Goal: Task Accomplishment & Management: Contribute content

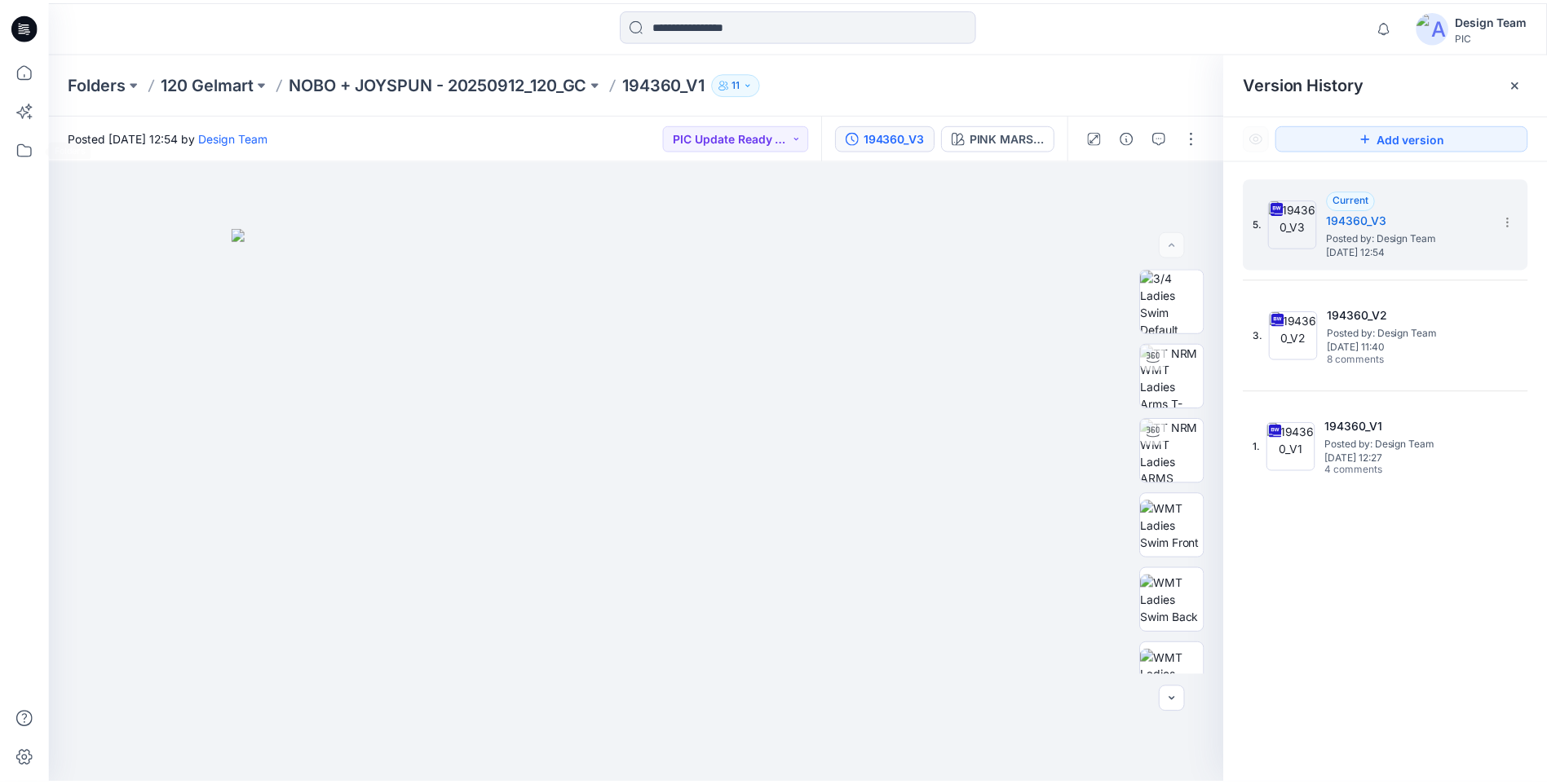
scroll to position [245, 0]
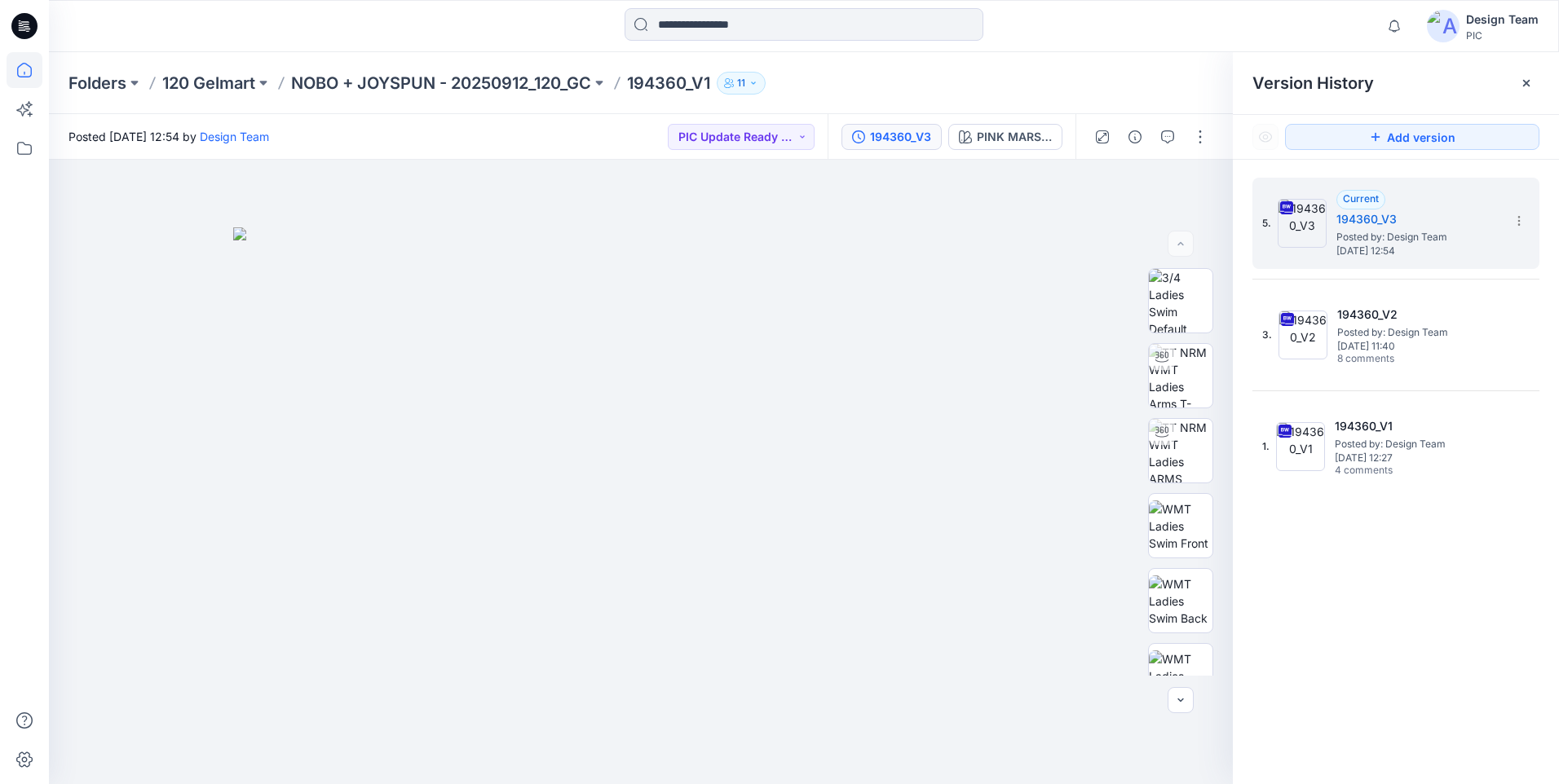
click at [13, 76] on icon at bounding box center [25, 70] width 36 height 36
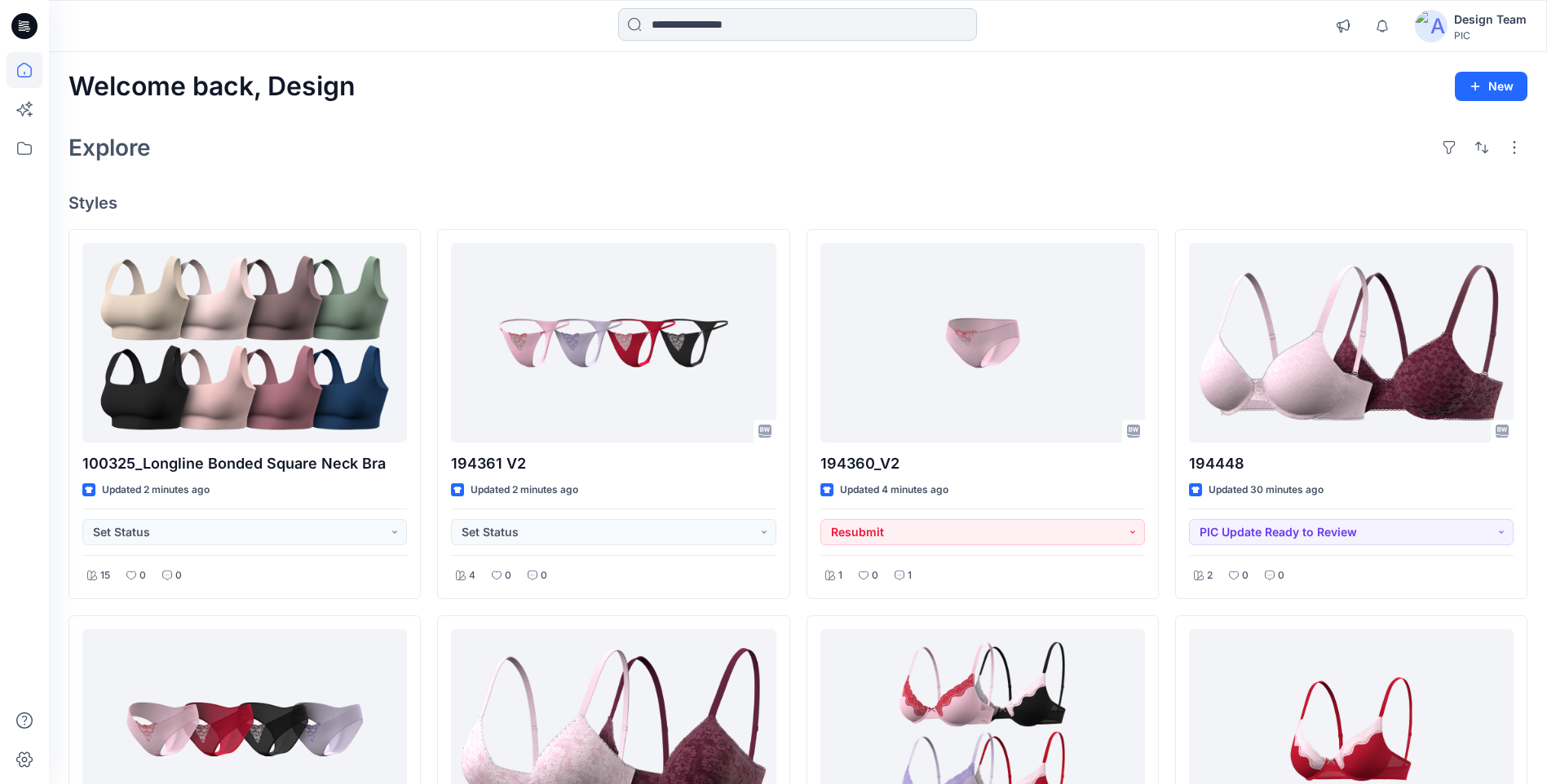
click at [798, 30] on input at bounding box center [797, 24] width 359 height 33
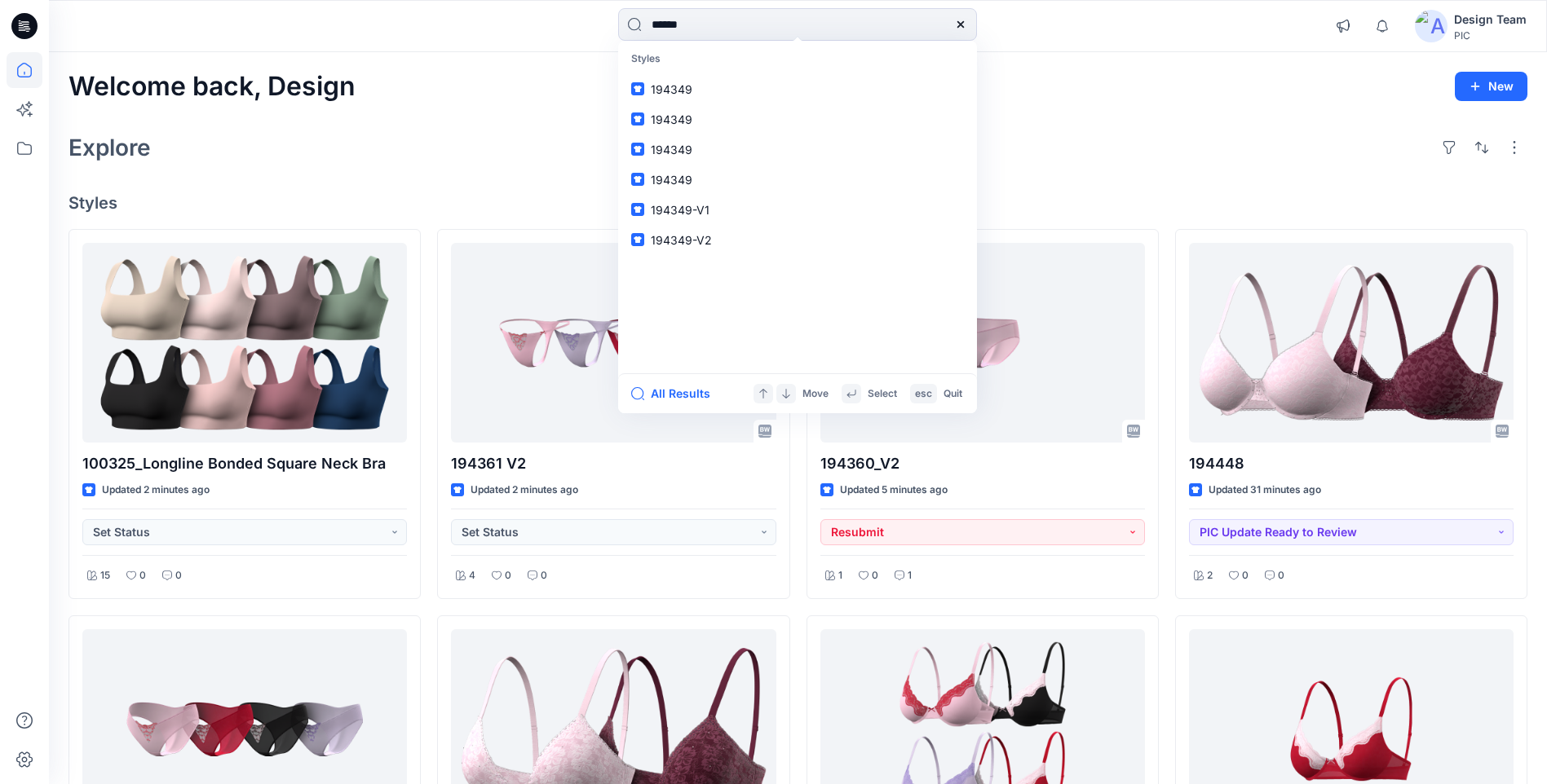
type input "******"
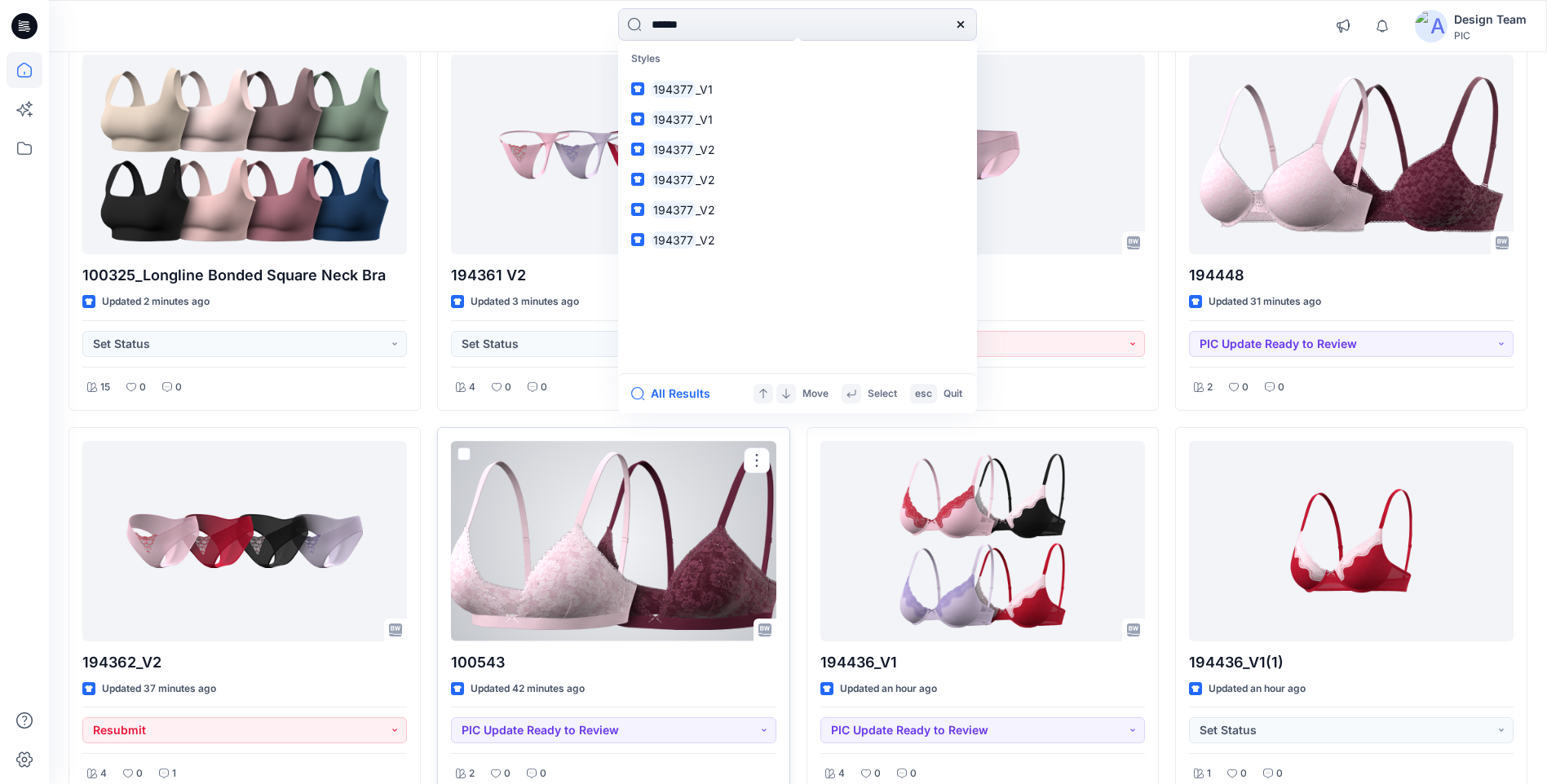
scroll to position [245, 0]
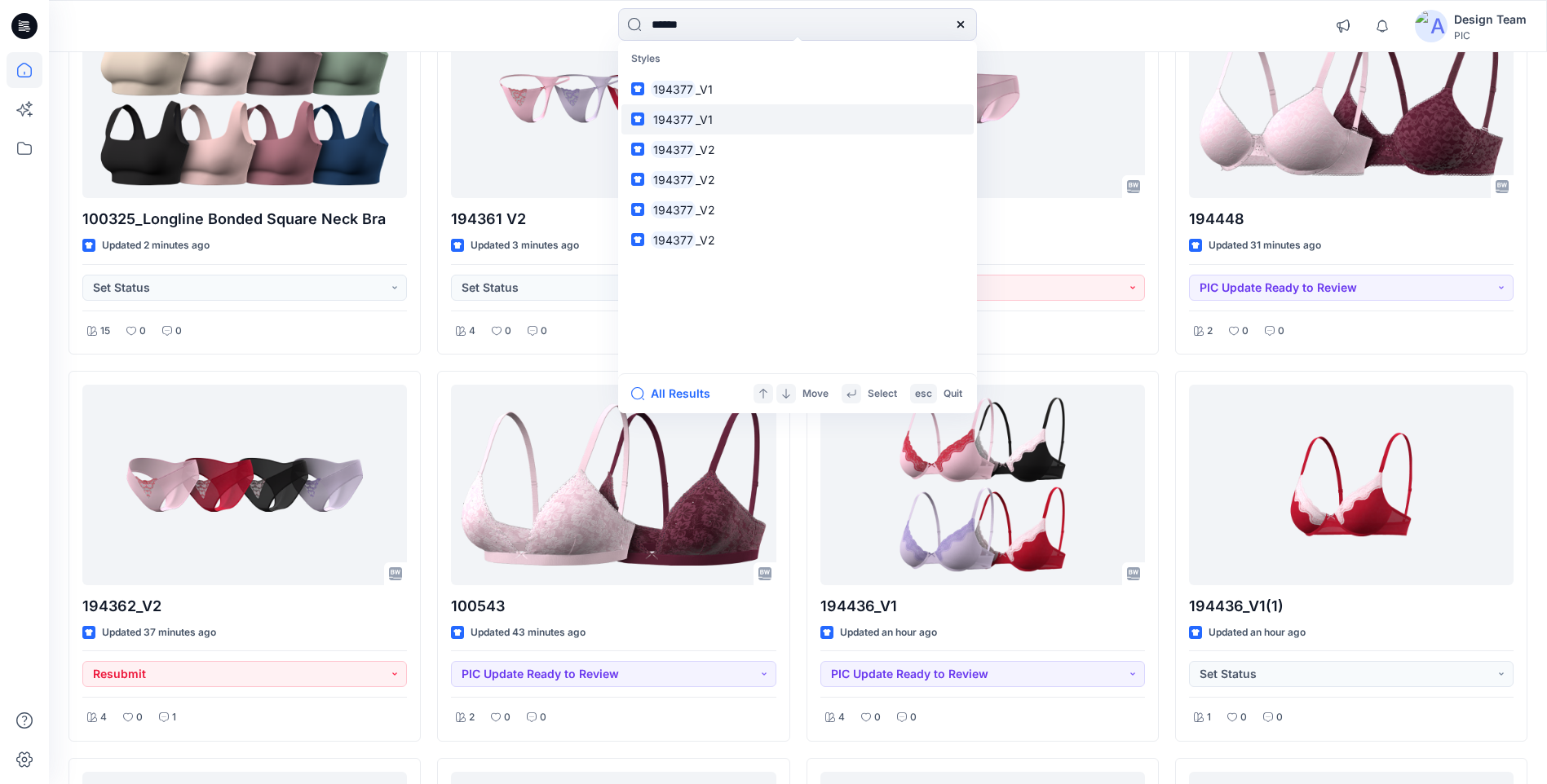
click at [692, 120] on mark "194377" at bounding box center [673, 119] width 45 height 19
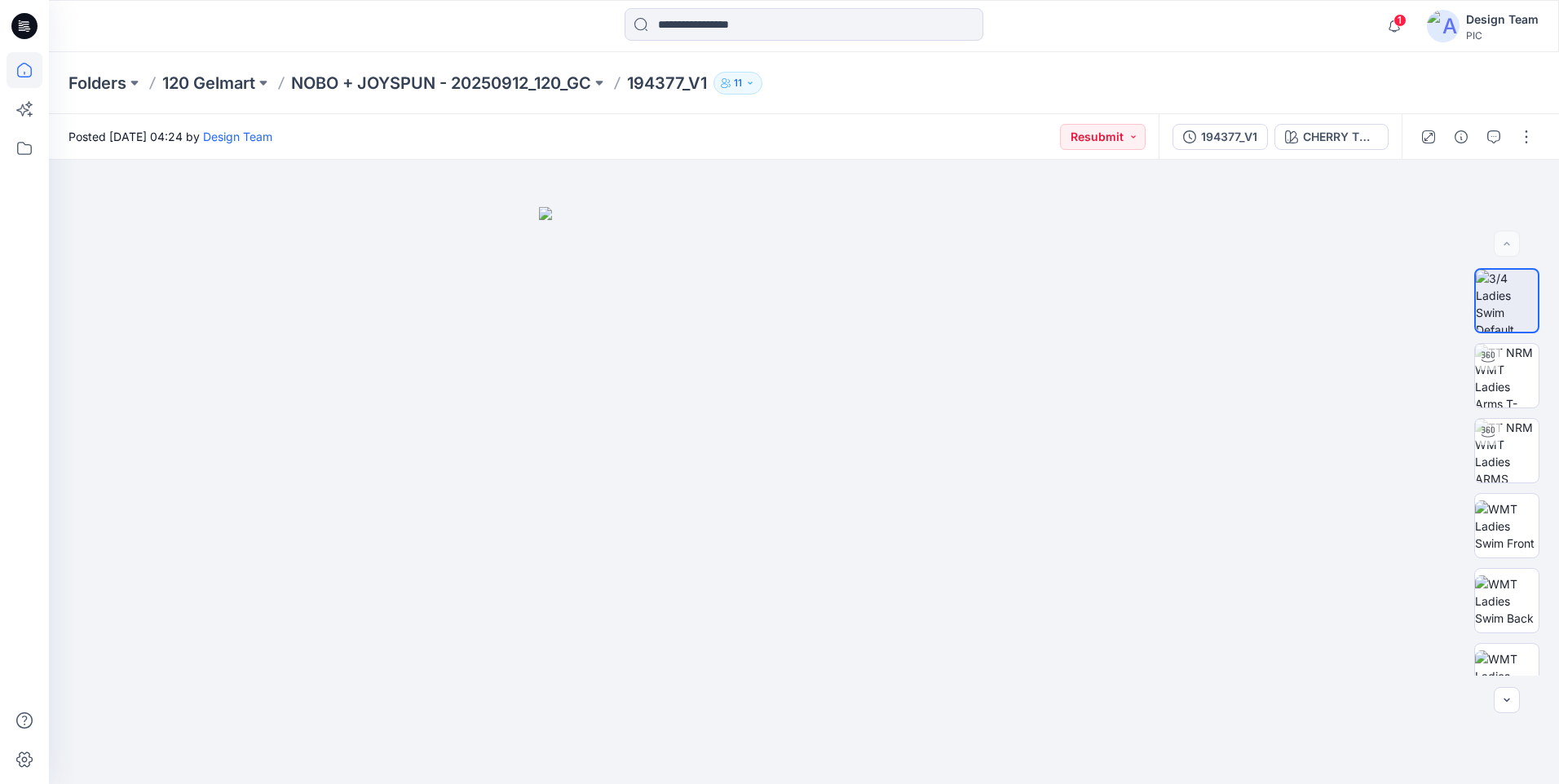
click at [27, 66] on icon at bounding box center [25, 70] width 36 height 36
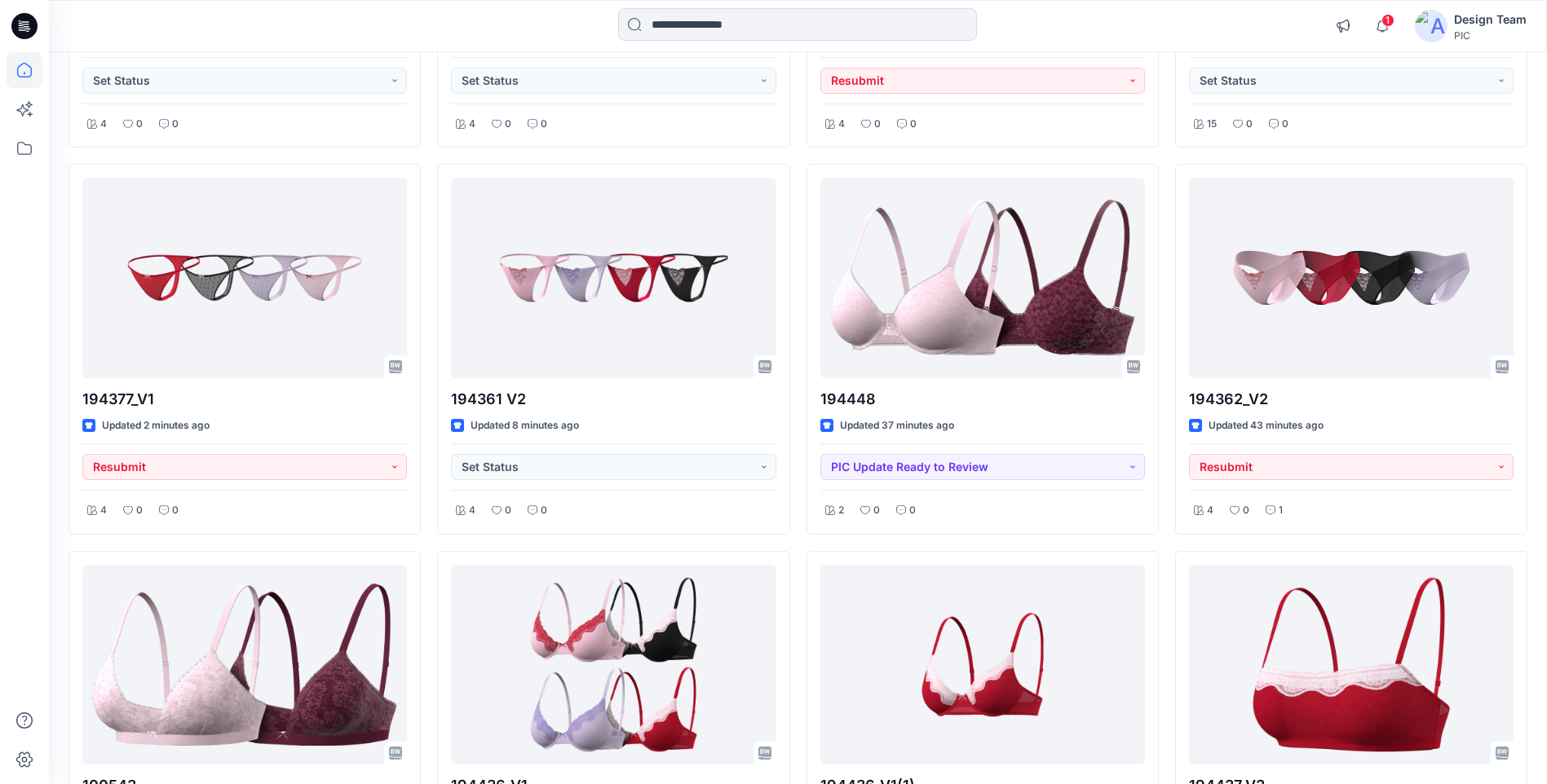
scroll to position [489, 0]
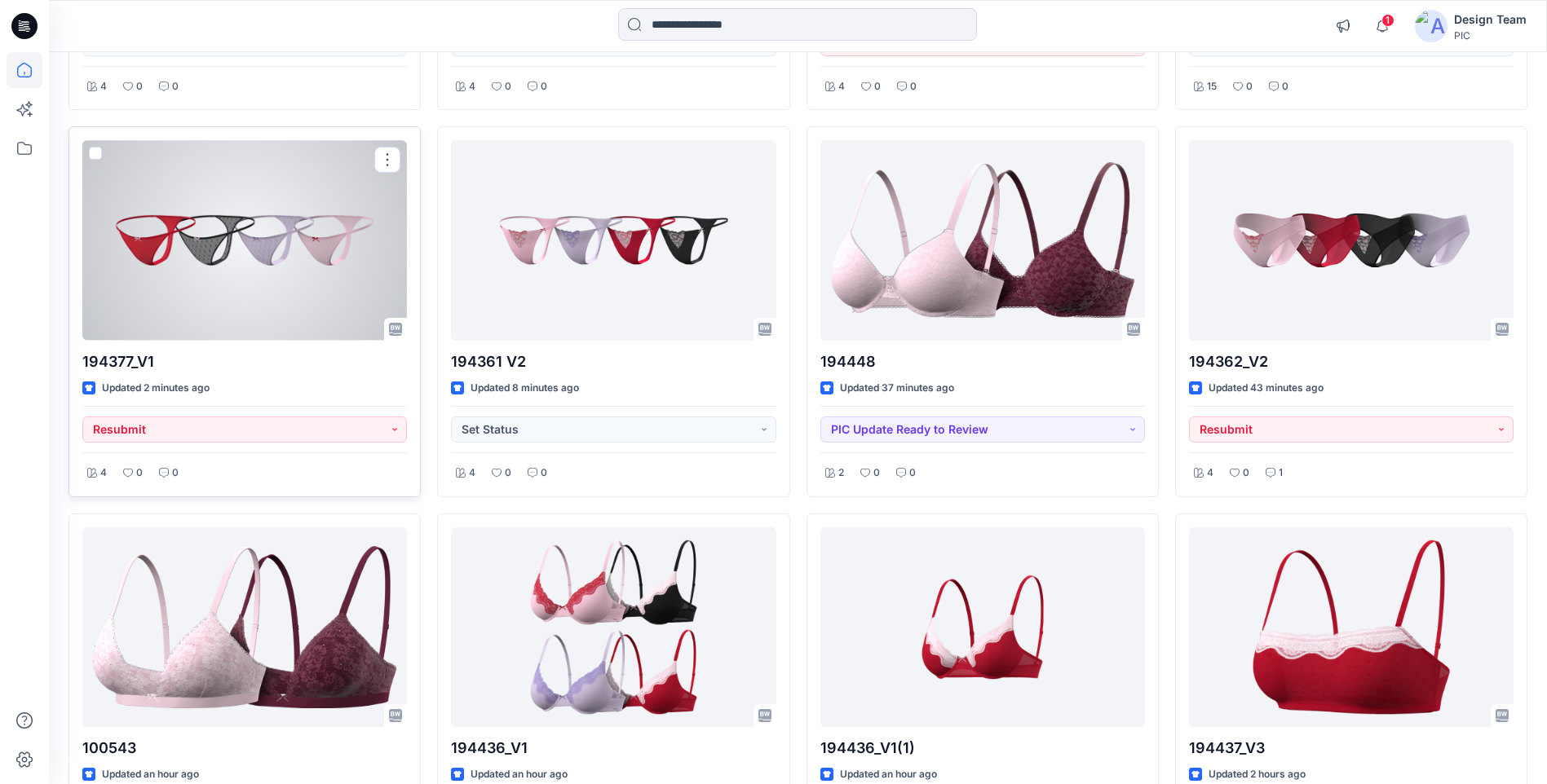
click at [256, 264] on div at bounding box center [245, 240] width 325 height 200
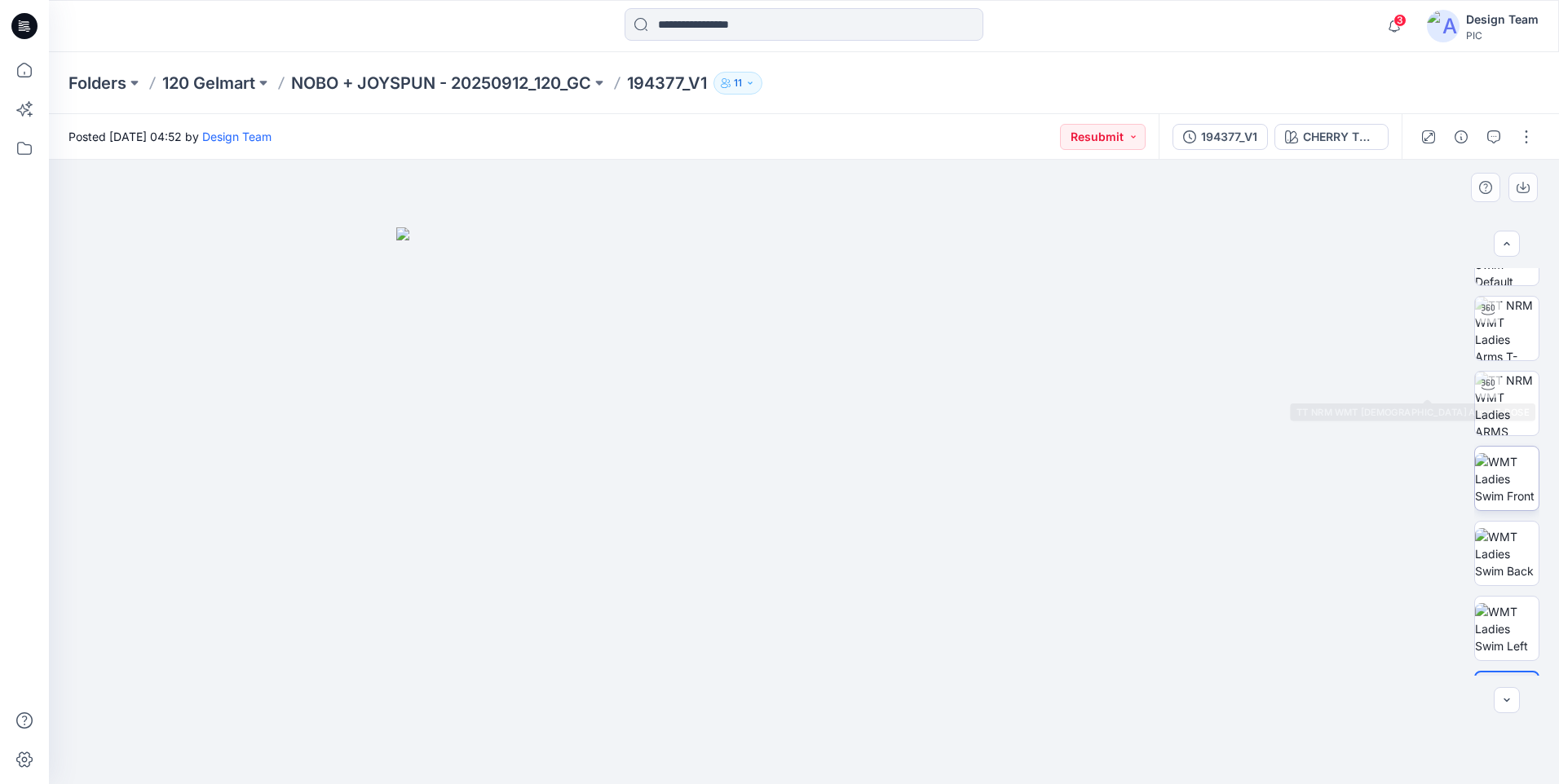
scroll to position [107, 0]
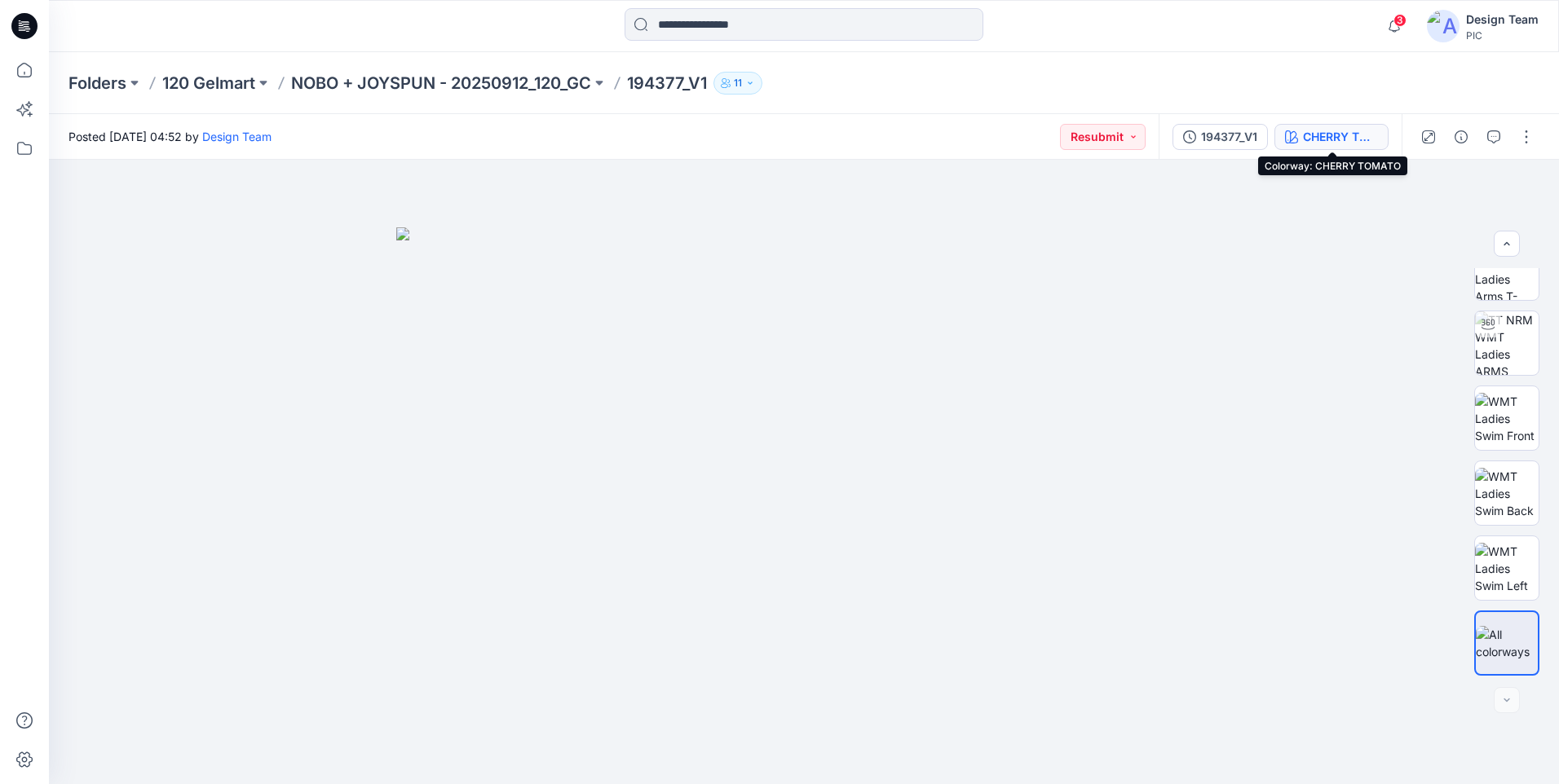
click at [1352, 135] on div "CHERRY TOMATO" at bounding box center [1340, 137] width 75 height 18
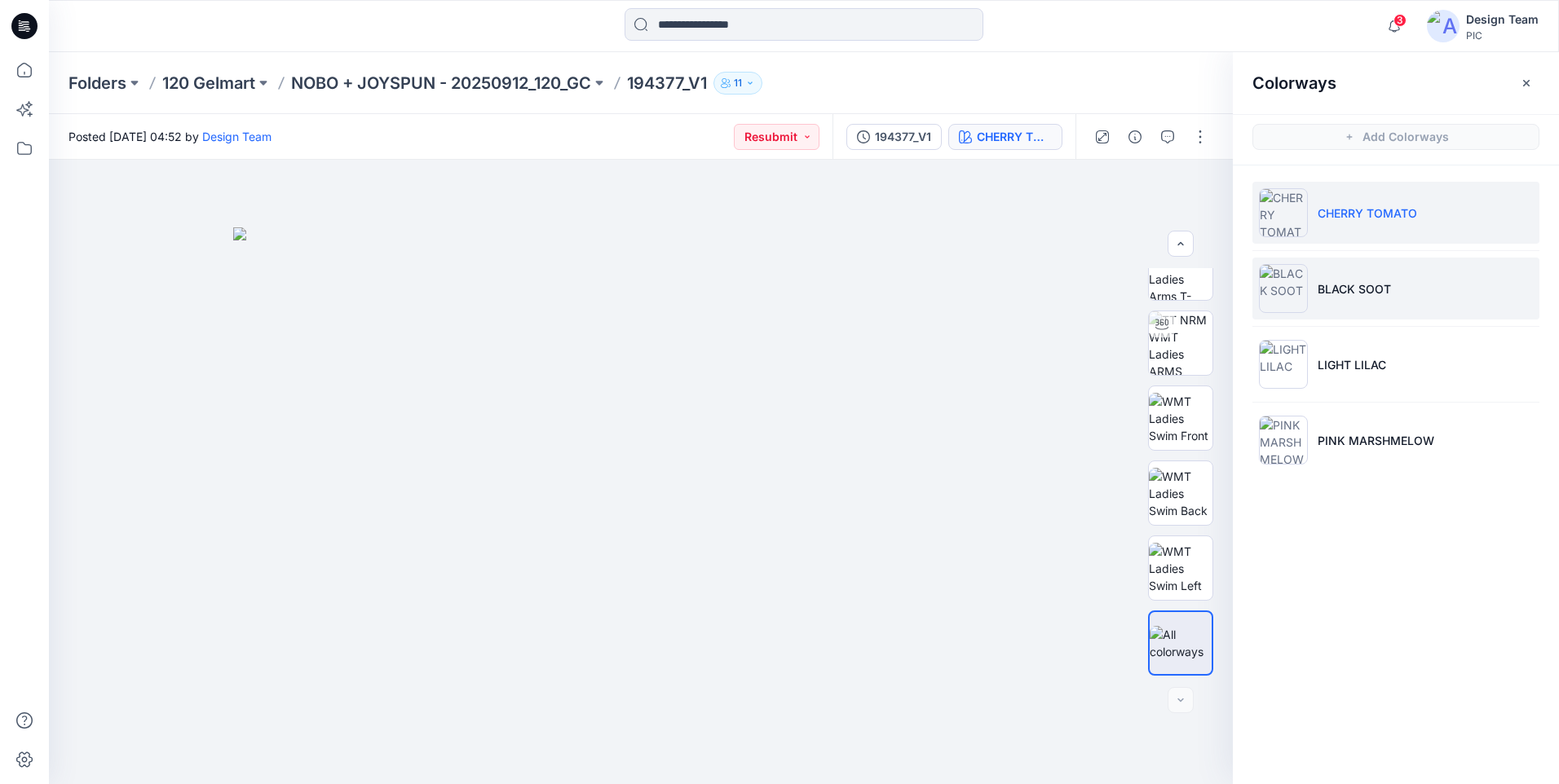
click at [1376, 291] on p "BLACK SOOT" at bounding box center [1354, 289] width 73 height 17
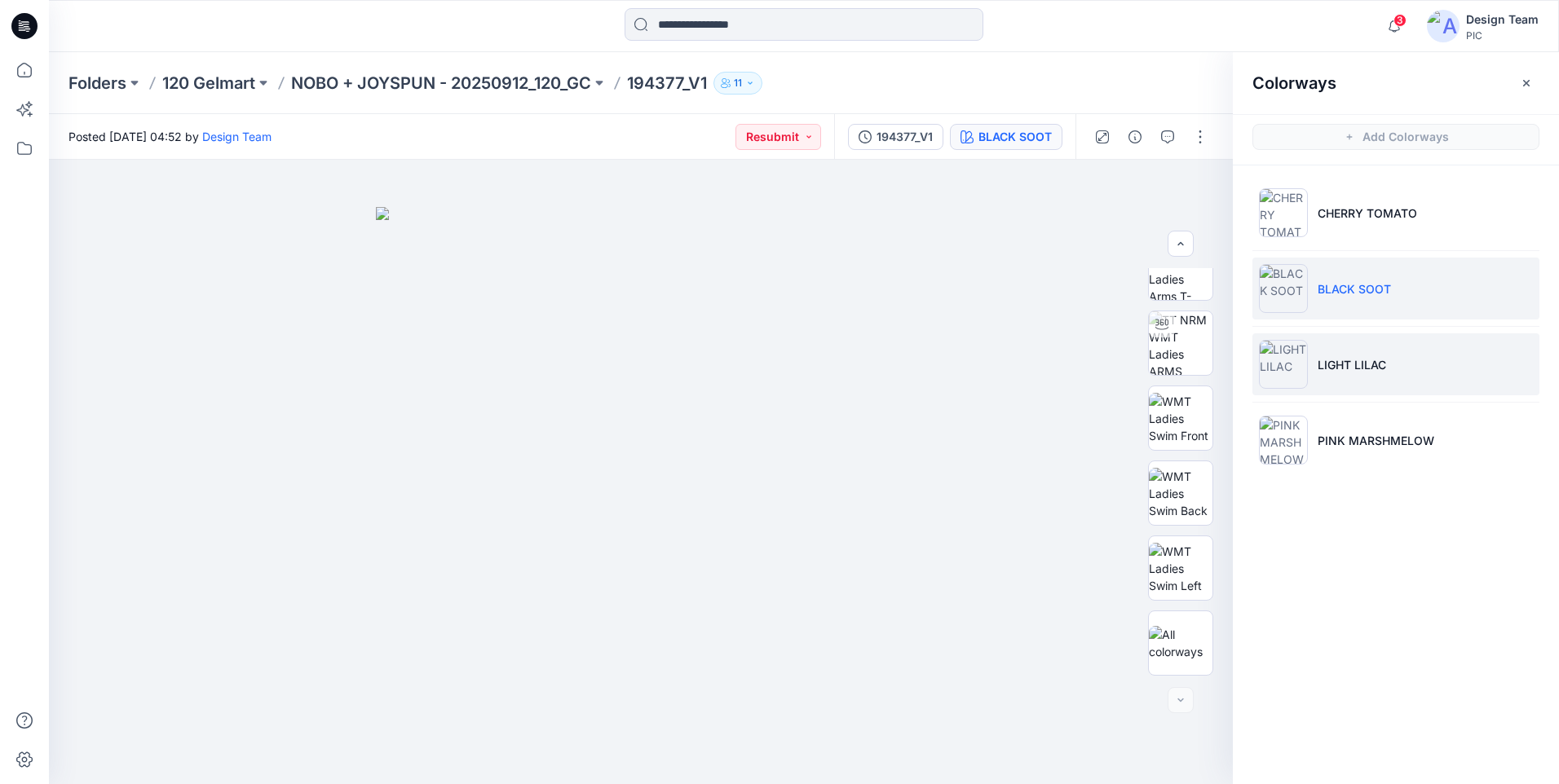
click at [1391, 361] on li "LIGHT LILAC" at bounding box center [1396, 364] width 287 height 62
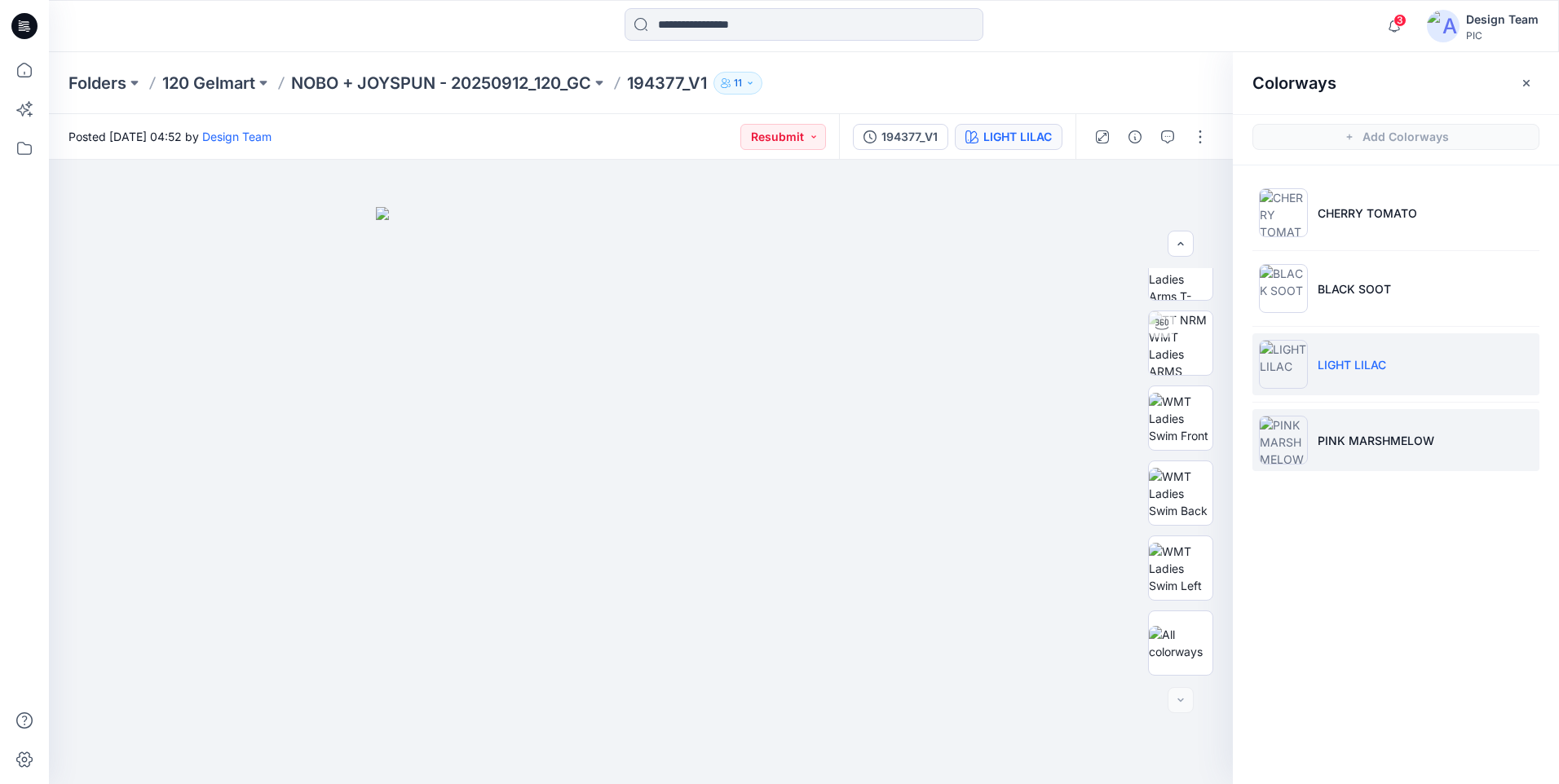
click at [1393, 453] on li "PINK MARSHMELOW" at bounding box center [1396, 440] width 287 height 62
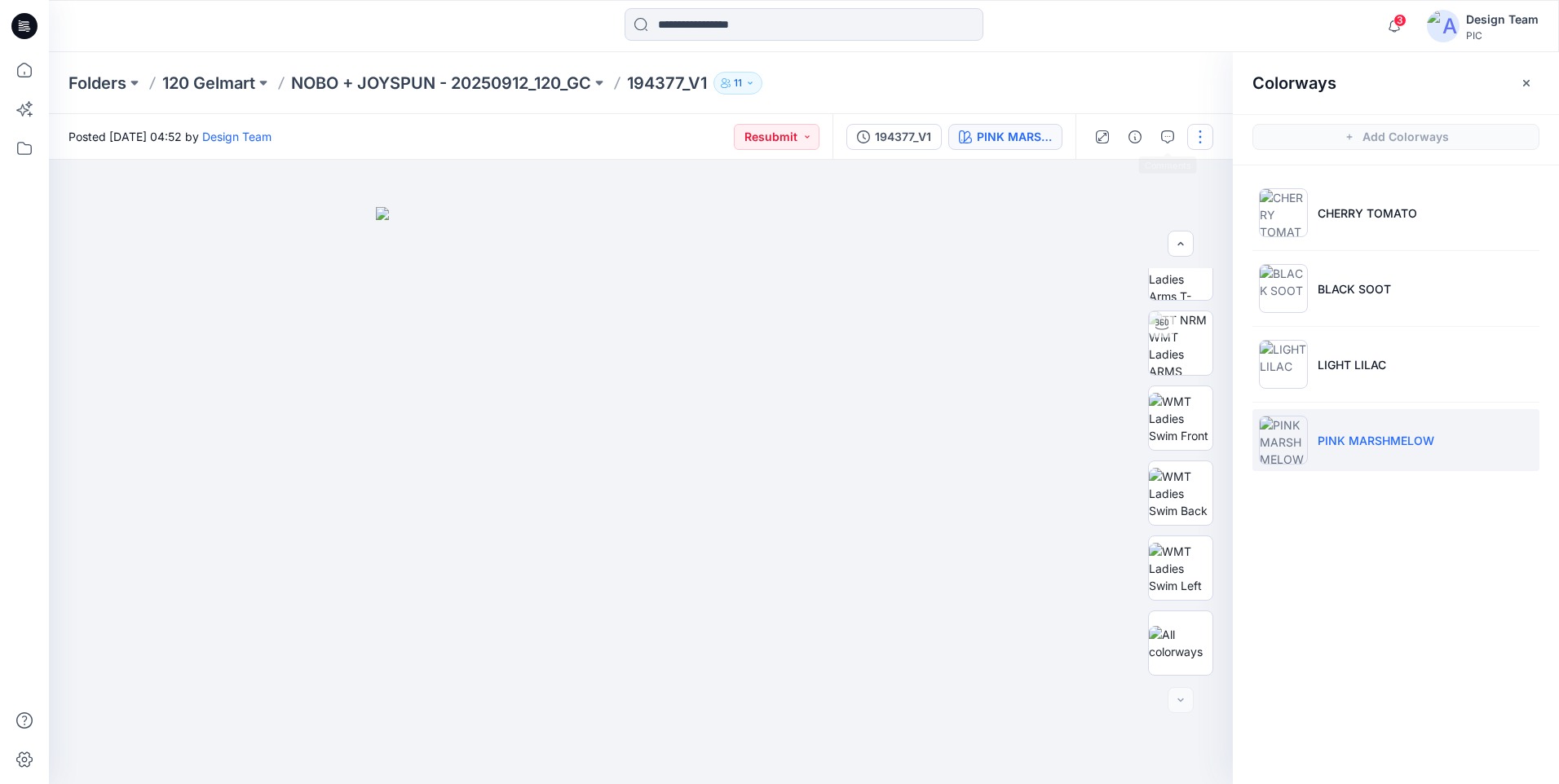
click at [1191, 136] on button "button" at bounding box center [1200, 137] width 26 height 26
click at [1117, 224] on button "Edit" at bounding box center [1131, 220] width 150 height 30
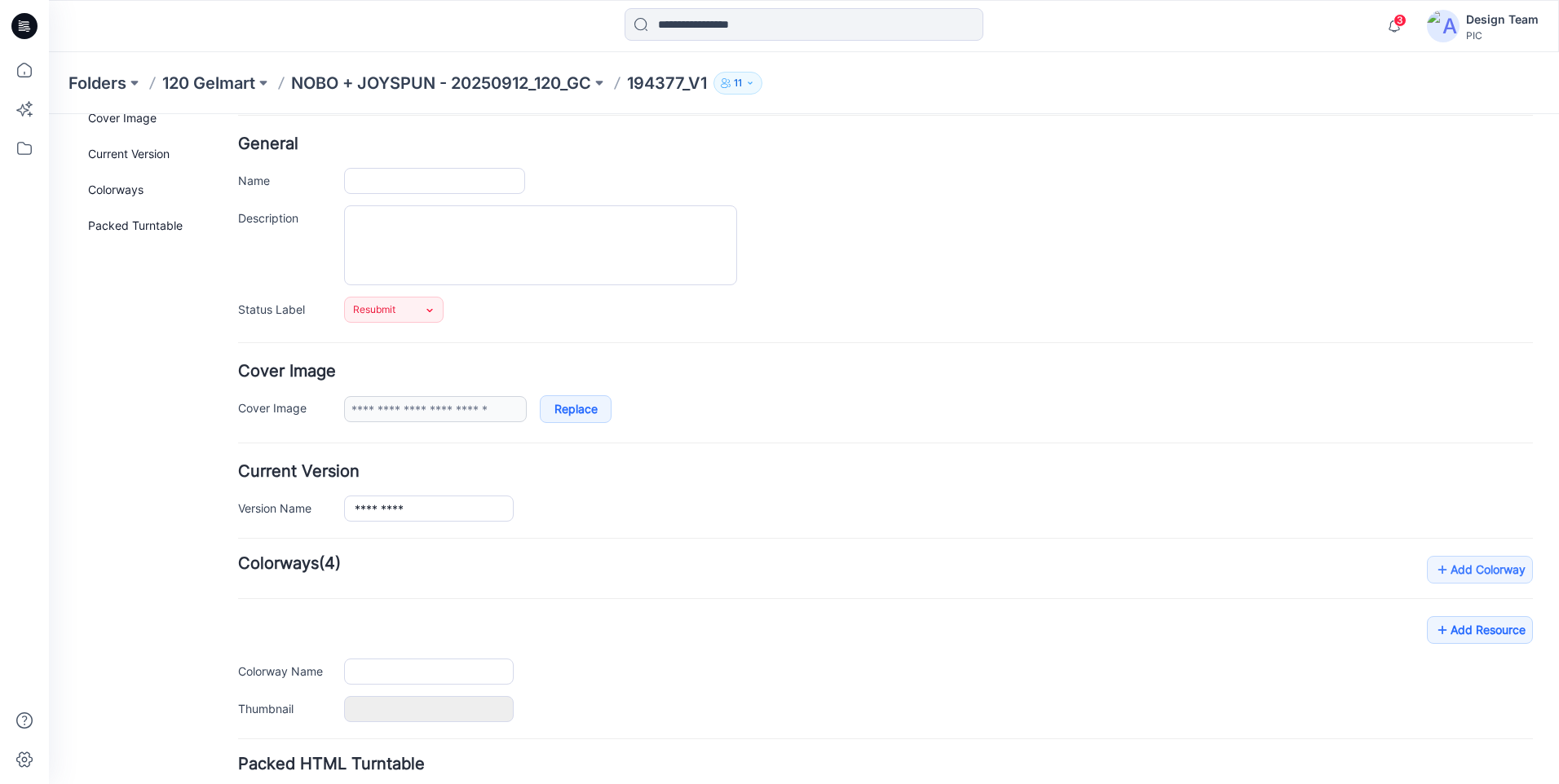
scroll to position [192, 0]
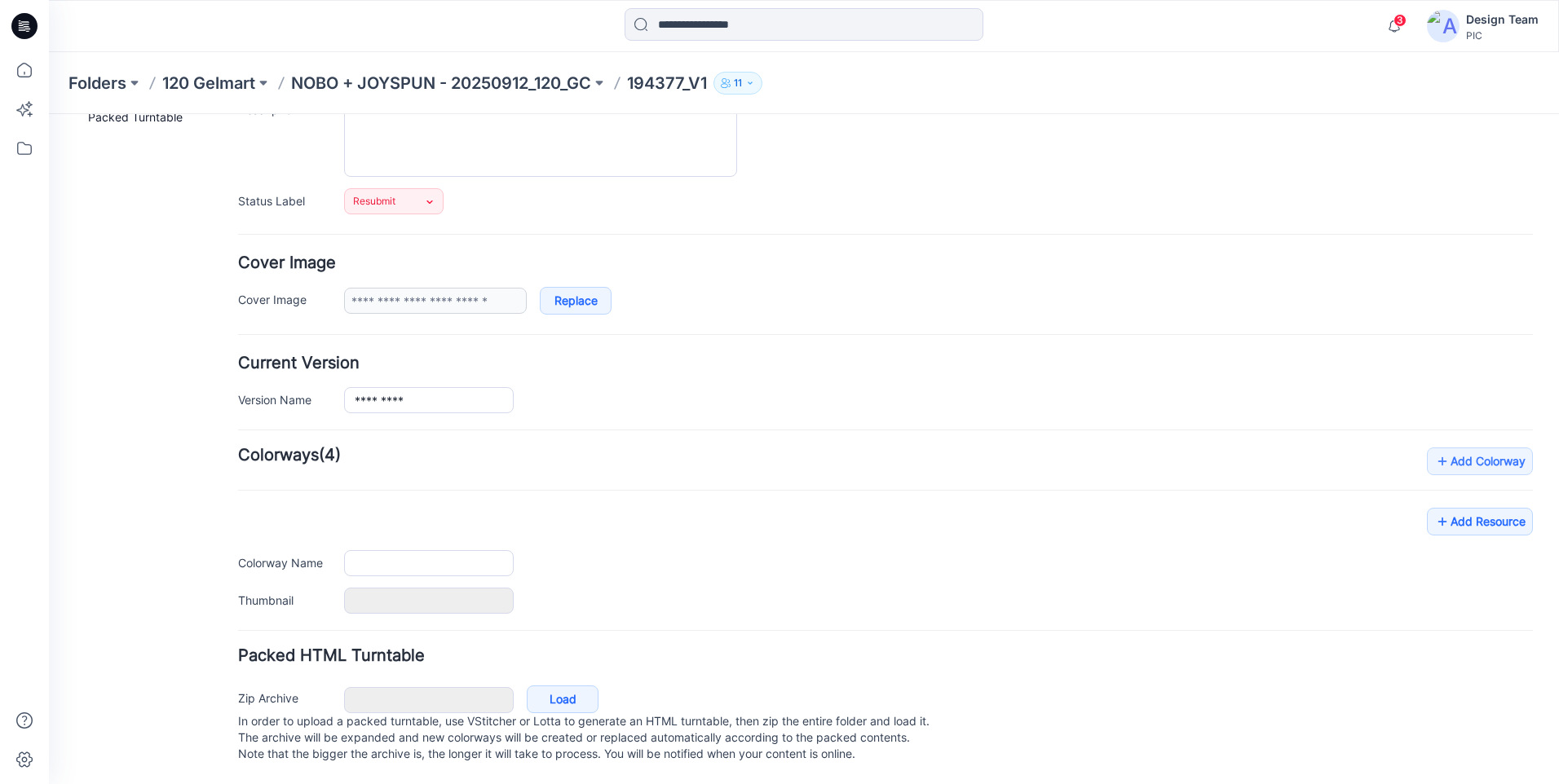
type input "*********"
type input "**********"
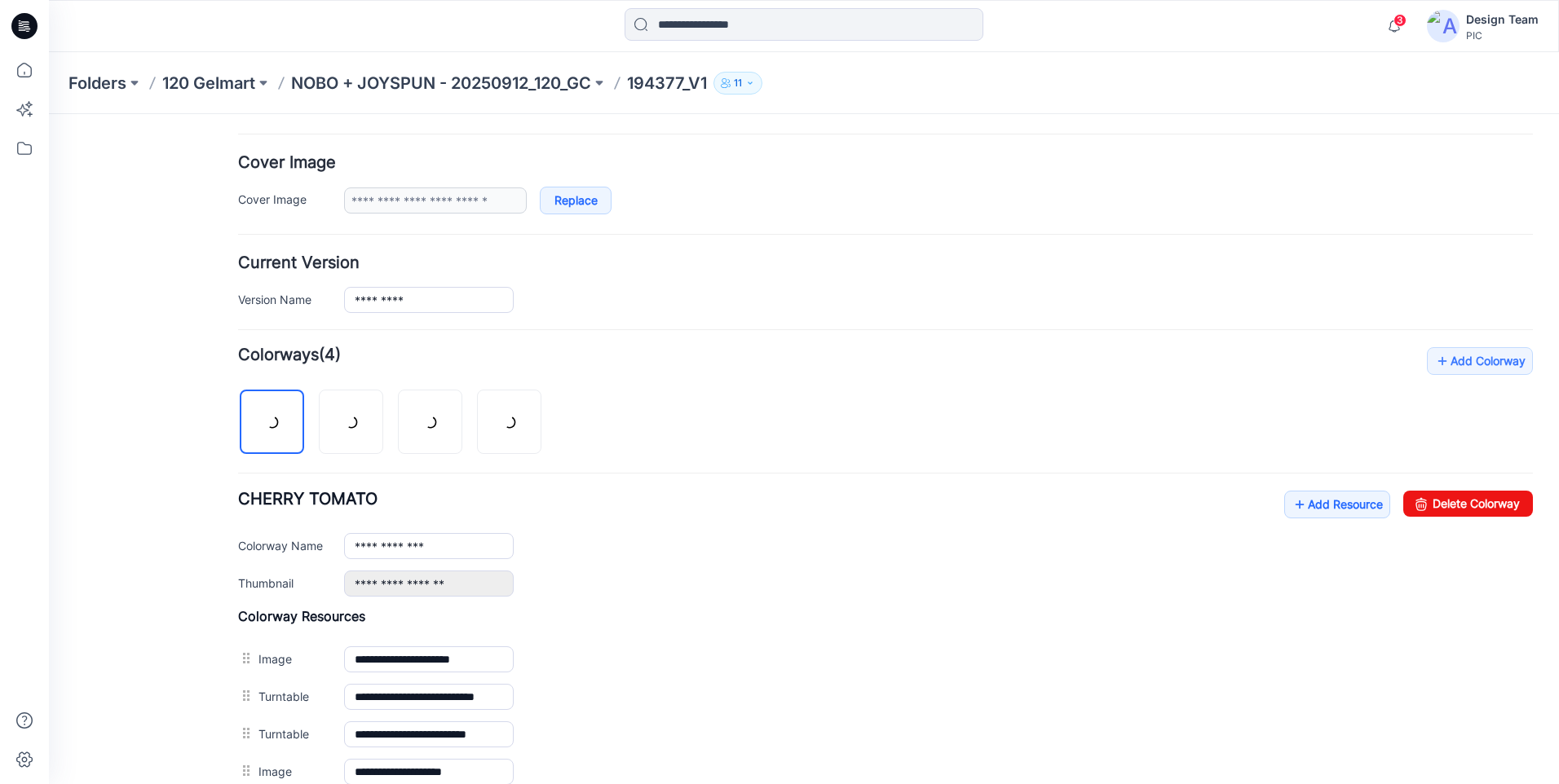
scroll to position [519, 0]
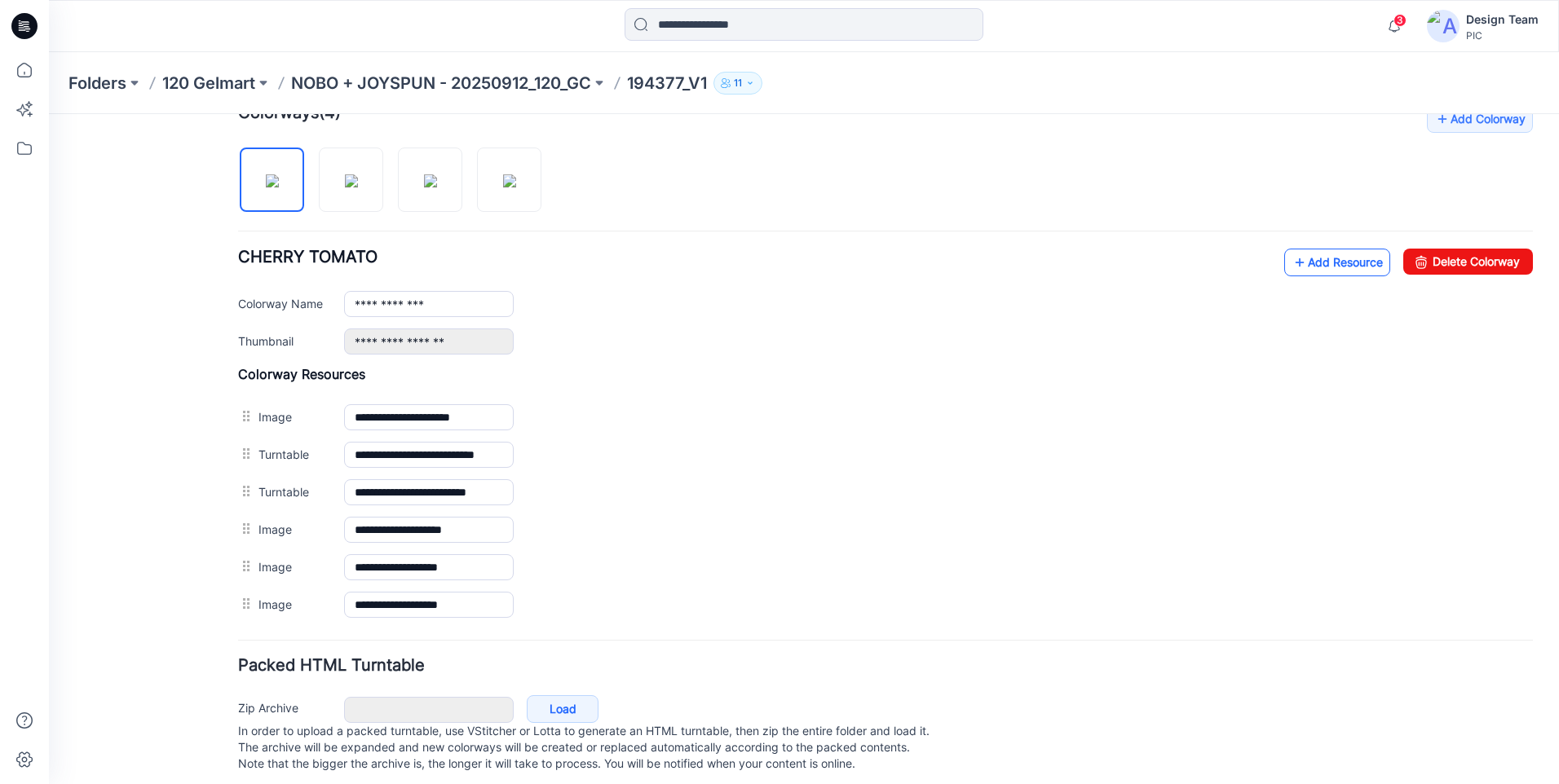
click at [1308, 271] on link "Add Resource" at bounding box center [1337, 262] width 106 height 27
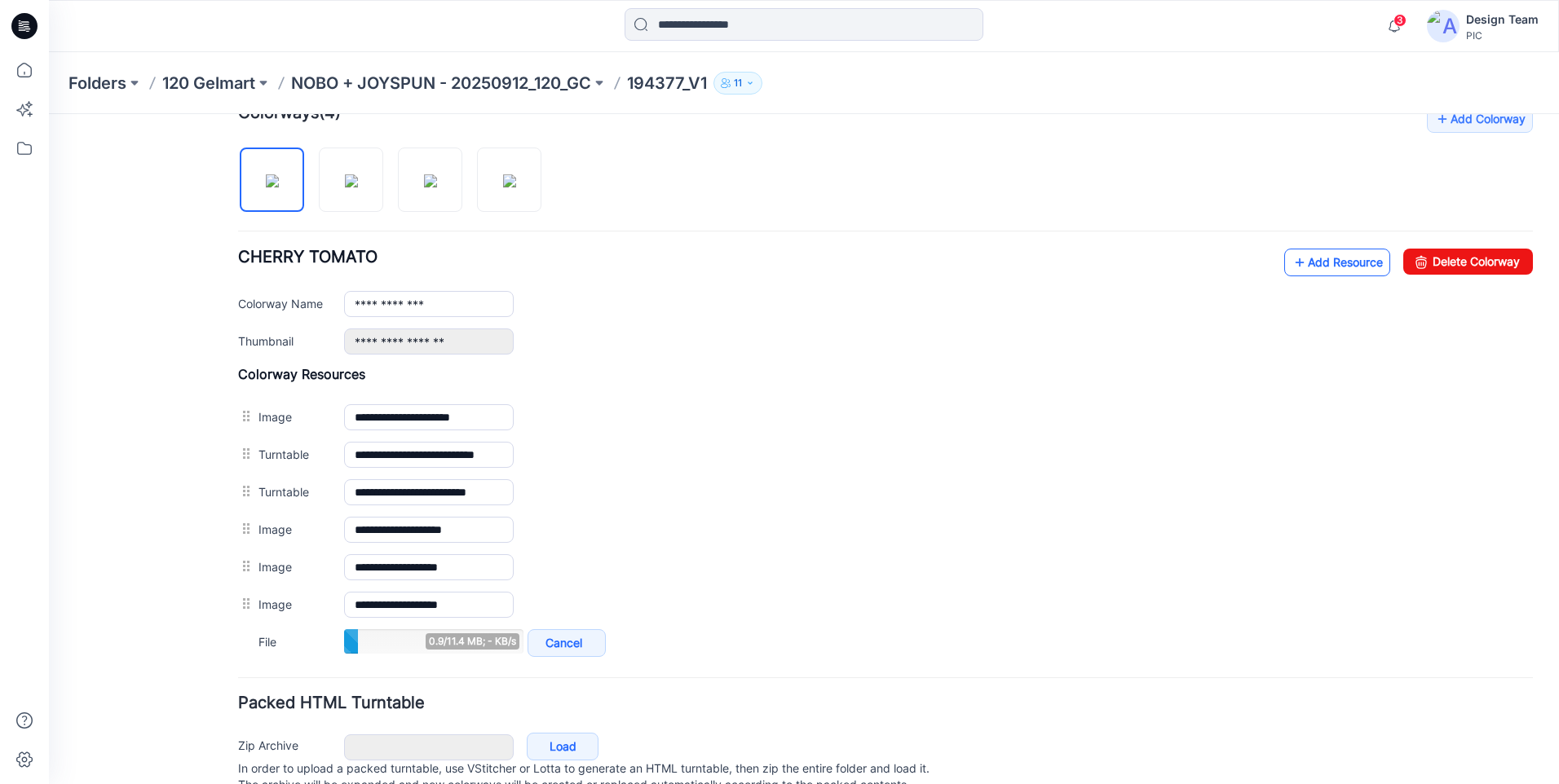
click at [1316, 260] on link "Add Resource" at bounding box center [1337, 262] width 106 height 27
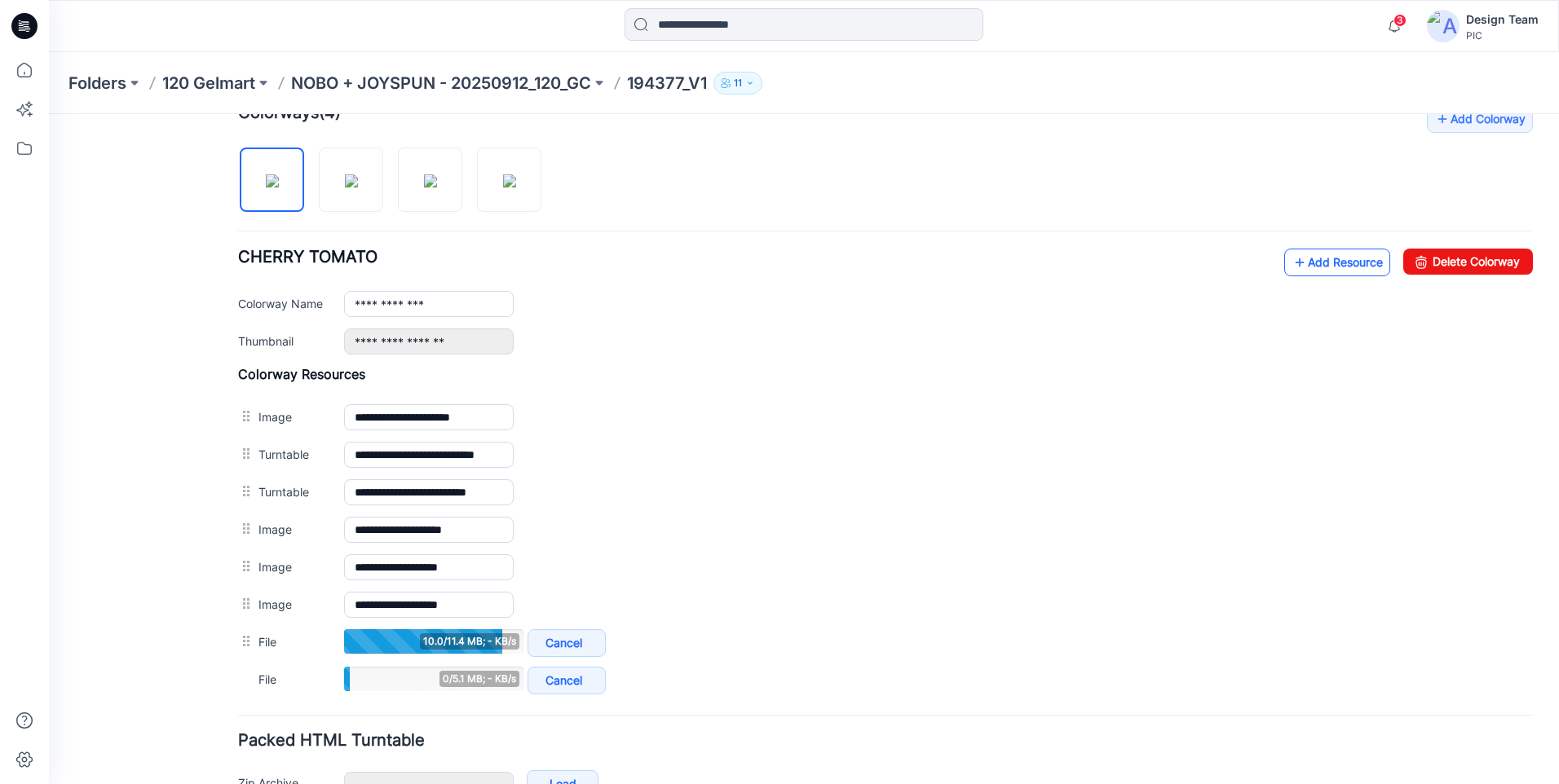
click at [1325, 264] on link "Add Resource" at bounding box center [1337, 262] width 106 height 27
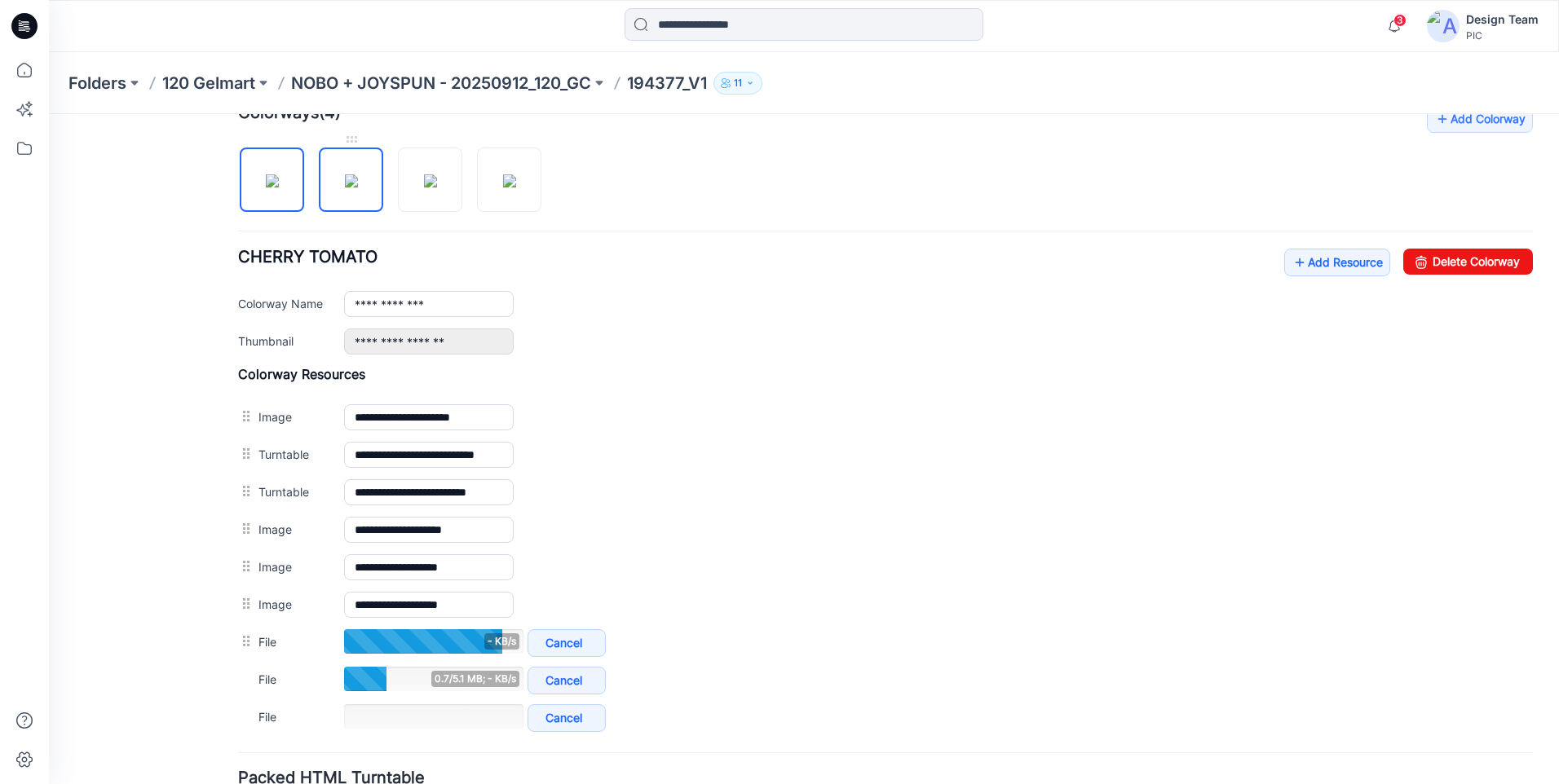
click at [358, 185] on img at bounding box center [351, 180] width 13 height 13
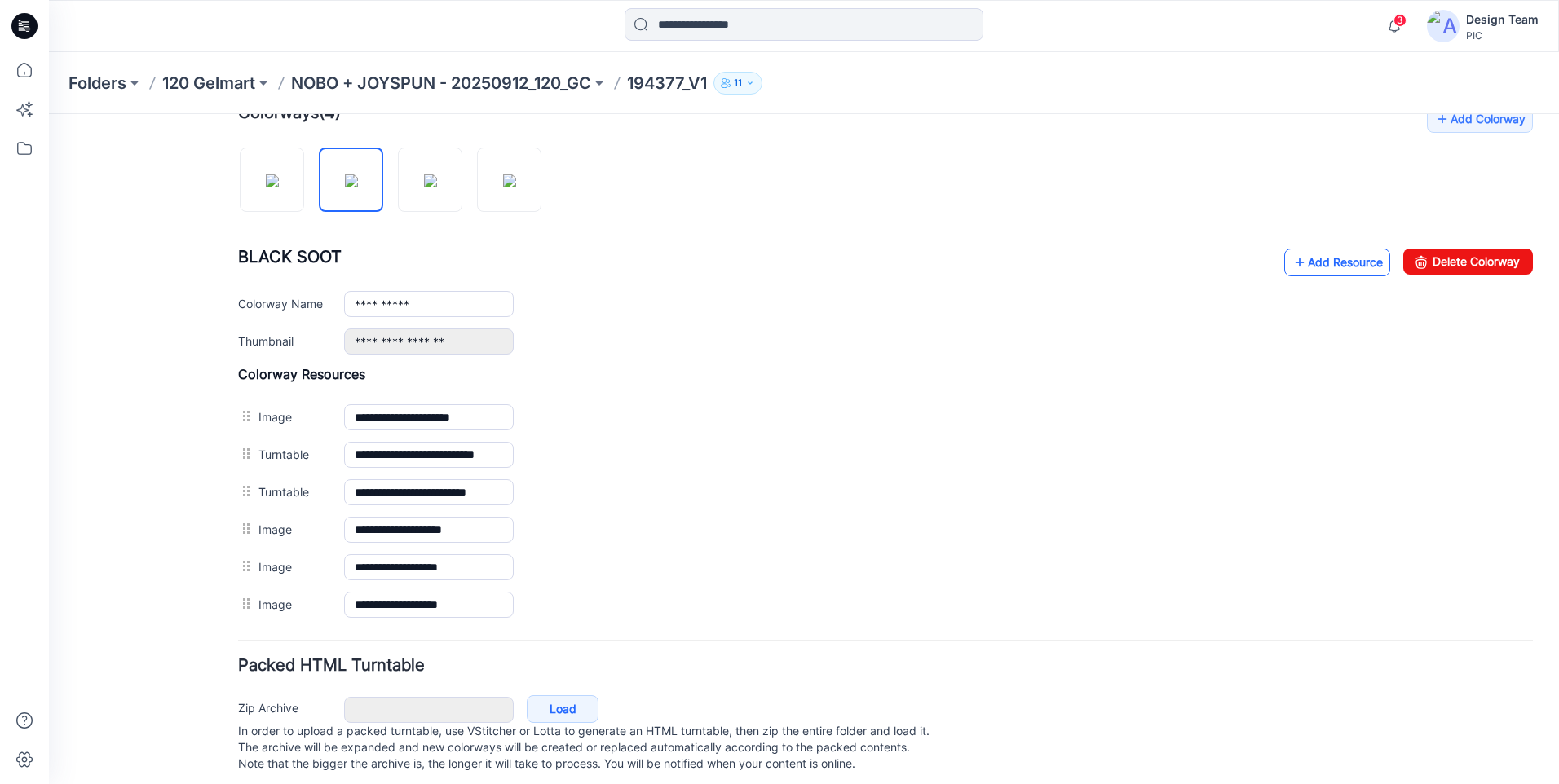
click at [1292, 260] on icon at bounding box center [1299, 262] width 16 height 26
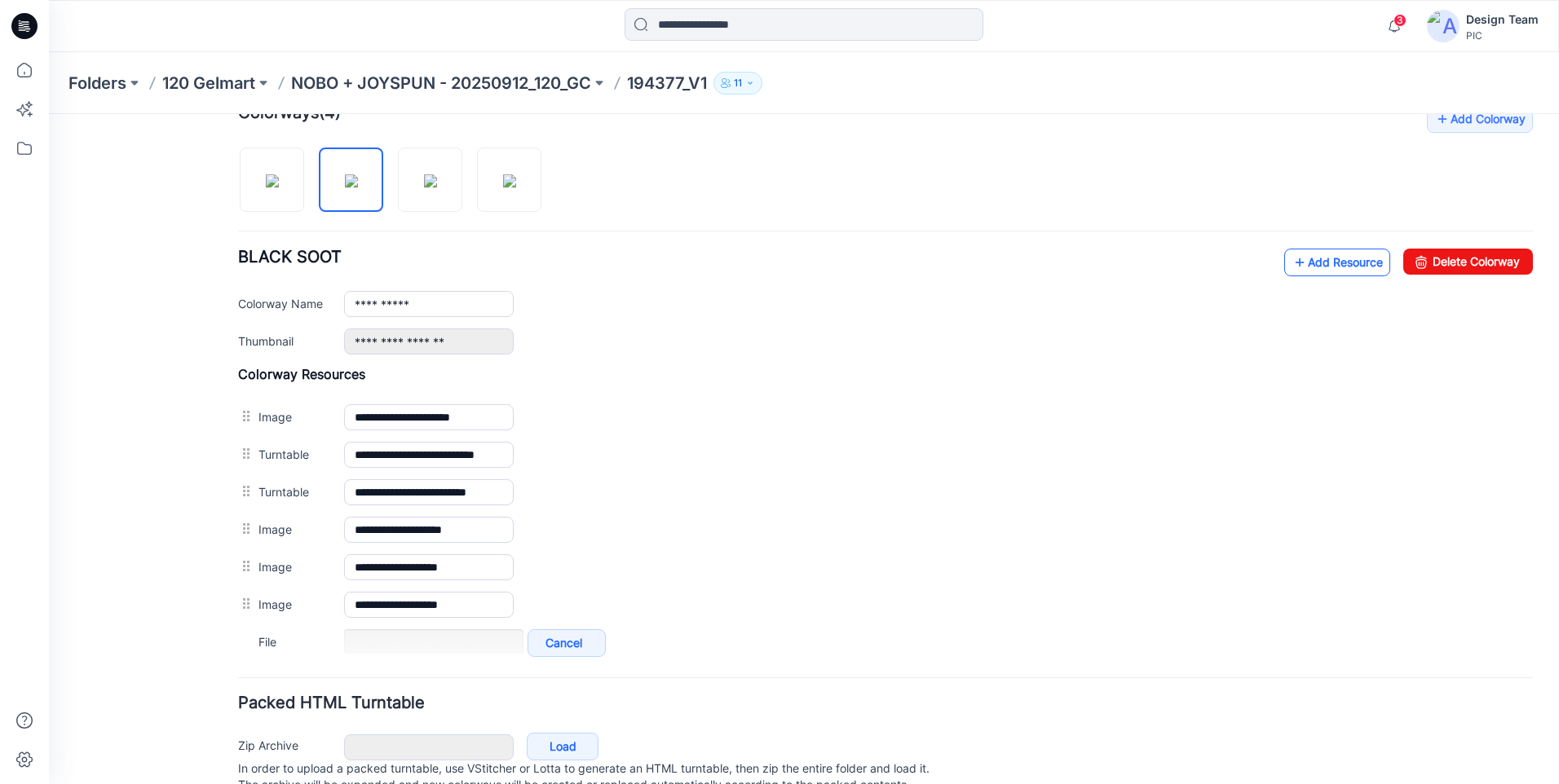
click at [1297, 264] on link "Add Resource" at bounding box center [1337, 262] width 106 height 27
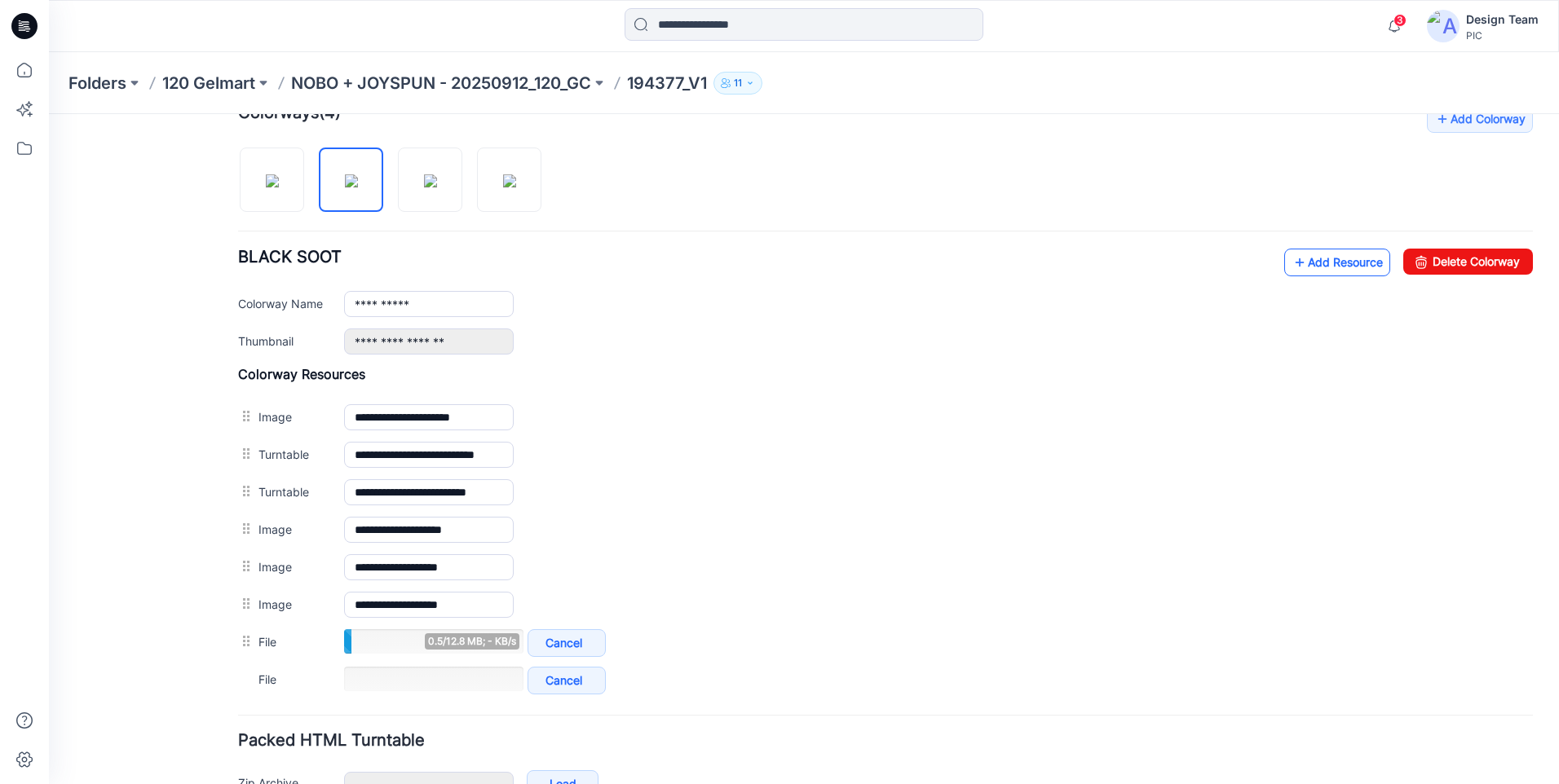
click at [1315, 261] on link "Add Resource" at bounding box center [1337, 262] width 106 height 27
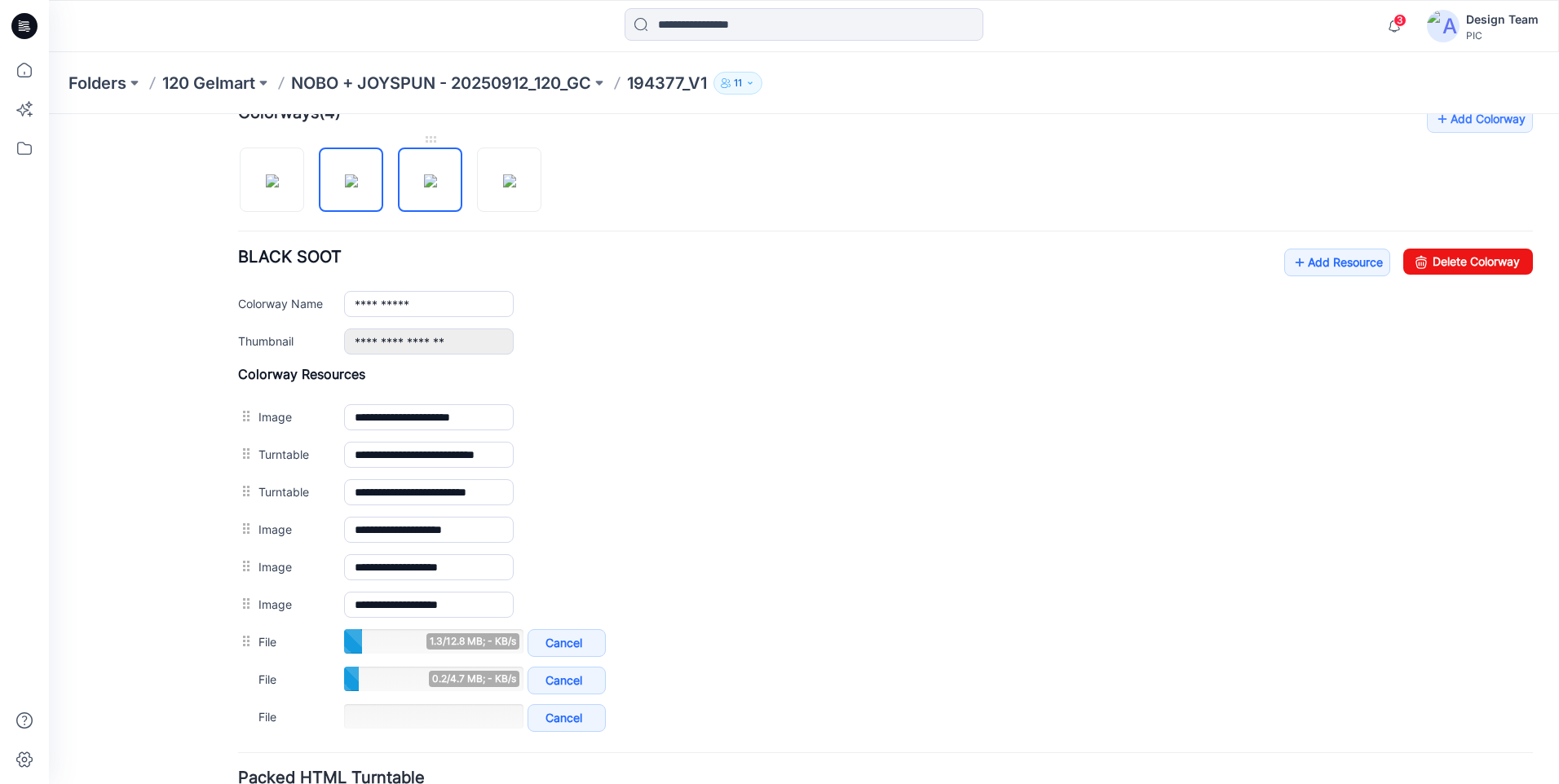
click at [437, 187] on img at bounding box center [430, 180] width 13 height 13
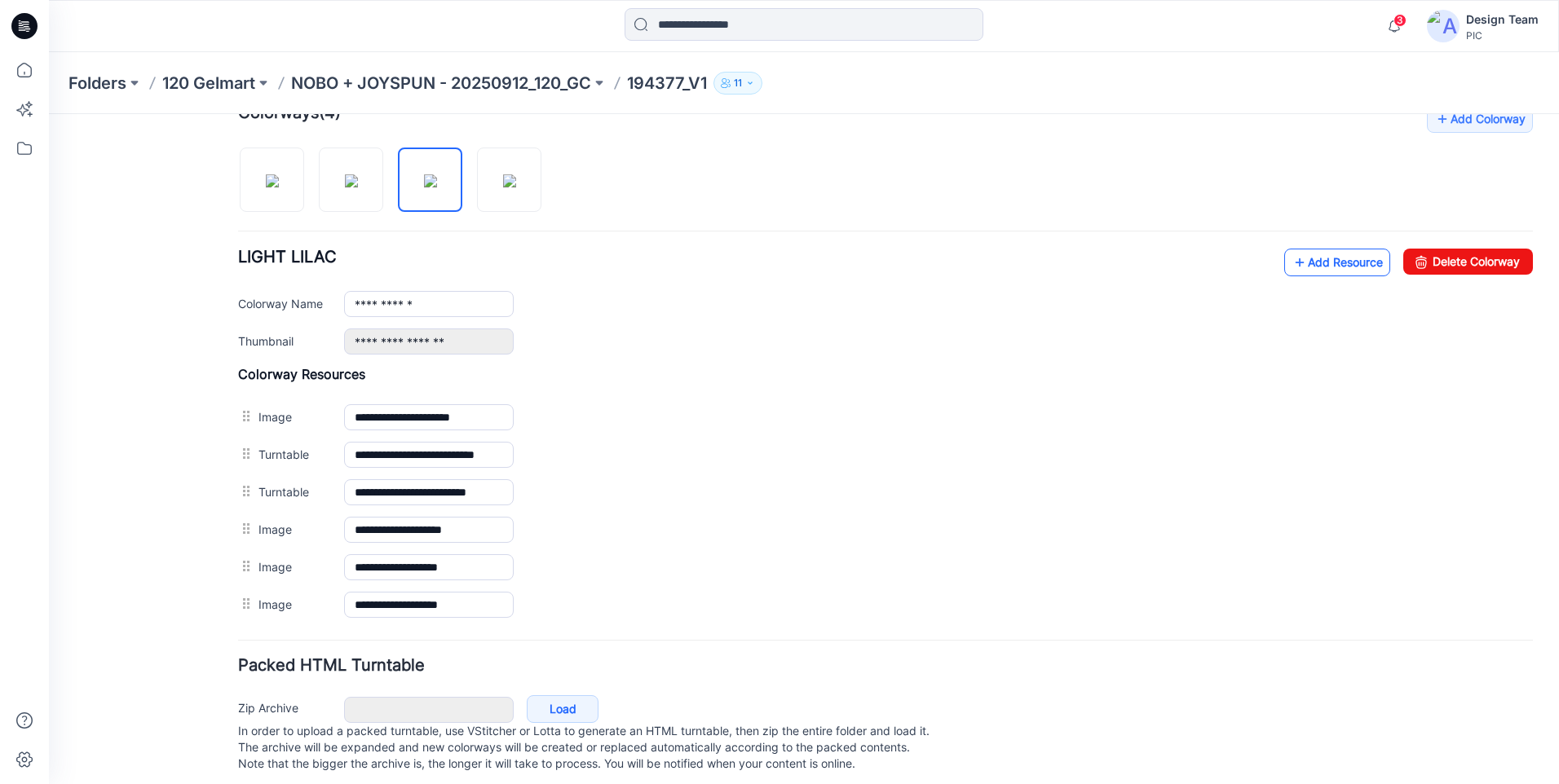
click at [1357, 258] on link "Add Resource" at bounding box center [1337, 262] width 106 height 27
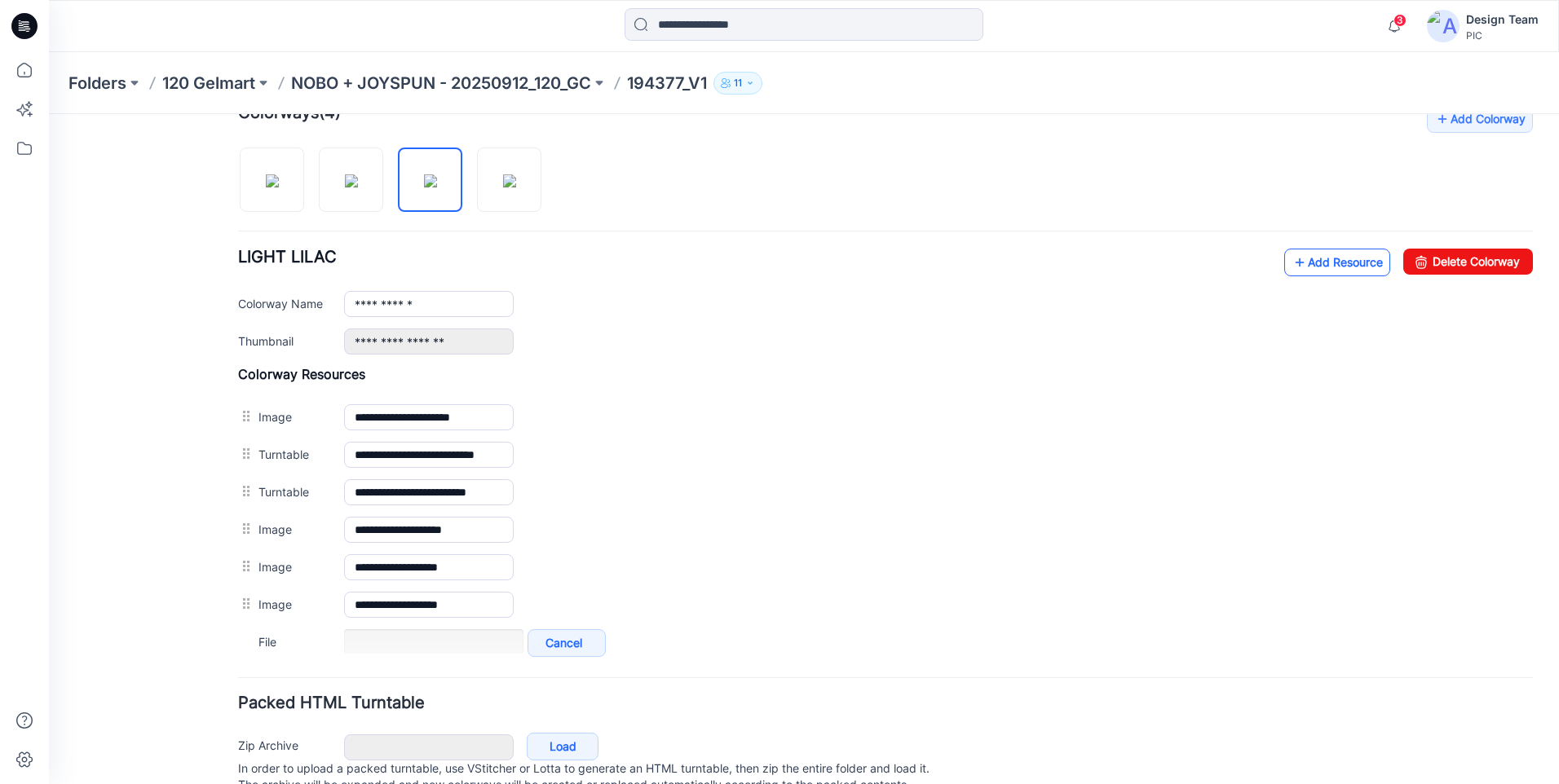
click at [1326, 260] on link "Add Resource" at bounding box center [1337, 262] width 106 height 27
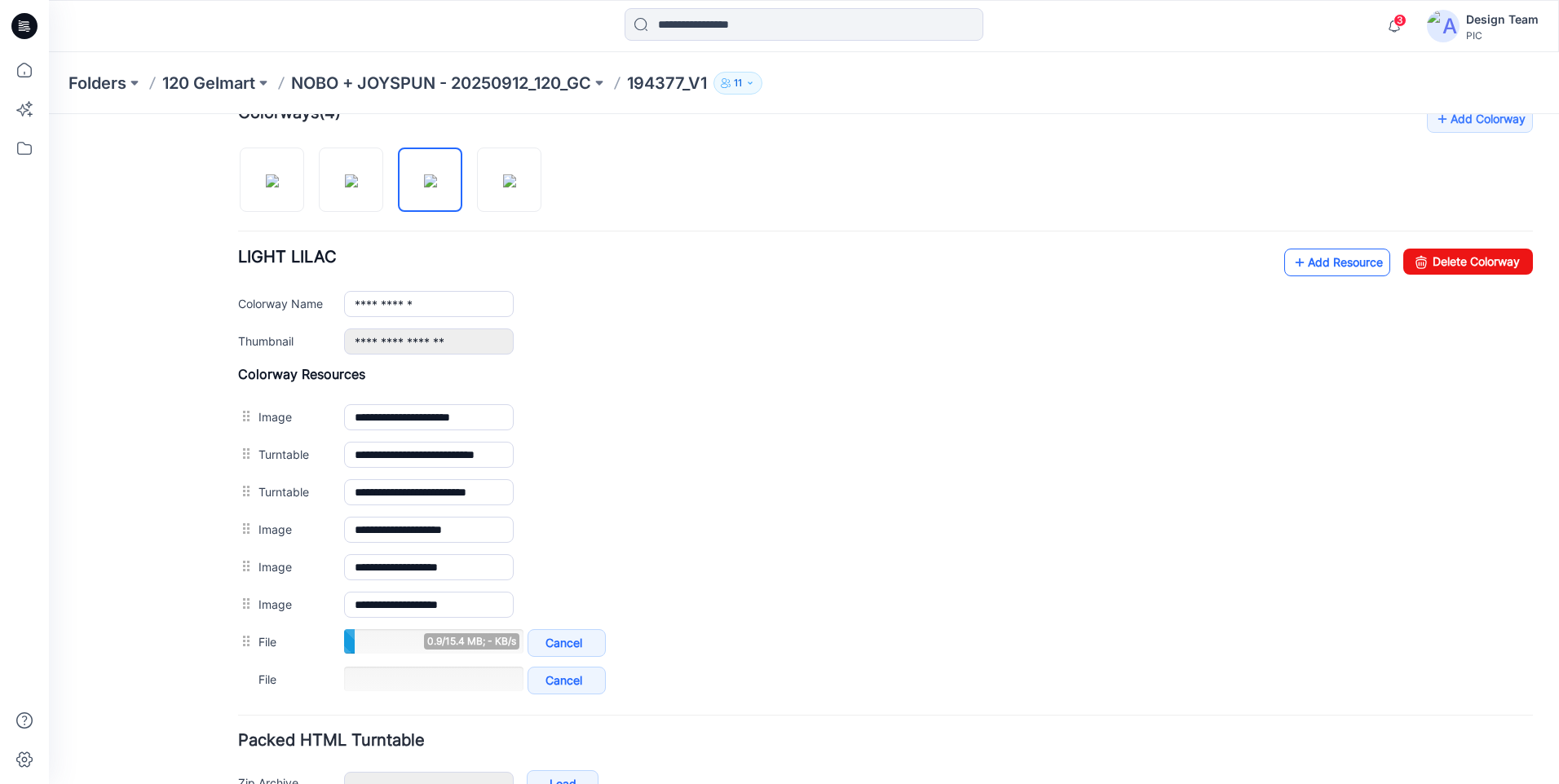
click at [1322, 266] on link "Add Resource" at bounding box center [1337, 262] width 106 height 27
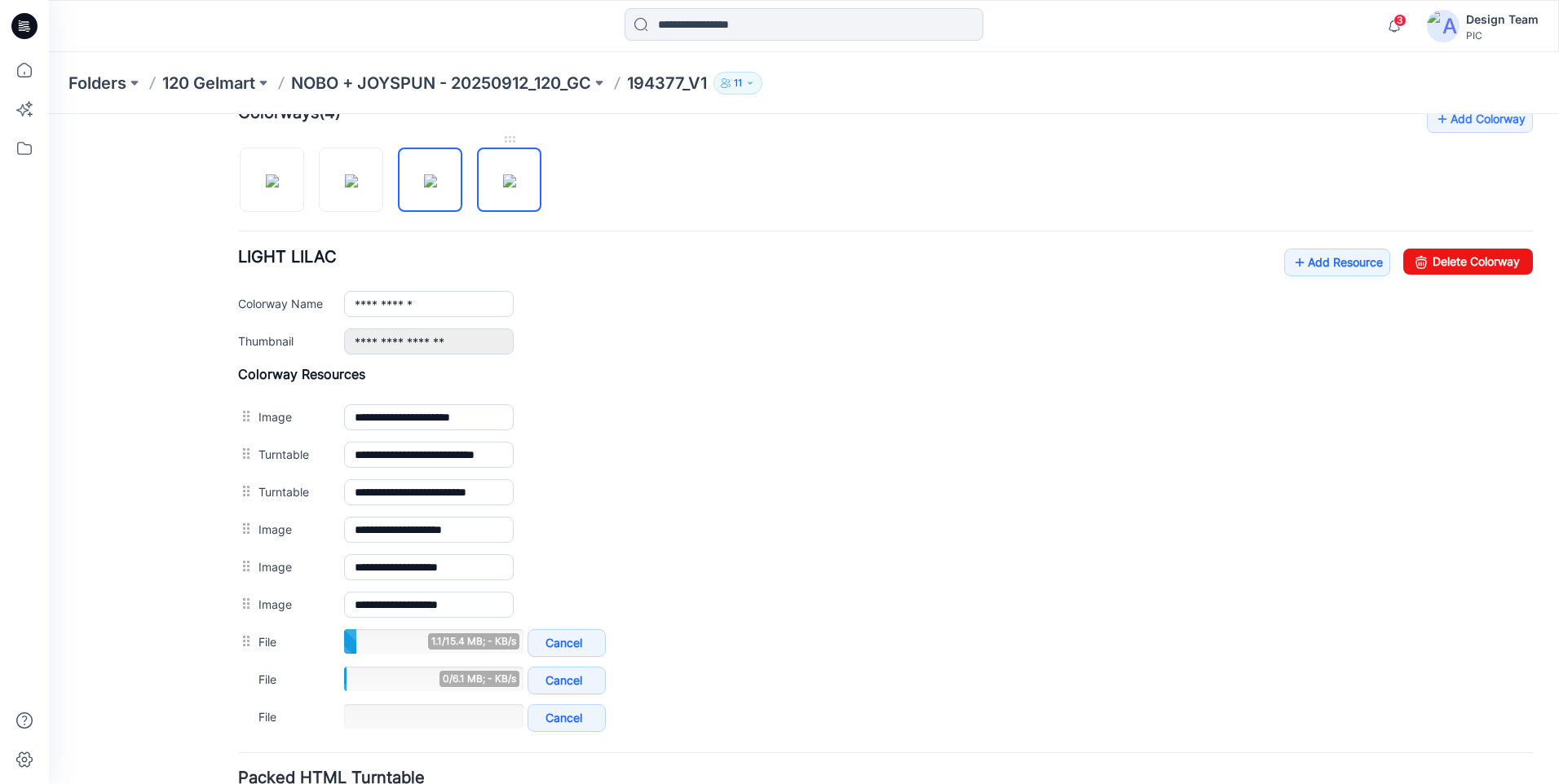
click at [516, 177] on img at bounding box center [509, 180] width 13 height 13
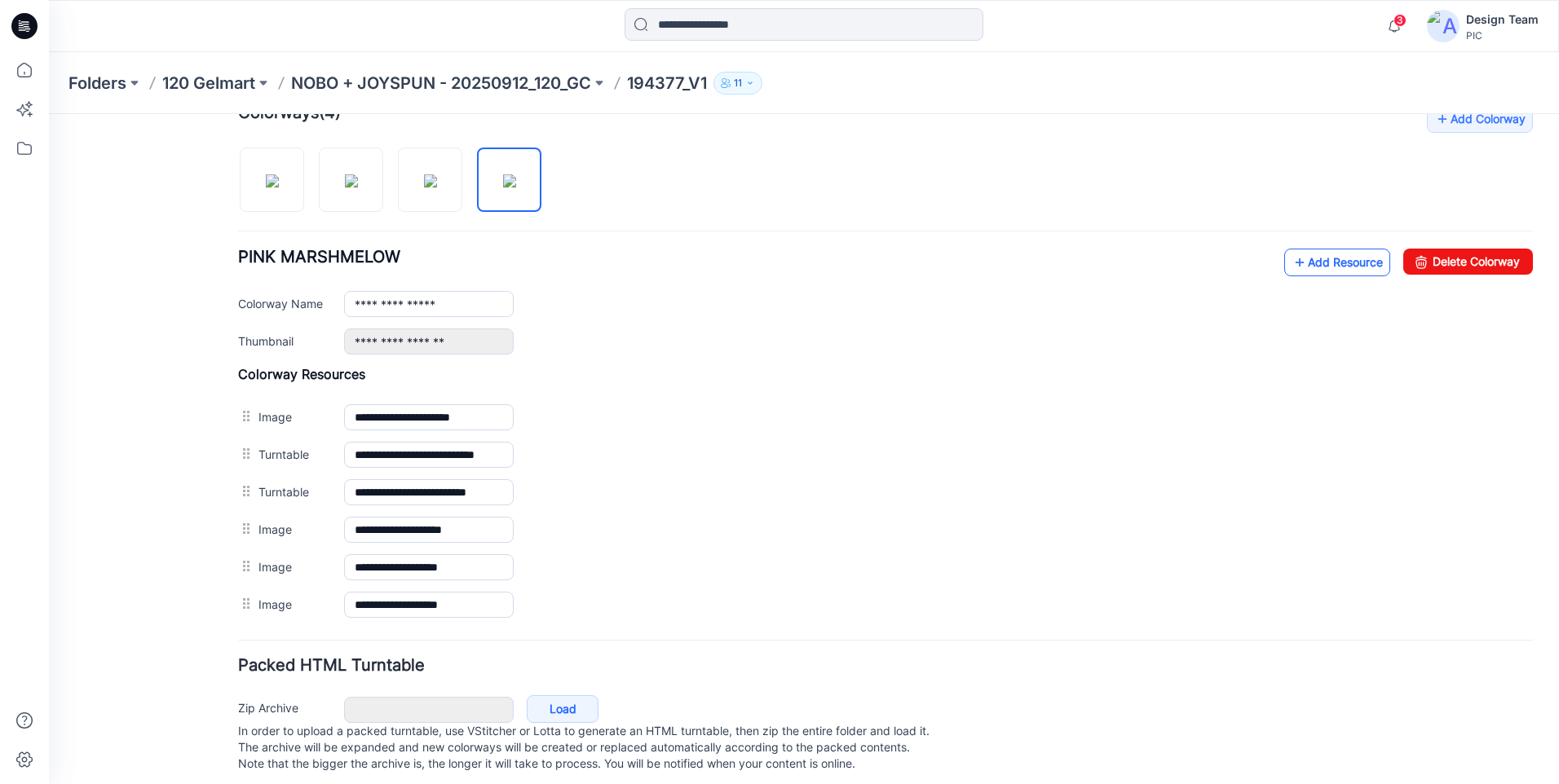
click at [1299, 264] on link "Add Resource" at bounding box center [1337, 262] width 106 height 27
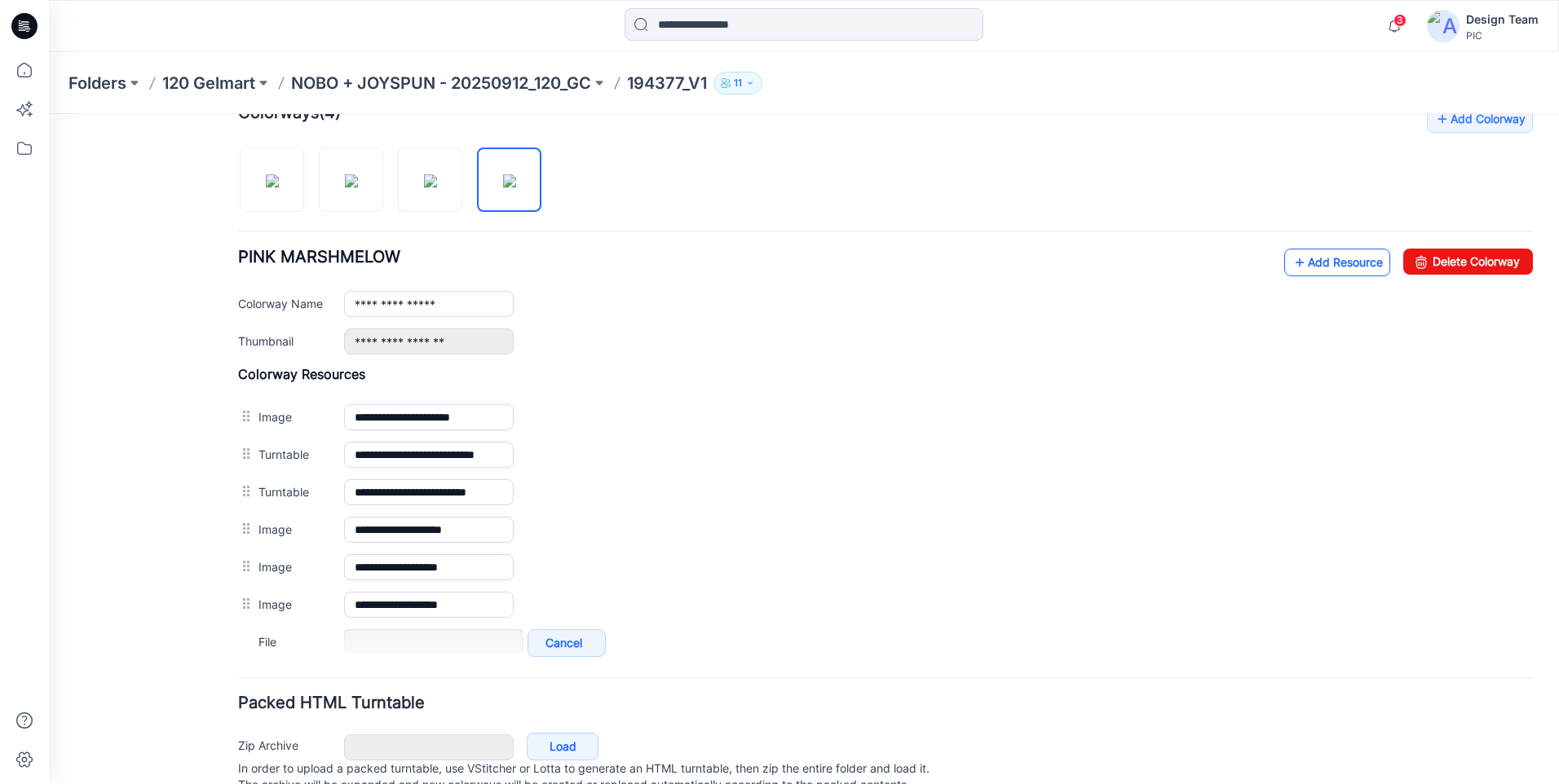
click at [1292, 270] on icon at bounding box center [1299, 262] width 16 height 26
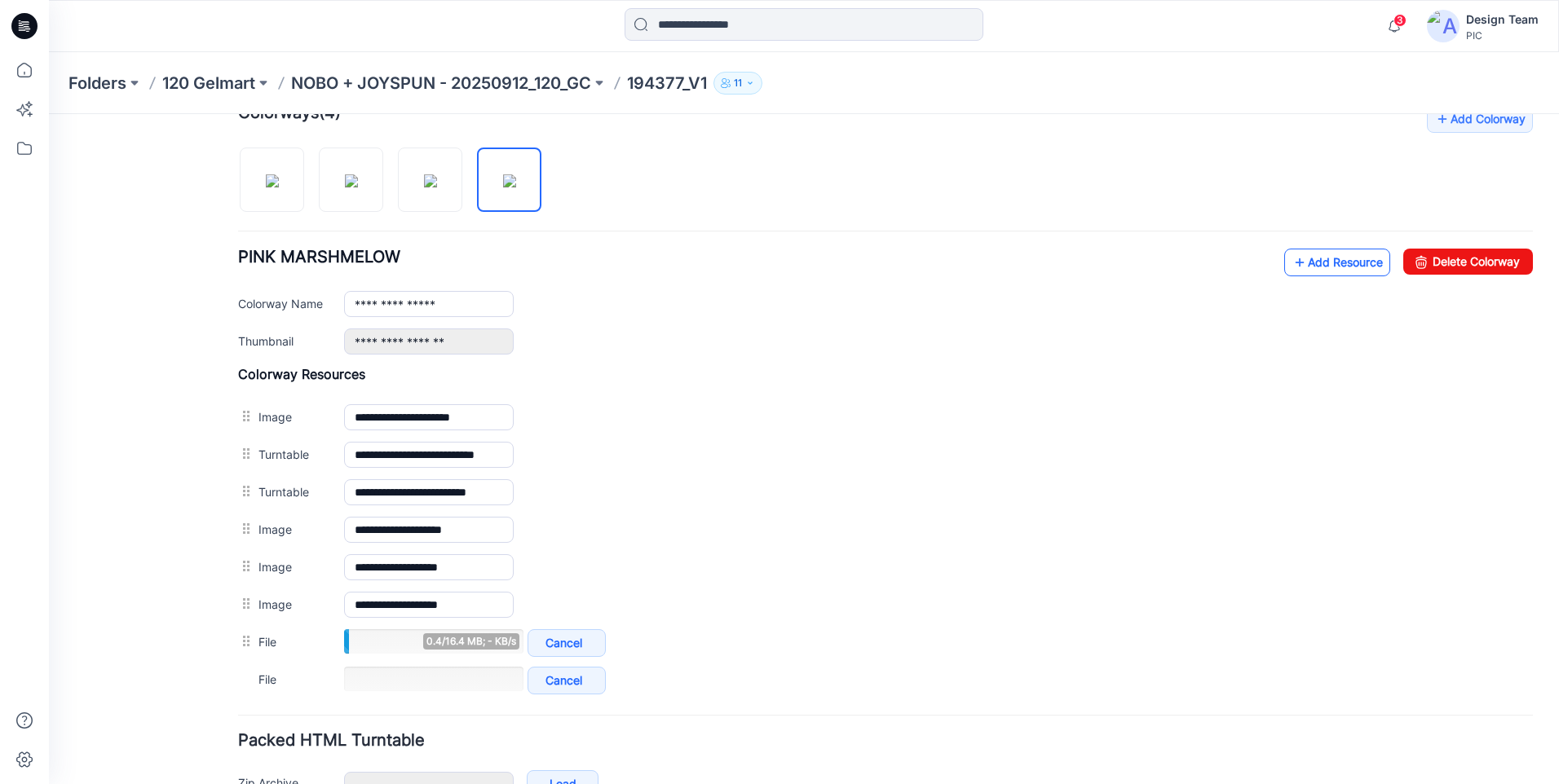
click at [1345, 267] on link "Add Resource" at bounding box center [1337, 262] width 106 height 27
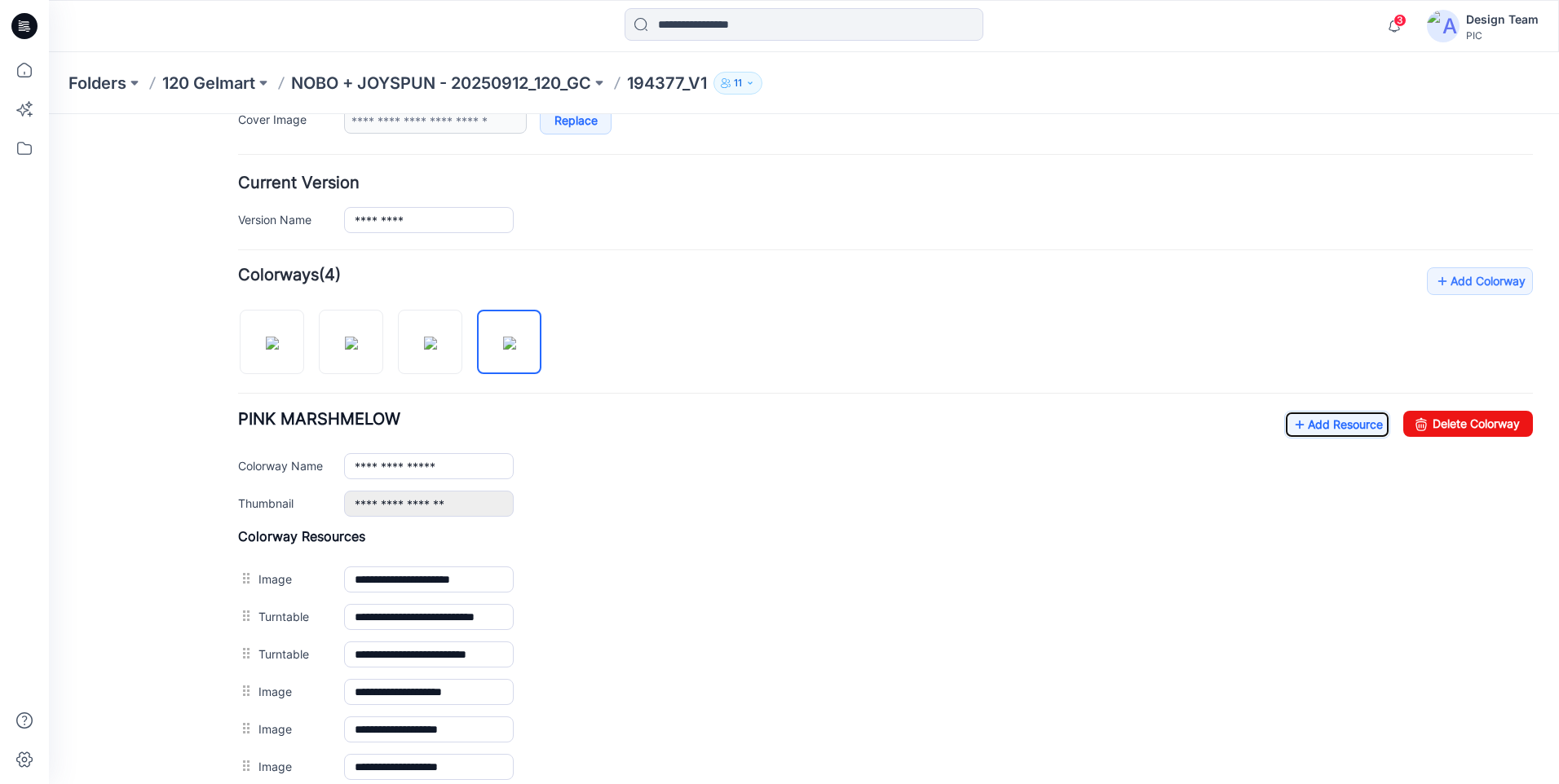
scroll to position [331, 0]
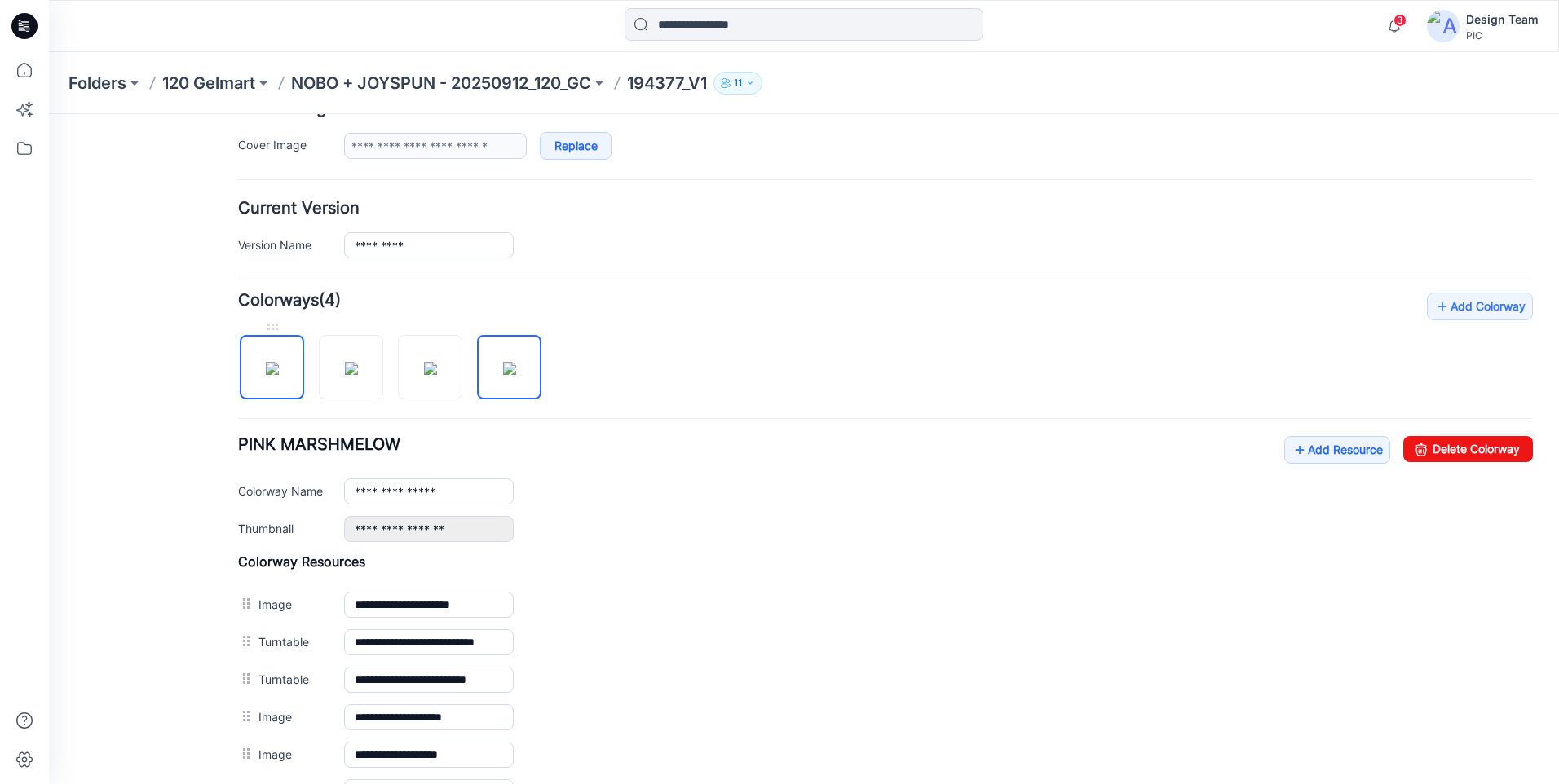
click at [279, 362] on img at bounding box center [271, 368] width 13 height 13
type input "**********"
click at [1300, 457] on link "Add Resource" at bounding box center [1337, 450] width 106 height 27
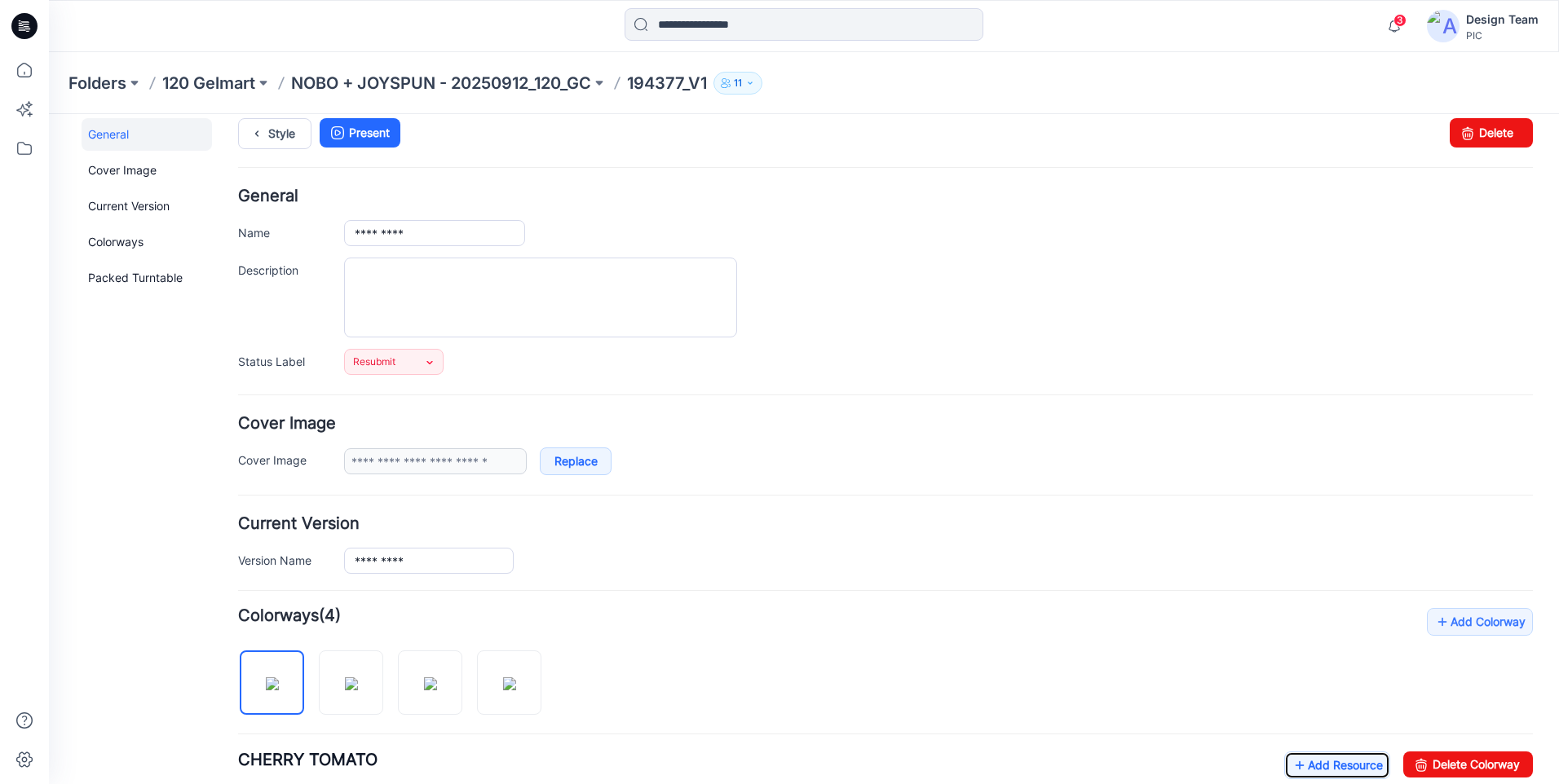
scroll to position [0, 0]
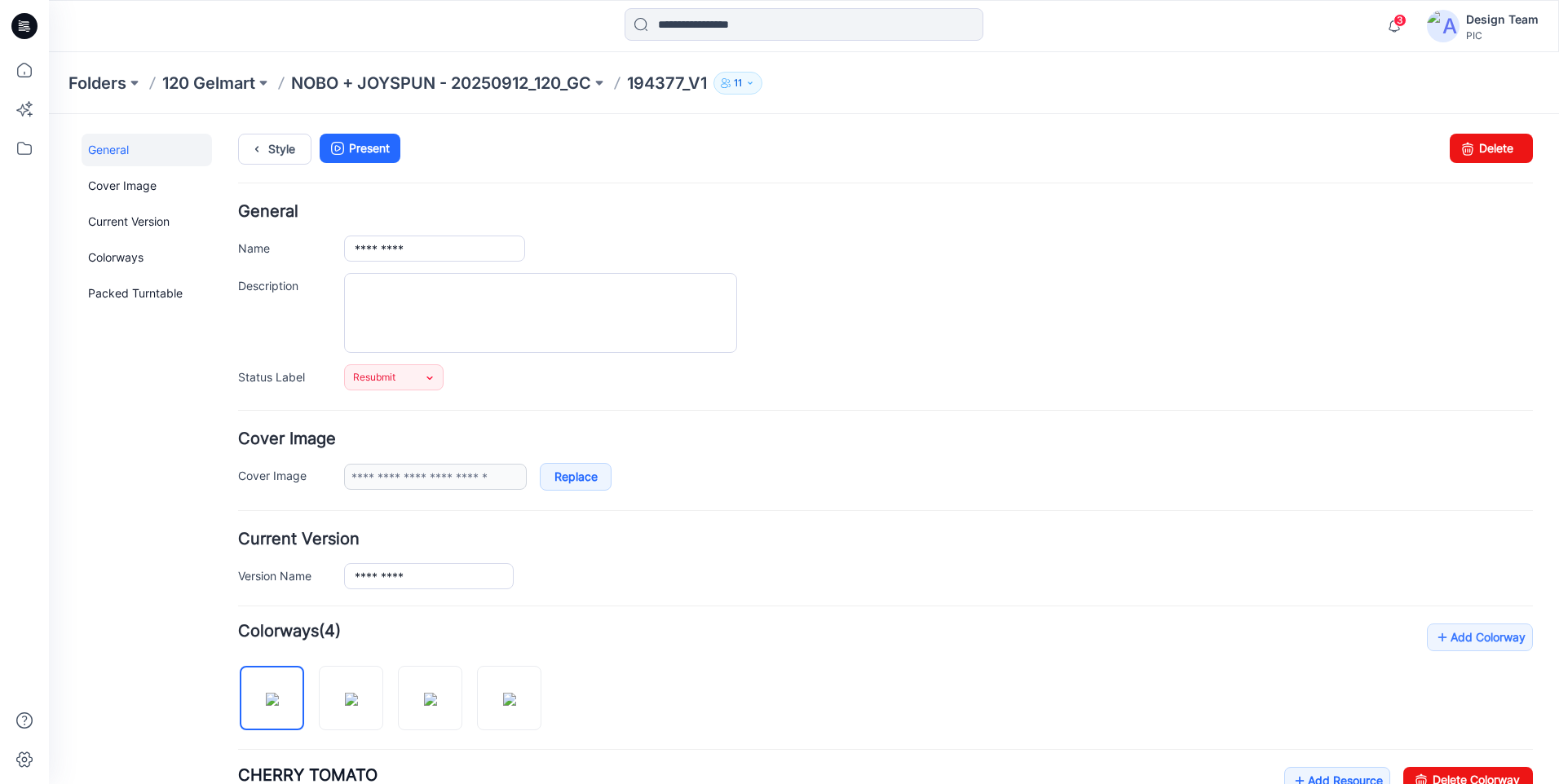
click at [529, 383] on div "Resubmit Set Status Accepted Accepted - Proceed to Retailer SZ Resubmit PIC Upd…" at bounding box center [939, 377] width 1189 height 26
click at [22, 71] on icon at bounding box center [25, 70] width 36 height 36
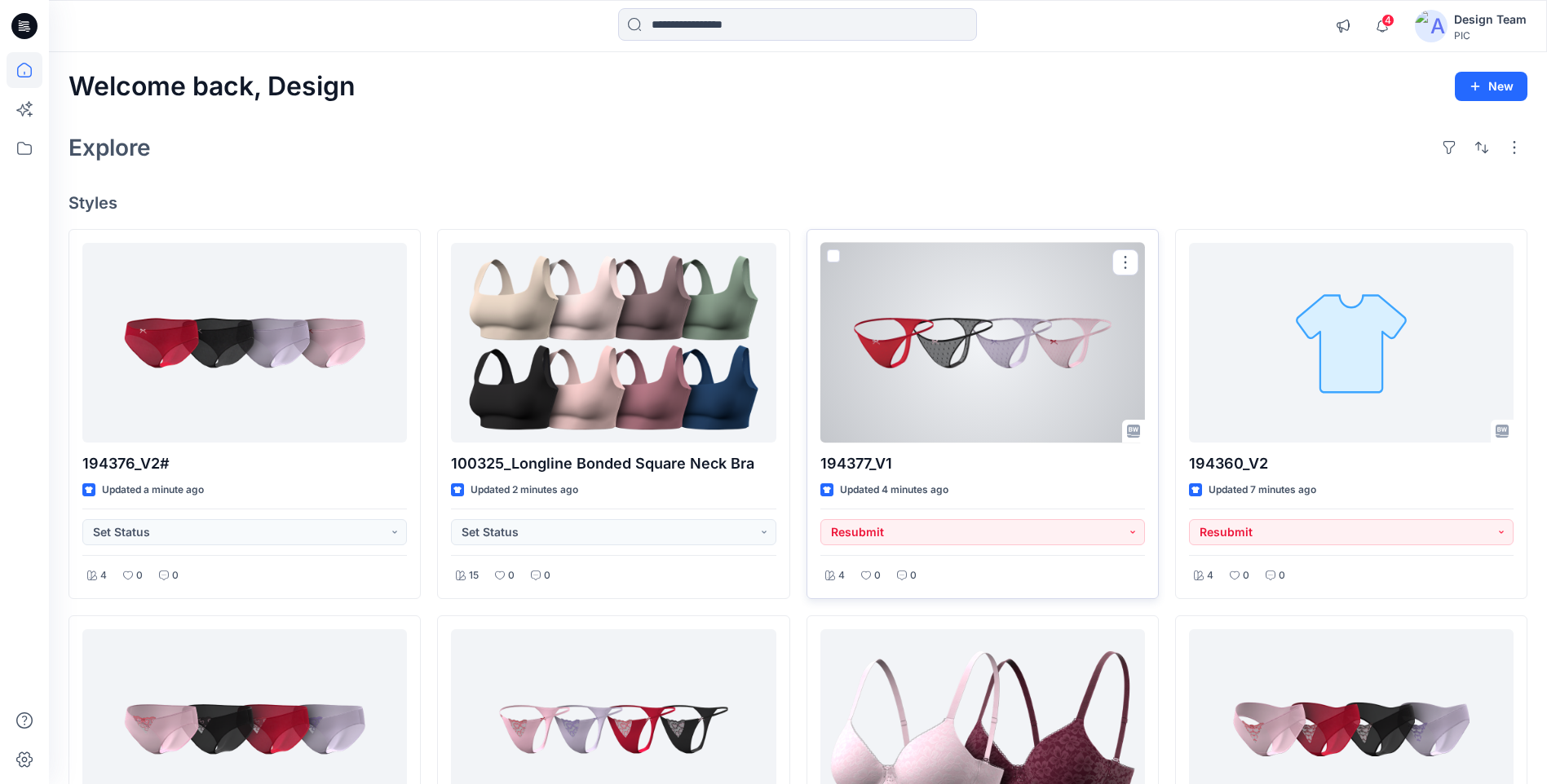
click at [987, 338] on div at bounding box center [983, 343] width 325 height 200
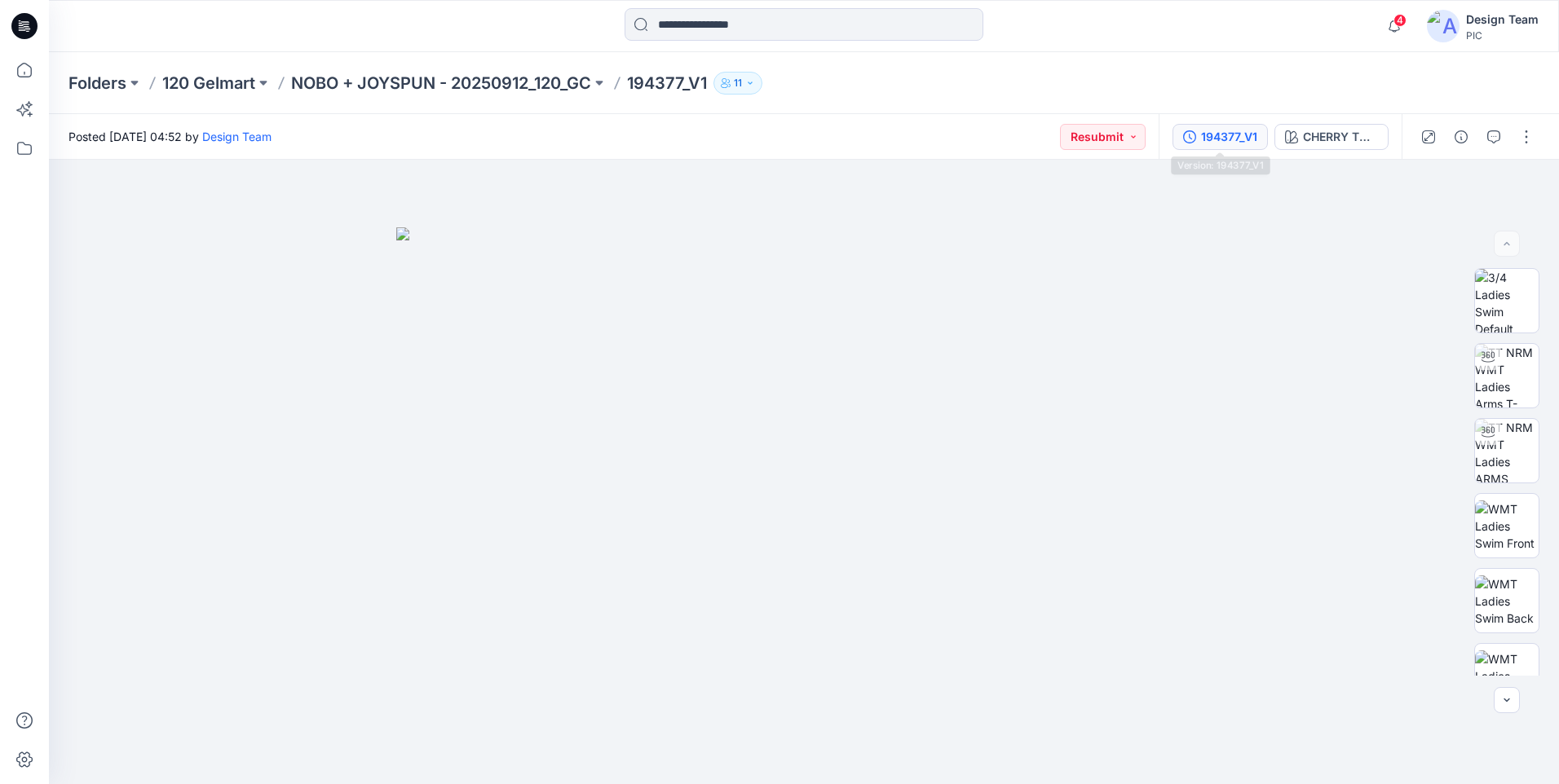
click at [1250, 139] on div "194377_V1" at bounding box center [1228, 137] width 56 height 18
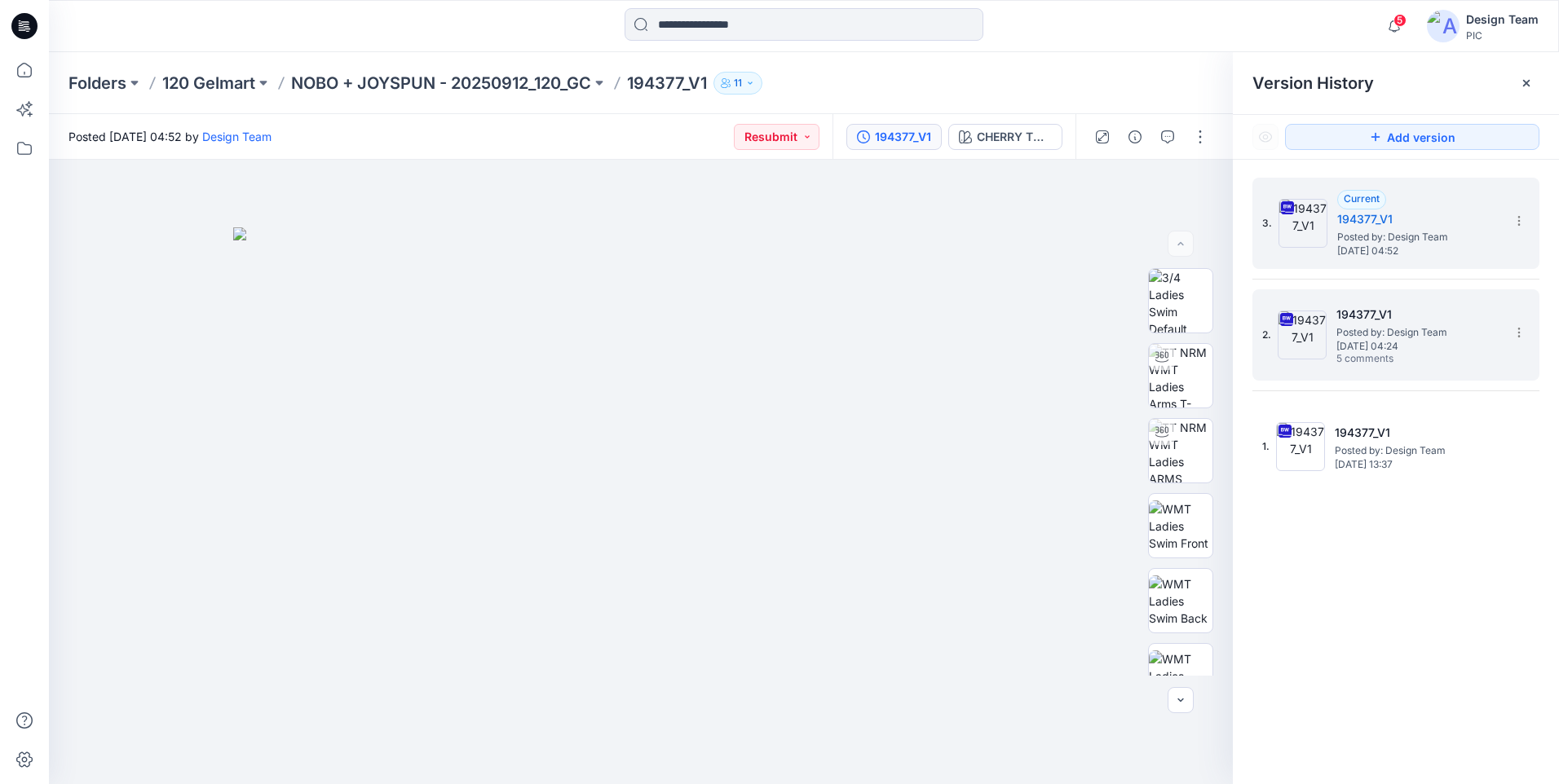
click at [1429, 371] on div "2. 194377_V1 Posted by: Design Team Saturday, October 04, 2025 04:24 5 comments" at bounding box center [1384, 335] width 245 height 78
click at [1408, 242] on span "Posted by: Design Team" at bounding box center [1419, 237] width 163 height 16
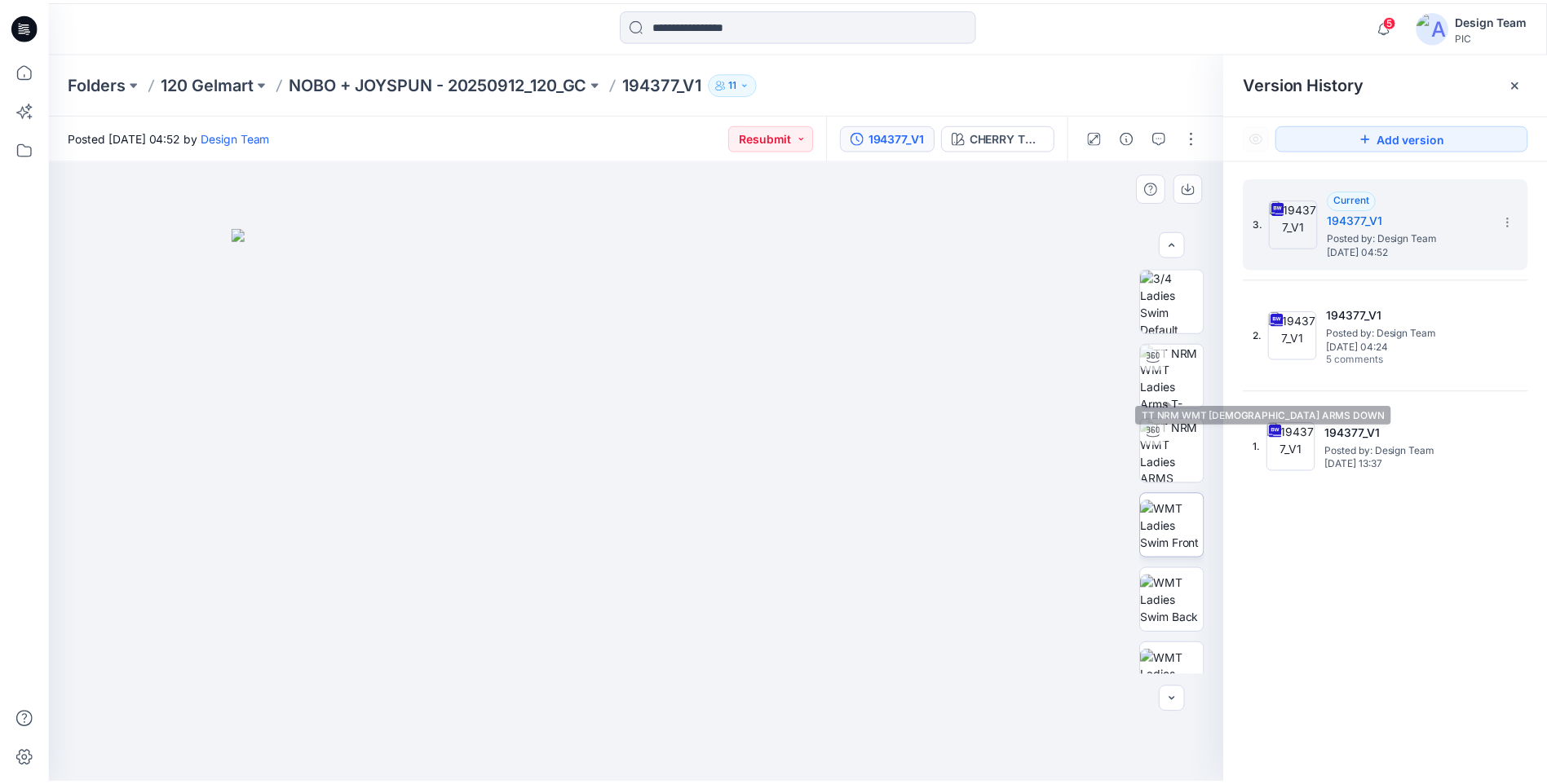
scroll to position [332, 0]
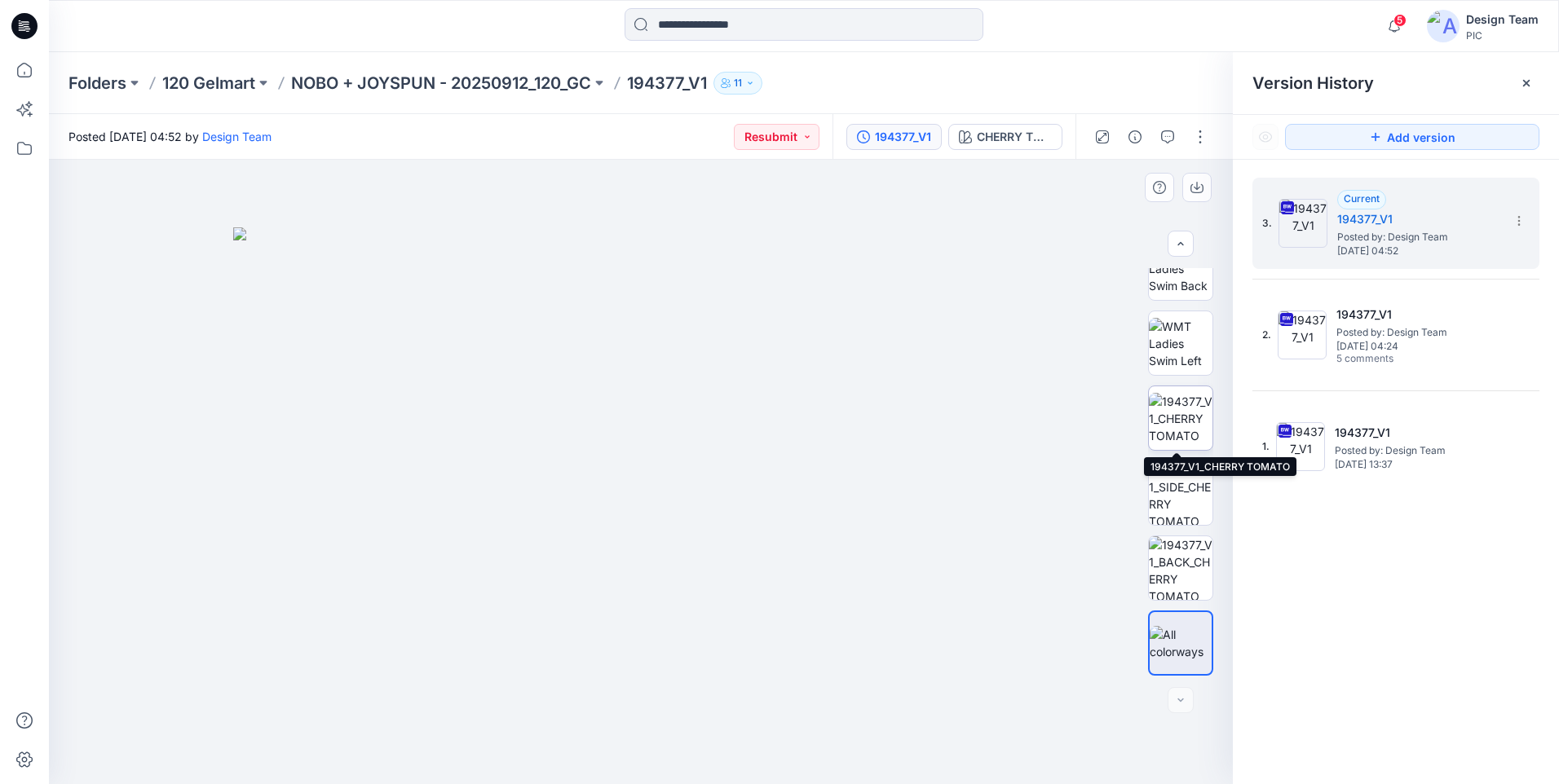
click at [1195, 412] on img at bounding box center [1180, 419] width 64 height 52
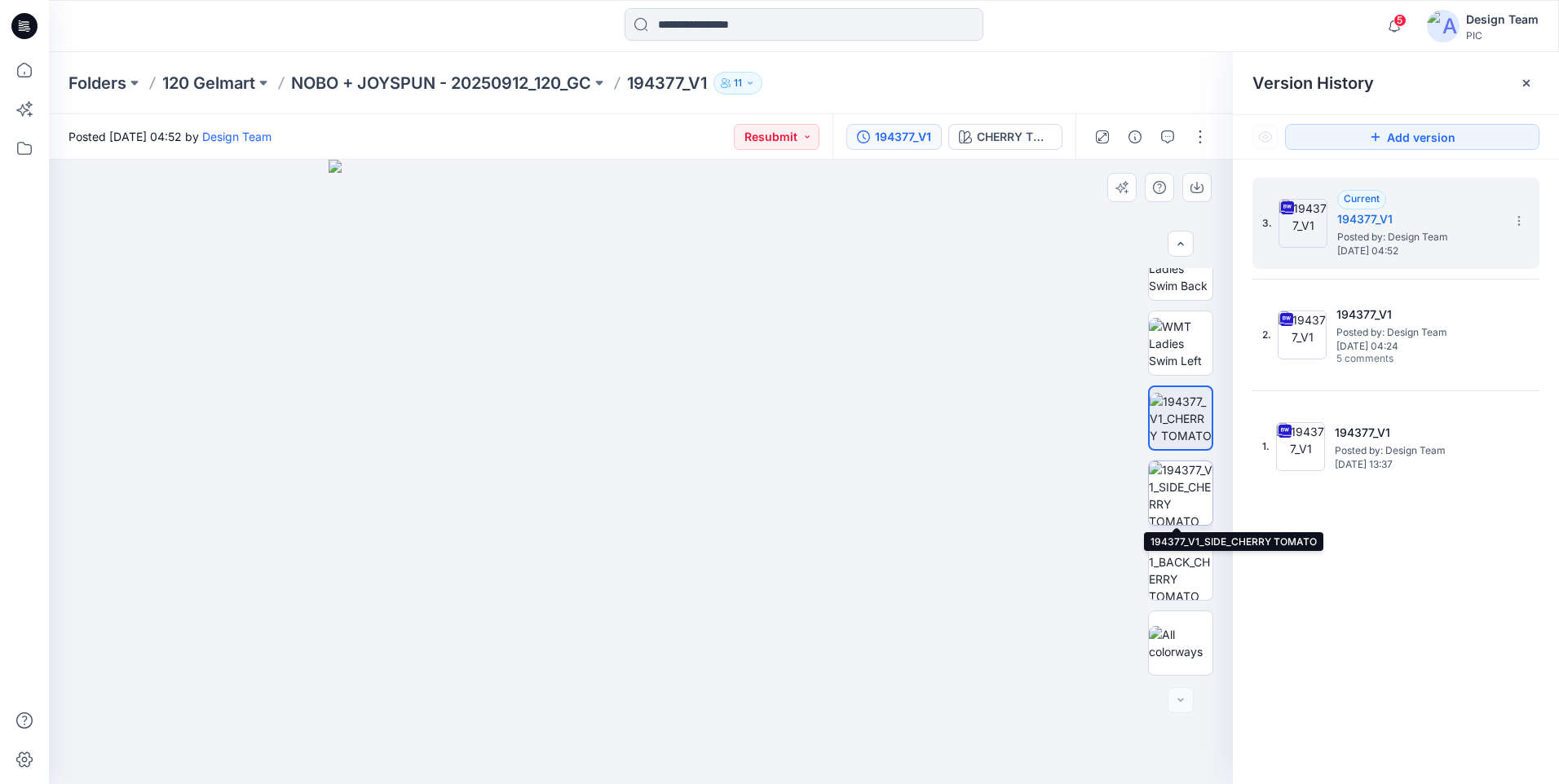
click at [1183, 481] on img at bounding box center [1180, 493] width 64 height 64
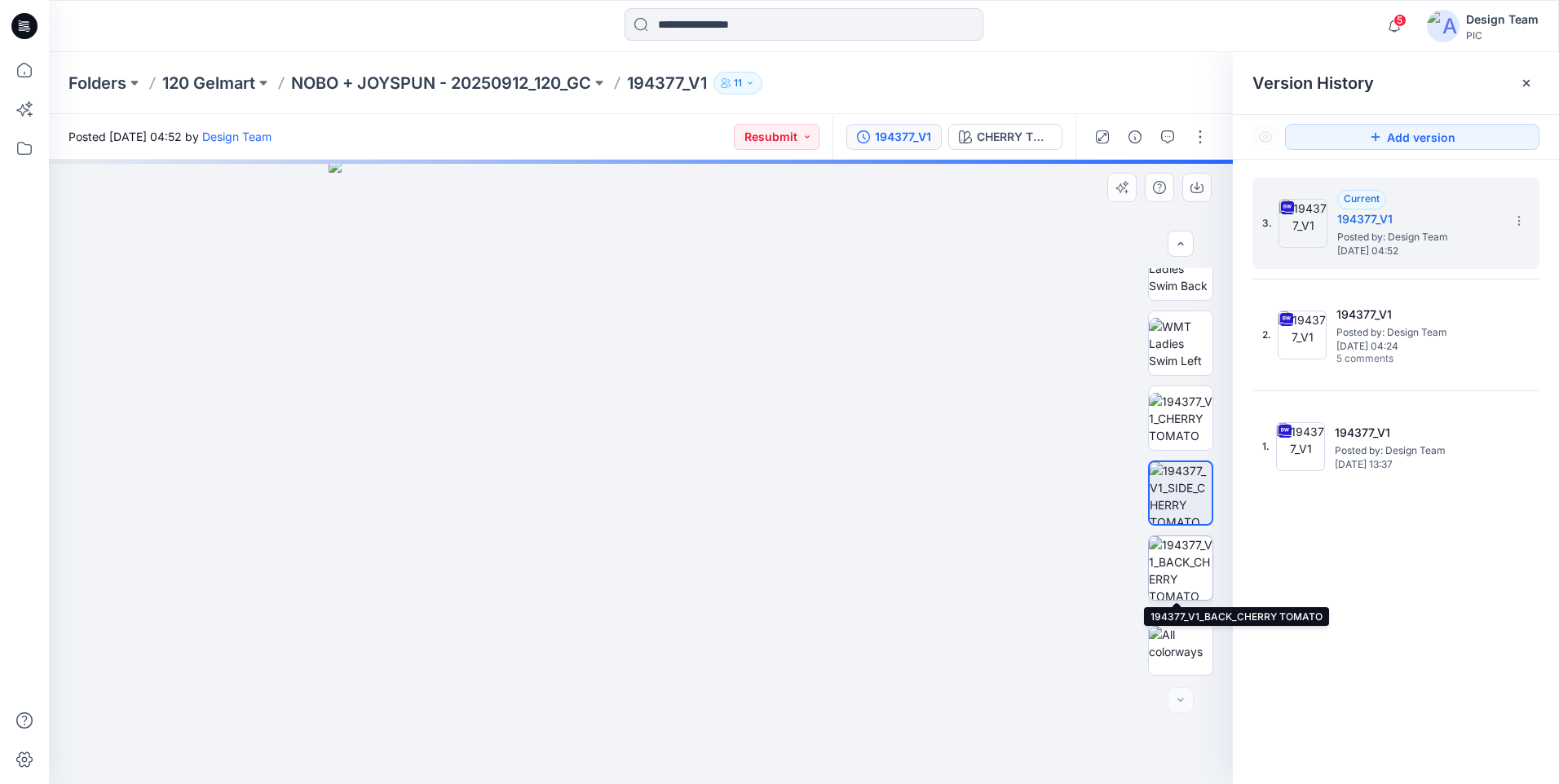
click at [1185, 562] on img at bounding box center [1180, 568] width 64 height 64
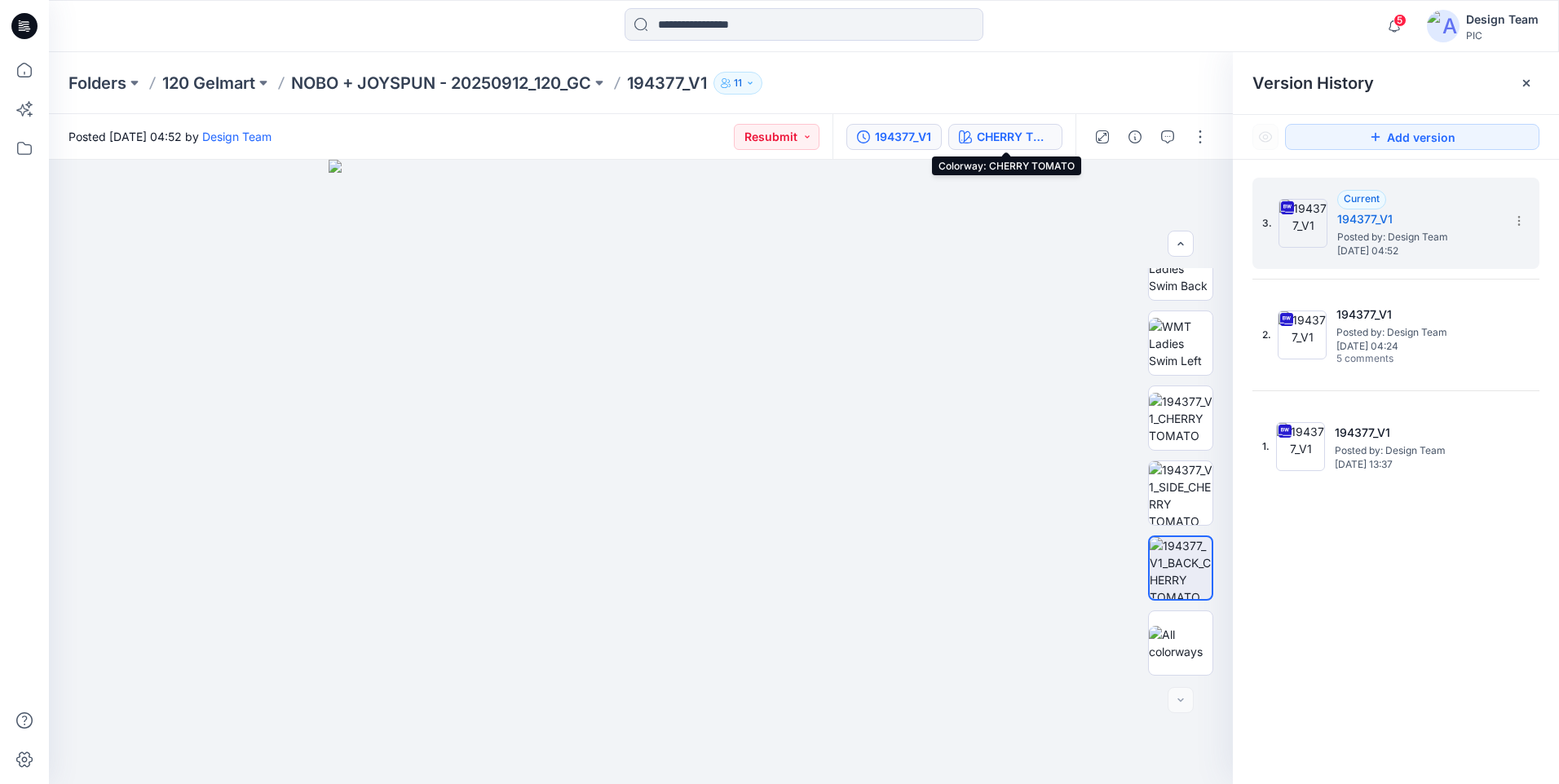
click at [992, 135] on div "CHERRY TOMATO" at bounding box center [1014, 137] width 75 height 18
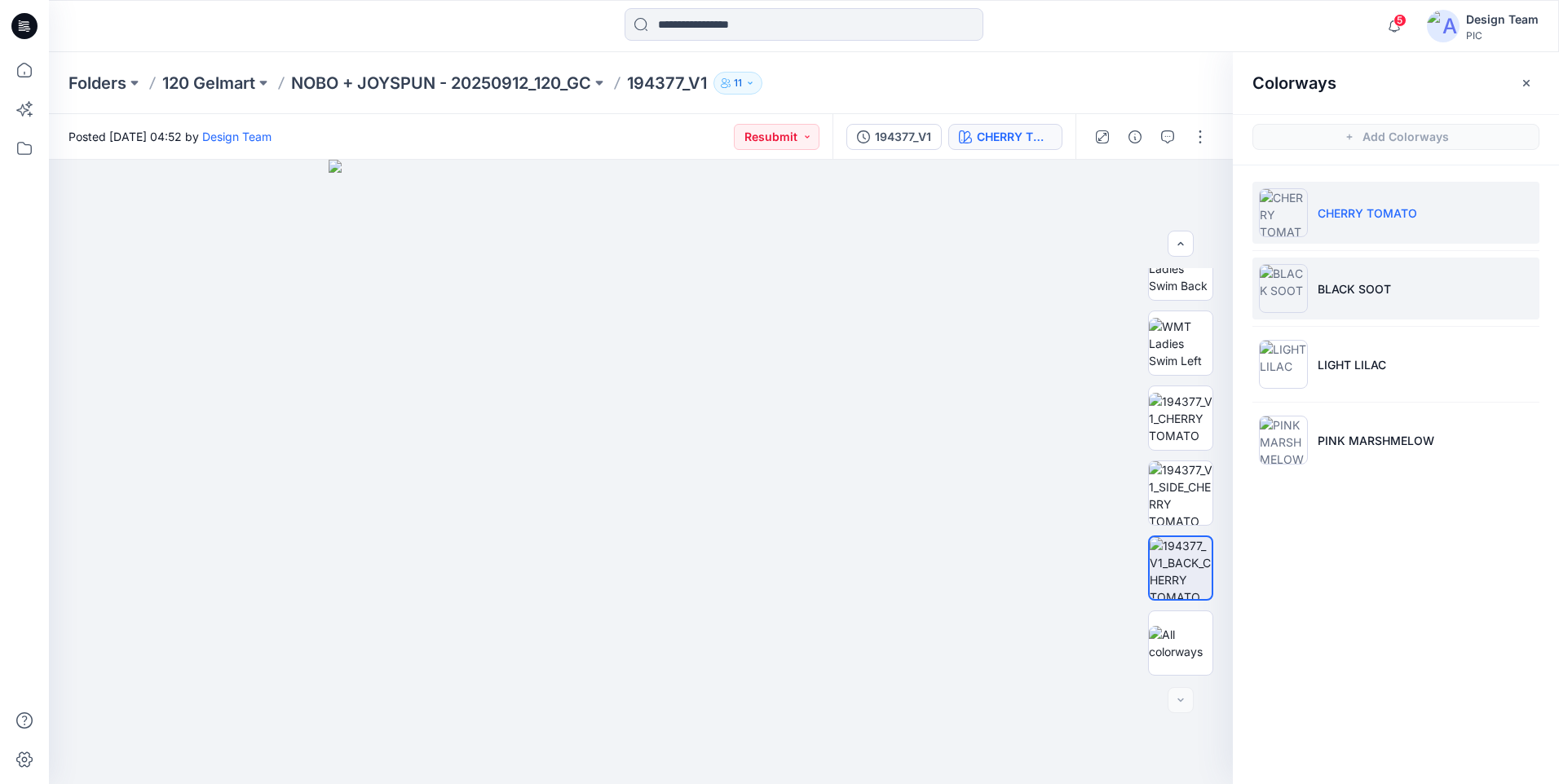
click at [1414, 290] on li "BLACK SOOT" at bounding box center [1396, 289] width 287 height 62
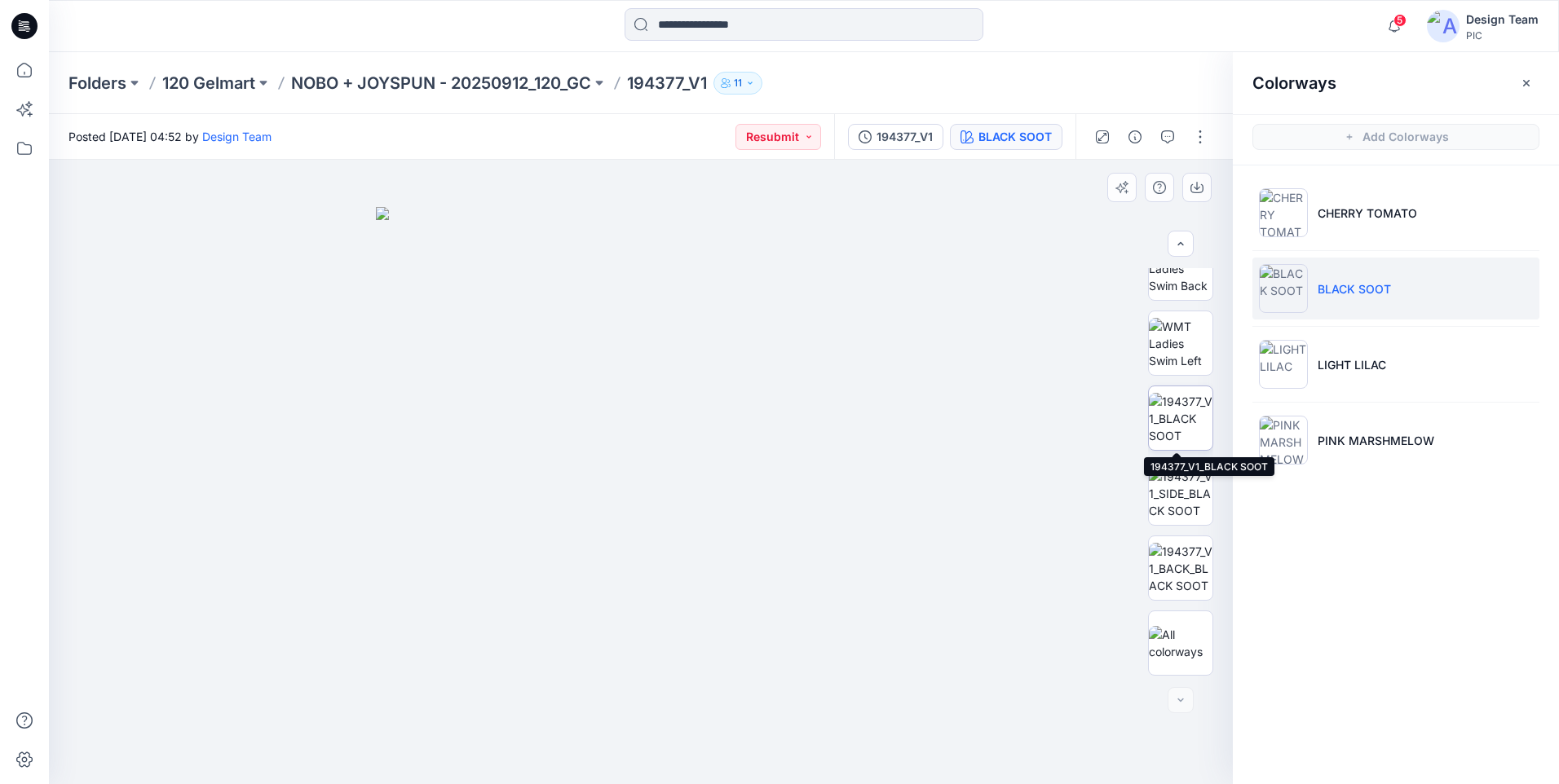
click at [1194, 407] on img at bounding box center [1180, 419] width 64 height 52
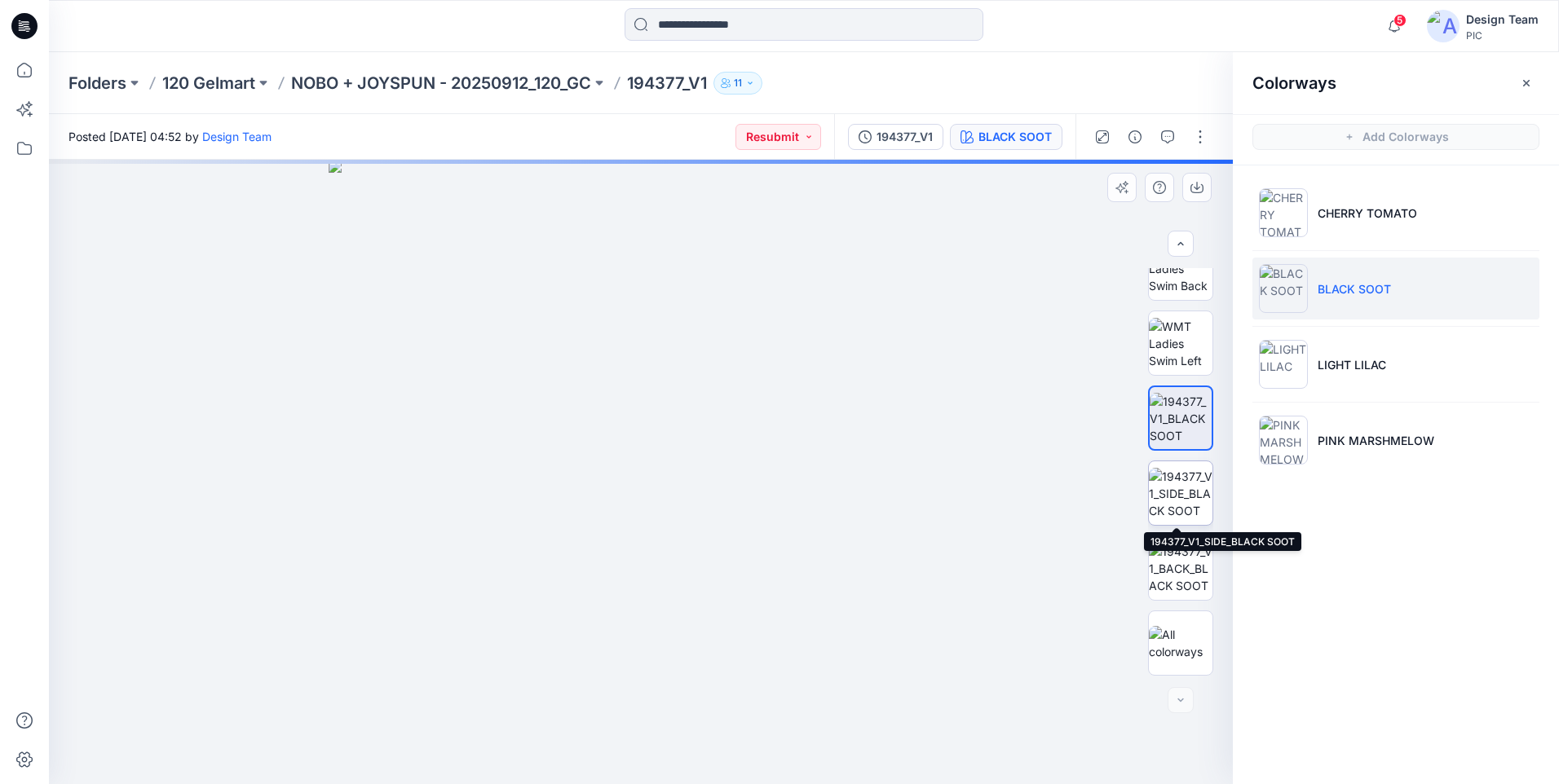
click at [1184, 491] on img at bounding box center [1180, 494] width 64 height 52
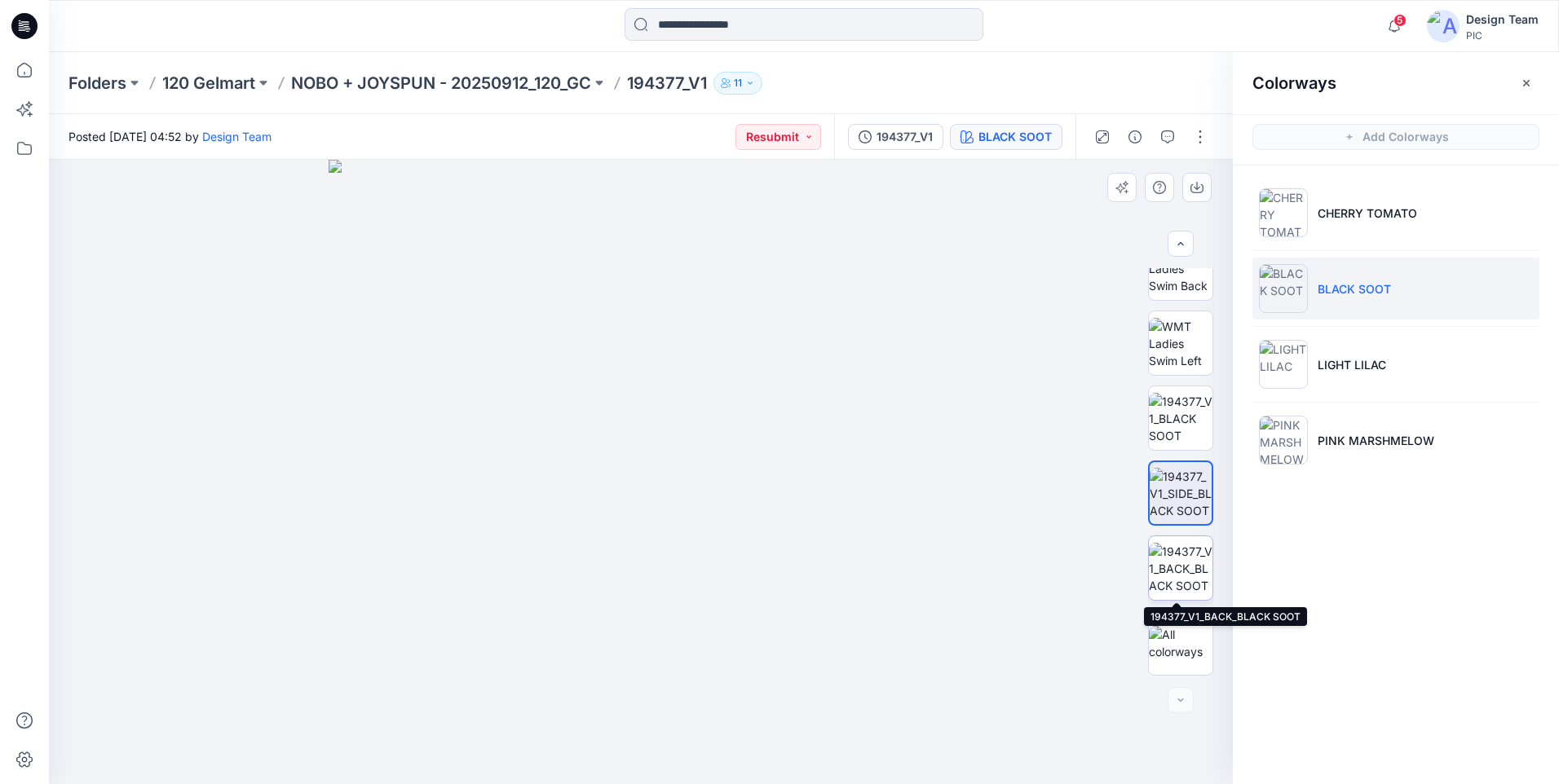
click at [1196, 563] on img at bounding box center [1180, 568] width 64 height 52
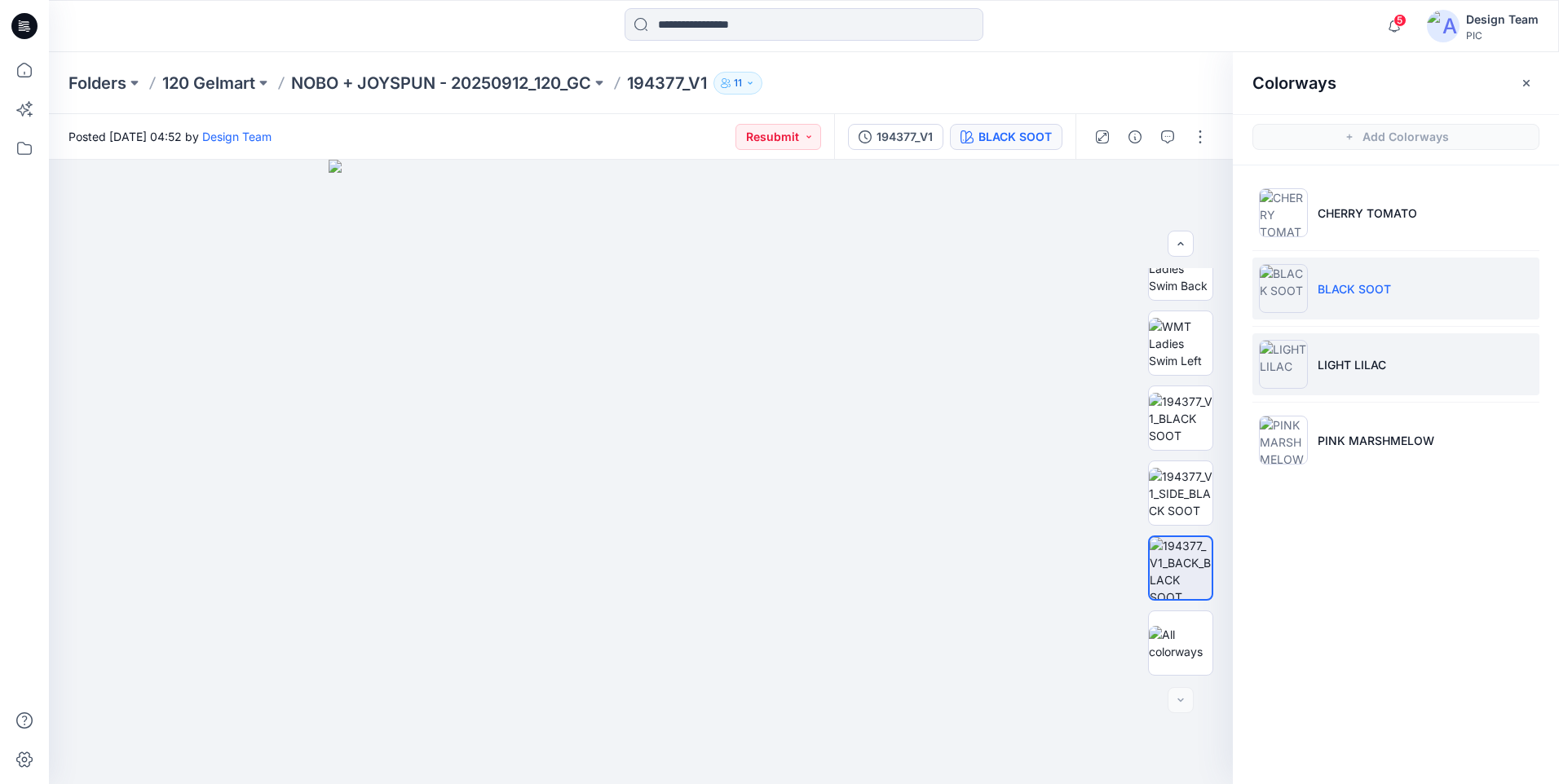
click at [1351, 370] on p "LIGHT LILAC" at bounding box center [1352, 365] width 69 height 17
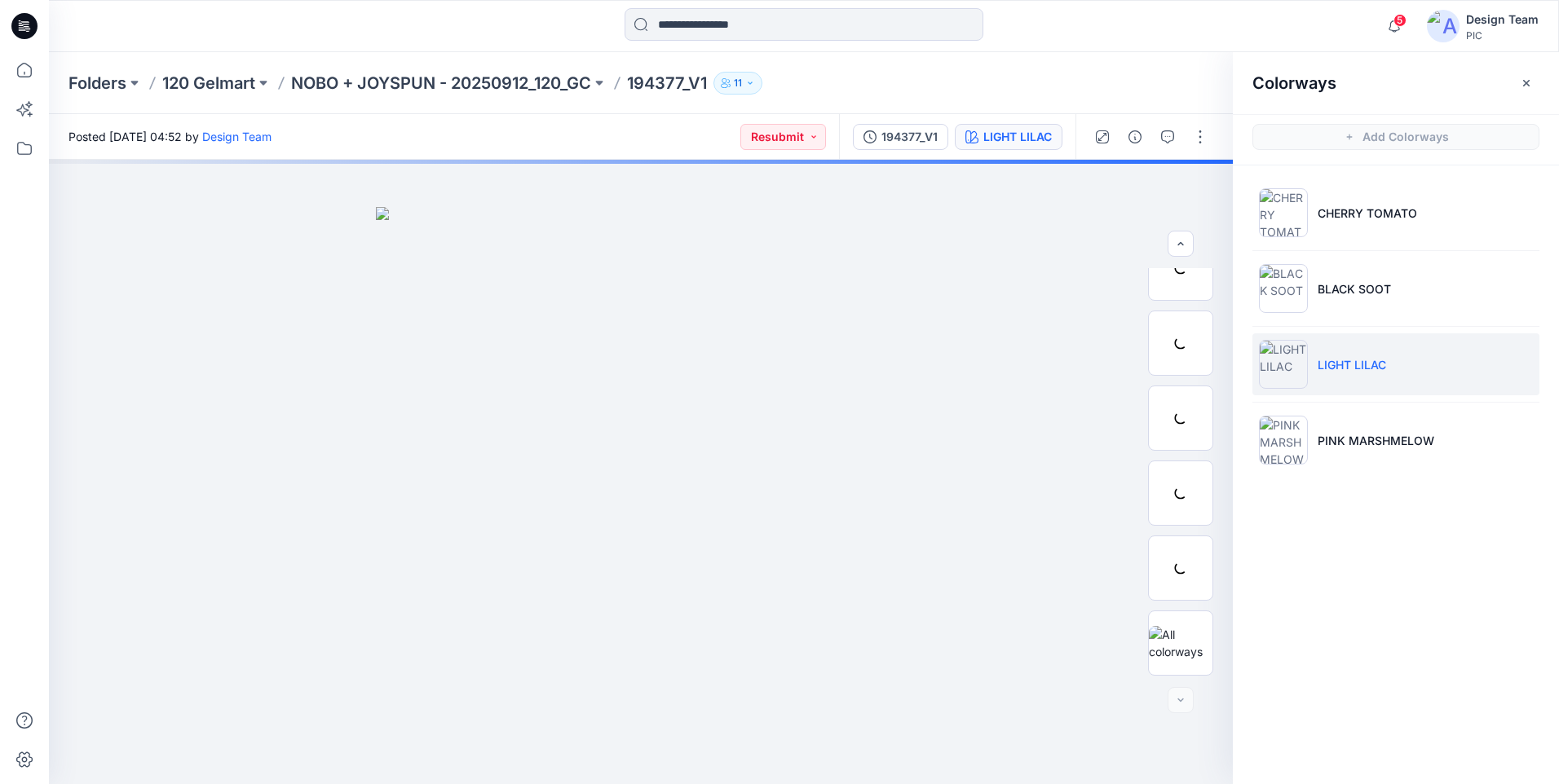
click at [1343, 361] on p "LIGHT LILAC" at bounding box center [1352, 365] width 69 height 17
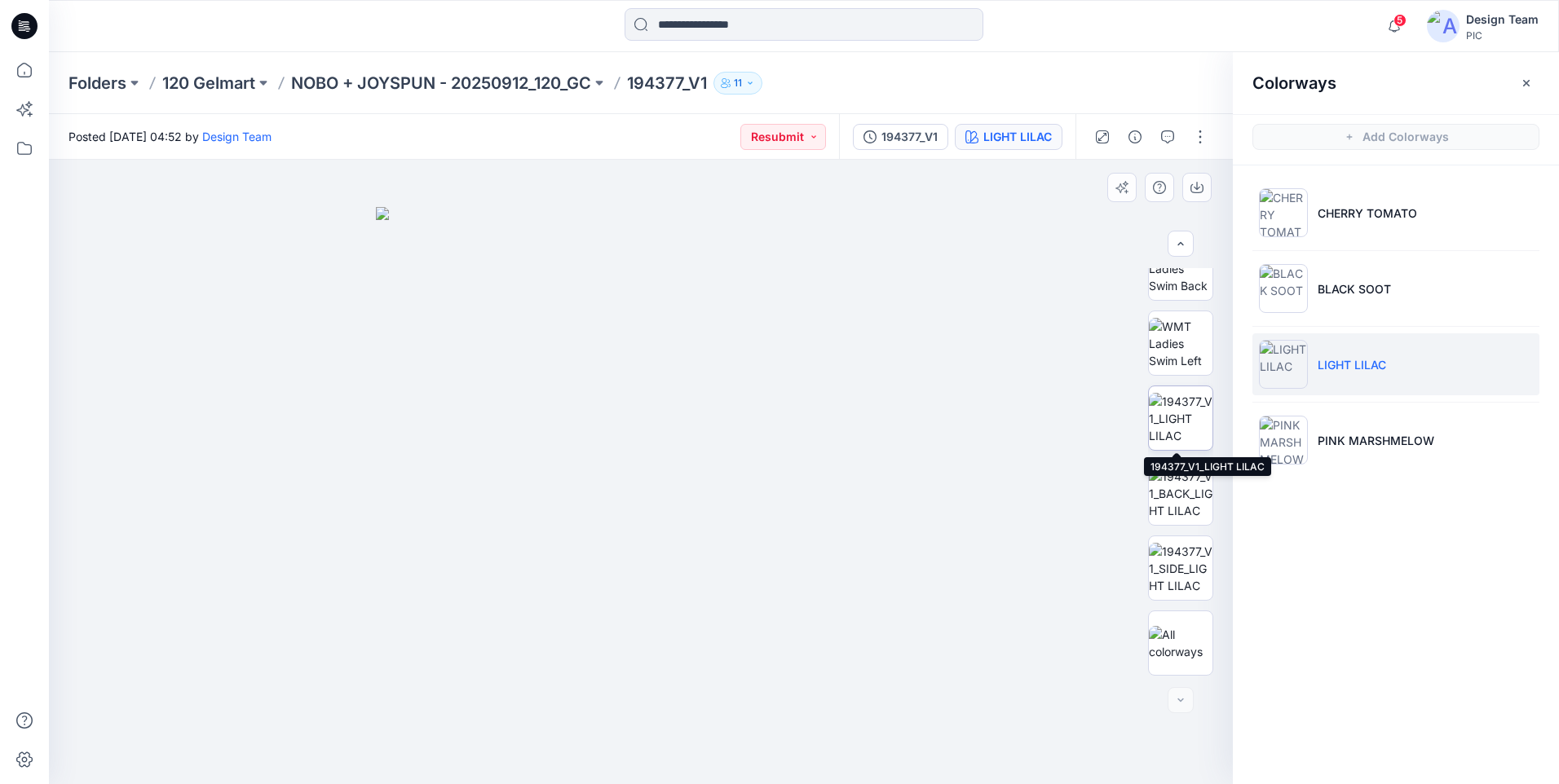
click at [1166, 415] on img at bounding box center [1180, 419] width 64 height 52
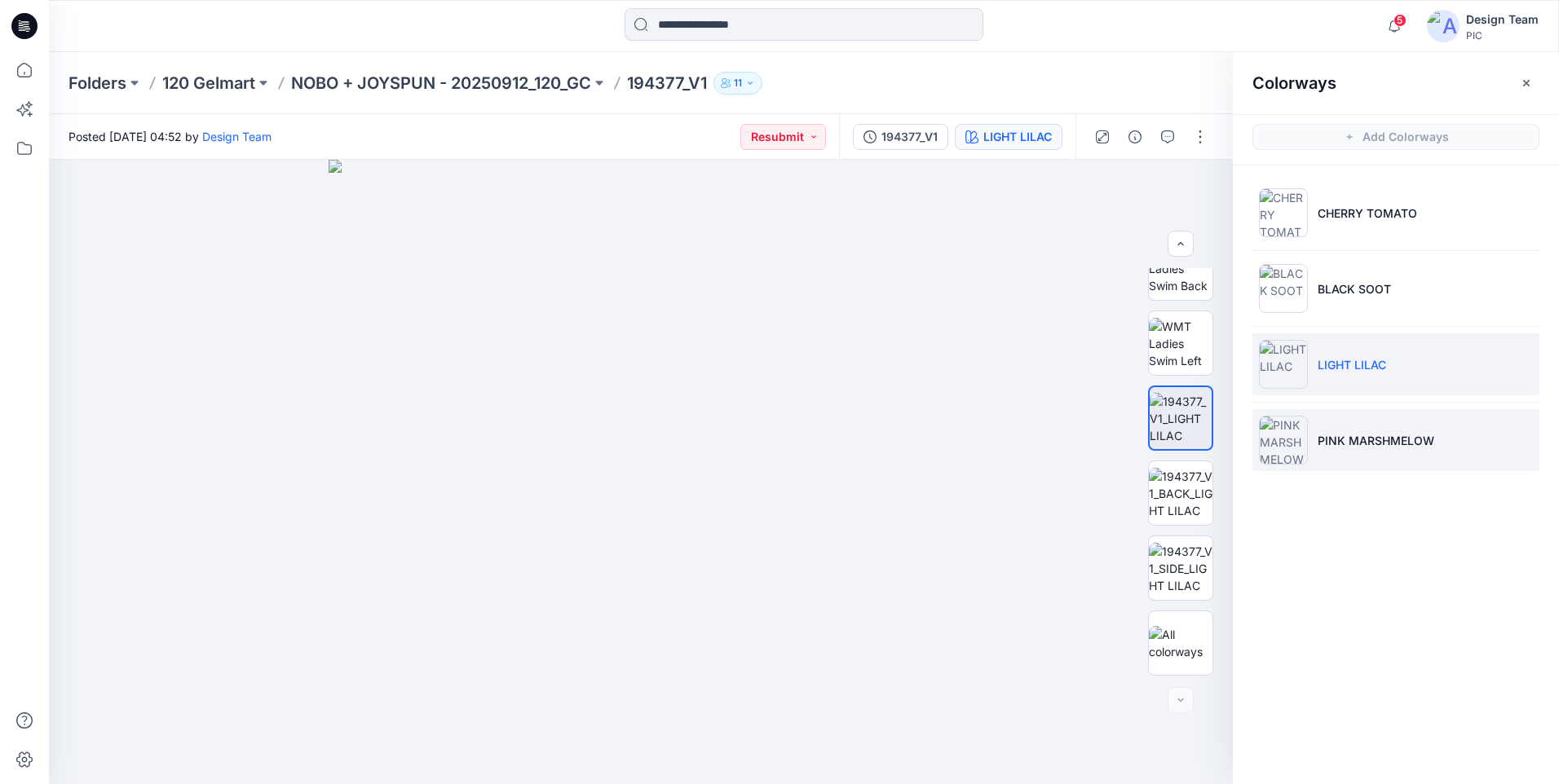
click at [1383, 453] on li "PINK MARSHMELOW" at bounding box center [1396, 440] width 287 height 62
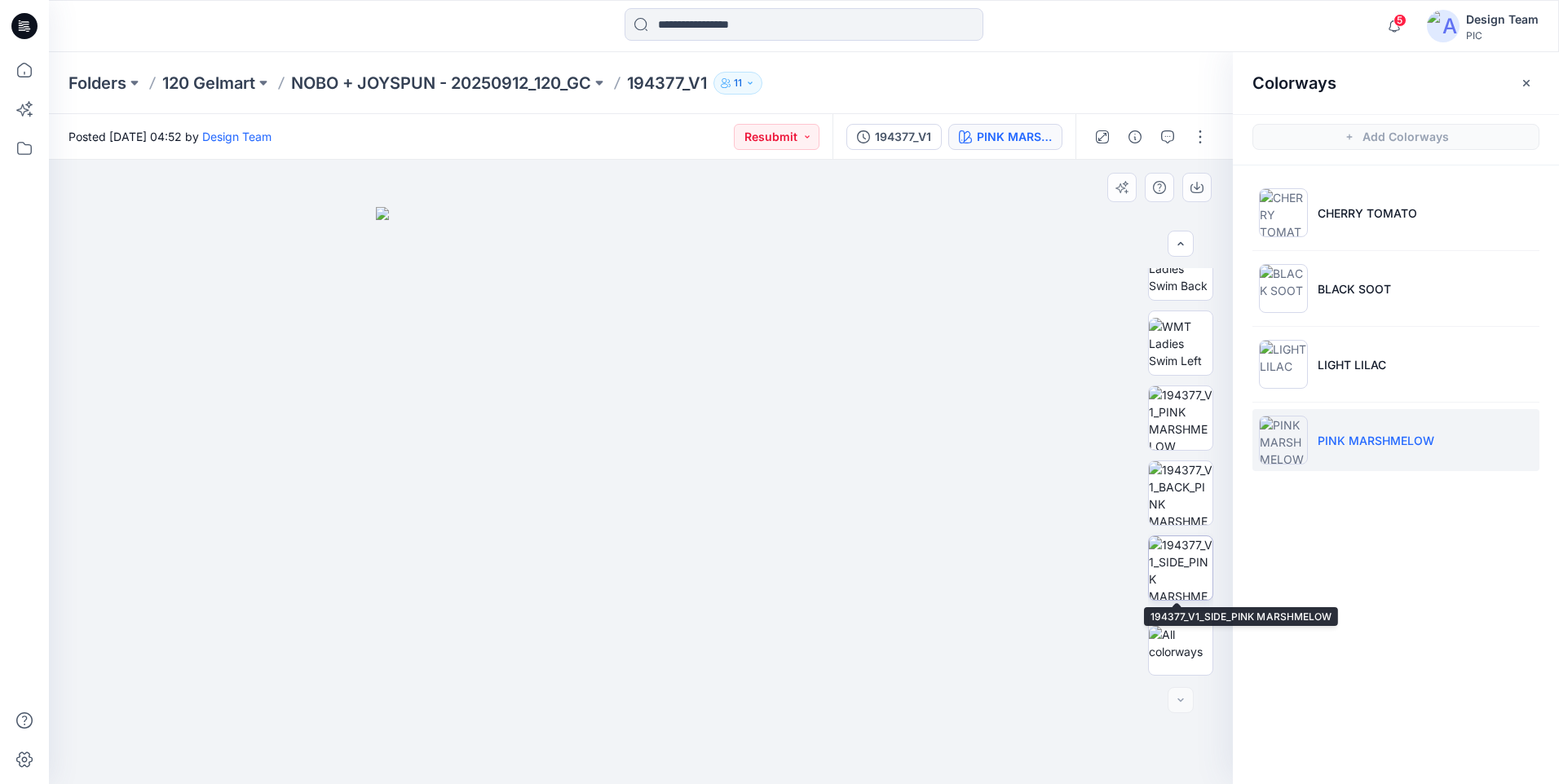
click at [1187, 567] on img at bounding box center [1180, 568] width 64 height 64
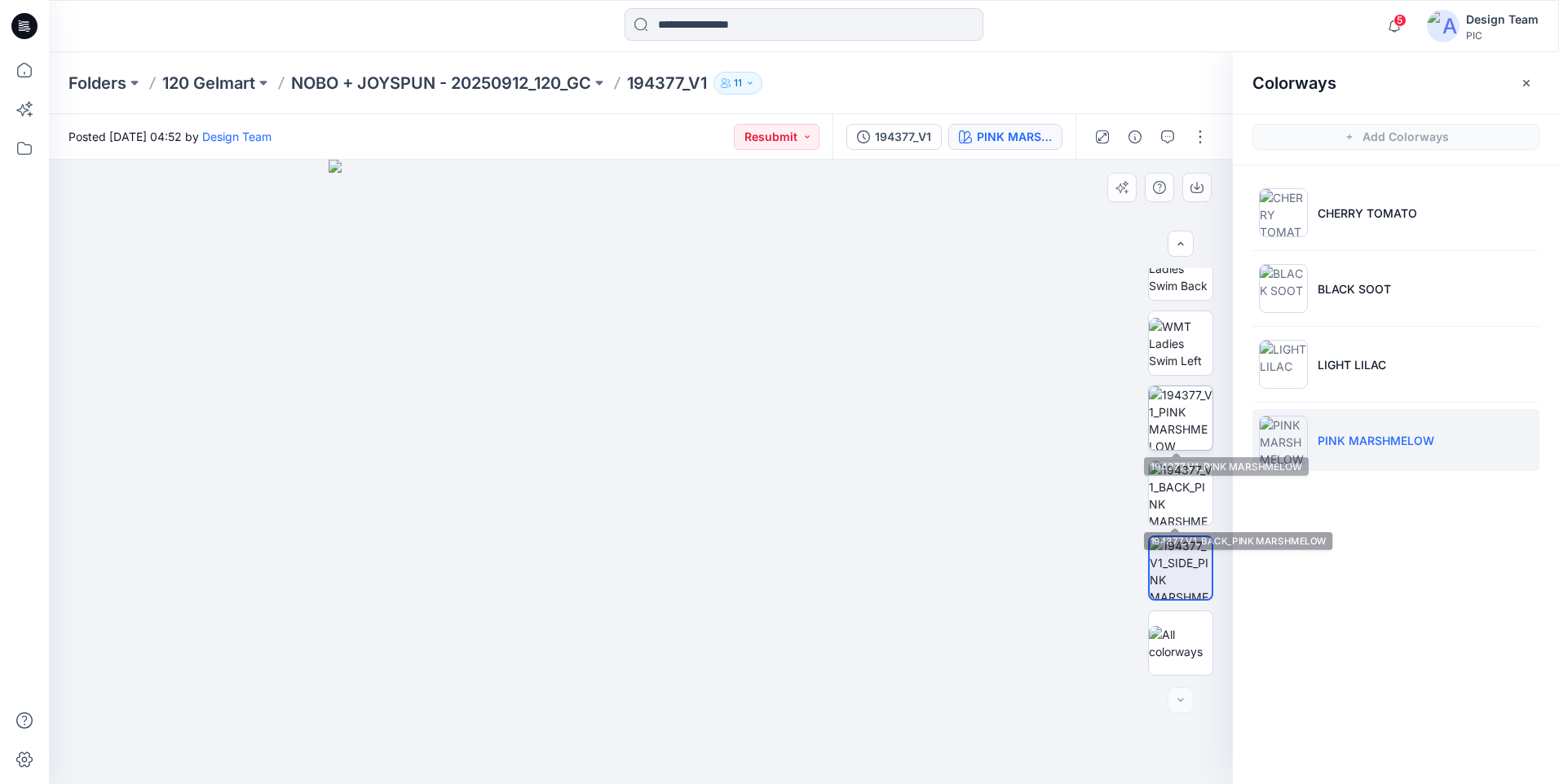
click at [1169, 398] on img at bounding box center [1180, 418] width 64 height 64
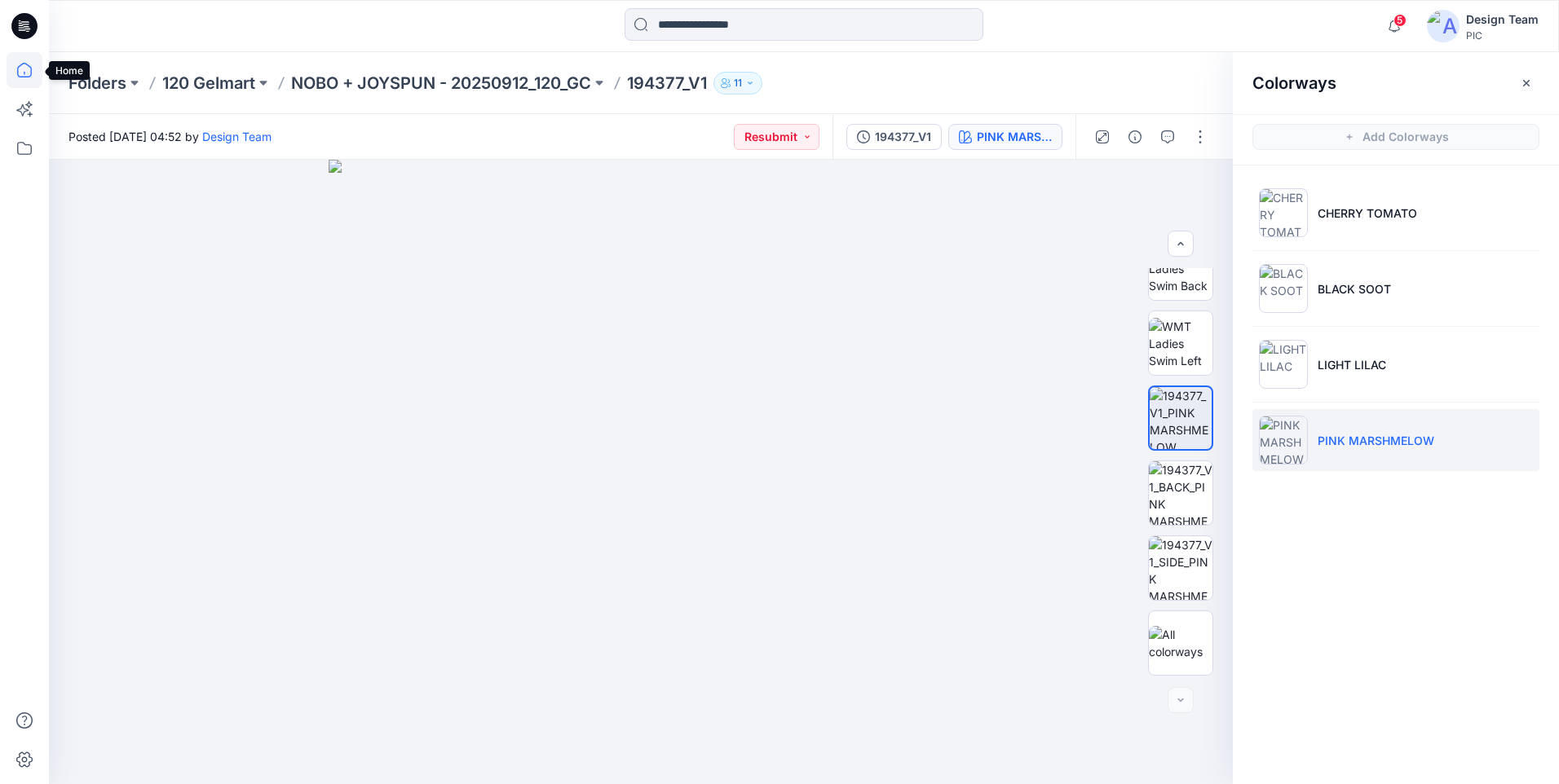
click at [20, 73] on icon at bounding box center [25, 70] width 36 height 36
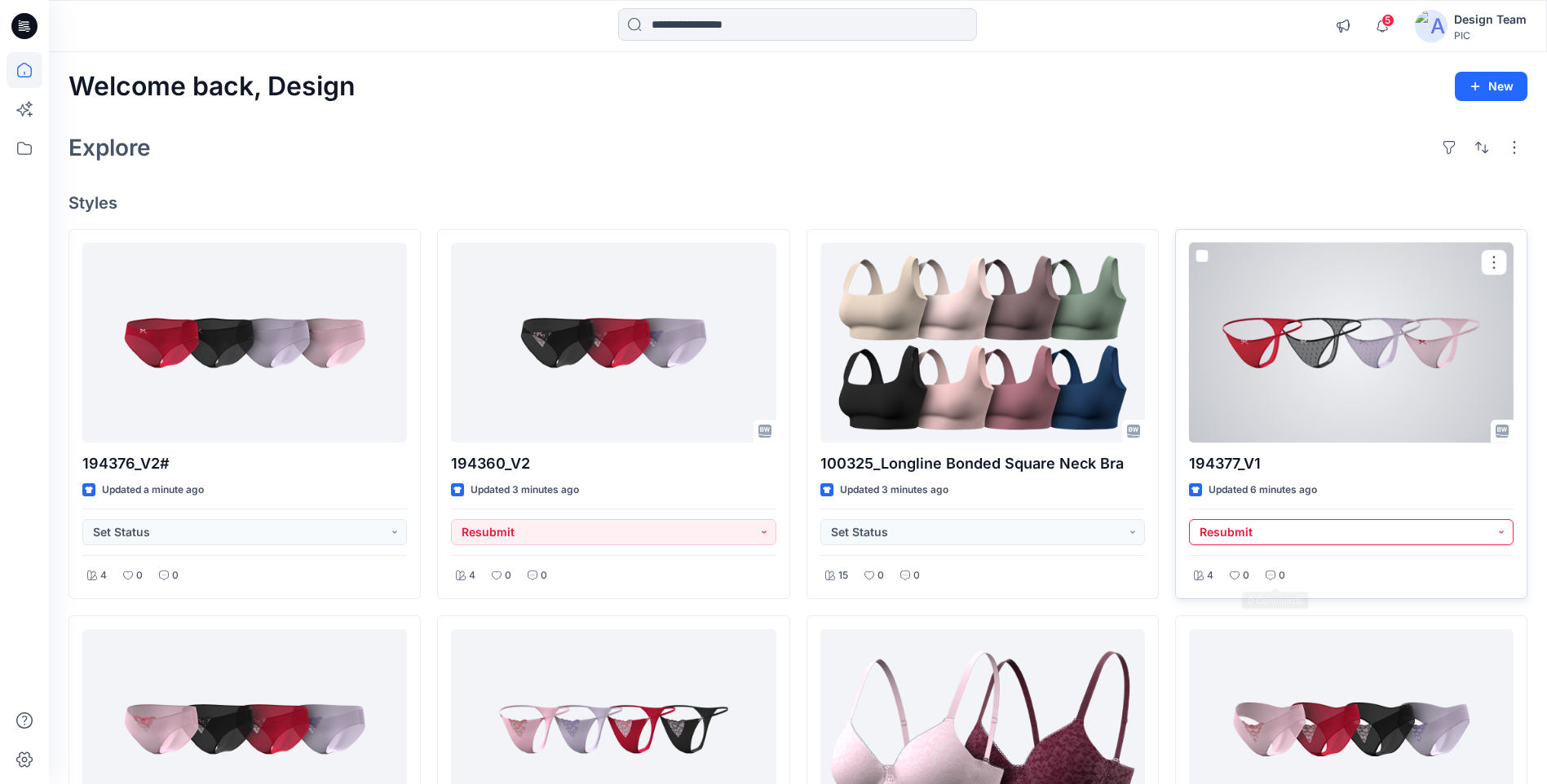
click at [1265, 543] on button "Resubmit" at bounding box center [1351, 532] width 325 height 26
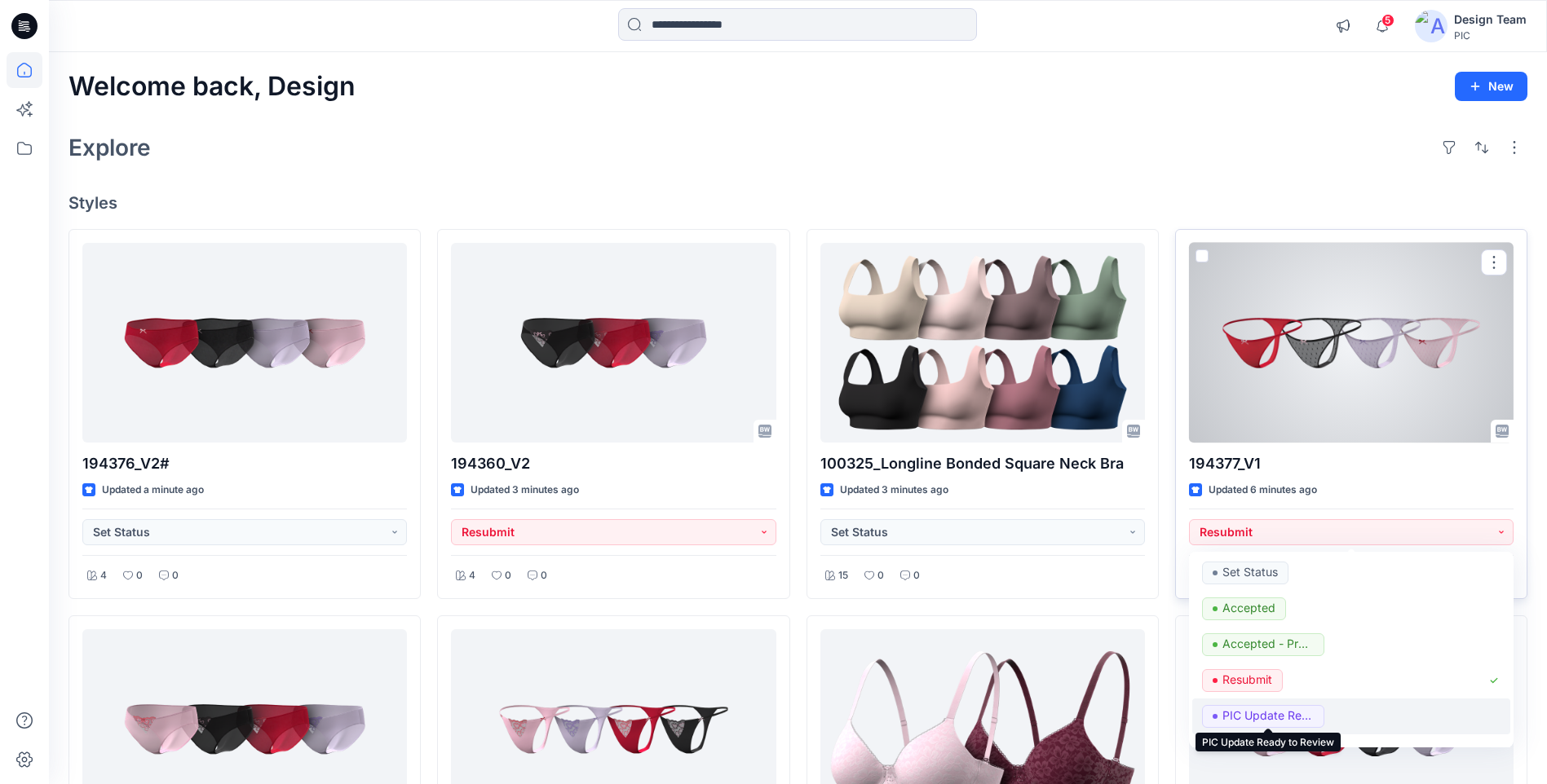
click at [1241, 718] on p "PIC Update Ready to Review" at bounding box center [1268, 715] width 91 height 21
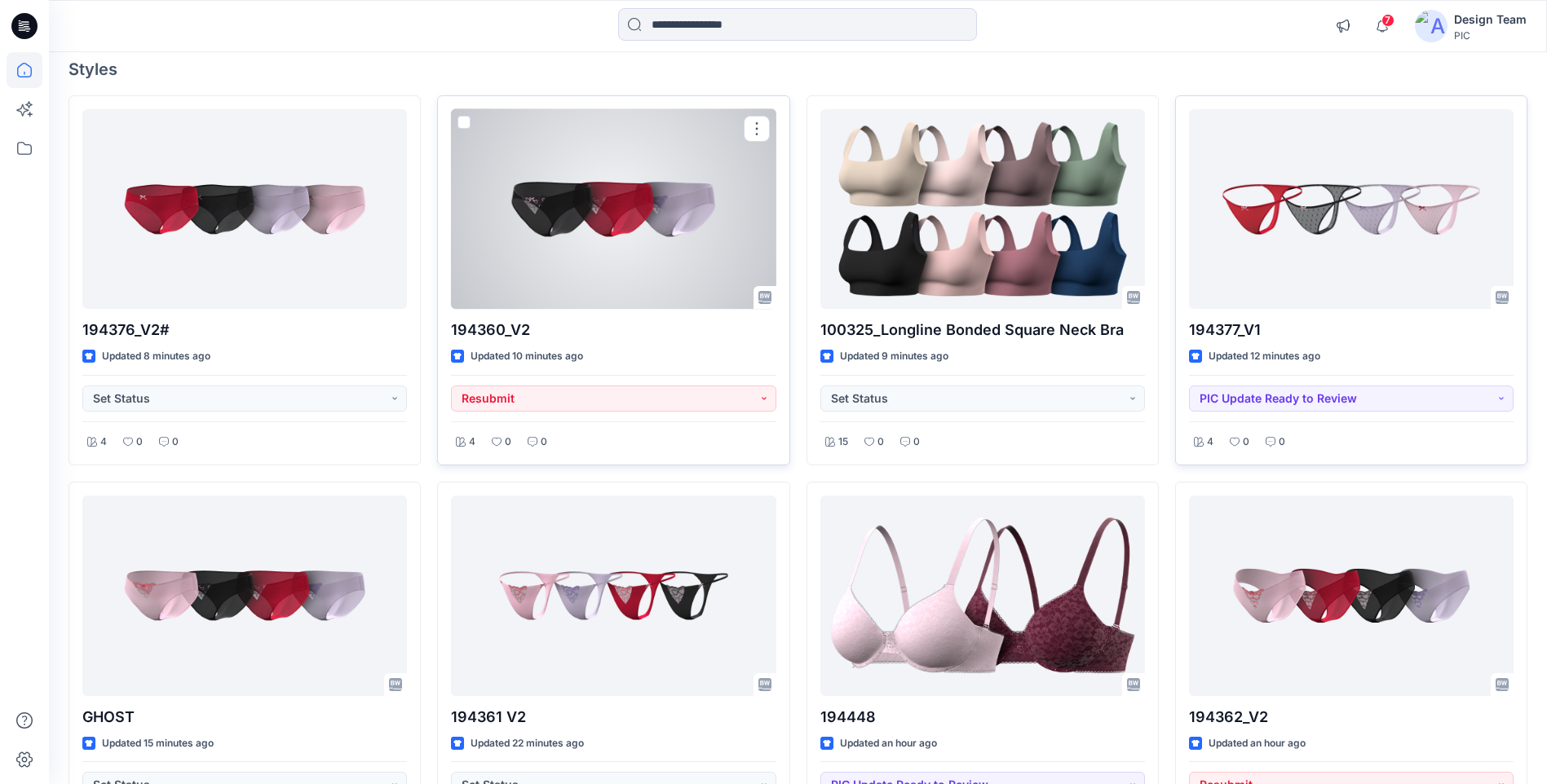
scroll to position [163, 0]
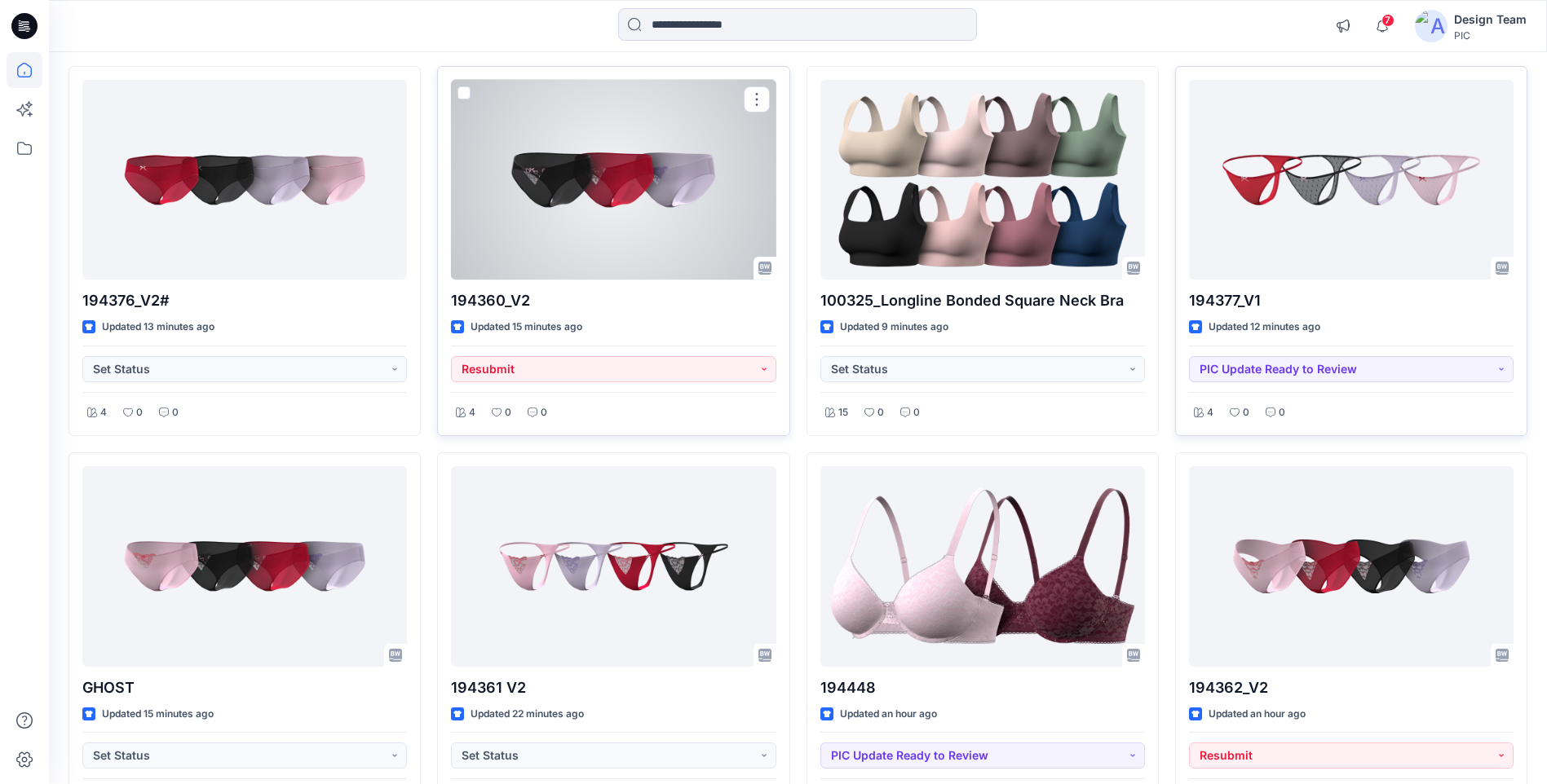
click at [687, 190] on div at bounding box center [613, 179] width 325 height 200
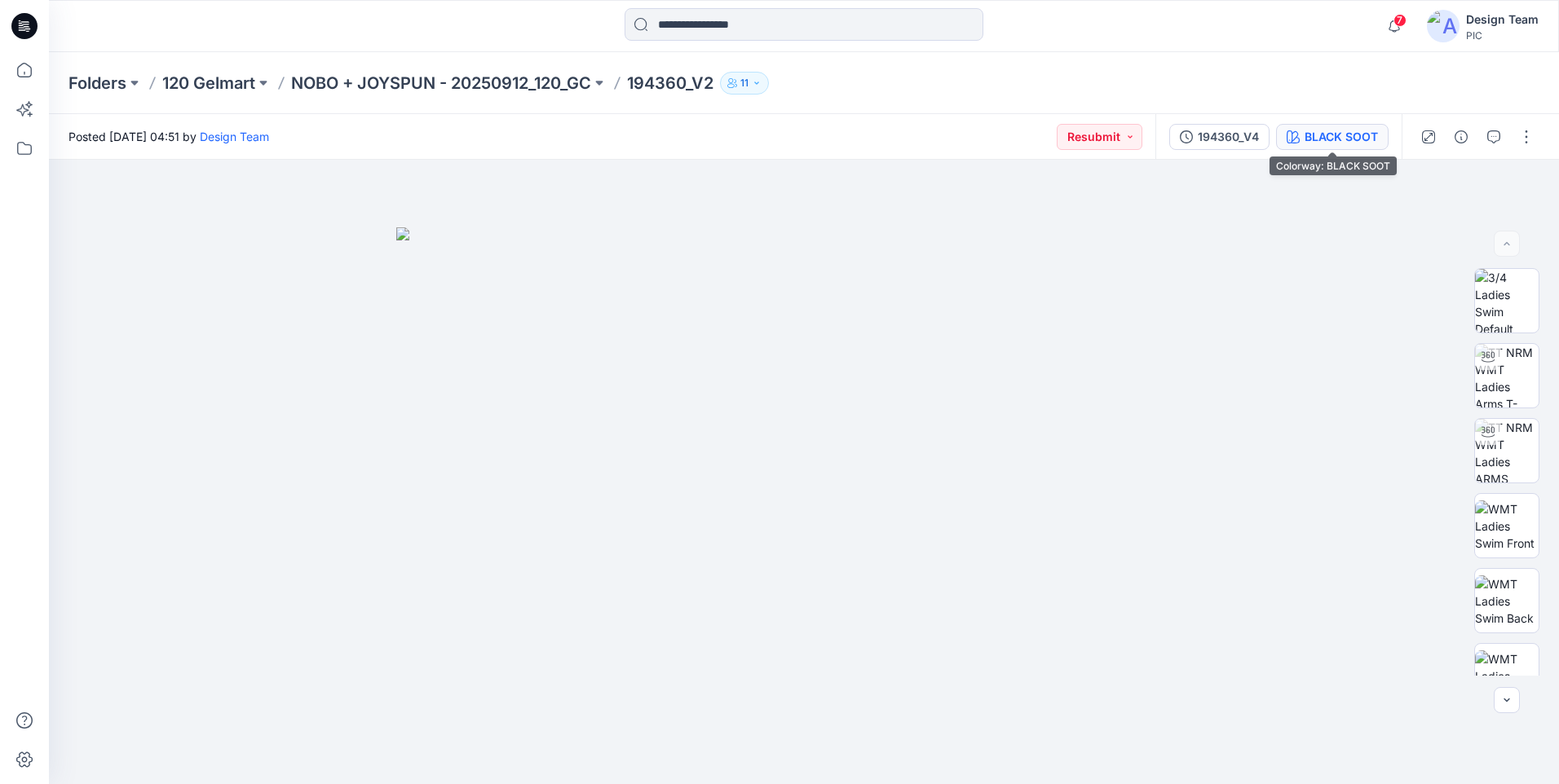
click at [1335, 128] on div "BLACK SOOT" at bounding box center [1341, 137] width 73 height 18
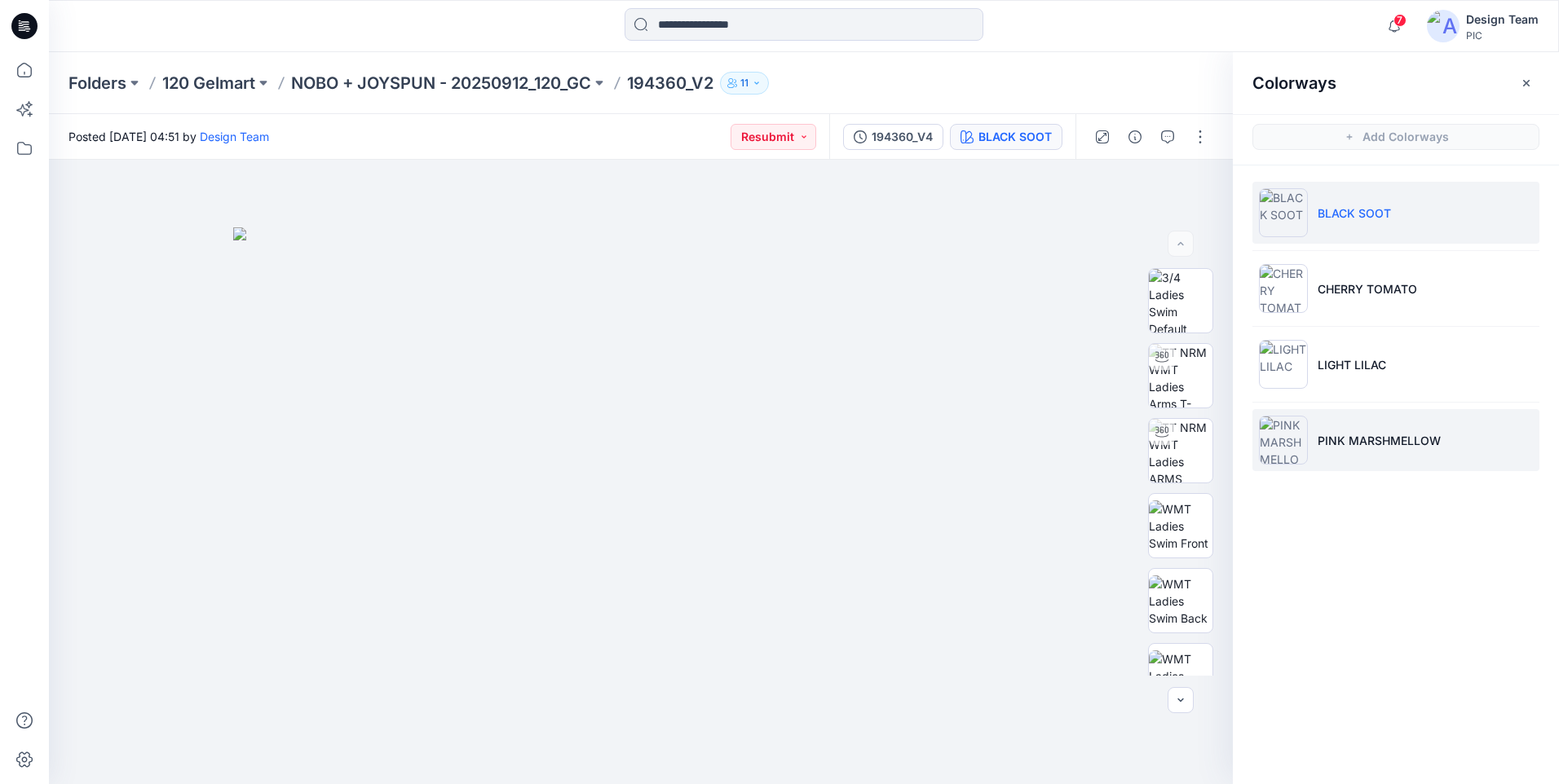
click at [1369, 433] on p "PINK MARSHMELLOW" at bounding box center [1379, 441] width 123 height 17
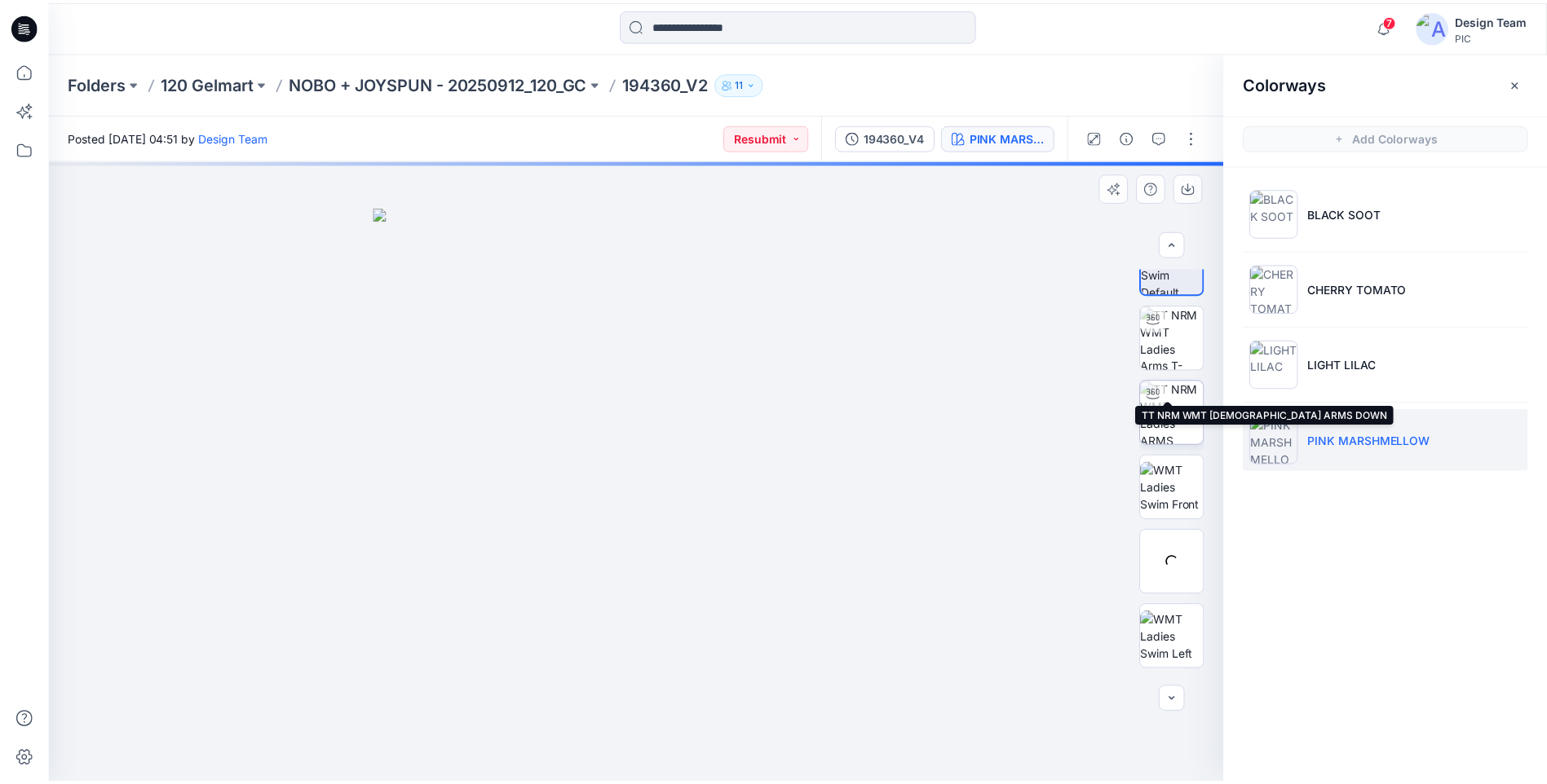
scroll to position [107, 0]
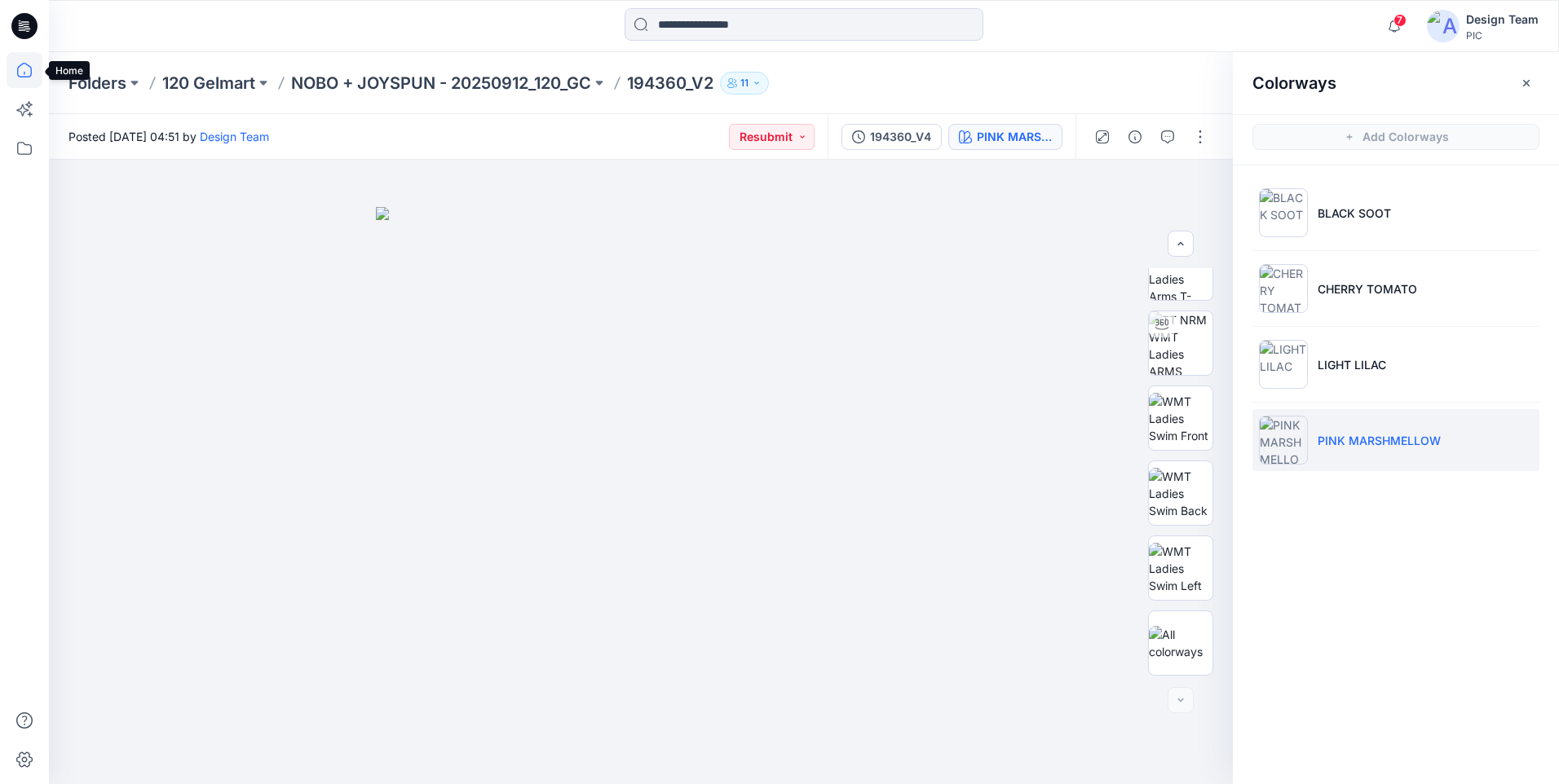
click at [20, 66] on icon at bounding box center [24, 70] width 15 height 15
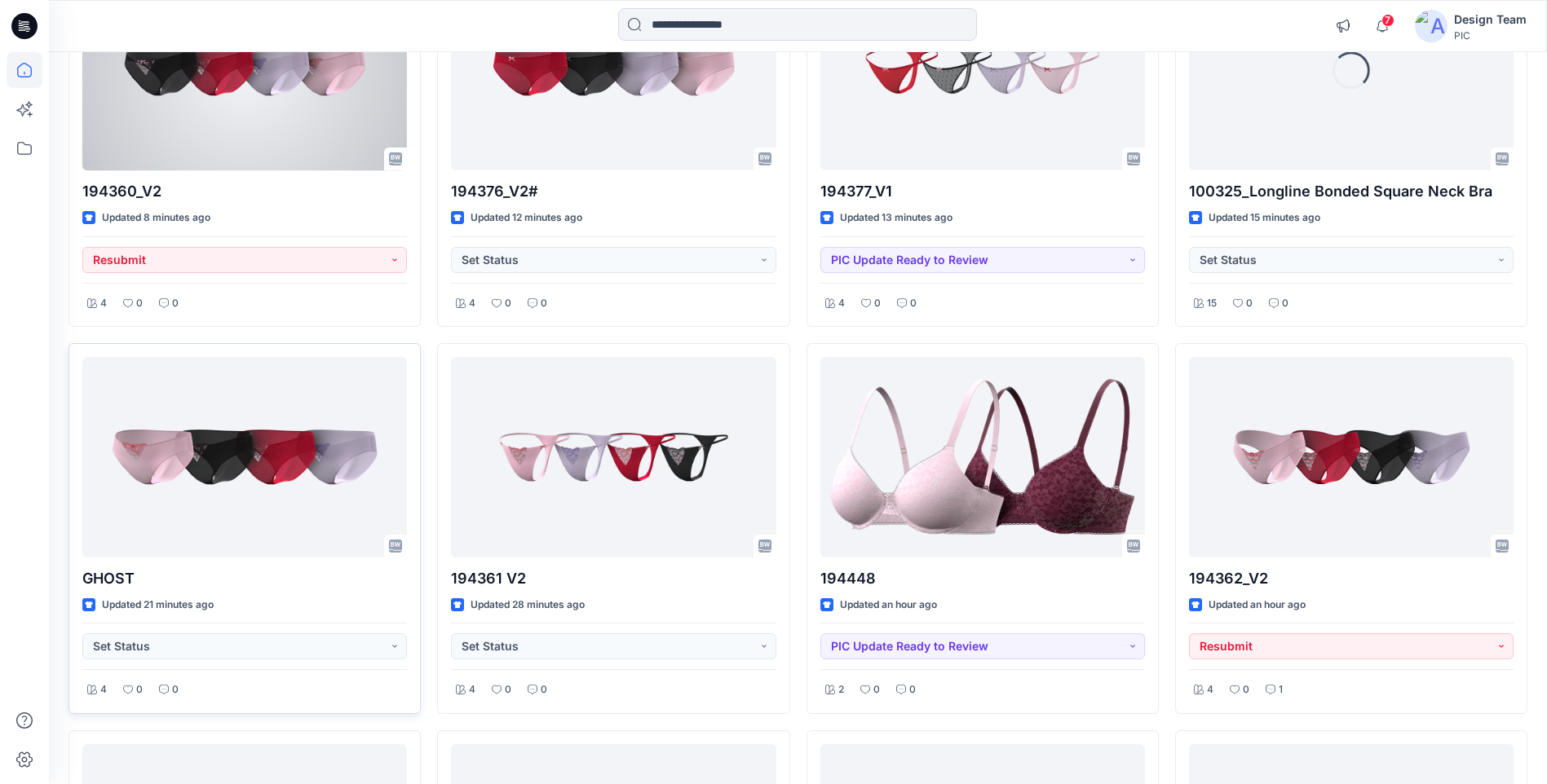
scroll to position [489, 0]
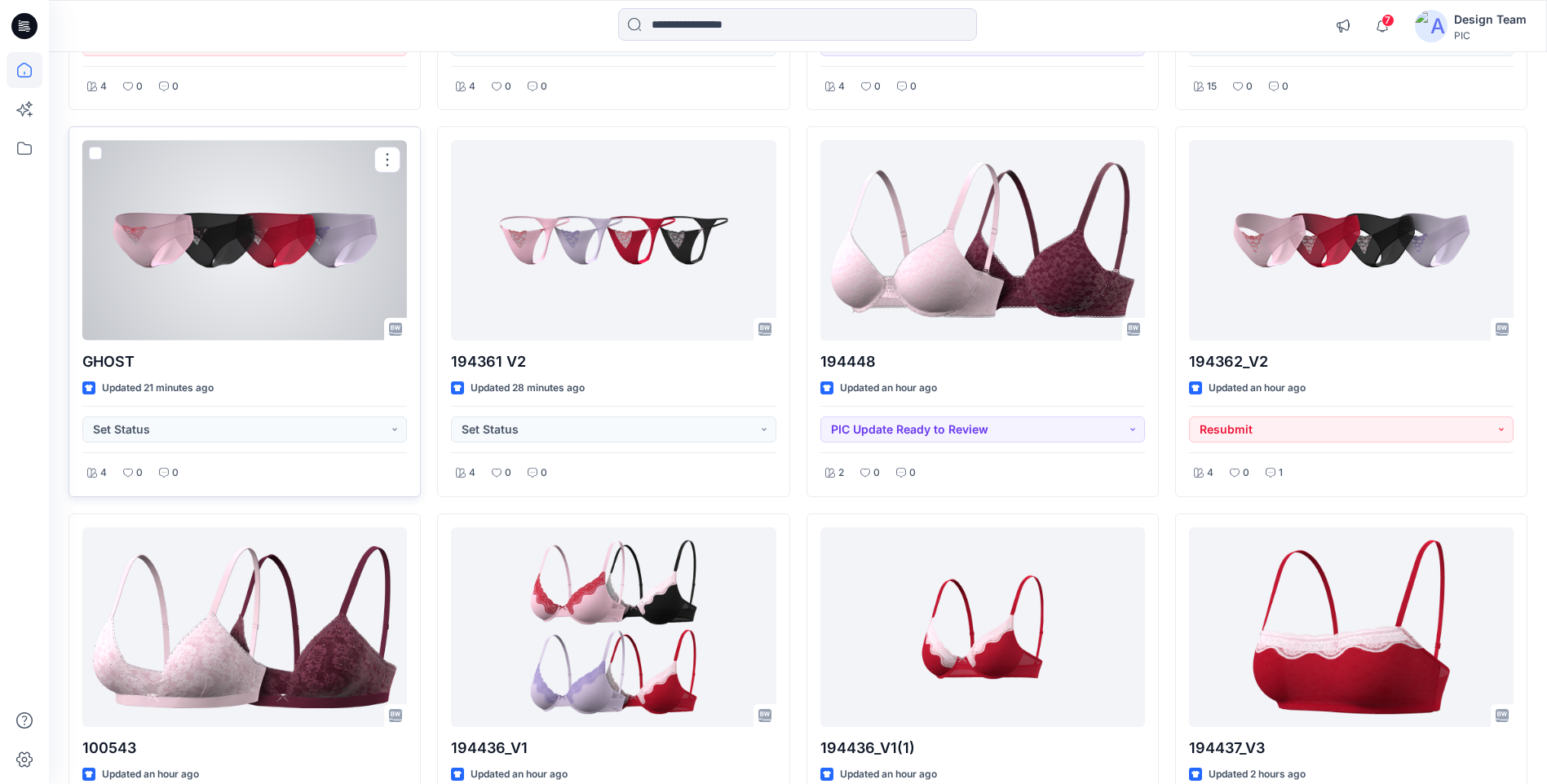
click at [292, 279] on div at bounding box center [245, 240] width 325 height 200
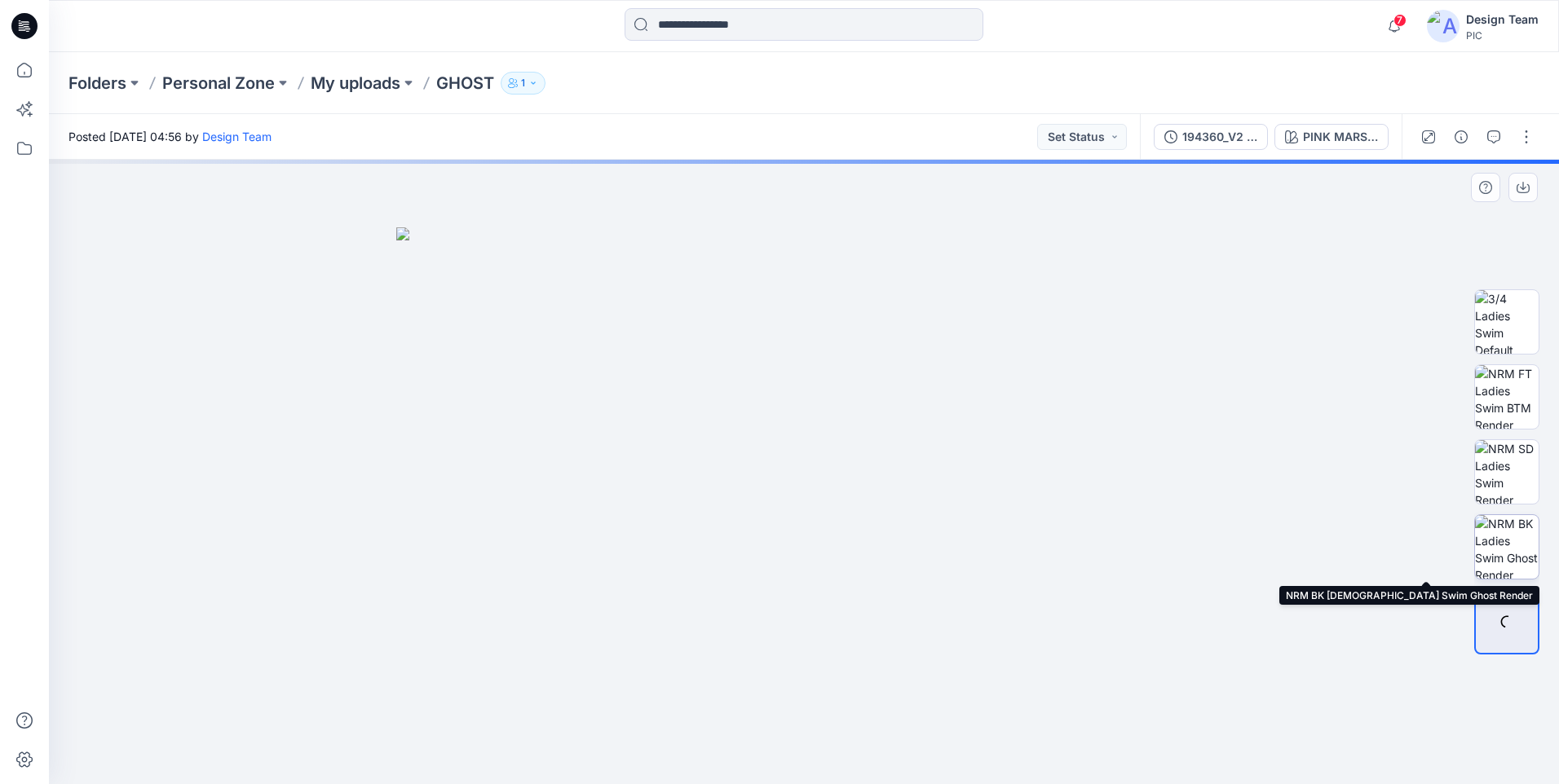
click at [1519, 528] on img at bounding box center [1507, 547] width 64 height 64
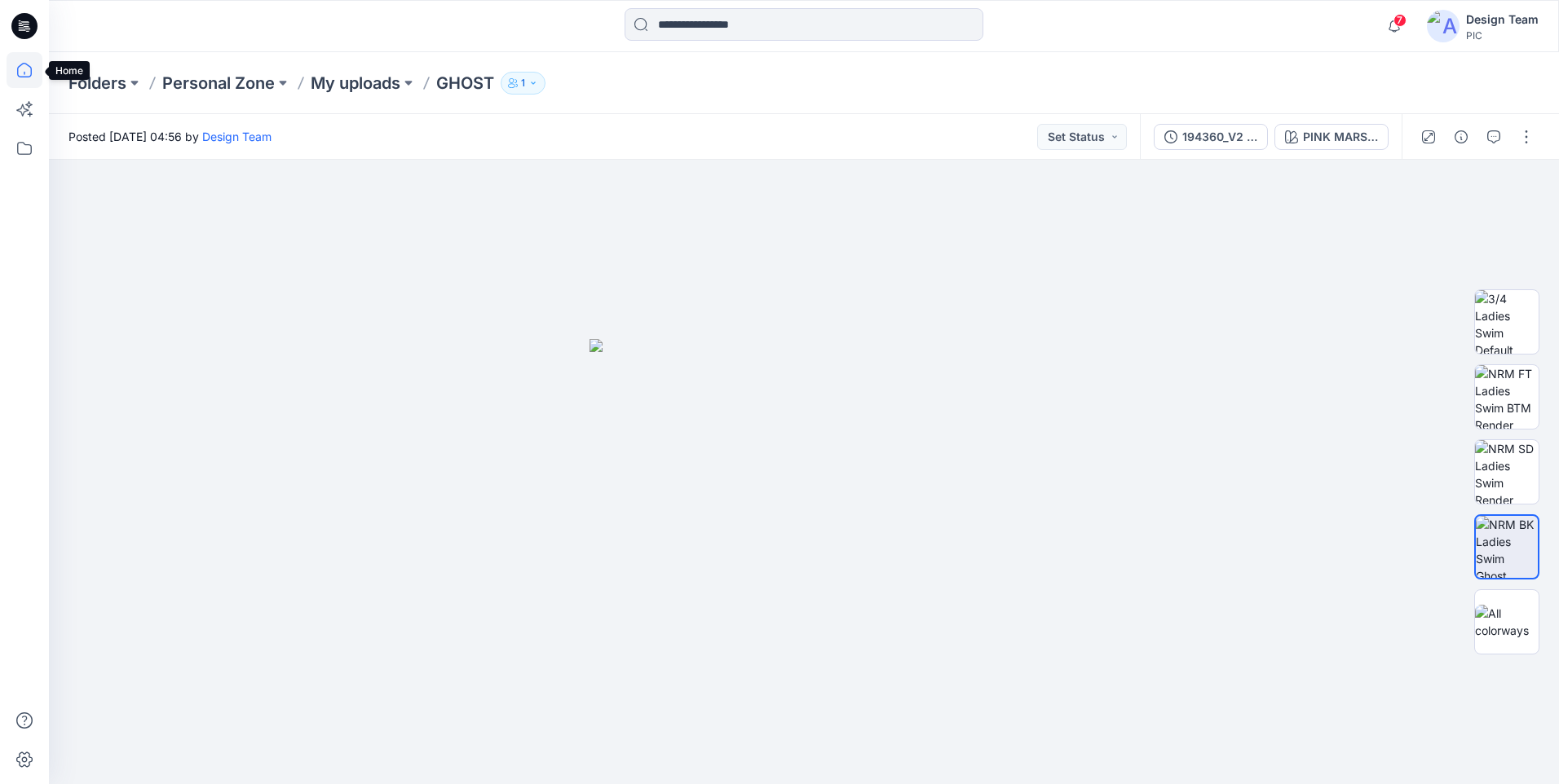
click at [23, 73] on icon at bounding box center [25, 70] width 36 height 36
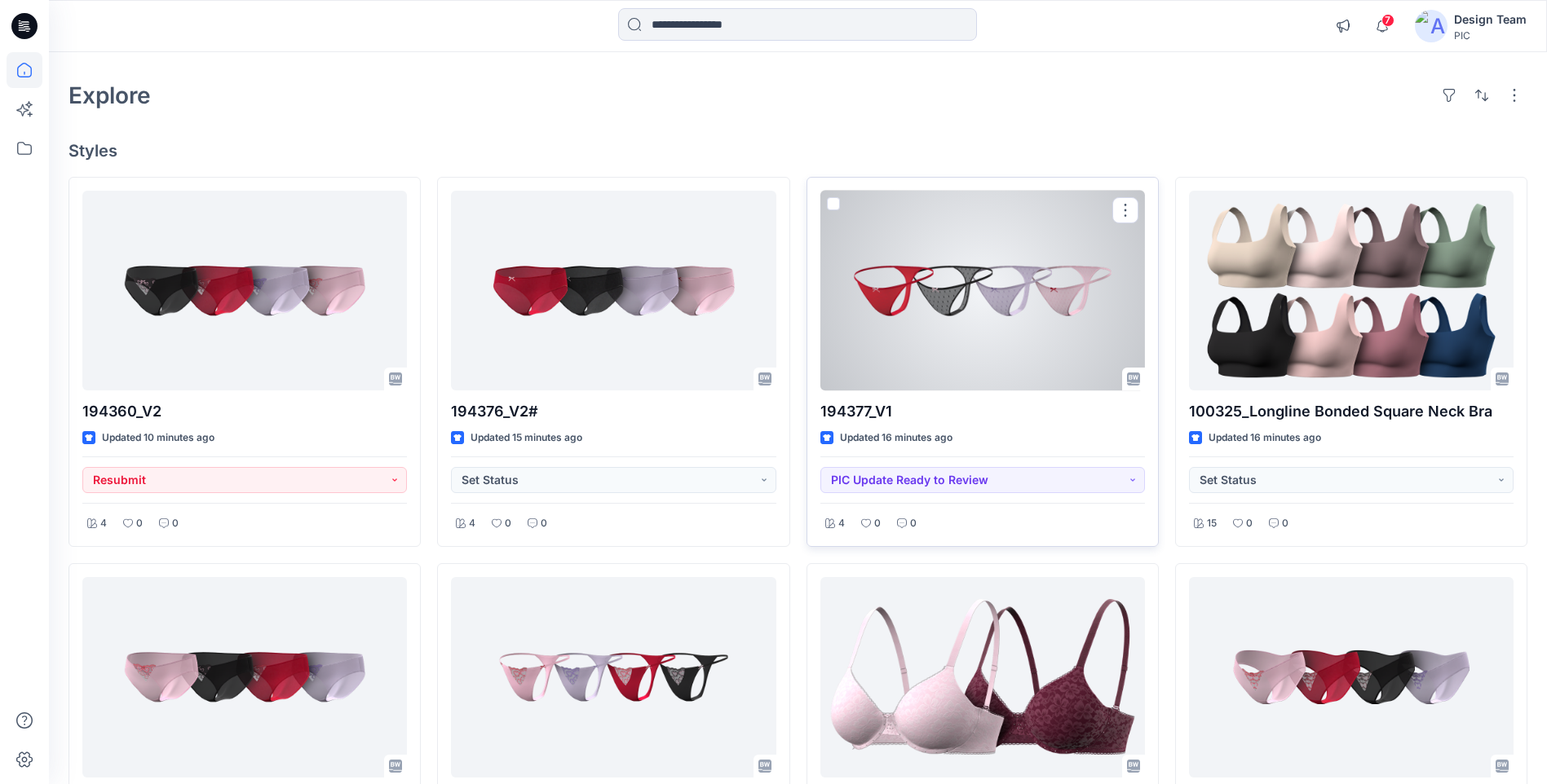
scroll to position [82, 0]
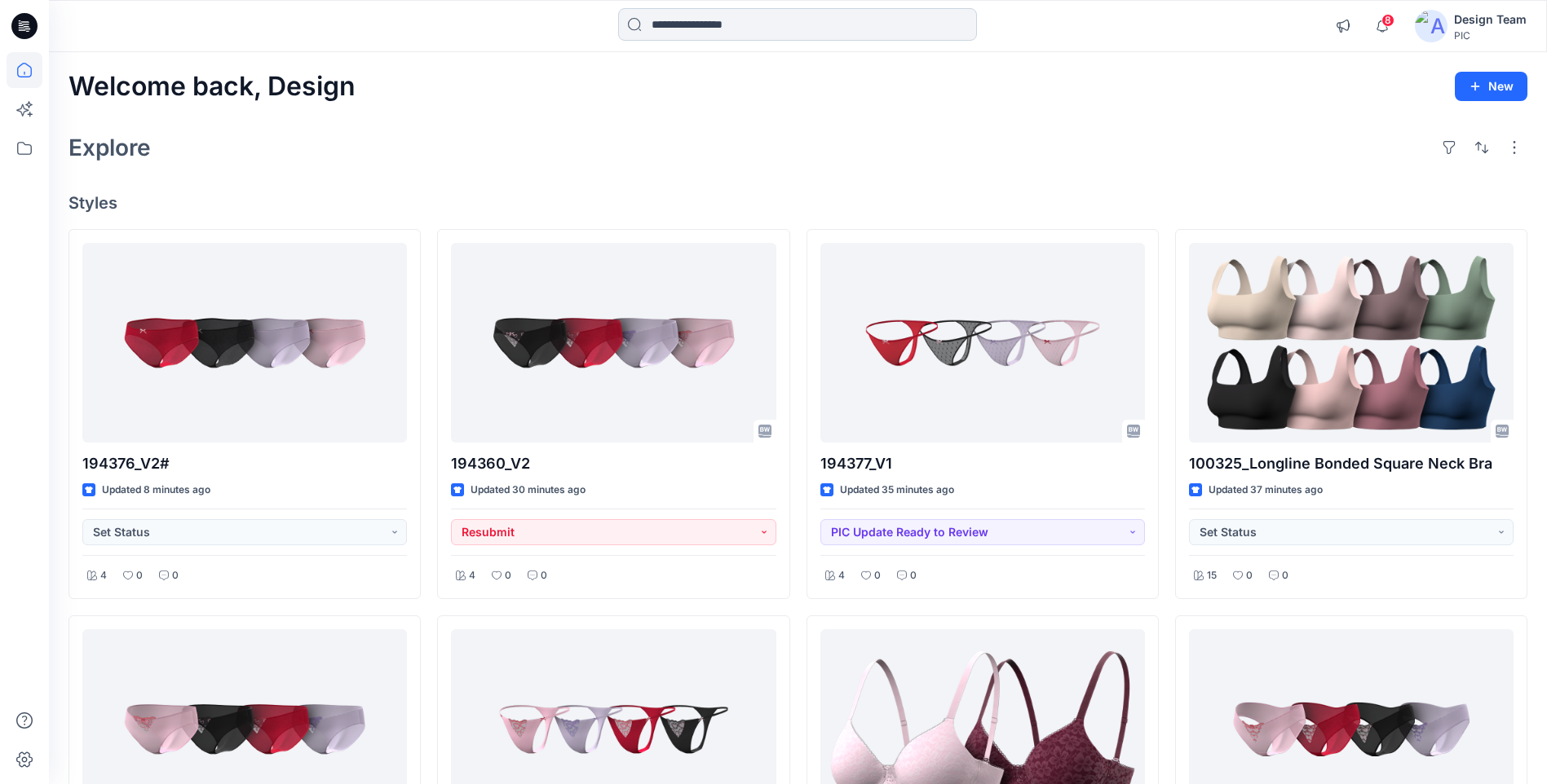
click at [807, 24] on input at bounding box center [797, 24] width 359 height 33
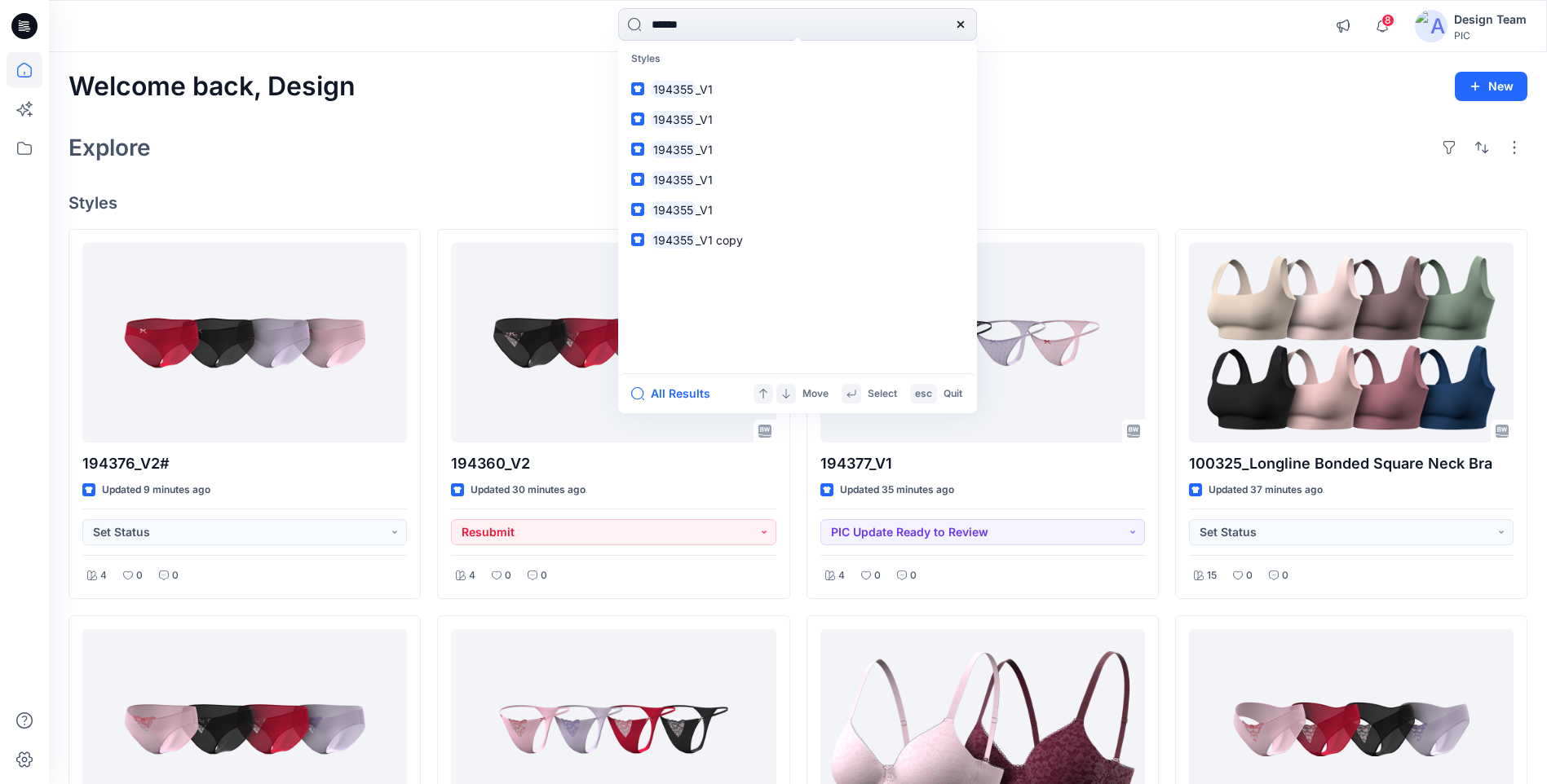
type input "******"
click at [698, 393] on button "All Results" at bounding box center [676, 393] width 89 height 20
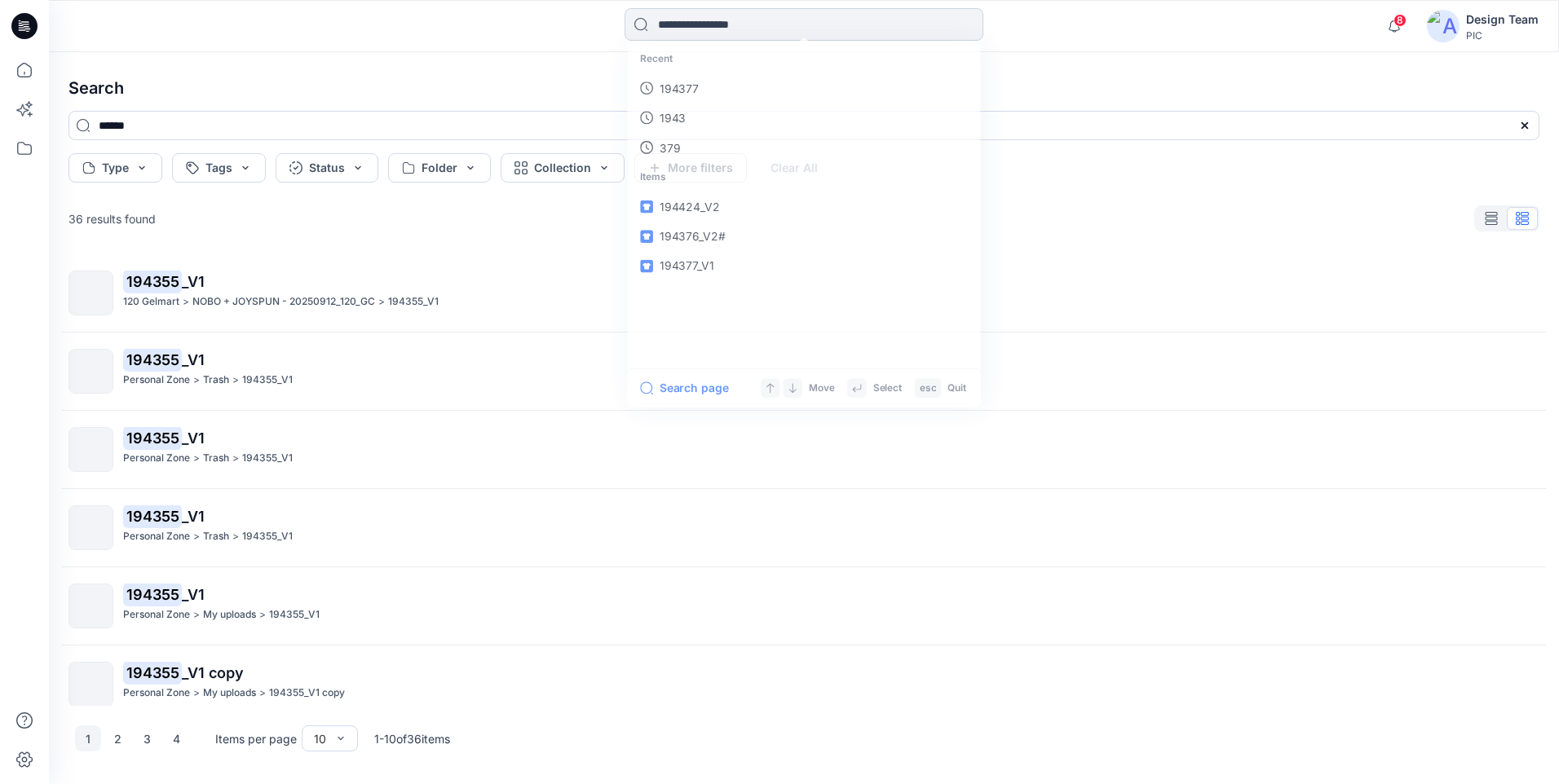
click at [691, 27] on input at bounding box center [804, 24] width 359 height 33
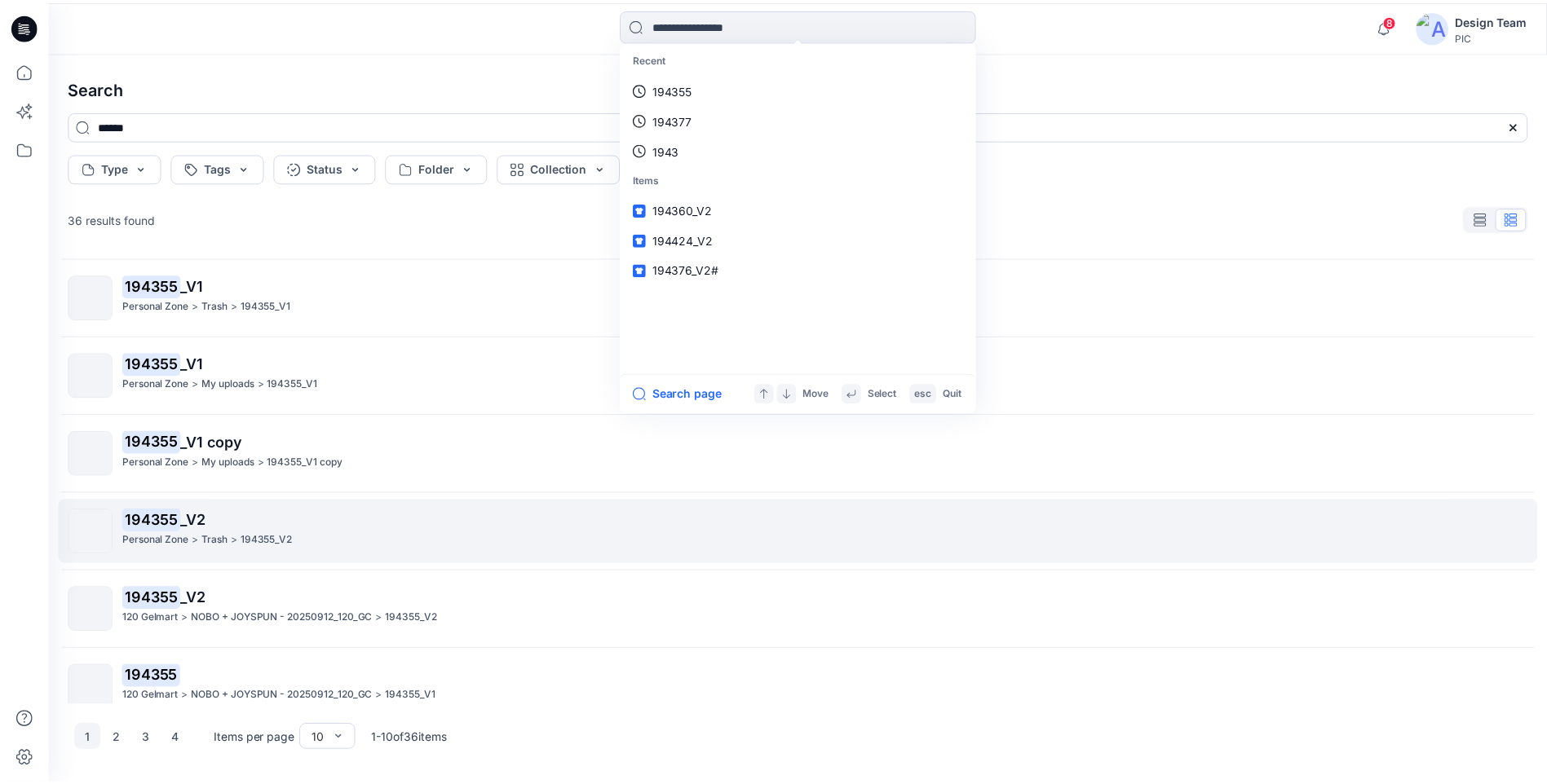
scroll to position [331, 0]
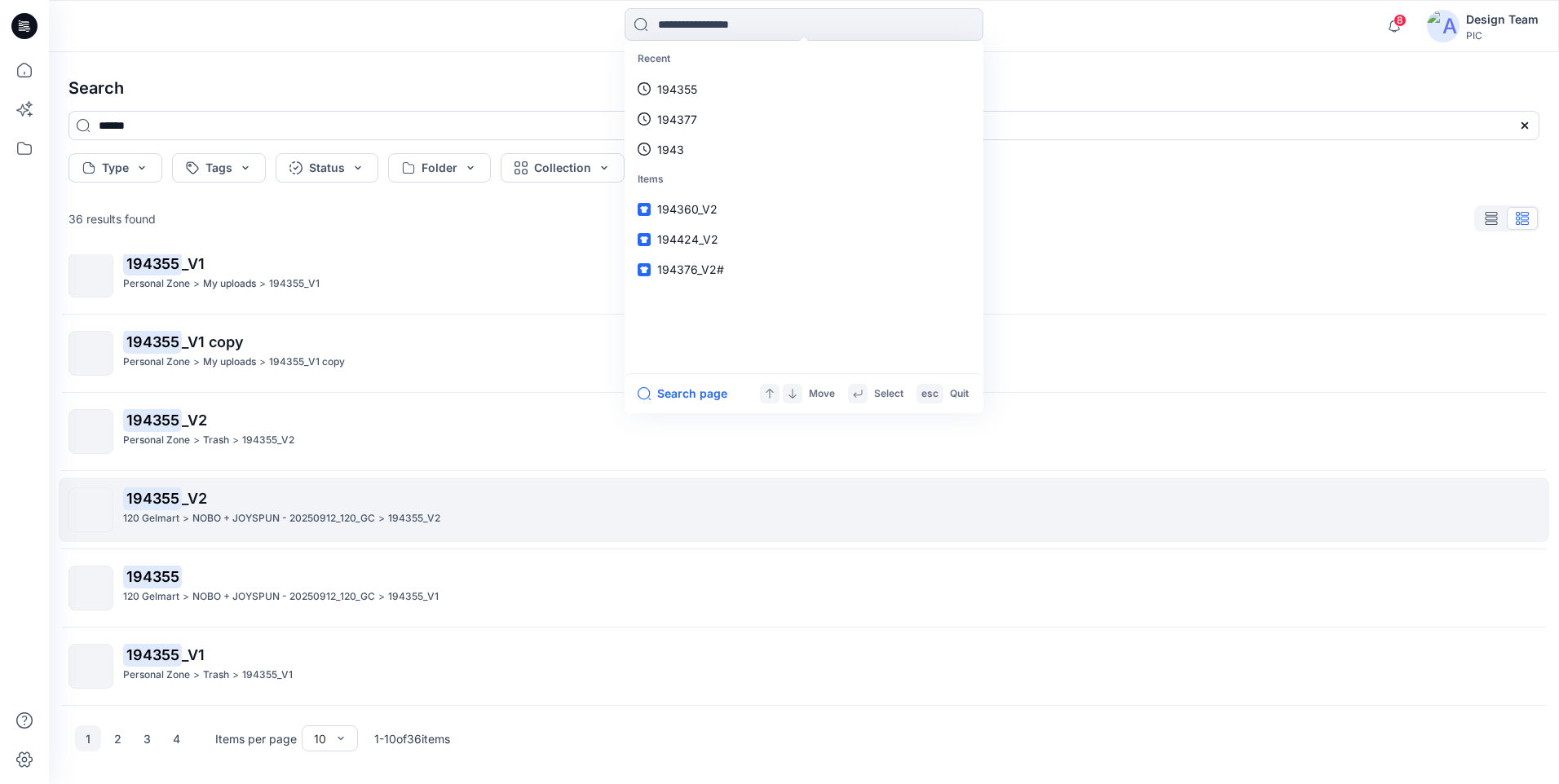
click at [234, 497] on p "194355 _V2" at bounding box center [831, 499] width 1416 height 23
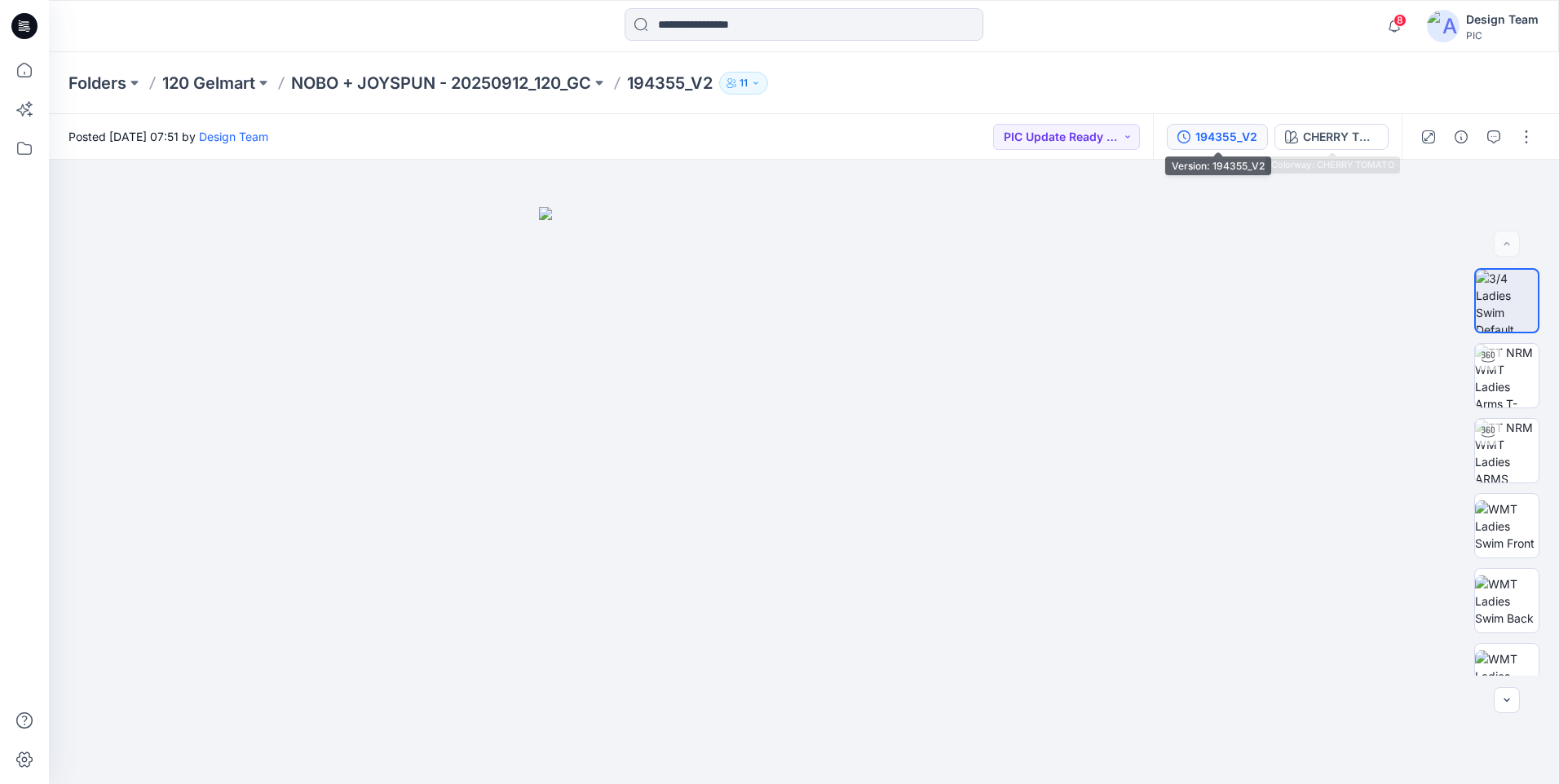
click at [1221, 136] on div "194355_V2" at bounding box center [1226, 137] width 62 height 18
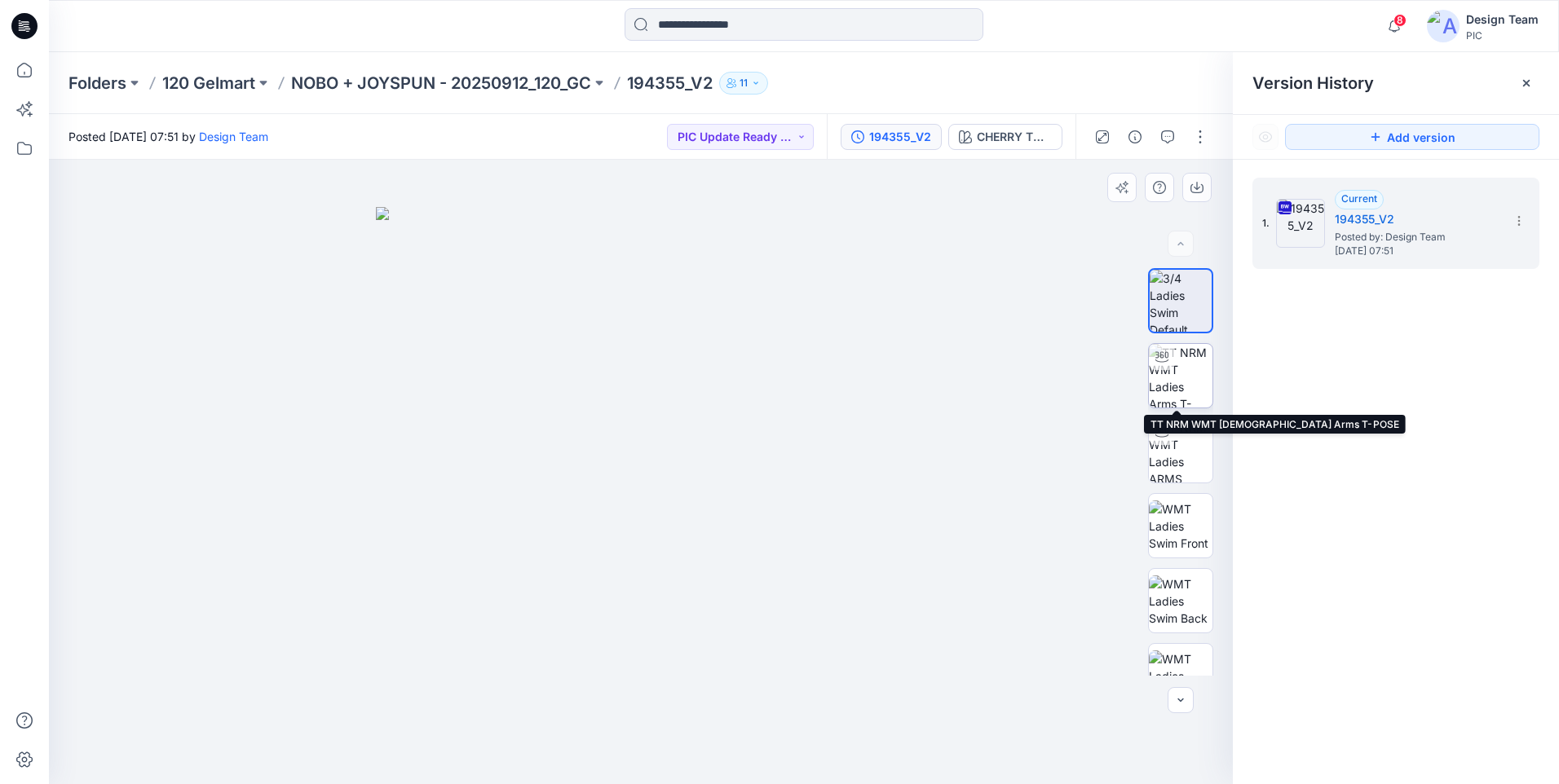
click at [1205, 378] on img at bounding box center [1180, 376] width 64 height 64
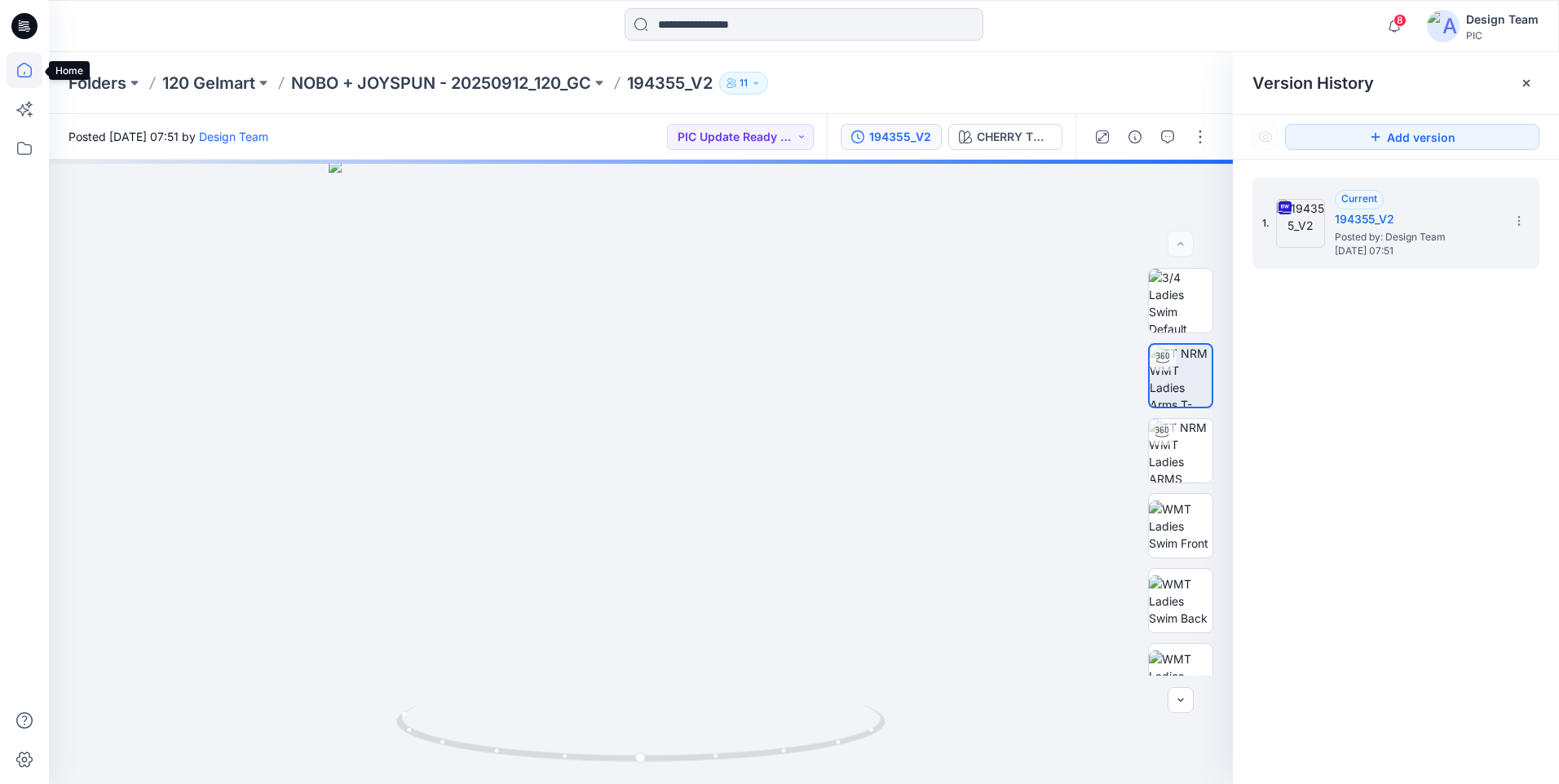
click at [25, 72] on icon at bounding box center [25, 70] width 36 height 36
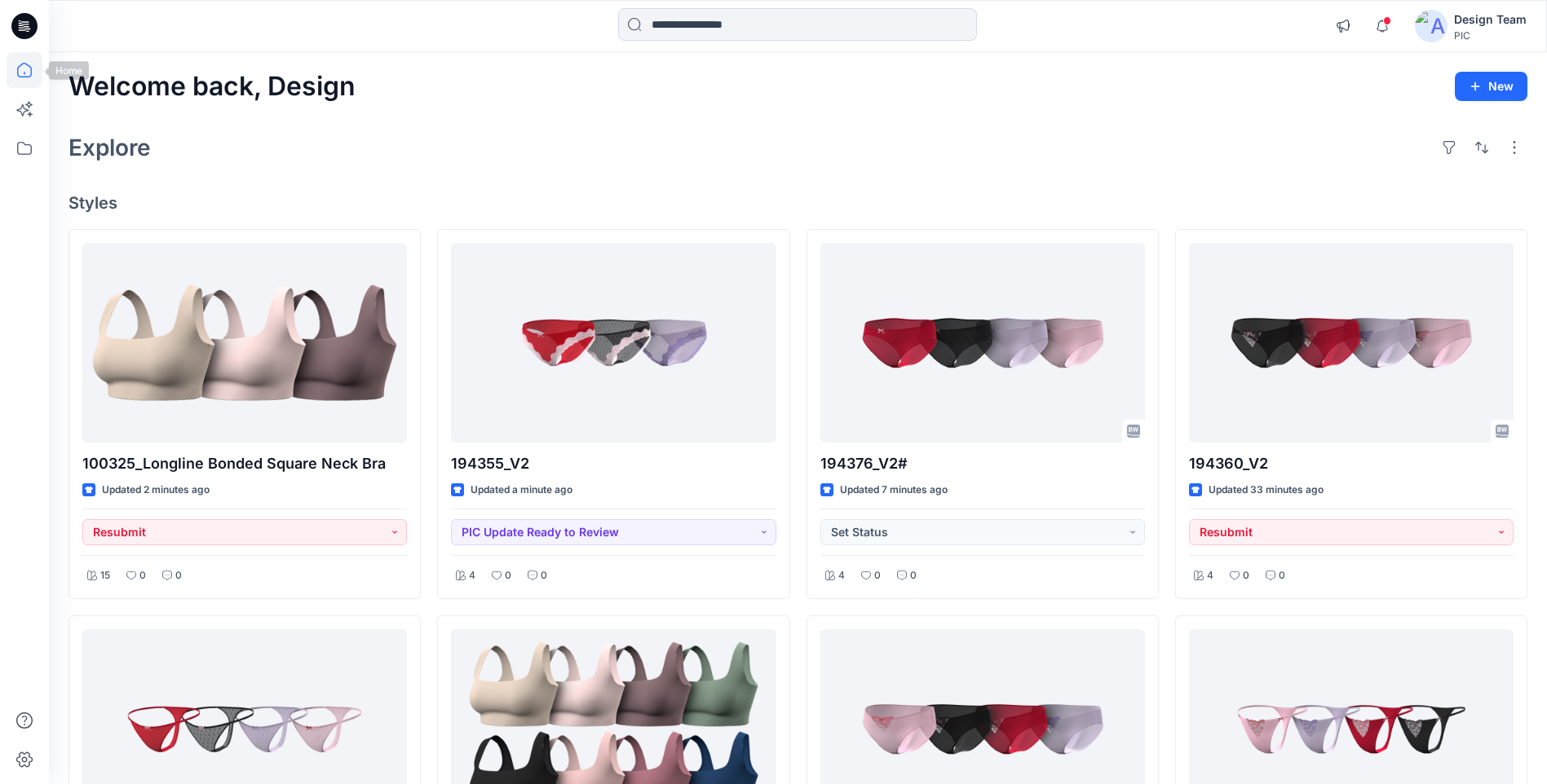
drag, startPoint x: 450, startPoint y: 129, endPoint x: 32, endPoint y: 62, distance: 423.3
click at [32, 62] on icon at bounding box center [25, 70] width 36 height 36
drag, startPoint x: 32, startPoint y: 62, endPoint x: 22, endPoint y: 60, distance: 10.2
click at [29, 62] on icon at bounding box center [25, 70] width 36 height 36
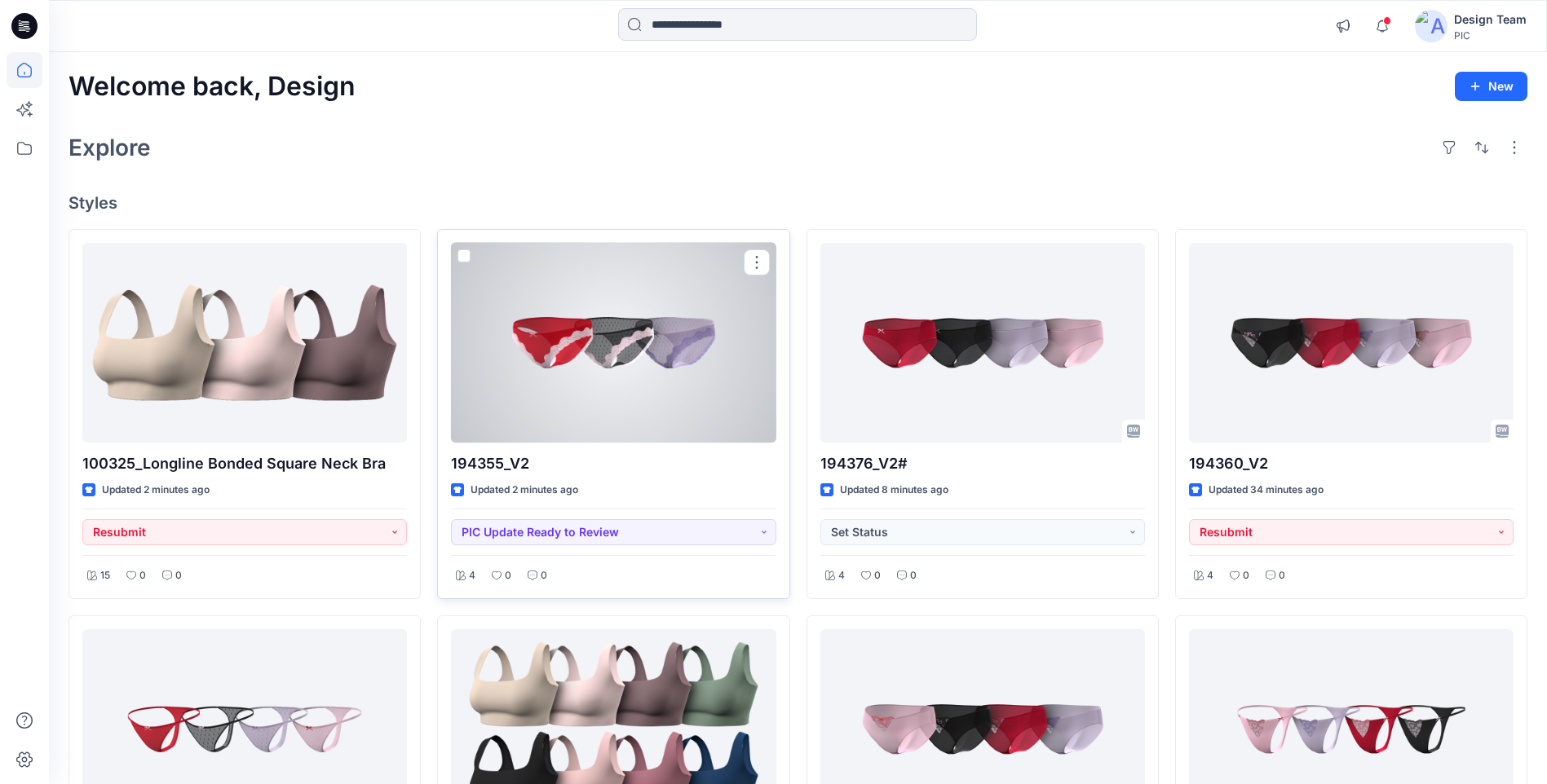
click at [512, 364] on div at bounding box center [613, 343] width 325 height 200
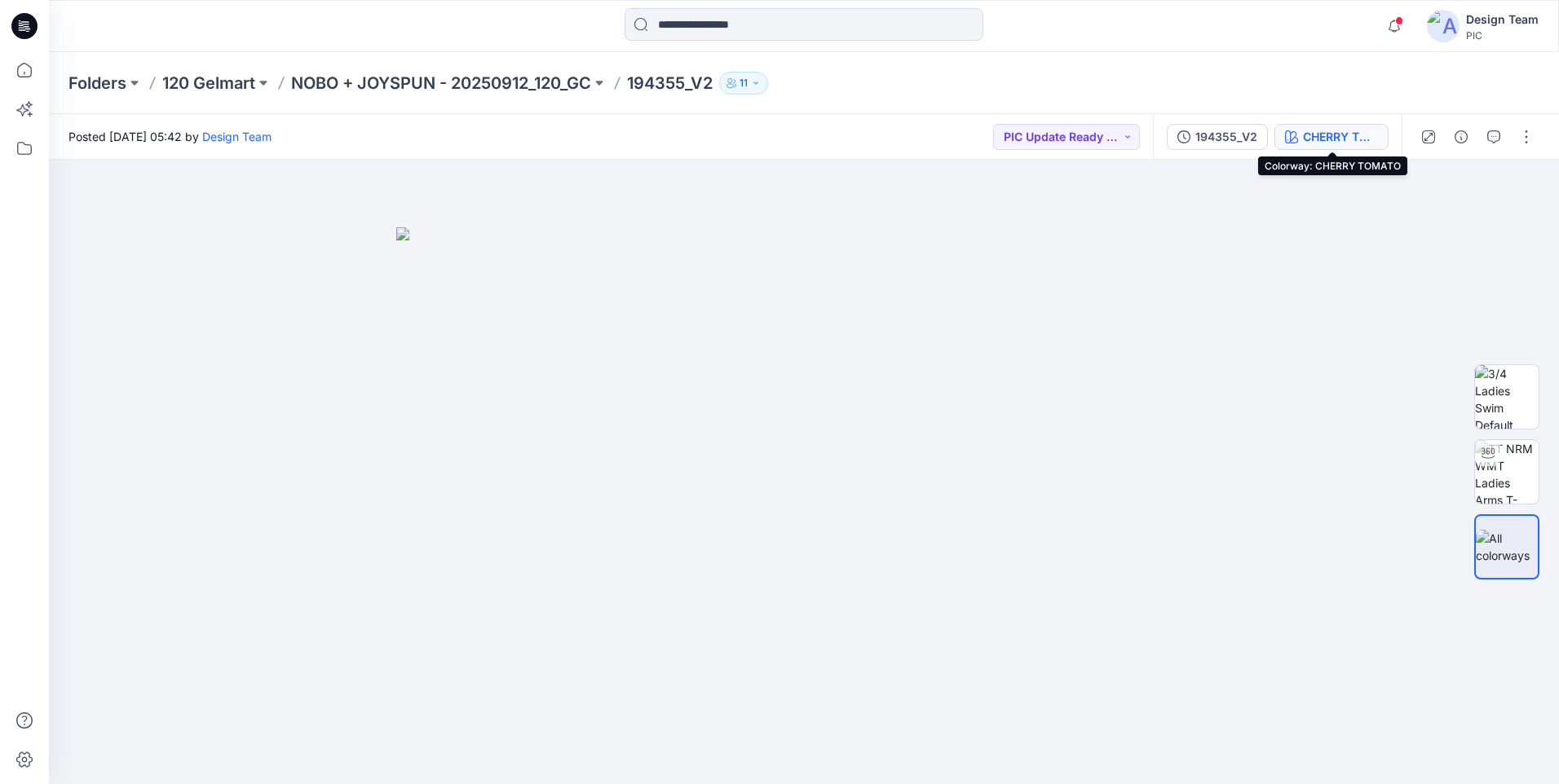
click at [1353, 135] on div "CHERRY TOMATO" at bounding box center [1340, 137] width 75 height 18
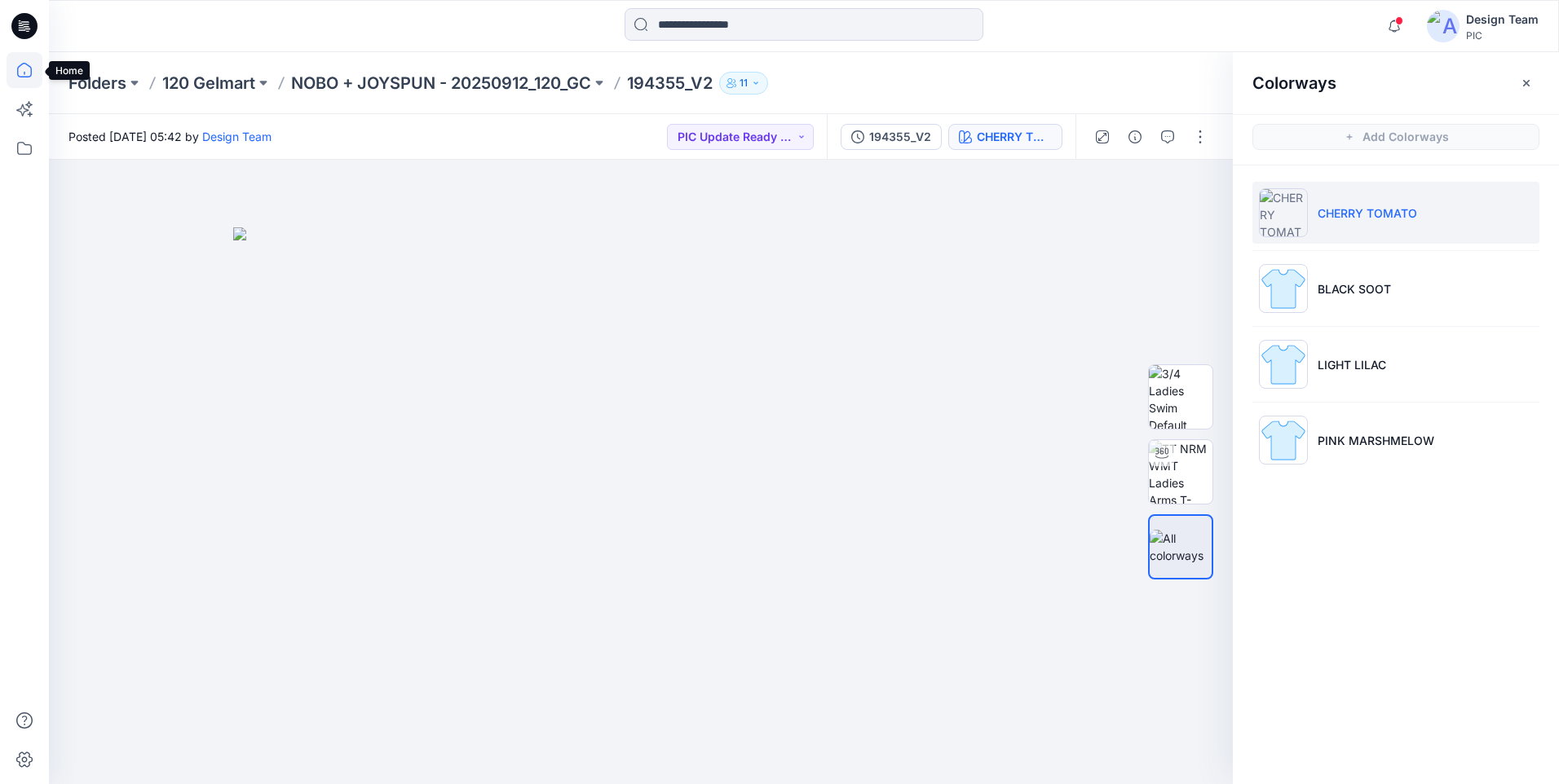
click at [22, 71] on icon at bounding box center [25, 70] width 36 height 36
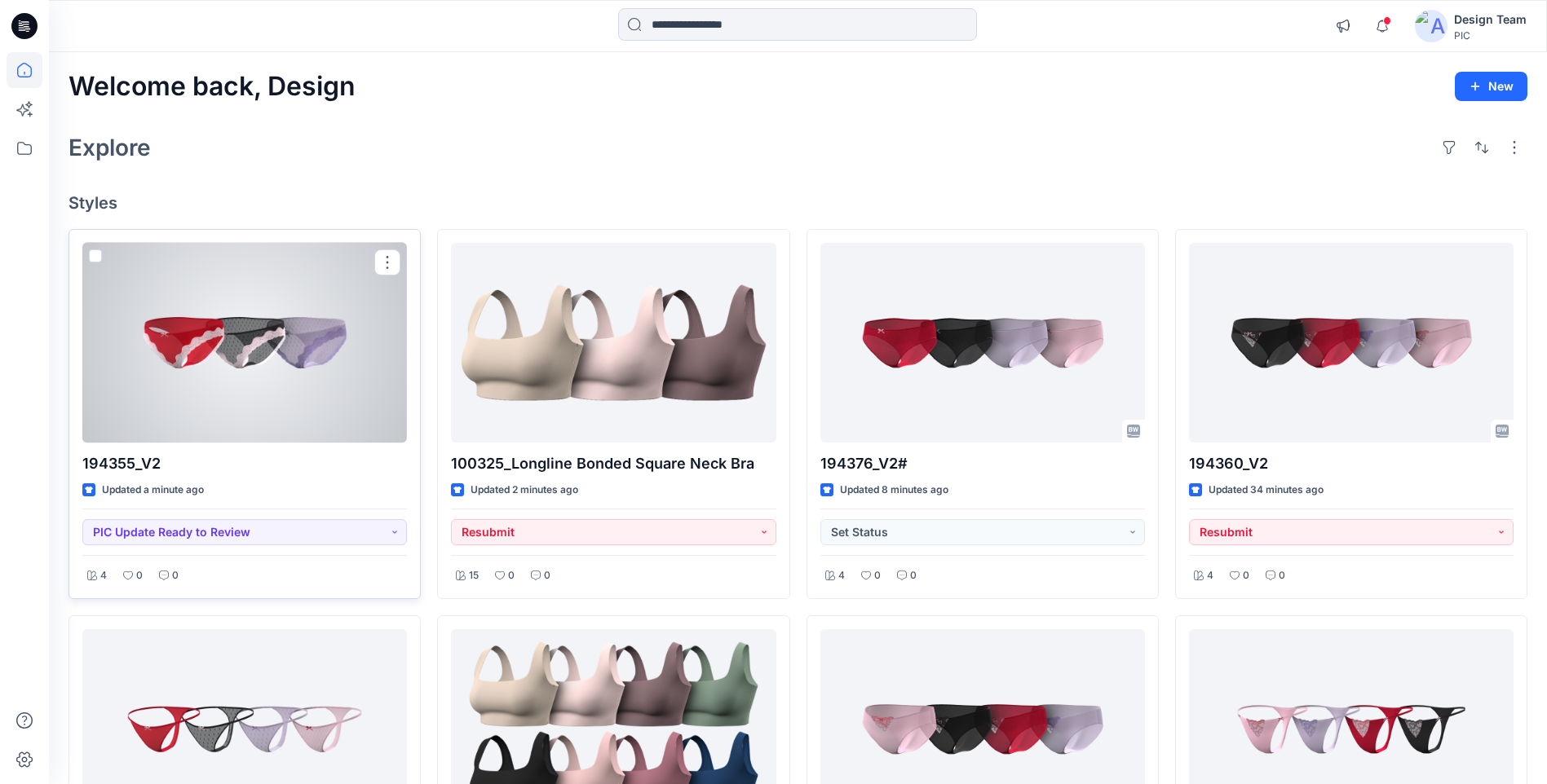
click at [293, 329] on div at bounding box center [245, 343] width 325 height 200
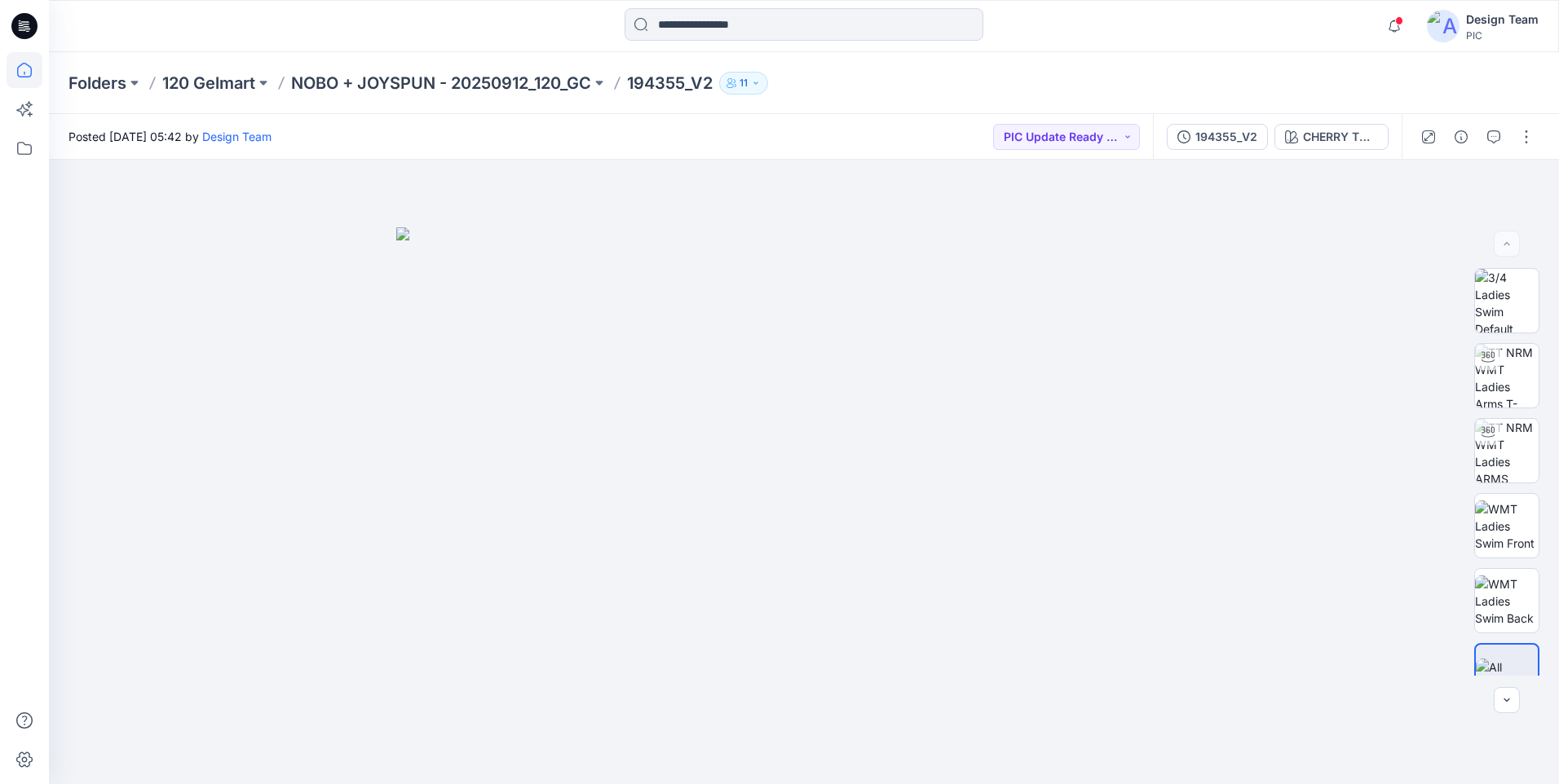
click at [37, 76] on icon at bounding box center [25, 70] width 36 height 36
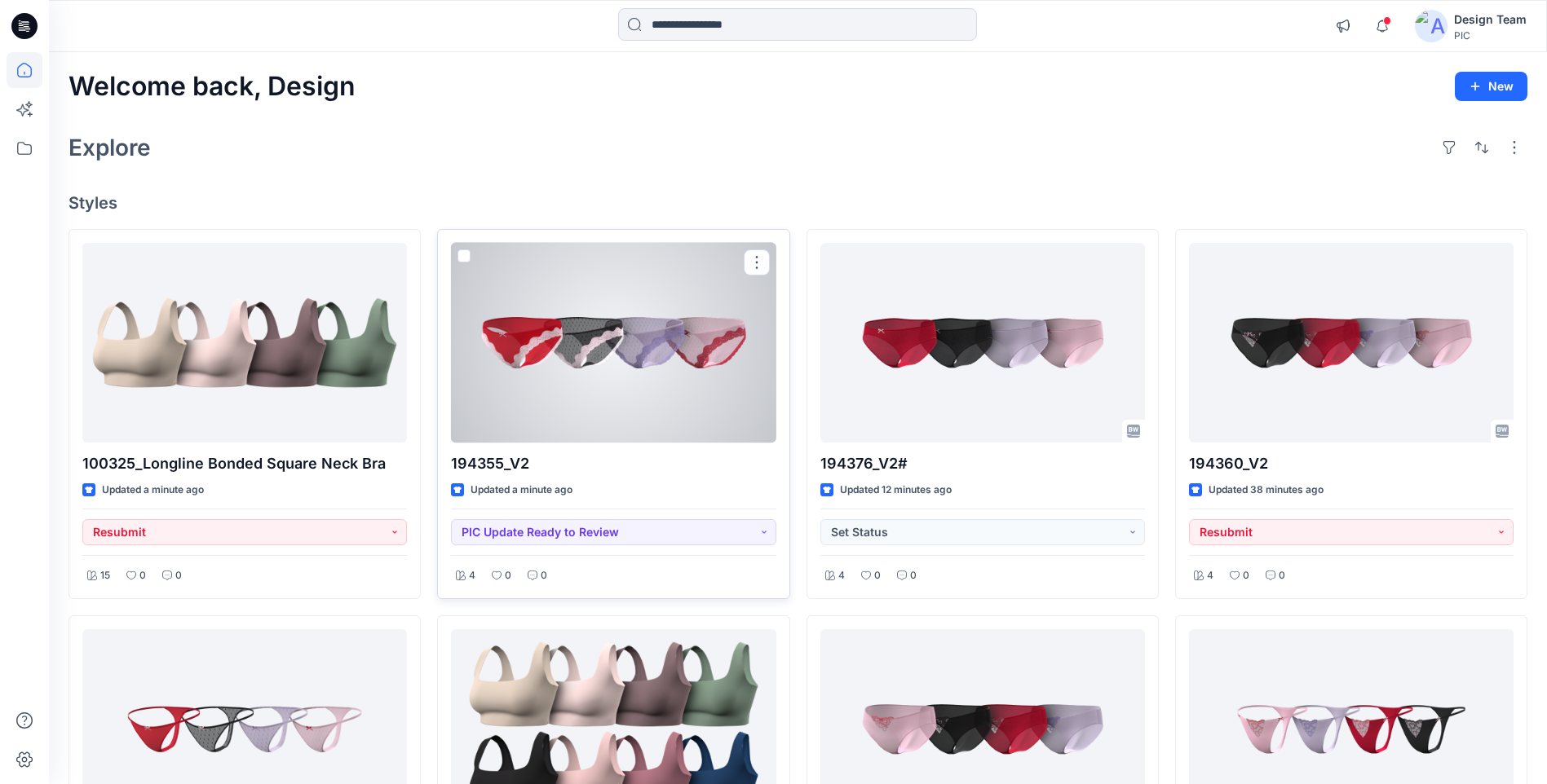
click at [629, 355] on div at bounding box center [613, 343] width 325 height 200
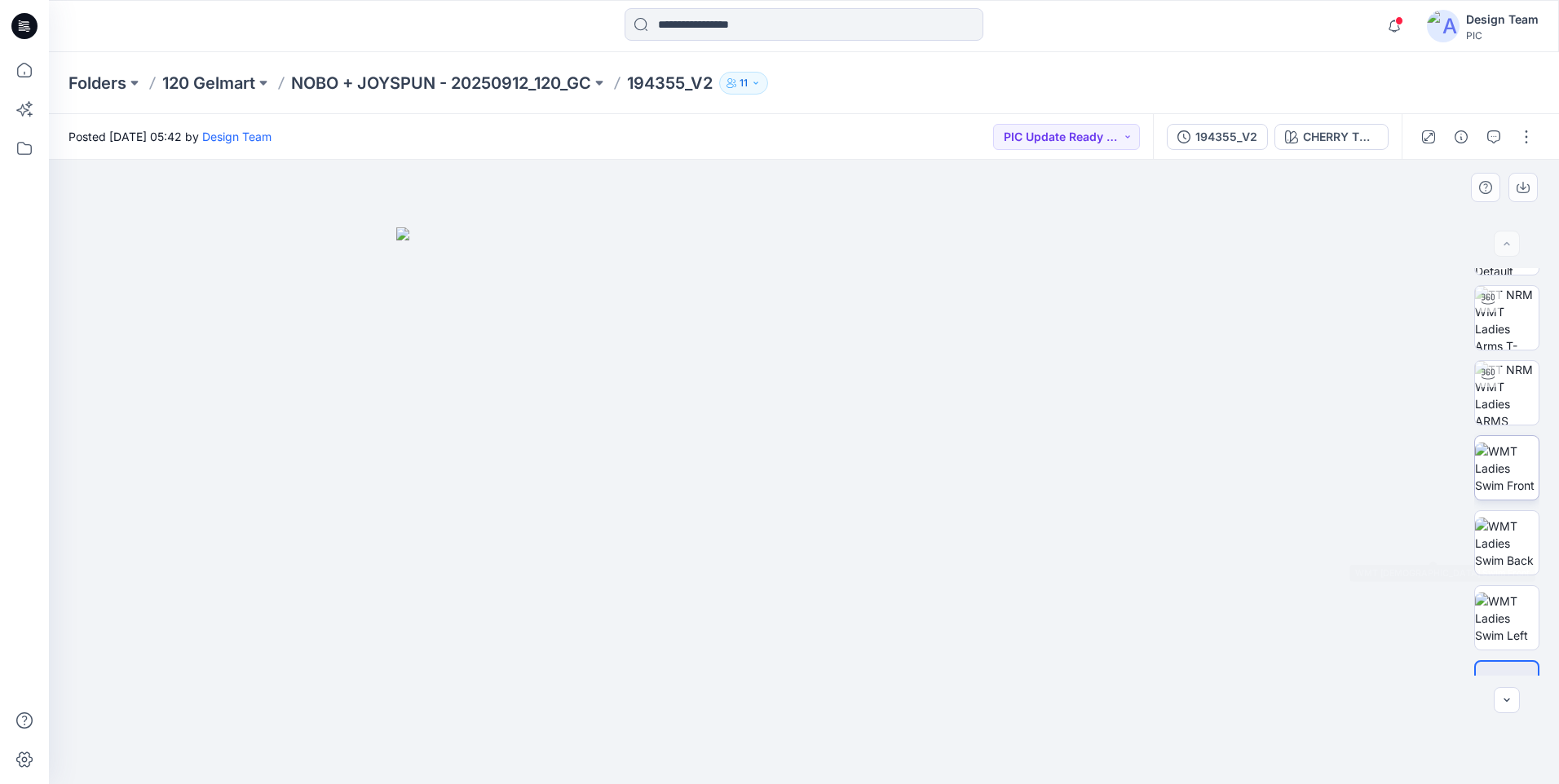
scroll to position [107, 0]
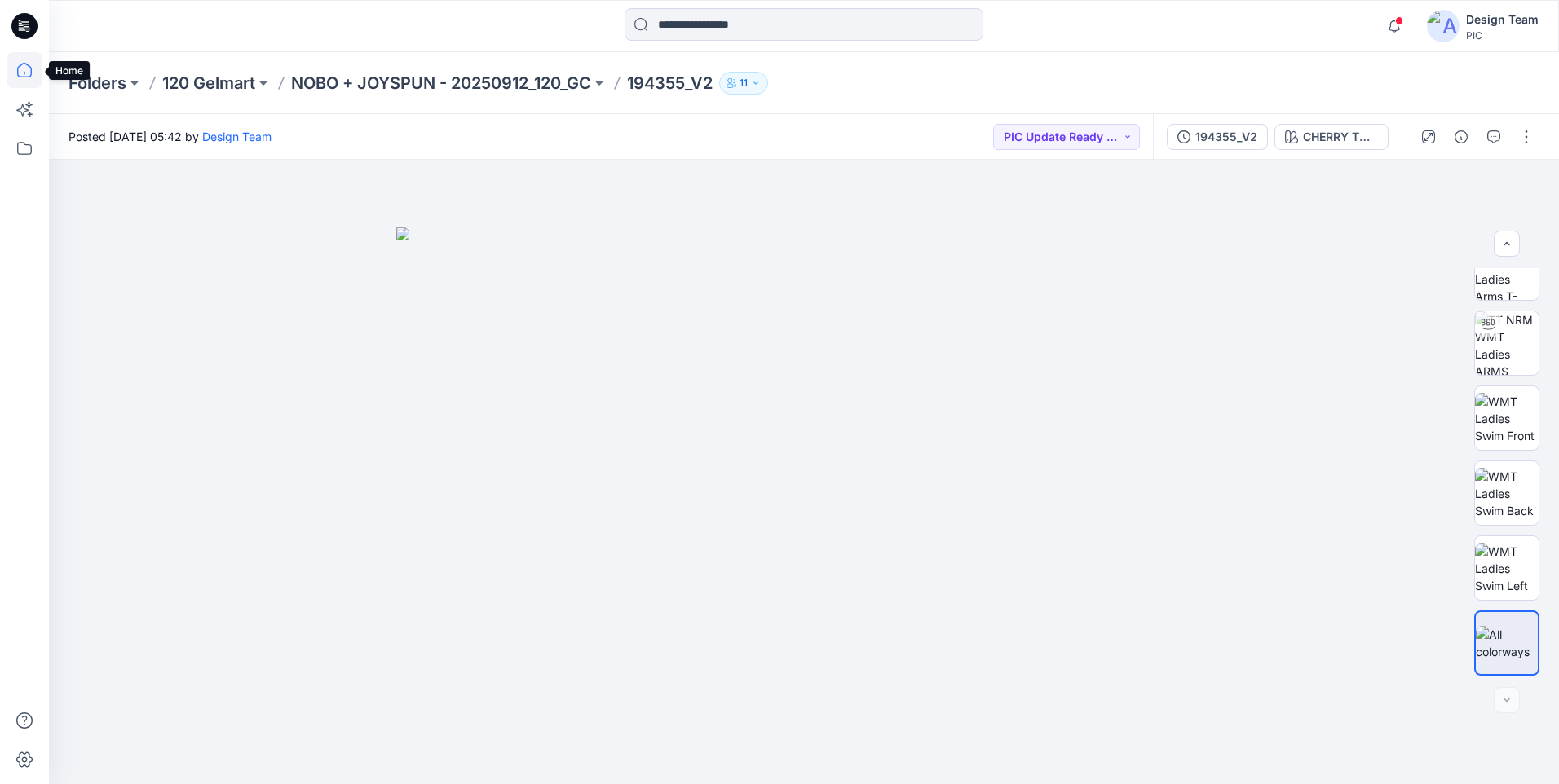
click at [26, 68] on icon at bounding box center [25, 70] width 36 height 36
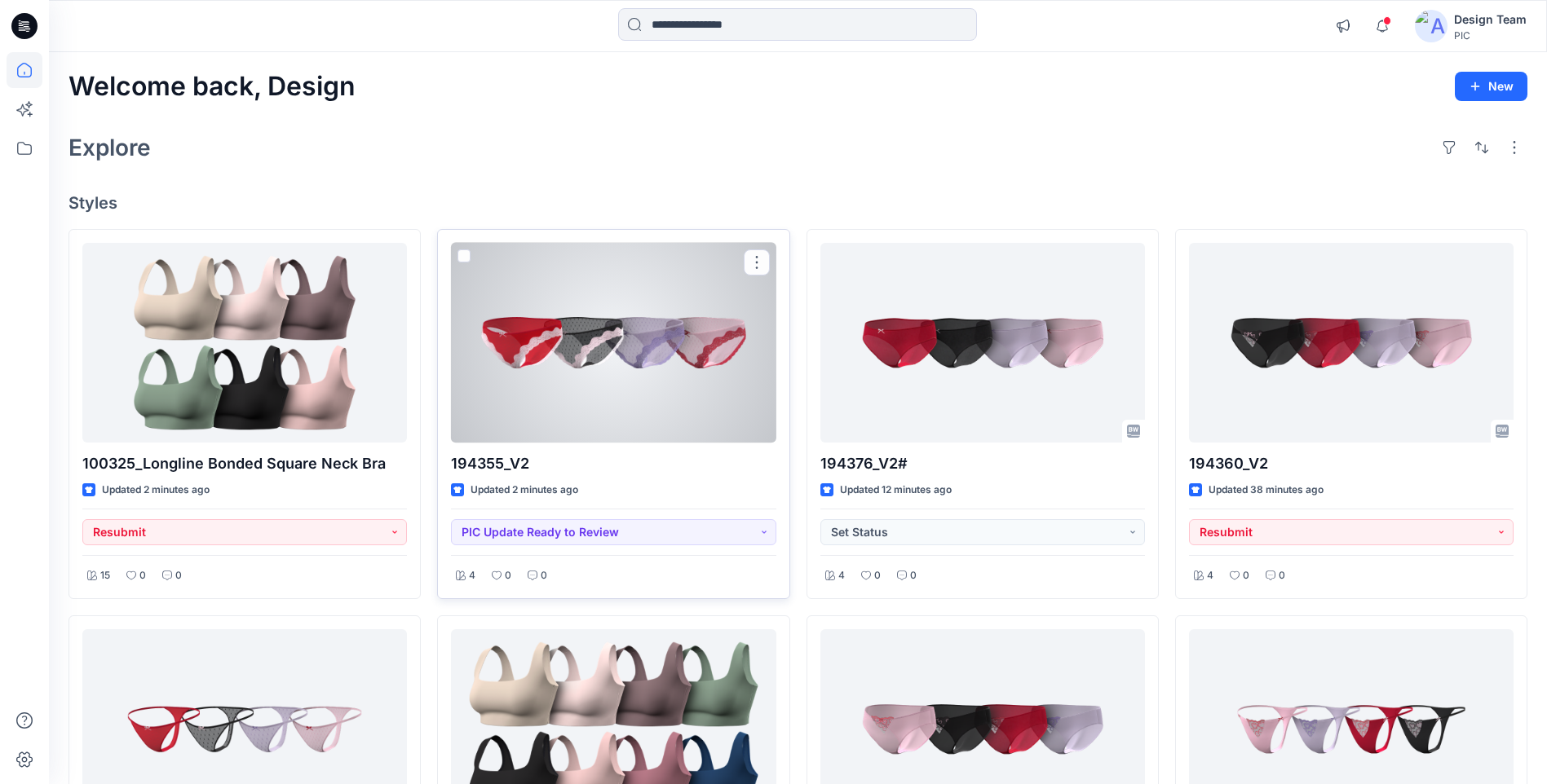
click at [655, 377] on div at bounding box center [613, 343] width 325 height 200
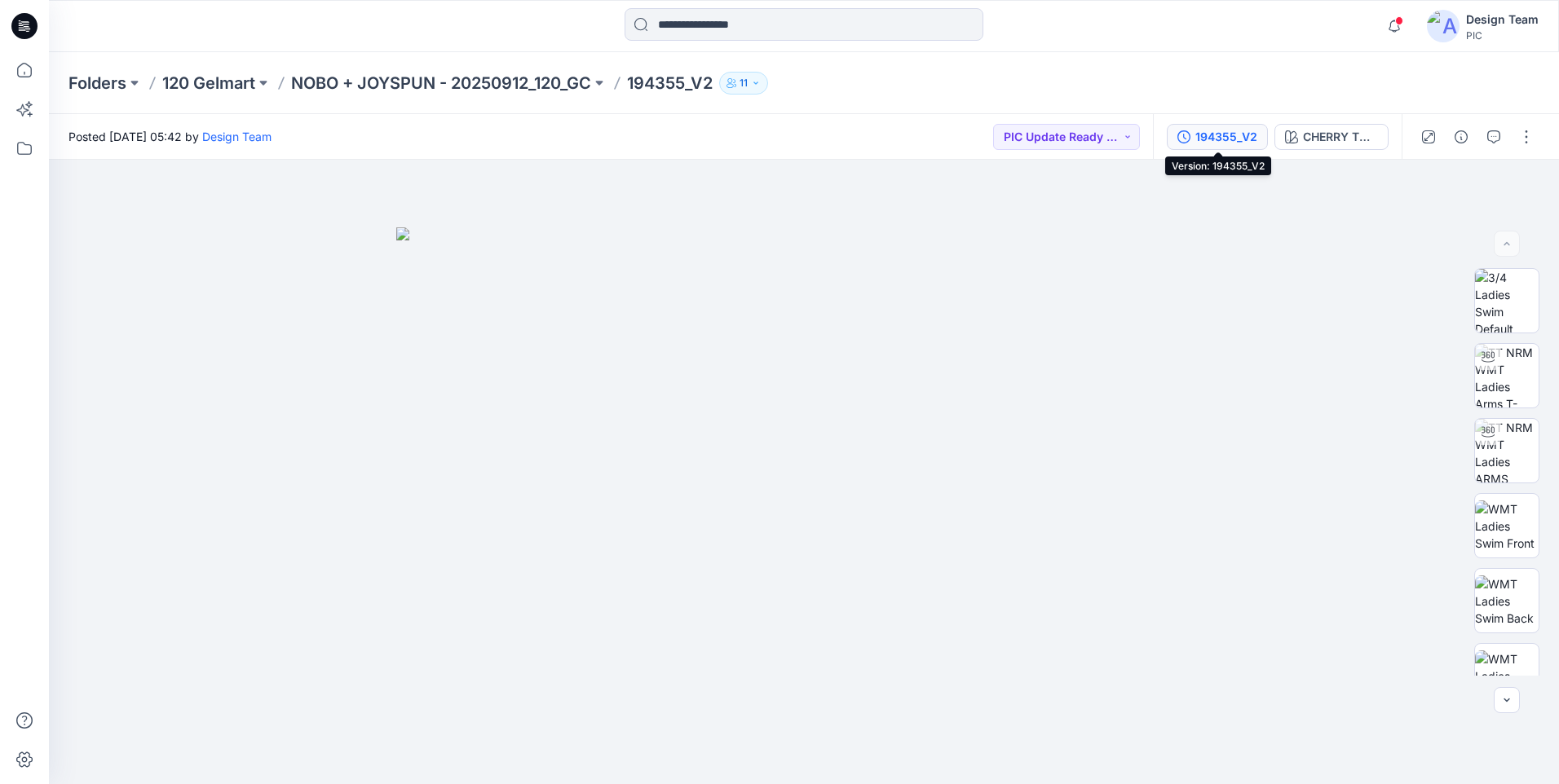
click at [1243, 143] on div "194355_V2" at bounding box center [1226, 137] width 62 height 18
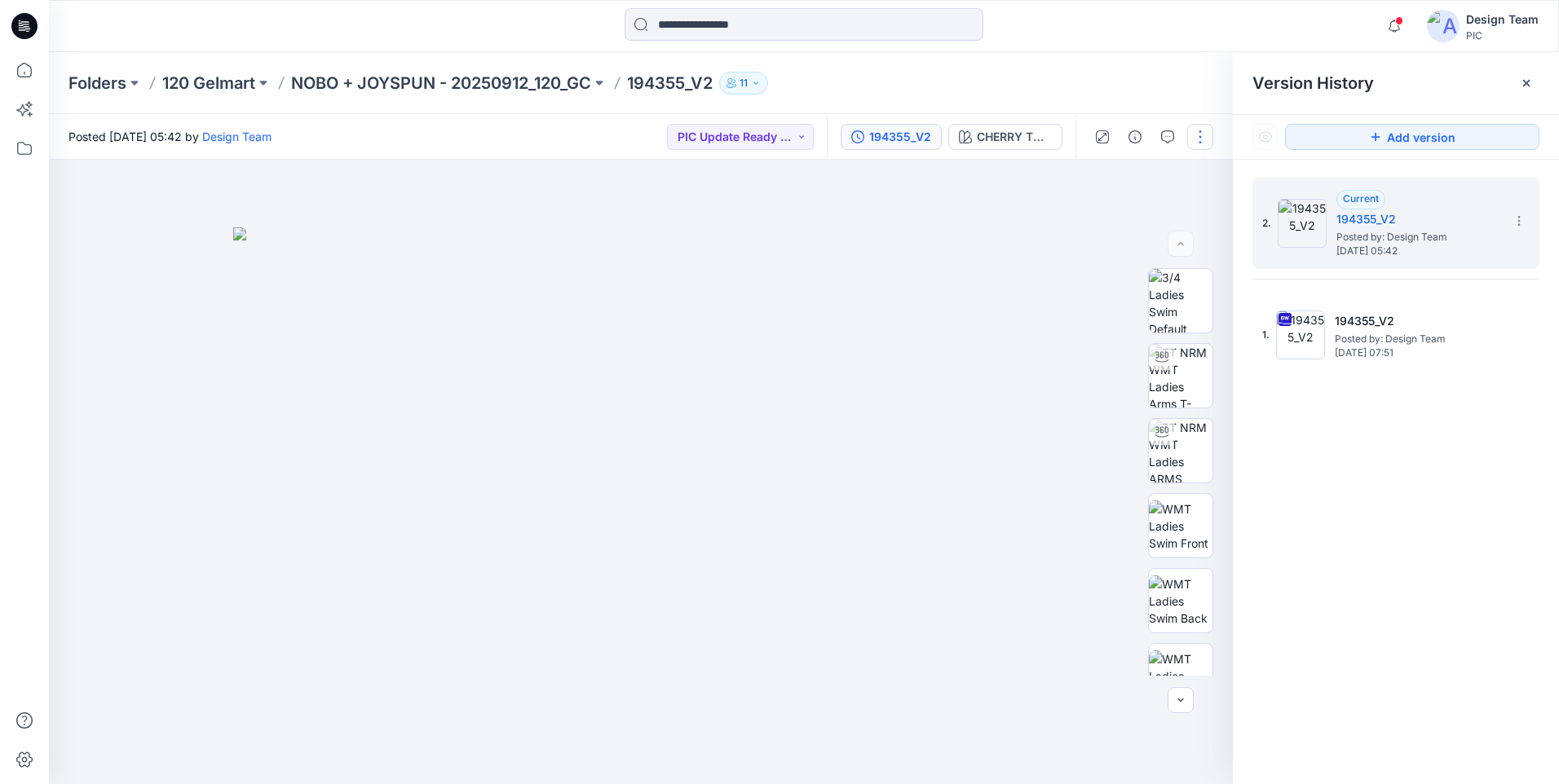
click at [1208, 134] on button "button" at bounding box center [1200, 137] width 26 height 26
click at [1137, 227] on button "Edit" at bounding box center [1131, 220] width 150 height 30
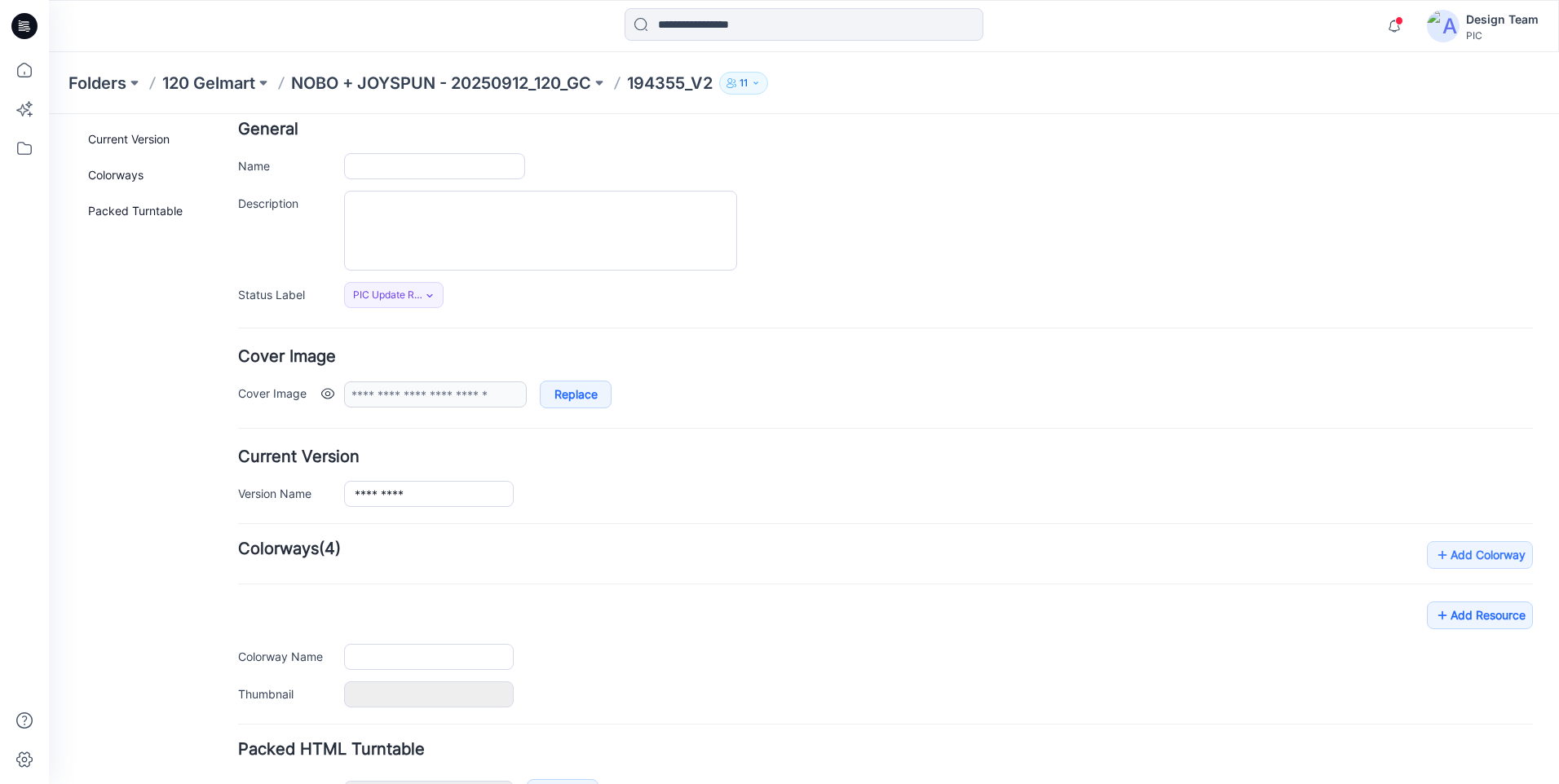
type input "*********"
type input "**********"
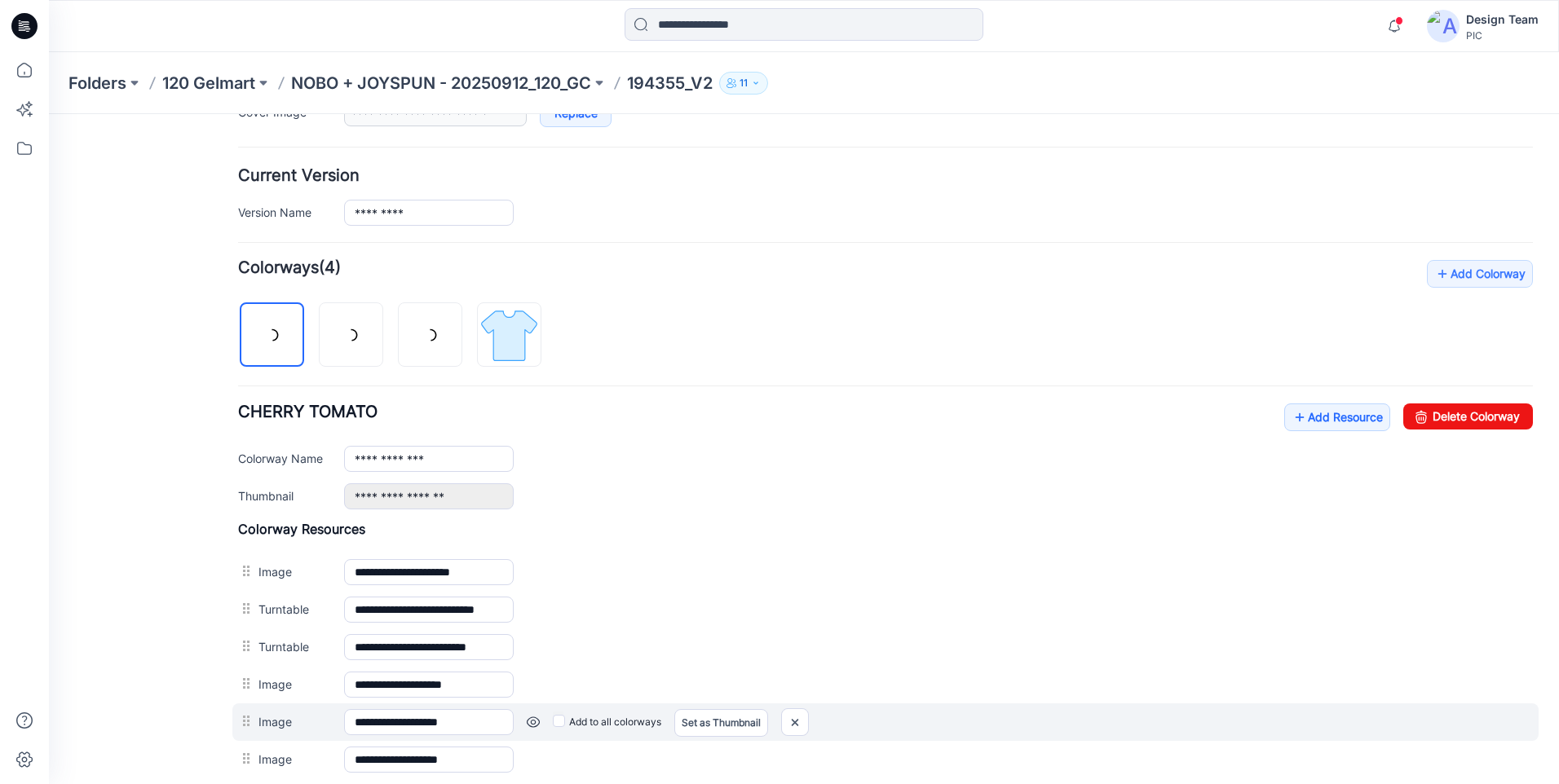
scroll to position [544, 0]
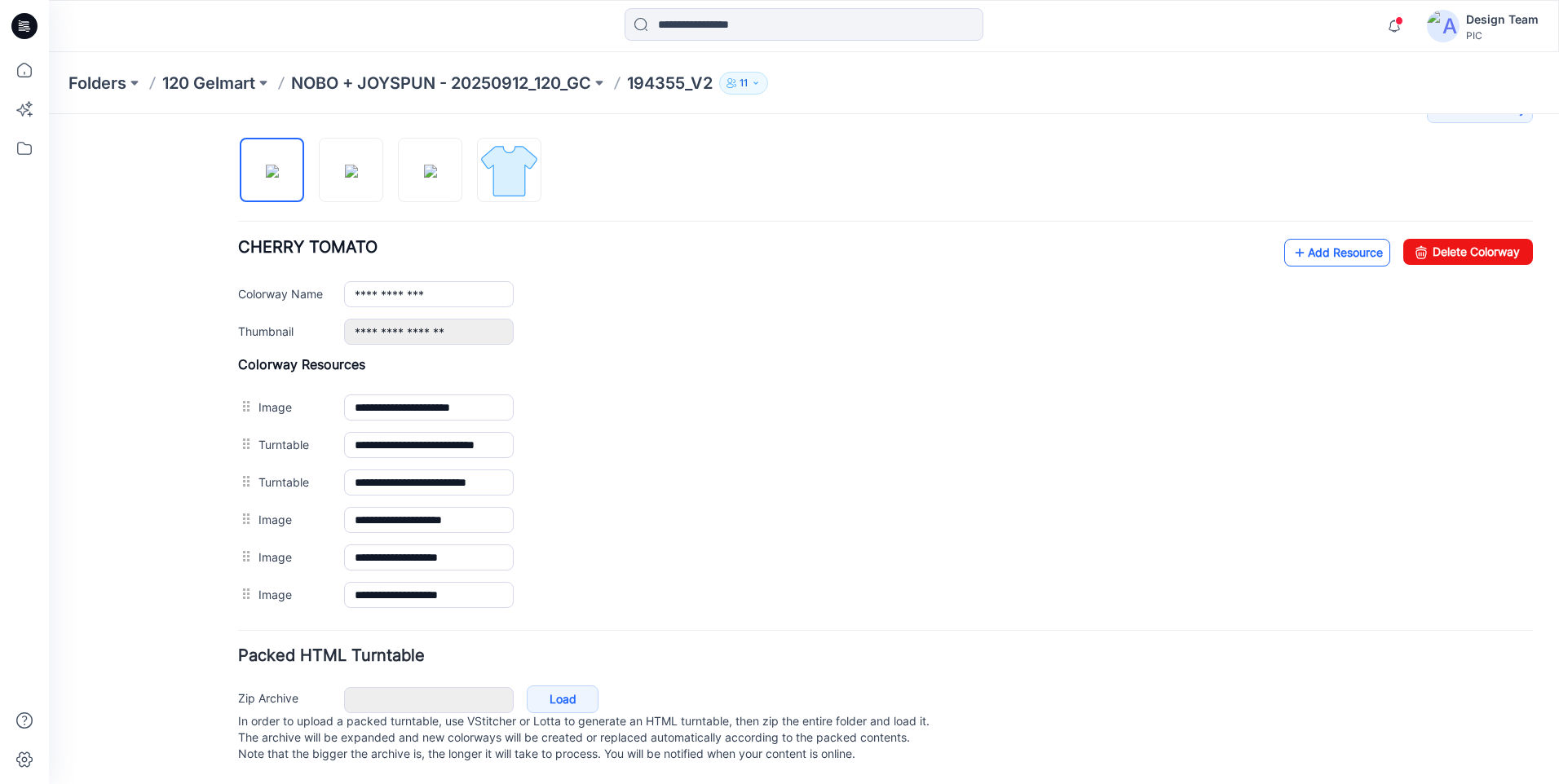
click at [1316, 244] on link "Add Resource" at bounding box center [1337, 252] width 106 height 27
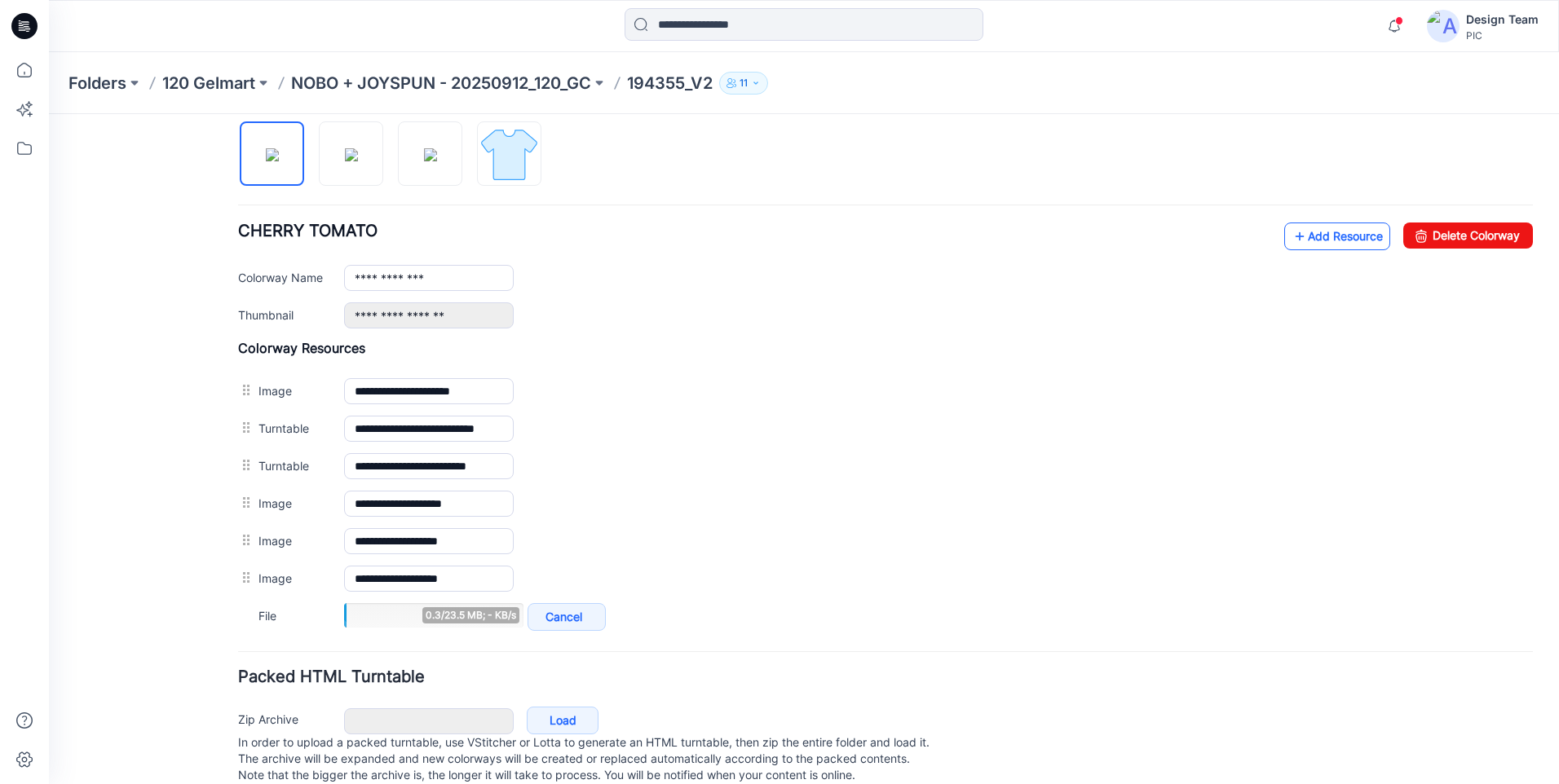
click at [1291, 231] on icon at bounding box center [1299, 236] width 16 height 26
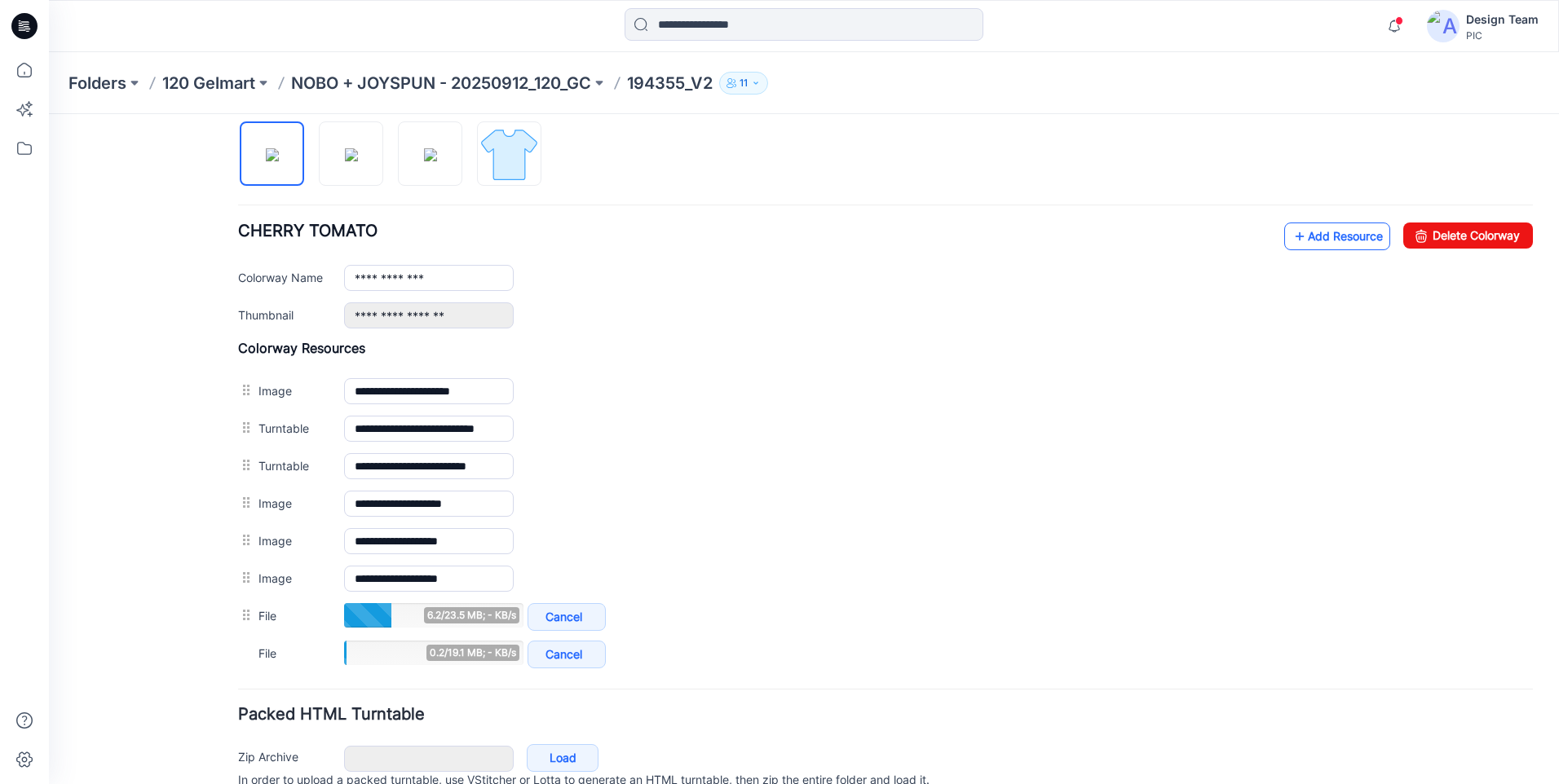
click at [1300, 231] on link "Add Resource" at bounding box center [1337, 236] width 106 height 27
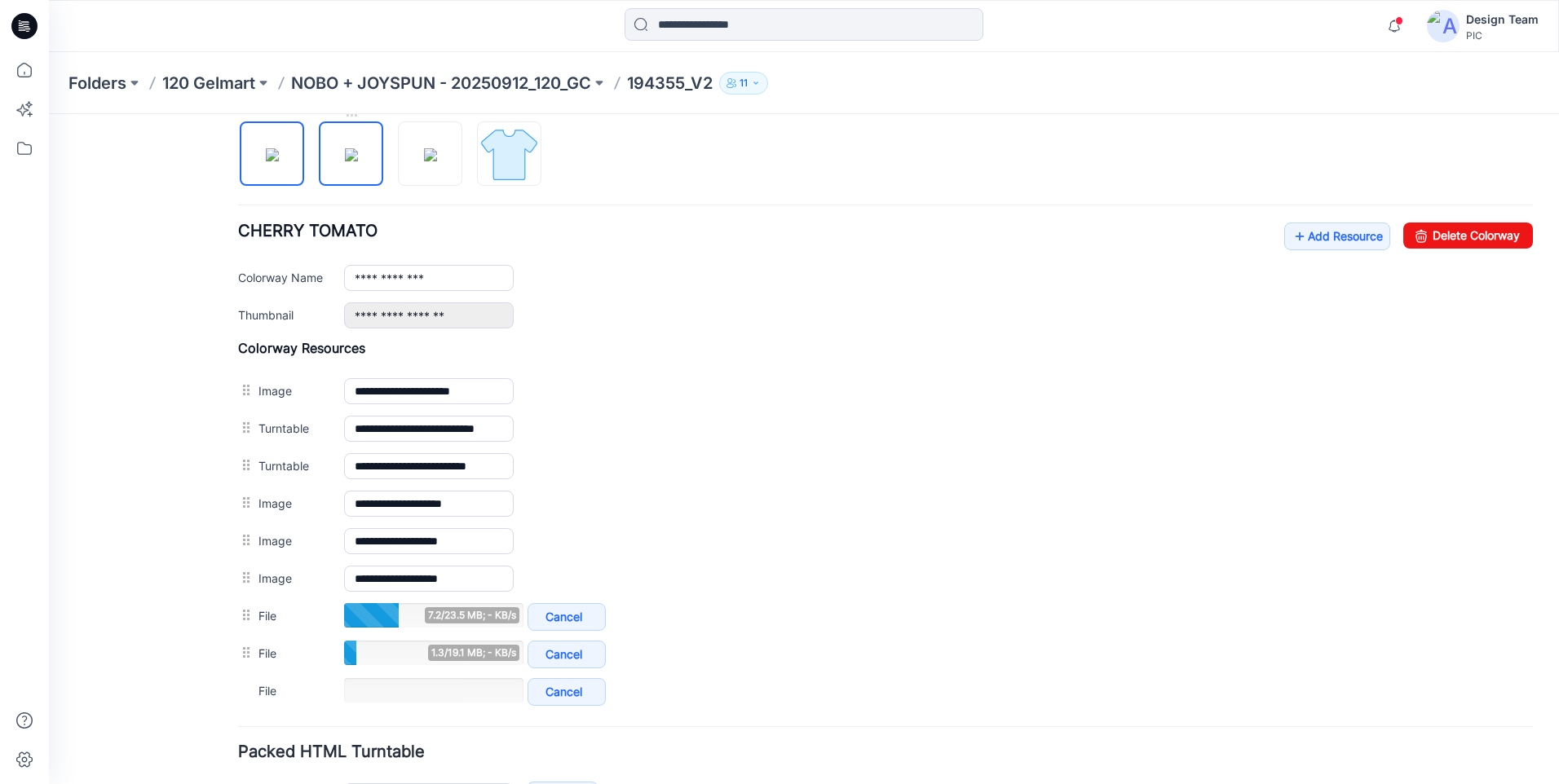
click at [356, 161] on img at bounding box center [351, 155] width 13 height 13
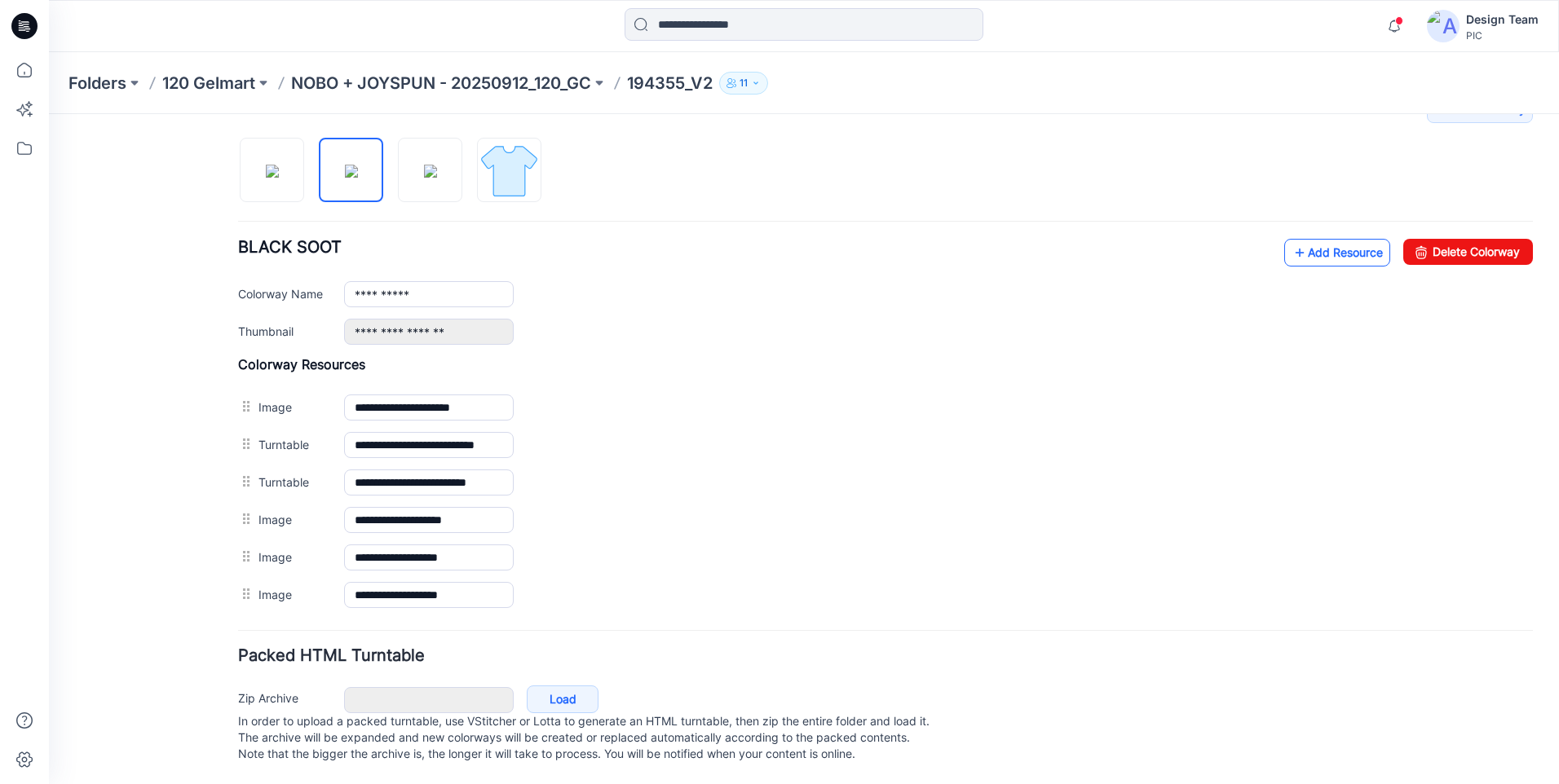
click at [1291, 240] on icon at bounding box center [1299, 252] width 16 height 26
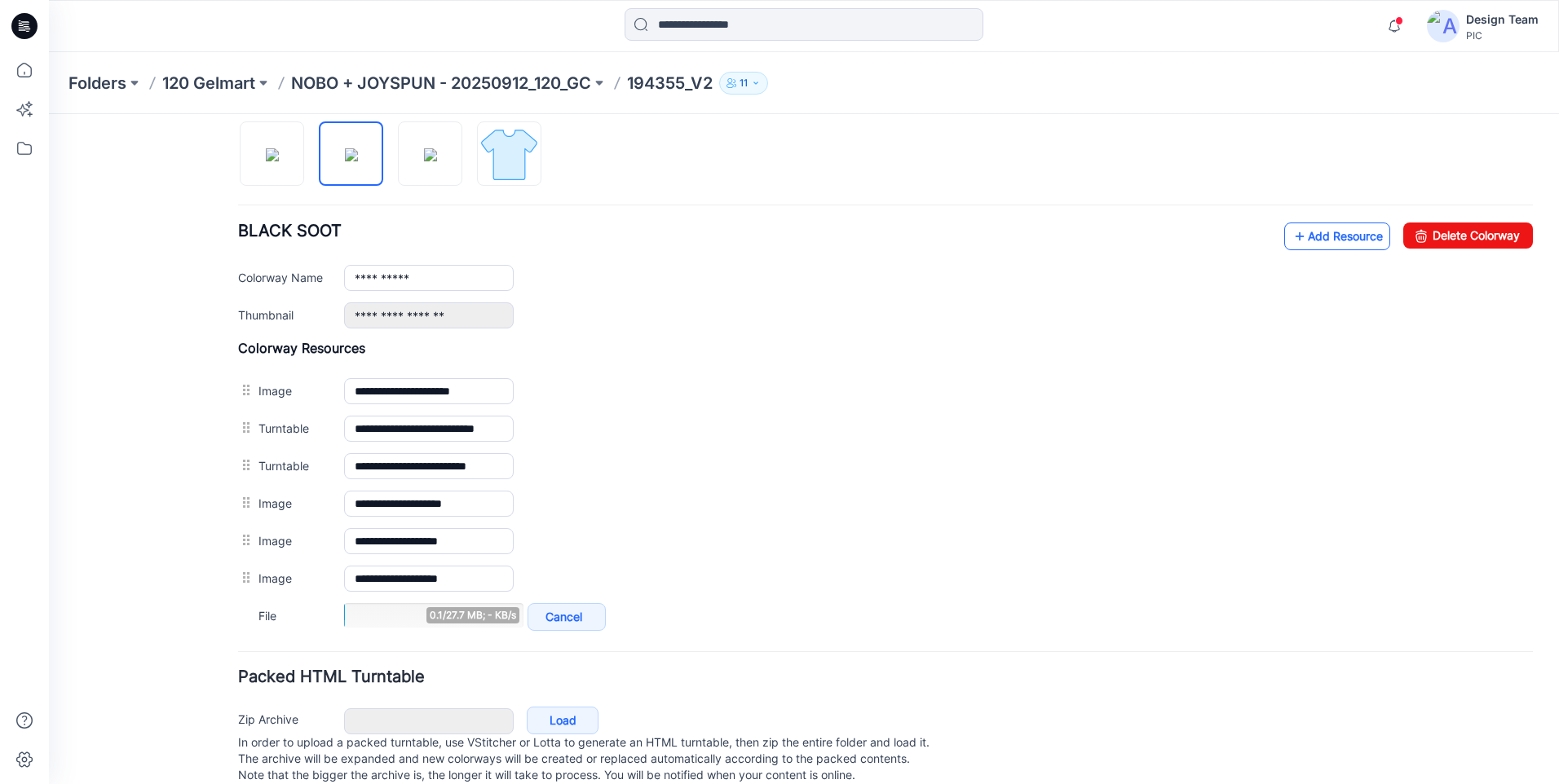
click at [1318, 240] on link "Add Resource" at bounding box center [1337, 236] width 106 height 27
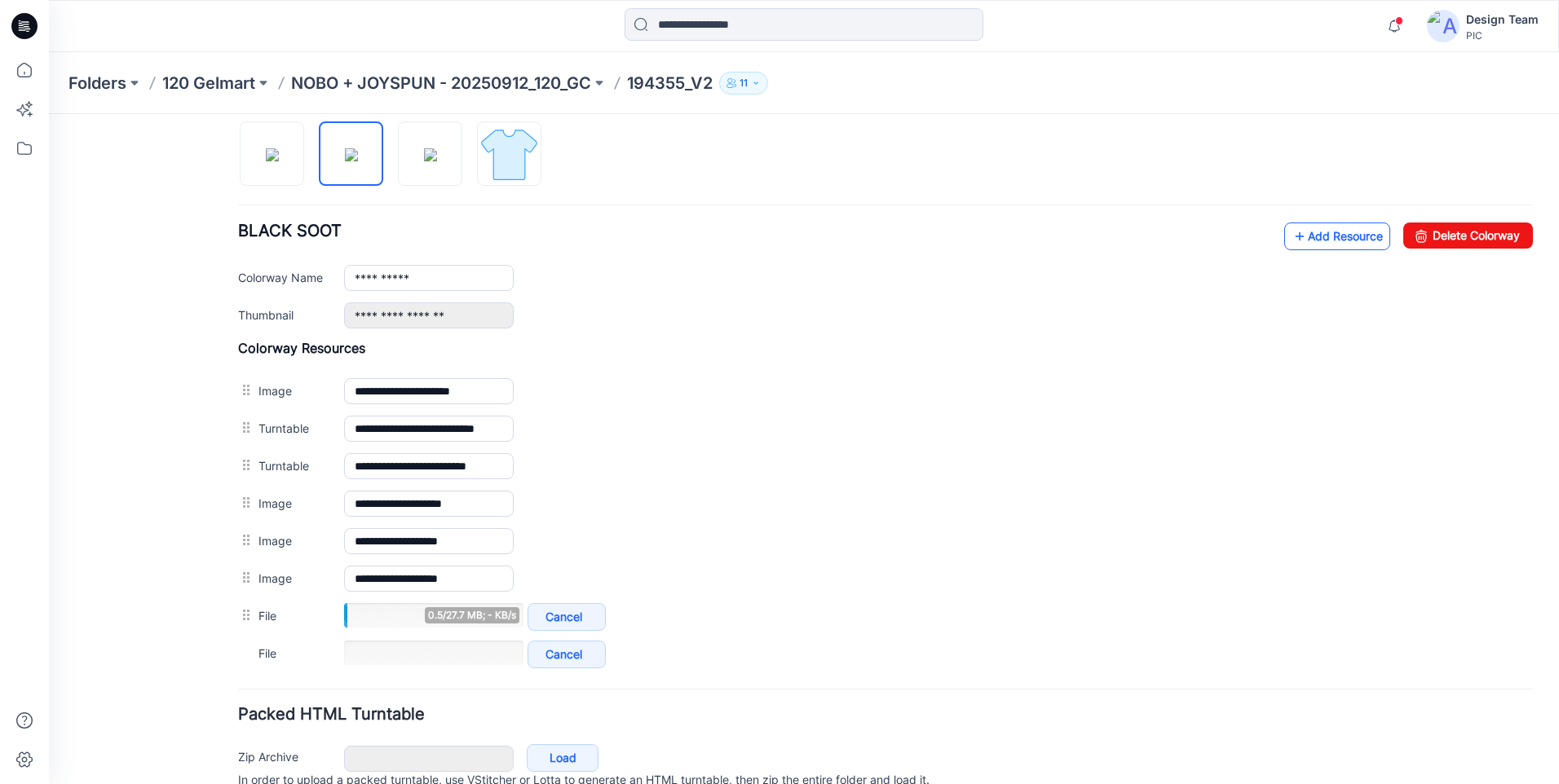
click at [1311, 229] on link "Add Resource" at bounding box center [1337, 236] width 106 height 27
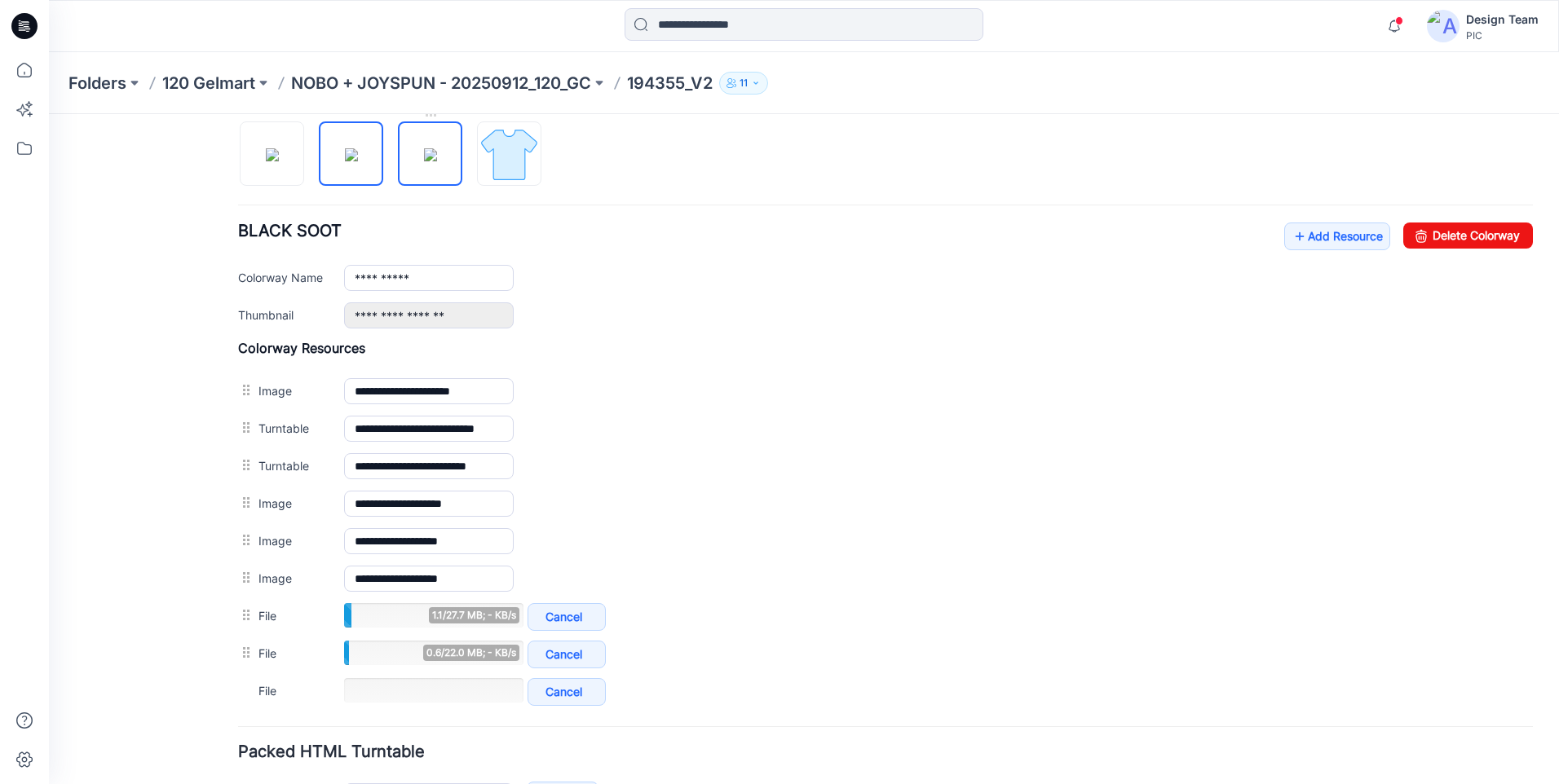
click at [430, 161] on img at bounding box center [430, 155] width 13 height 13
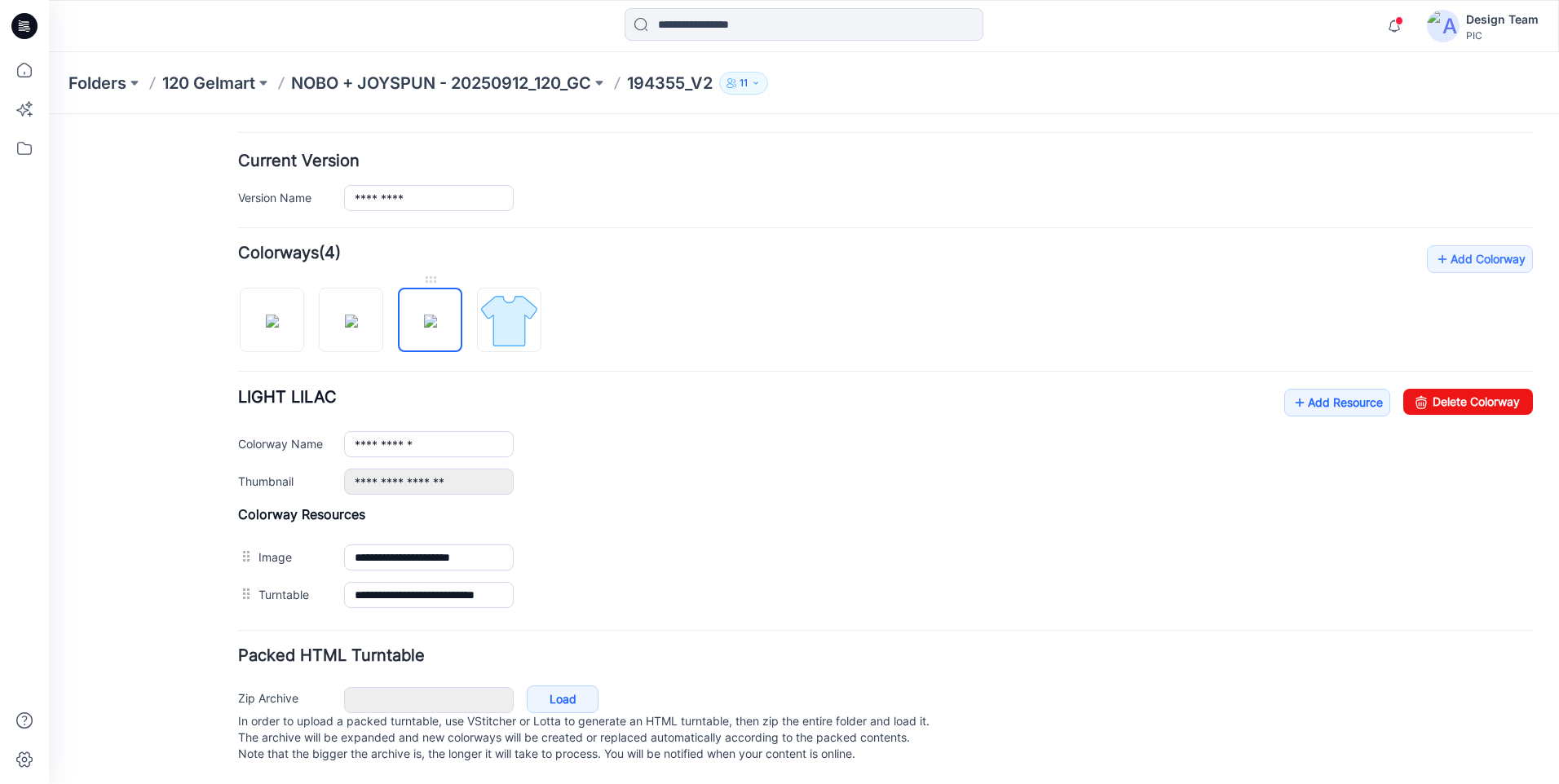
scroll to position [394, 0]
click at [1328, 389] on link "Add Resource" at bounding box center [1337, 403] width 106 height 27
click at [351, 314] on img at bounding box center [351, 320] width 13 height 13
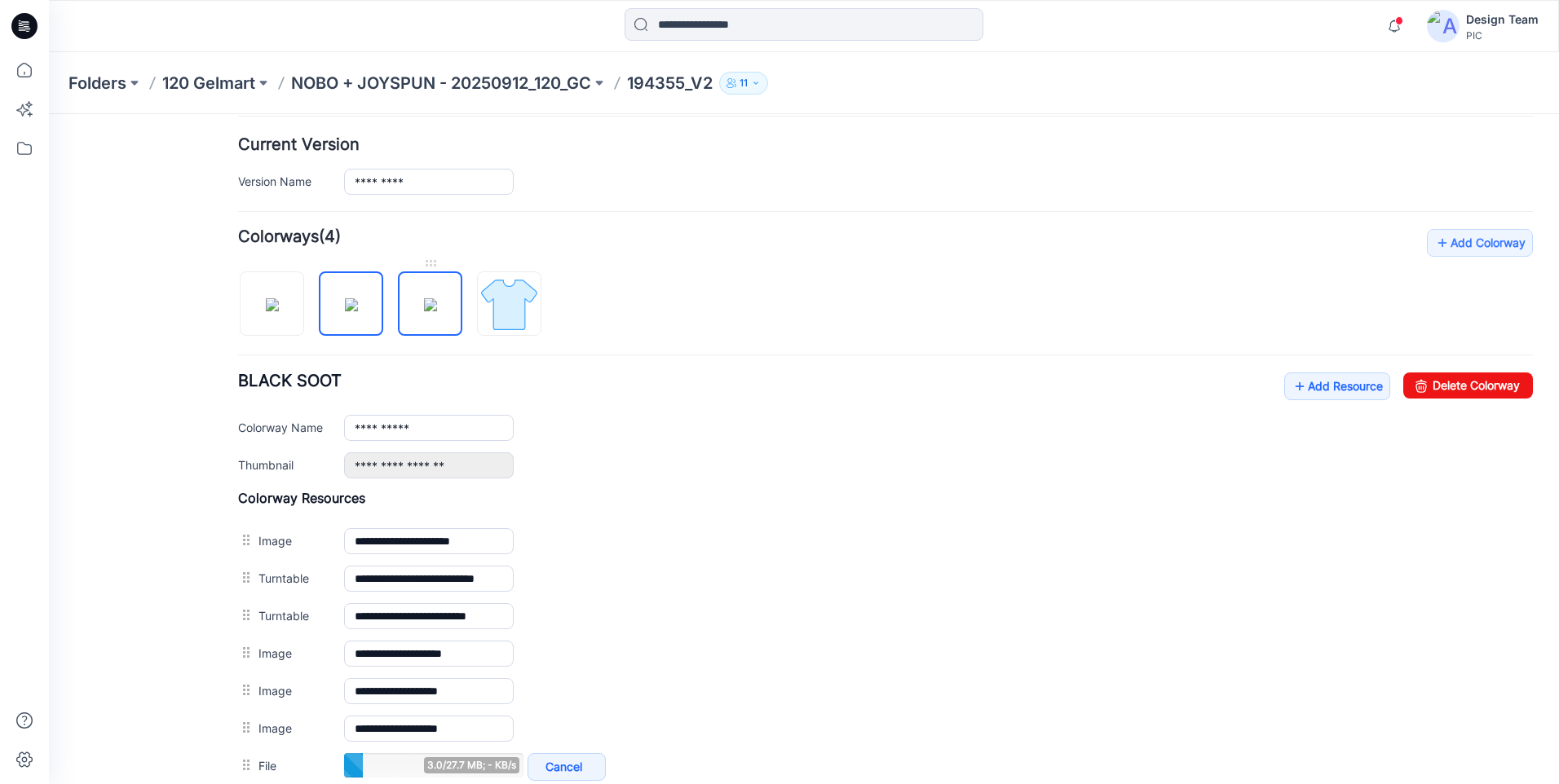
click at [437, 298] on img at bounding box center [430, 304] width 13 height 13
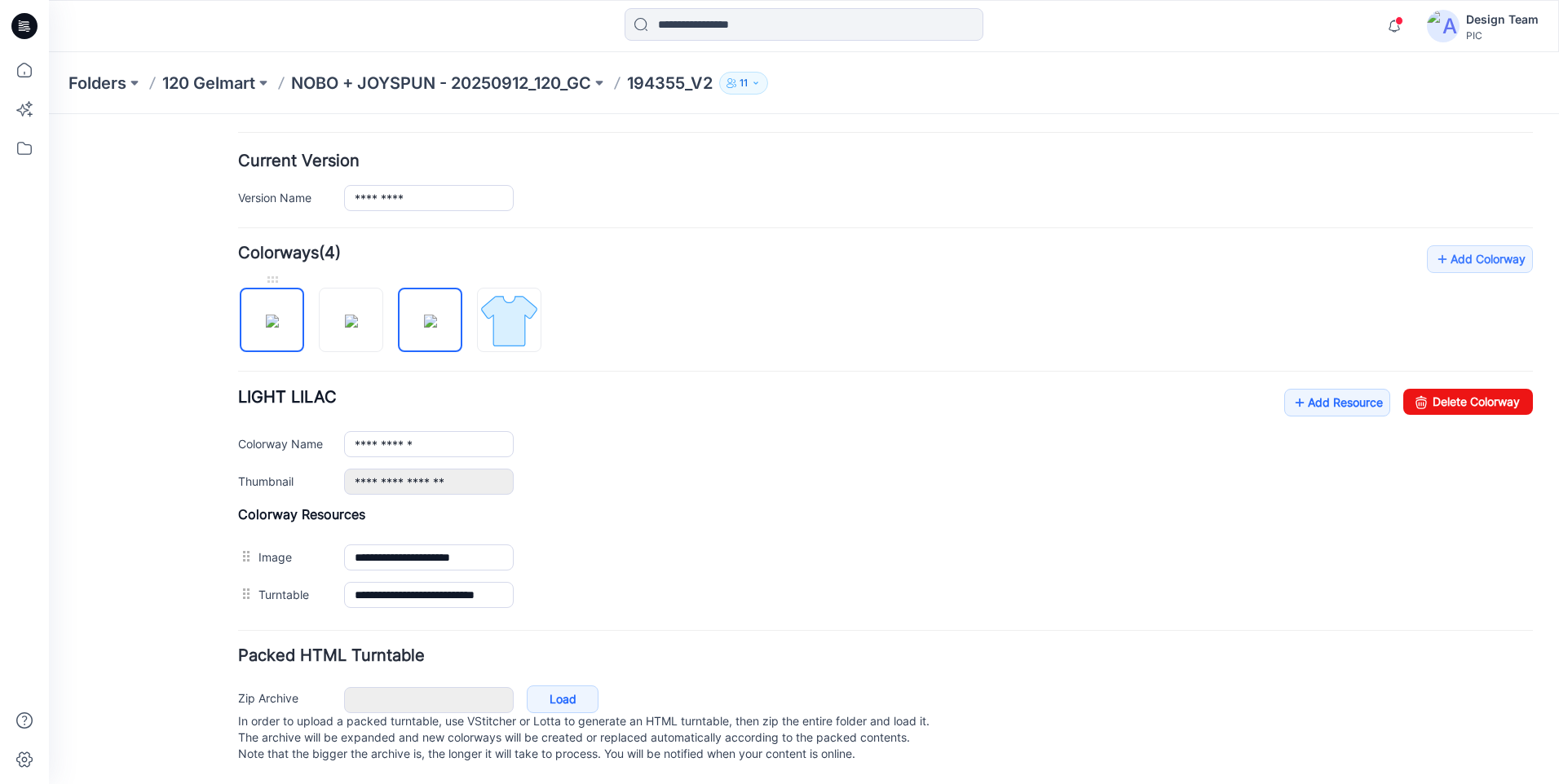
click at [279, 314] on img at bounding box center [271, 320] width 13 height 13
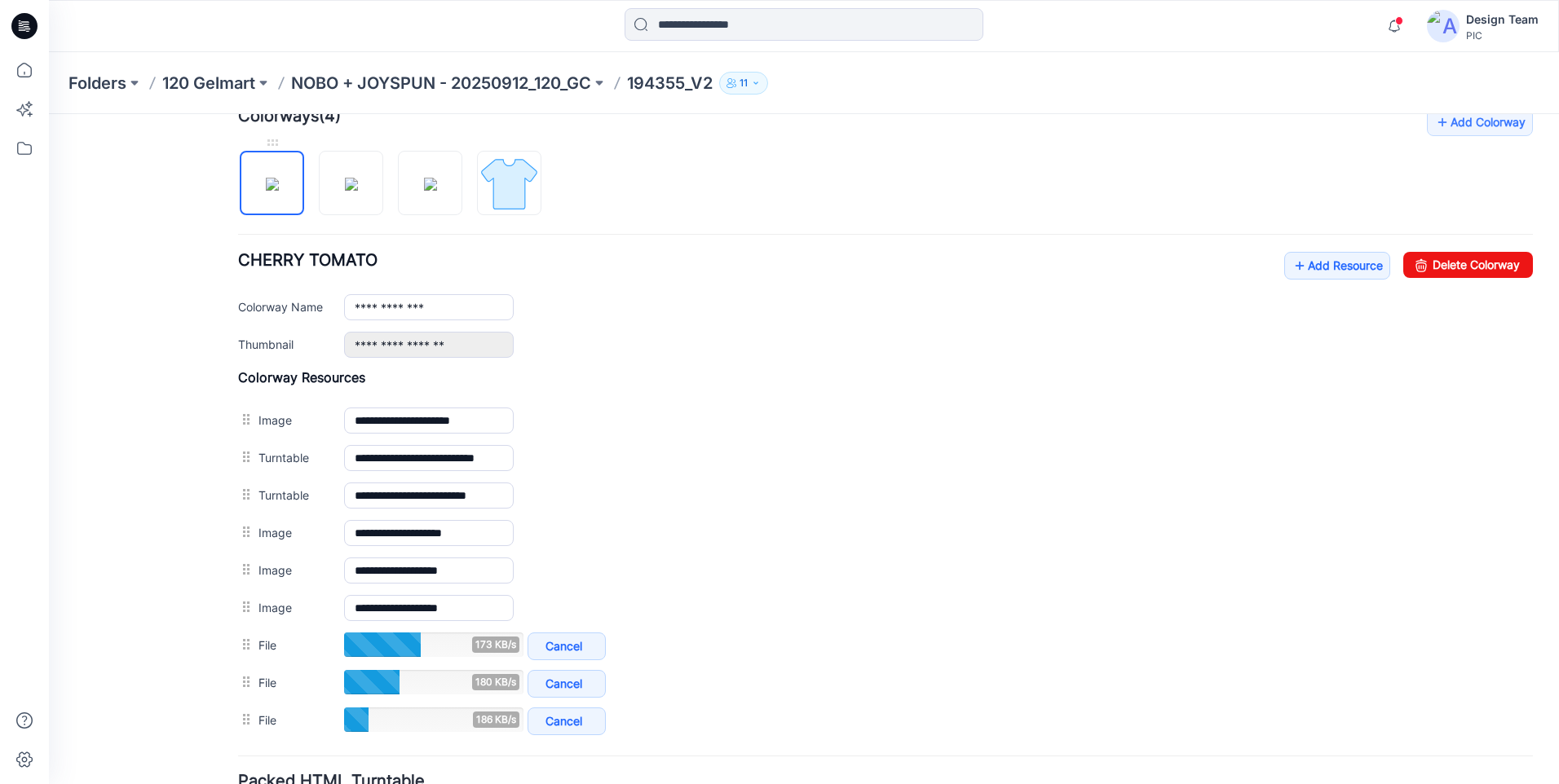
scroll to position [657, 0]
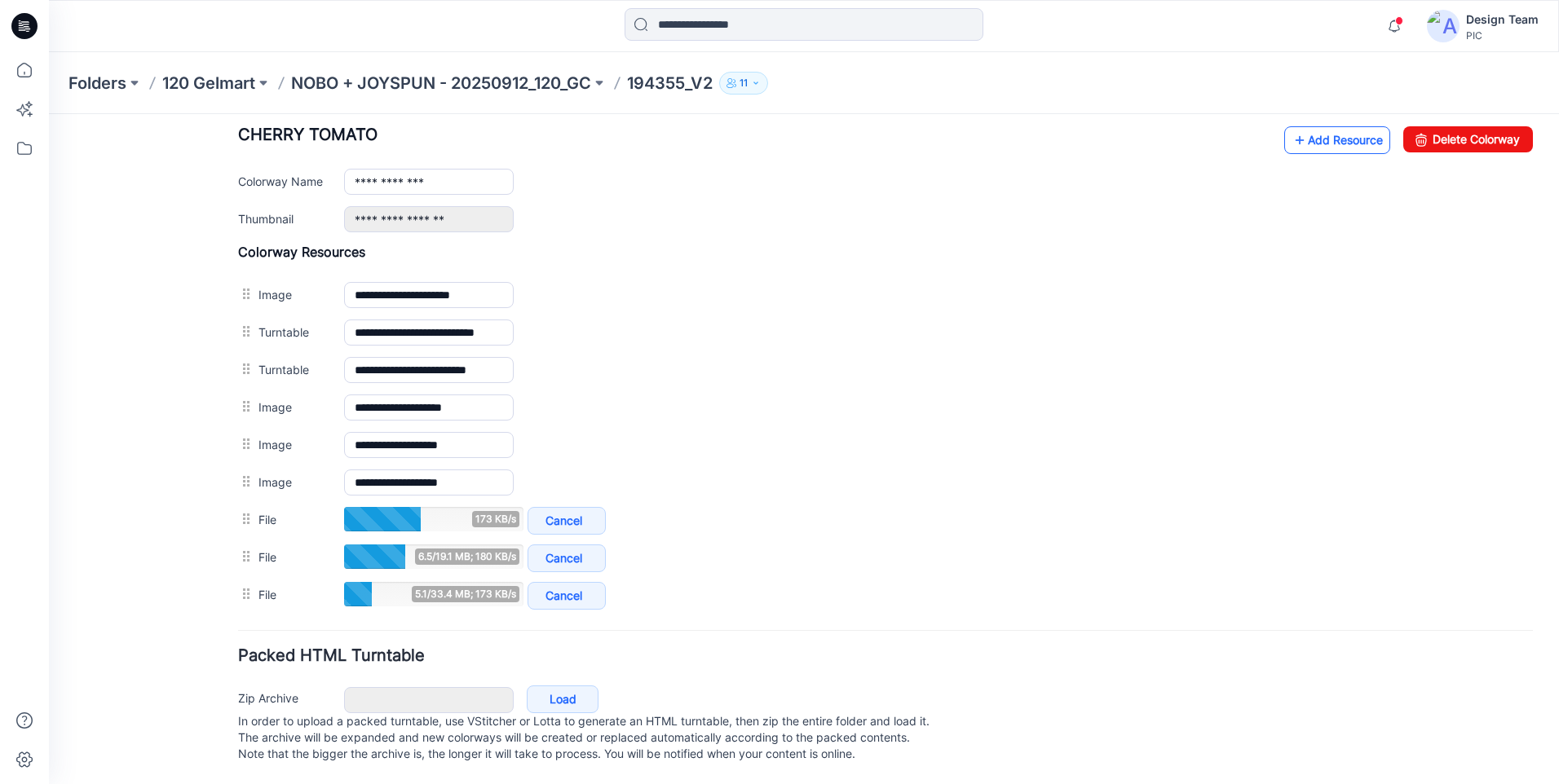
click at [1342, 137] on link "Add Resource" at bounding box center [1337, 140] width 106 height 27
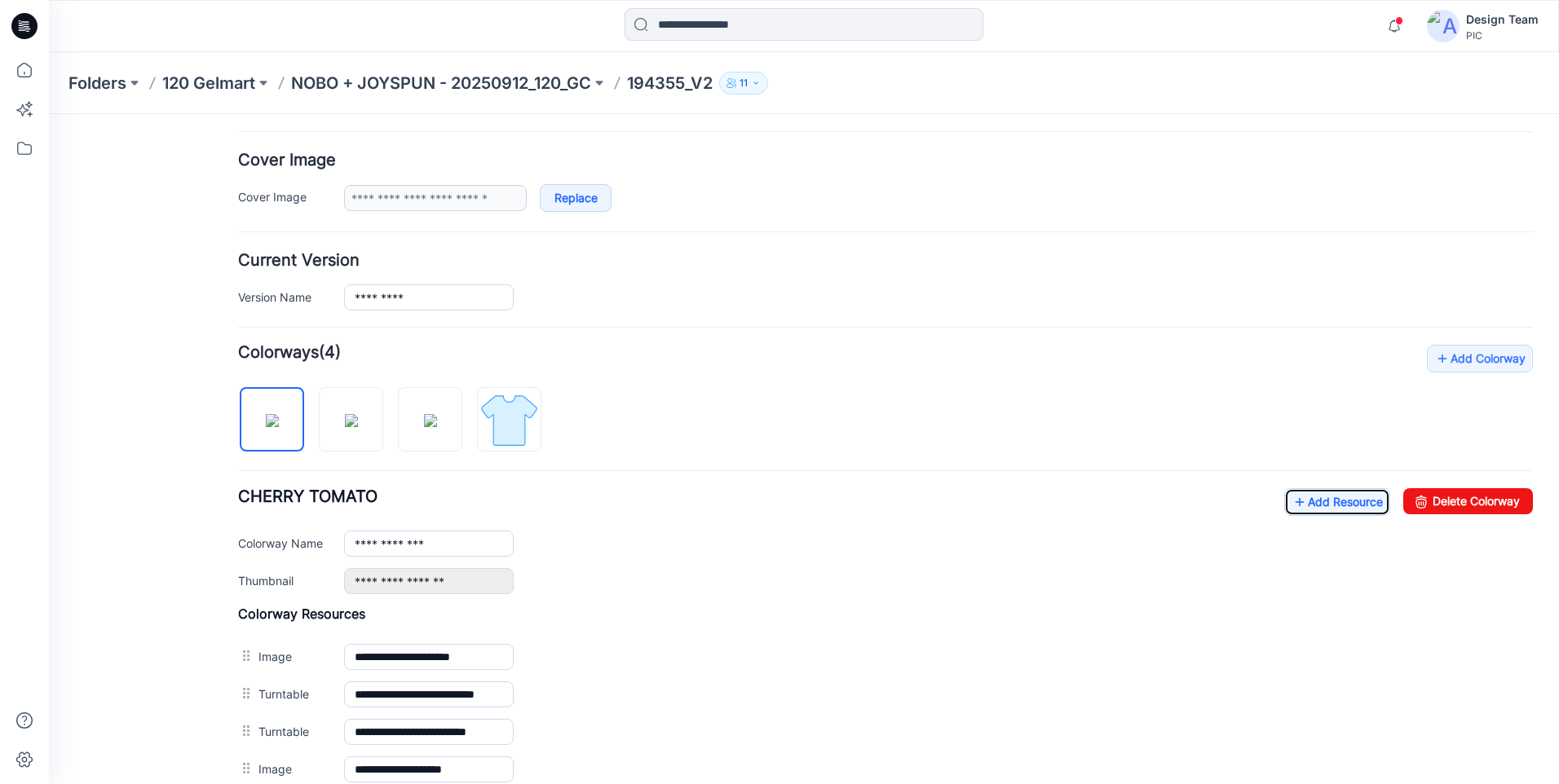
scroll to position [249, 0]
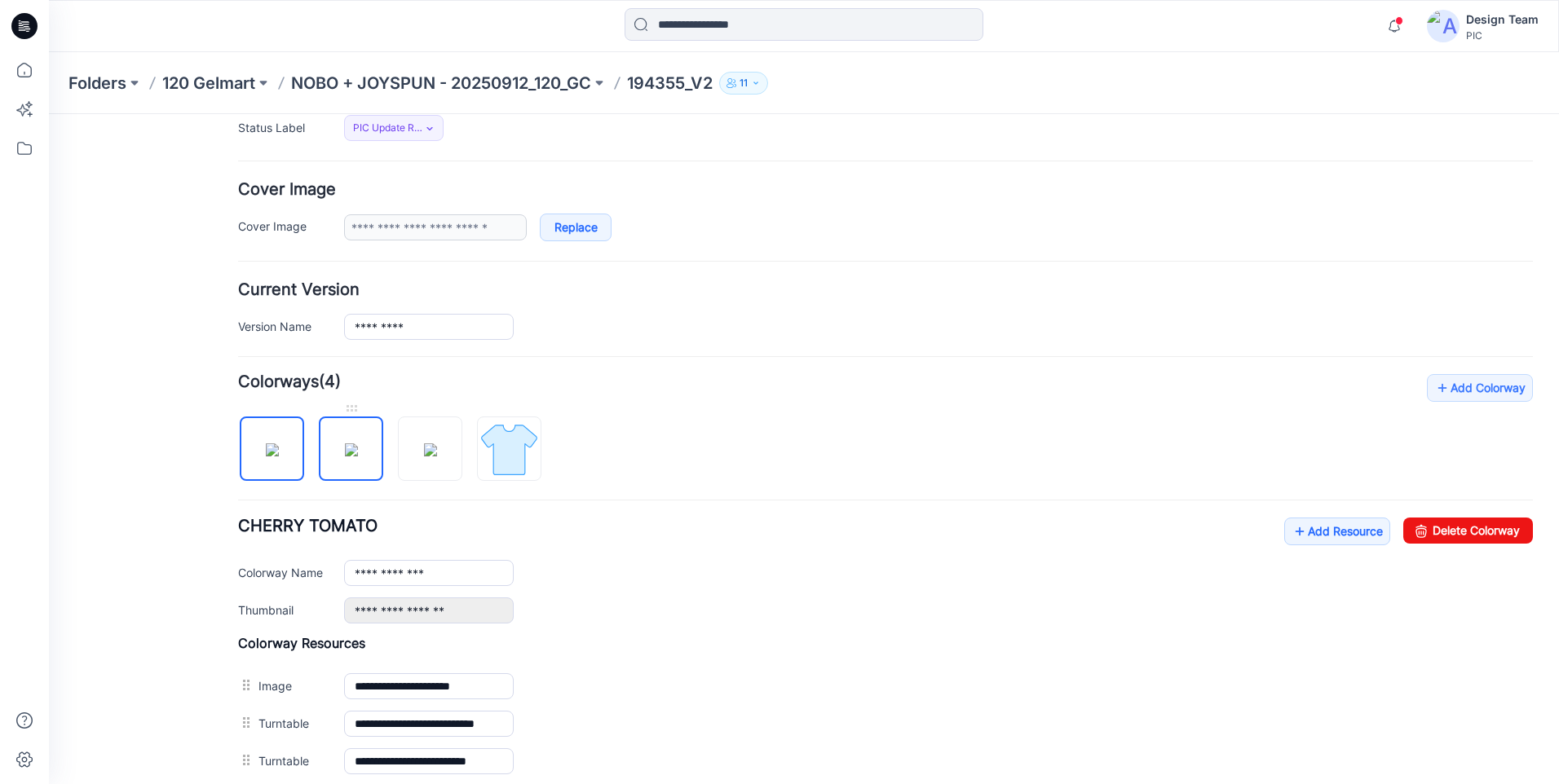
click at [358, 443] on img at bounding box center [351, 449] width 13 height 13
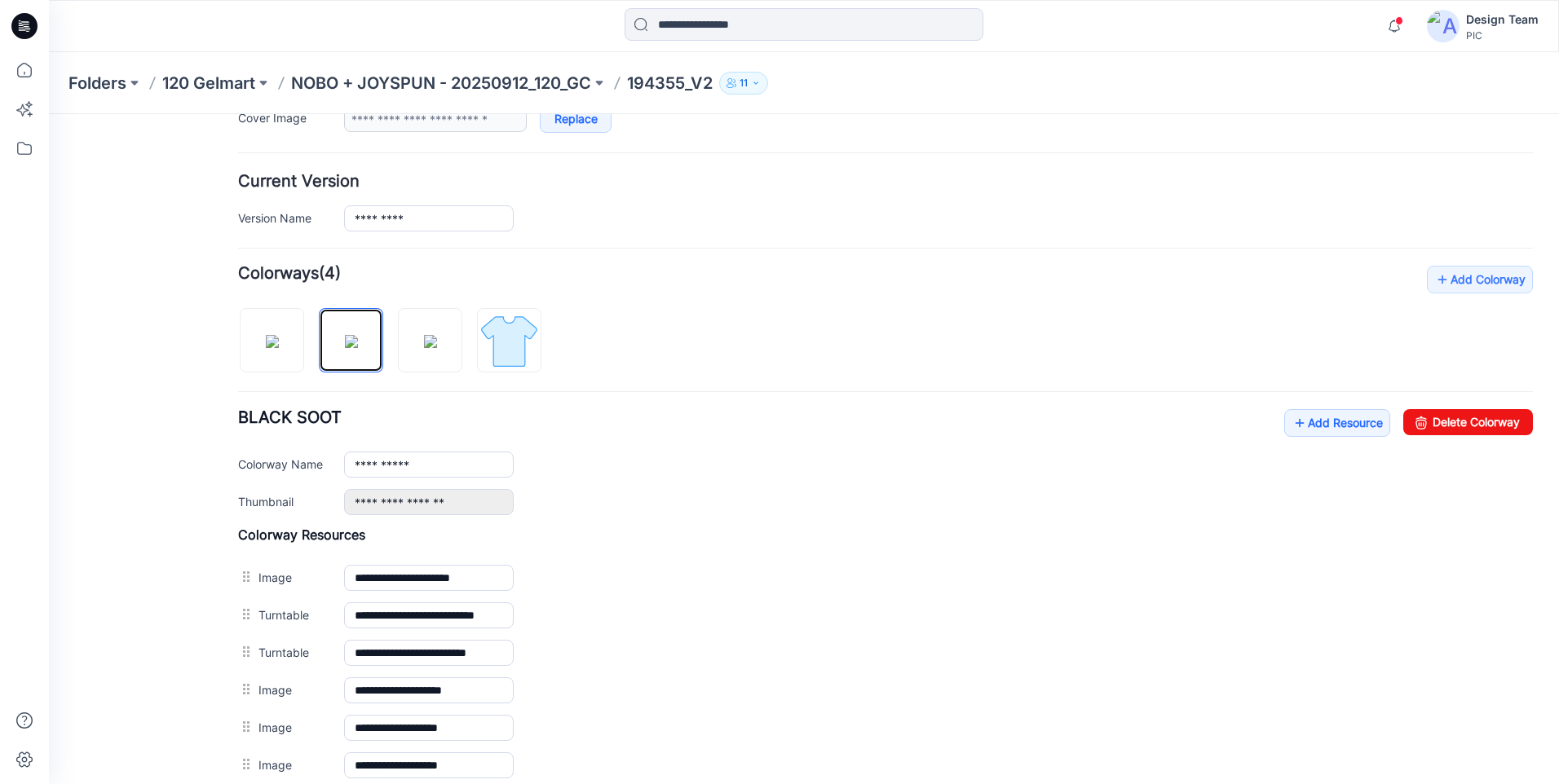
scroll to position [657, 0]
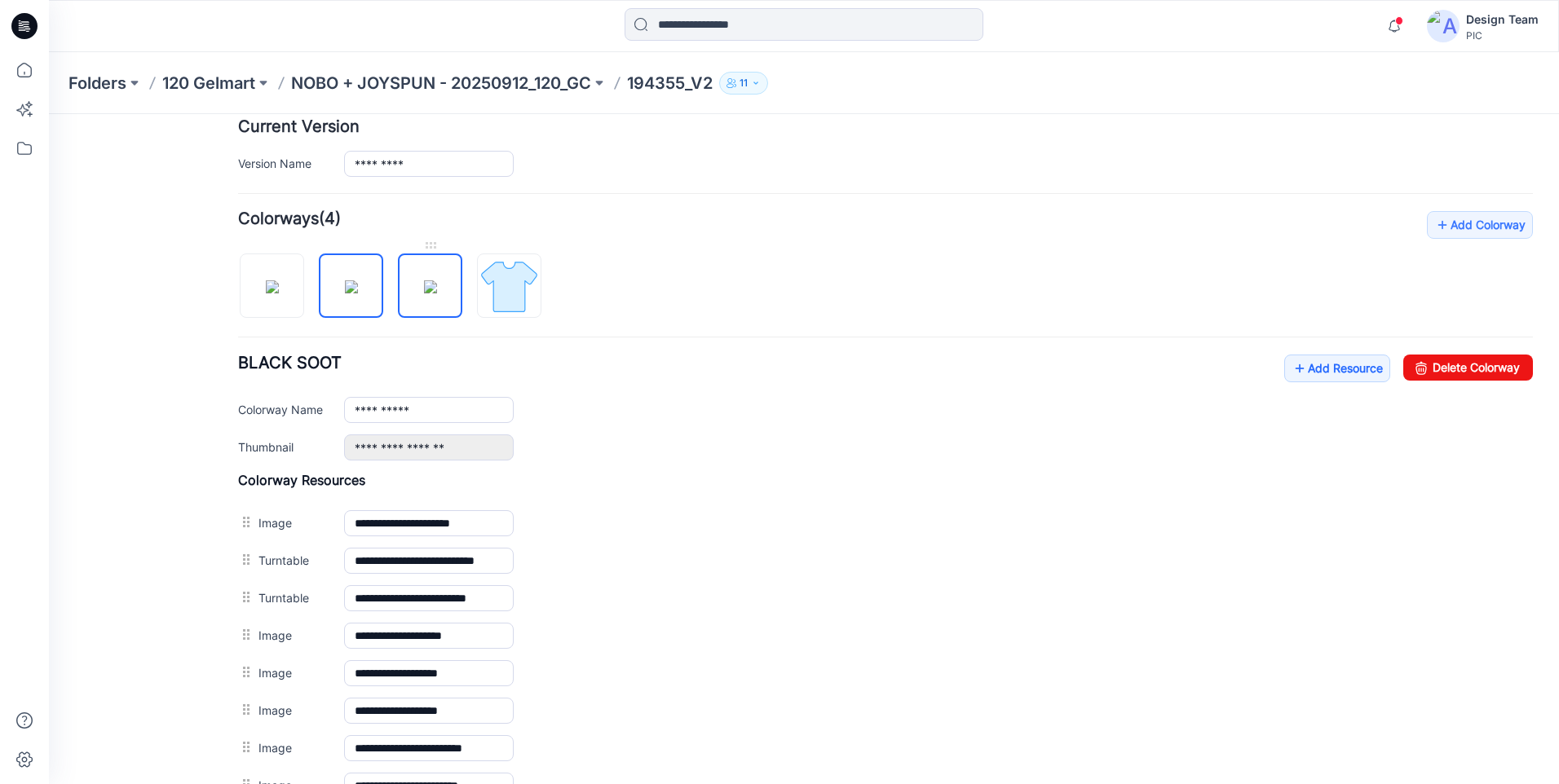
click at [428, 294] on img at bounding box center [430, 287] width 13 height 13
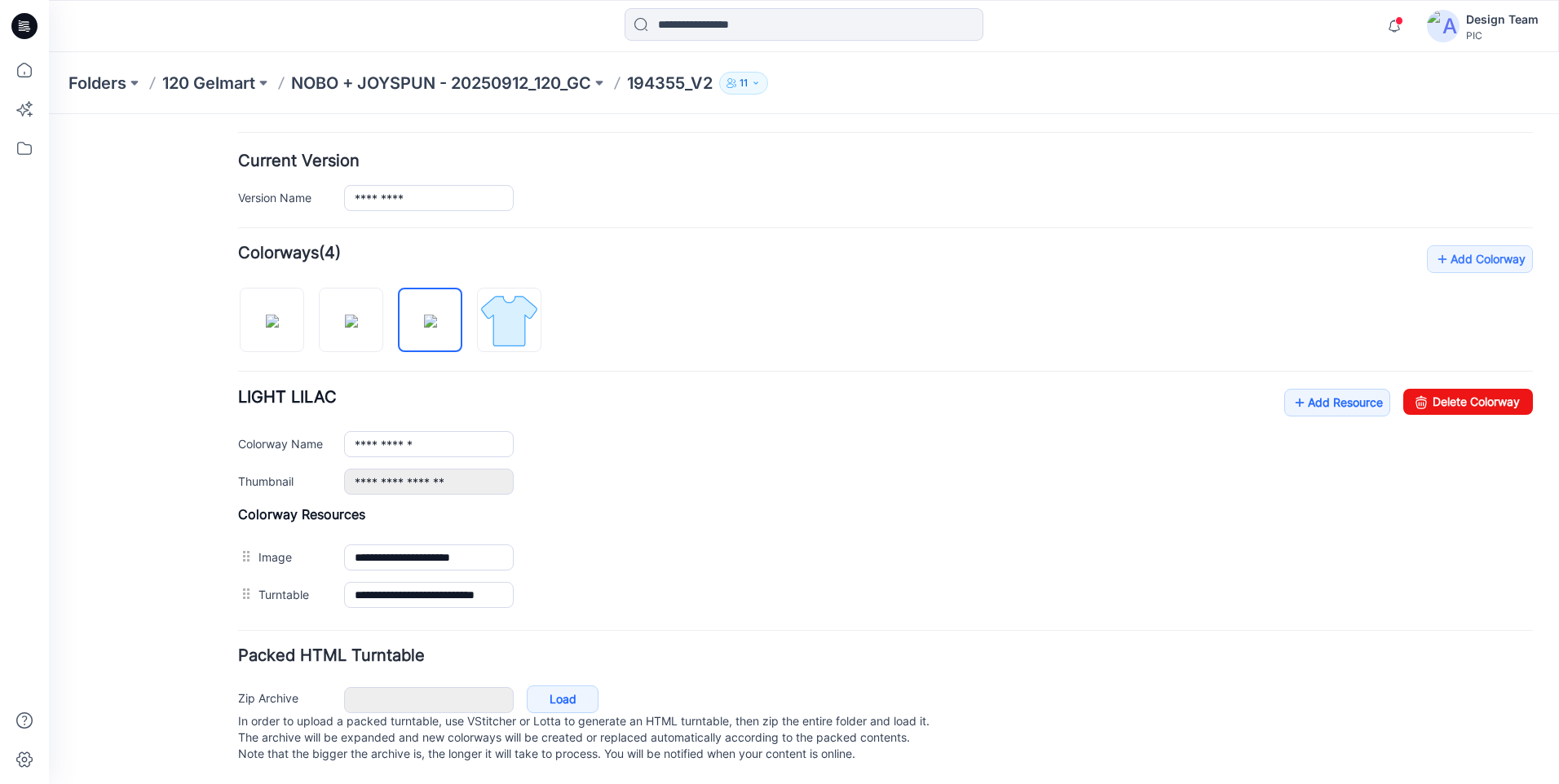
drag, startPoint x: 818, startPoint y: 375, endPoint x: 661, endPoint y: 312, distance: 169.2
click at [661, 312] on div "**********" at bounding box center [885, 429] width 1294 height 368
click at [265, 314] on img at bounding box center [271, 320] width 13 height 13
type input "**********"
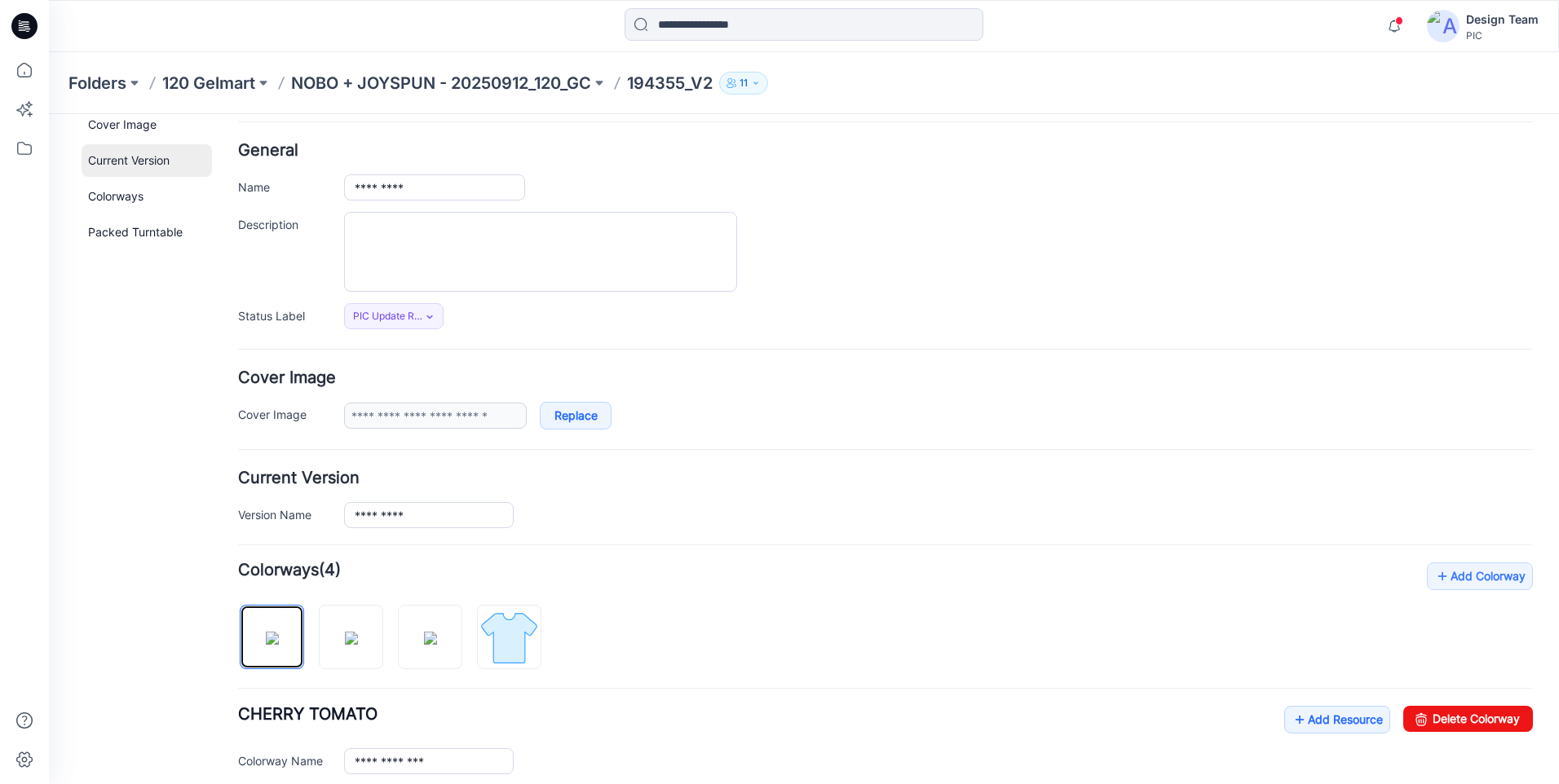
scroll to position [0, 0]
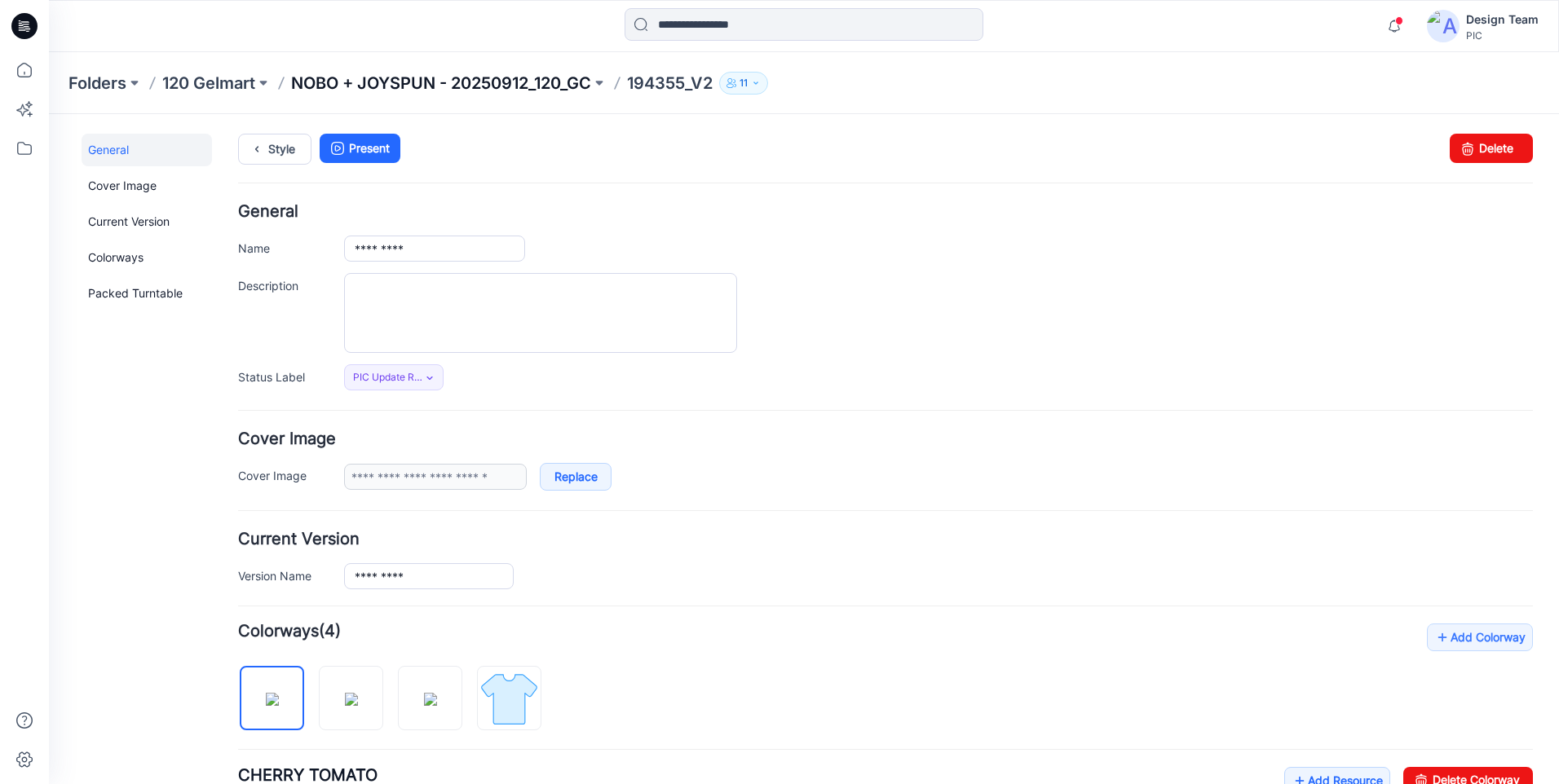
click at [514, 86] on p "NOBO + JOYSPUN - 20250912_120_GC" at bounding box center [441, 83] width 300 height 23
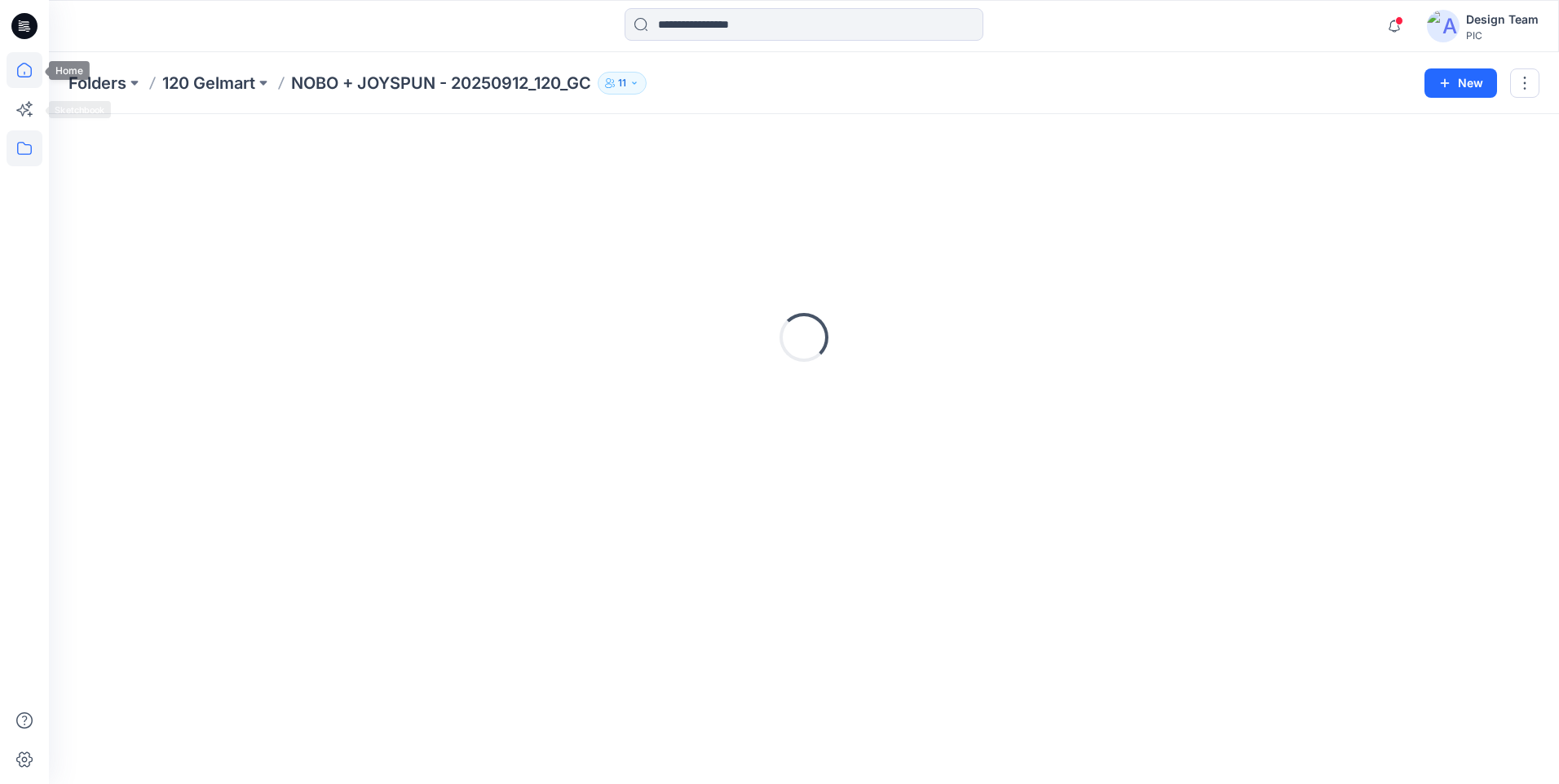
click at [21, 72] on icon at bounding box center [25, 70] width 36 height 36
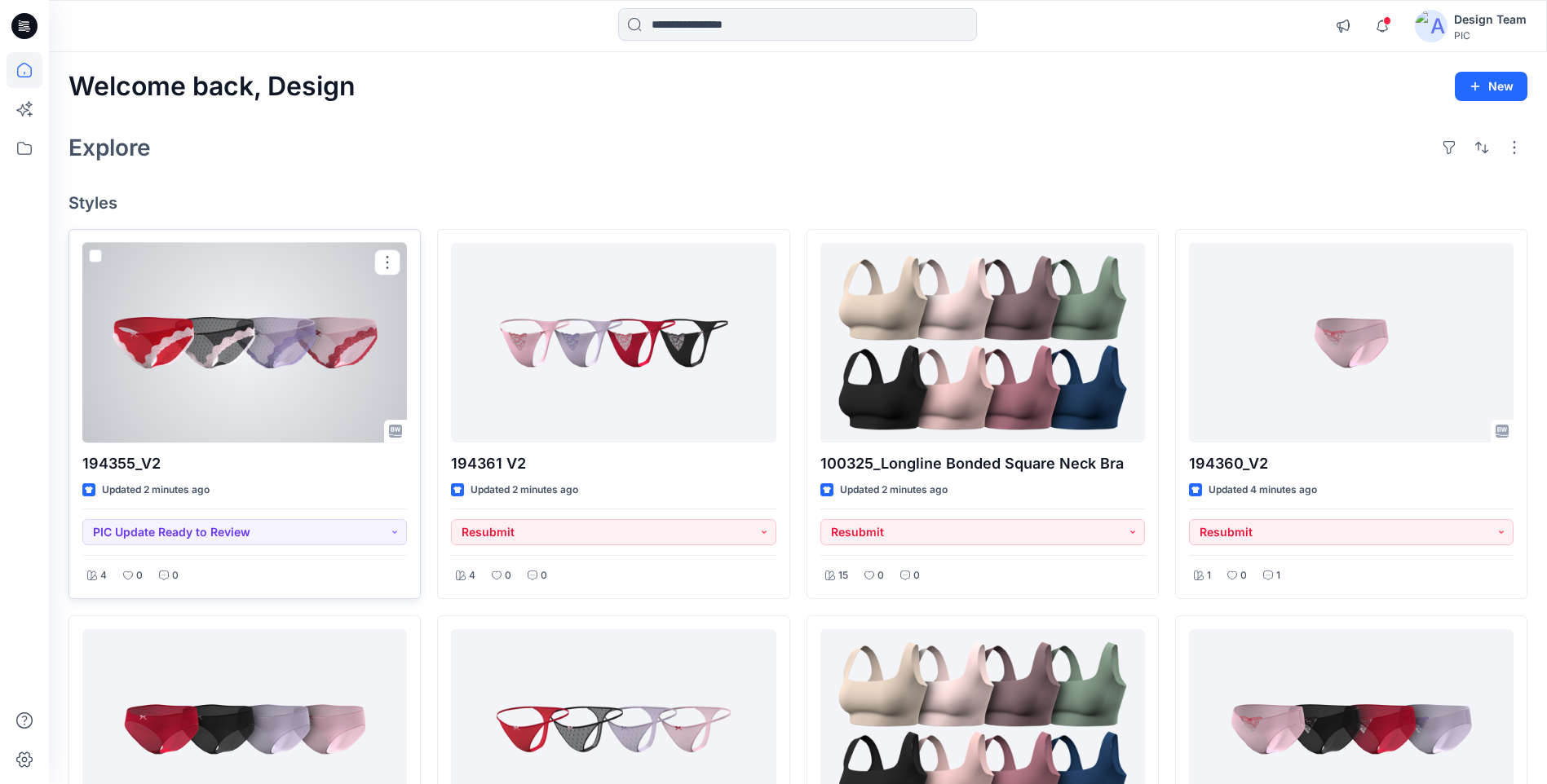
click at [326, 368] on div at bounding box center [245, 343] width 325 height 200
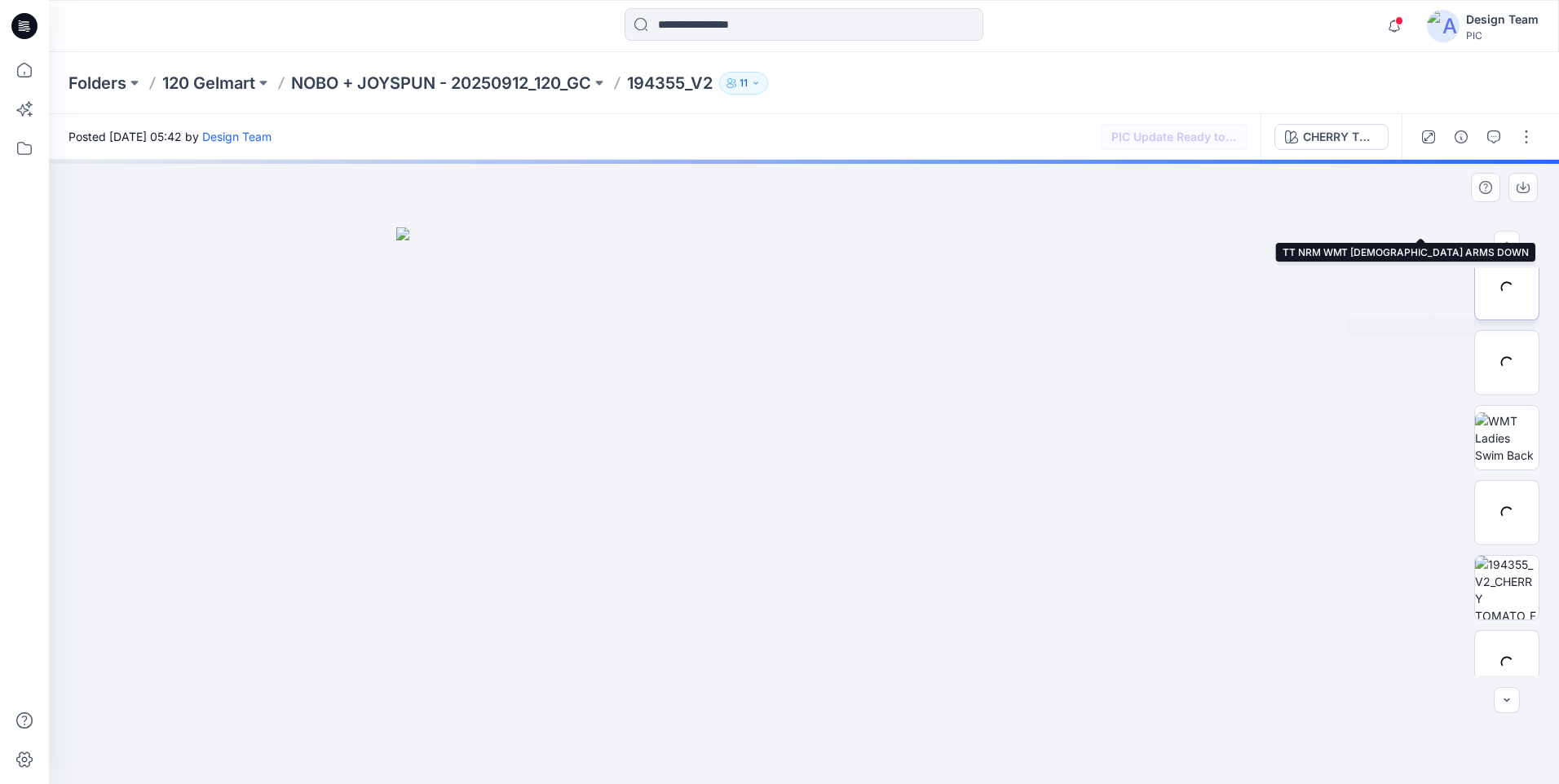
scroll to position [408, 0]
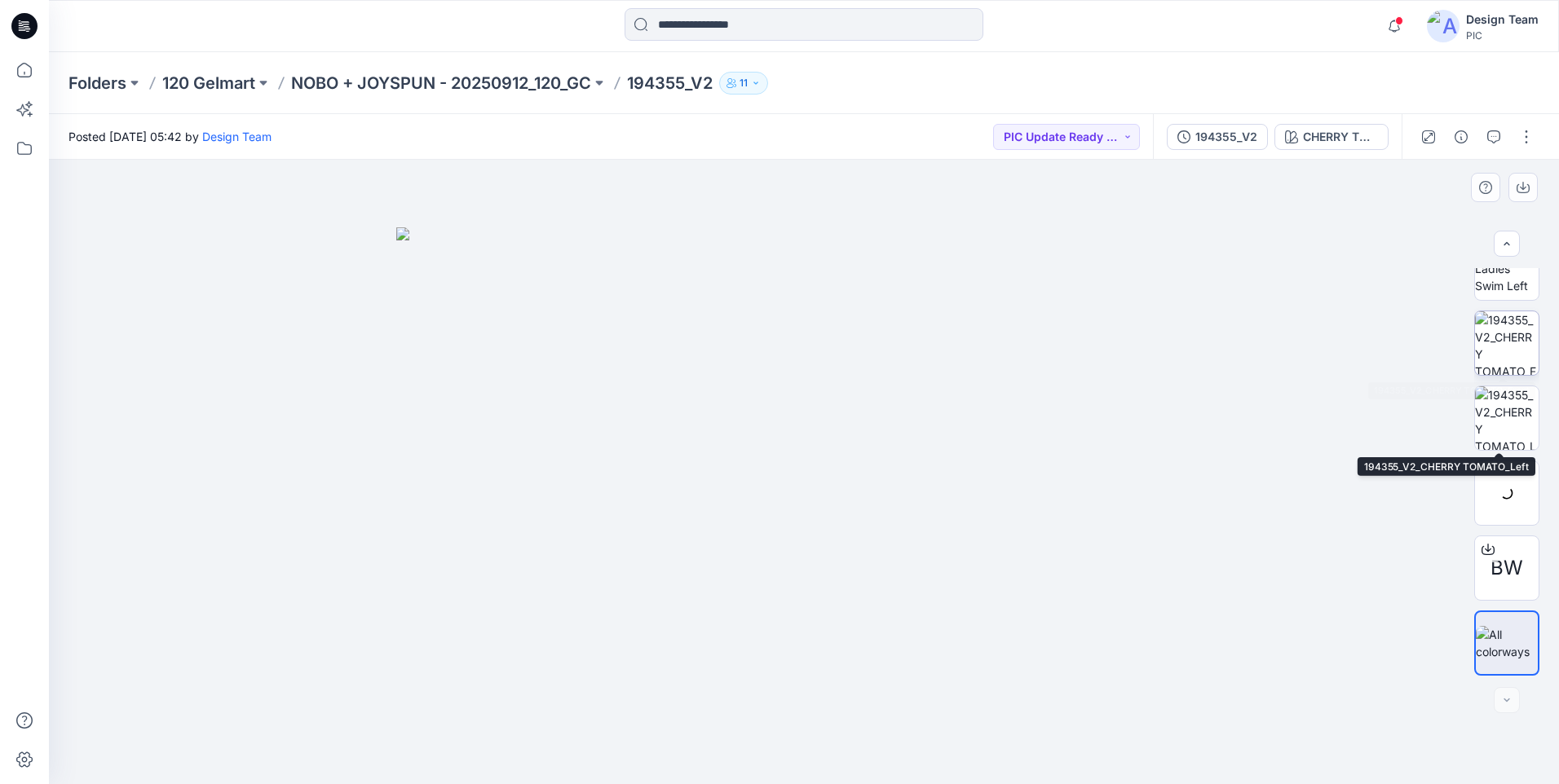
click at [1509, 346] on img at bounding box center [1507, 343] width 64 height 64
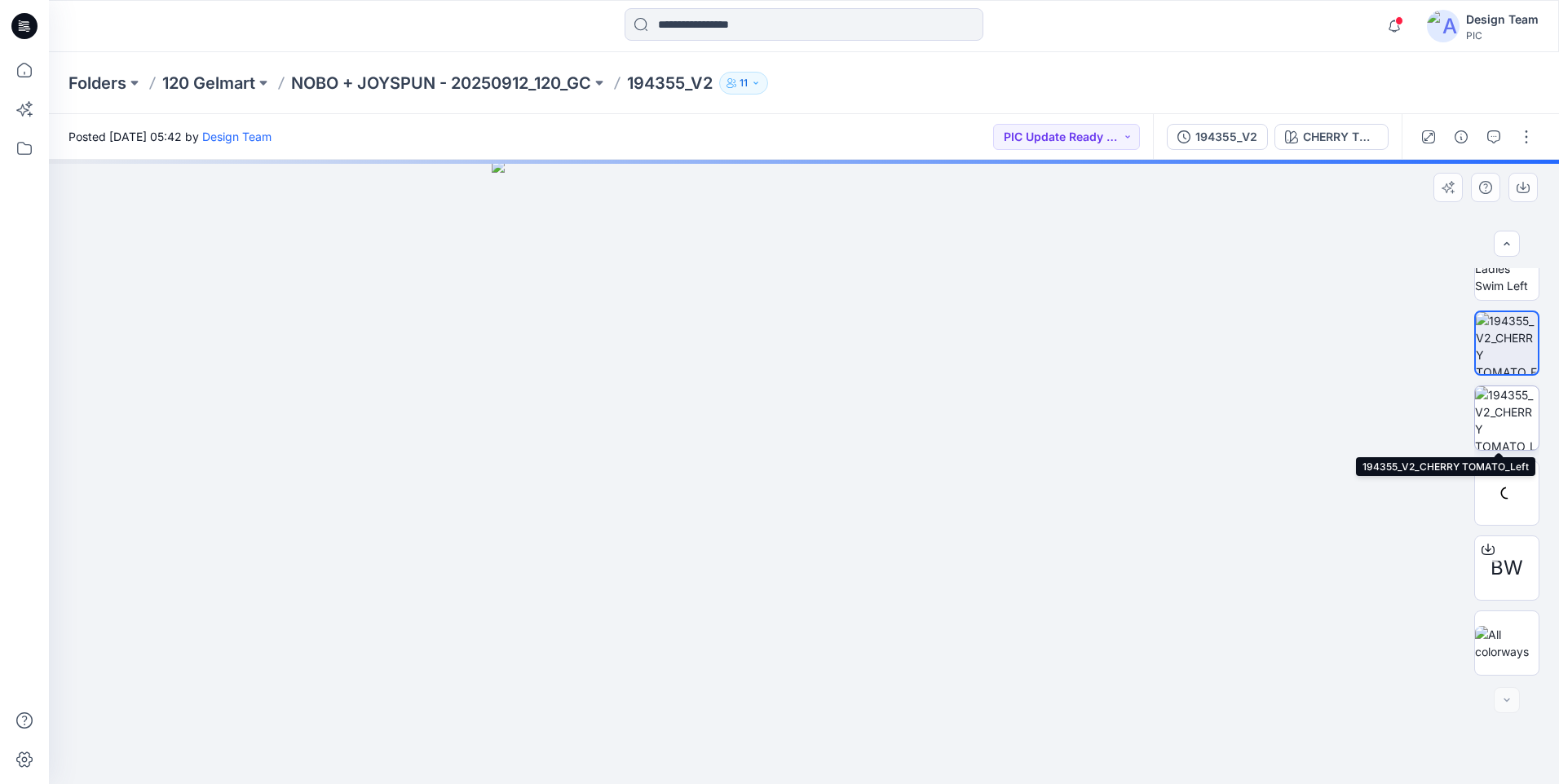
click at [1511, 423] on img at bounding box center [1507, 418] width 64 height 64
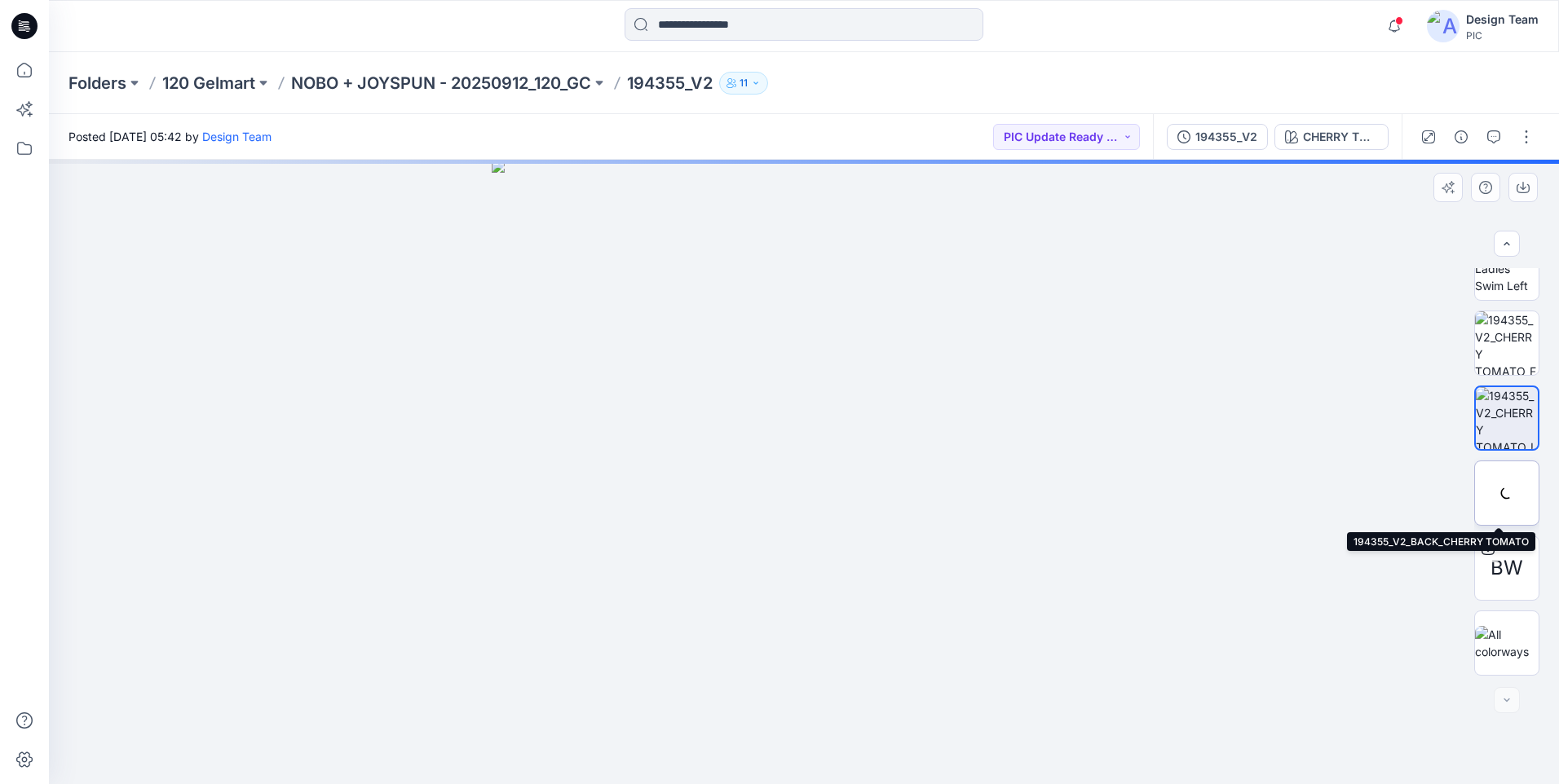
click at [1504, 497] on div at bounding box center [1507, 493] width 65 height 65
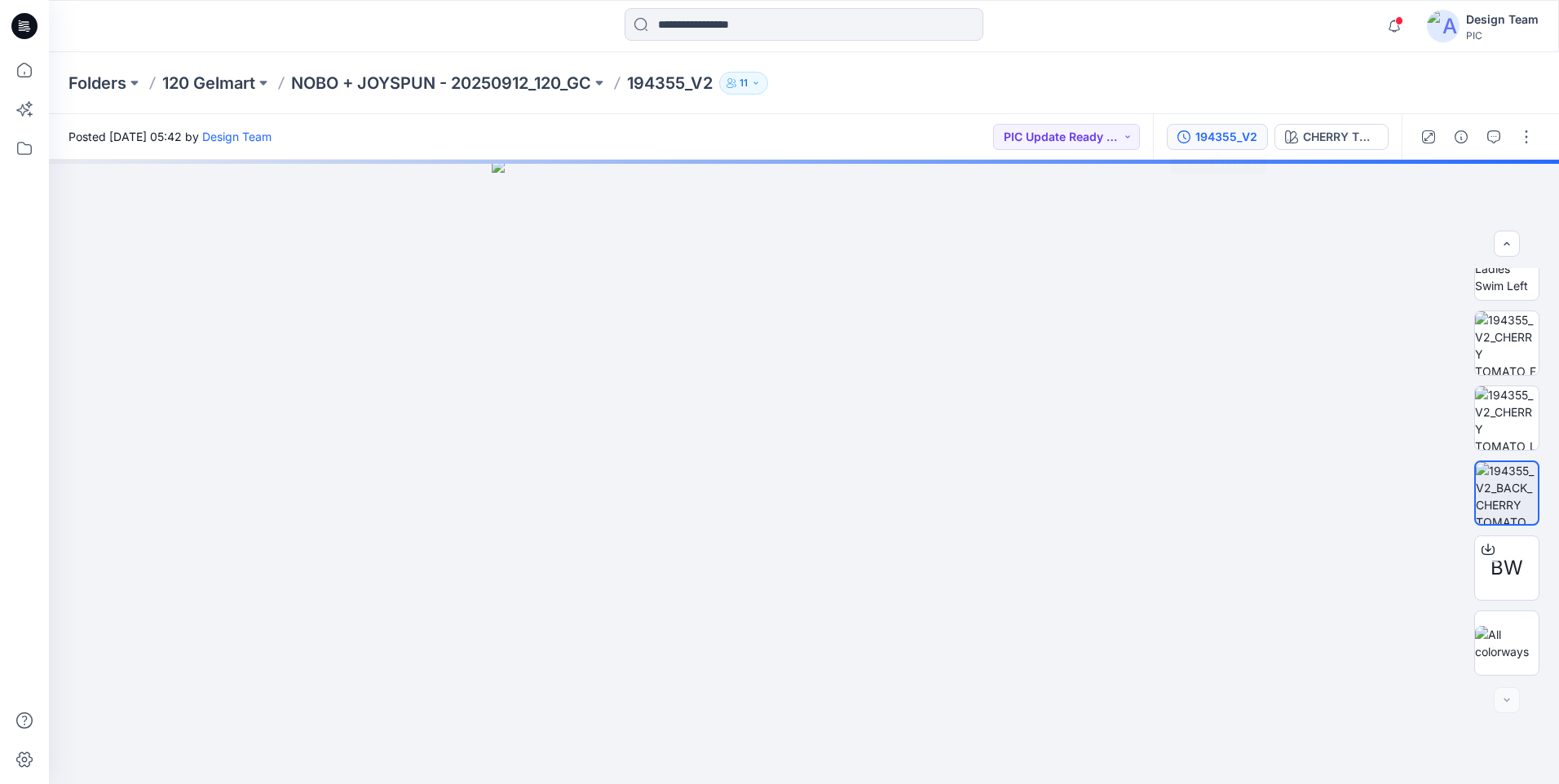
click at [1214, 137] on div "194355_V2" at bounding box center [1226, 137] width 62 height 18
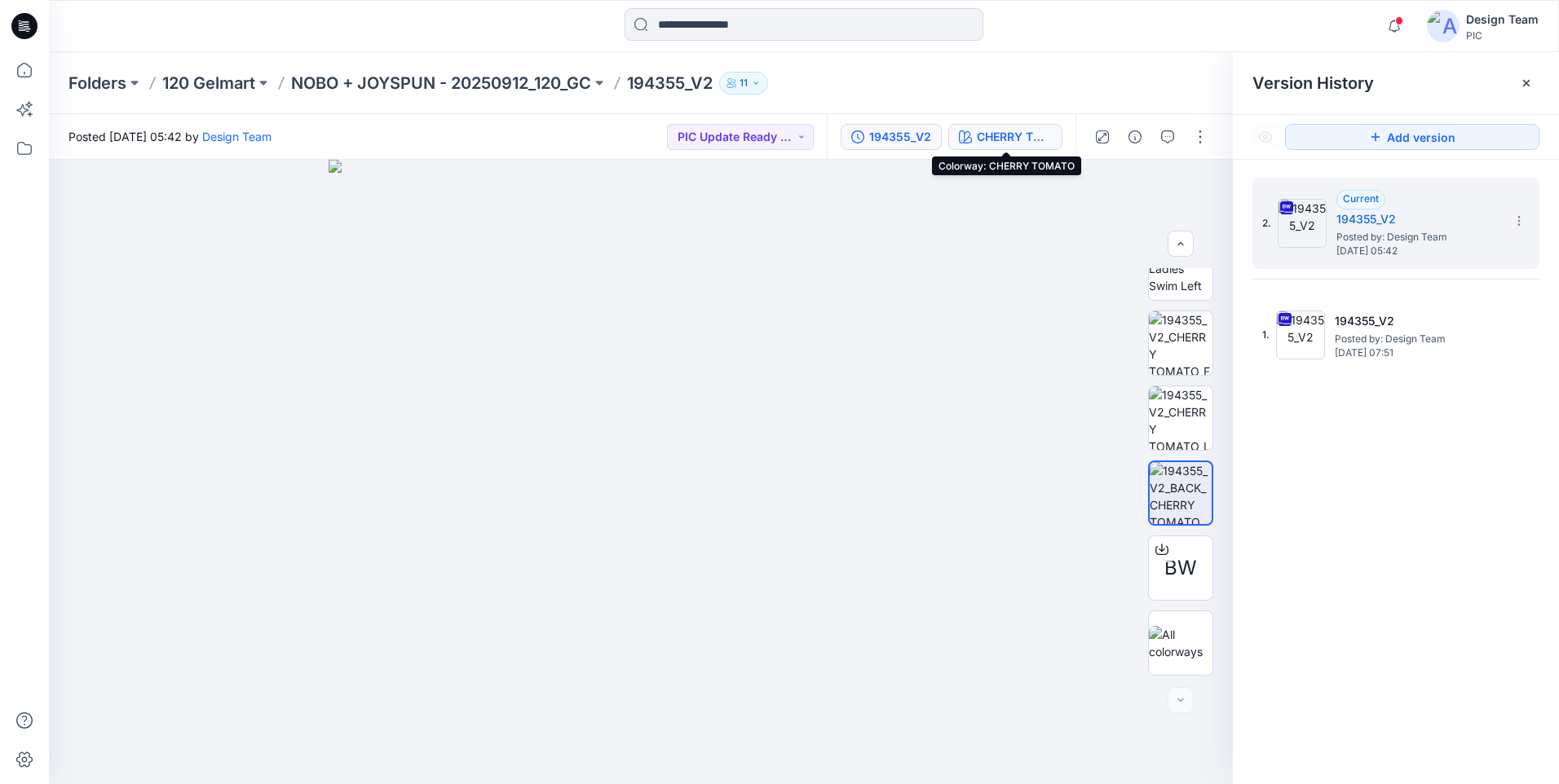
click at [1000, 139] on div "CHERRY TOMATO" at bounding box center [1014, 137] width 75 height 18
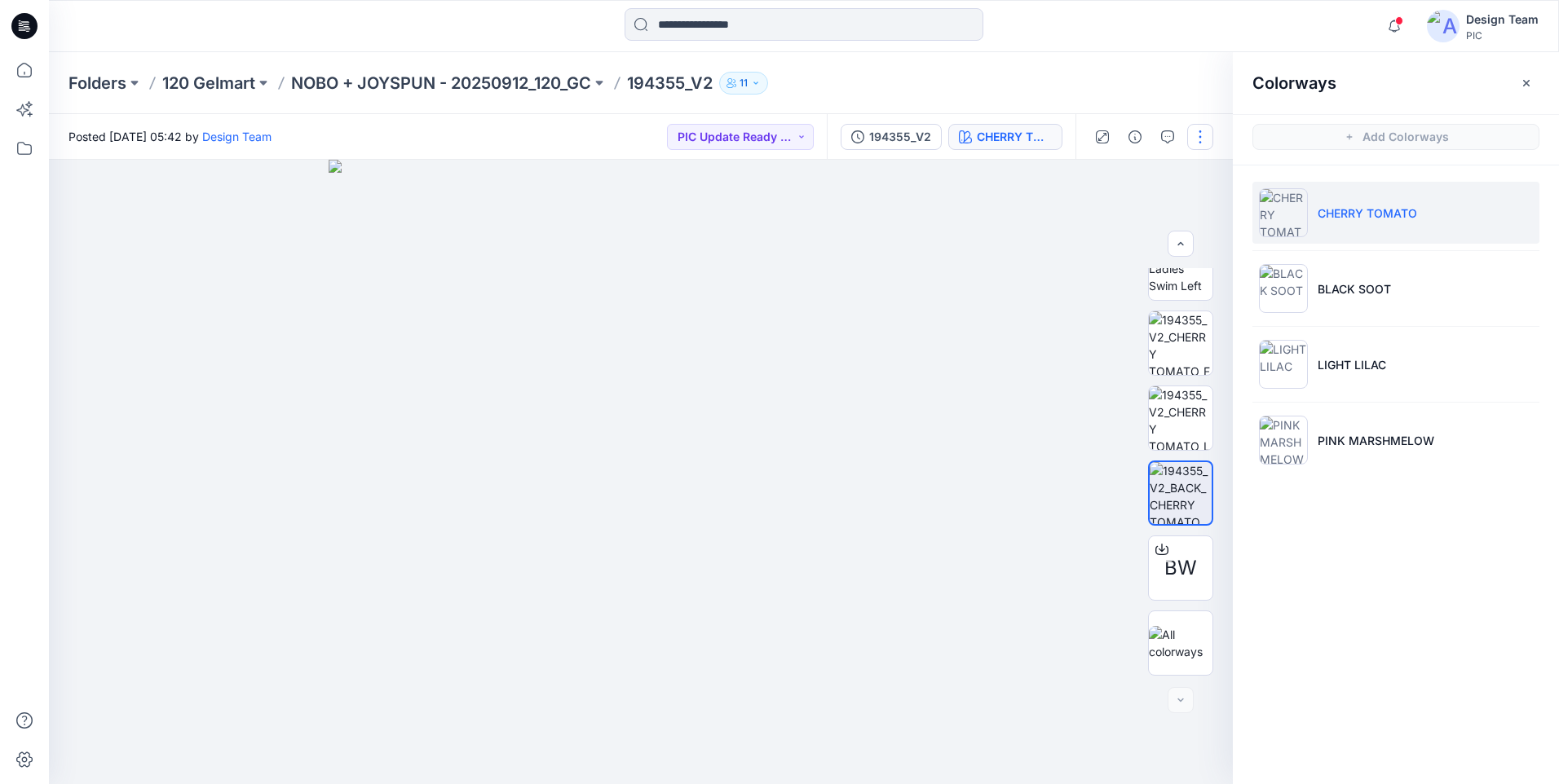
click at [1210, 133] on button "button" at bounding box center [1200, 137] width 26 height 26
click at [1136, 220] on button "Edit" at bounding box center [1131, 220] width 150 height 30
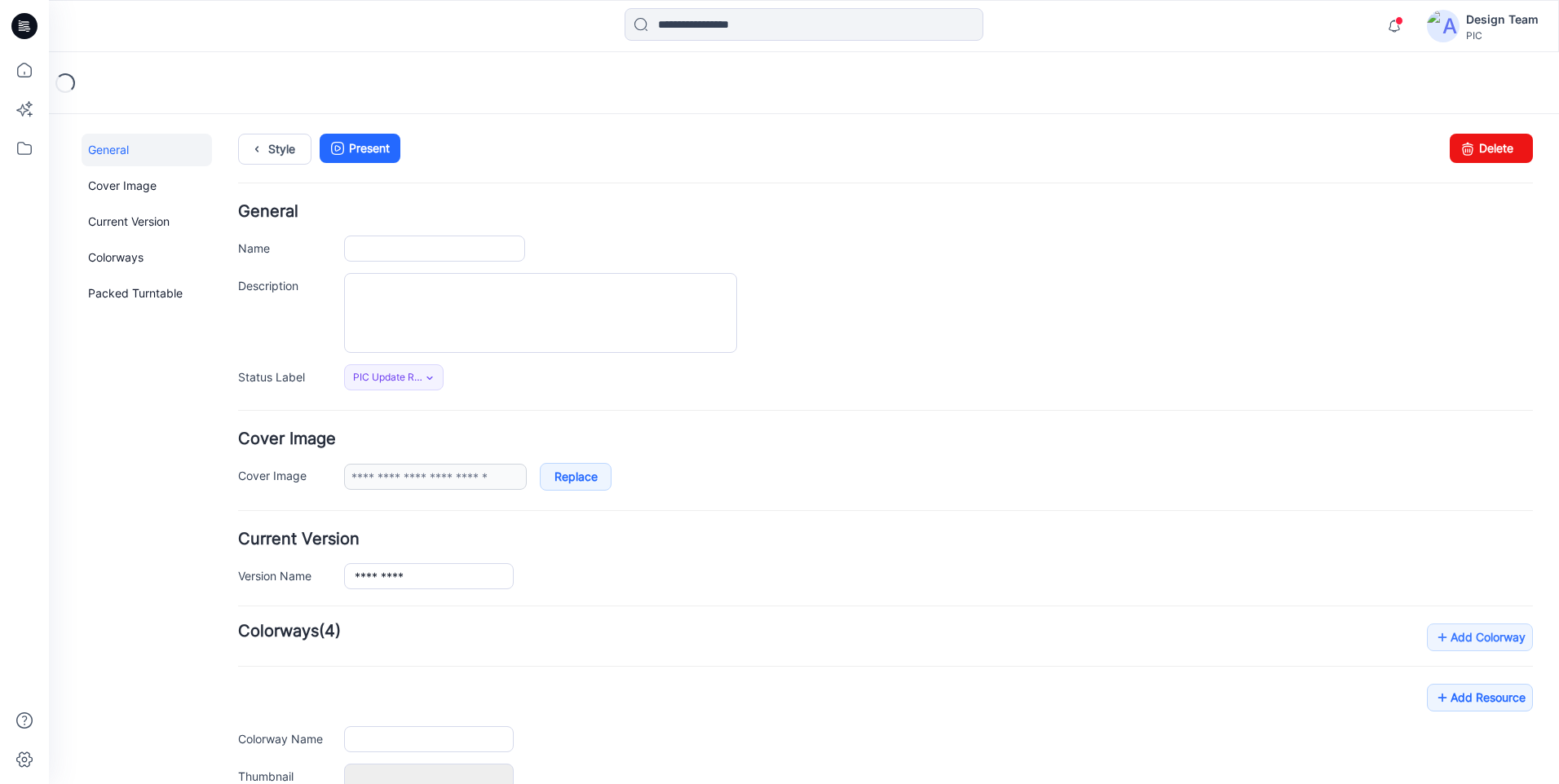
type input "*********"
type input "**********"
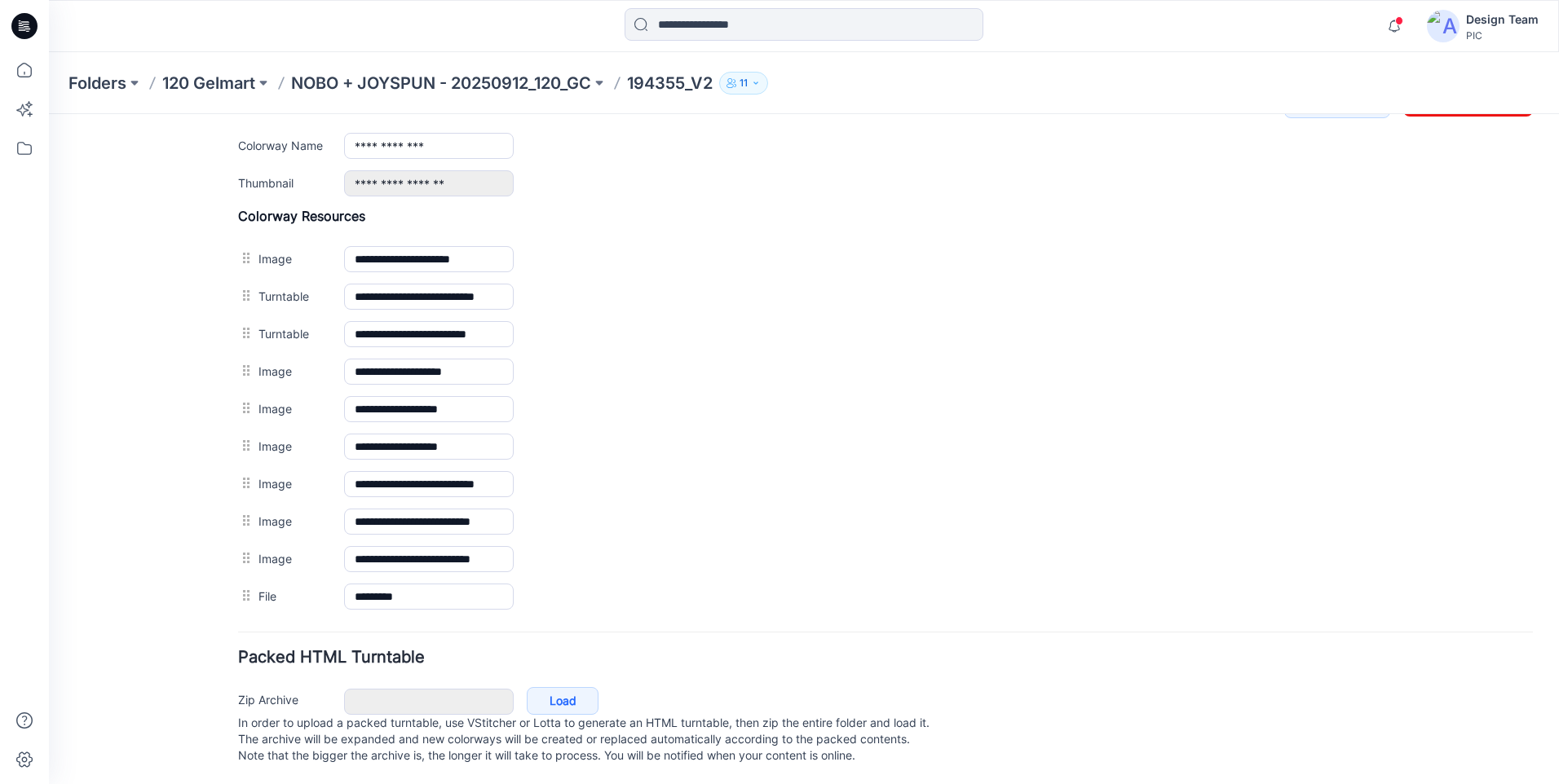
scroll to position [205, 0]
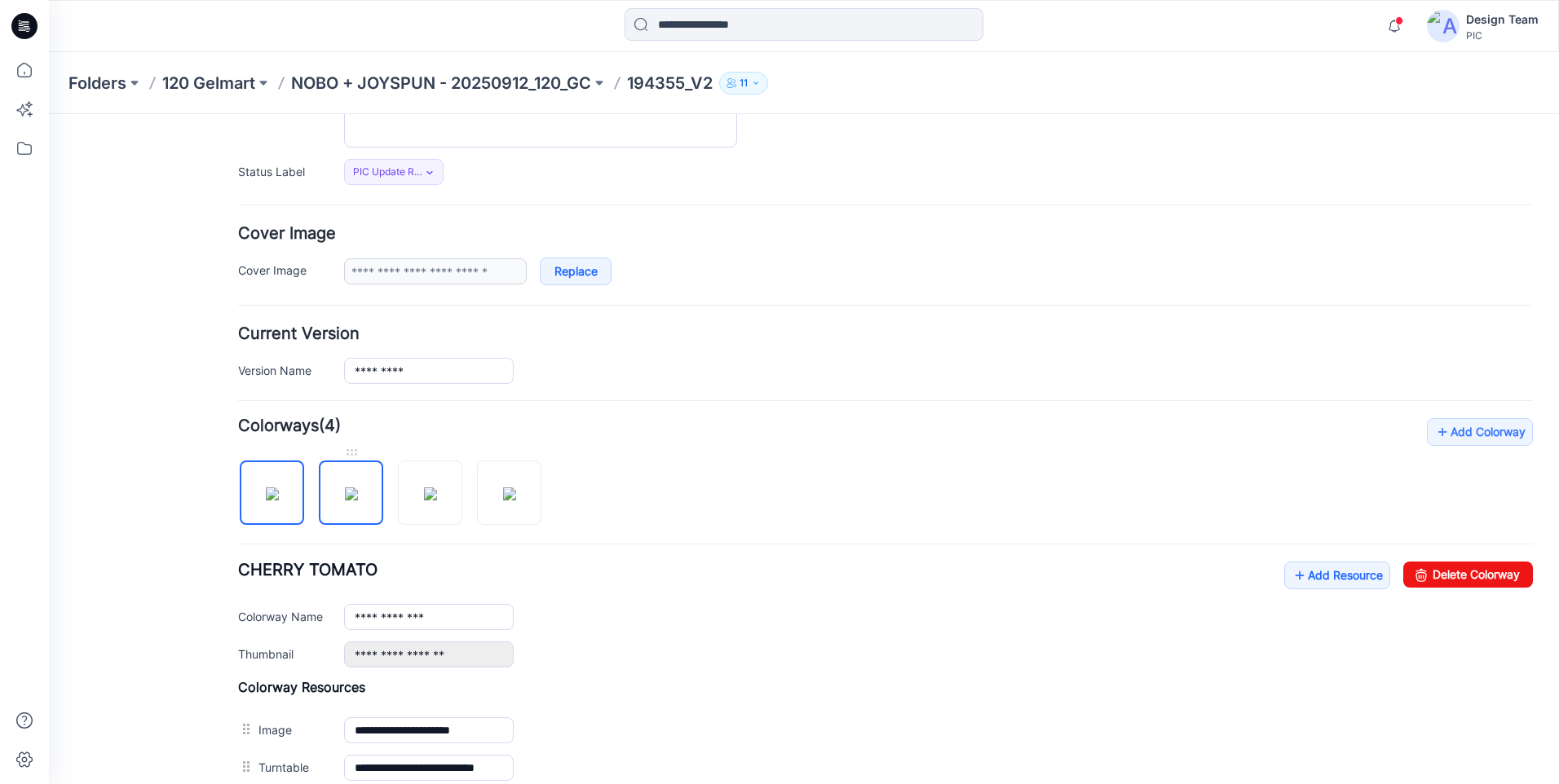
click at [352, 501] on img at bounding box center [351, 494] width 13 height 13
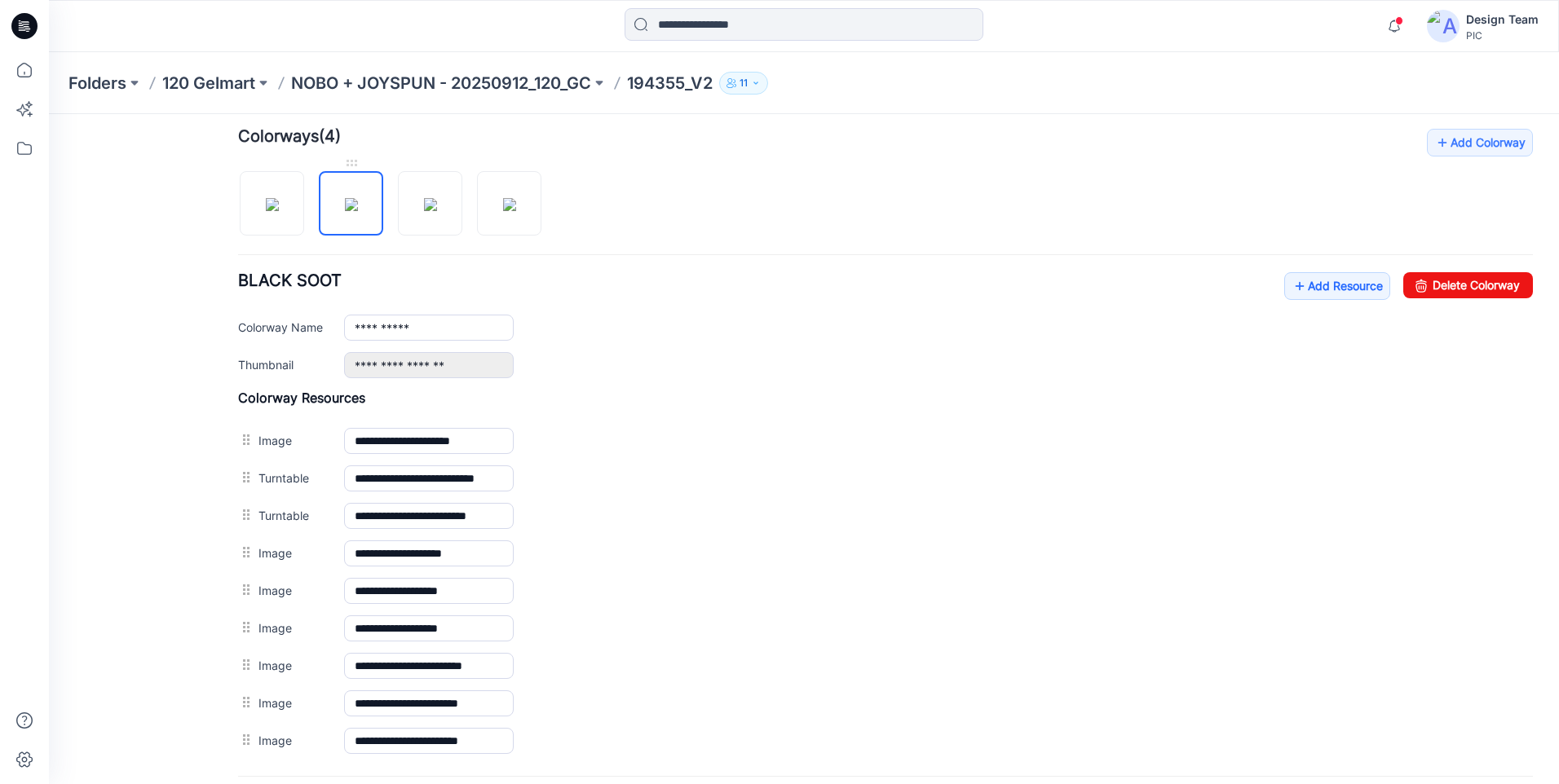
scroll to position [494, 0]
click at [424, 212] on img at bounding box center [430, 205] width 13 height 13
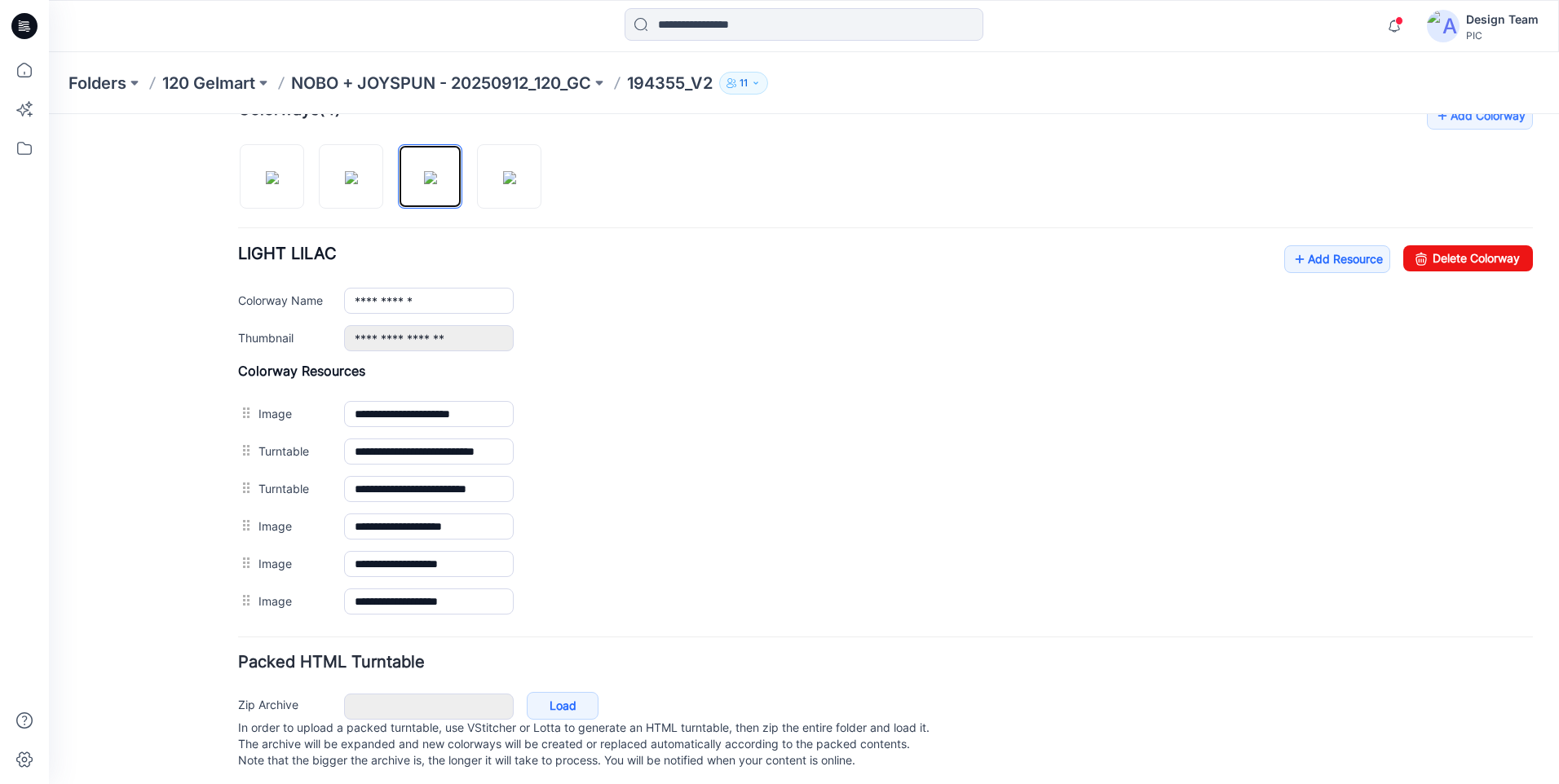
scroll to position [544, 0]
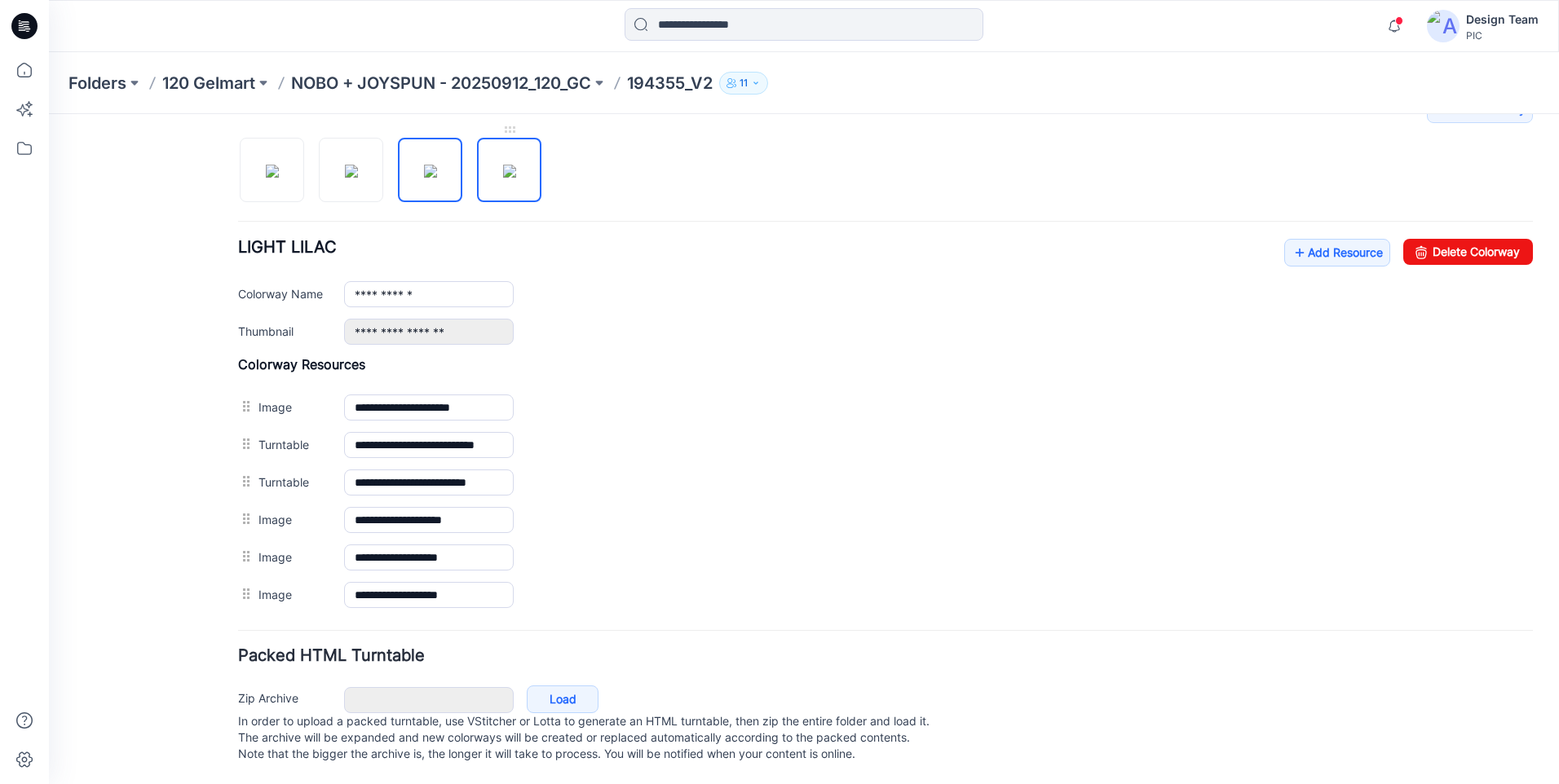
click at [503, 167] on img at bounding box center [509, 171] width 13 height 13
click at [424, 173] on img at bounding box center [430, 171] width 13 height 13
type input "**********"
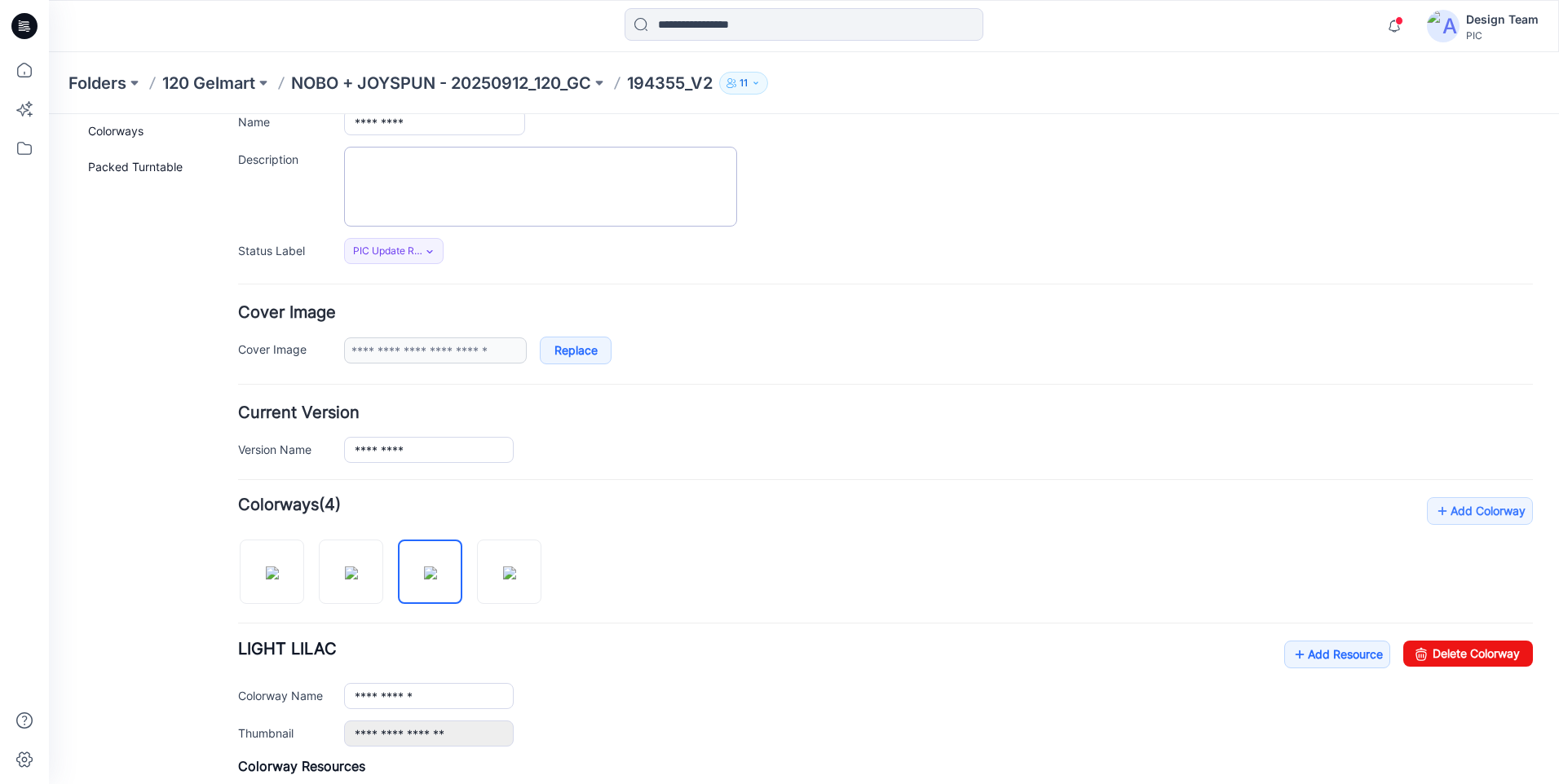
scroll to position [0, 0]
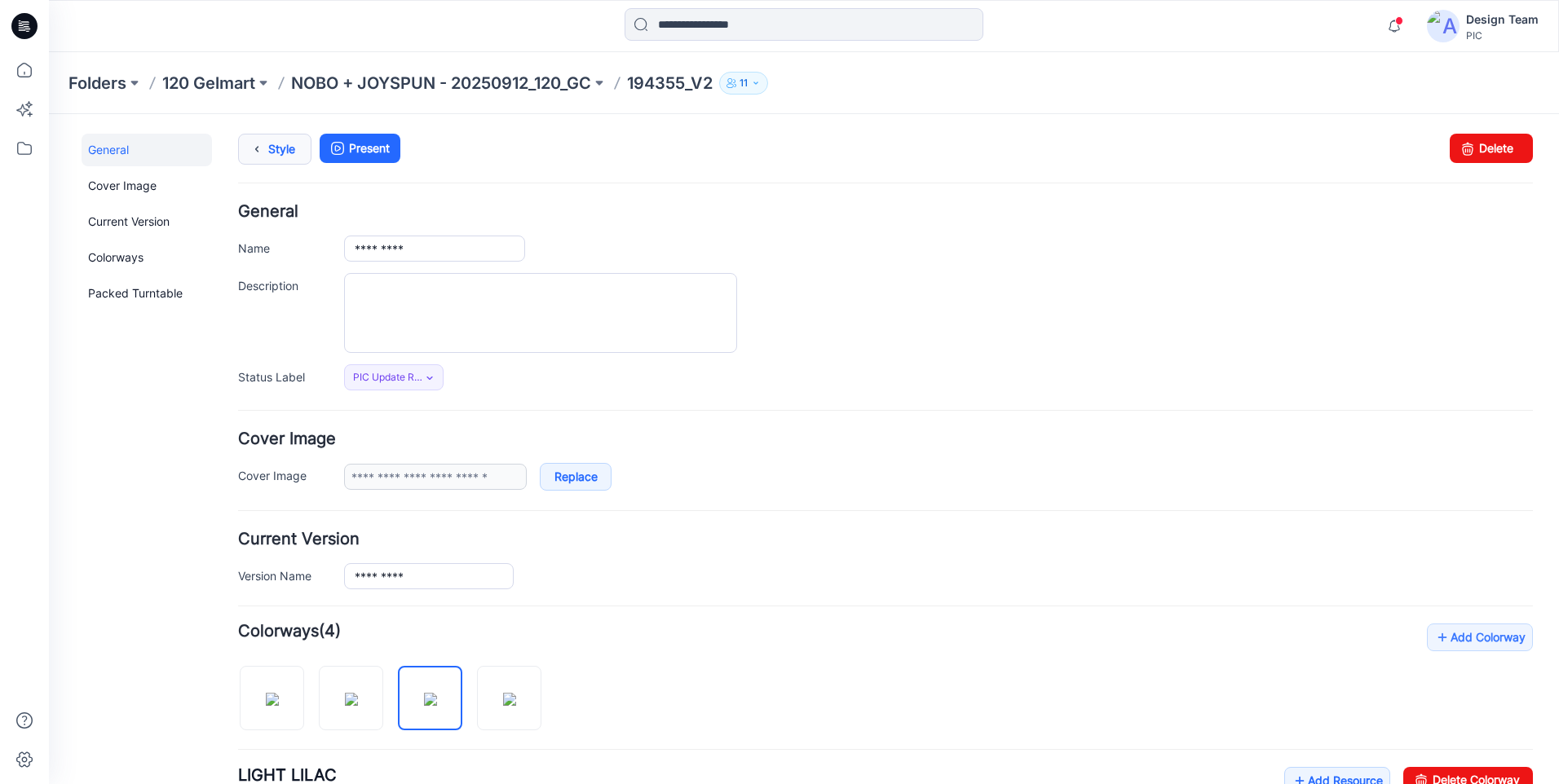
click at [259, 149] on icon at bounding box center [257, 149] width 23 height 29
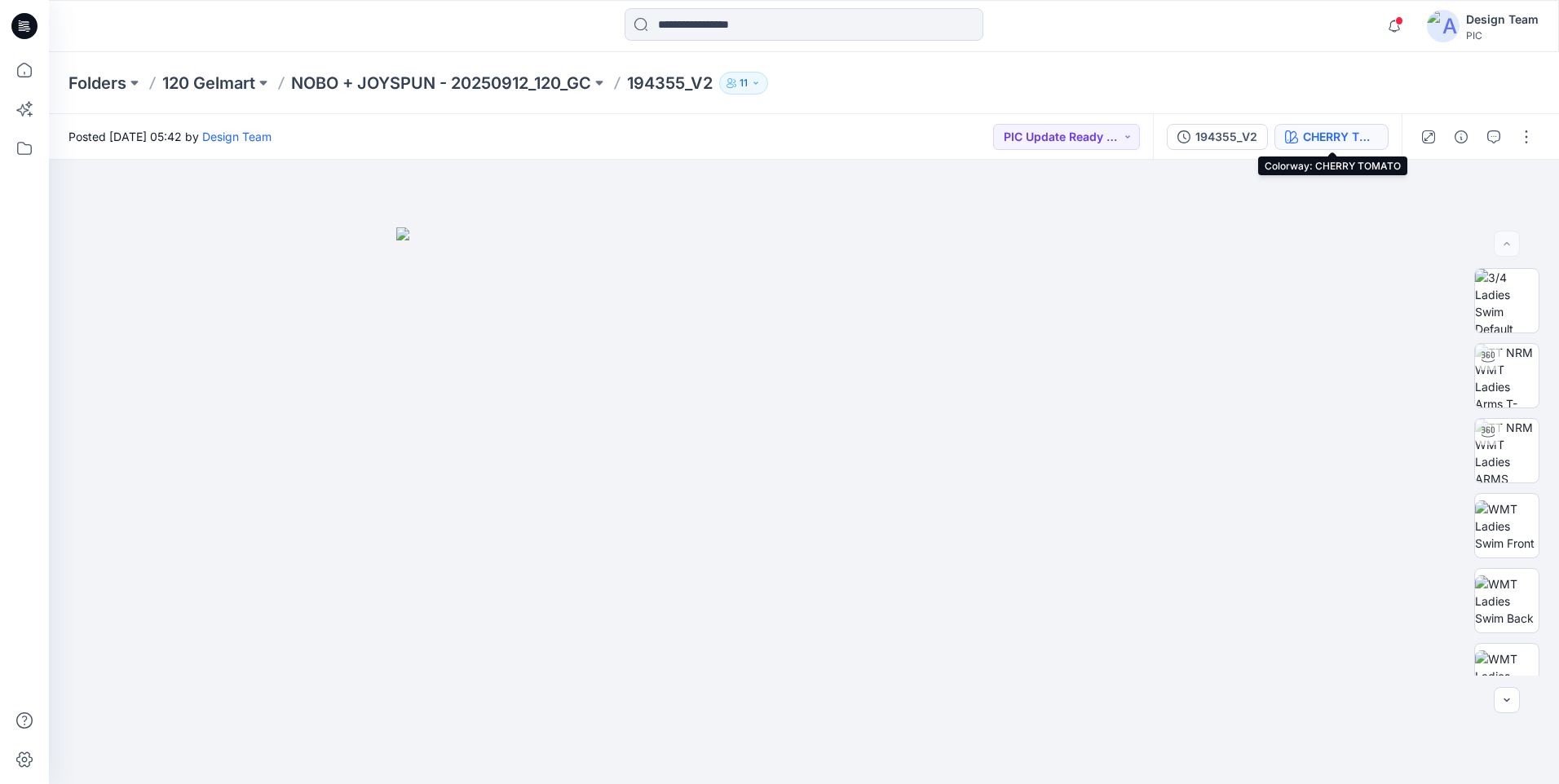
click at [1331, 145] on div "CHERRY TOMATO" at bounding box center [1340, 137] width 75 height 18
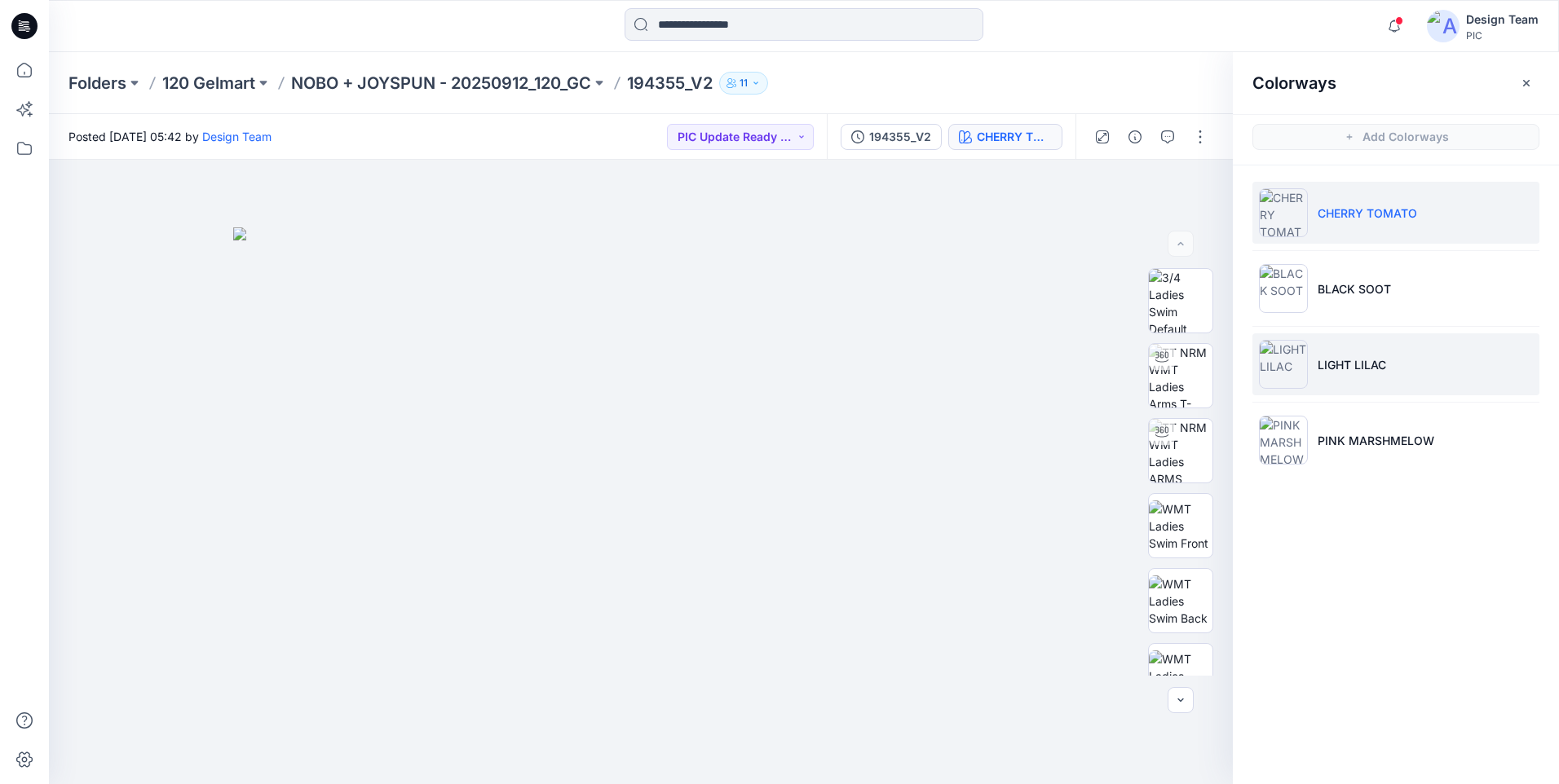
click at [1349, 384] on li "LIGHT LILAC" at bounding box center [1396, 364] width 287 height 62
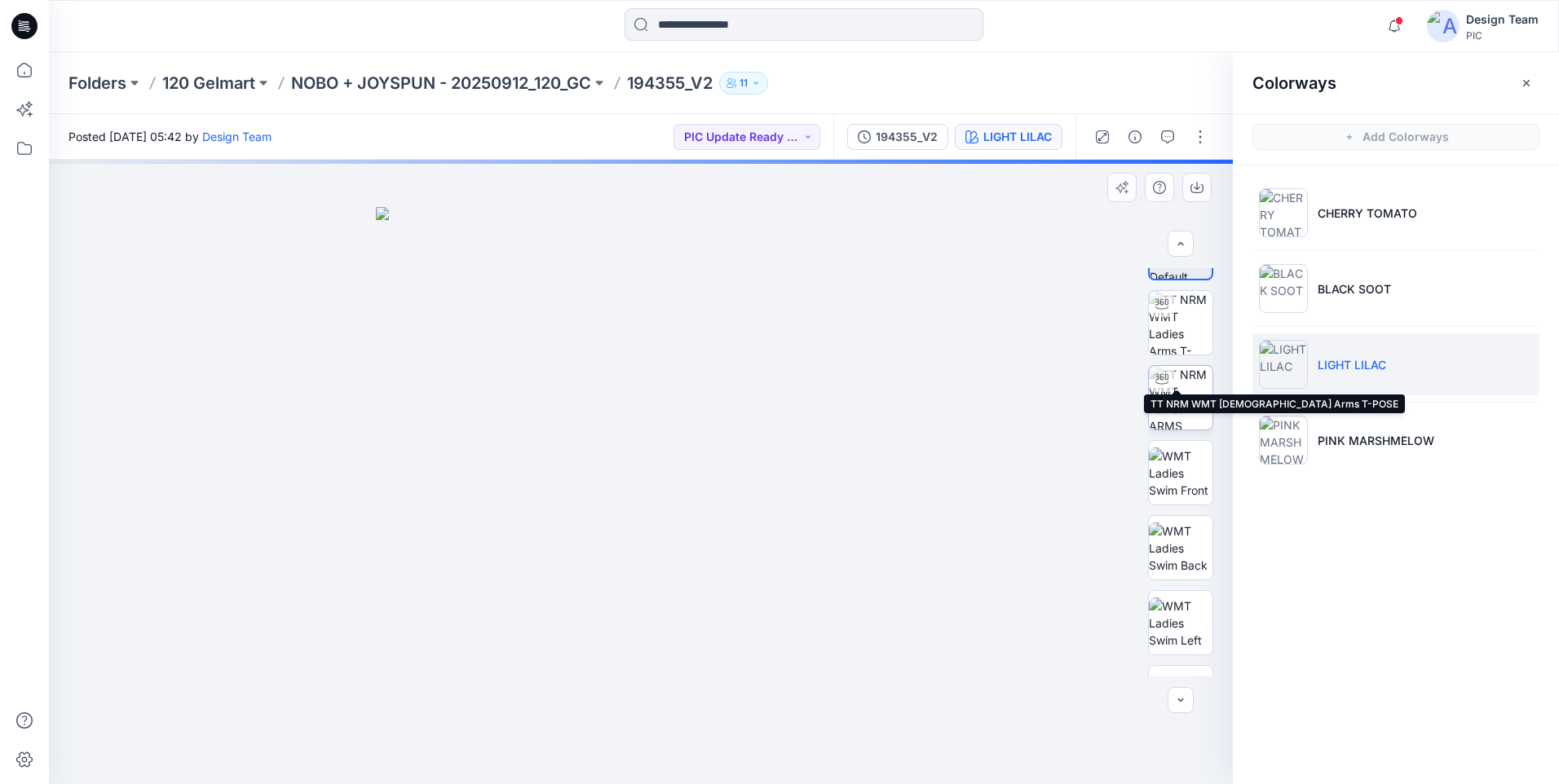
scroll to position [107, 0]
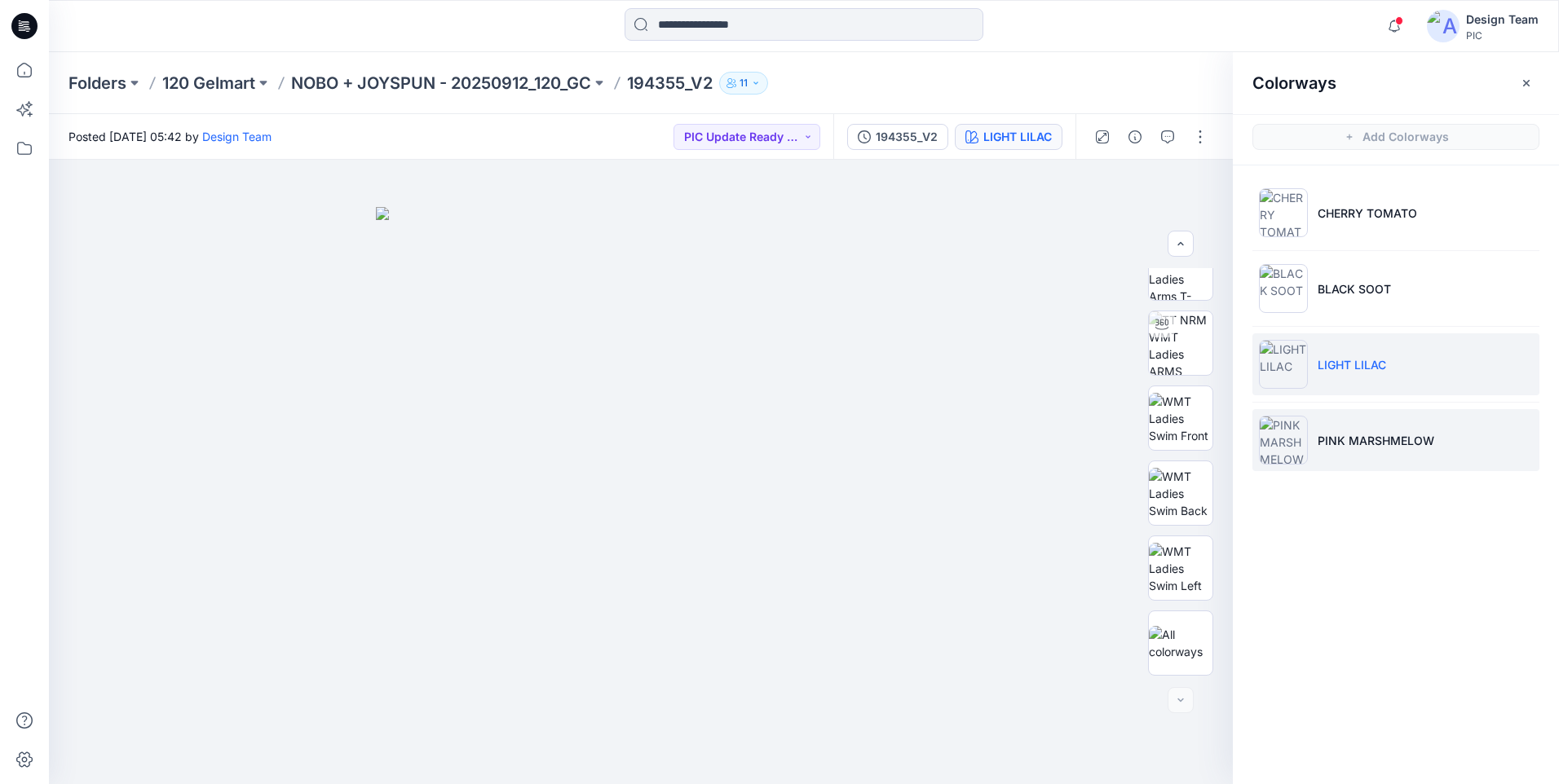
click at [1378, 443] on p "PINK MARSHMELOW" at bounding box center [1376, 441] width 117 height 17
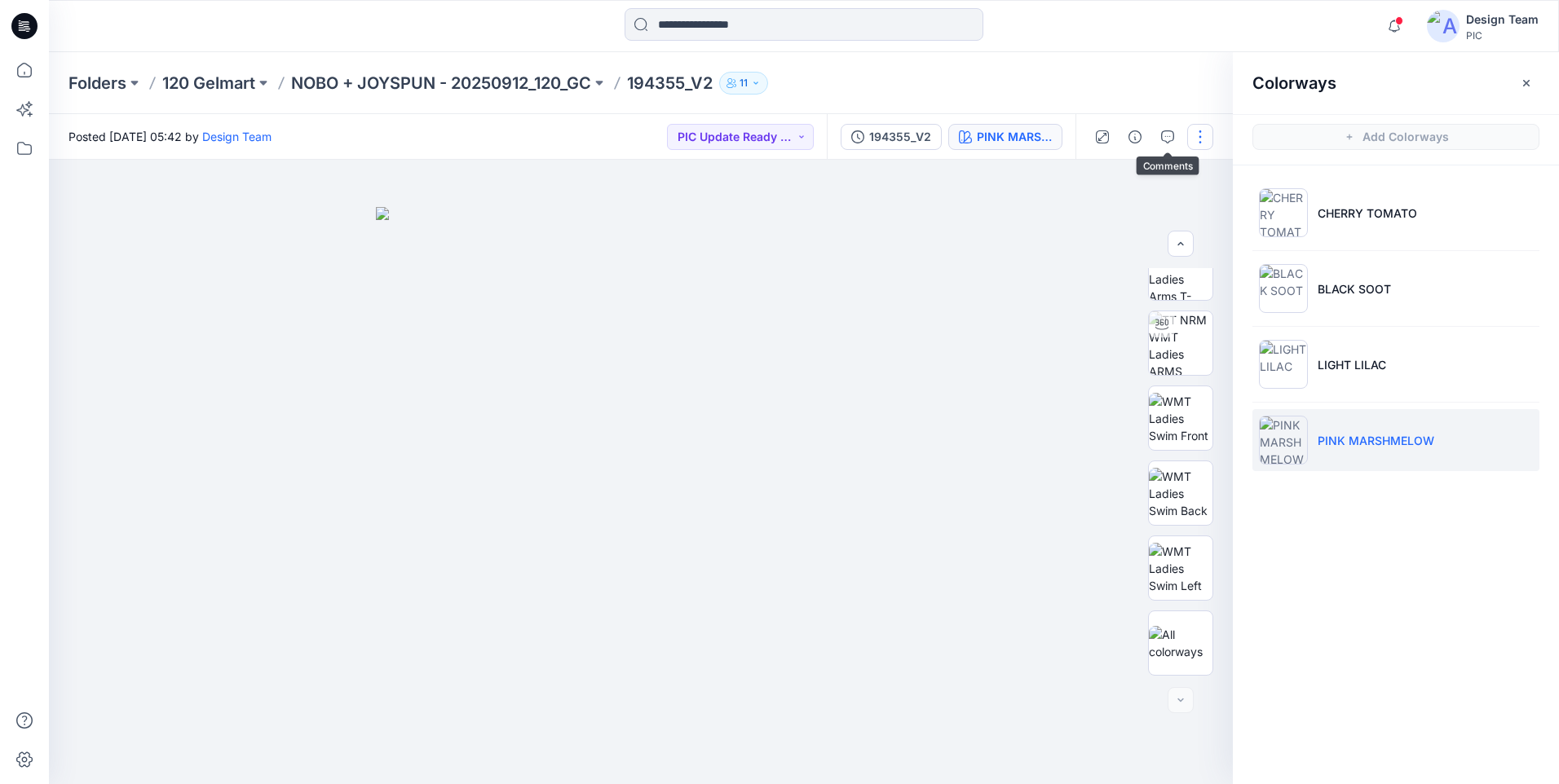
click at [1196, 143] on button "button" at bounding box center [1200, 137] width 26 height 26
click at [1124, 216] on button "Edit" at bounding box center [1131, 220] width 150 height 30
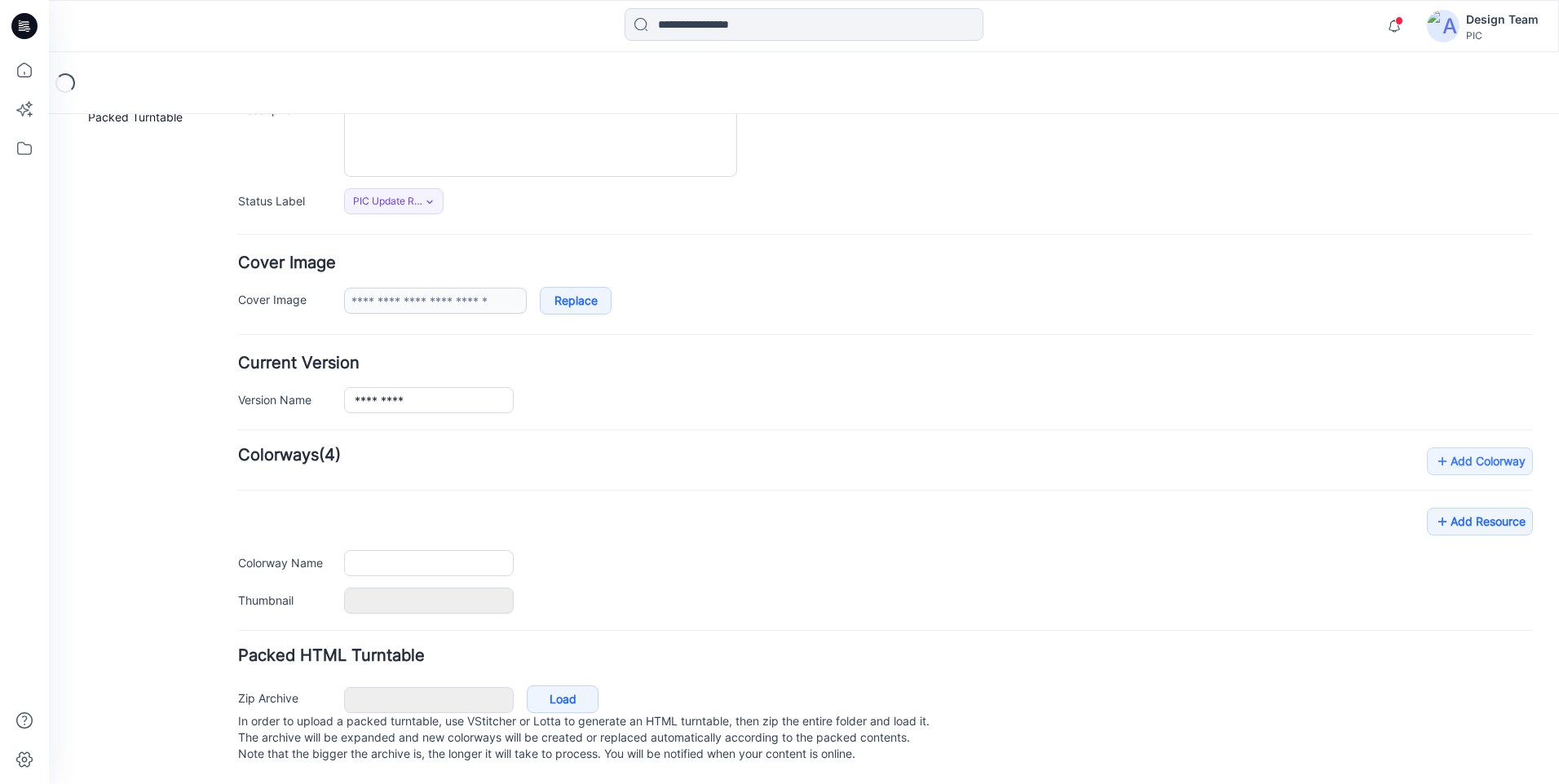
scroll to position [192, 0]
type input "*********"
type input "**********"
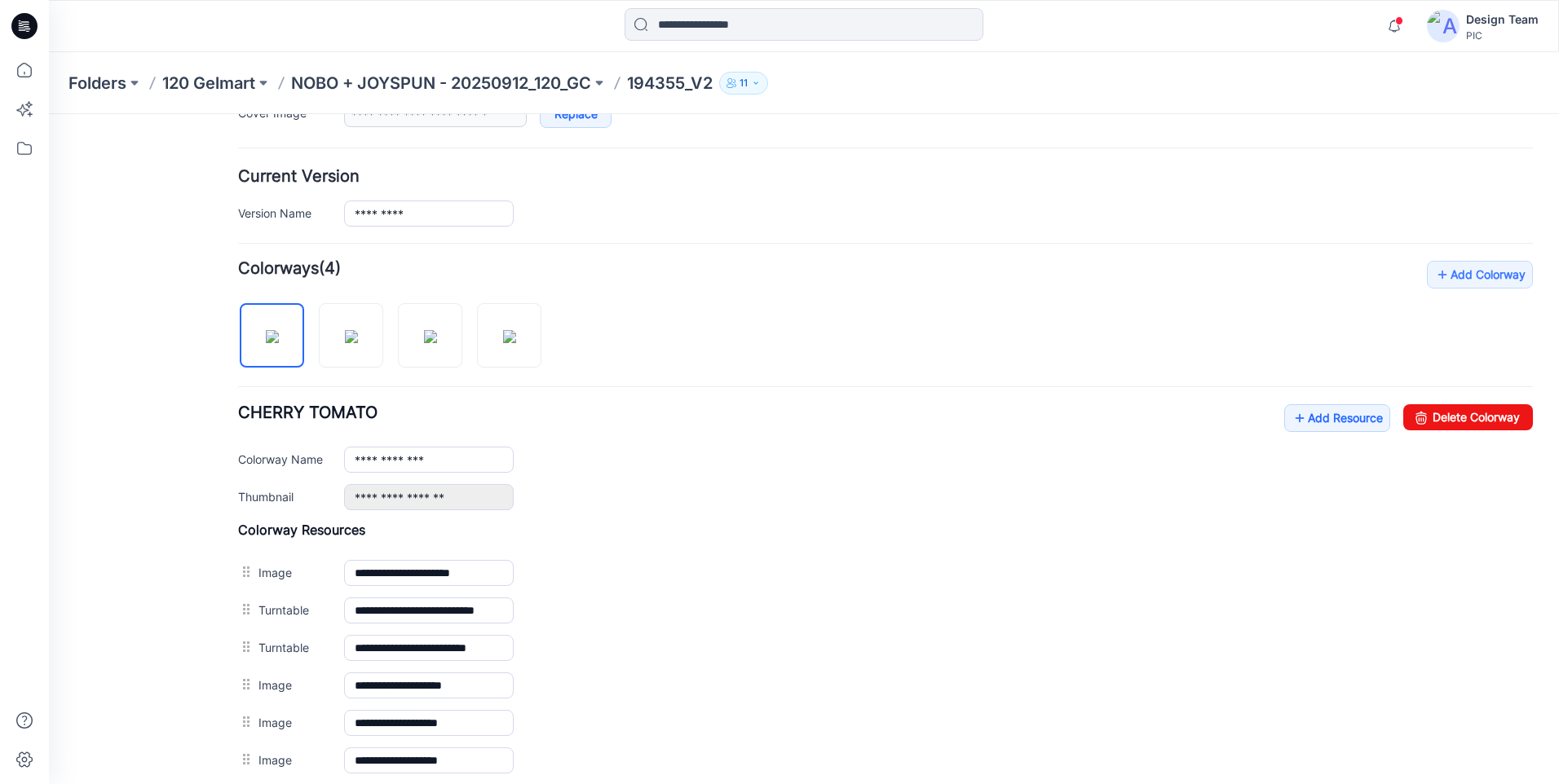
scroll to position [356, 0]
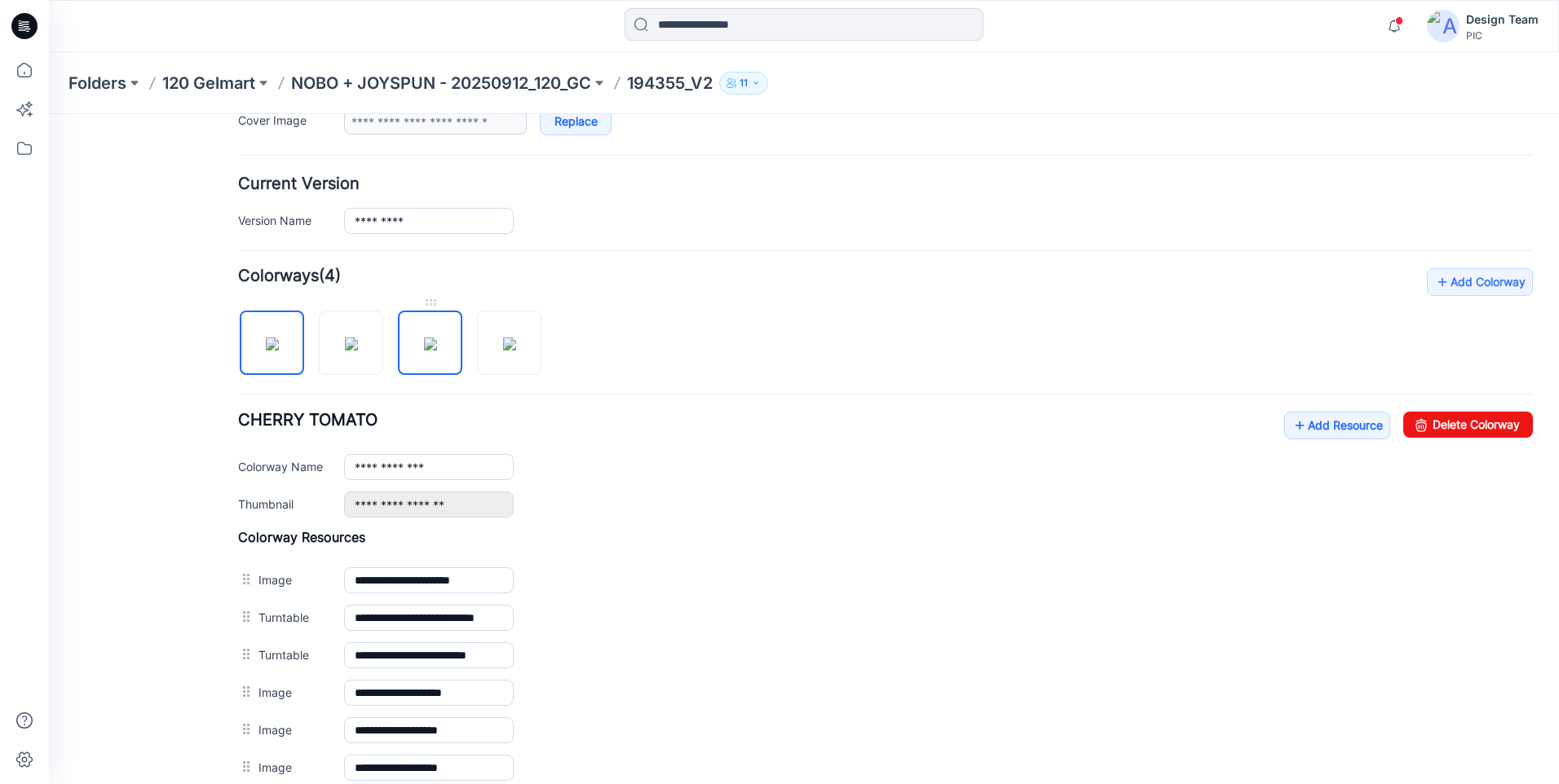
click at [437, 346] on img at bounding box center [430, 343] width 13 height 13
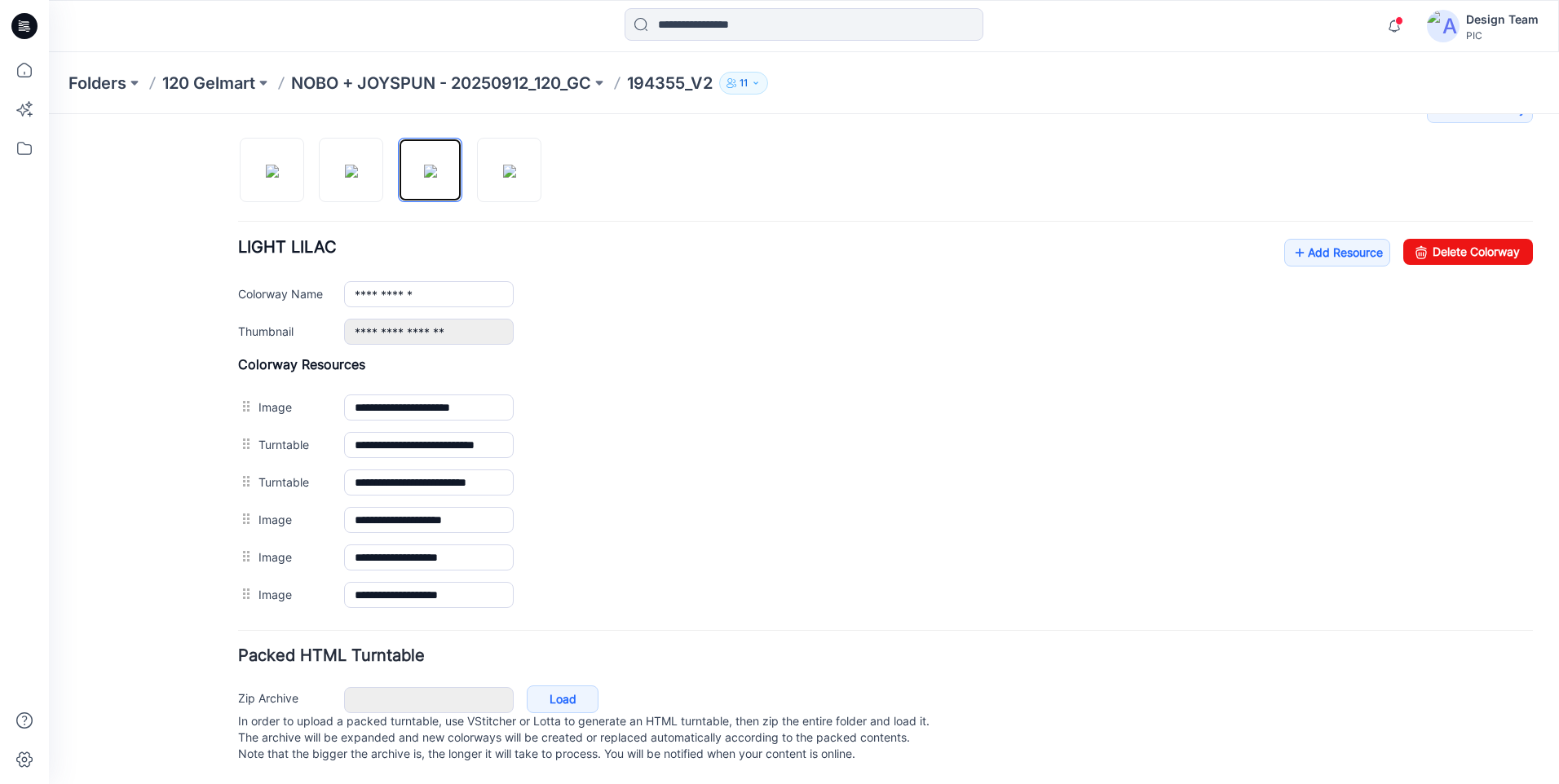
scroll to position [544, 0]
click at [1343, 239] on link "Add Resource" at bounding box center [1337, 252] width 106 height 27
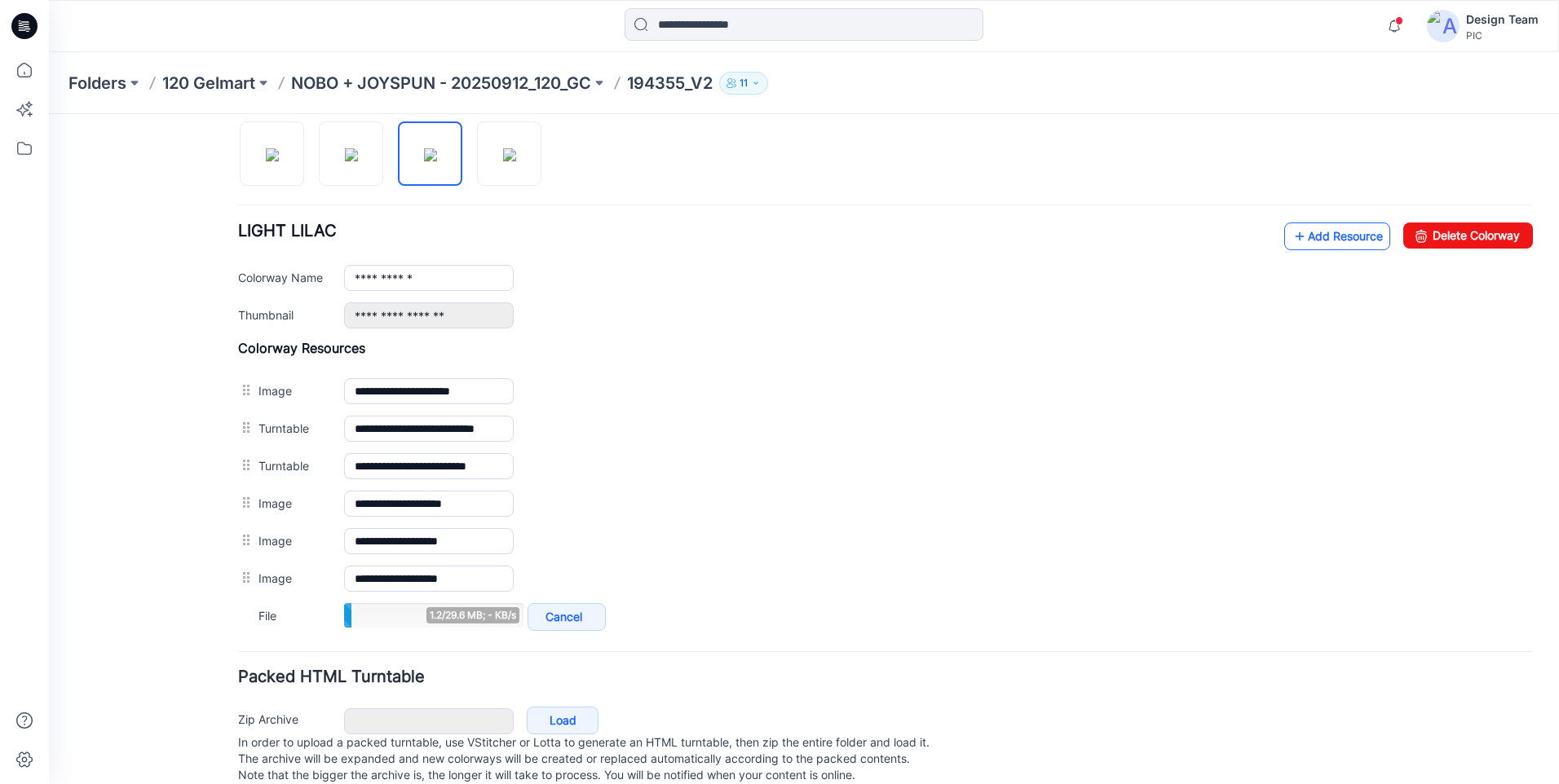
click at [1311, 248] on link "Add Resource" at bounding box center [1337, 236] width 106 height 27
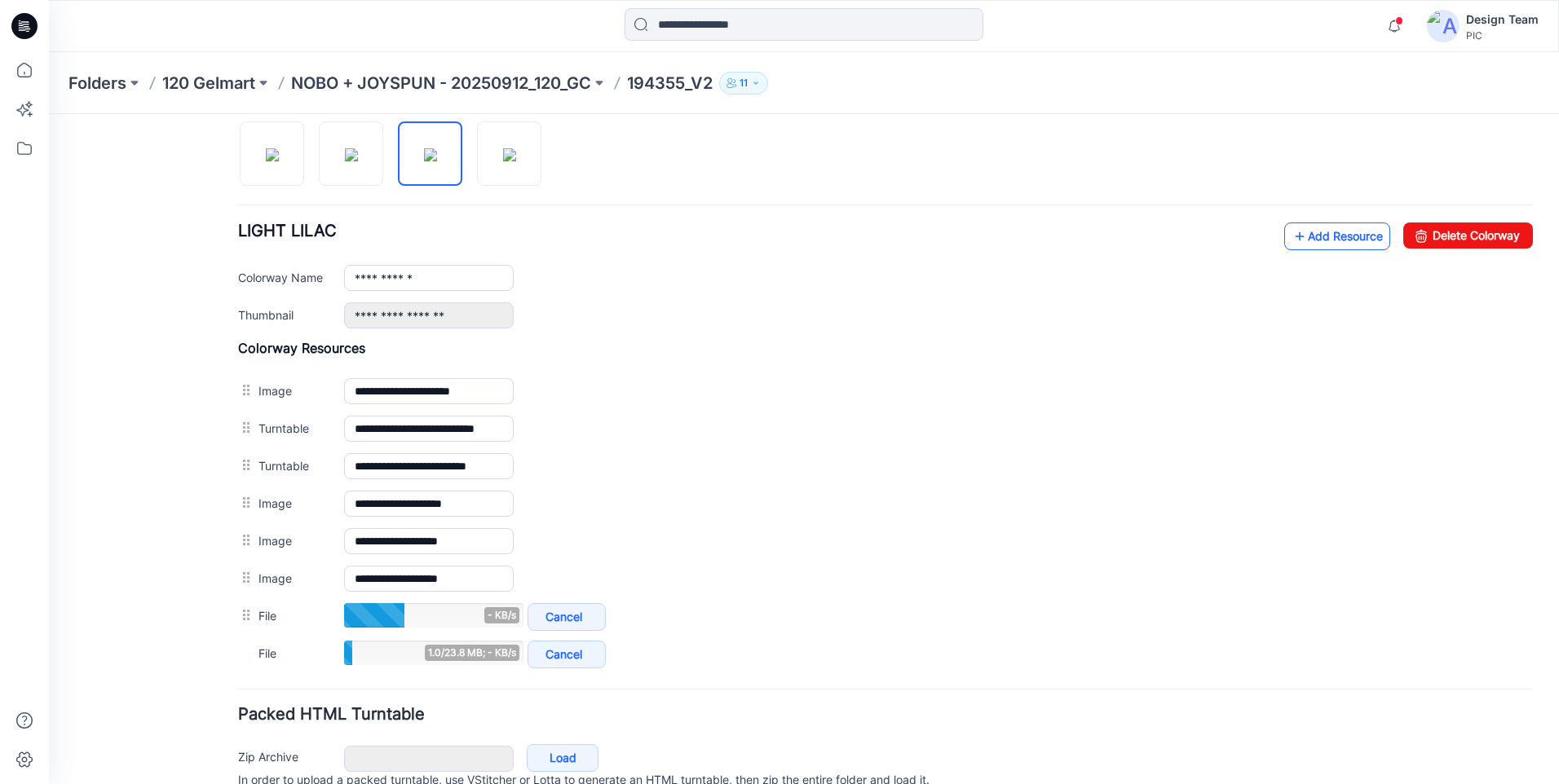
click at [1352, 247] on link "Add Resource" at bounding box center [1337, 236] width 106 height 27
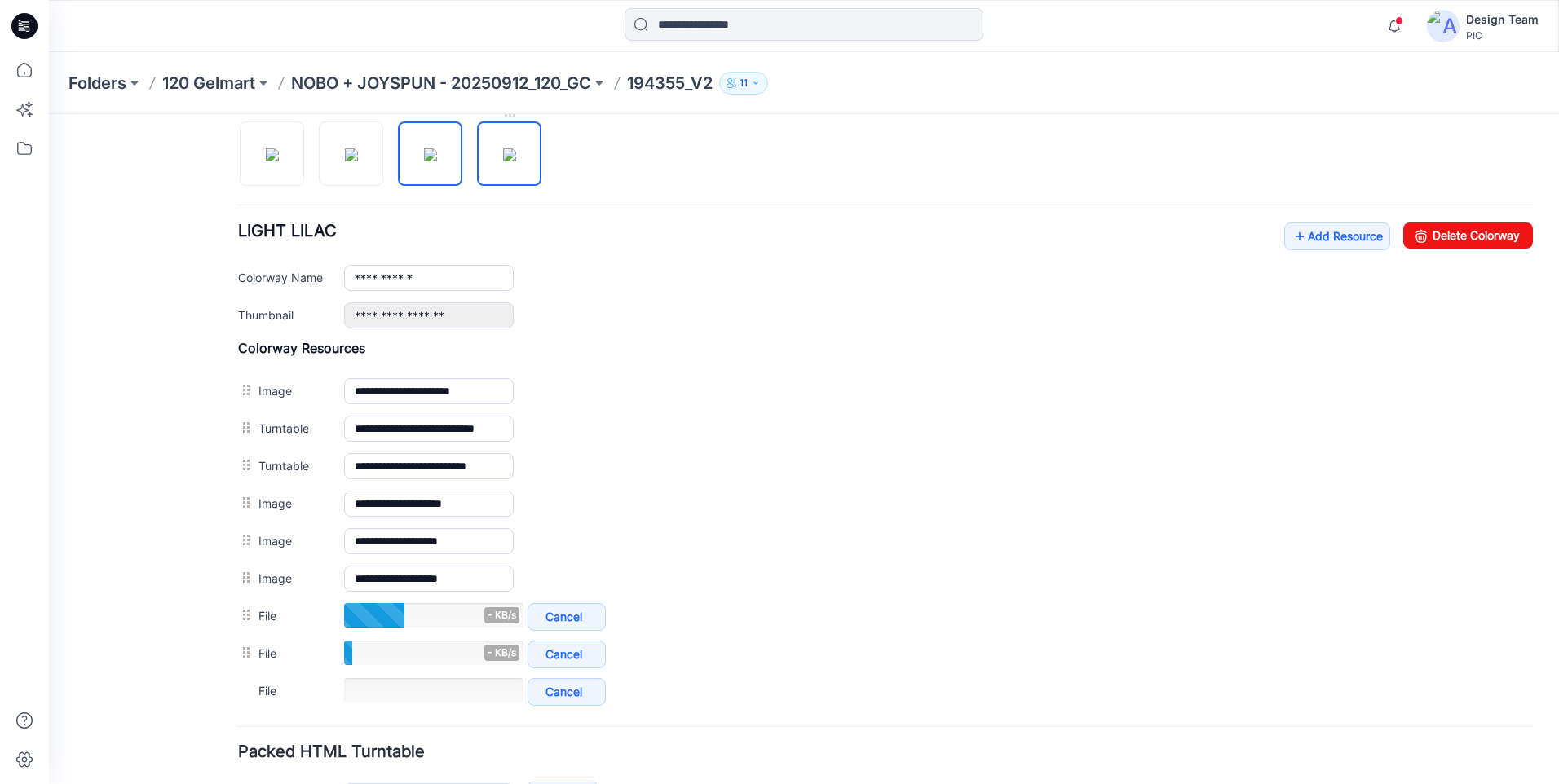
click at [503, 161] on img at bounding box center [509, 155] width 13 height 13
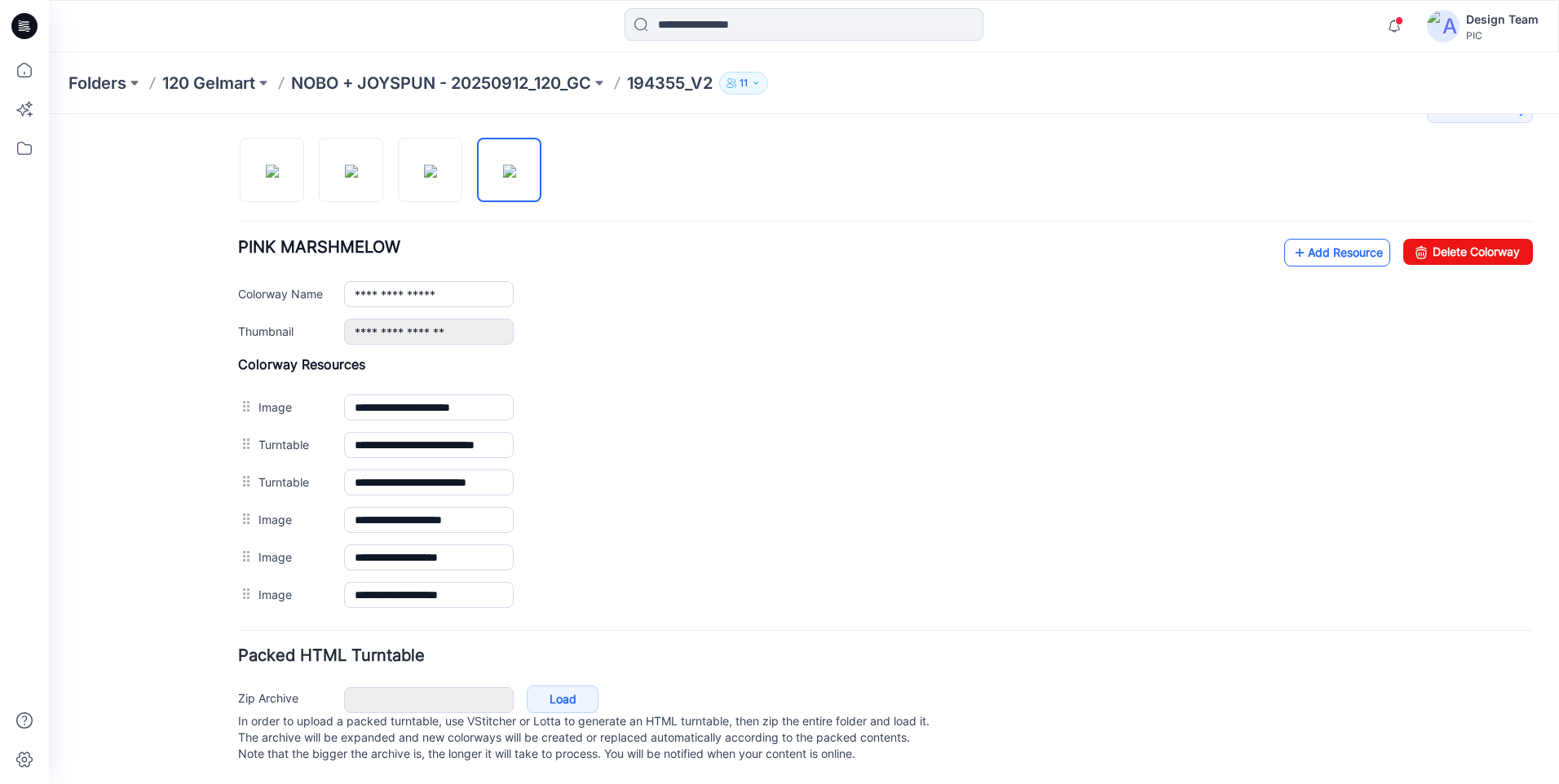
click at [1291, 240] on icon at bounding box center [1299, 252] width 16 height 26
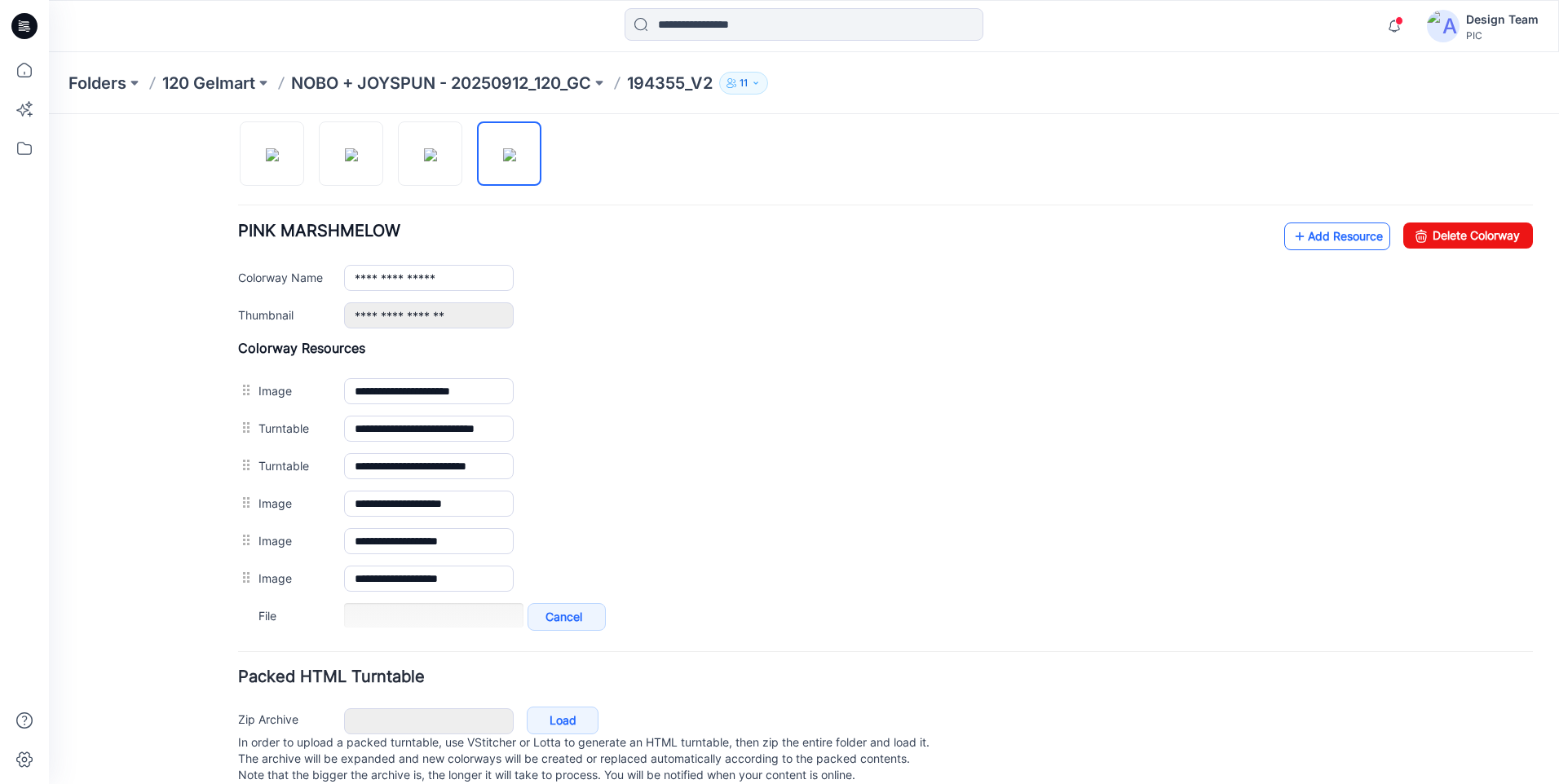
click at [1357, 242] on link "Add Resource" at bounding box center [1337, 236] width 106 height 27
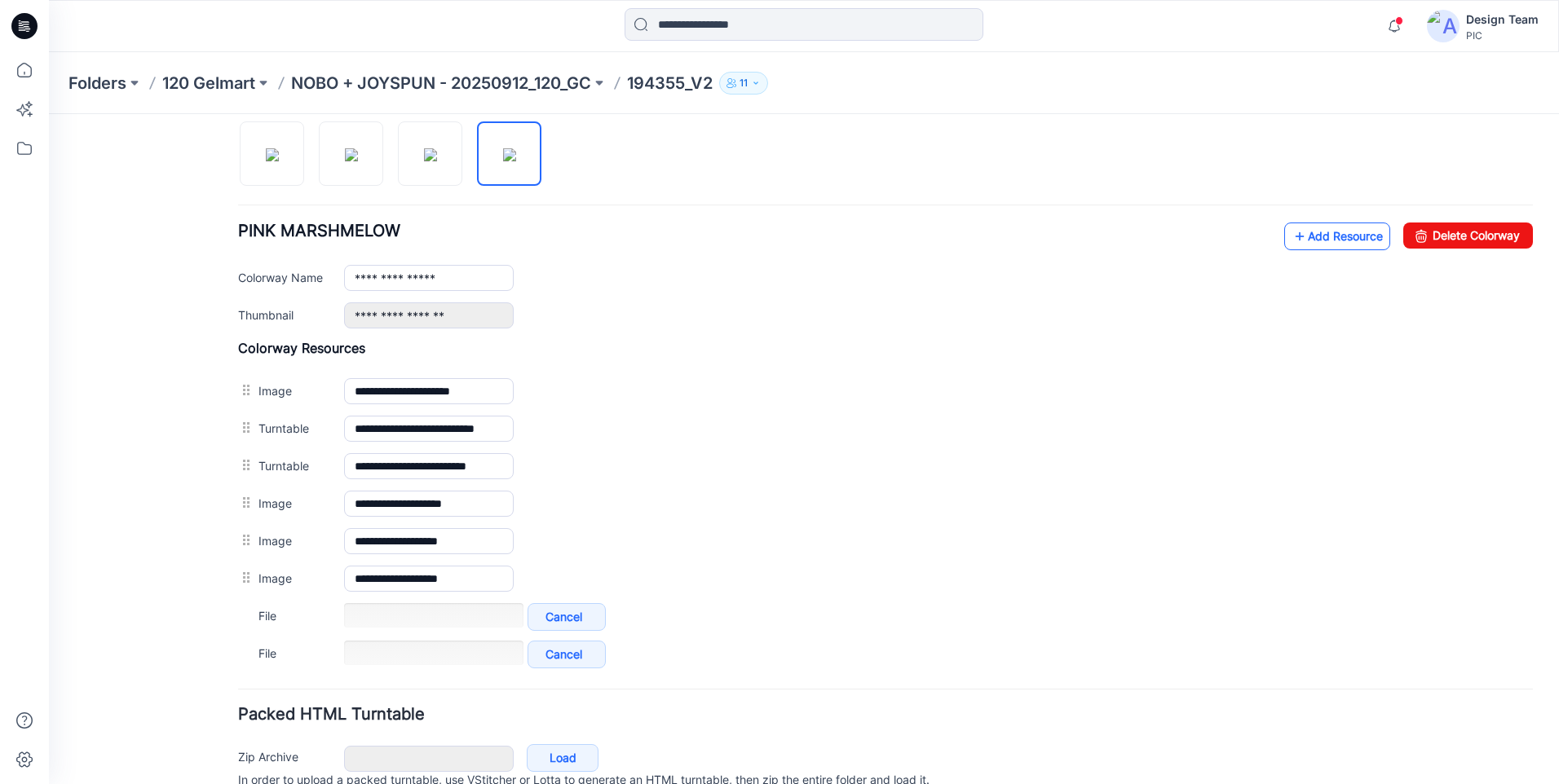
click at [1347, 240] on link "Add Resource" at bounding box center [1337, 236] width 106 height 27
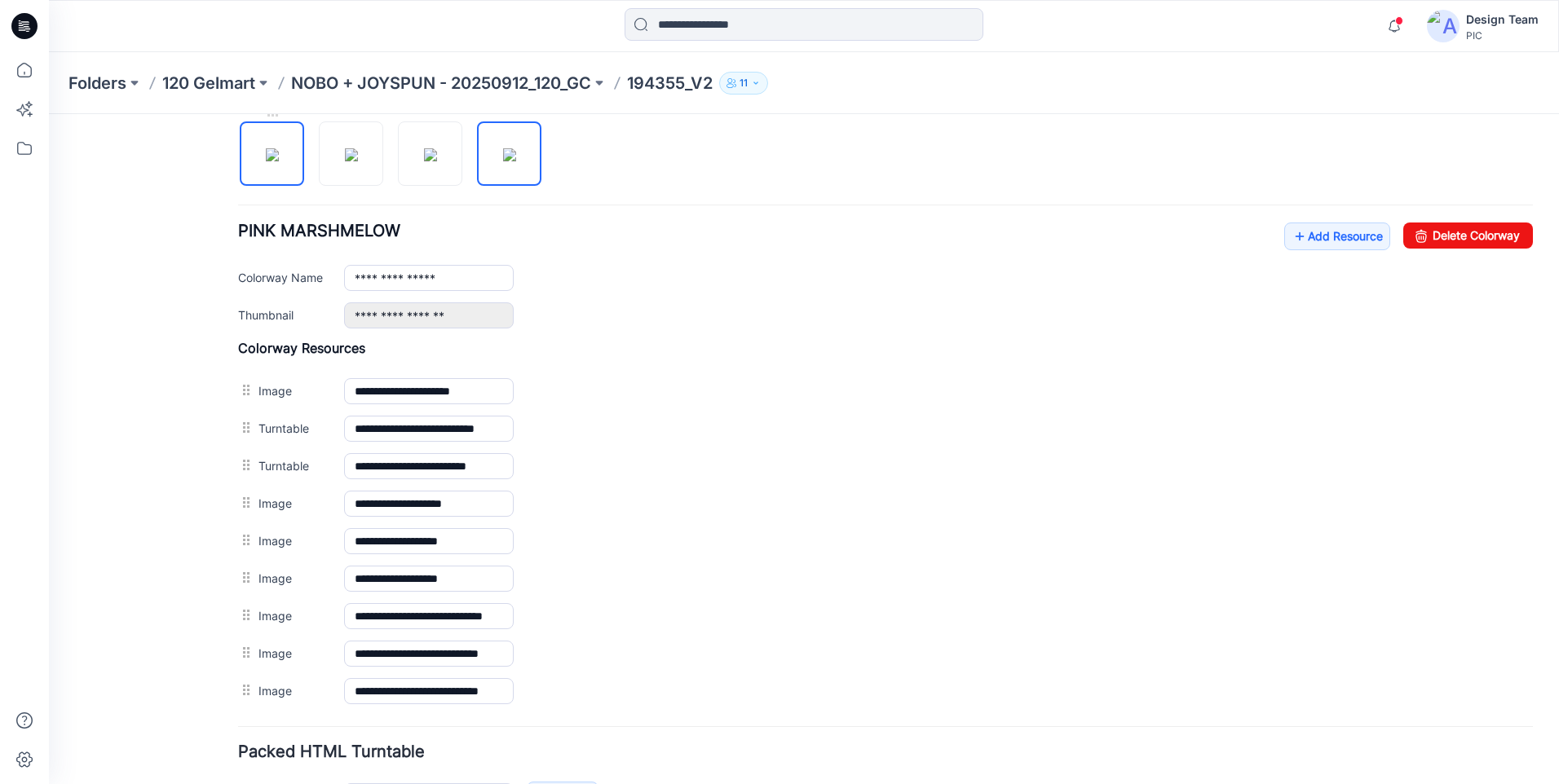
click at [271, 161] on img at bounding box center [271, 155] width 13 height 13
type input "**********"
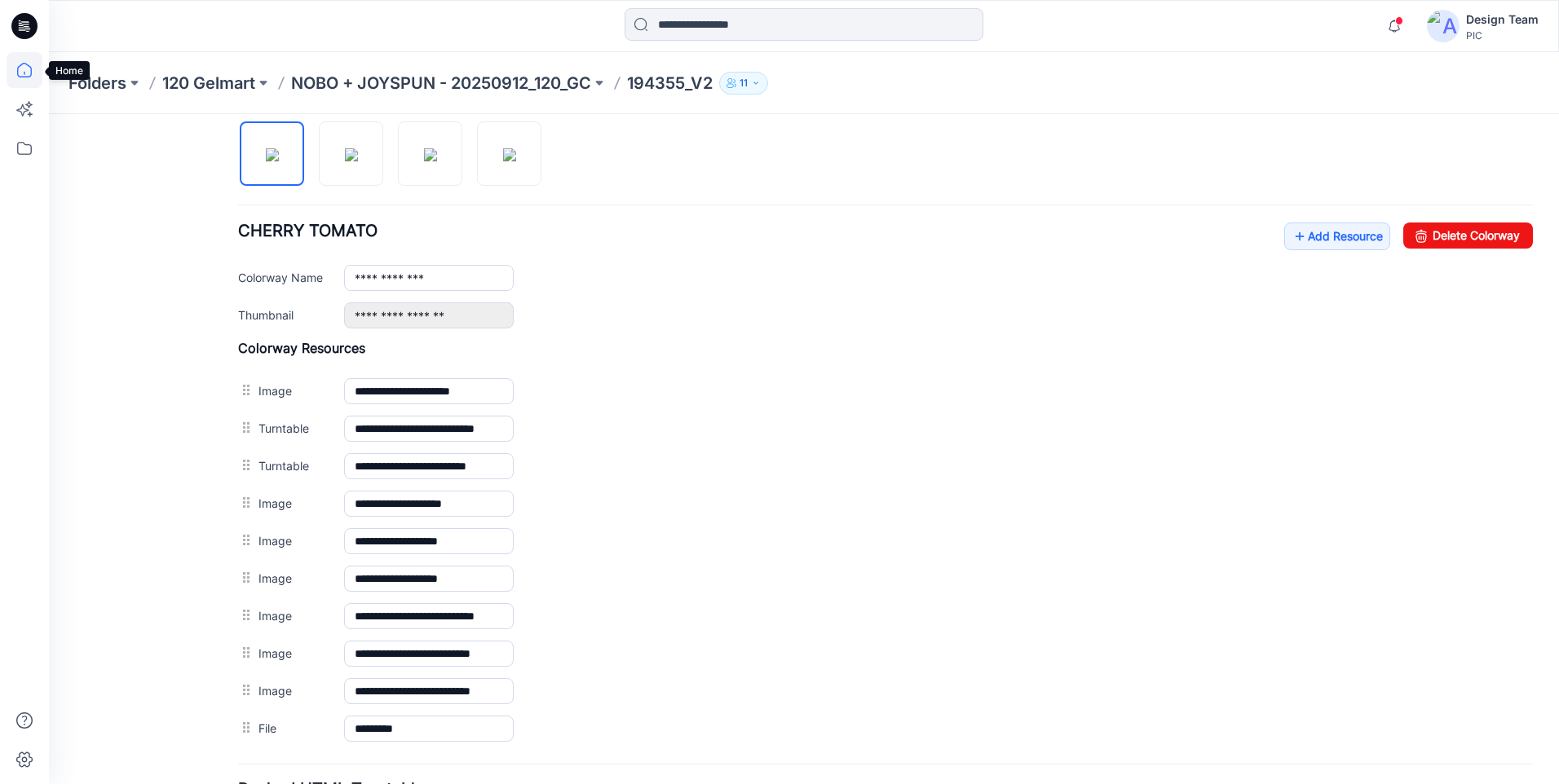
click at [16, 71] on icon at bounding box center [25, 70] width 36 height 36
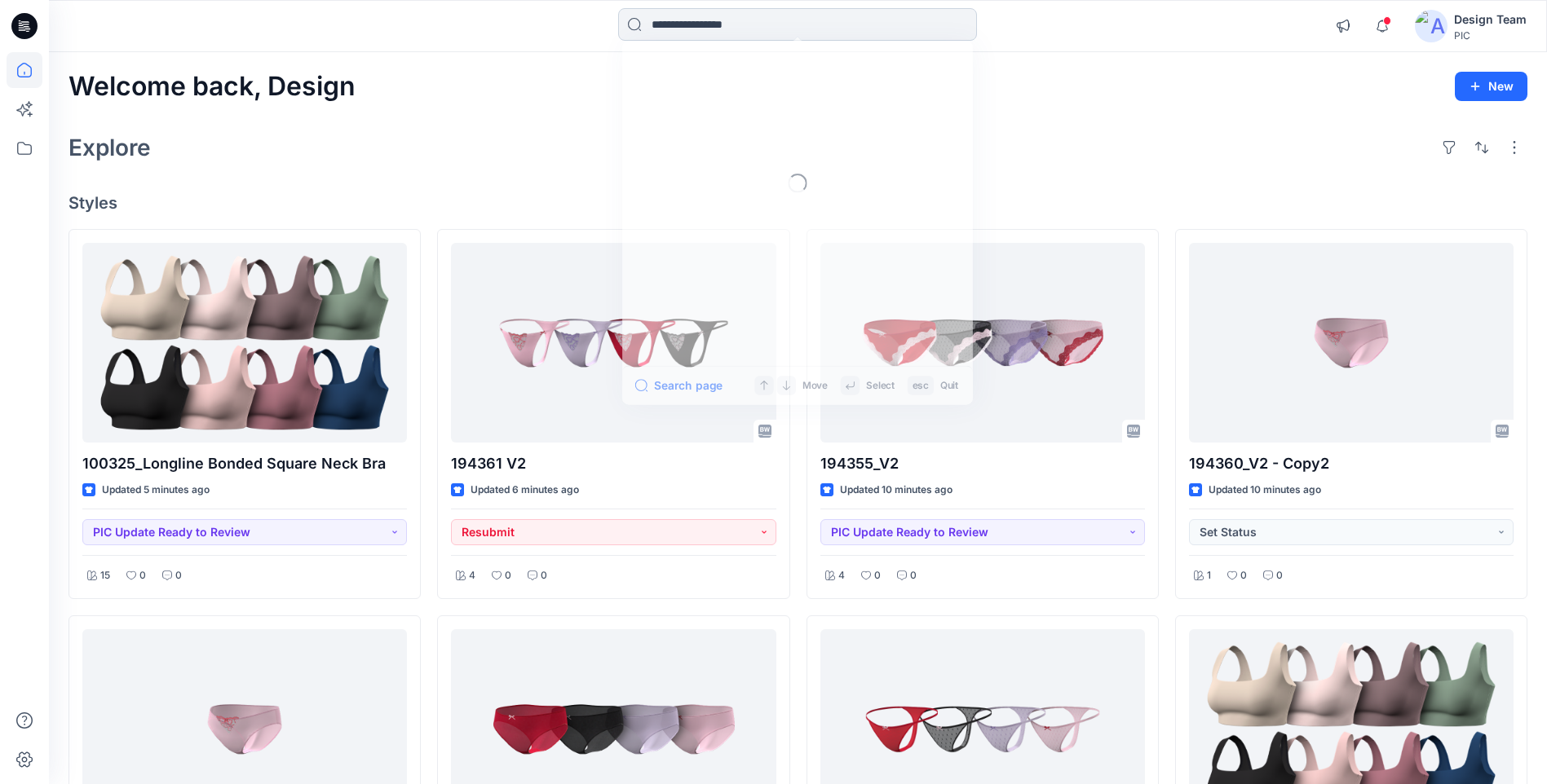
click at [731, 33] on input at bounding box center [797, 24] width 359 height 33
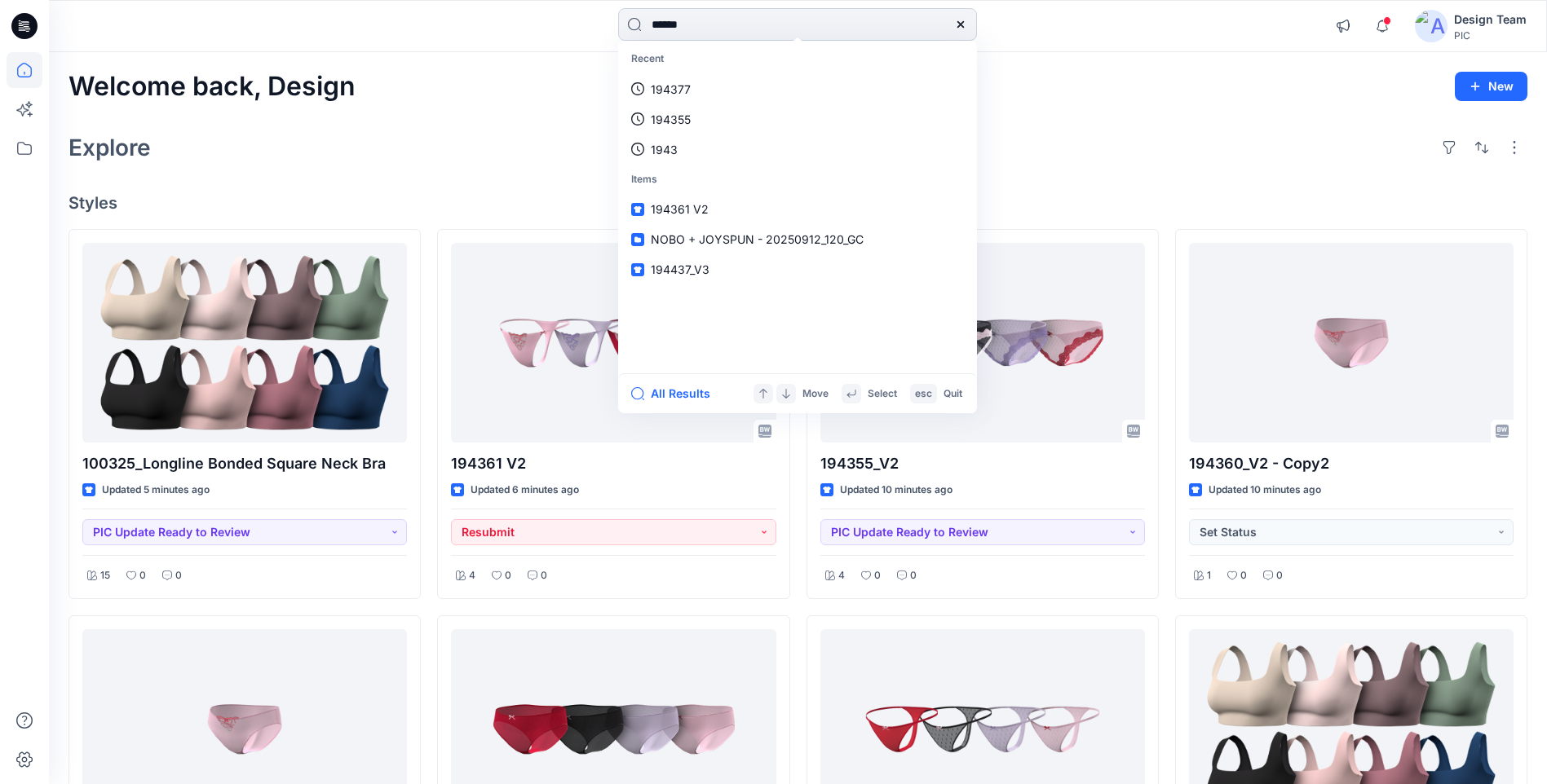
type input "******"
click at [694, 394] on button "All Results" at bounding box center [676, 393] width 89 height 20
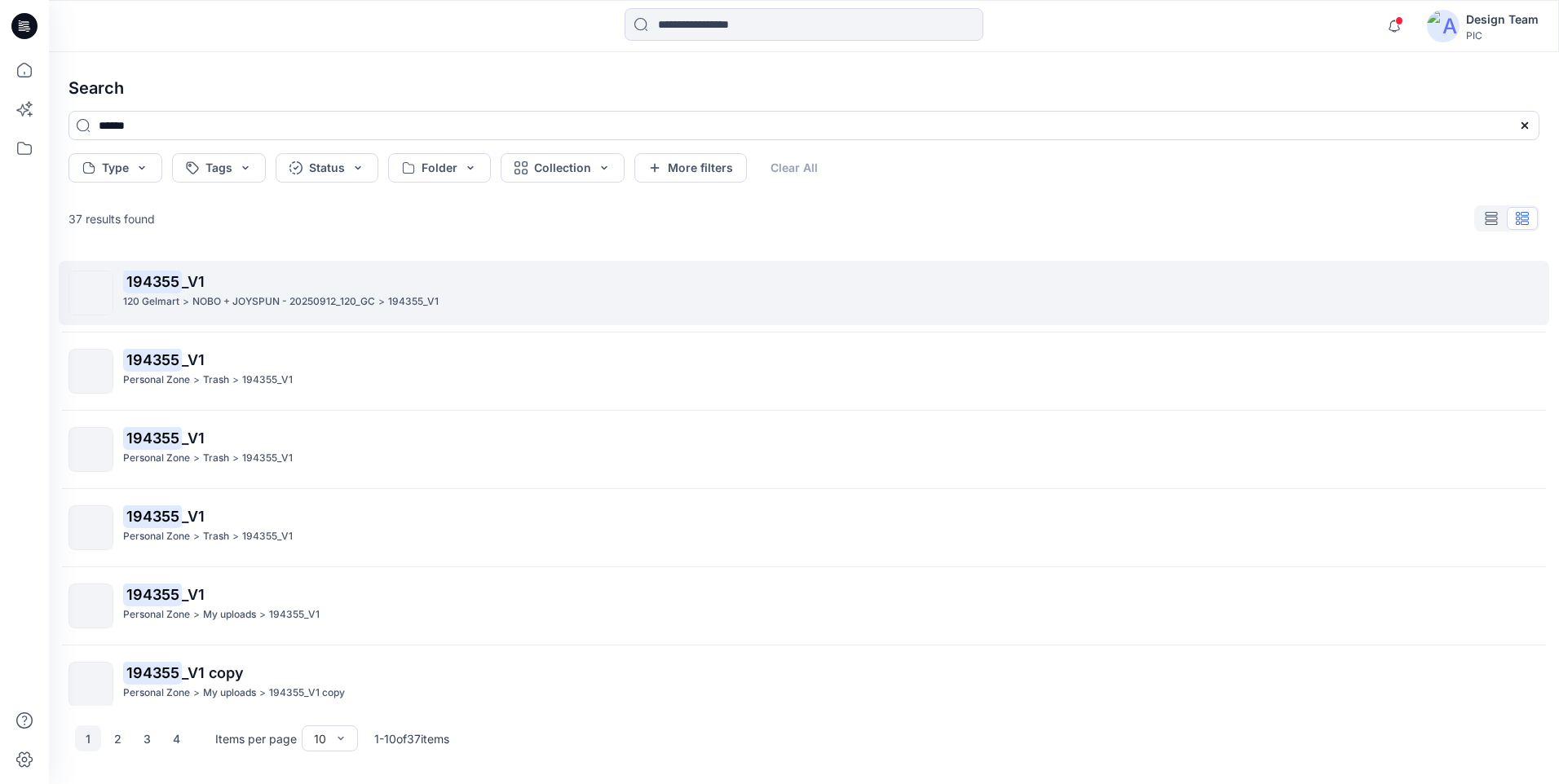
click at [149, 282] on mark "194355" at bounding box center [152, 281] width 58 height 23
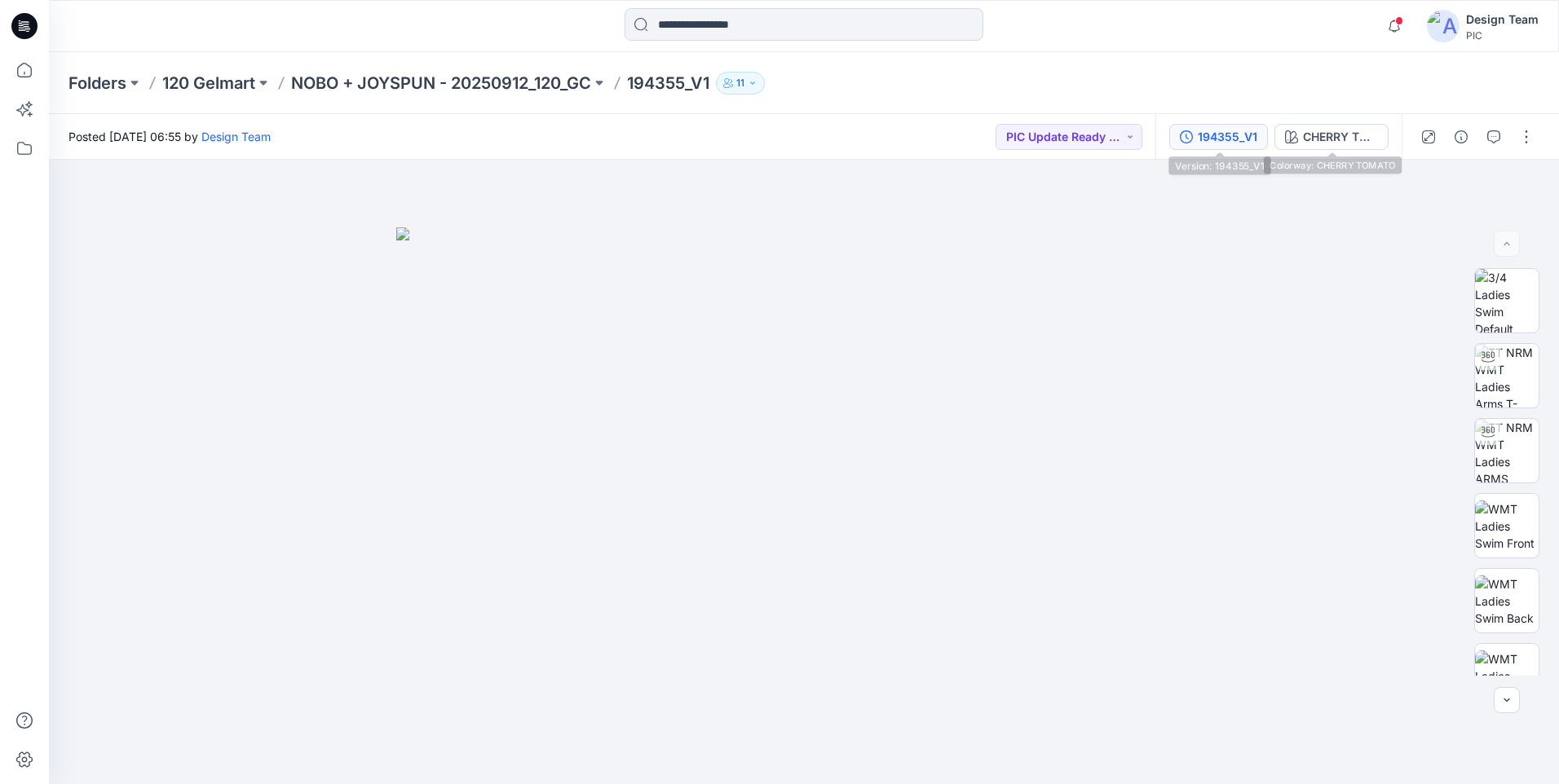
click at [1239, 126] on button "194355_V1" at bounding box center [1218, 137] width 99 height 26
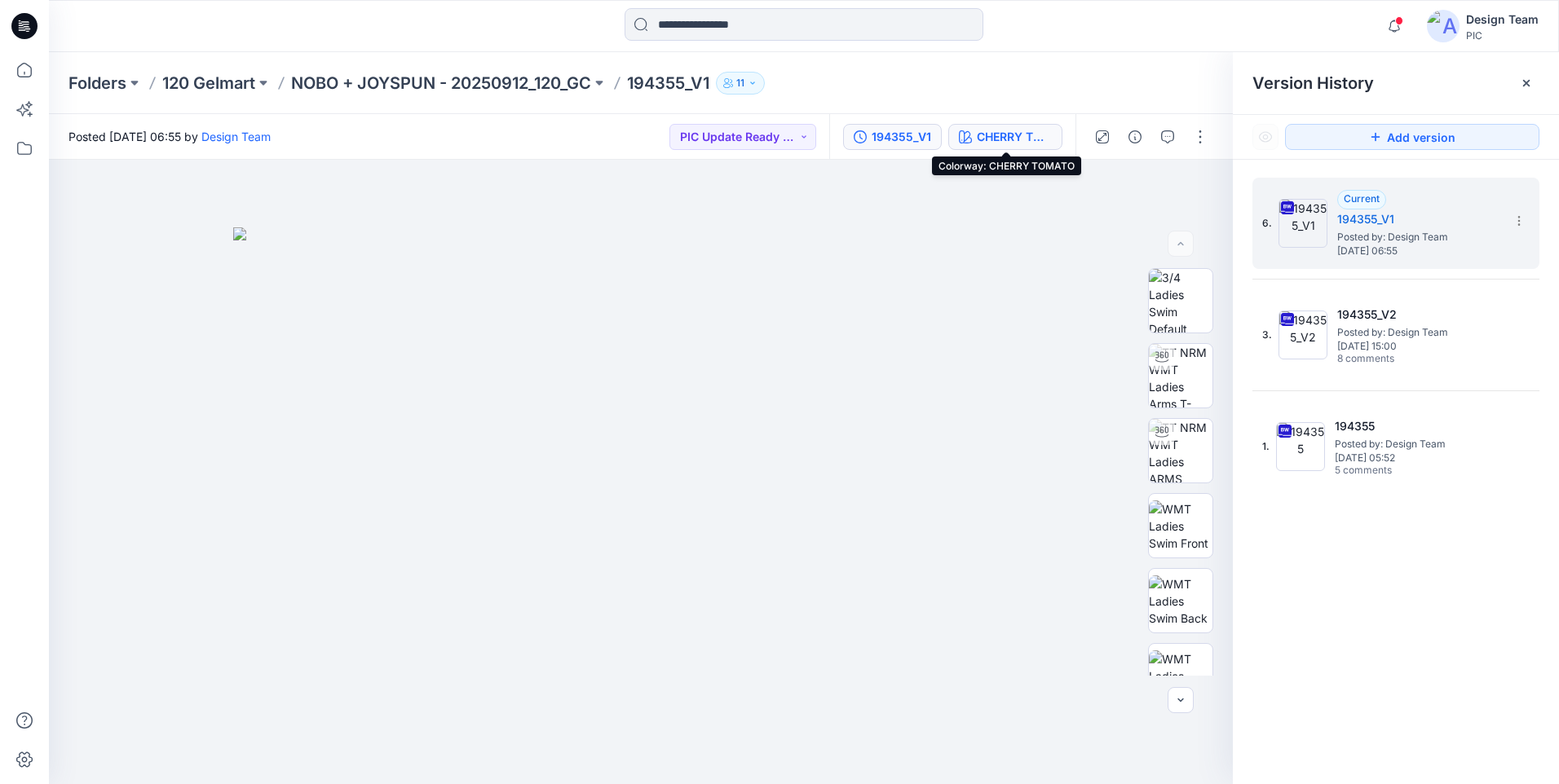
click at [1044, 136] on div "CHERRY TOMATO" at bounding box center [1014, 137] width 75 height 18
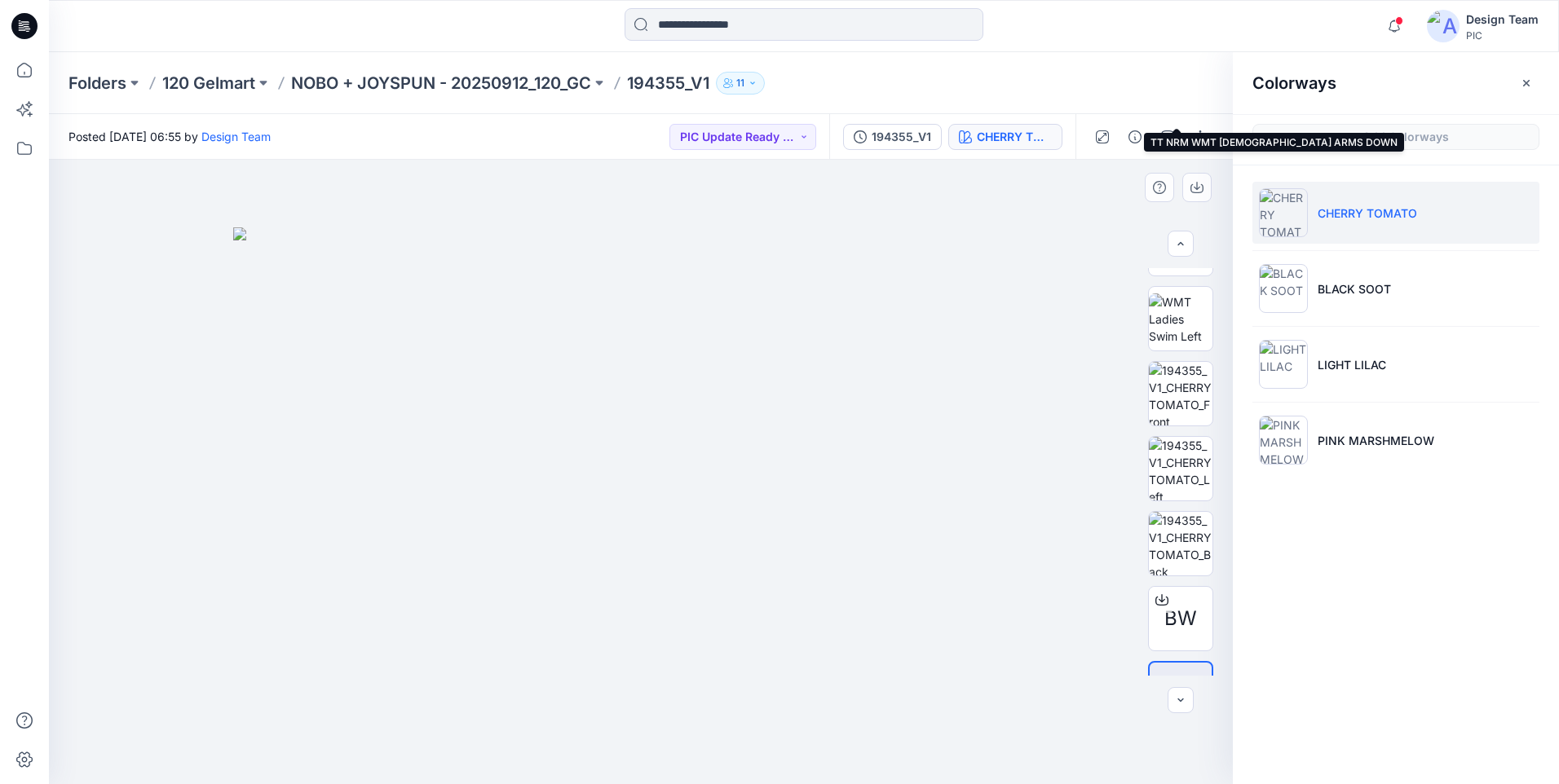
scroll to position [408, 0]
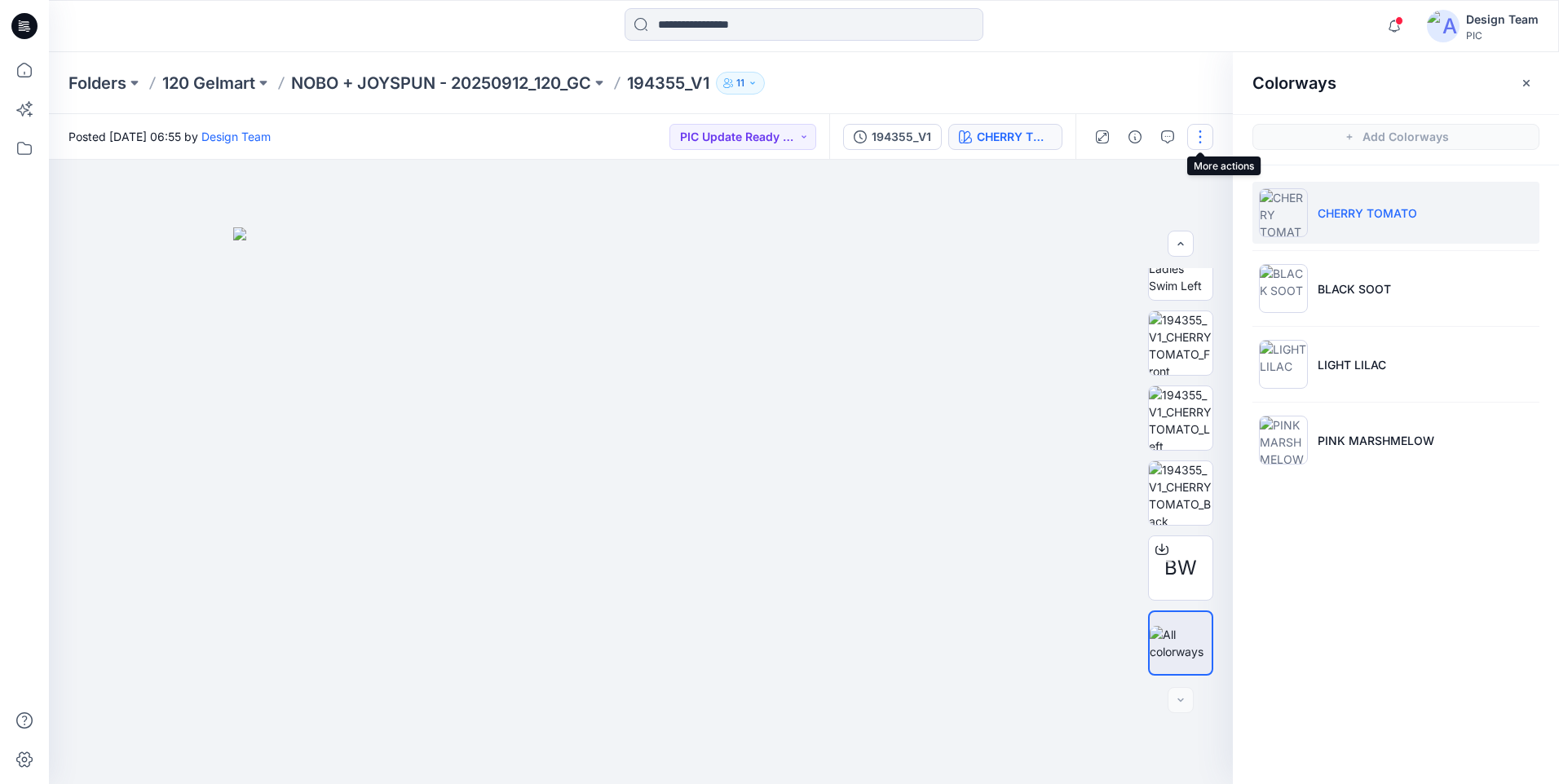
click at [1205, 124] on button "button" at bounding box center [1200, 137] width 26 height 26
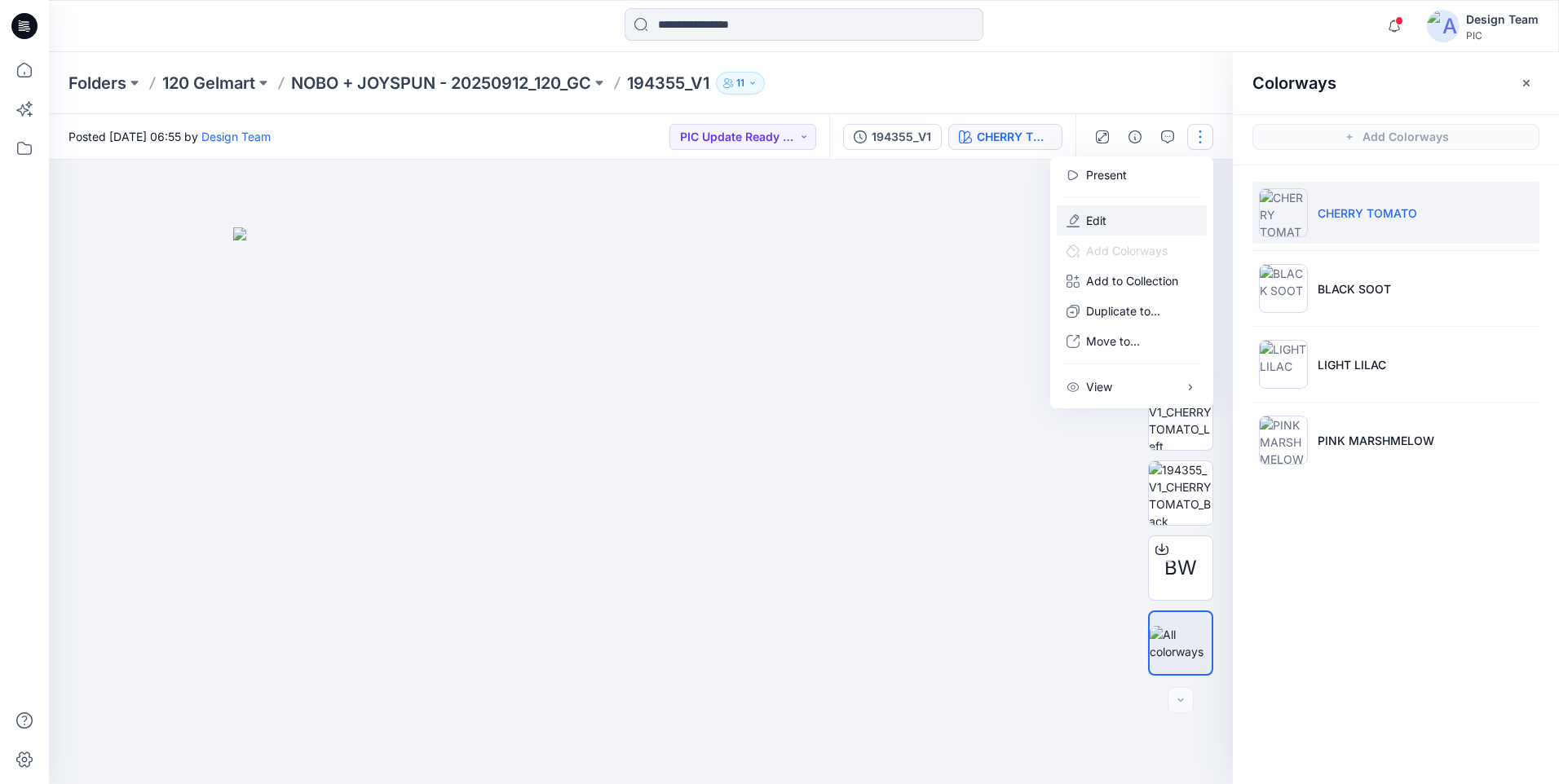
click at [1122, 216] on button "Edit" at bounding box center [1131, 220] width 150 height 30
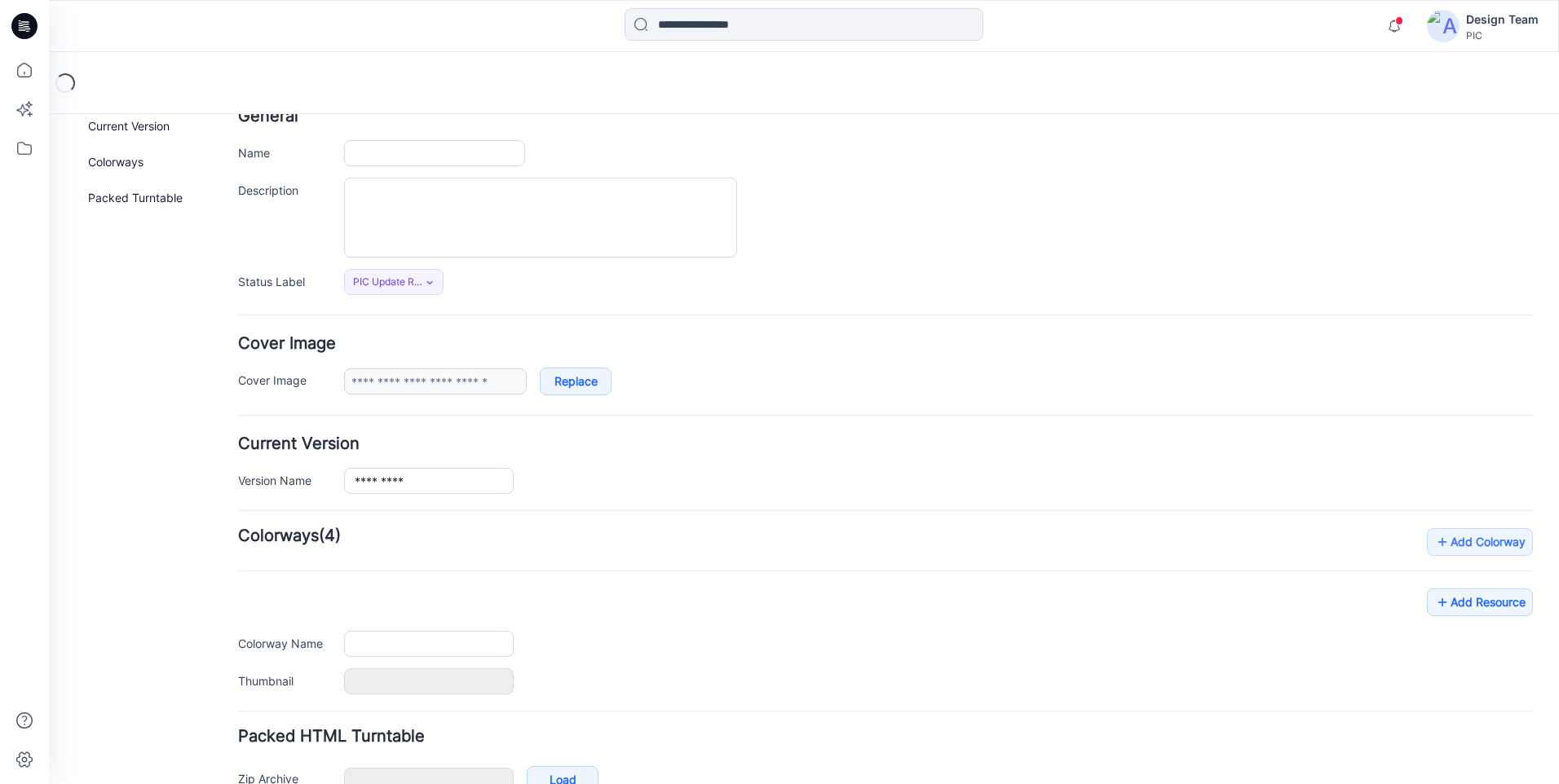
scroll to position [192, 0]
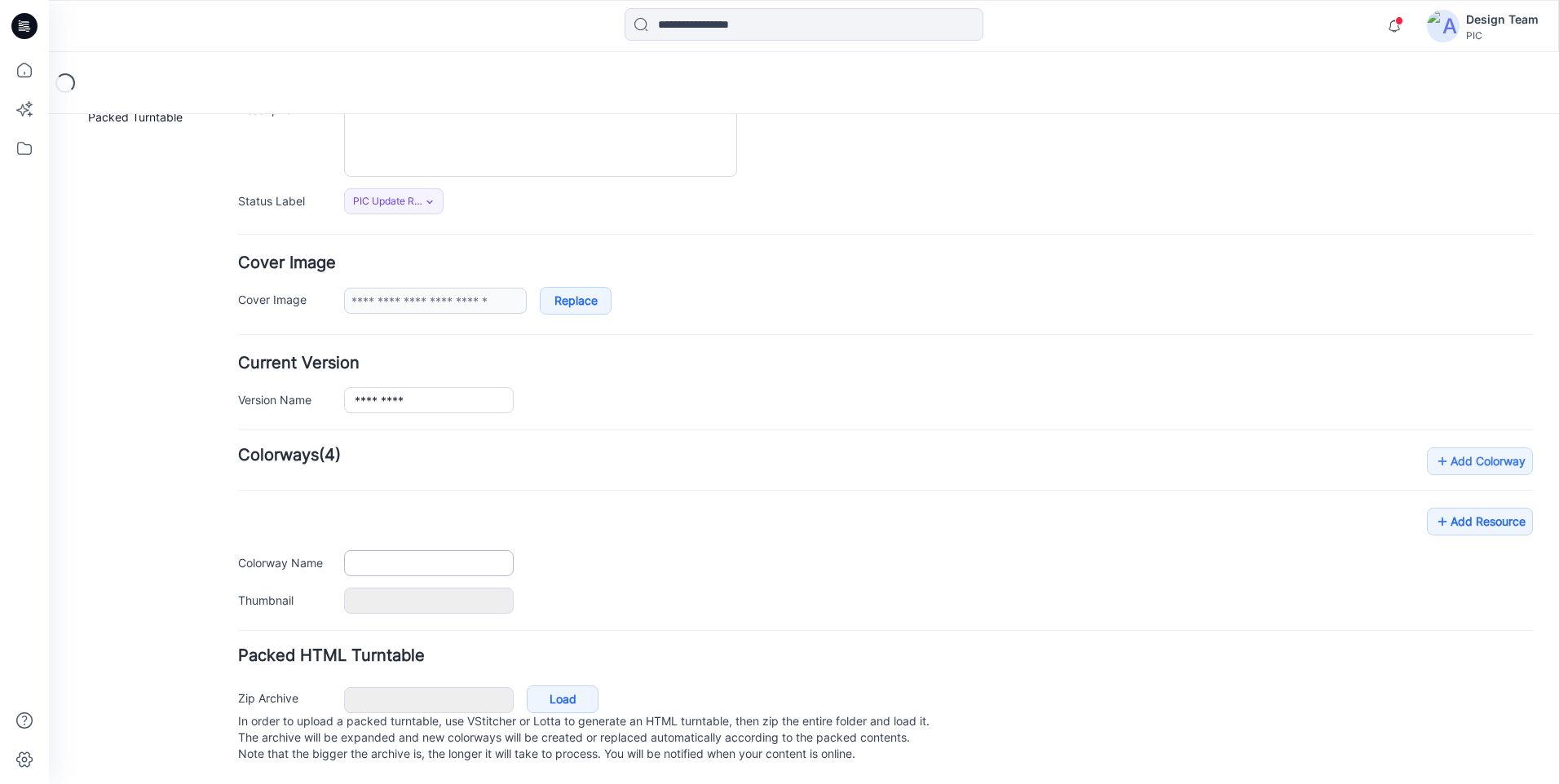
type input "*********"
type input "**********"
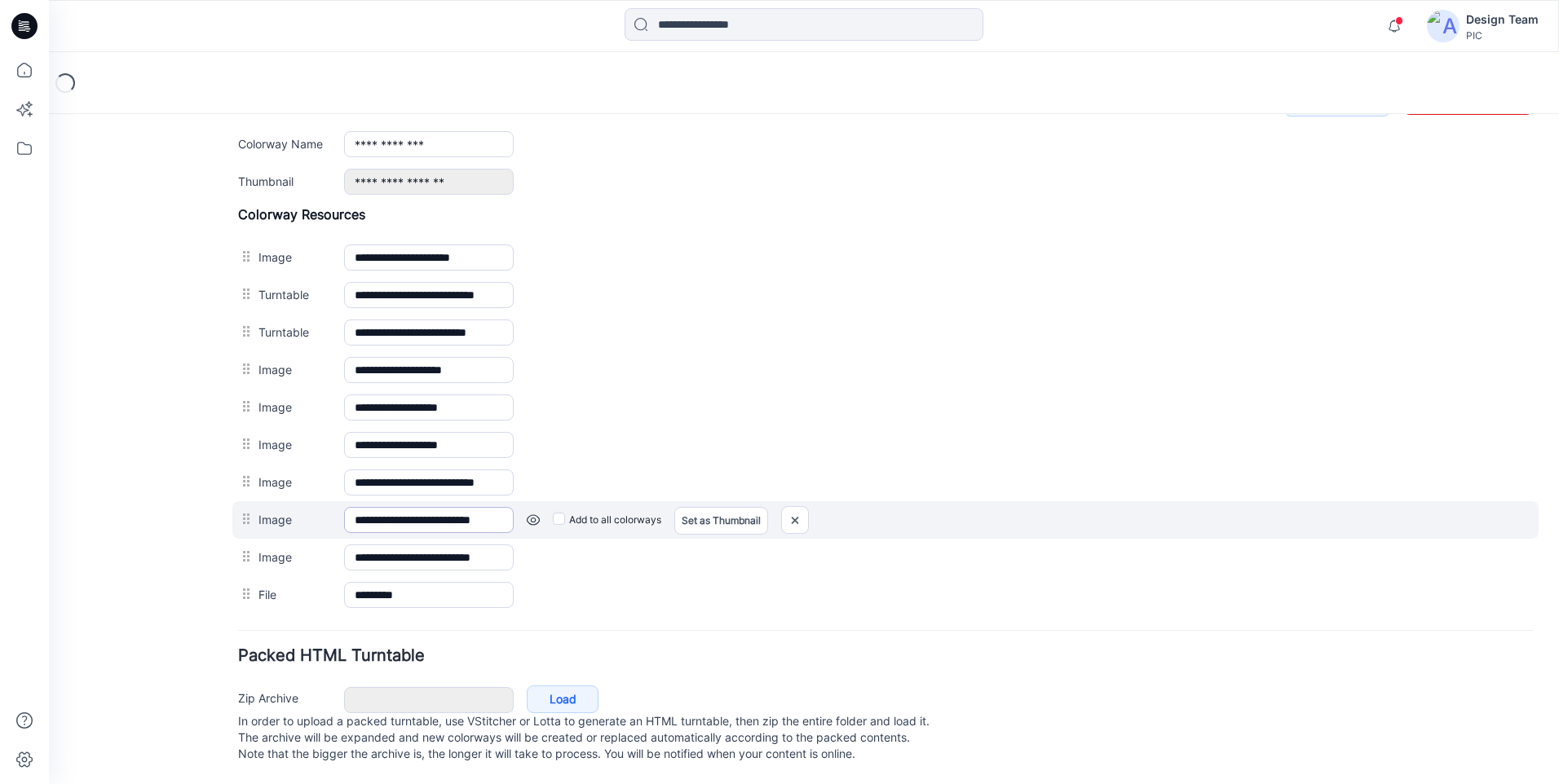
scroll to position [695, 0]
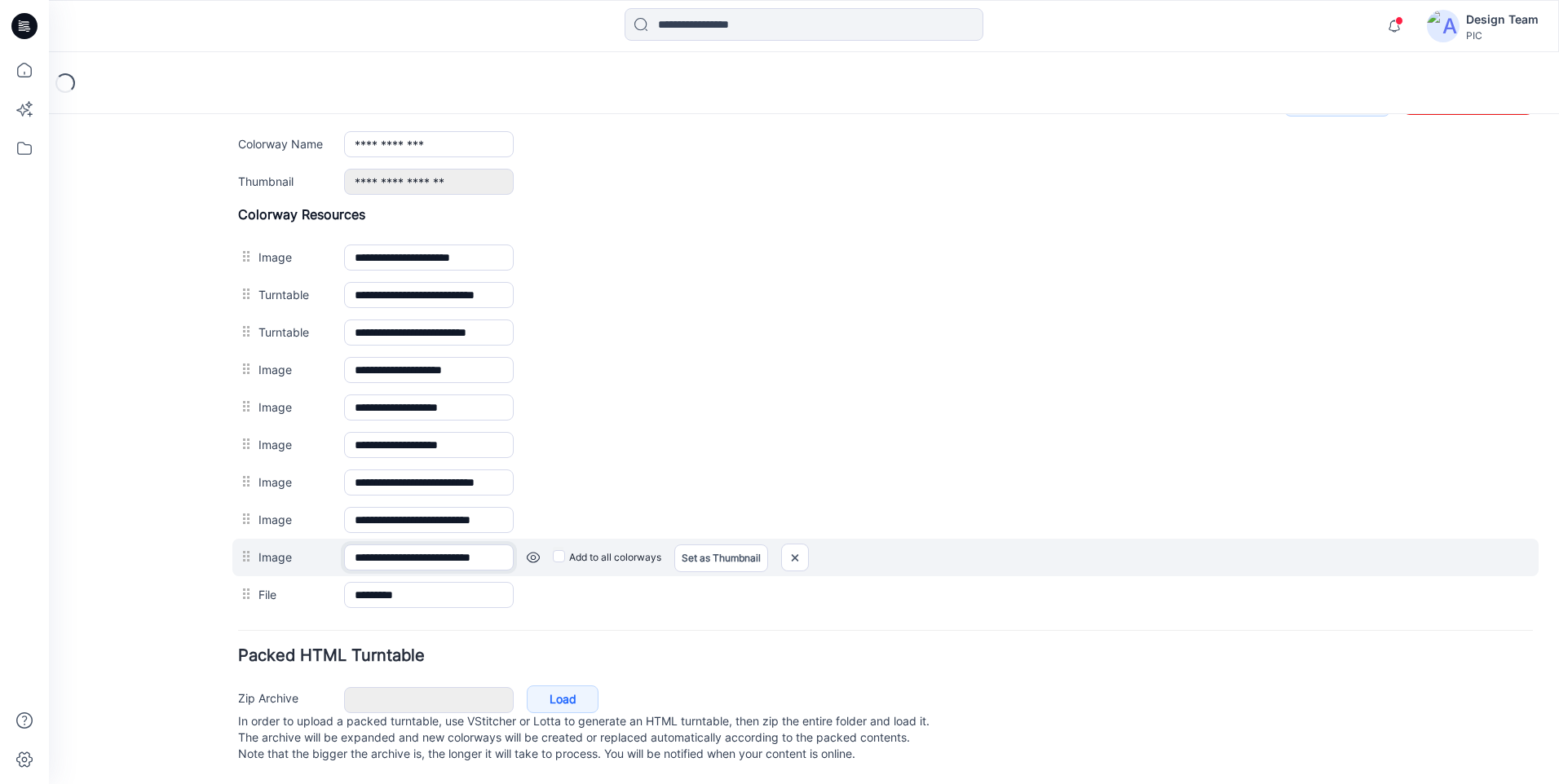
click at [449, 544] on input "**********" at bounding box center [429, 557] width 169 height 26
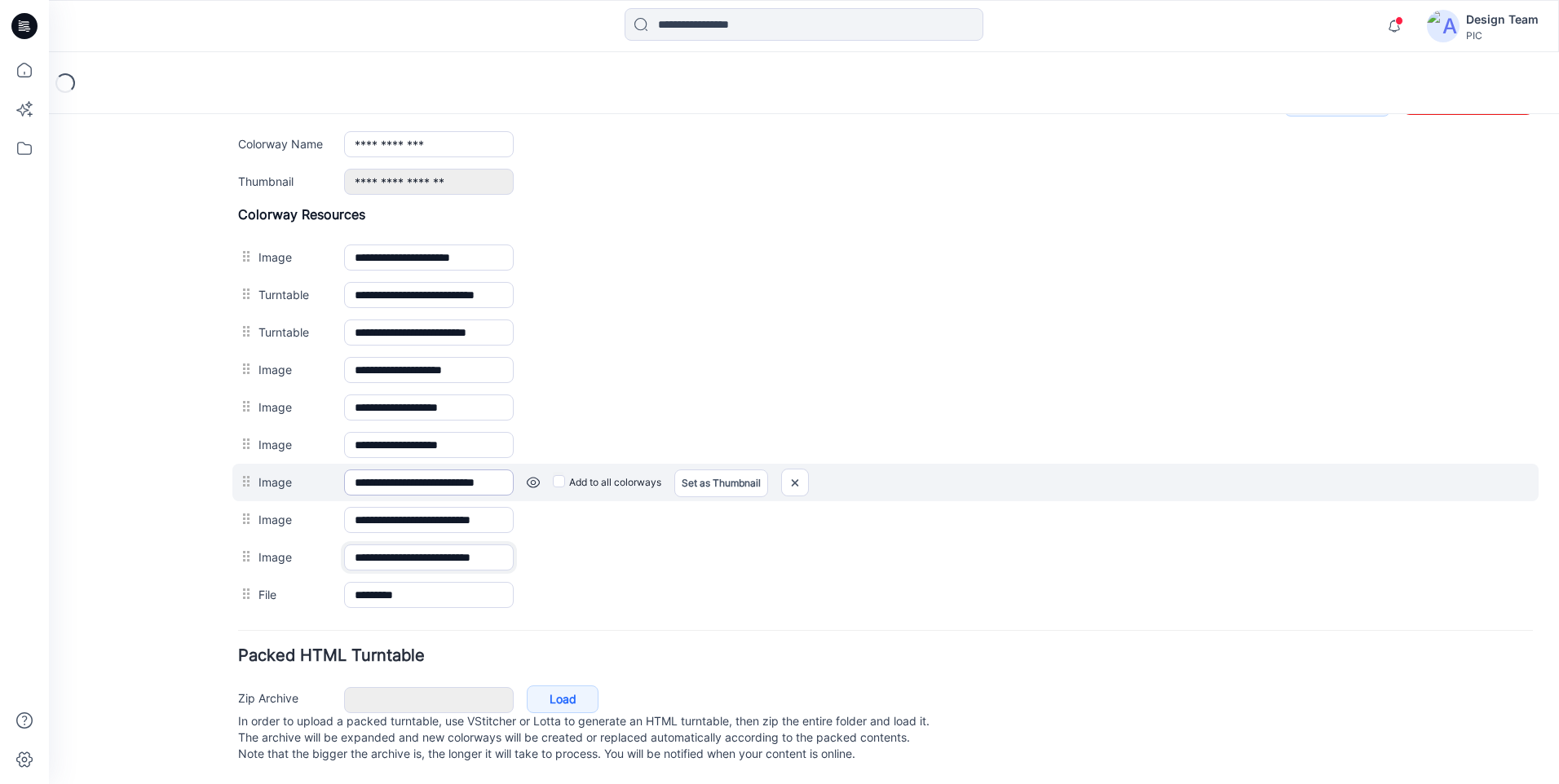
scroll to position [0, 33]
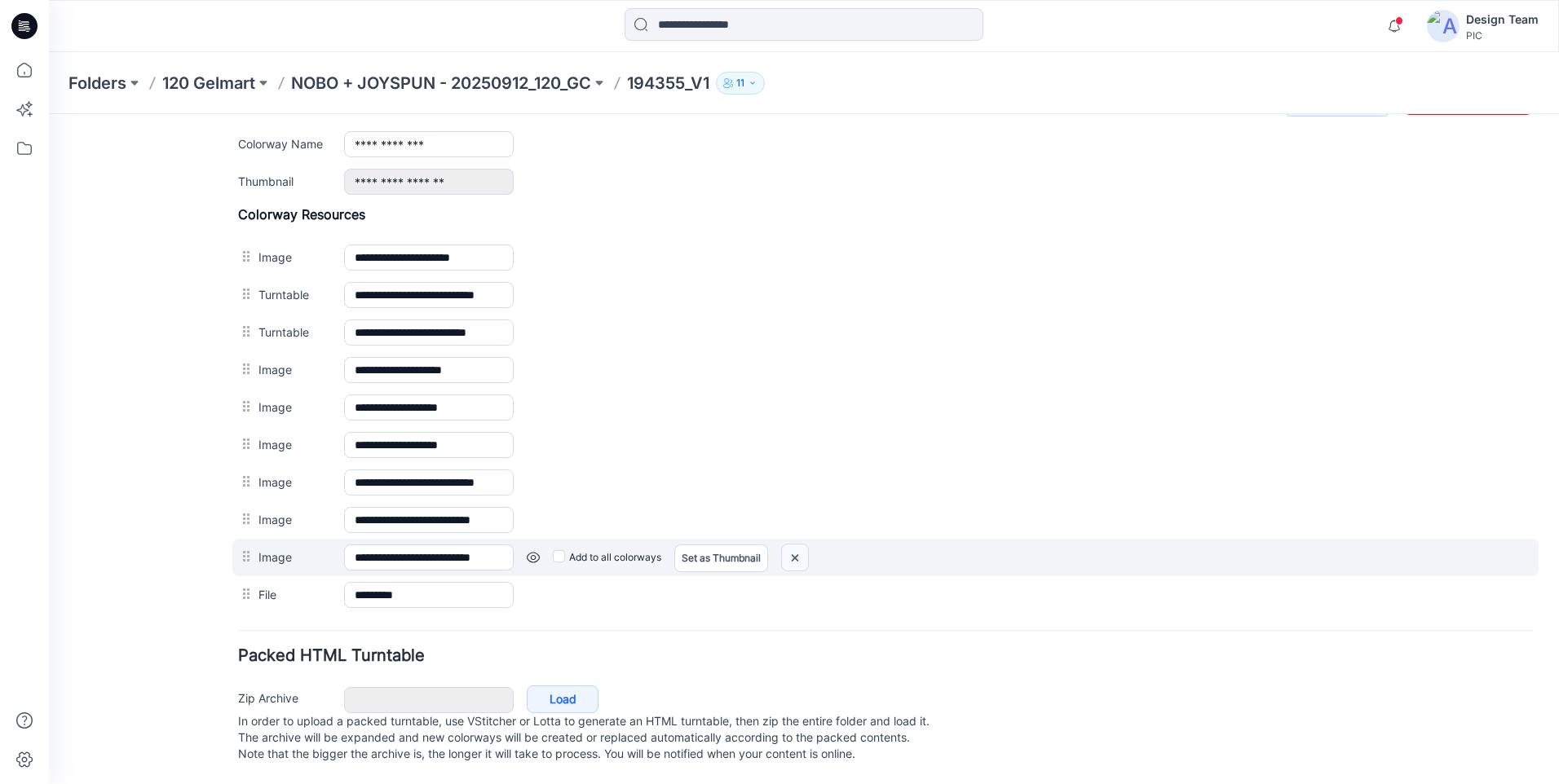
drag, startPoint x: 797, startPoint y: 544, endPoint x: 898, endPoint y: 201, distance: 357.6
click at [797, 544] on img at bounding box center [795, 557] width 26 height 27
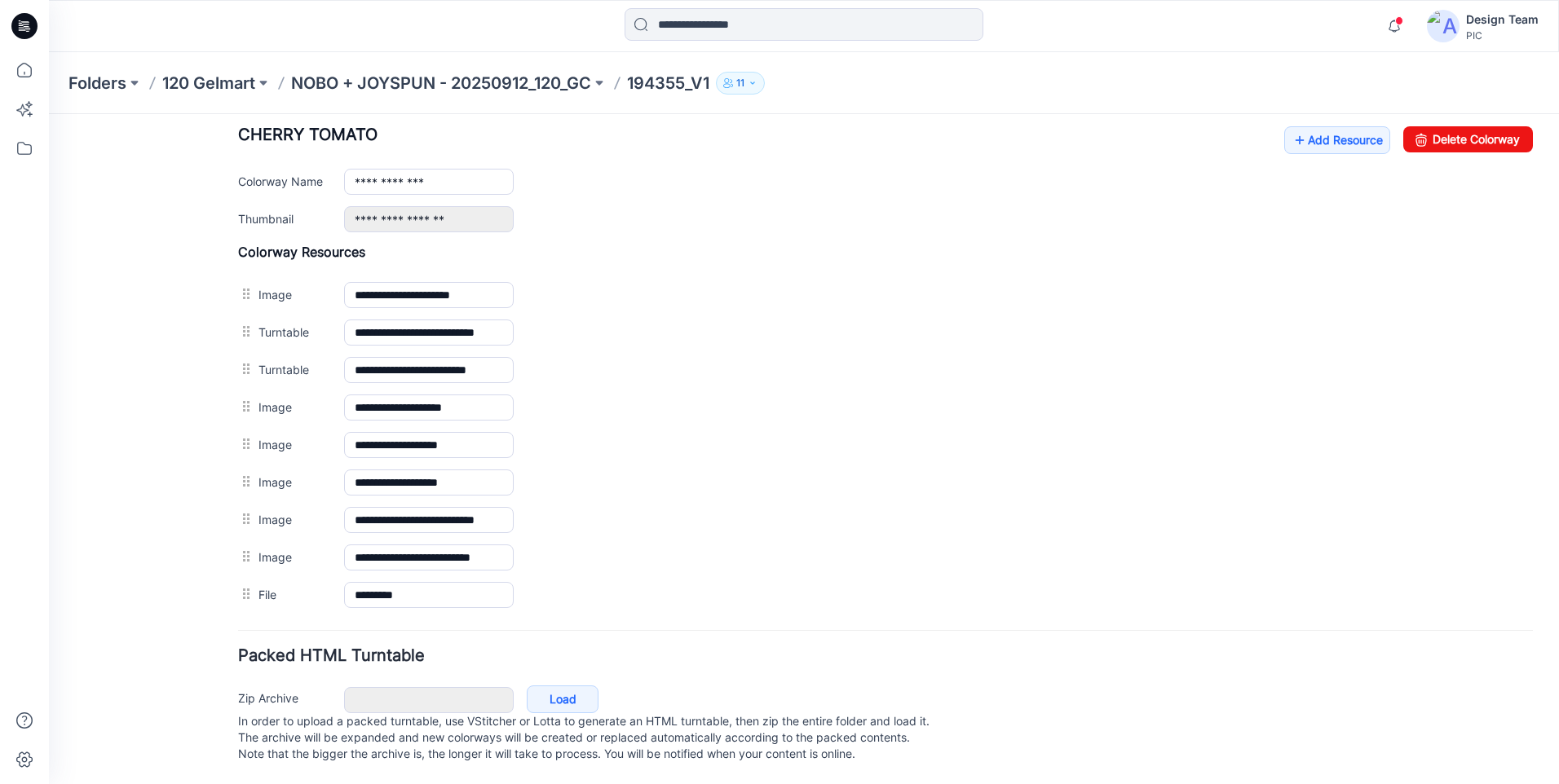
scroll to position [412, 0]
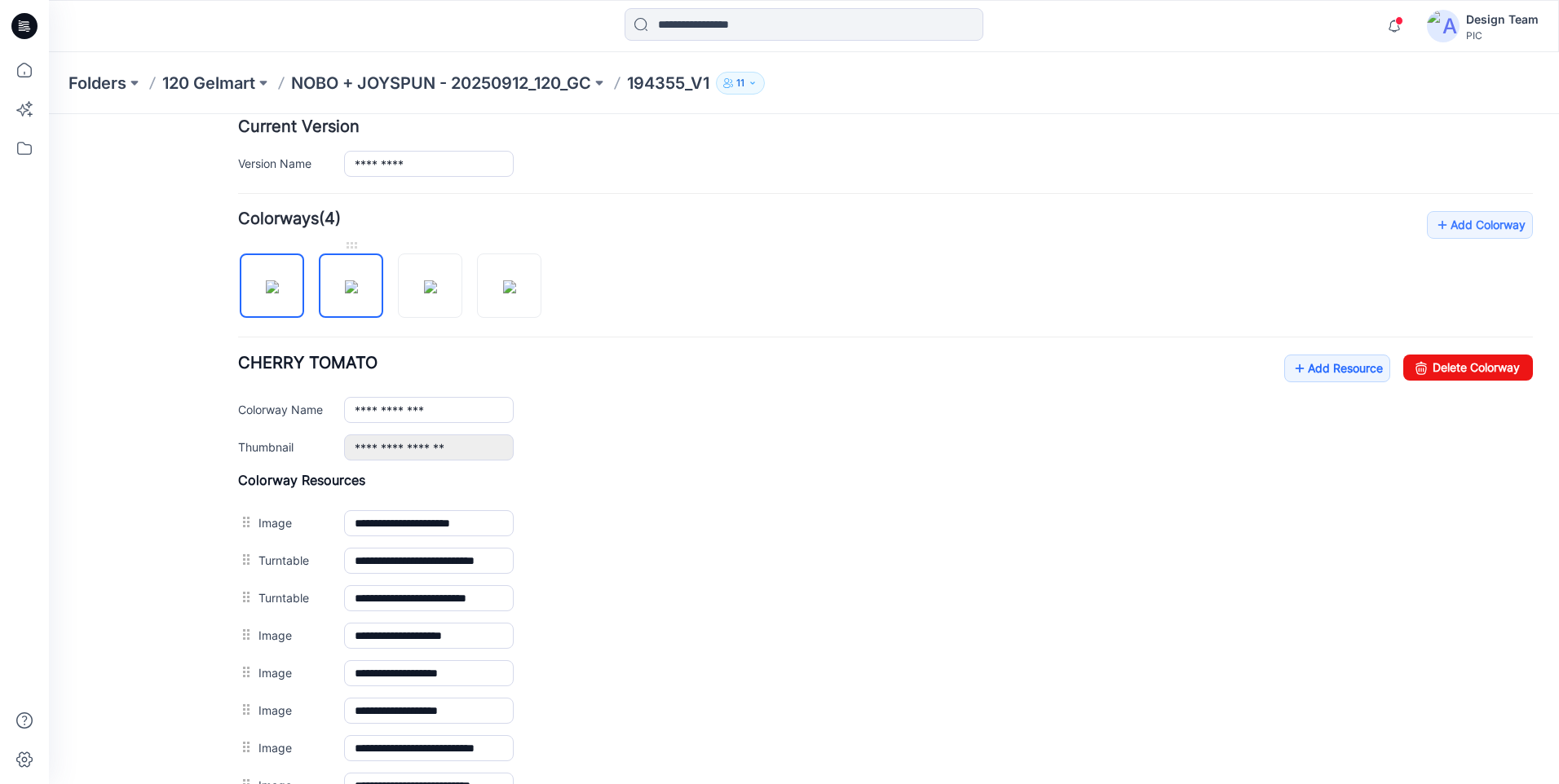
click at [345, 288] on img at bounding box center [351, 287] width 13 height 13
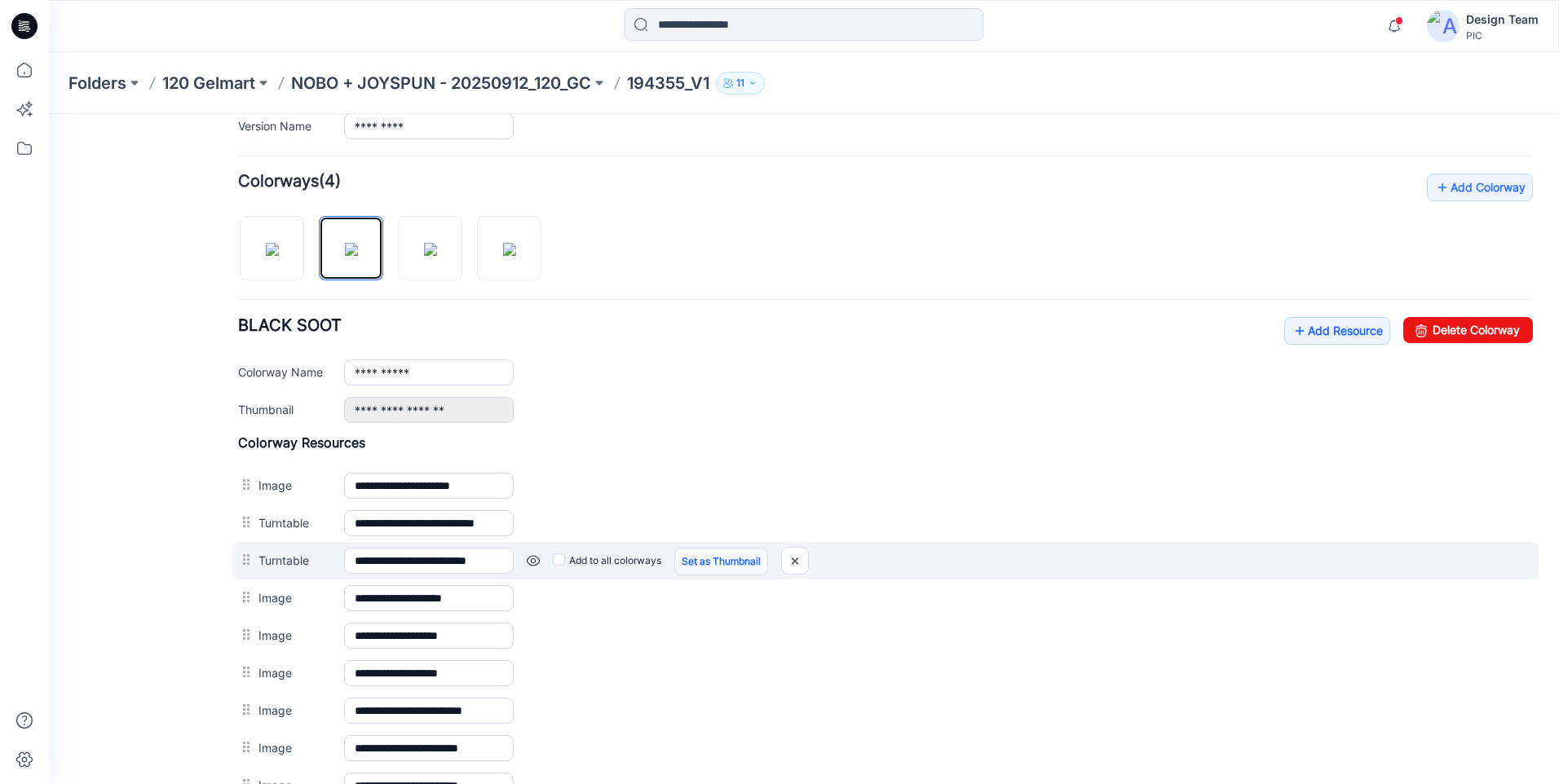
scroll to position [695, 0]
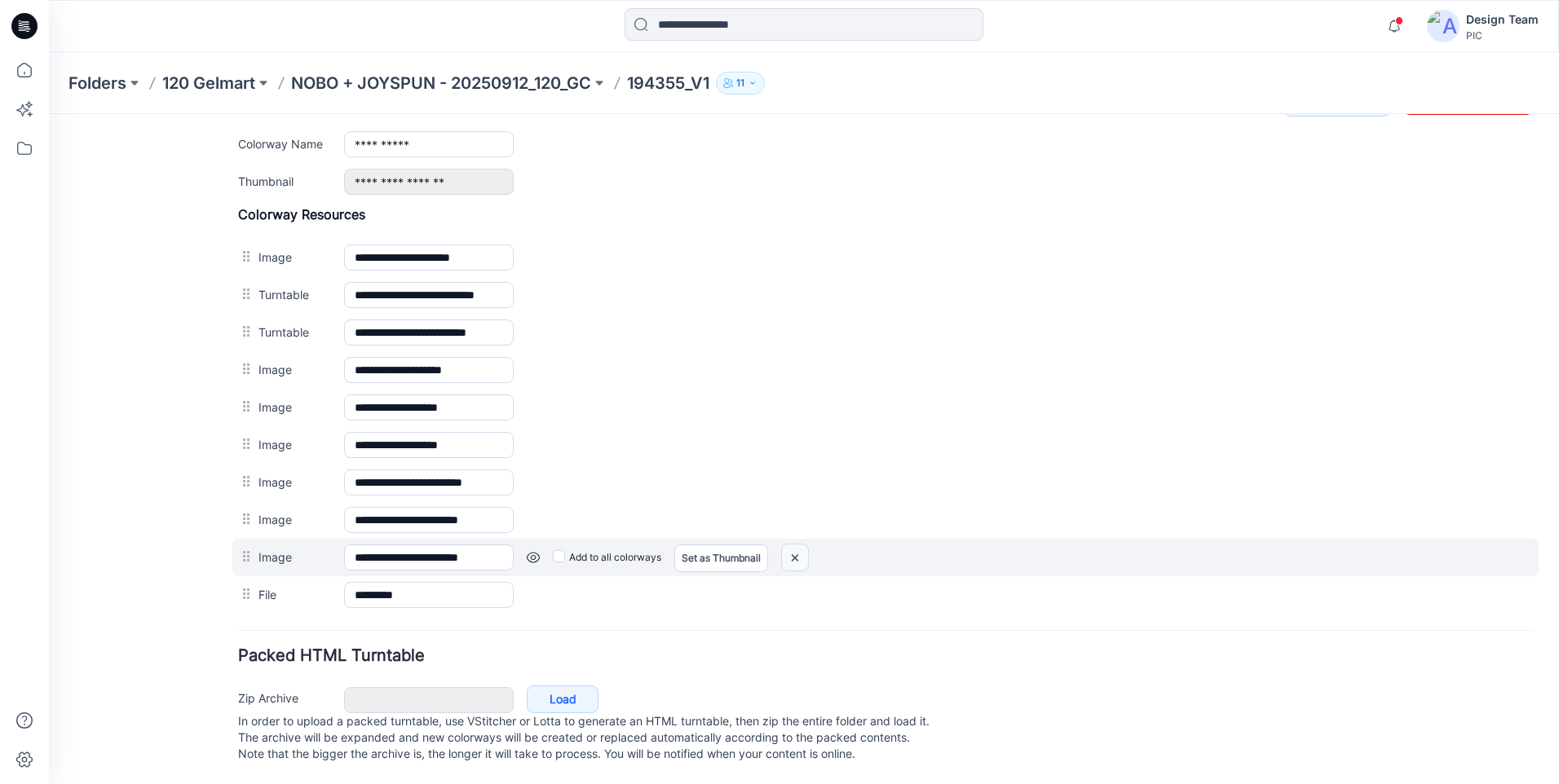
click at [794, 544] on img at bounding box center [795, 557] width 26 height 27
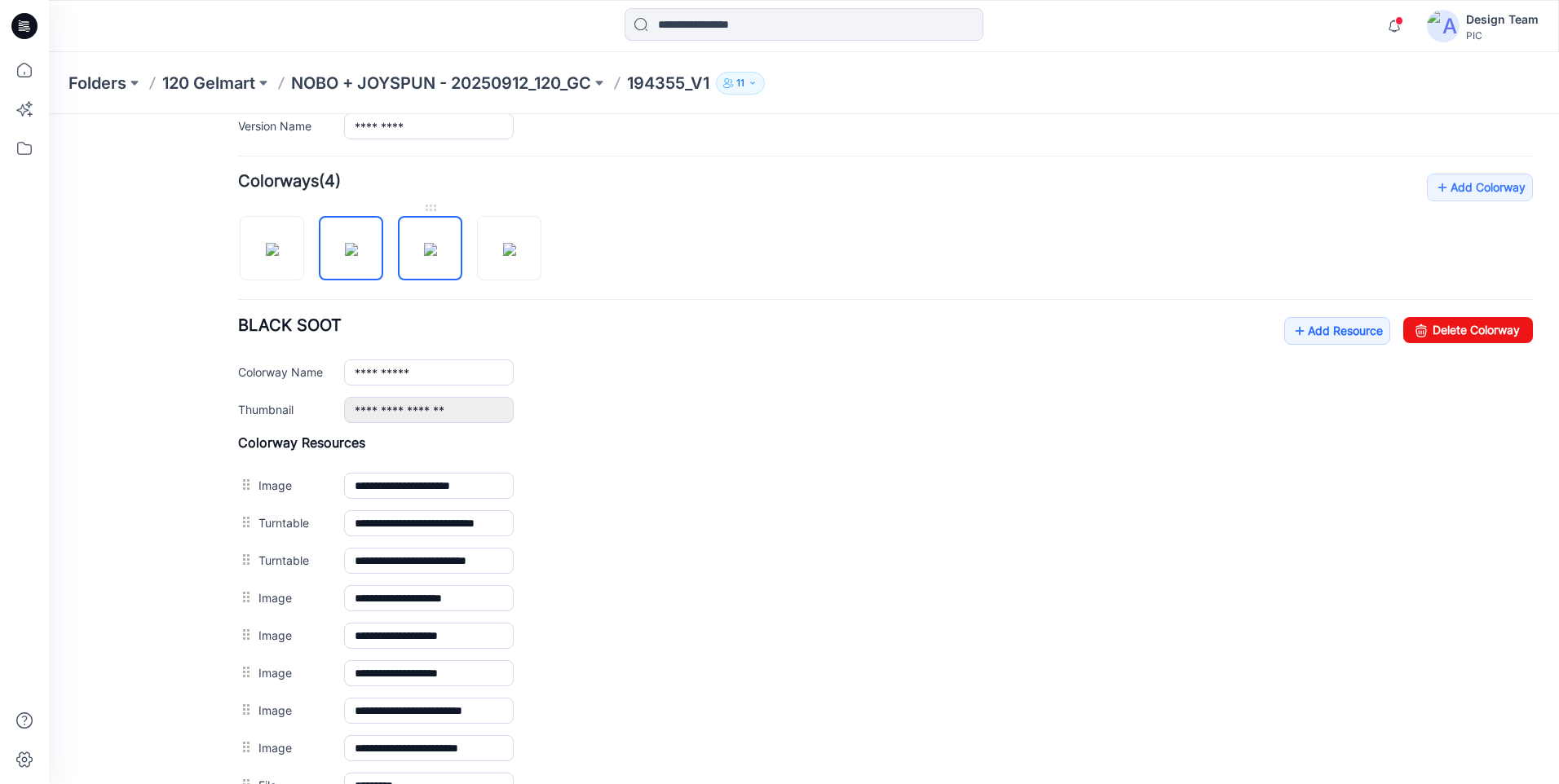
click at [424, 243] on img at bounding box center [430, 249] width 13 height 13
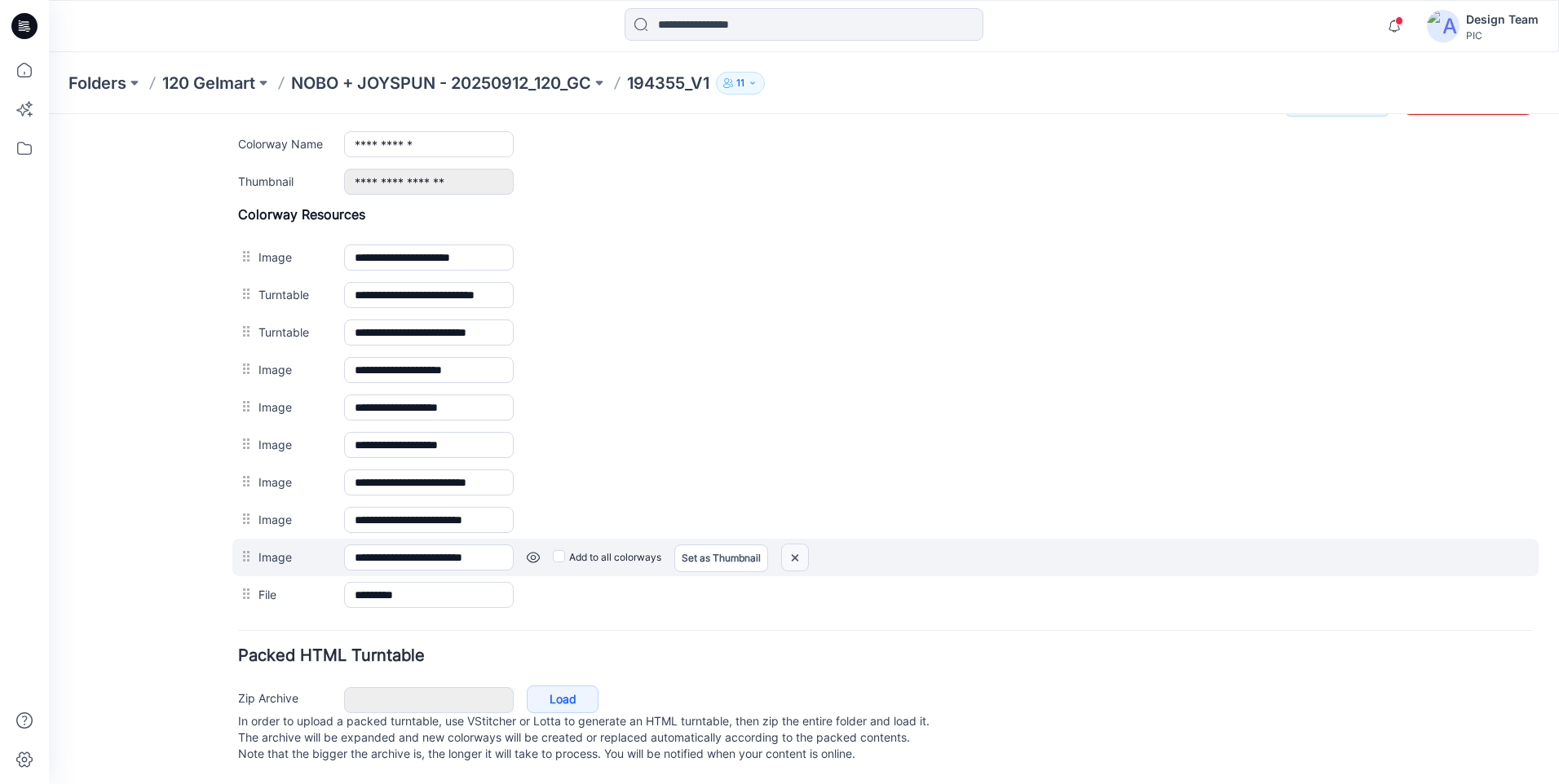
click at [794, 547] on img at bounding box center [795, 557] width 26 height 27
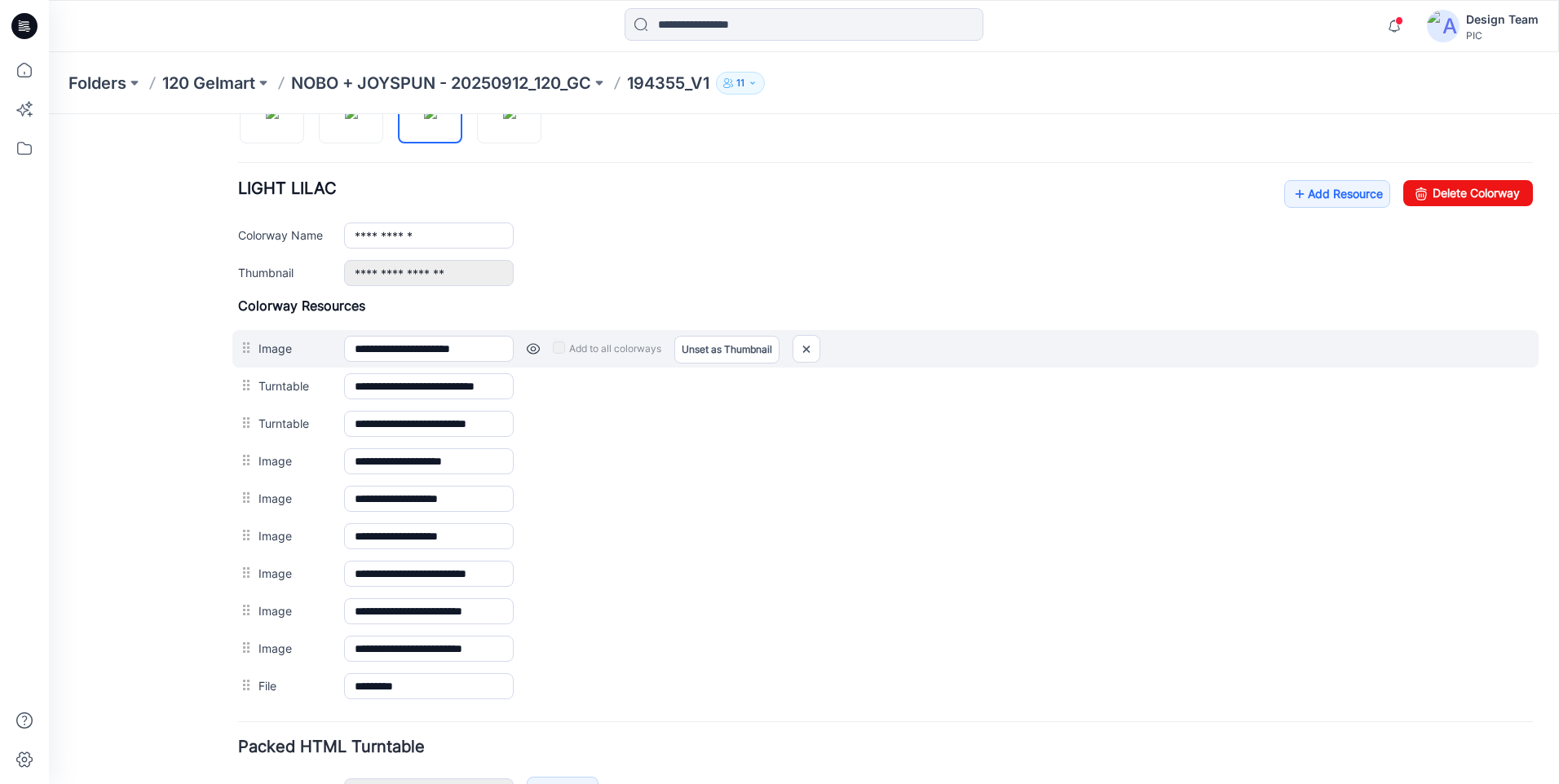
scroll to position [368, 0]
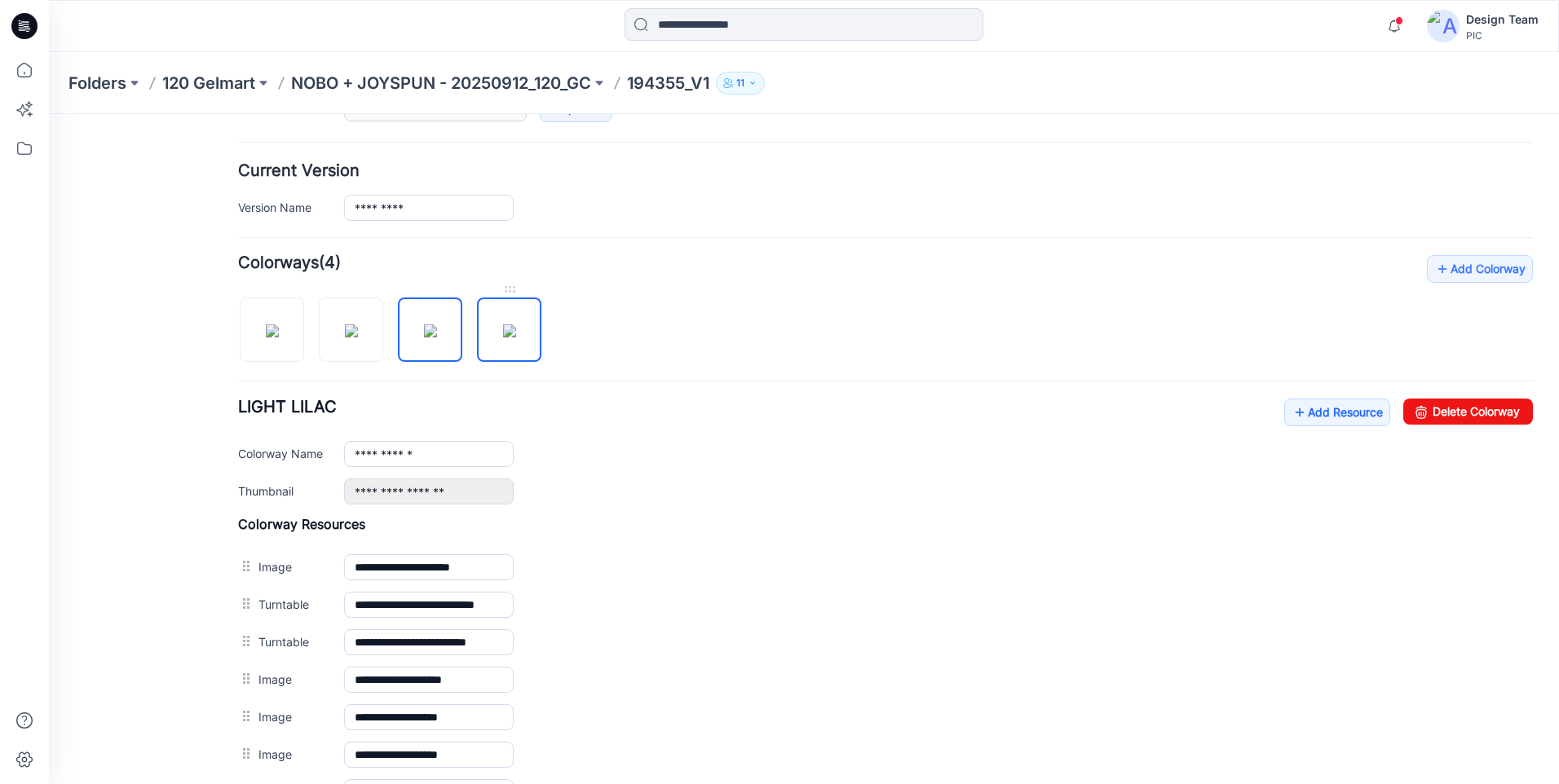
click at [503, 325] on img at bounding box center [509, 331] width 13 height 13
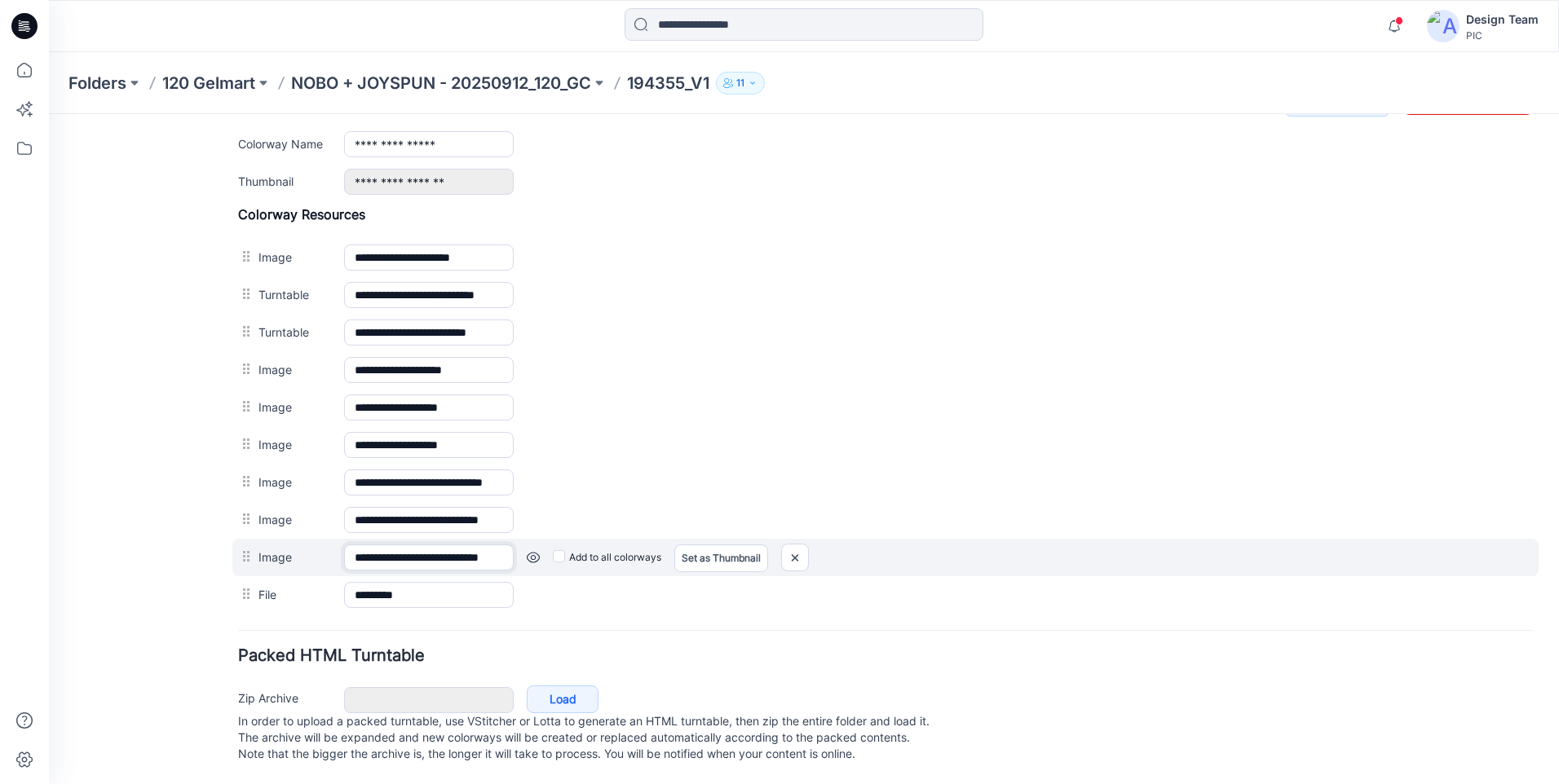
click at [502, 544] on input "**********" at bounding box center [429, 557] width 169 height 26
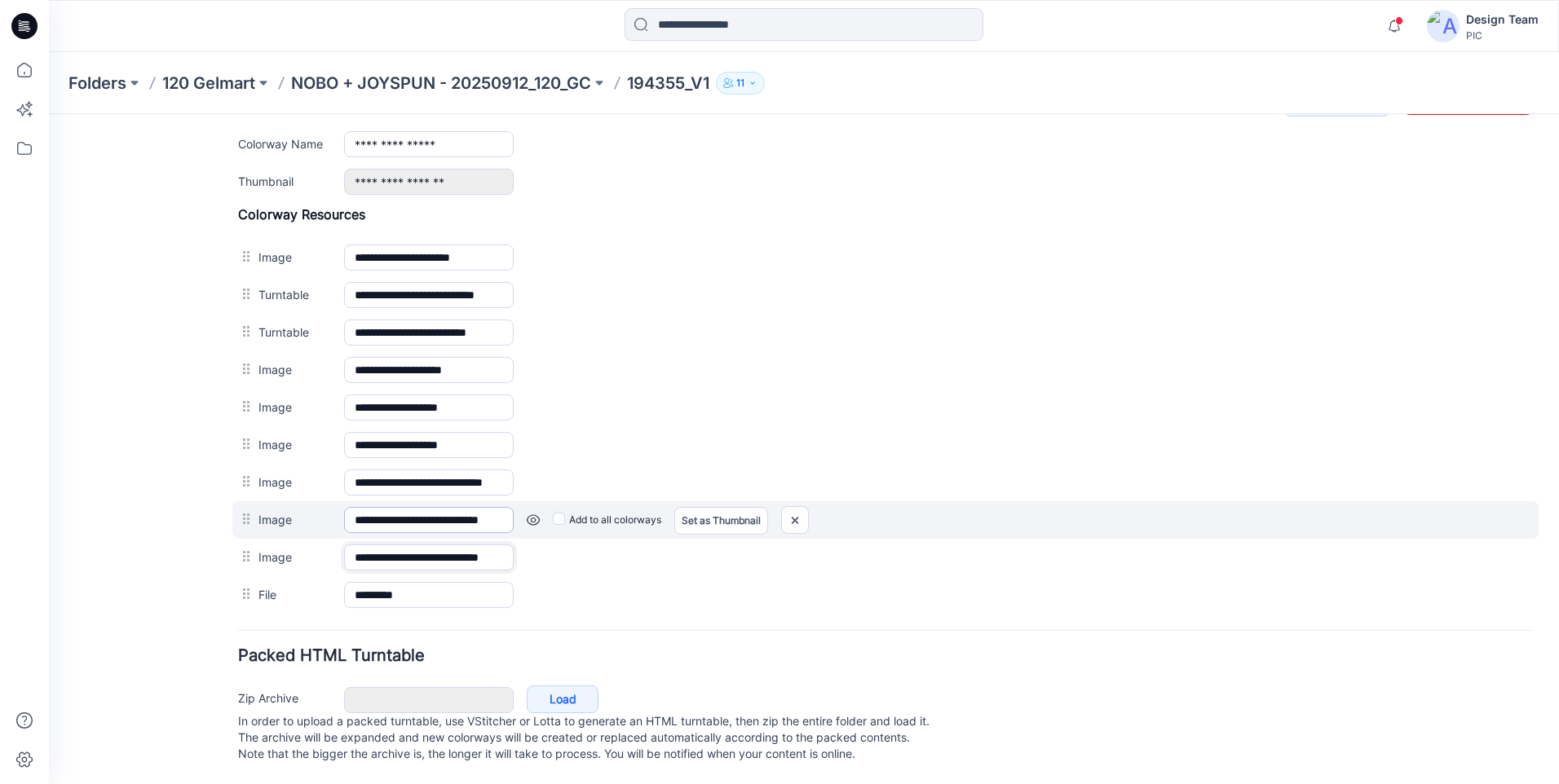
scroll to position [0, 50]
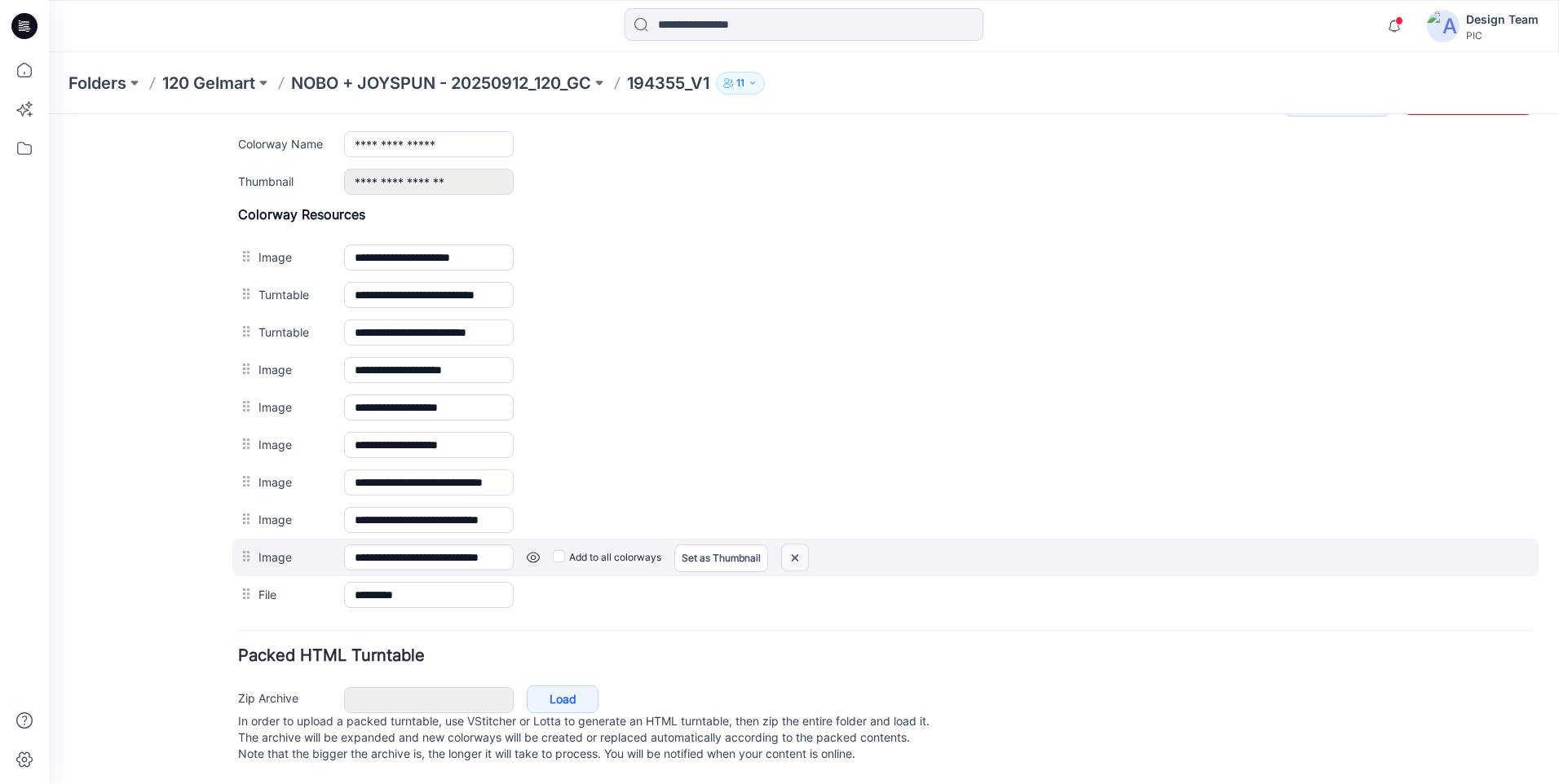
click at [806, 544] on img at bounding box center [795, 557] width 26 height 27
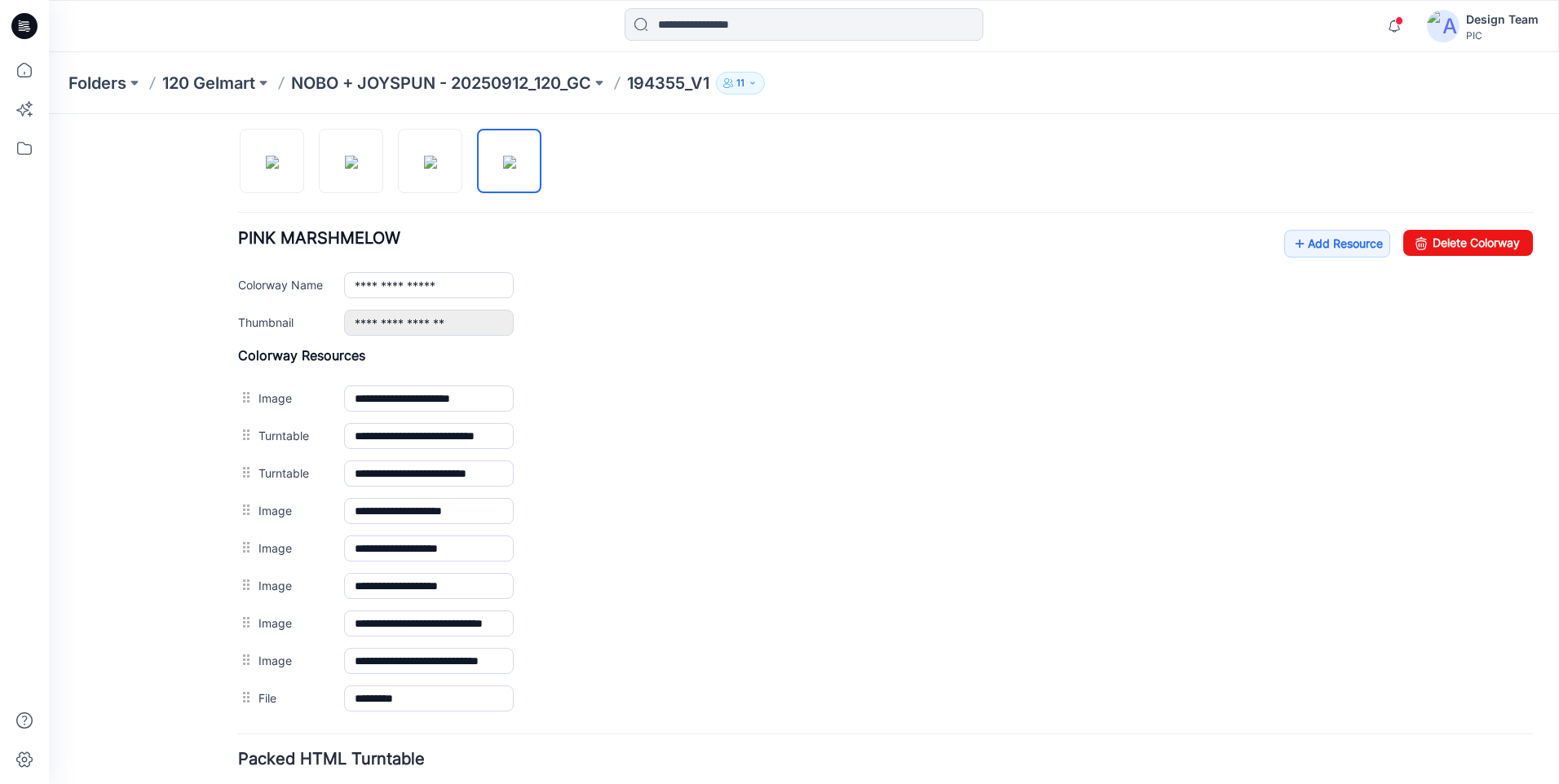
scroll to position [412, 0]
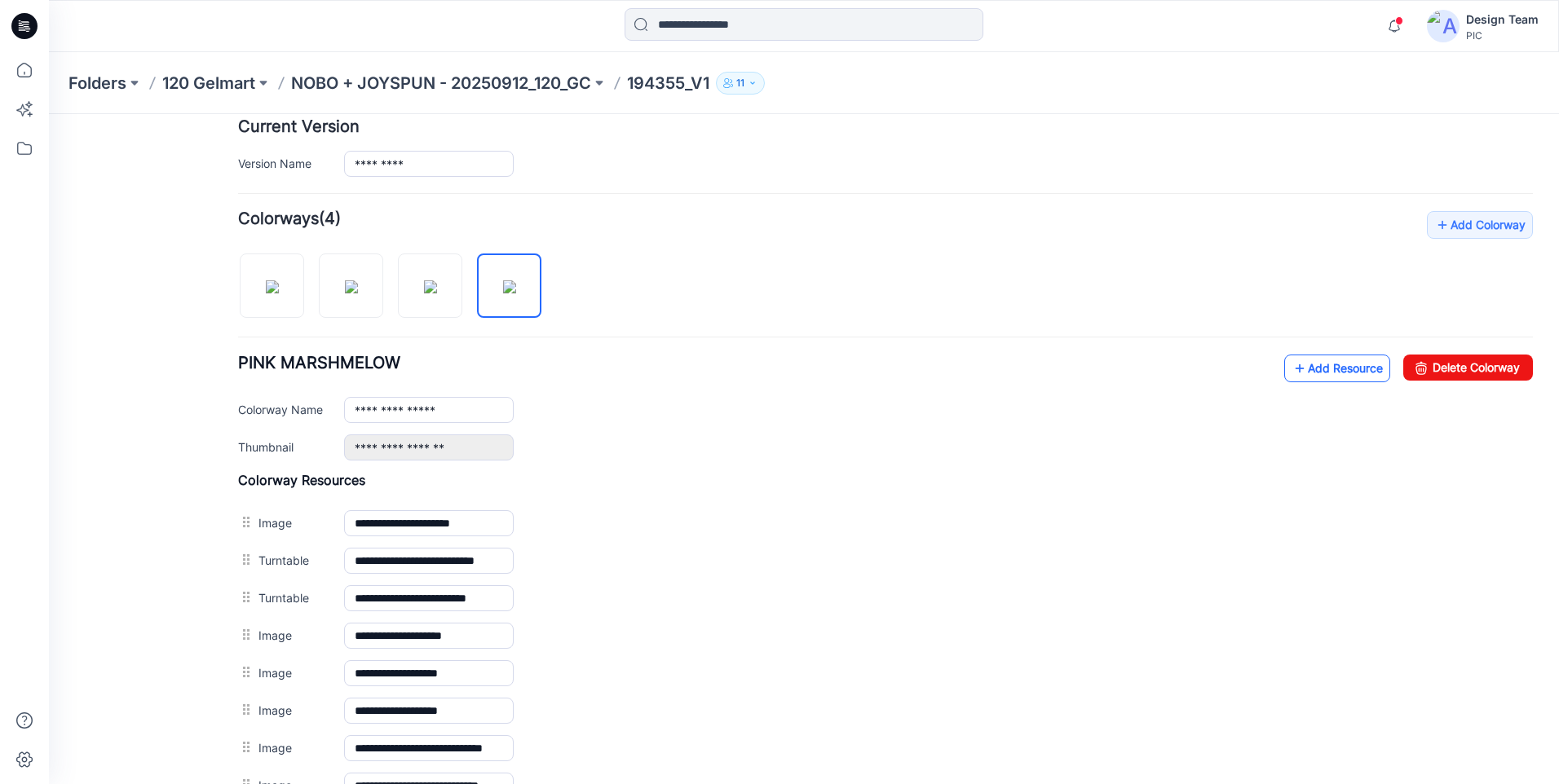
click at [1315, 356] on link "Add Resource" at bounding box center [1337, 368] width 106 height 27
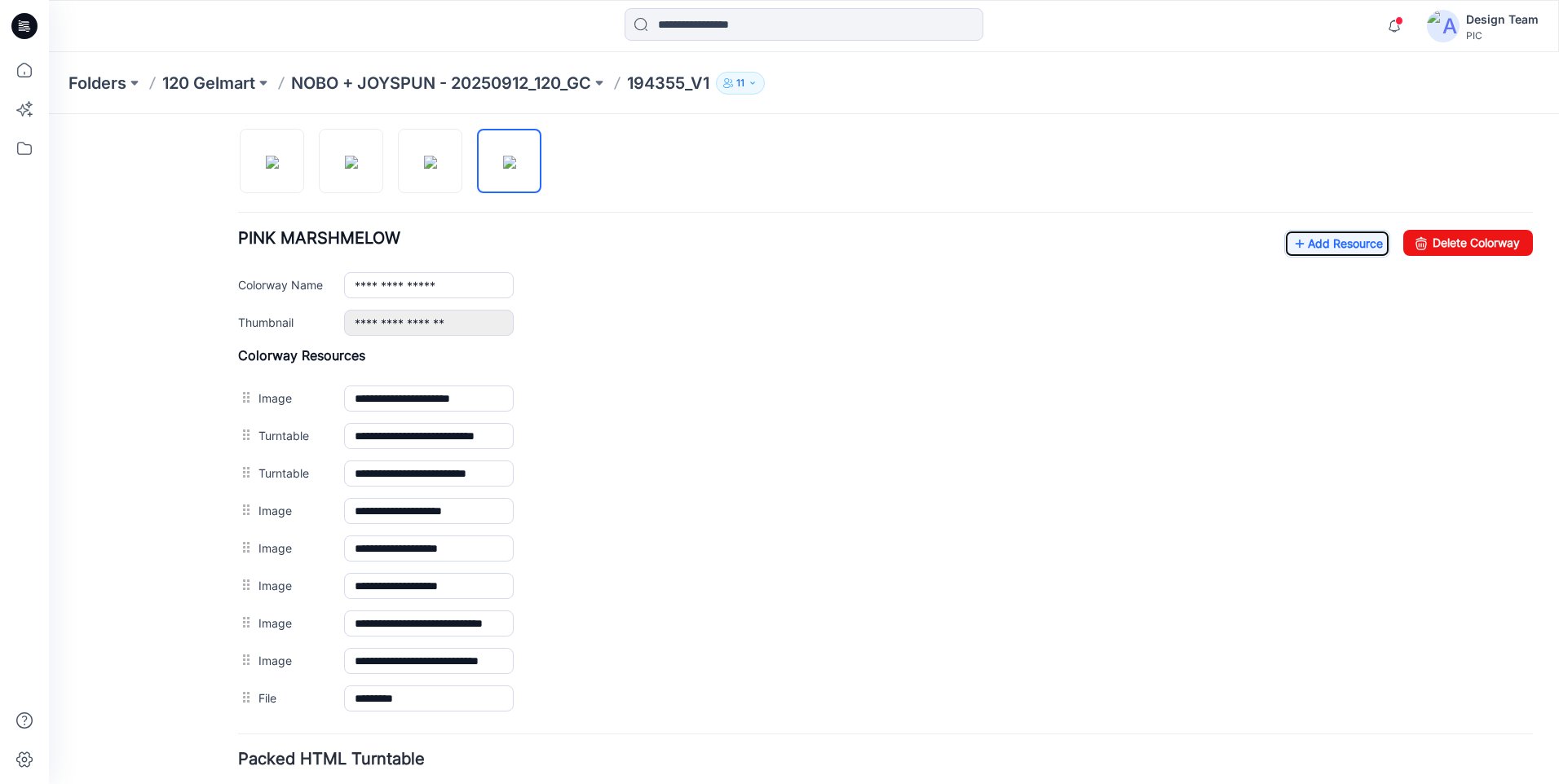
scroll to position [657, 0]
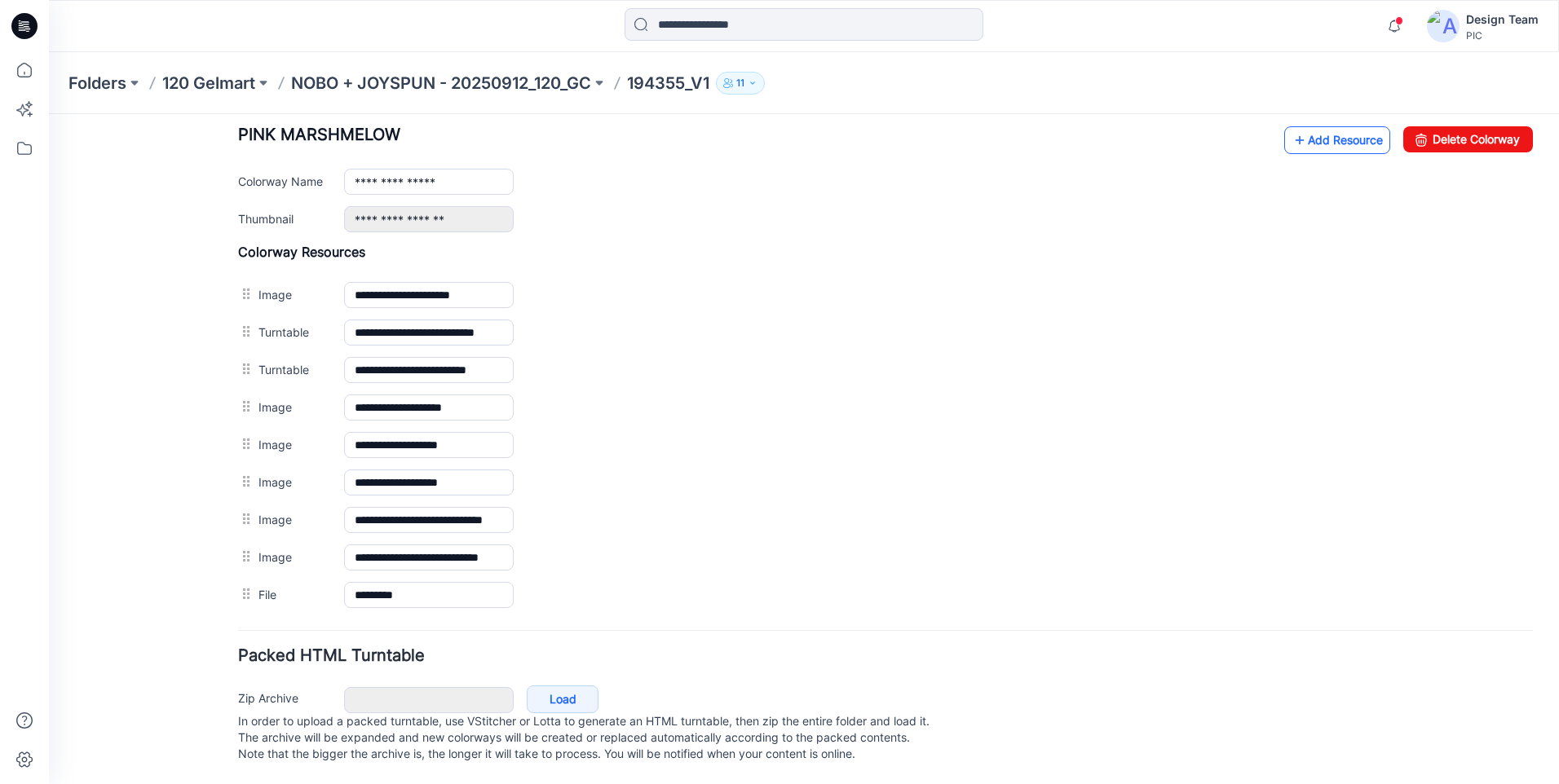
click at [1292, 127] on icon at bounding box center [1299, 140] width 16 height 26
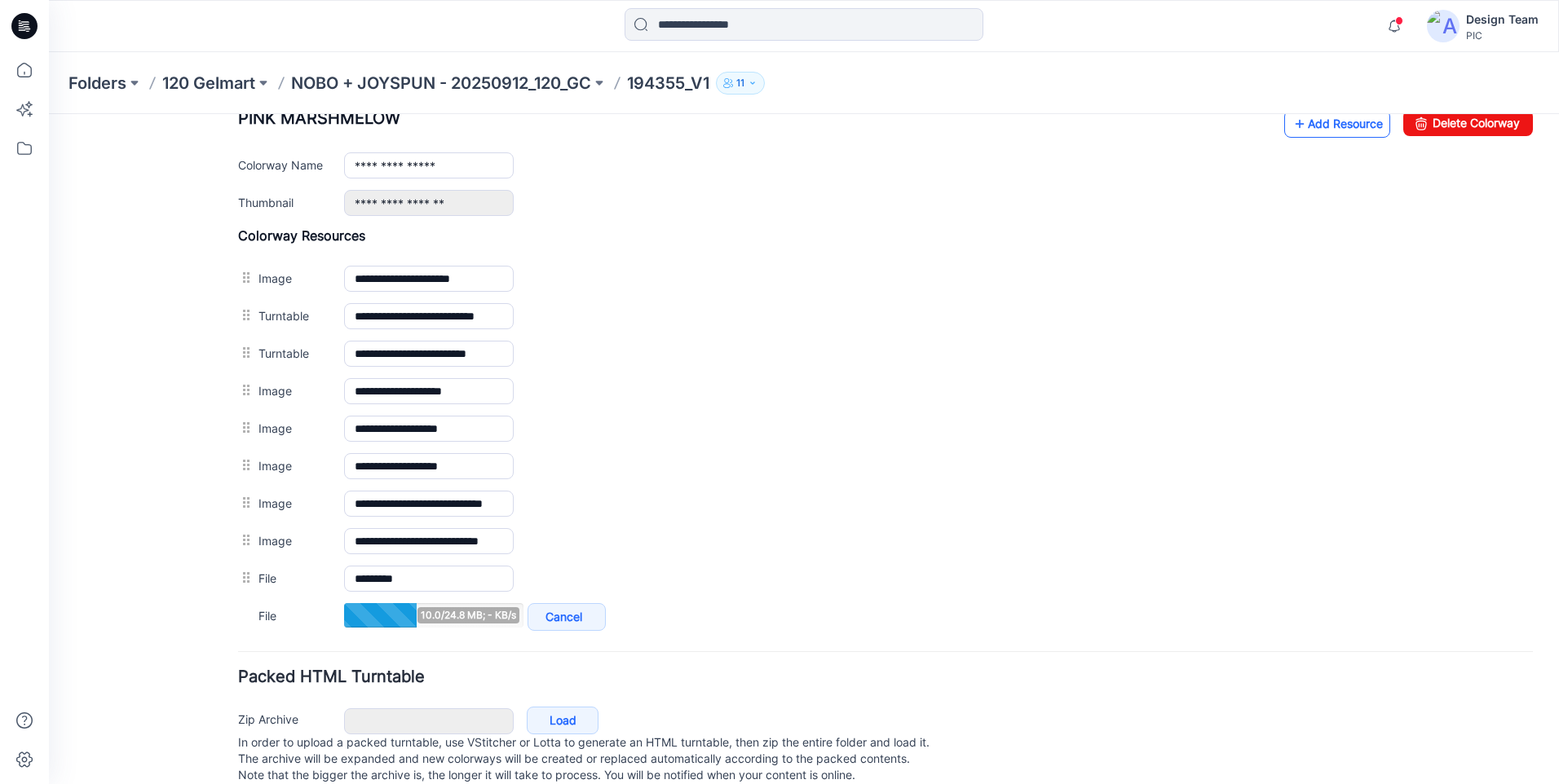
click at [1331, 123] on link "Add Resource" at bounding box center [1337, 124] width 106 height 27
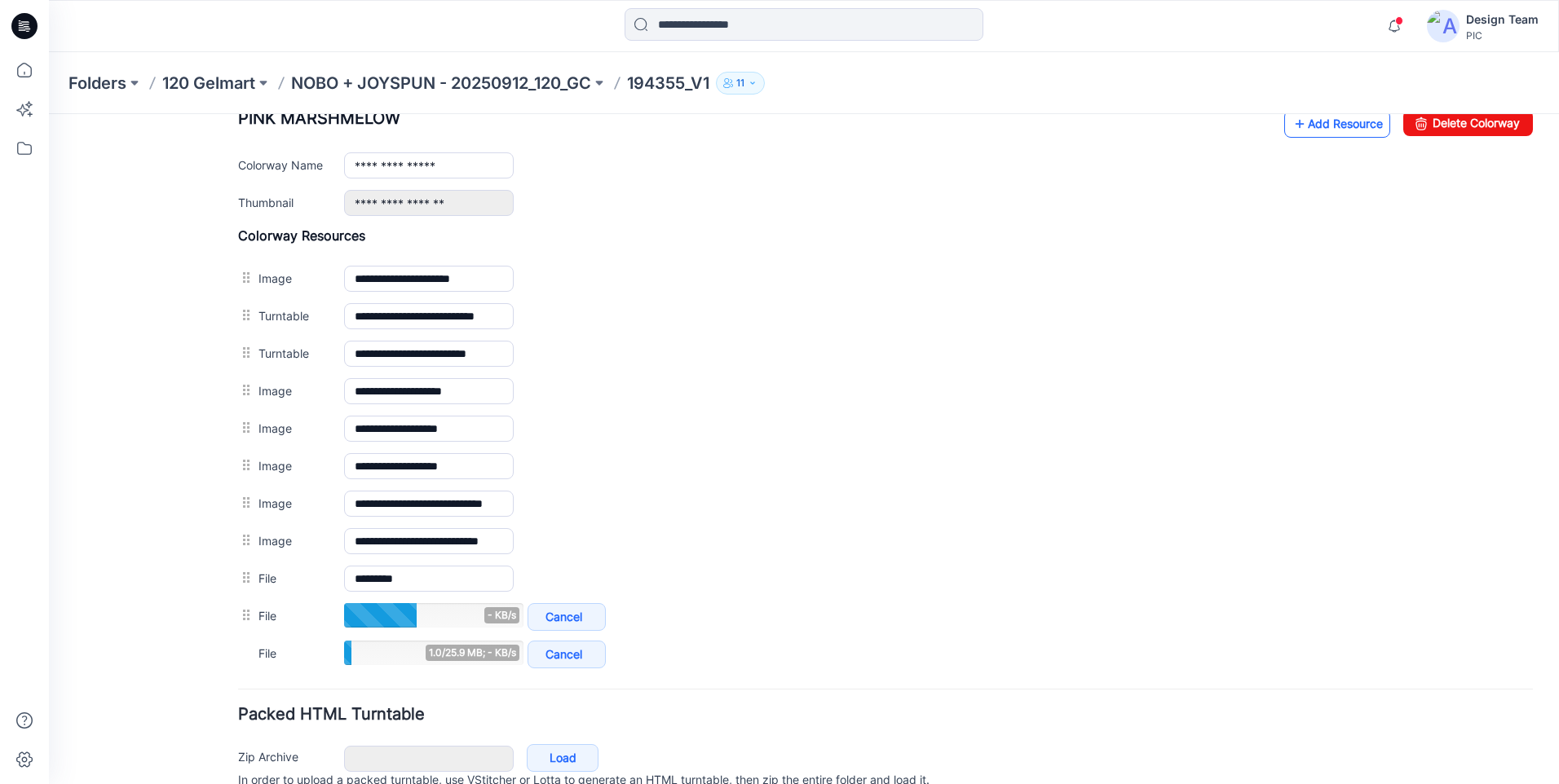
click at [1311, 134] on link "Add Resource" at bounding box center [1337, 124] width 106 height 27
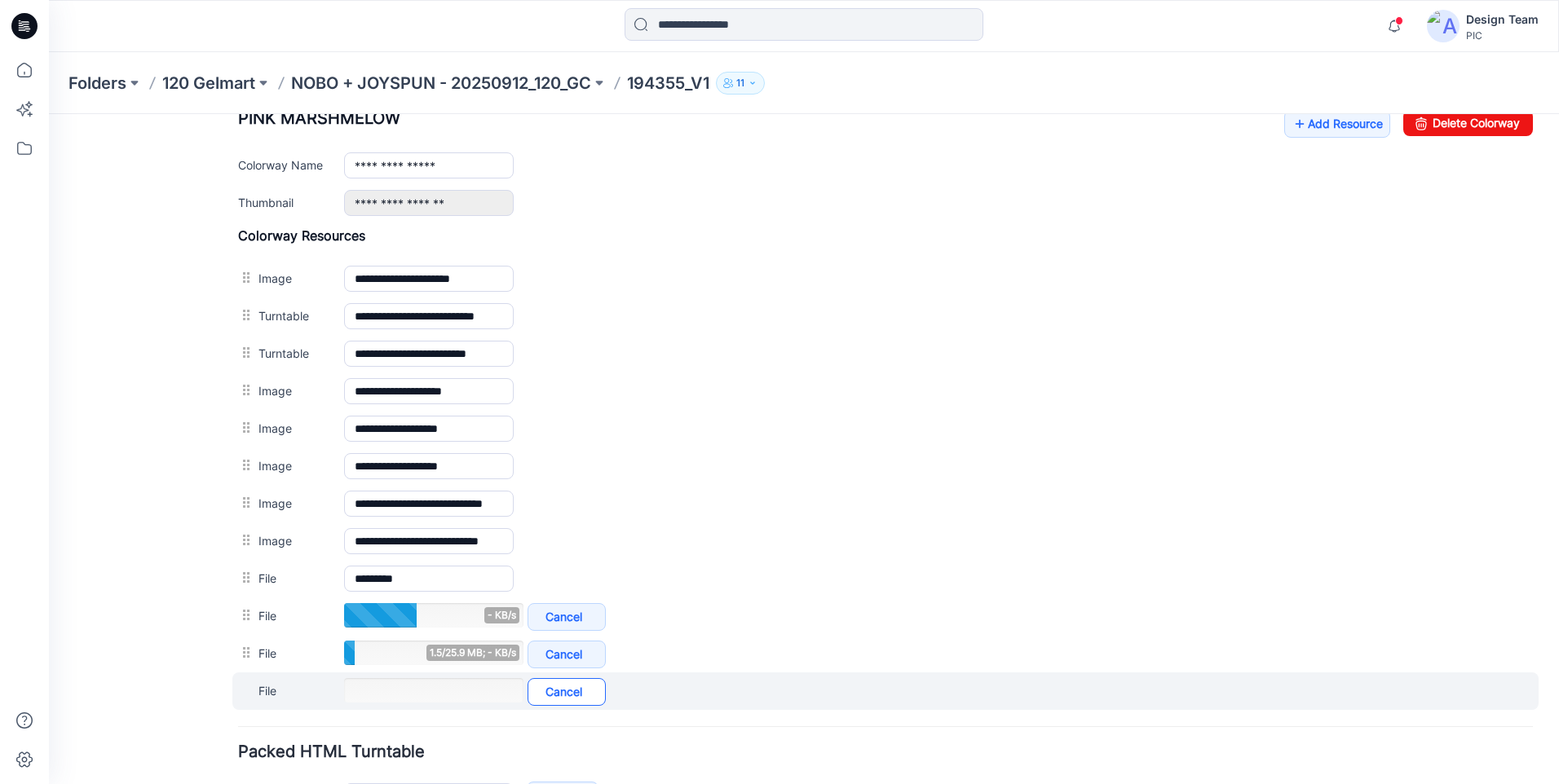
click at [558, 700] on link "Cancel" at bounding box center [566, 692] width 78 height 27
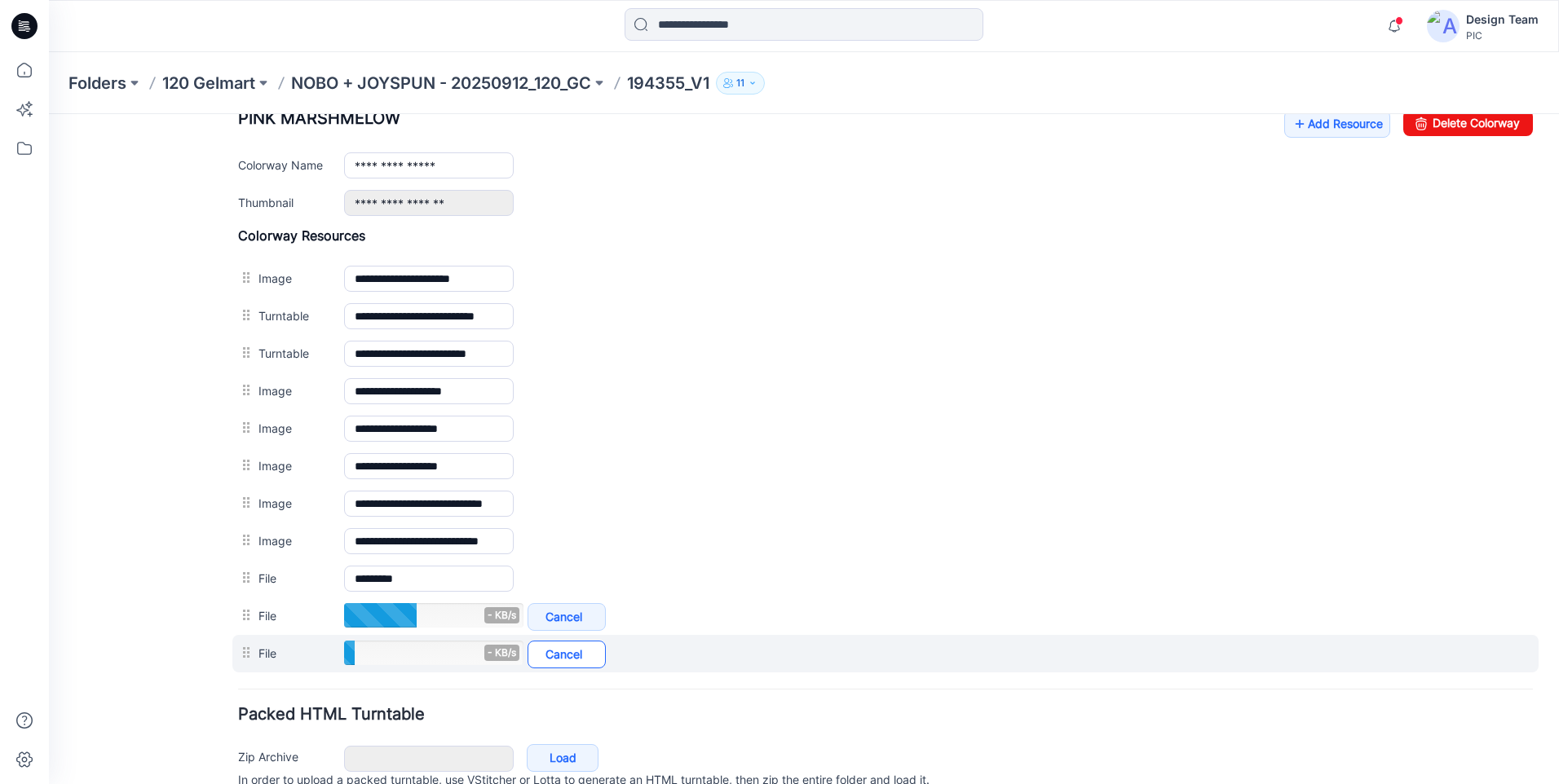
click at [560, 660] on link "Cancel" at bounding box center [566, 654] width 78 height 27
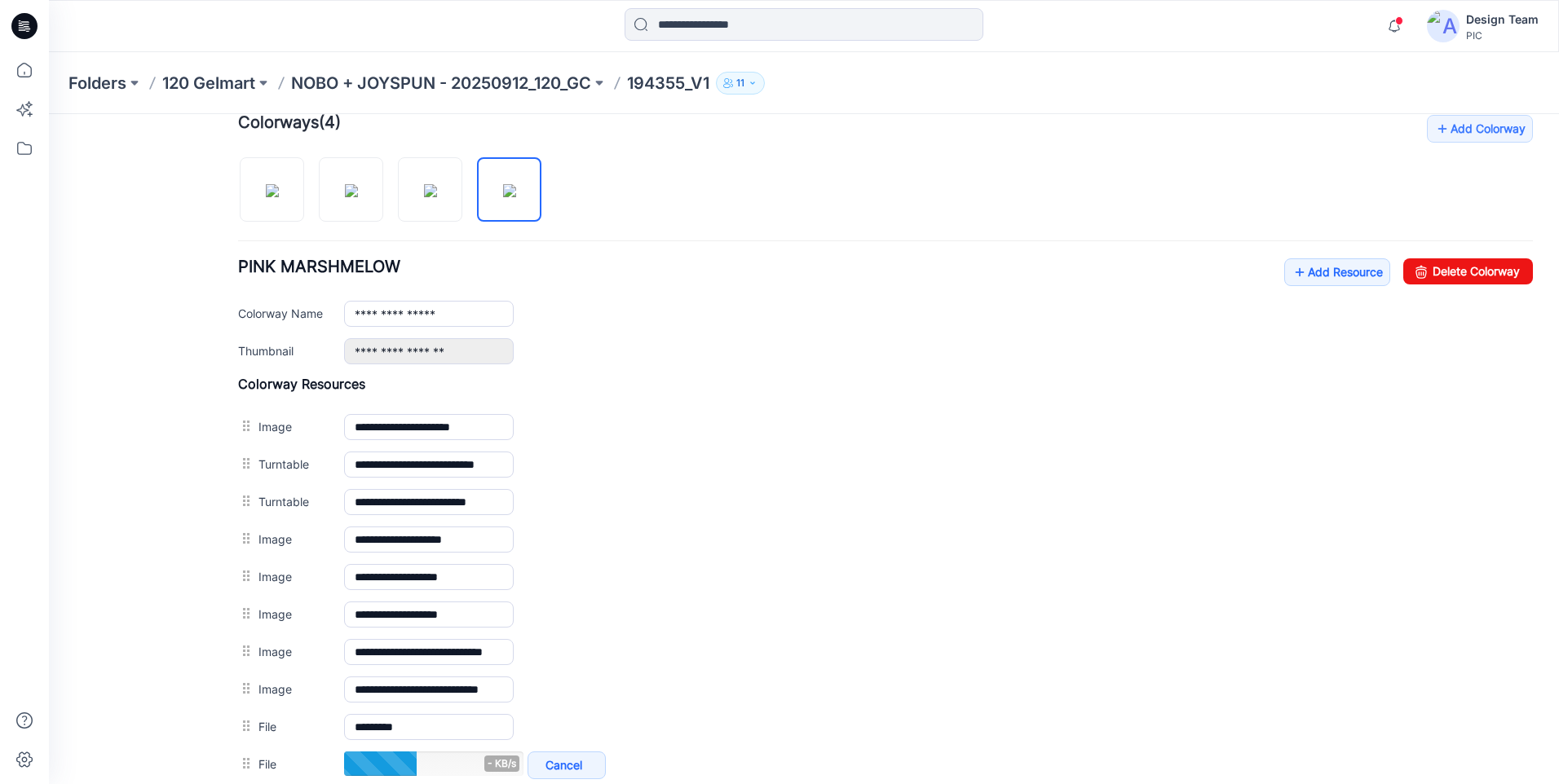
scroll to position [494, 0]
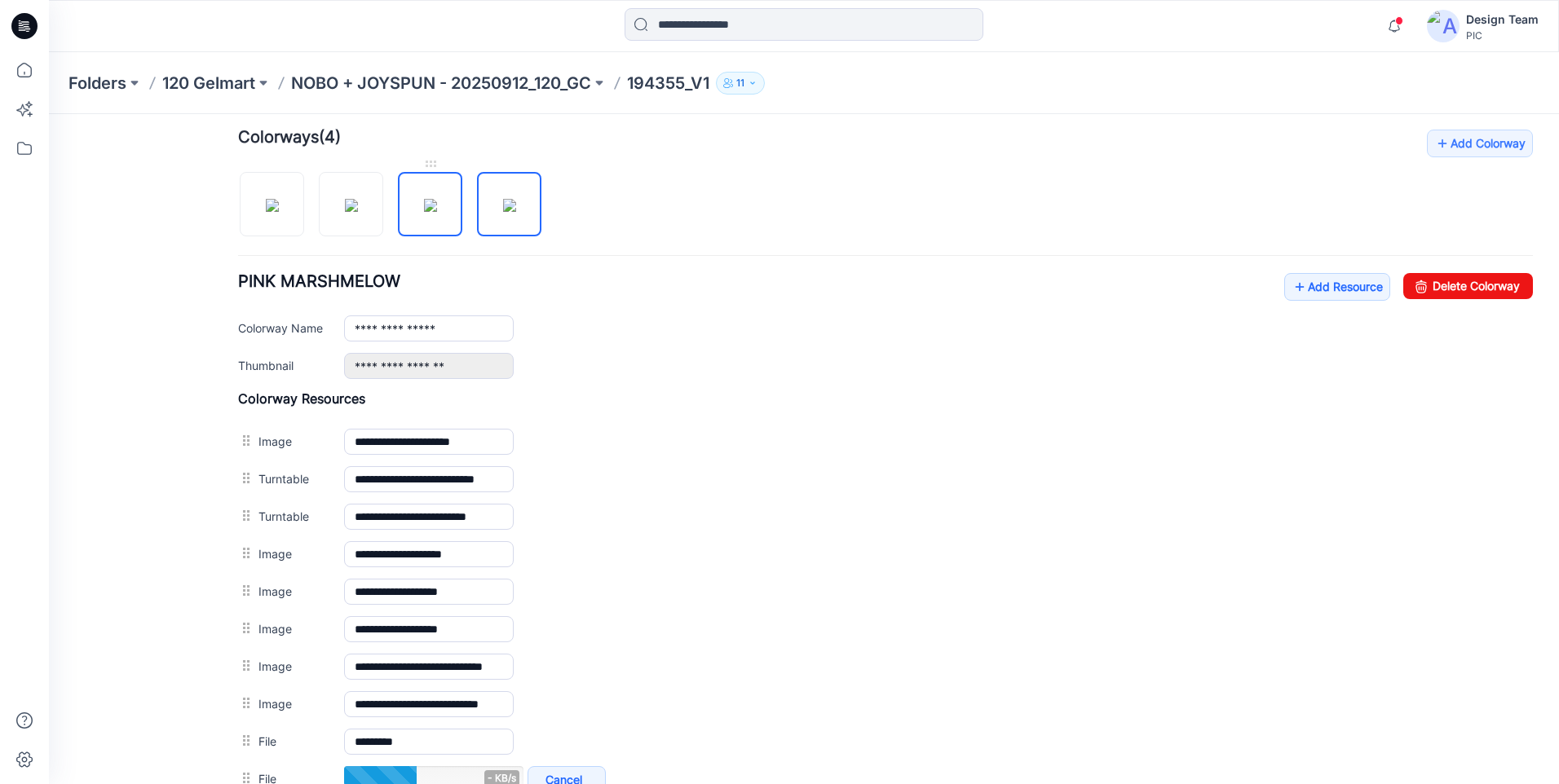
click at [424, 212] on img at bounding box center [430, 205] width 13 height 13
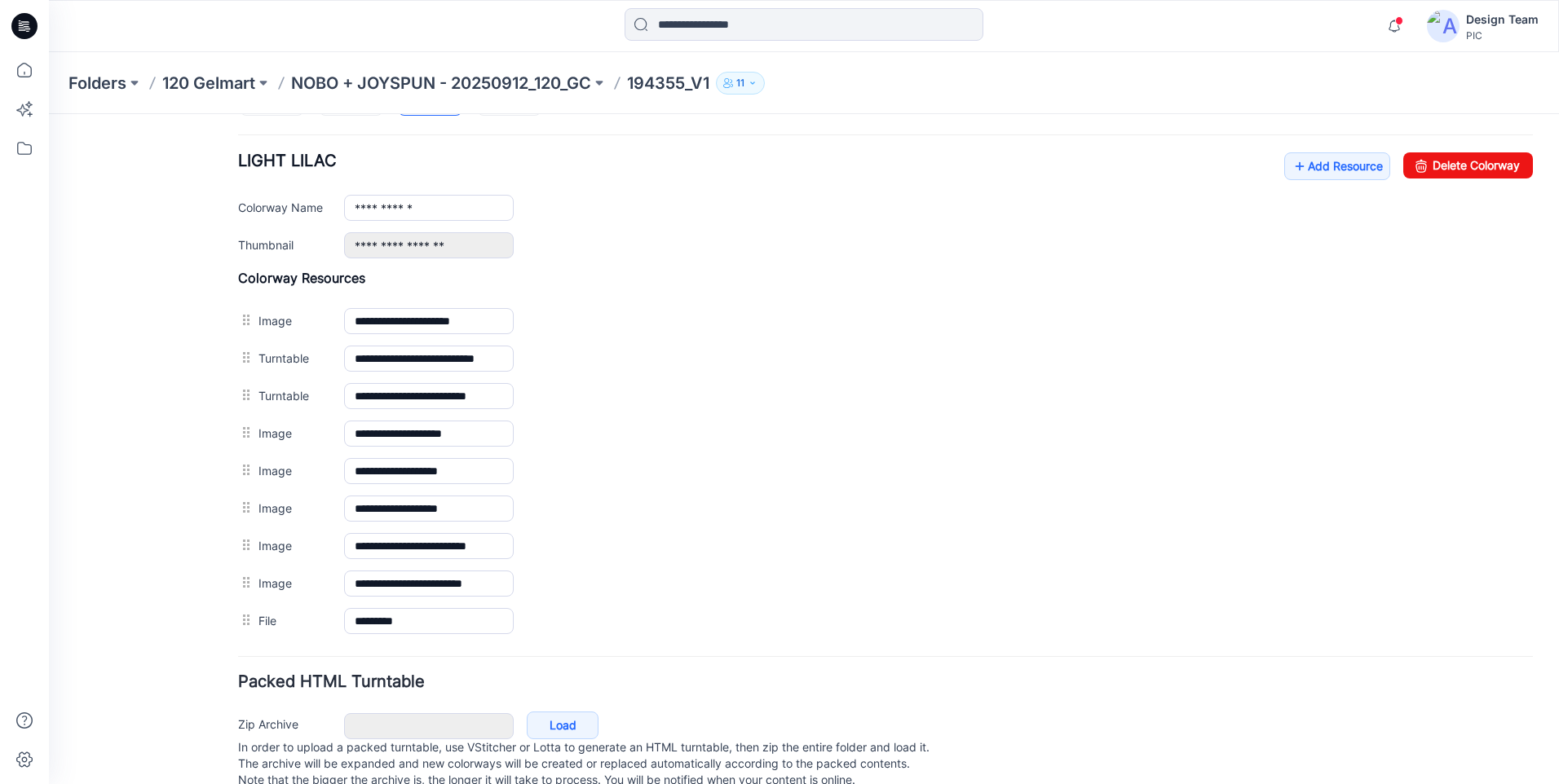
scroll to position [575, 0]
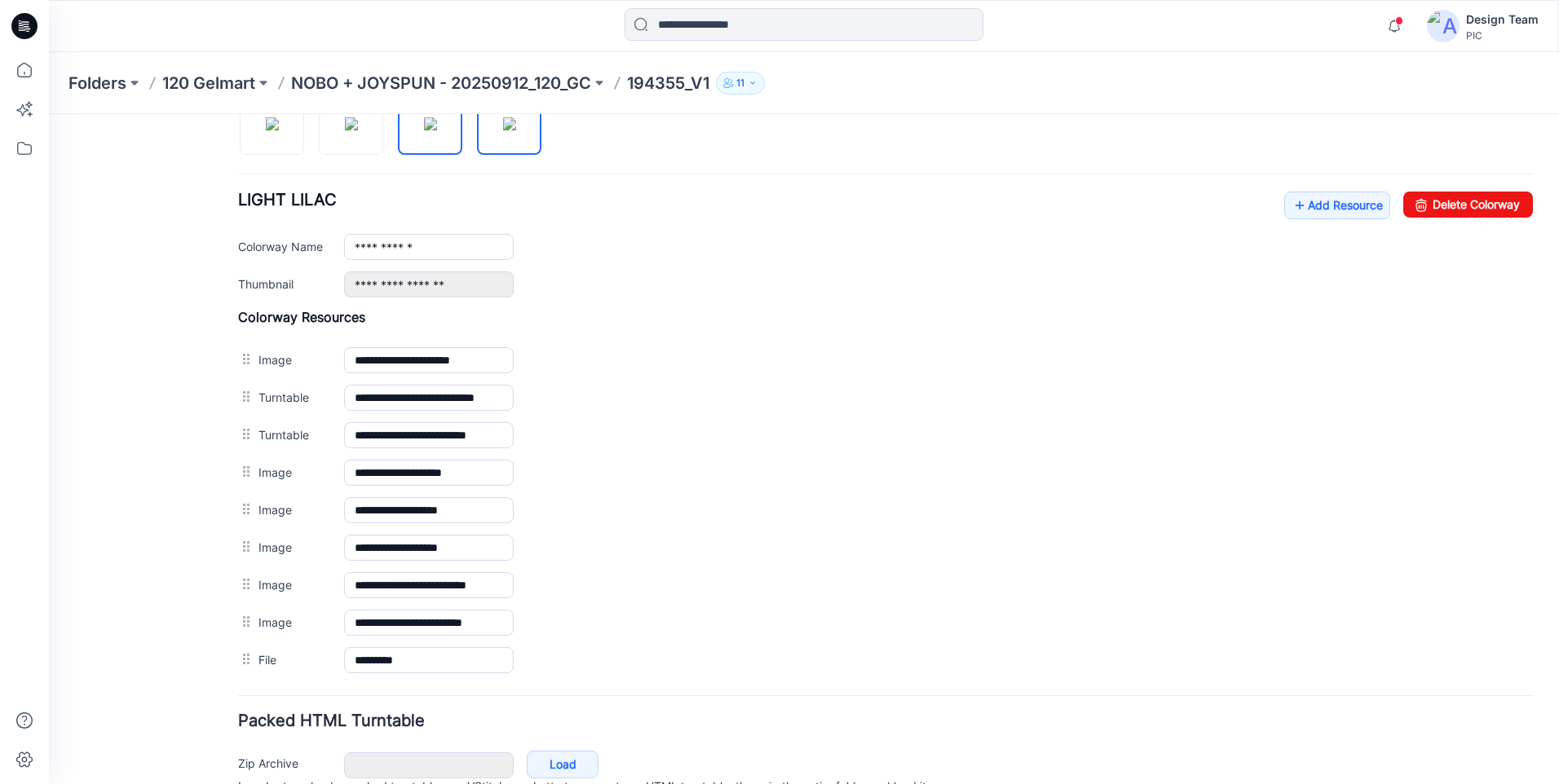
click at [503, 131] on img at bounding box center [509, 124] width 13 height 13
click at [1291, 204] on icon at bounding box center [1299, 205] width 16 height 26
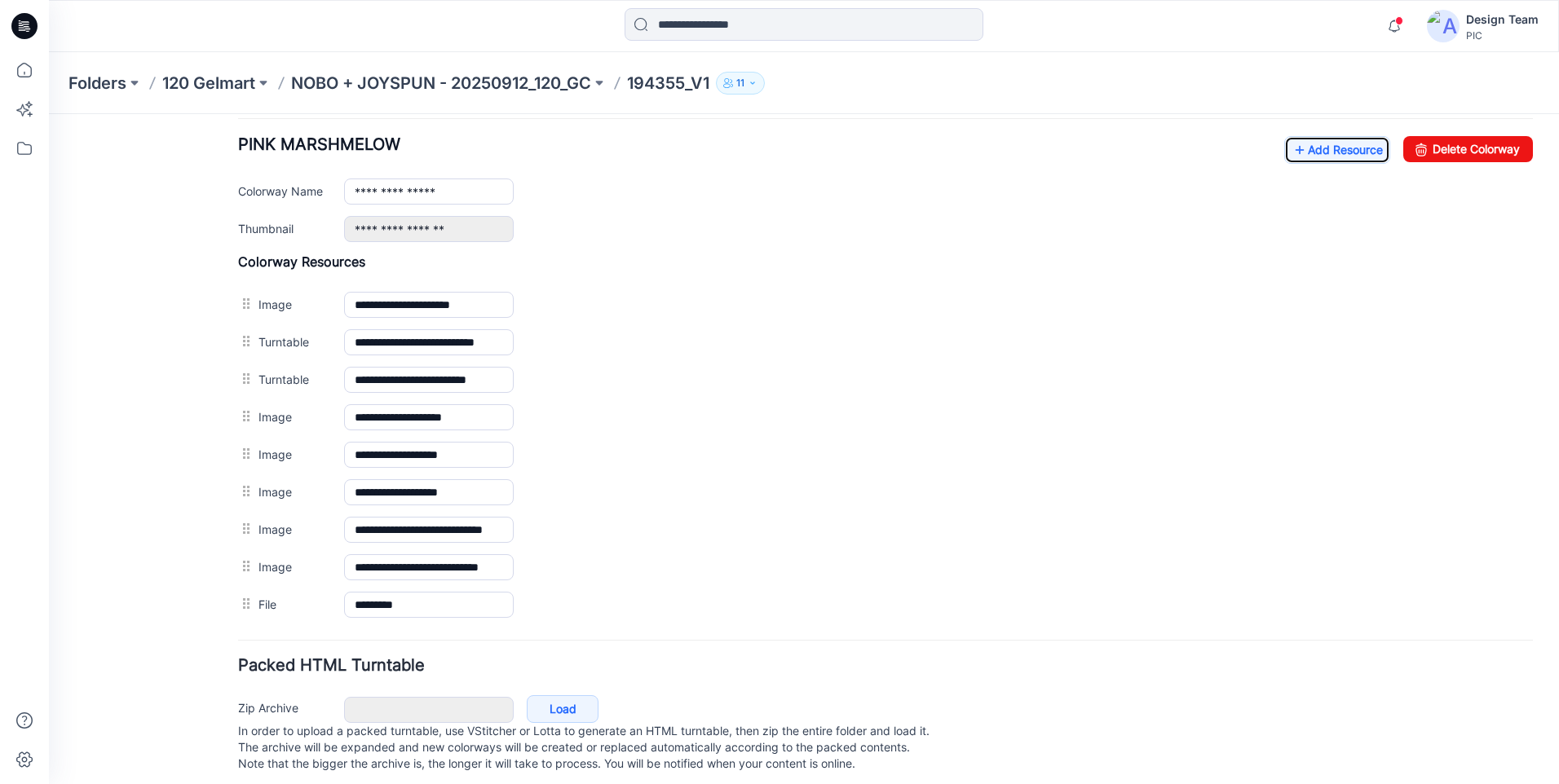
scroll to position [657, 0]
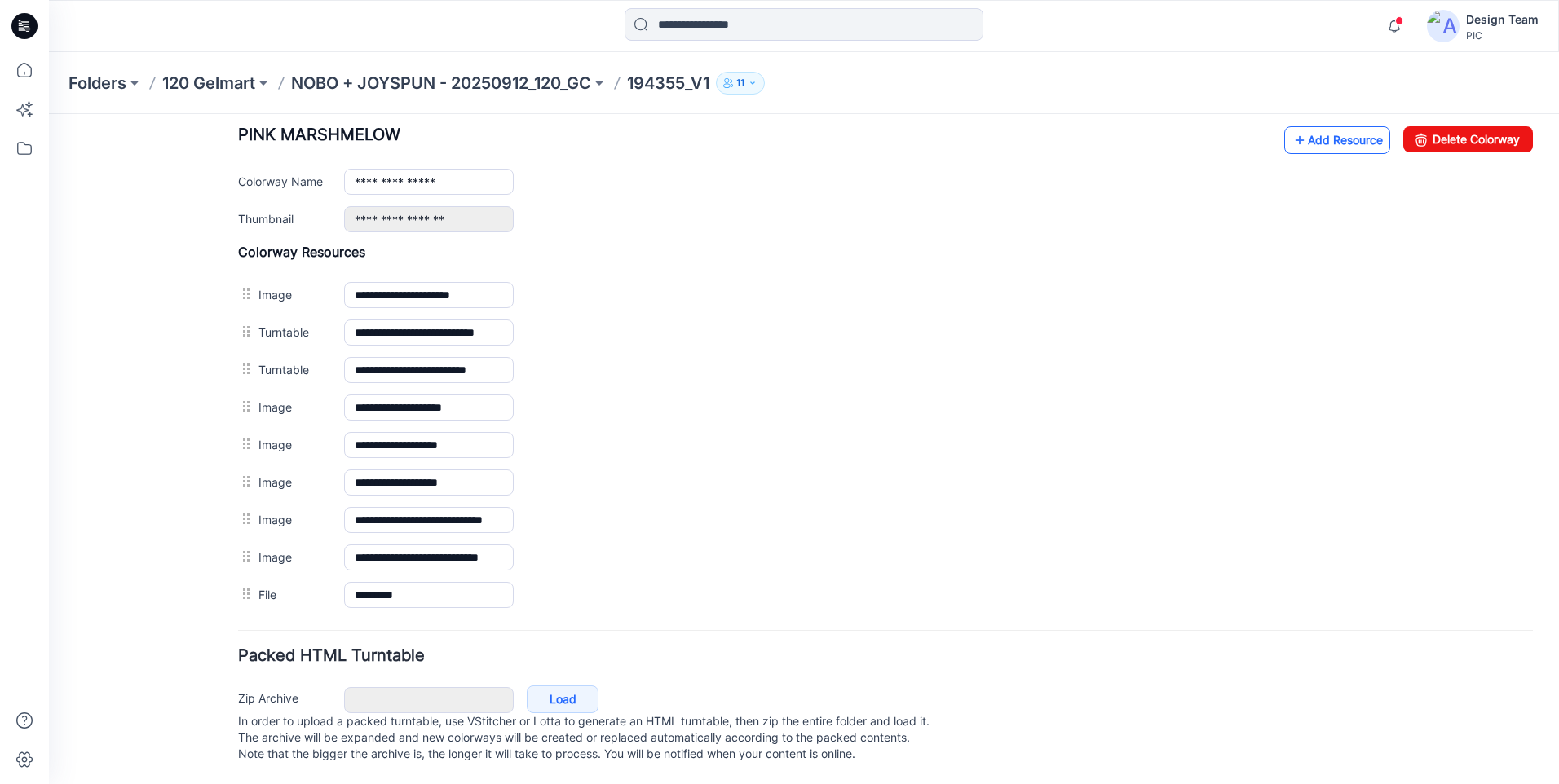
click at [1311, 126] on link "Add Resource" at bounding box center [1337, 140] width 106 height 27
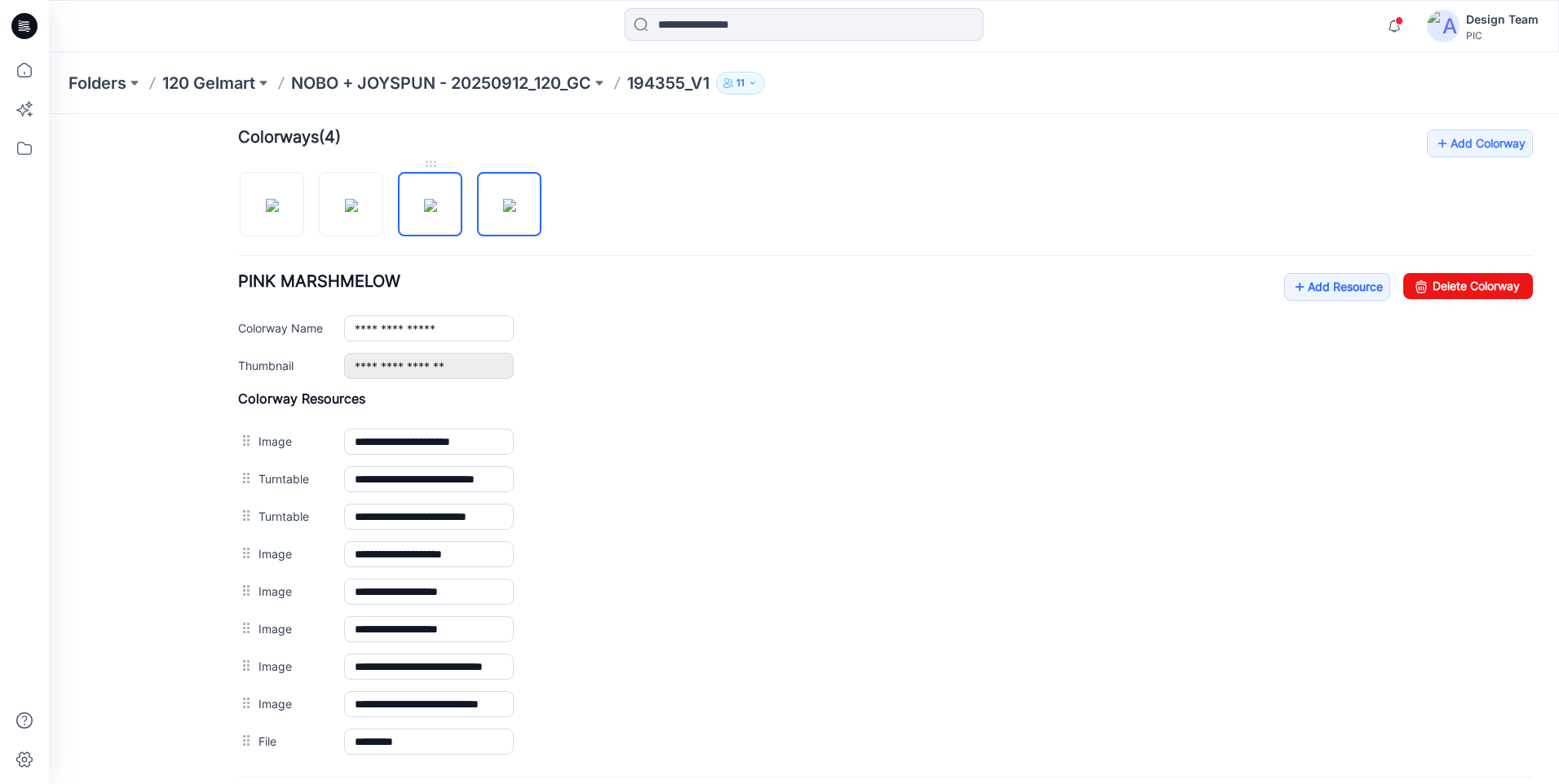
click at [437, 212] on img at bounding box center [430, 205] width 13 height 13
click at [1301, 293] on link "Add Resource" at bounding box center [1337, 287] width 106 height 27
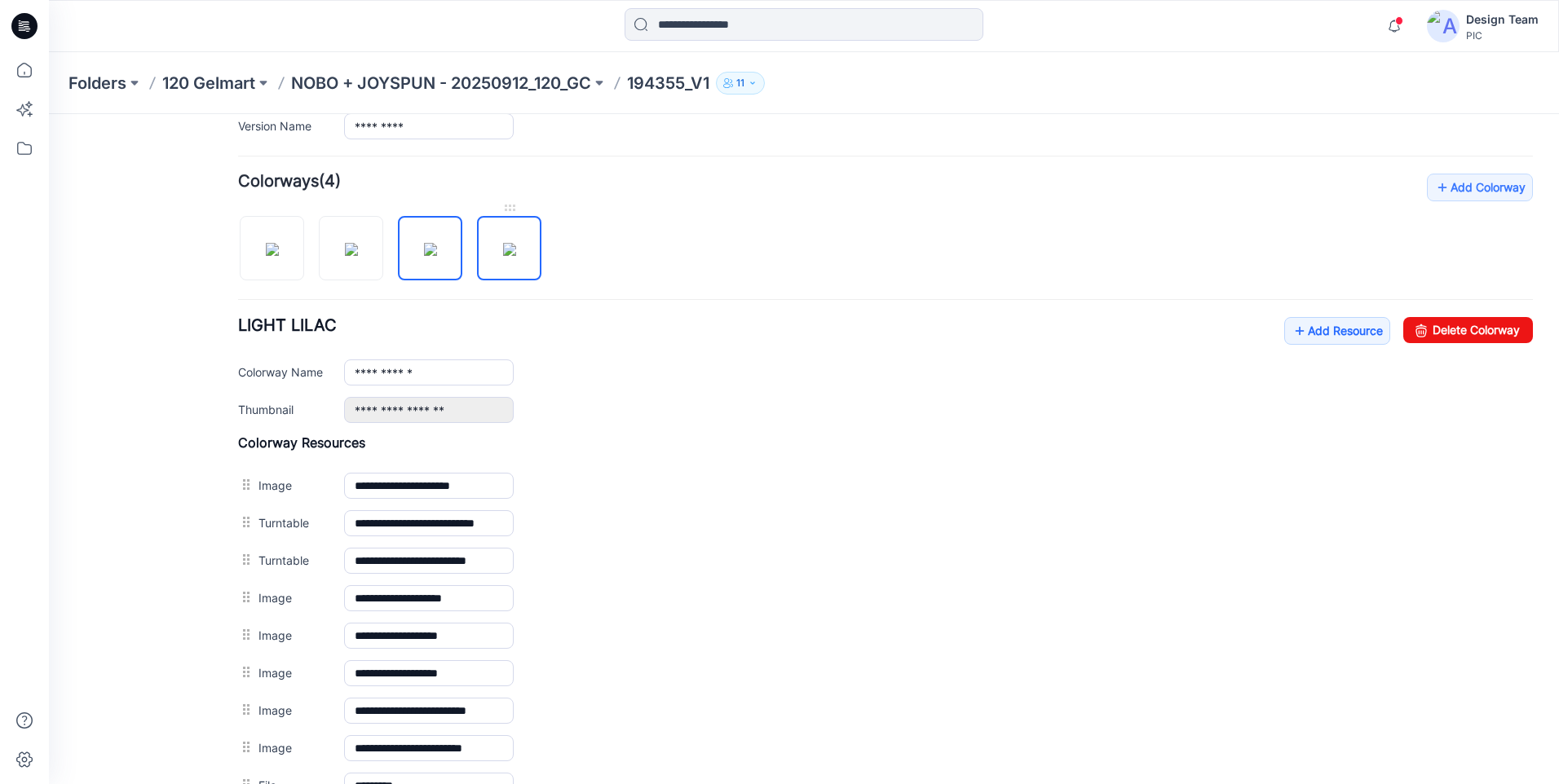
click at [511, 252] on img at bounding box center [509, 249] width 13 height 13
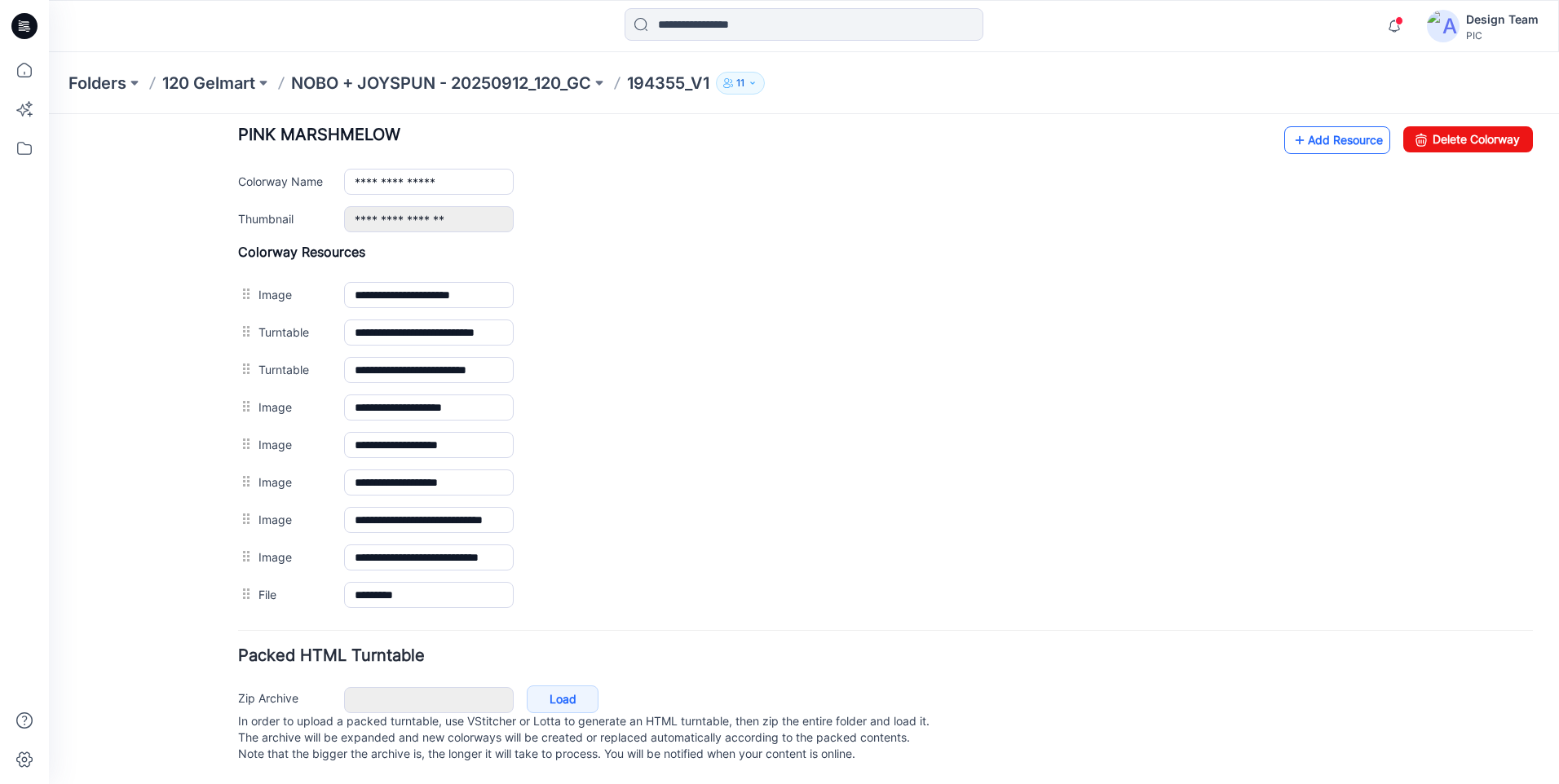
click at [1300, 131] on link "Add Resource" at bounding box center [1337, 140] width 106 height 27
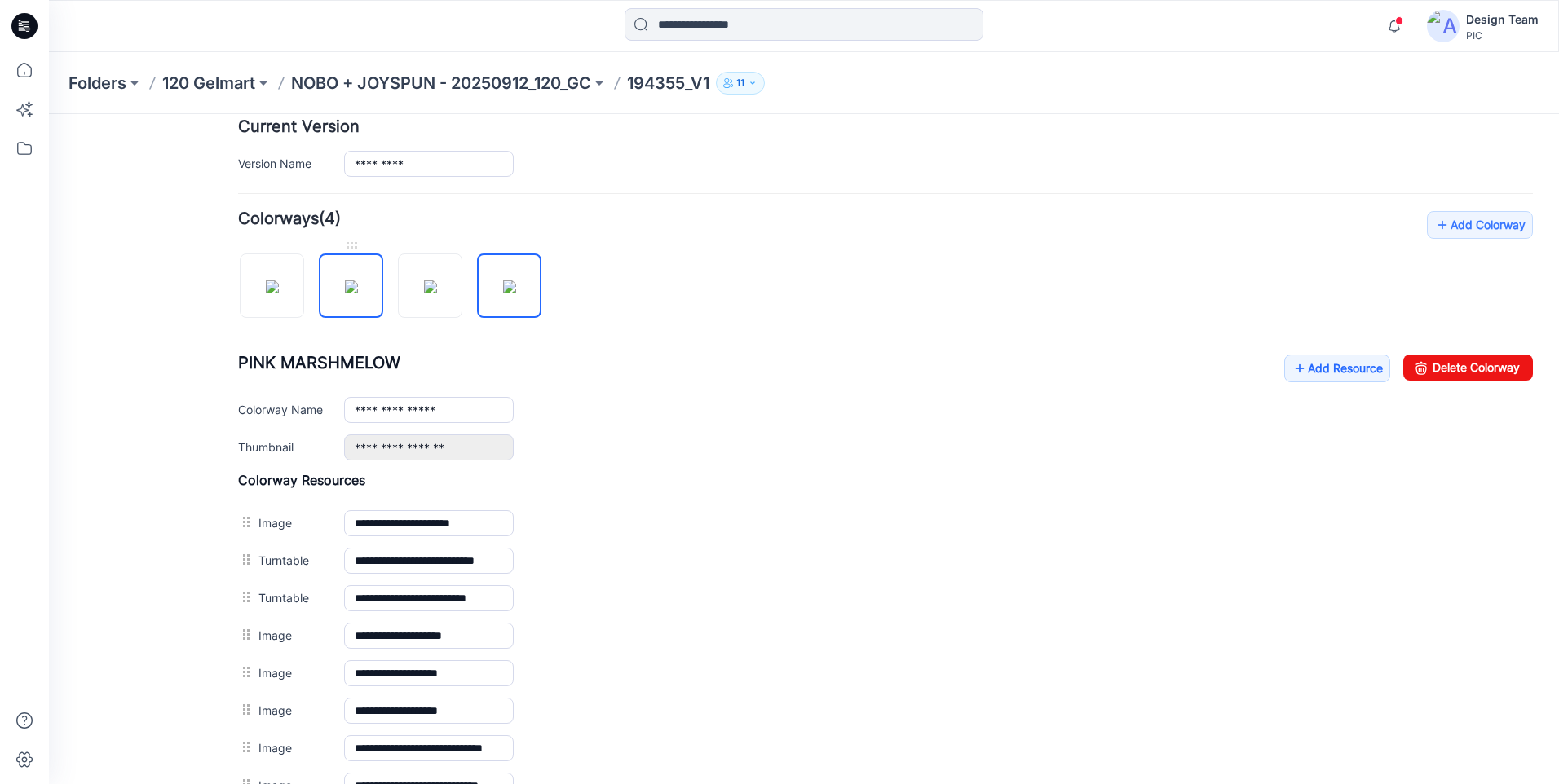
click at [345, 294] on img at bounding box center [351, 287] width 13 height 13
click at [1348, 380] on link "Add Resource" at bounding box center [1337, 368] width 106 height 27
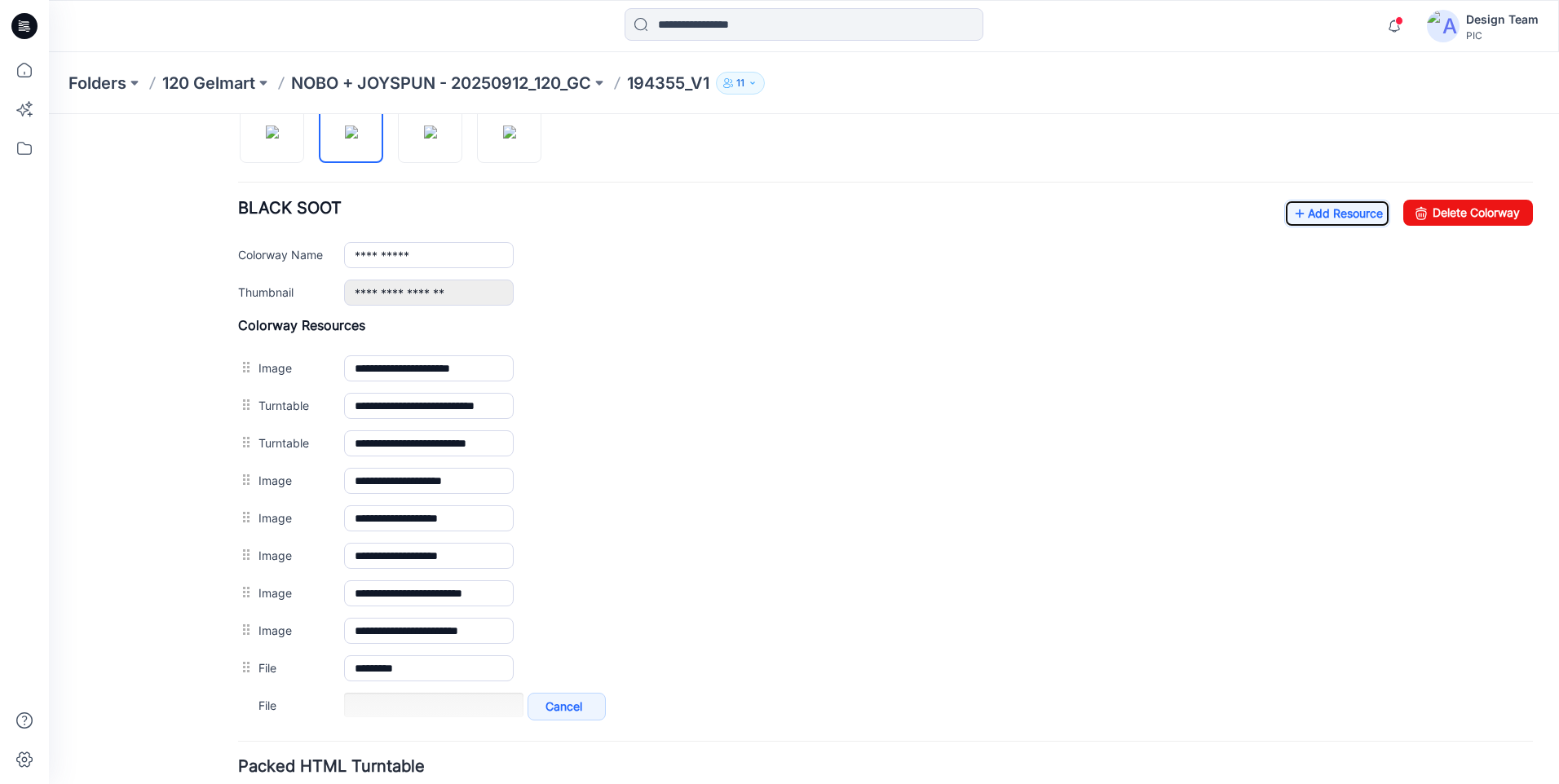
scroll to position [368, 0]
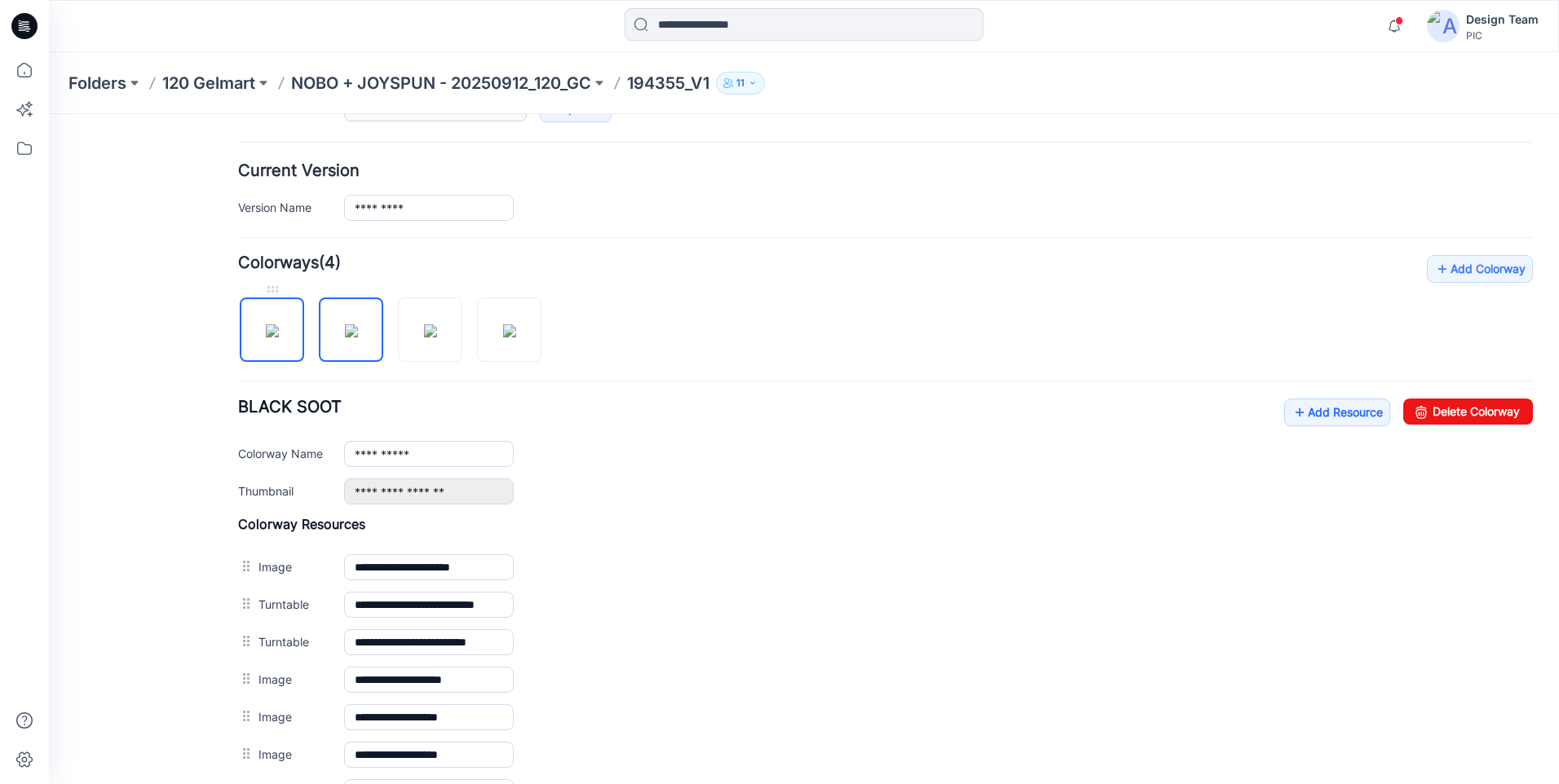
click at [279, 337] on img at bounding box center [271, 331] width 13 height 13
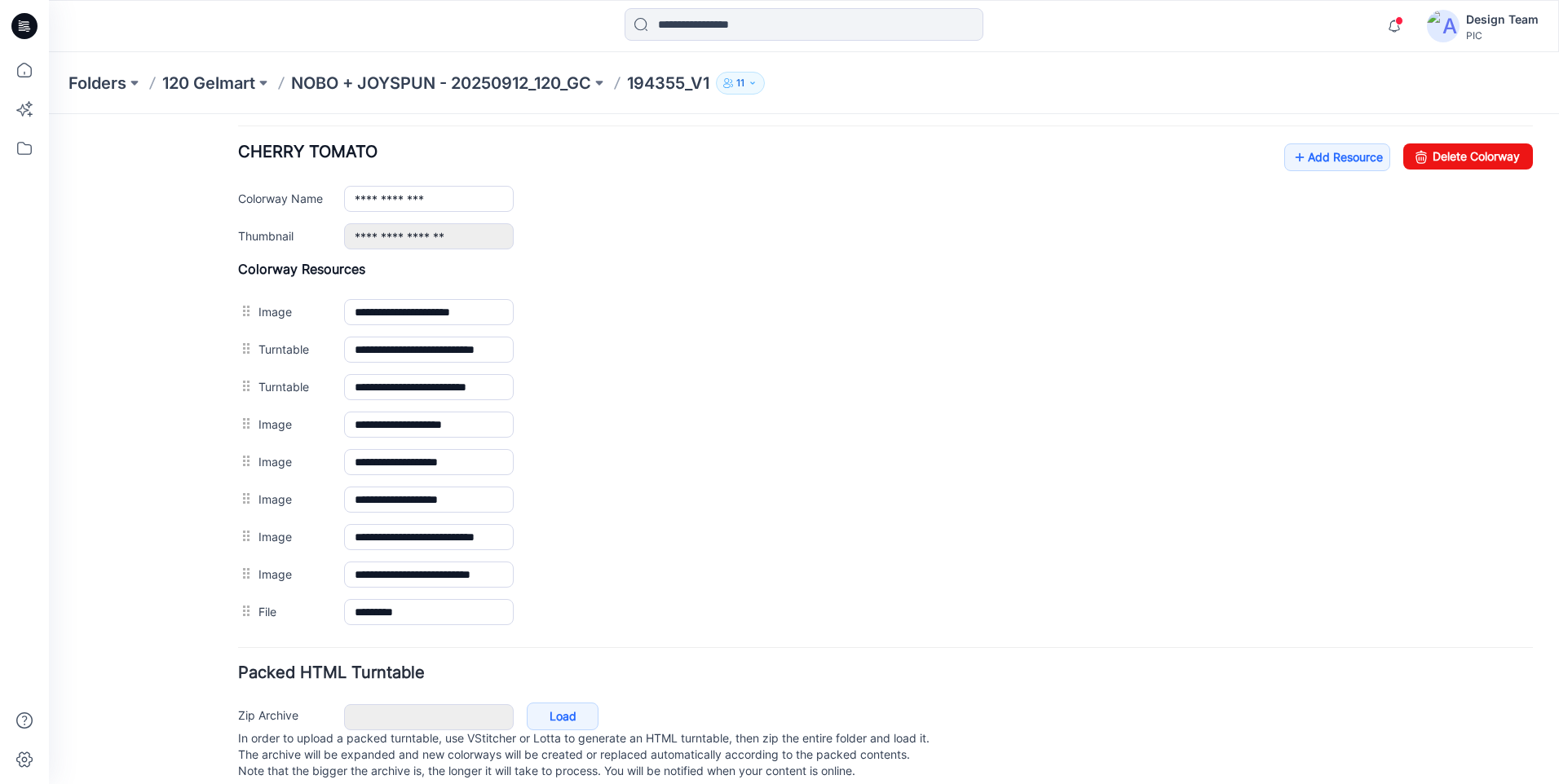
scroll to position [657, 0]
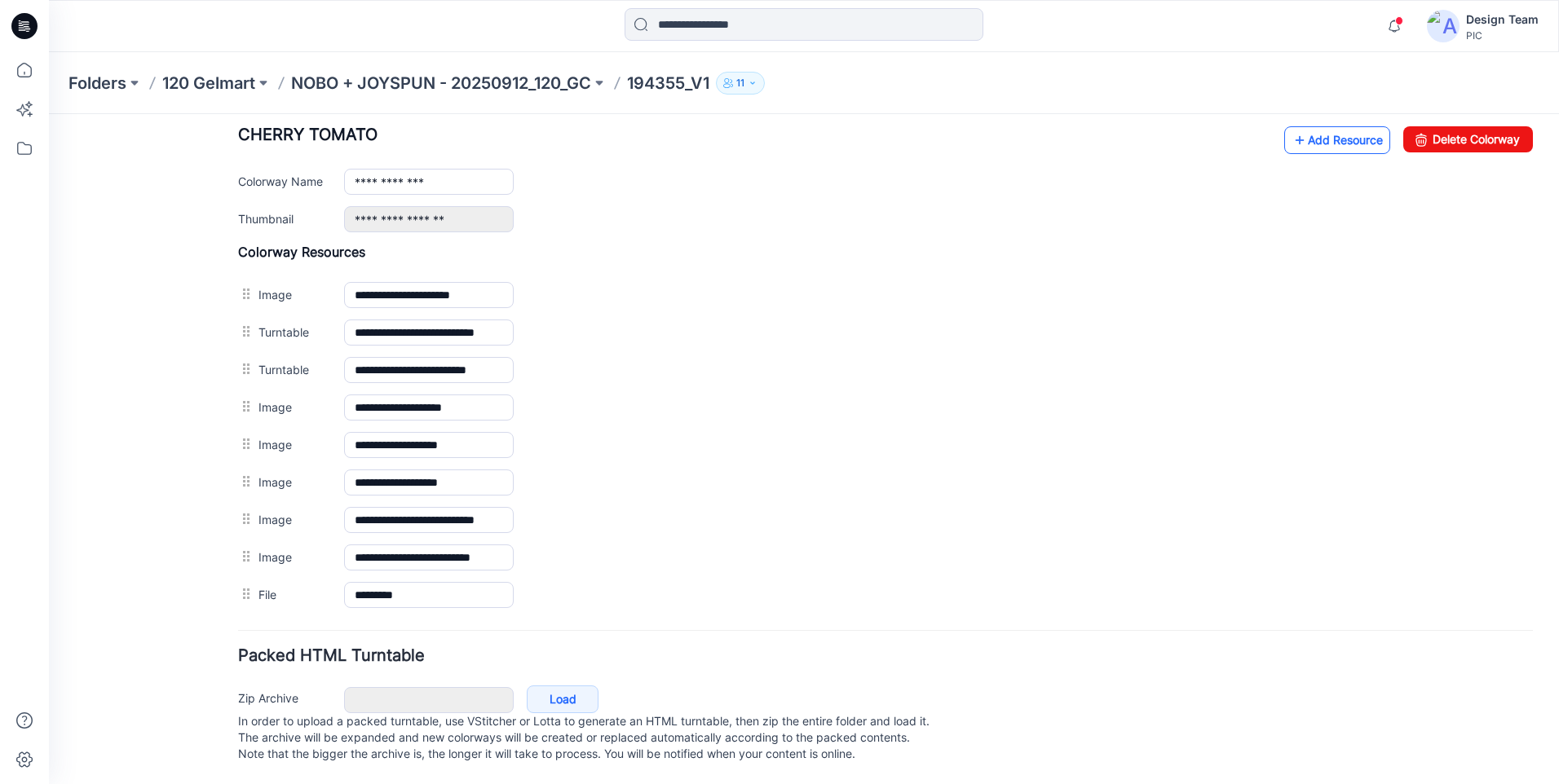
click at [1315, 133] on link "Add Resource" at bounding box center [1337, 140] width 106 height 27
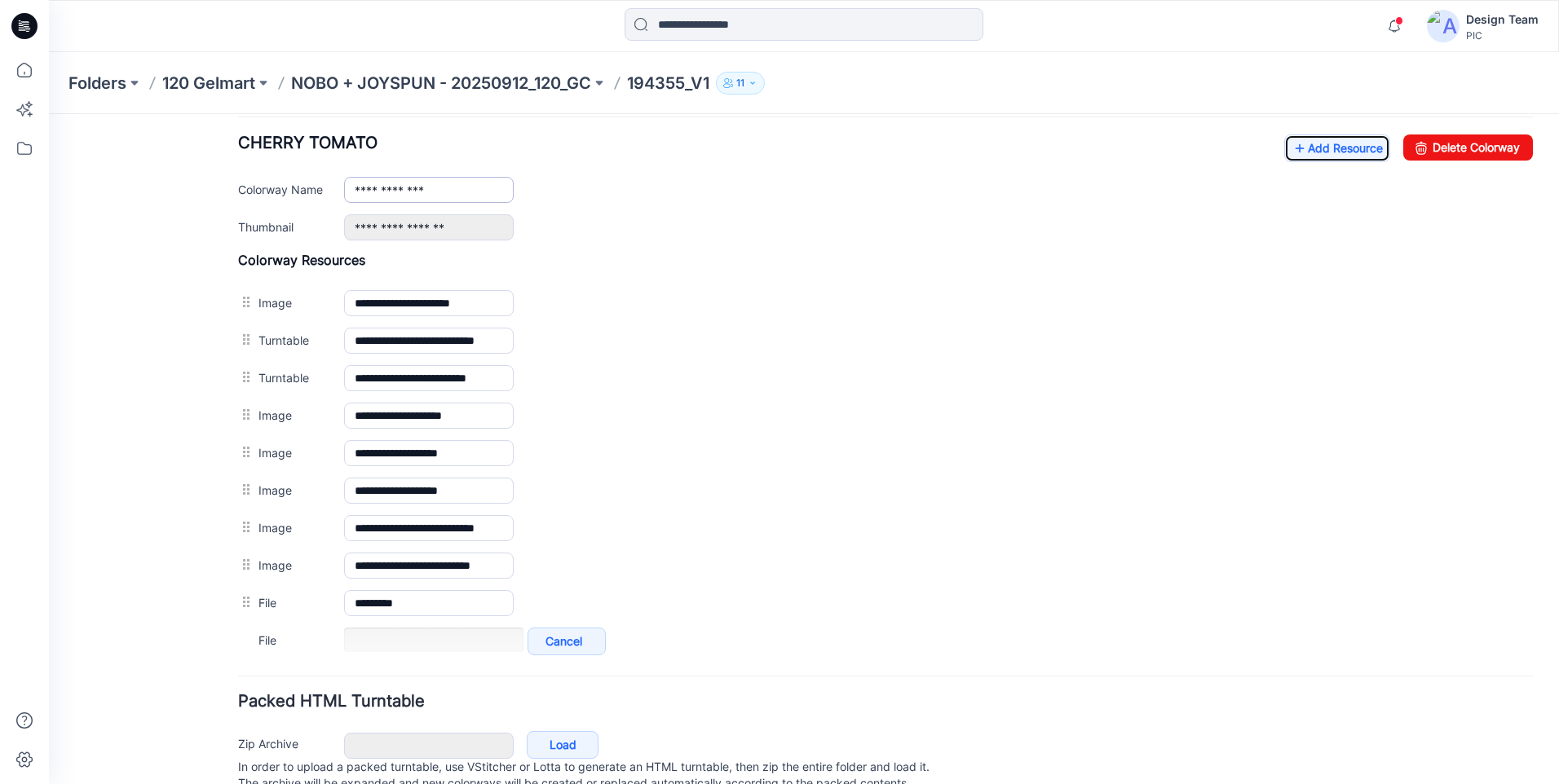
scroll to position [412, 0]
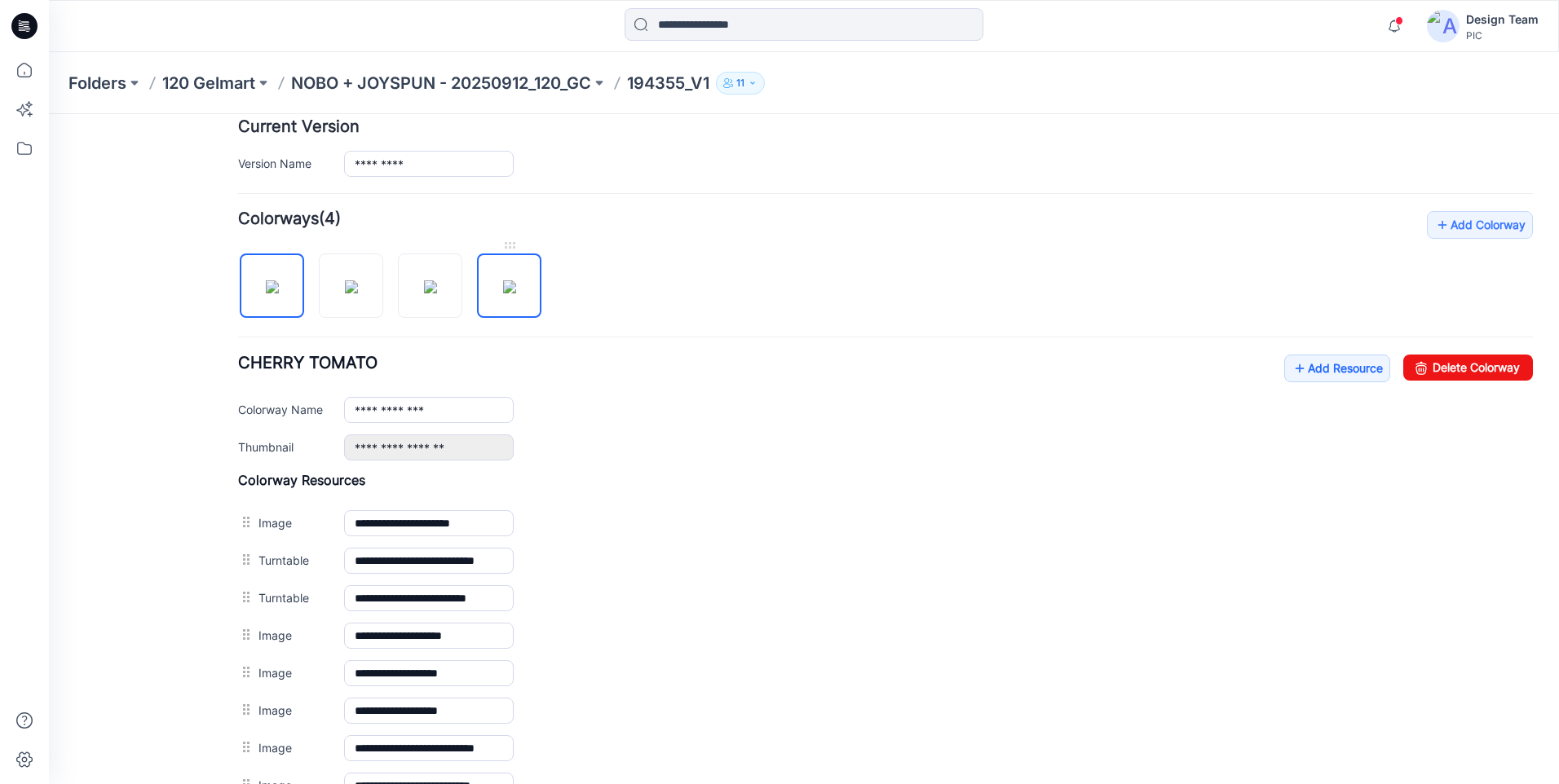
click at [503, 283] on img at bounding box center [509, 287] width 13 height 13
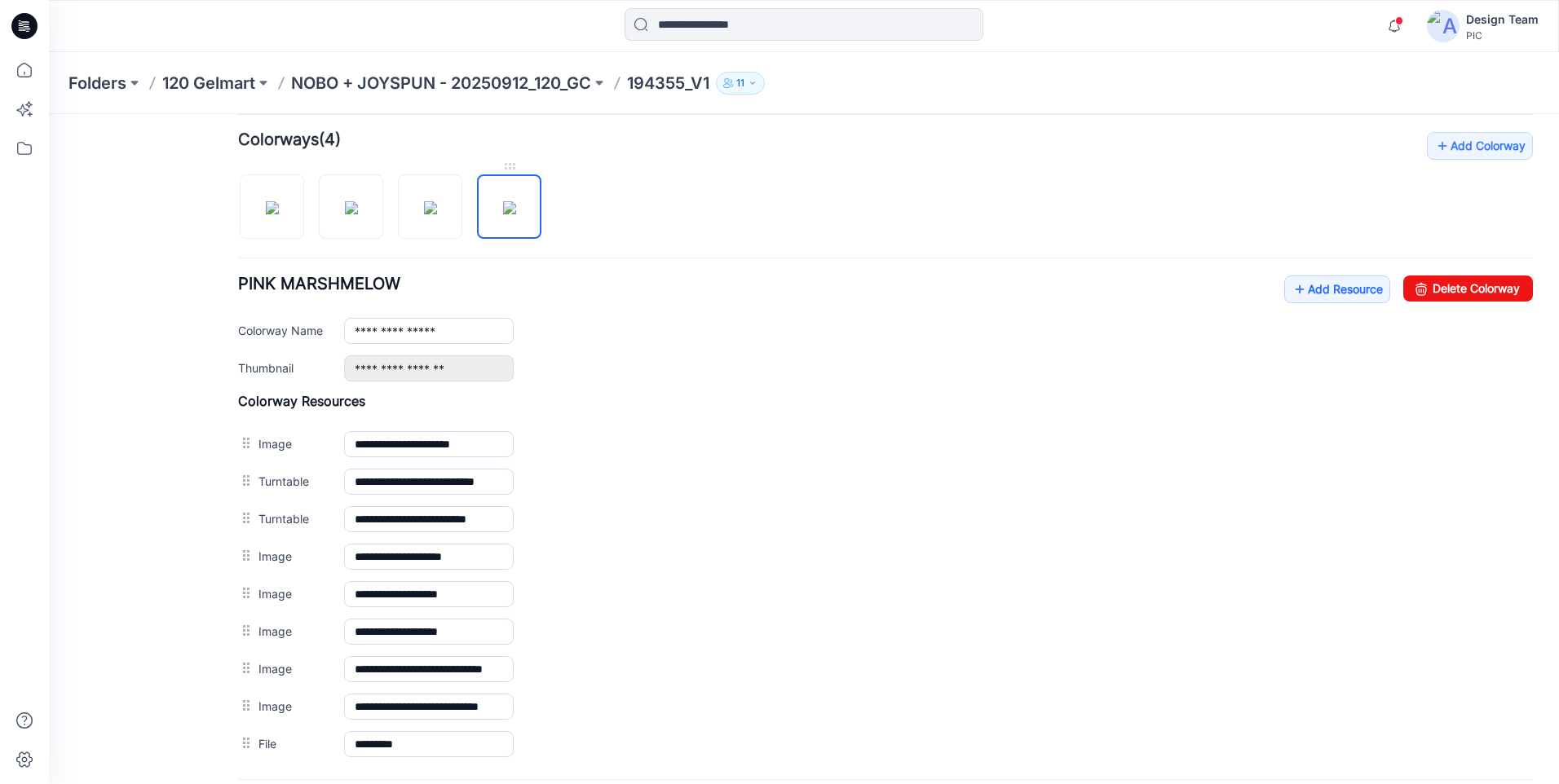
scroll to position [657, 0]
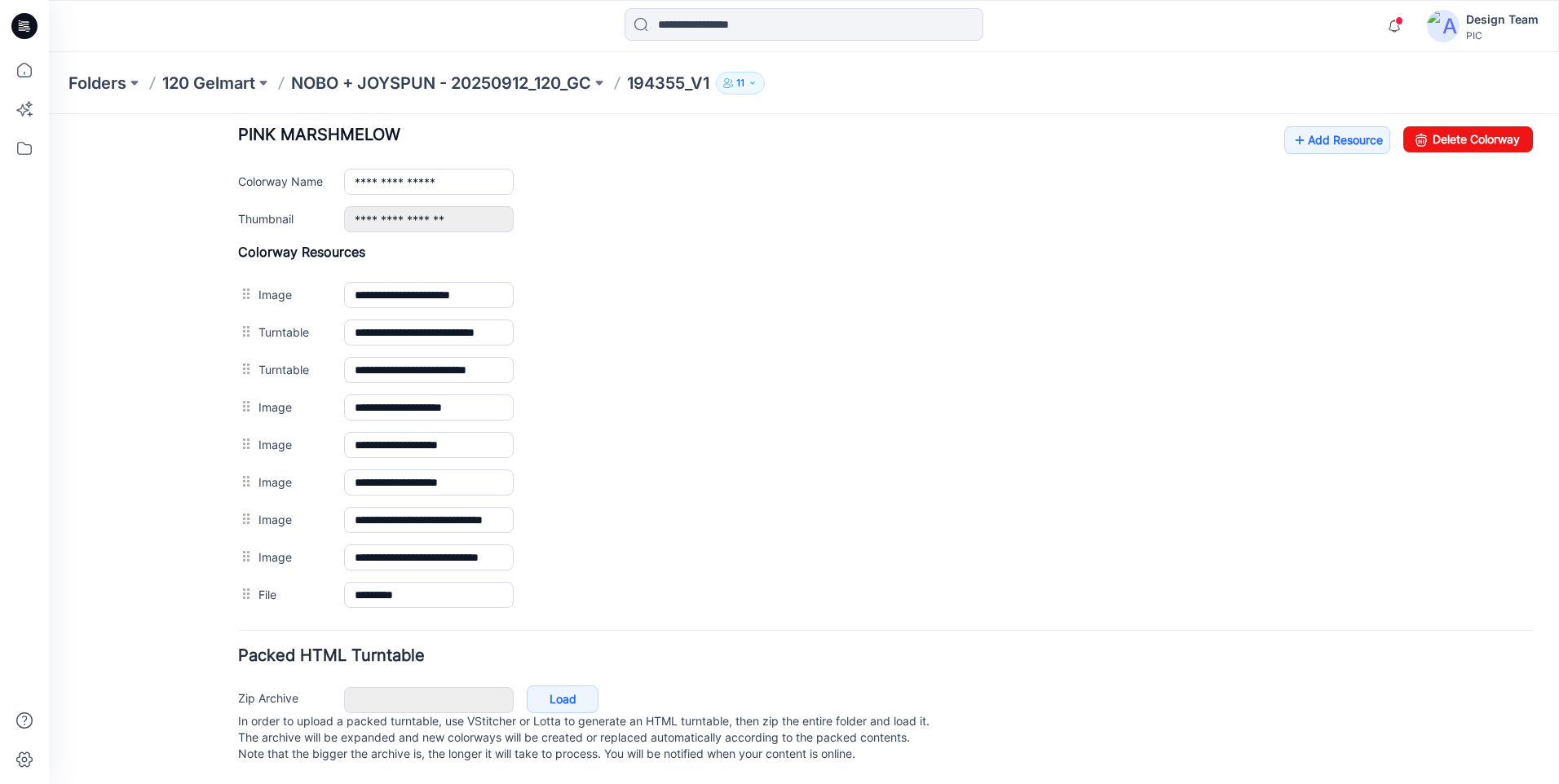
click at [488, 620] on form "**********" at bounding box center [885, 165] width 1294 height 1205
click at [1291, 134] on icon at bounding box center [1299, 140] width 16 height 26
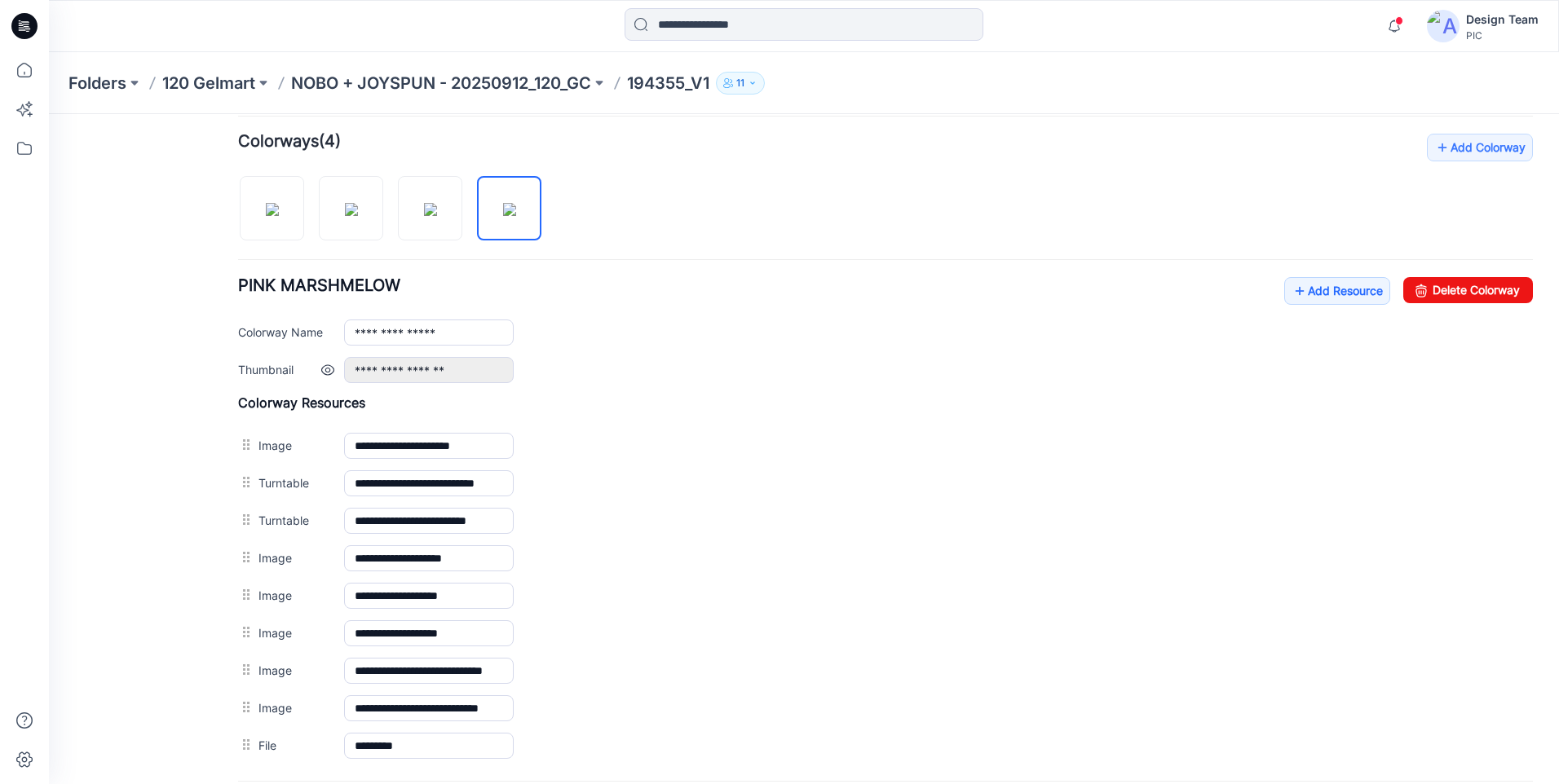
scroll to position [331, 0]
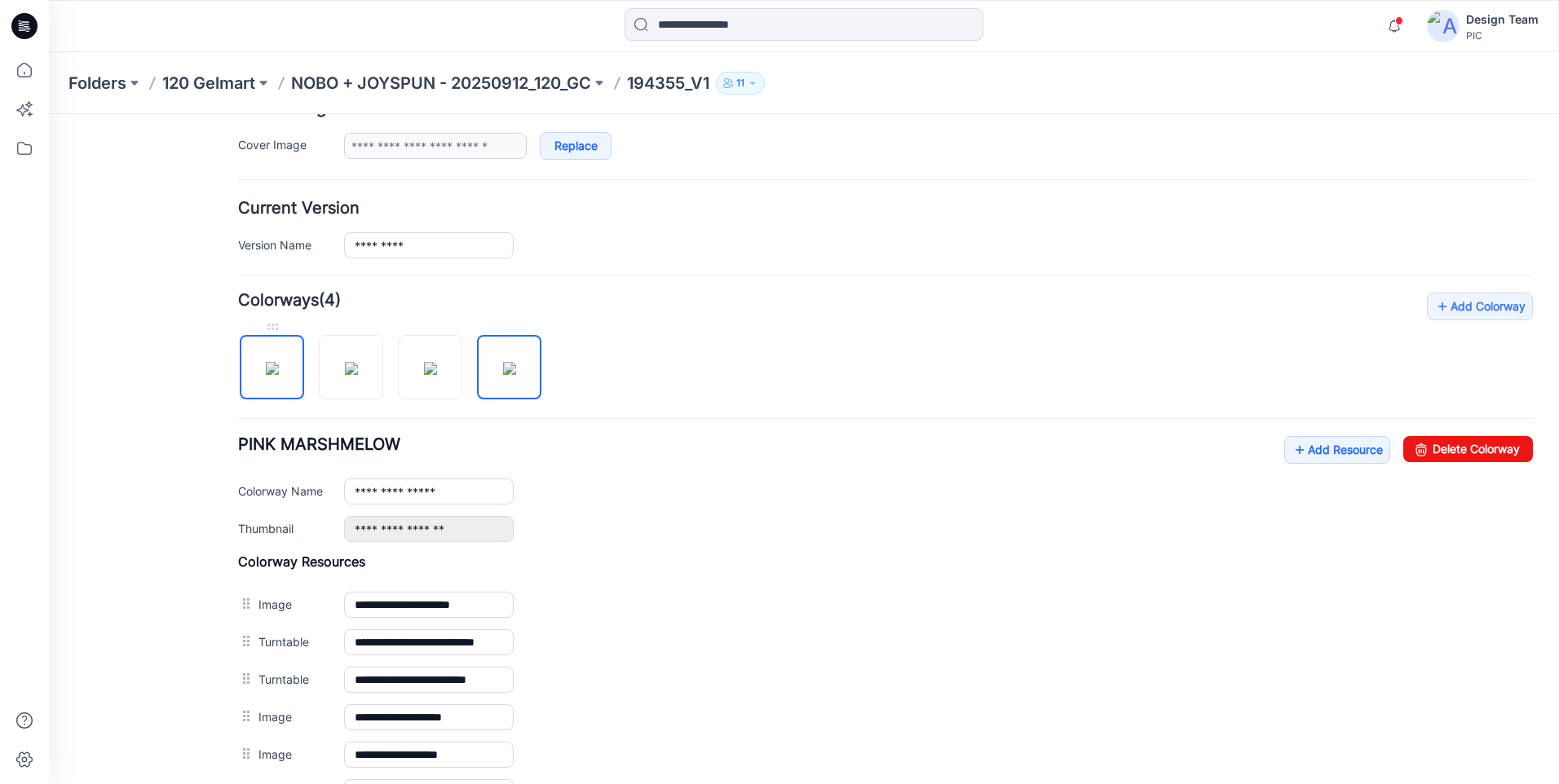
click at [279, 370] on img at bounding box center [271, 368] width 13 height 13
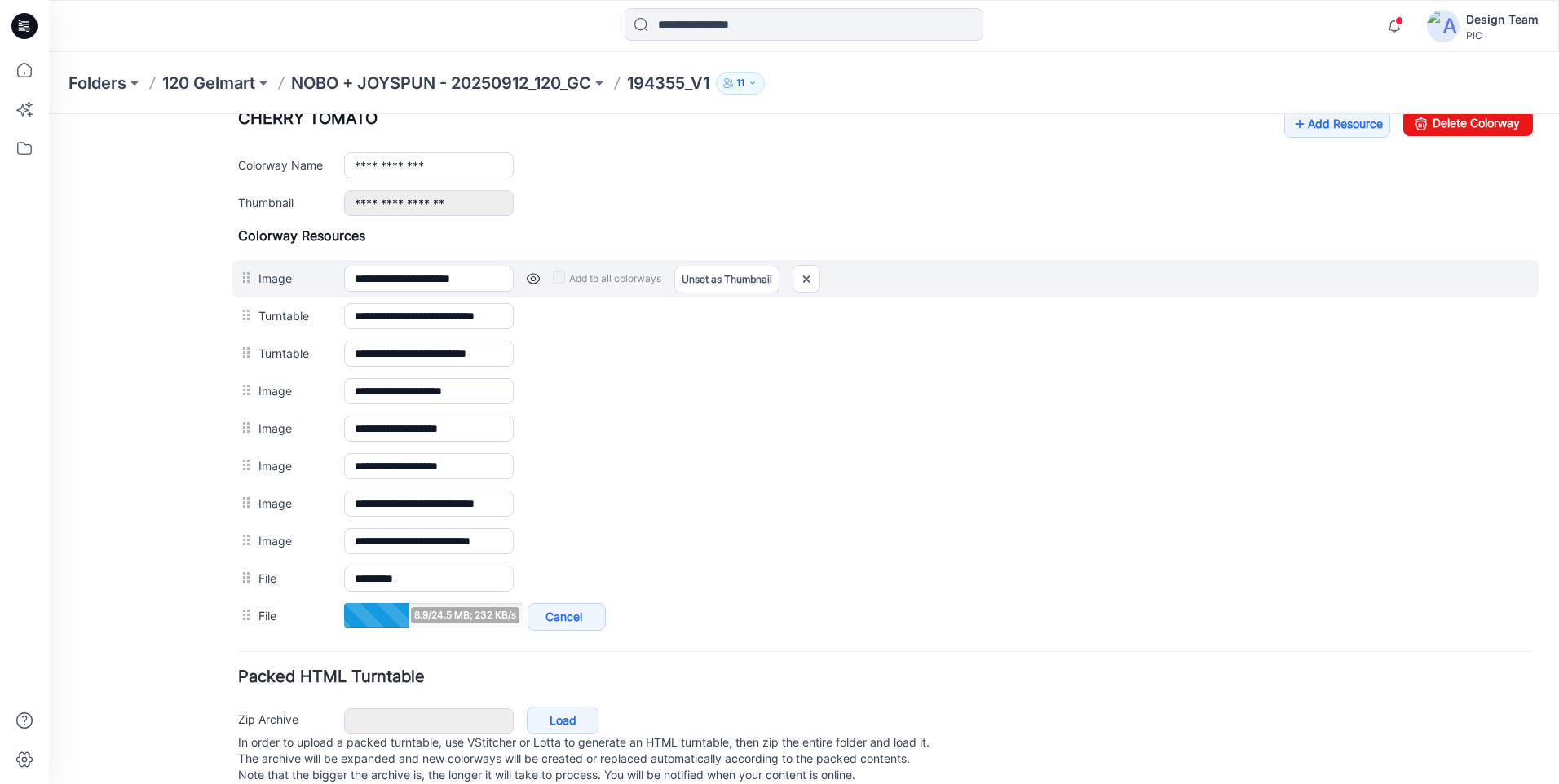
scroll to position [575, 0]
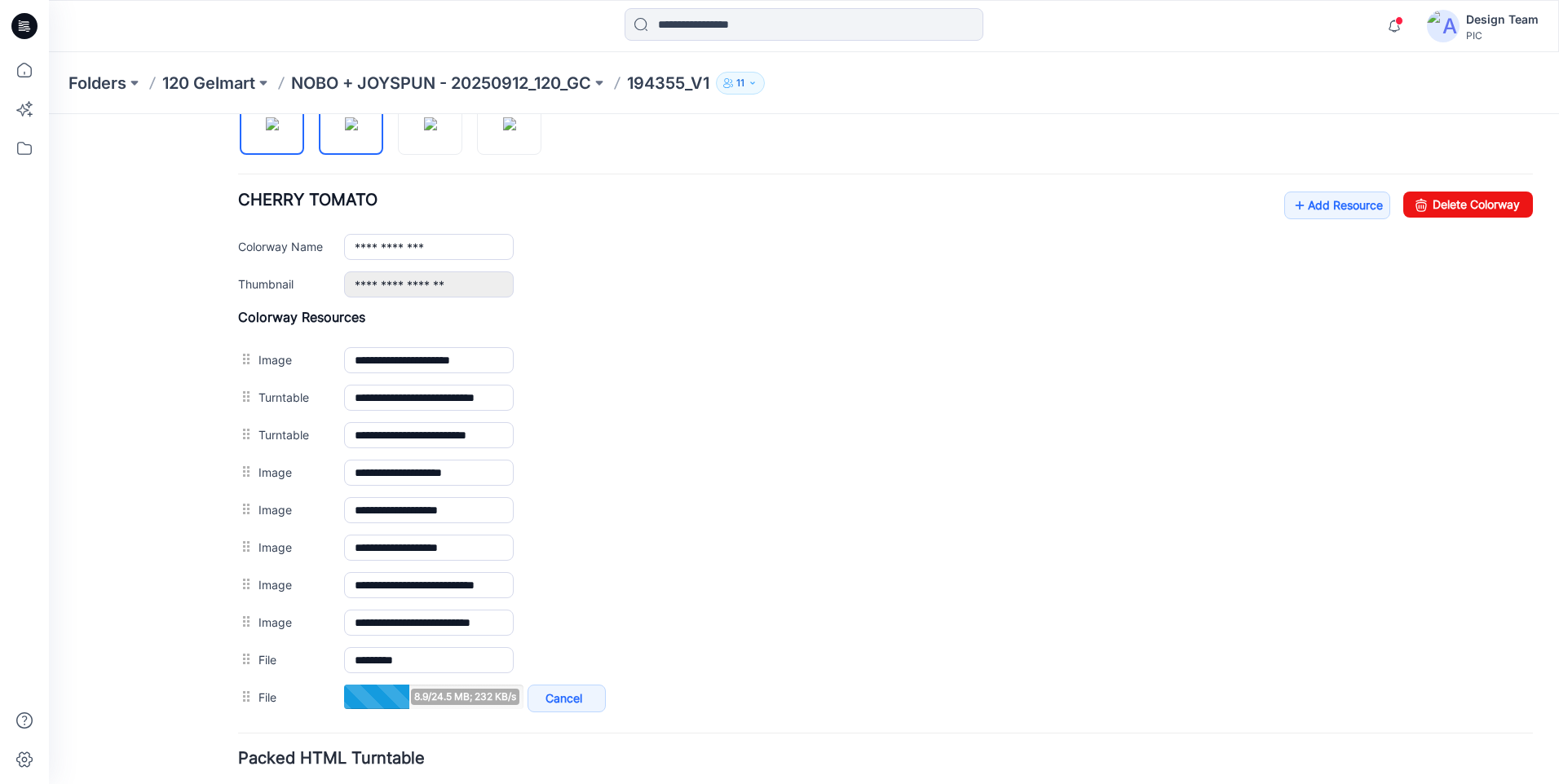
click at [346, 131] on img at bounding box center [351, 124] width 13 height 13
click at [424, 131] on img at bounding box center [430, 124] width 13 height 13
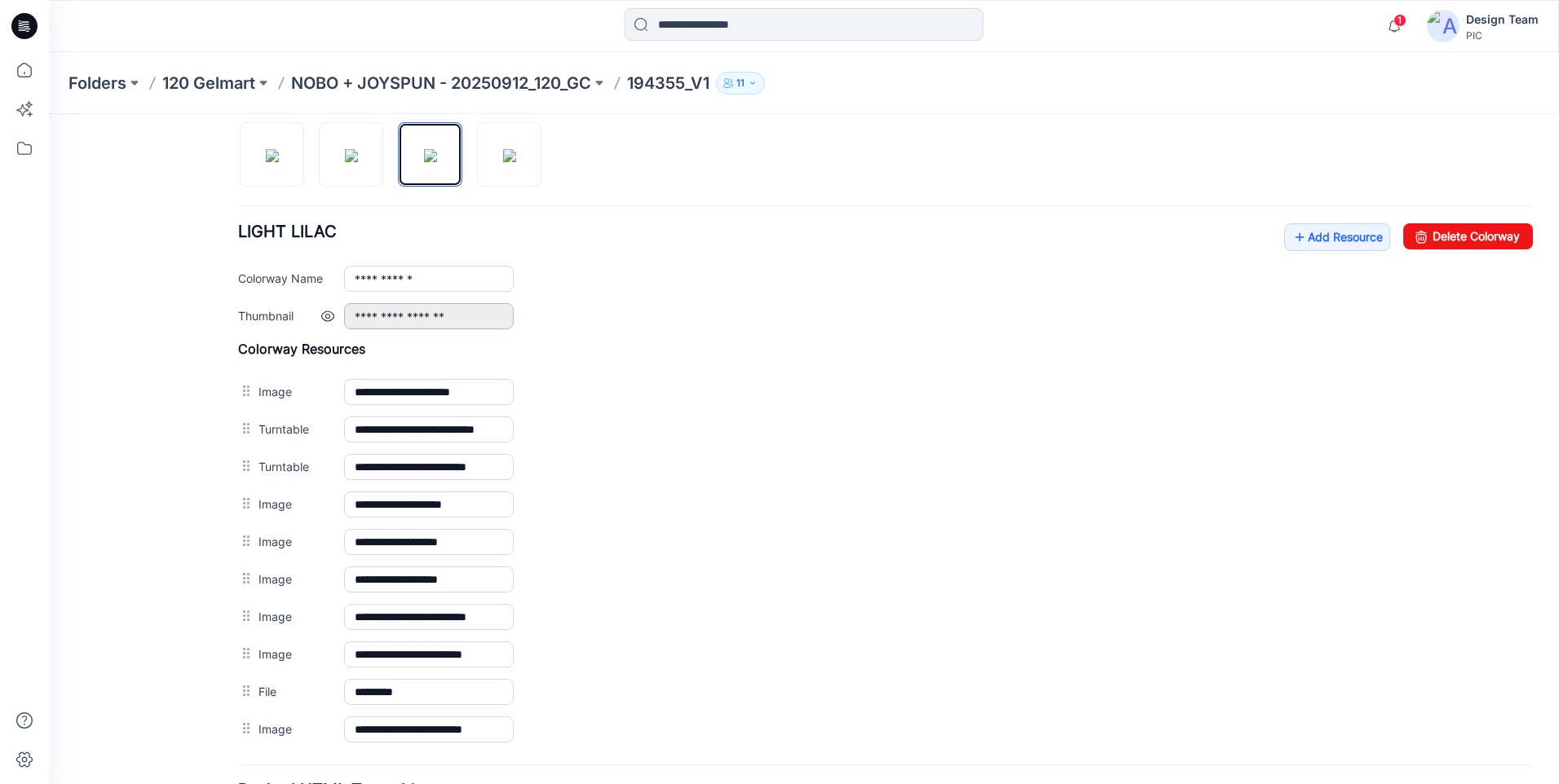
scroll to position [695, 0]
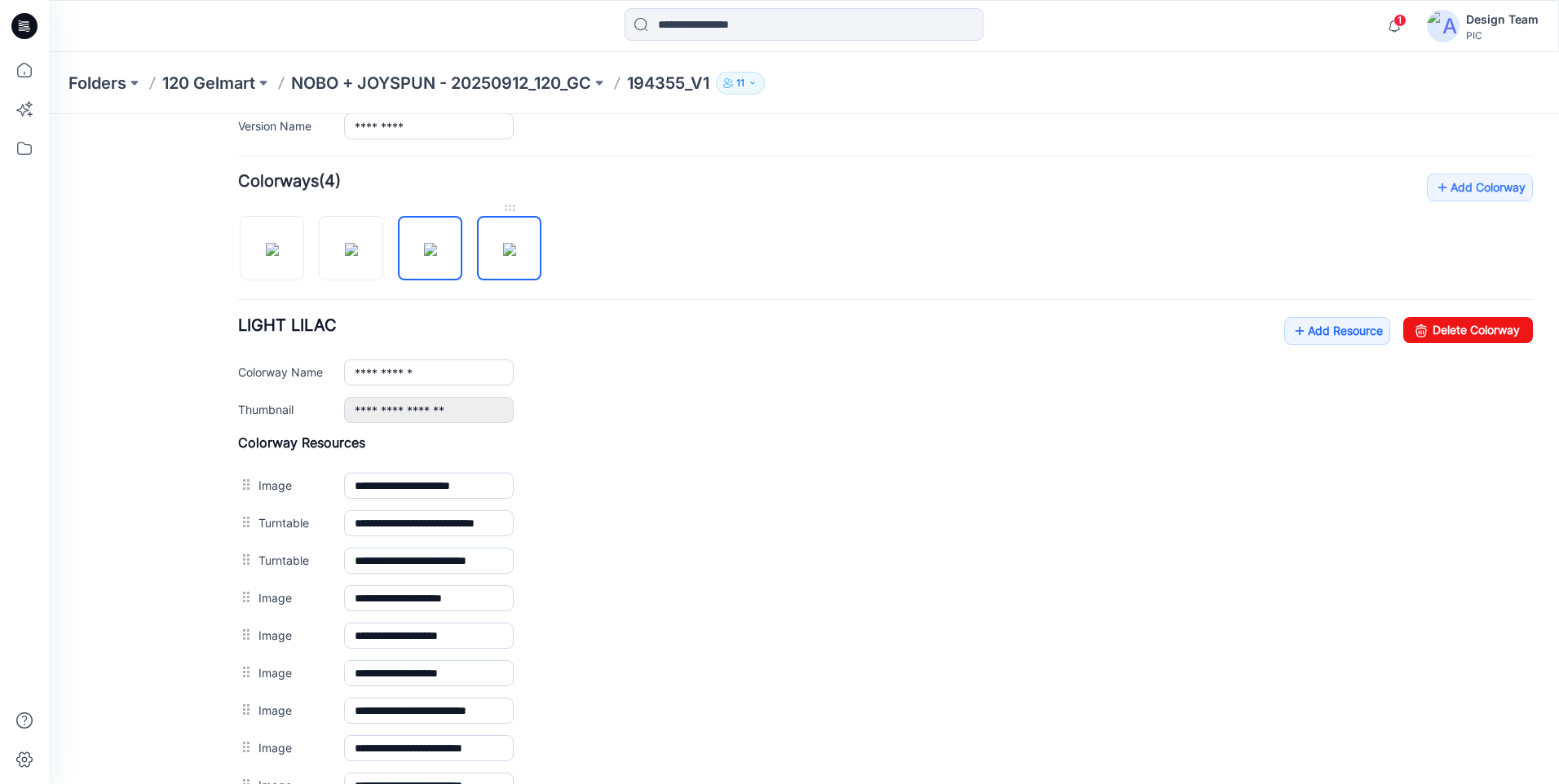
click at [506, 250] on img at bounding box center [509, 249] width 13 height 13
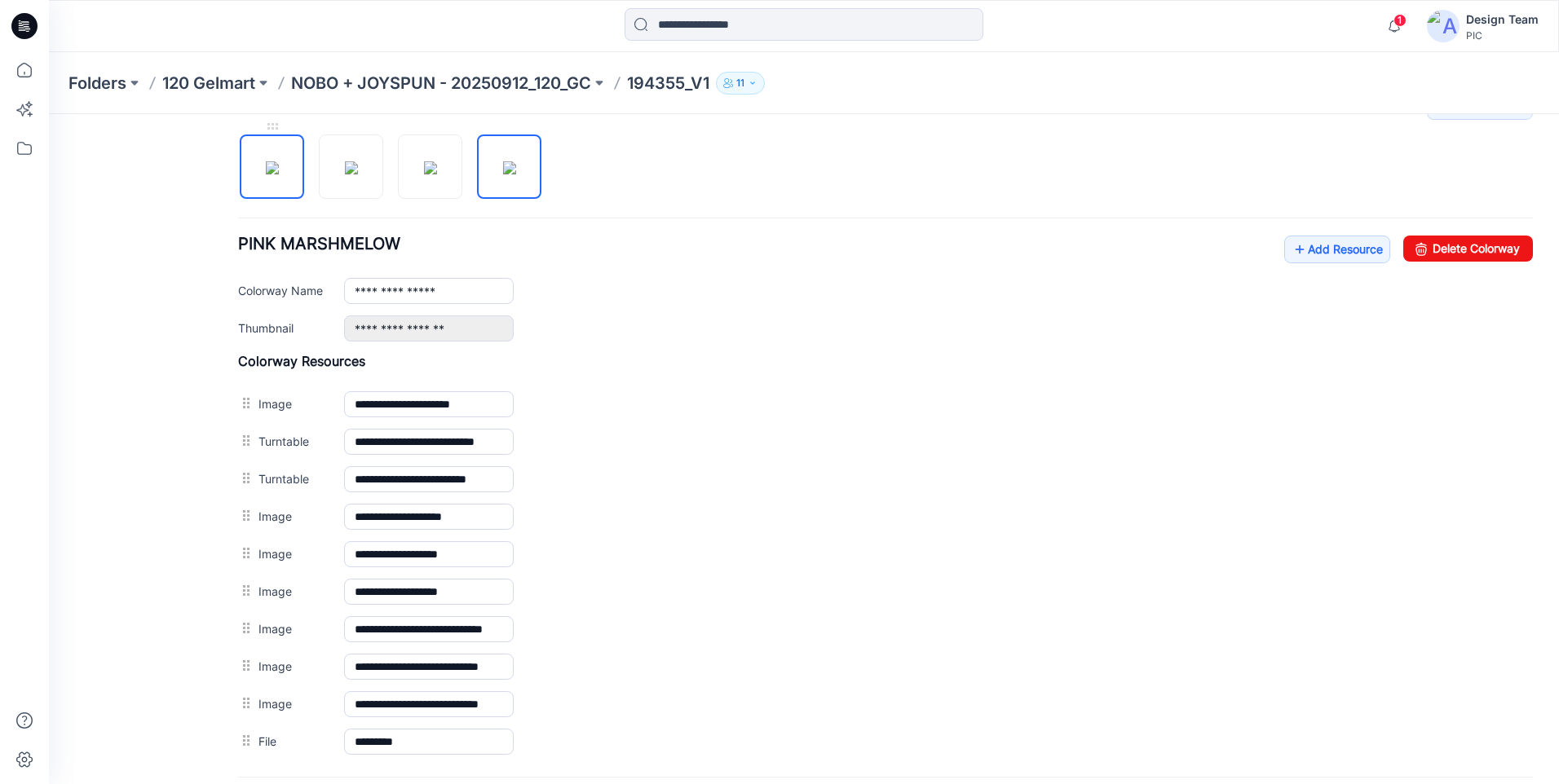
click at [273, 174] on img at bounding box center [271, 167] width 13 height 13
click at [345, 174] on img at bounding box center [351, 167] width 13 height 13
type input "**********"
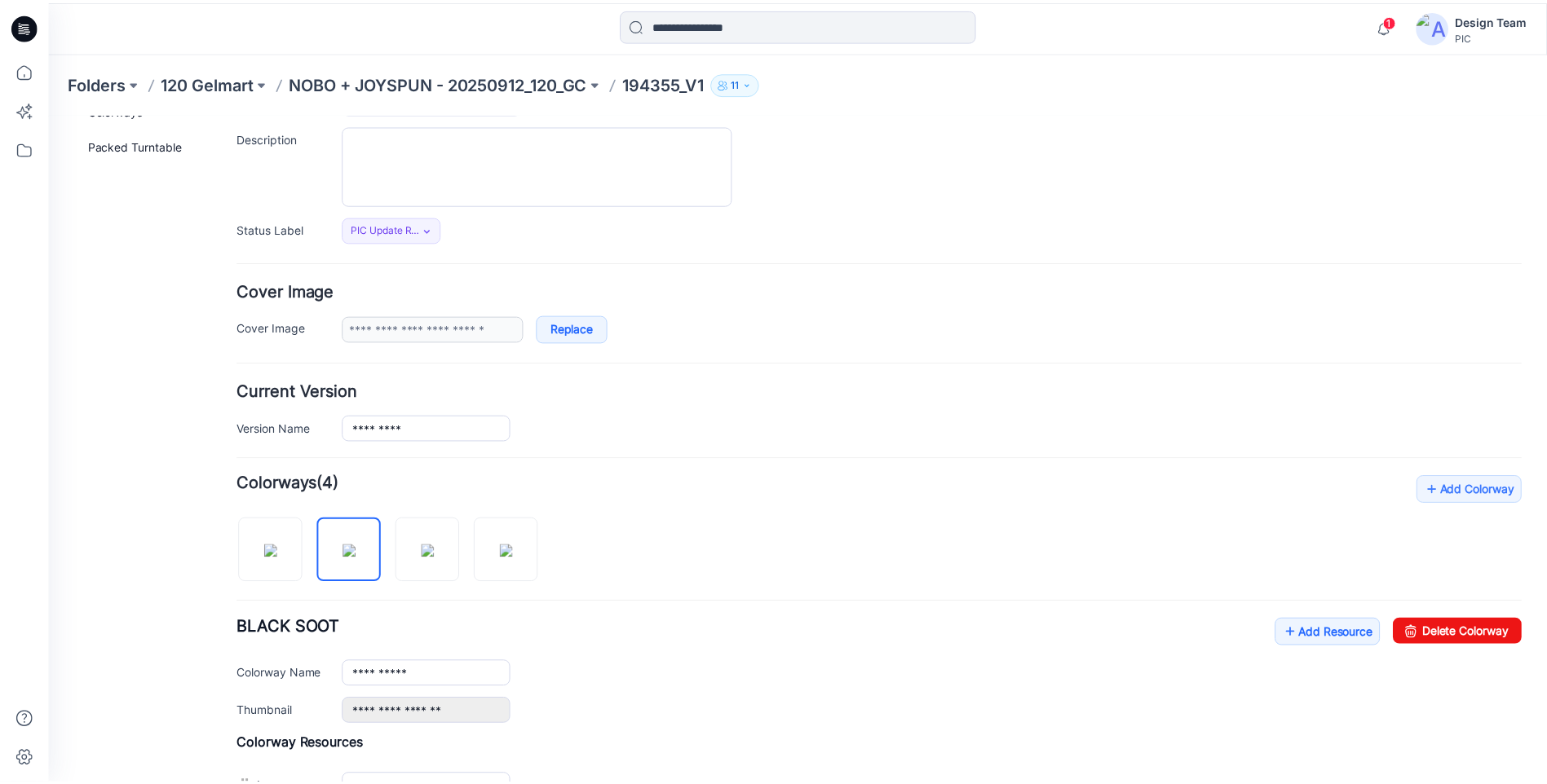
scroll to position [124, 0]
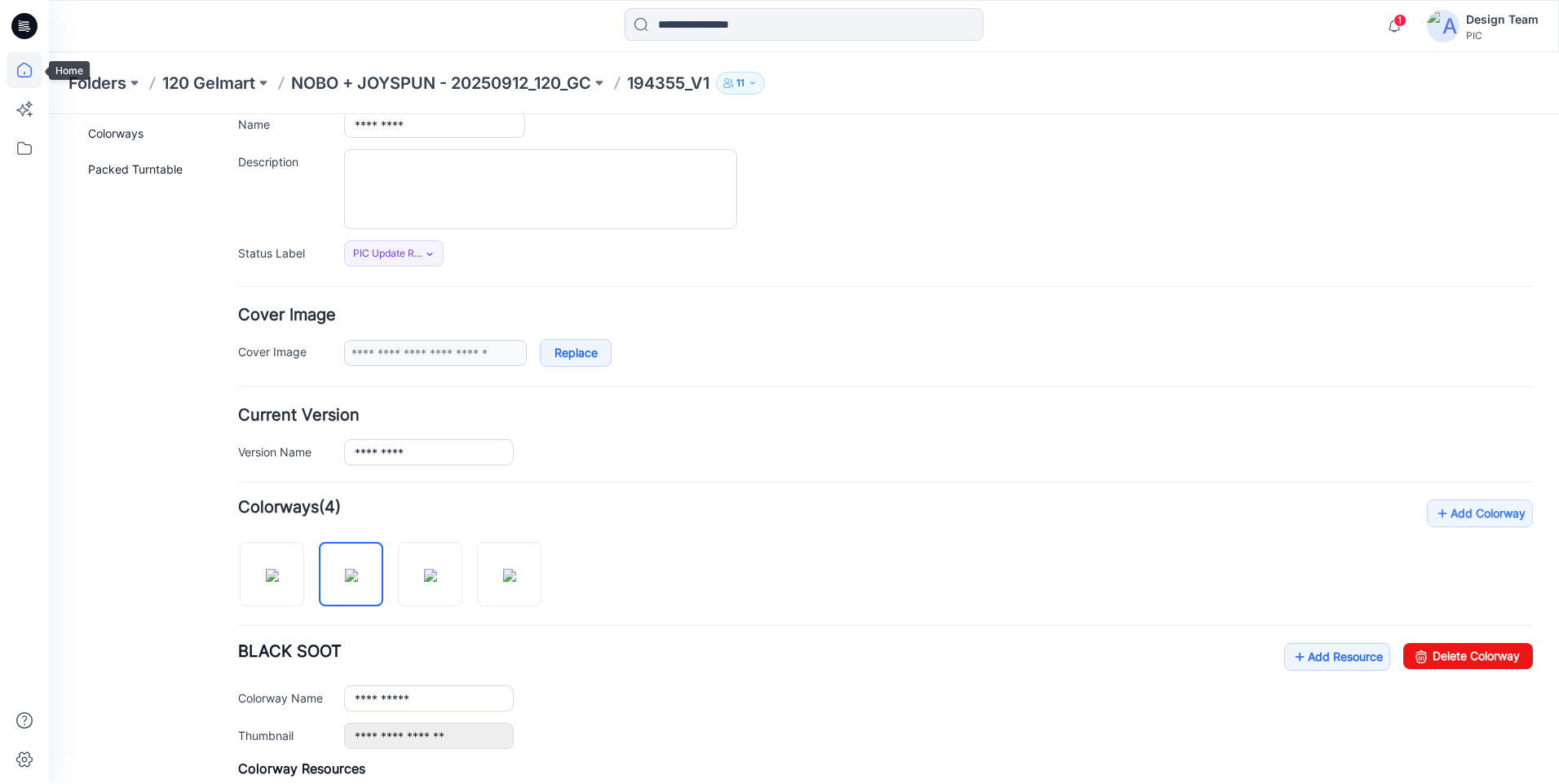
click at [31, 76] on icon at bounding box center [24, 70] width 15 height 15
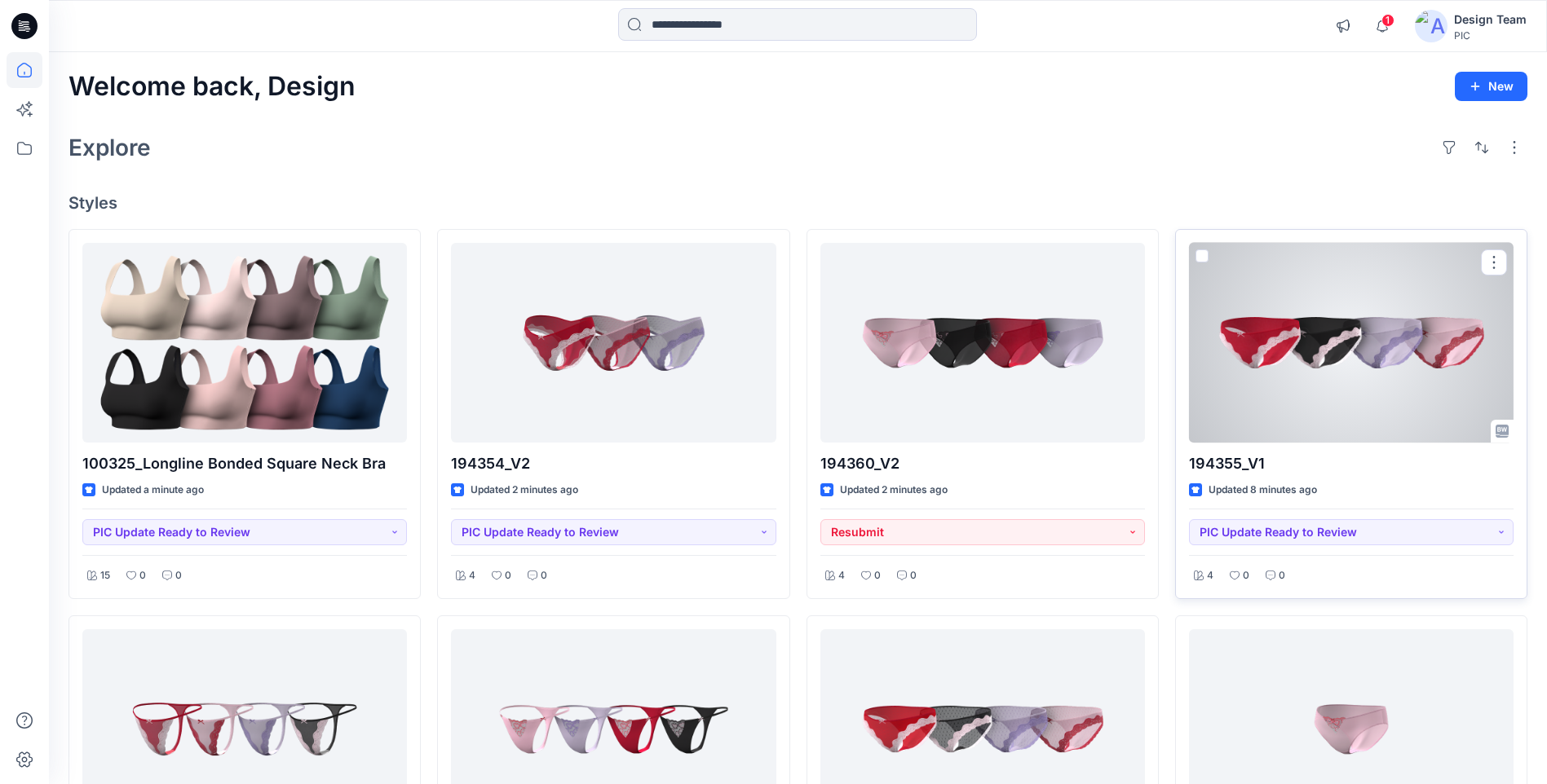
scroll to position [82, 0]
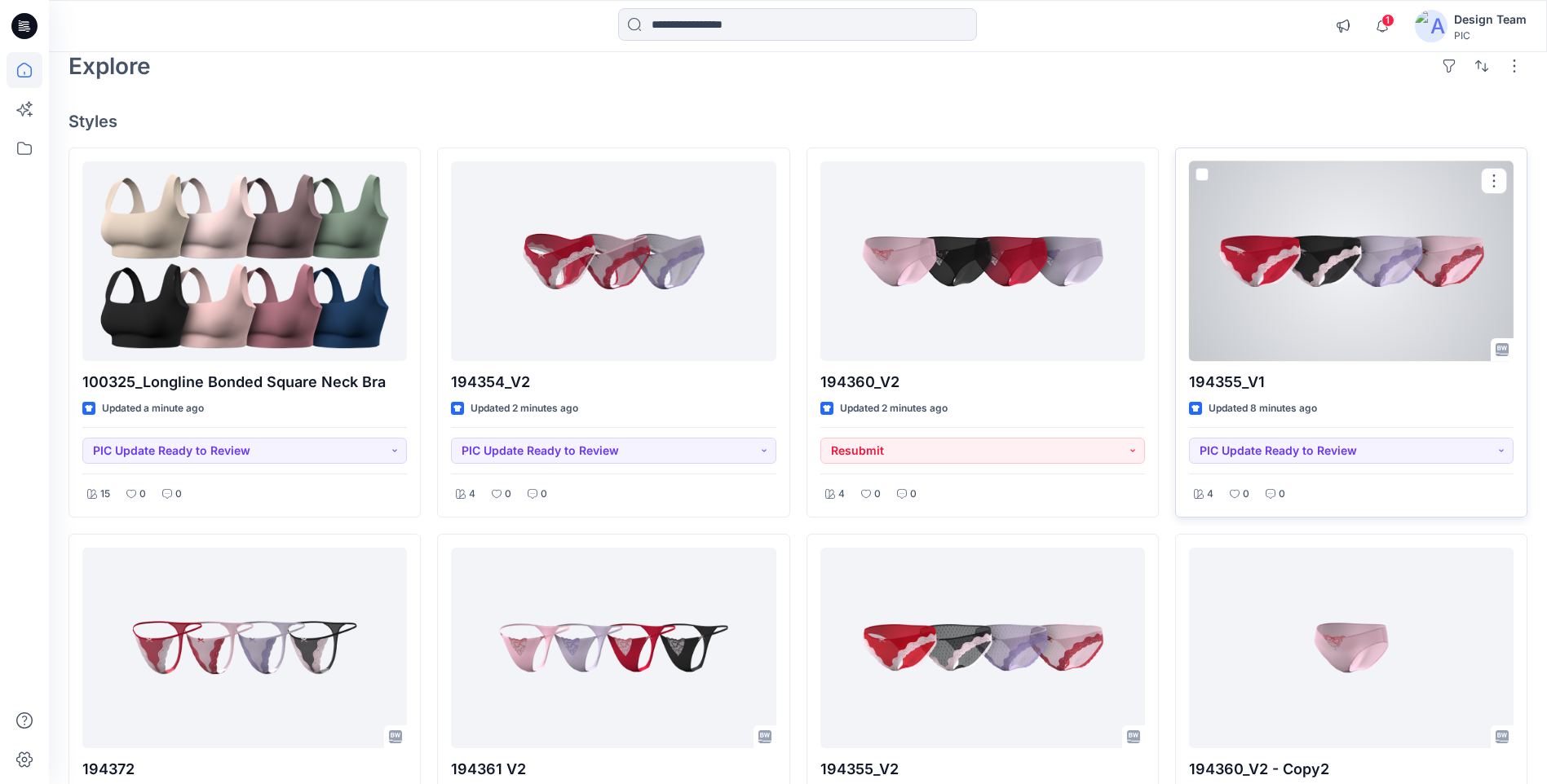
click at [1261, 307] on div at bounding box center [1351, 261] width 325 height 200
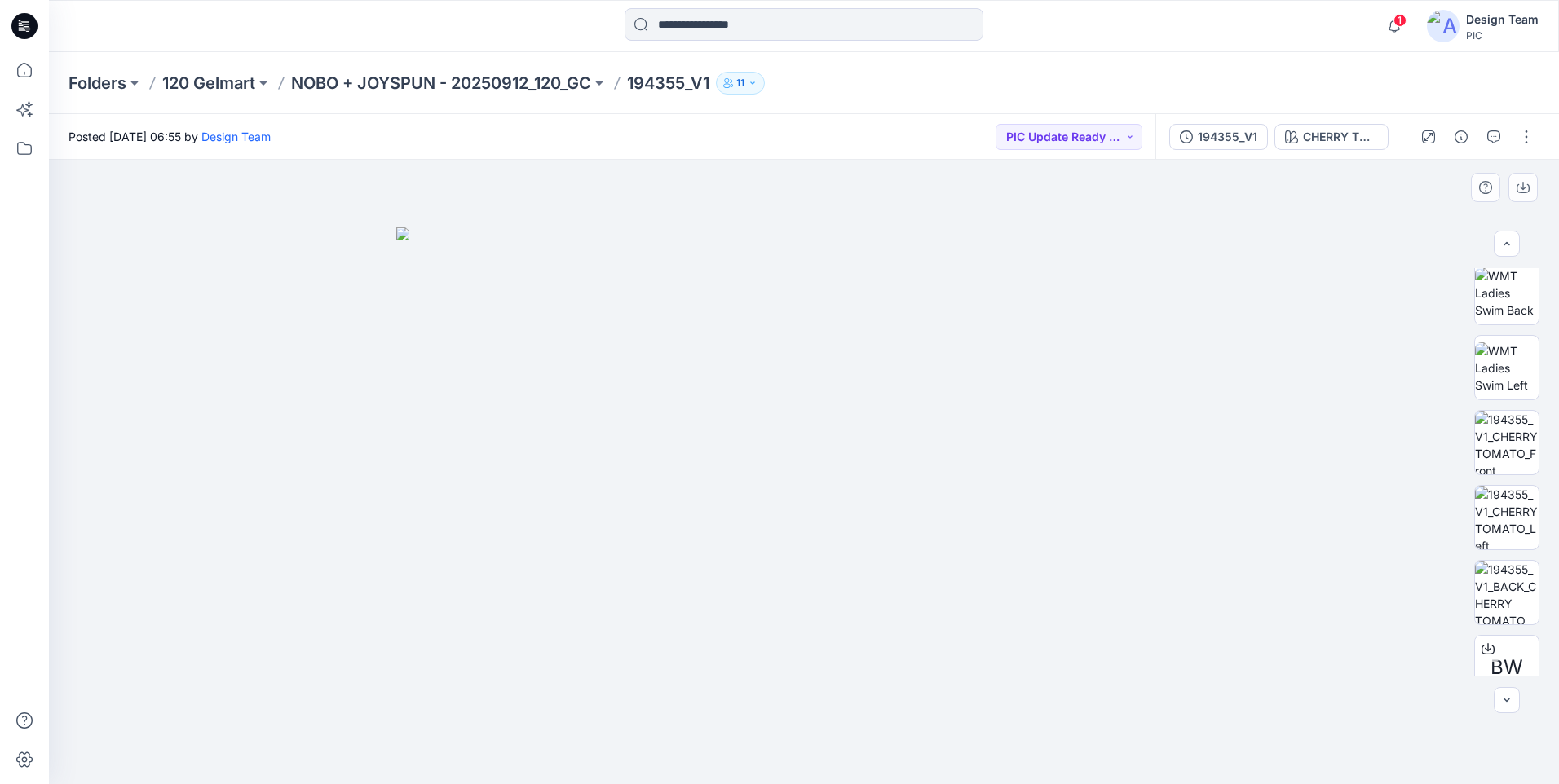
scroll to position [408, 0]
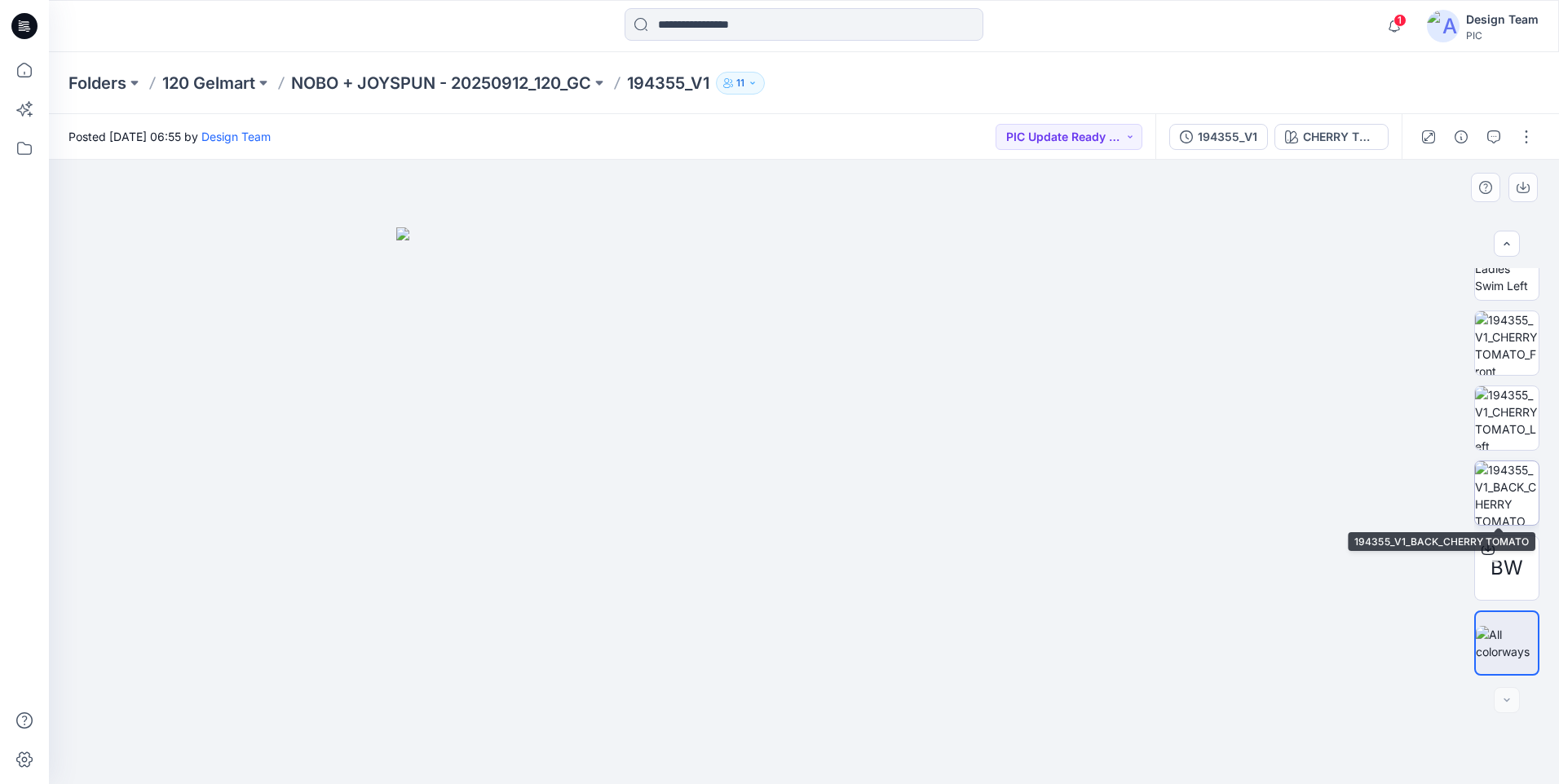
click at [1516, 498] on img at bounding box center [1507, 493] width 64 height 64
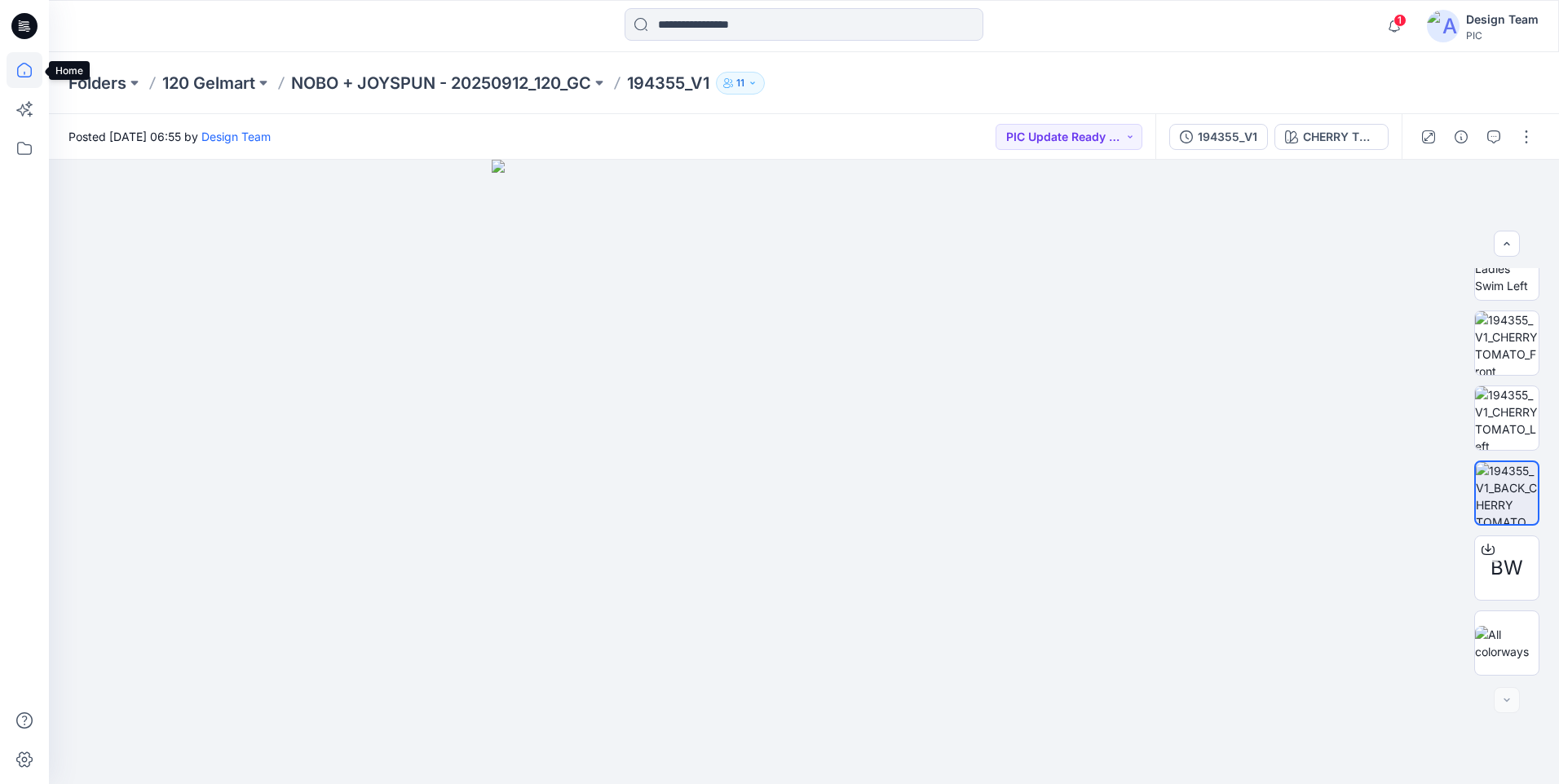
click at [31, 82] on icon at bounding box center [25, 70] width 36 height 36
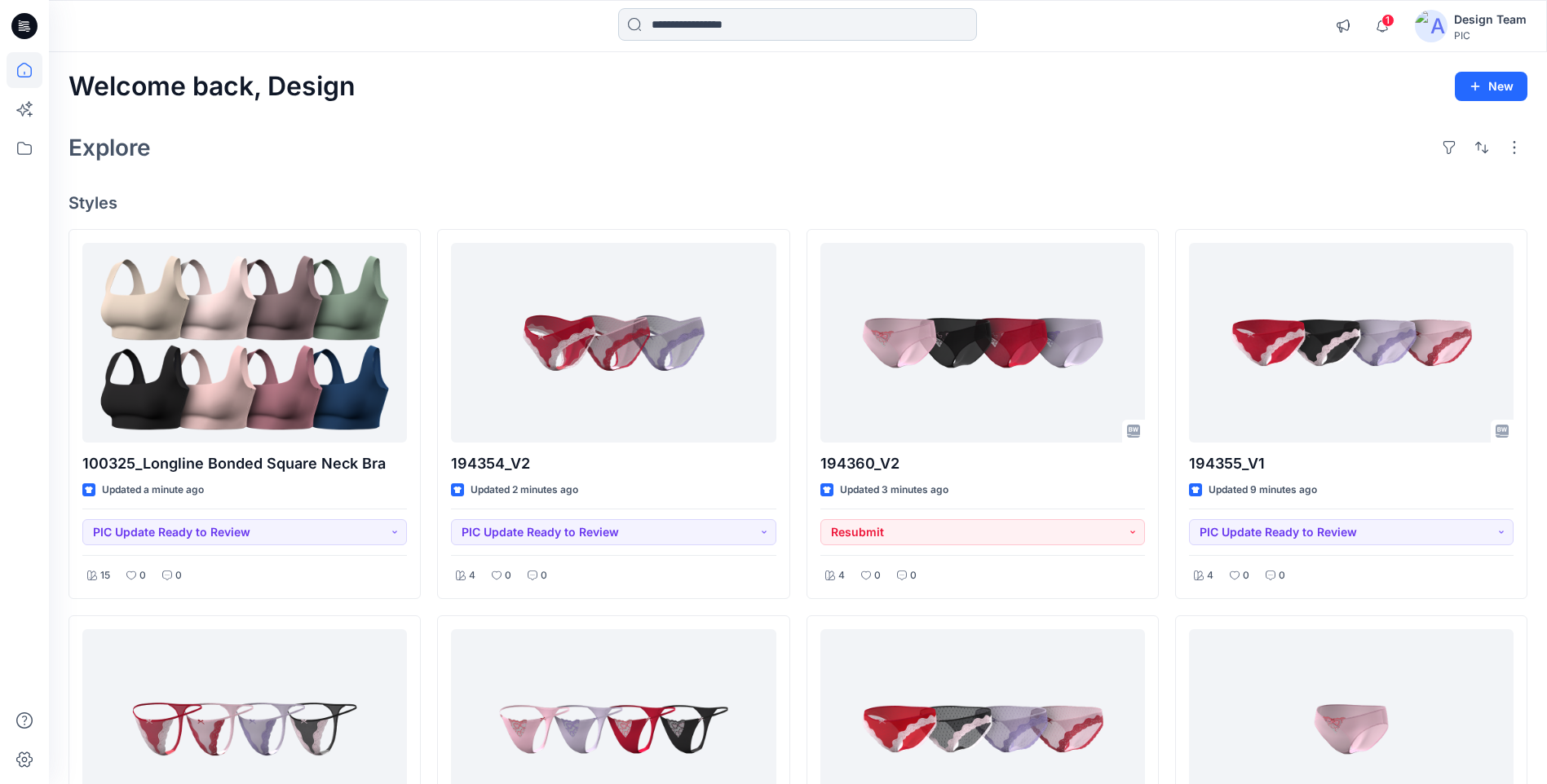
click at [683, 27] on input at bounding box center [797, 24] width 359 height 33
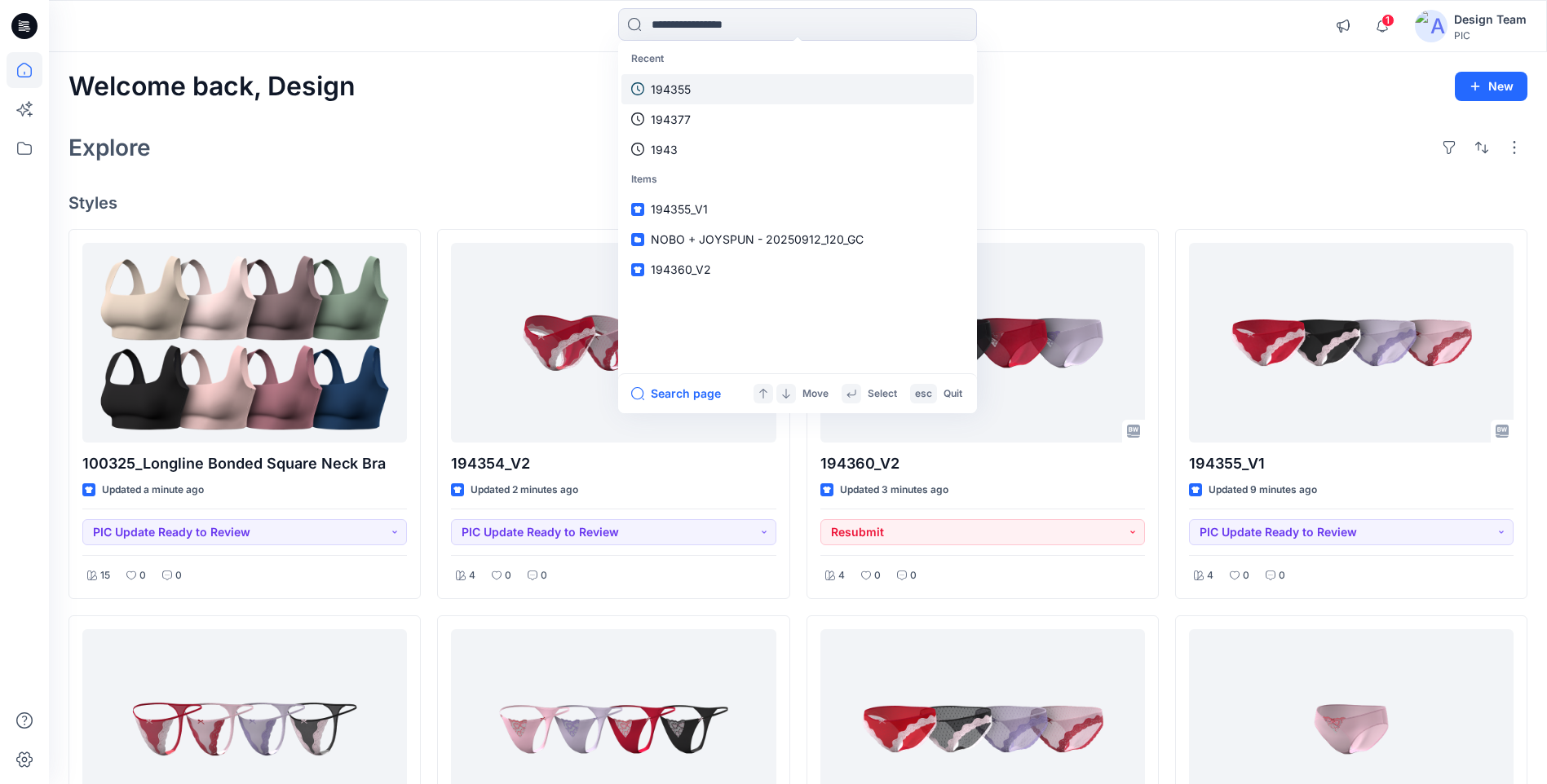
click at [706, 90] on link "194355" at bounding box center [797, 88] width 352 height 30
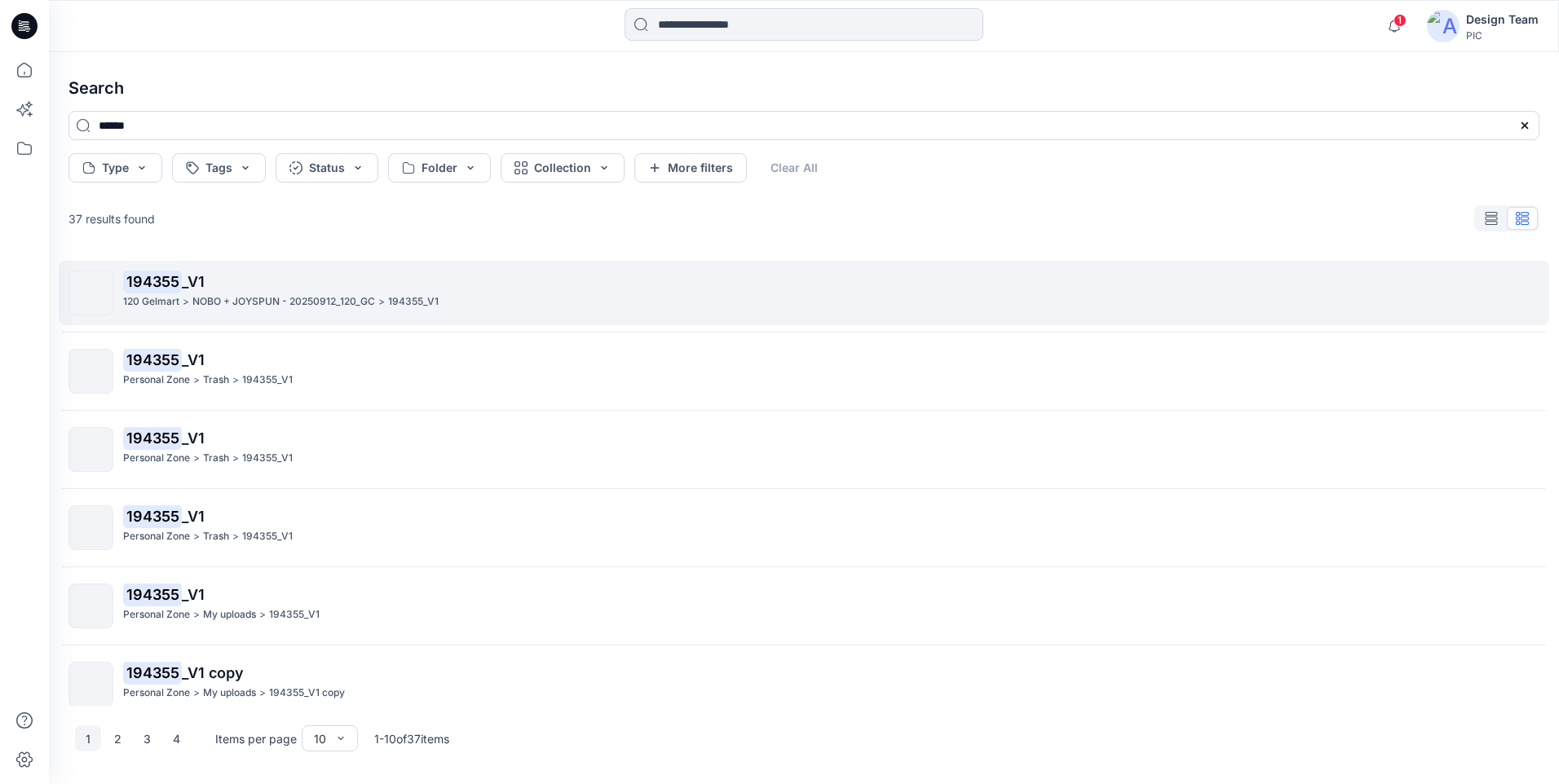
click at [255, 293] on p "194355 _V1" at bounding box center [831, 282] width 1416 height 23
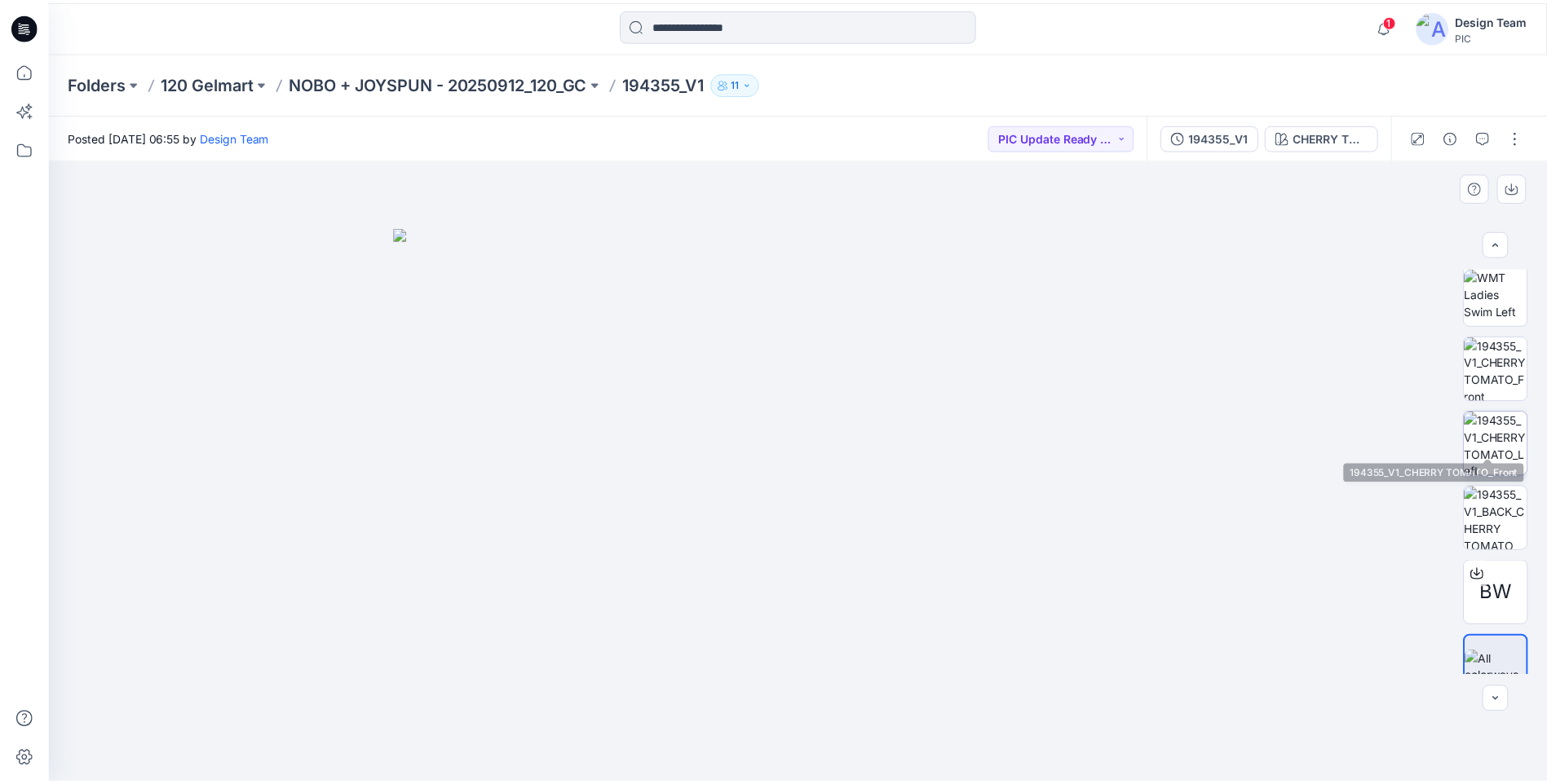
scroll to position [408, 0]
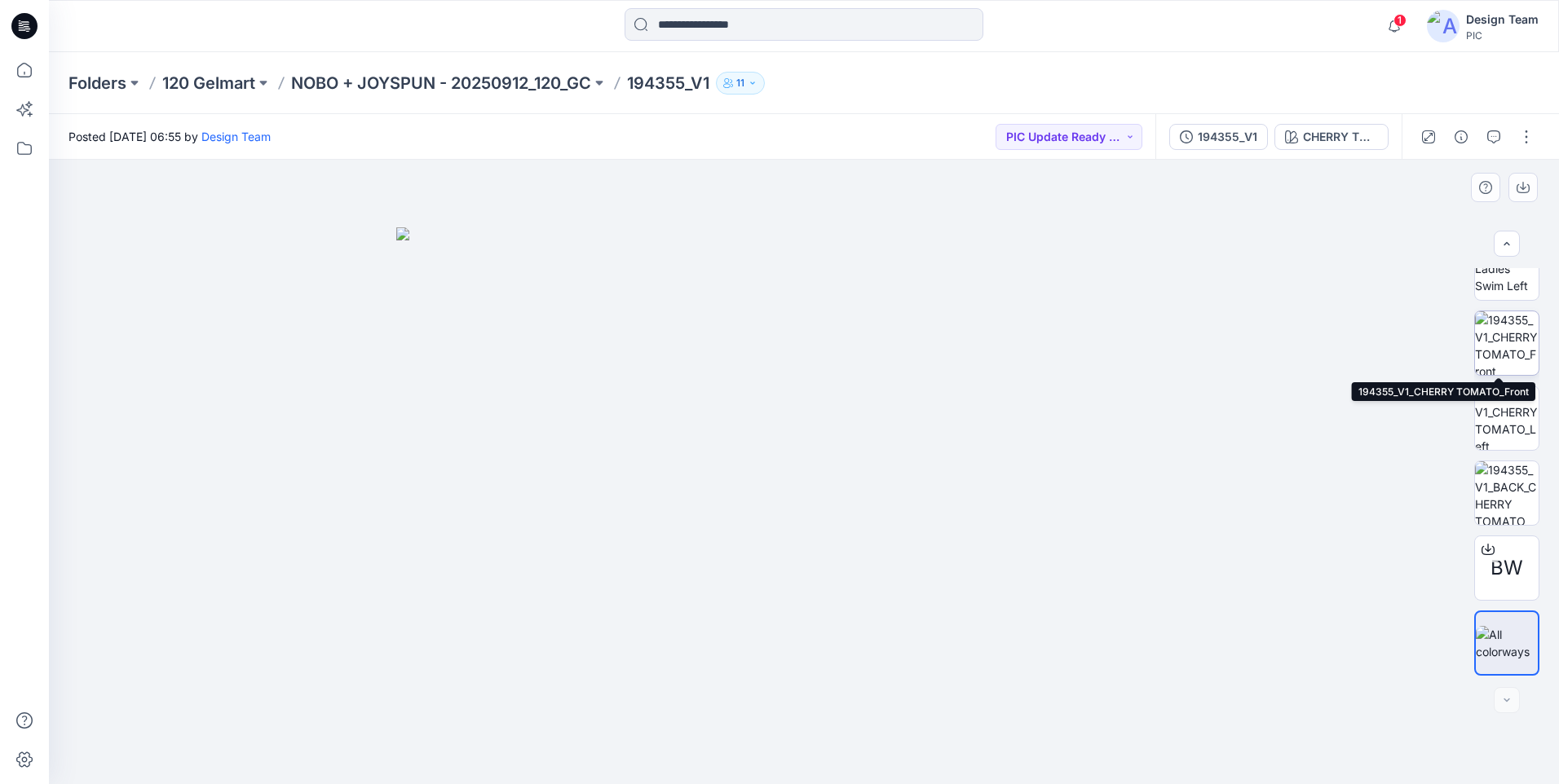
click at [1499, 358] on img at bounding box center [1507, 343] width 64 height 64
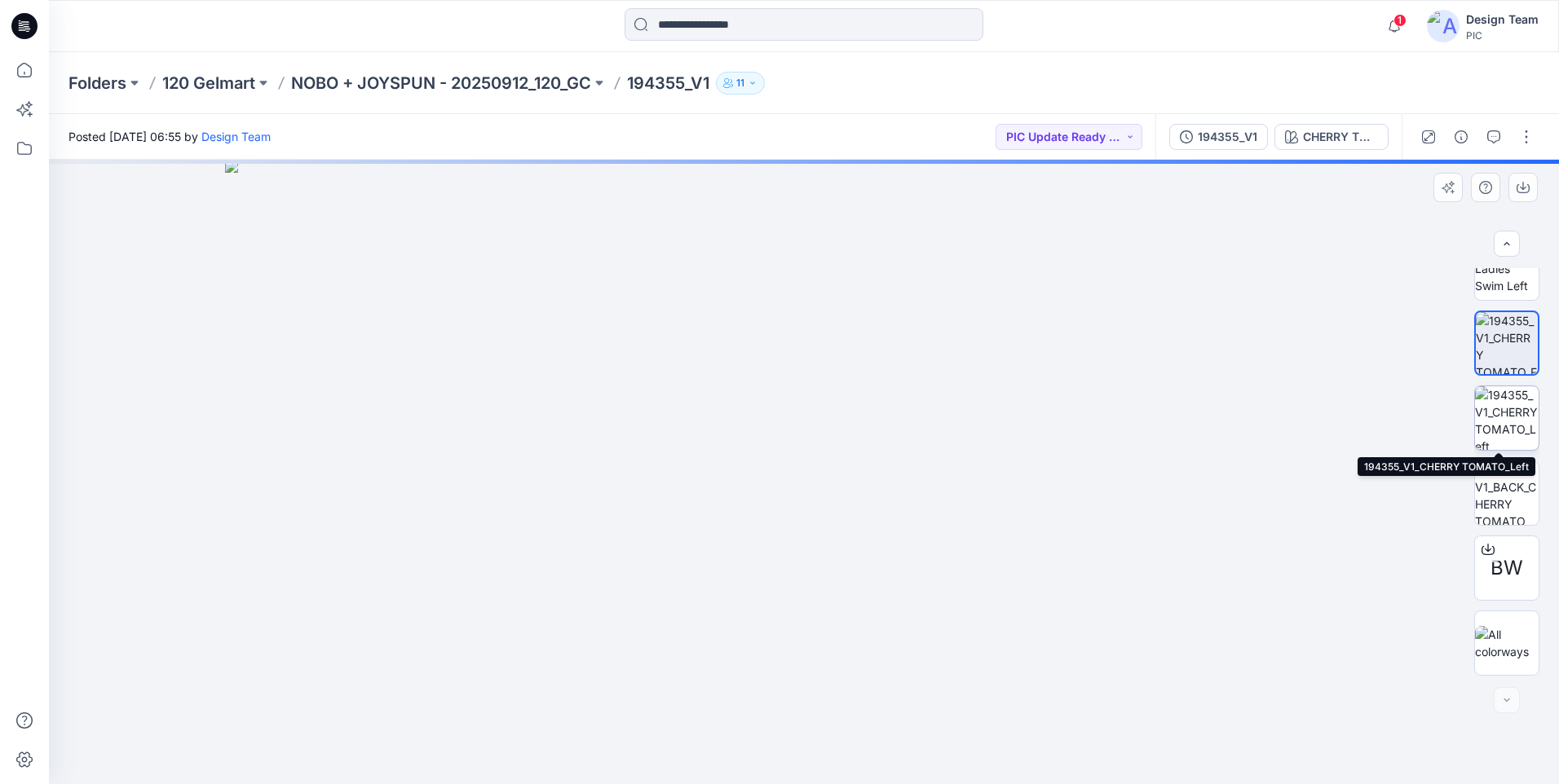
click at [1514, 426] on img at bounding box center [1507, 418] width 64 height 64
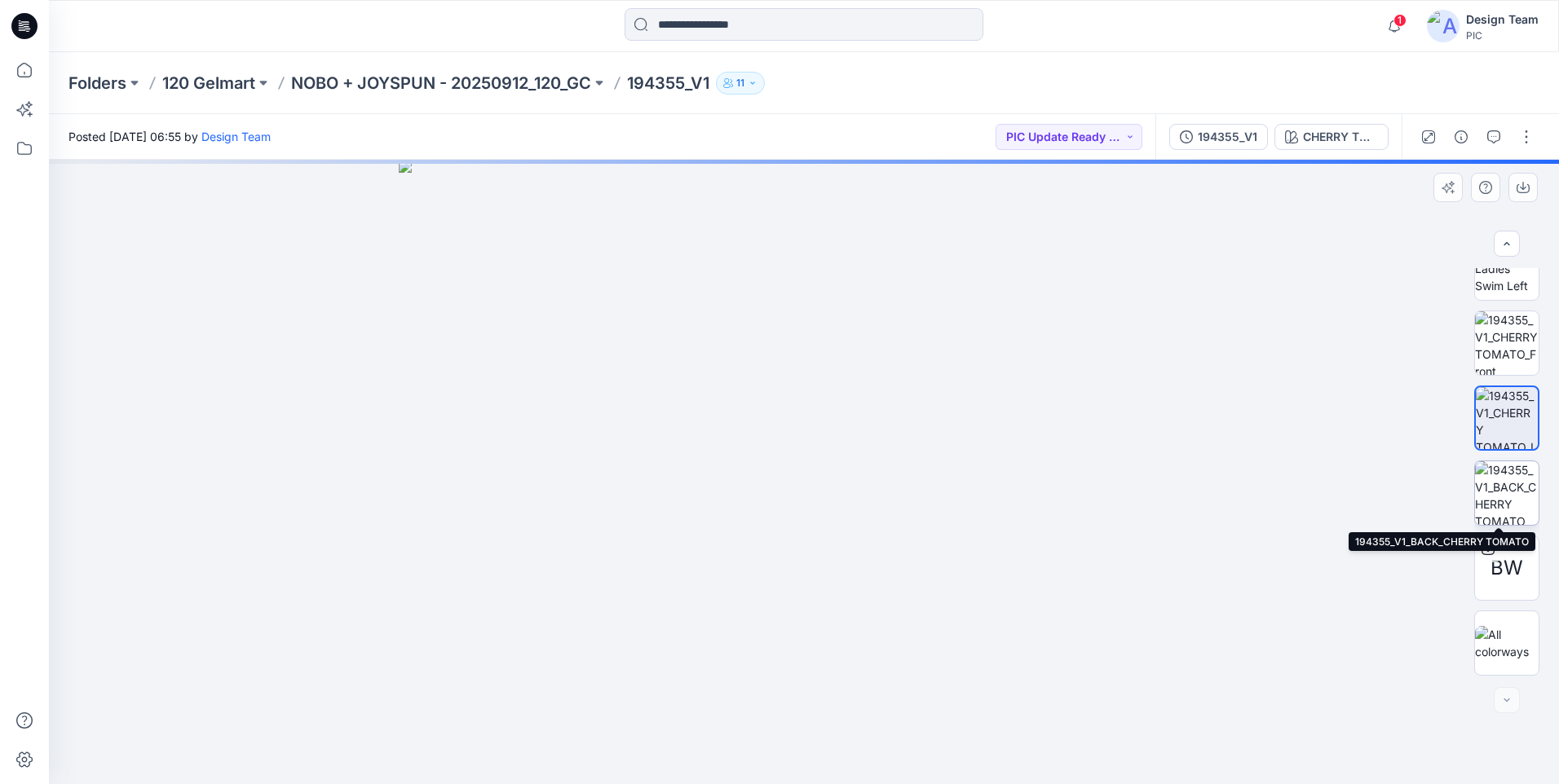
click at [1501, 502] on img at bounding box center [1507, 493] width 64 height 64
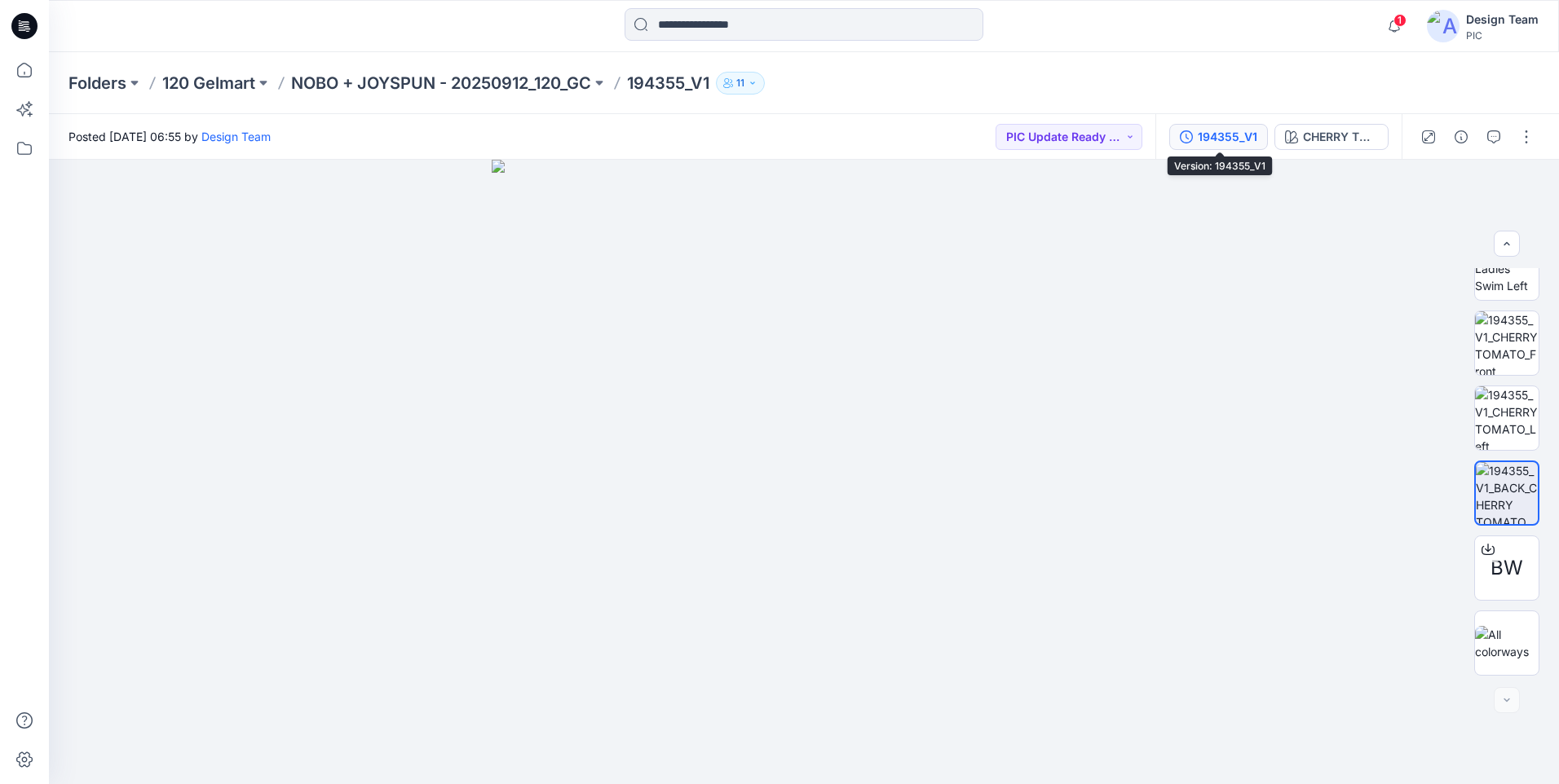
click at [1254, 131] on div "194355_V1" at bounding box center [1227, 137] width 59 height 18
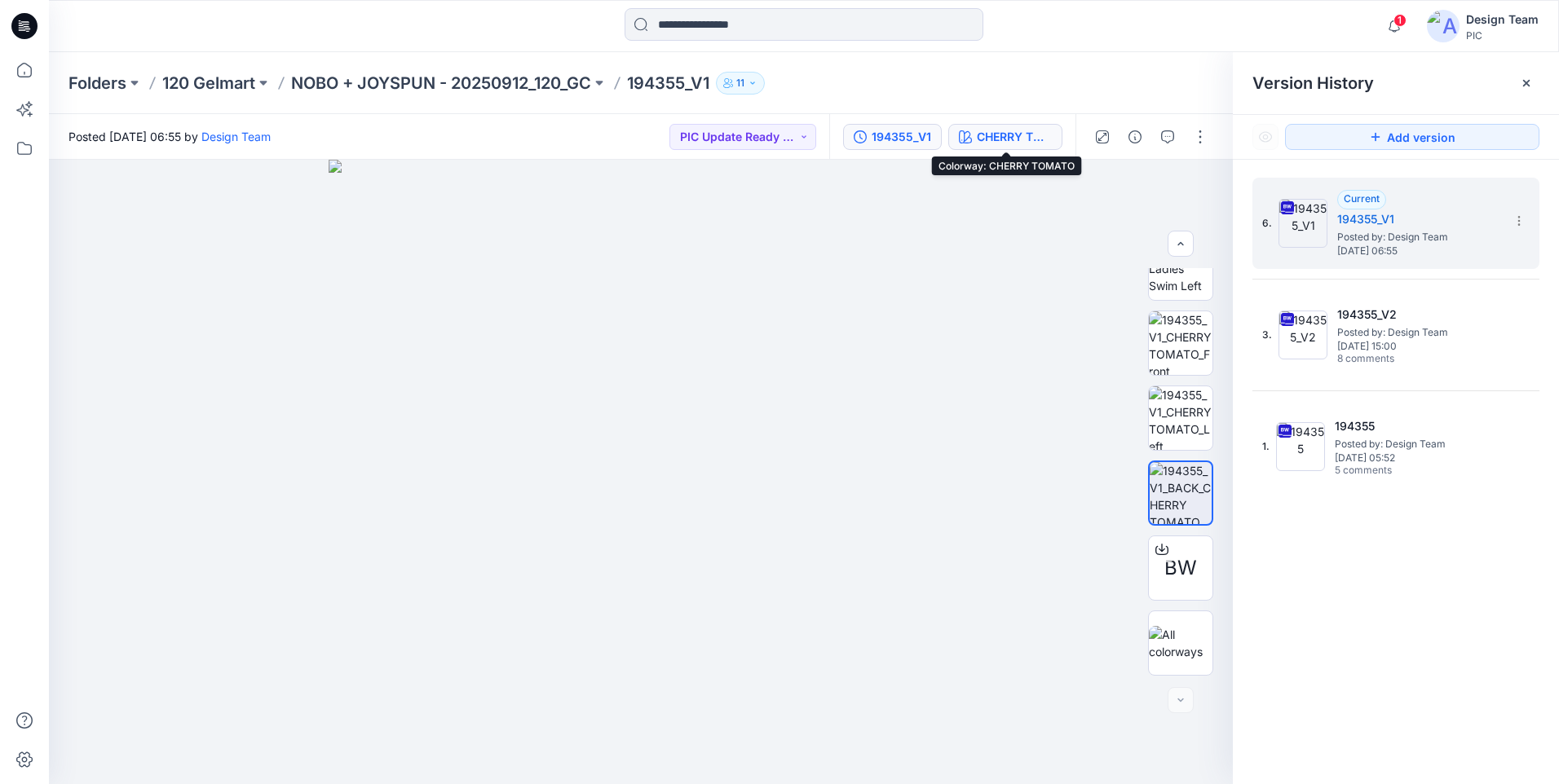
click at [1031, 131] on div "CHERRY TOMATO" at bounding box center [1014, 137] width 75 height 18
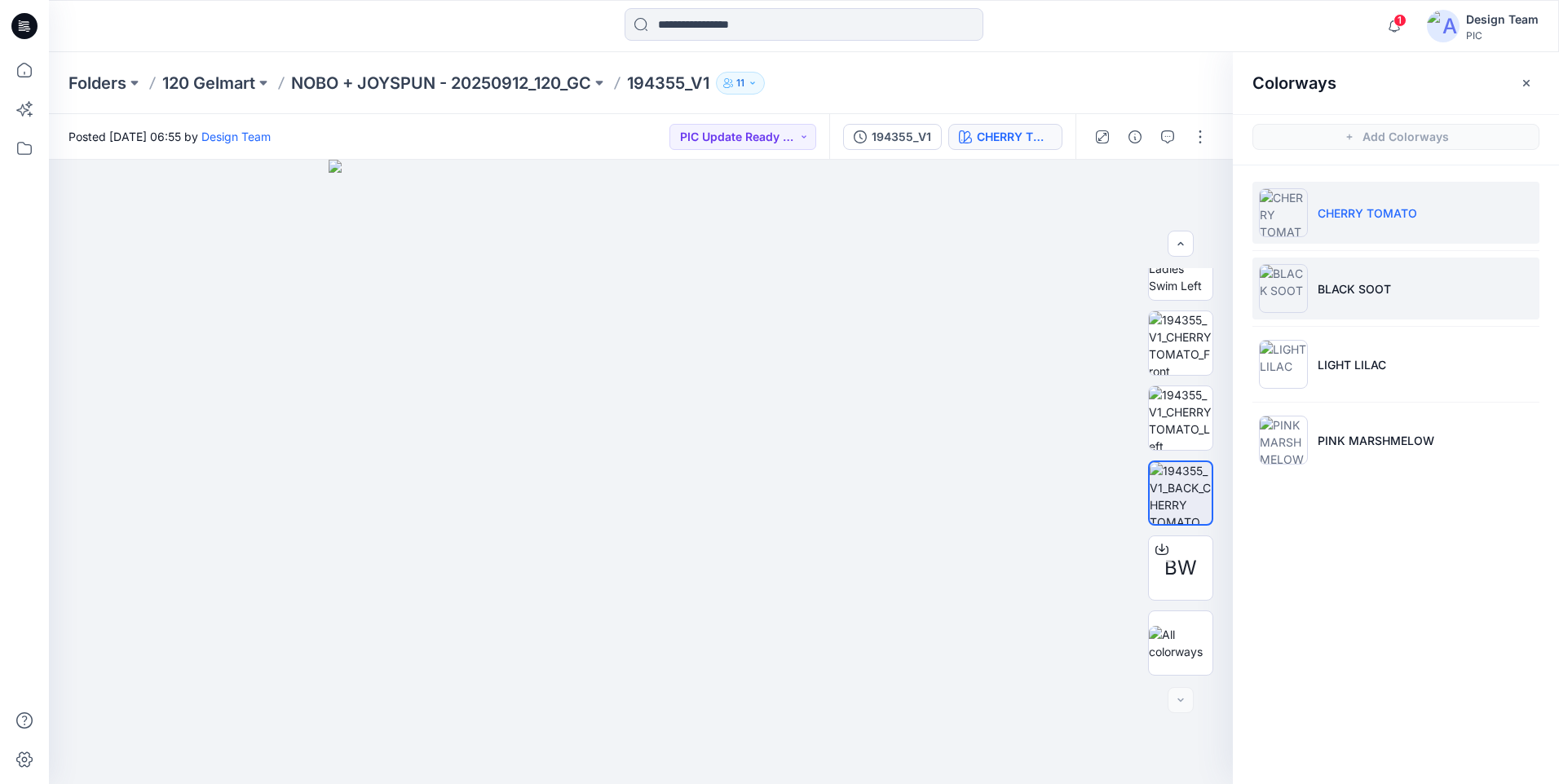
click at [1344, 286] on p "BLACK SOOT" at bounding box center [1354, 289] width 73 height 17
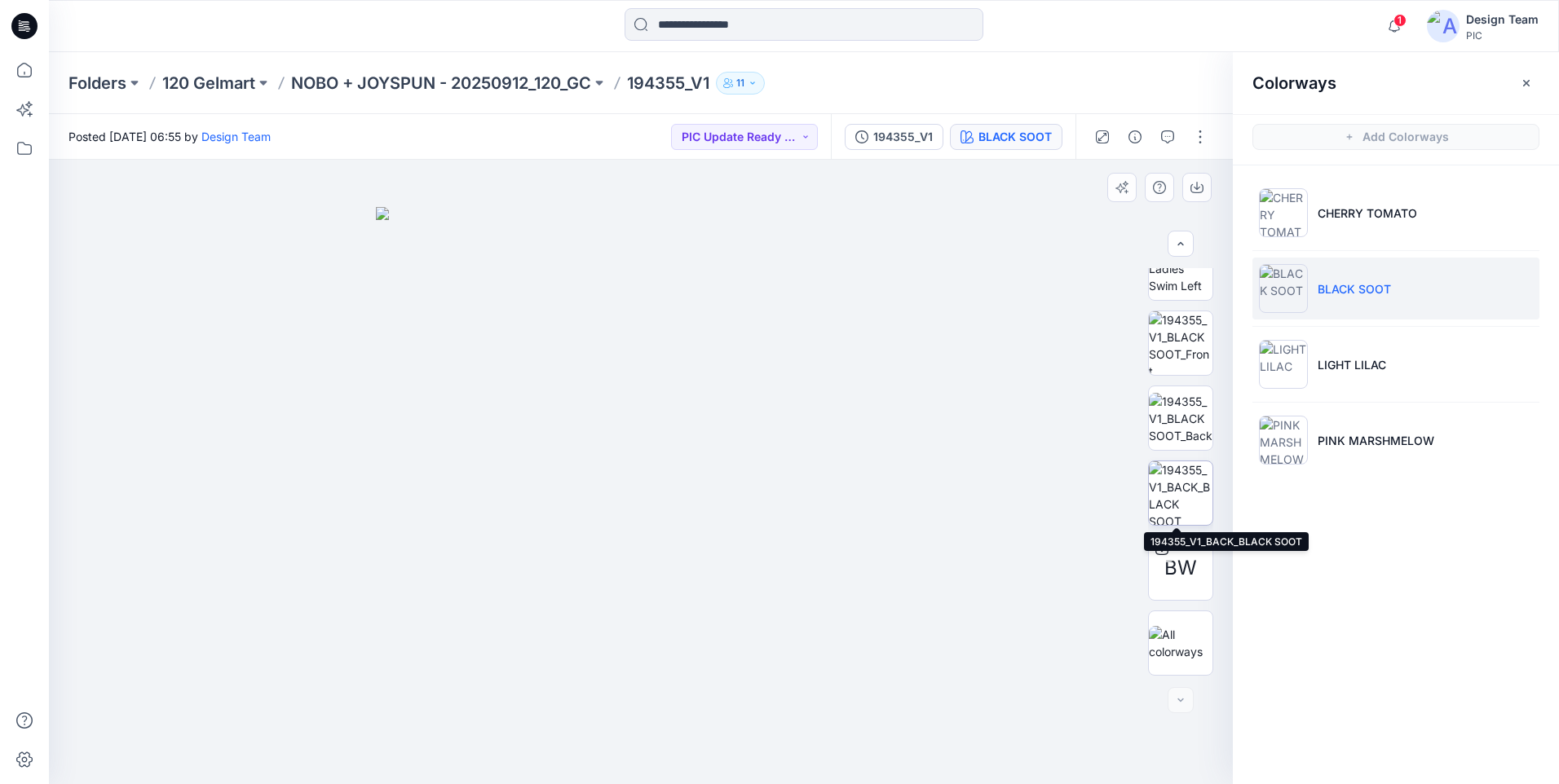
click at [1178, 495] on img at bounding box center [1180, 493] width 64 height 64
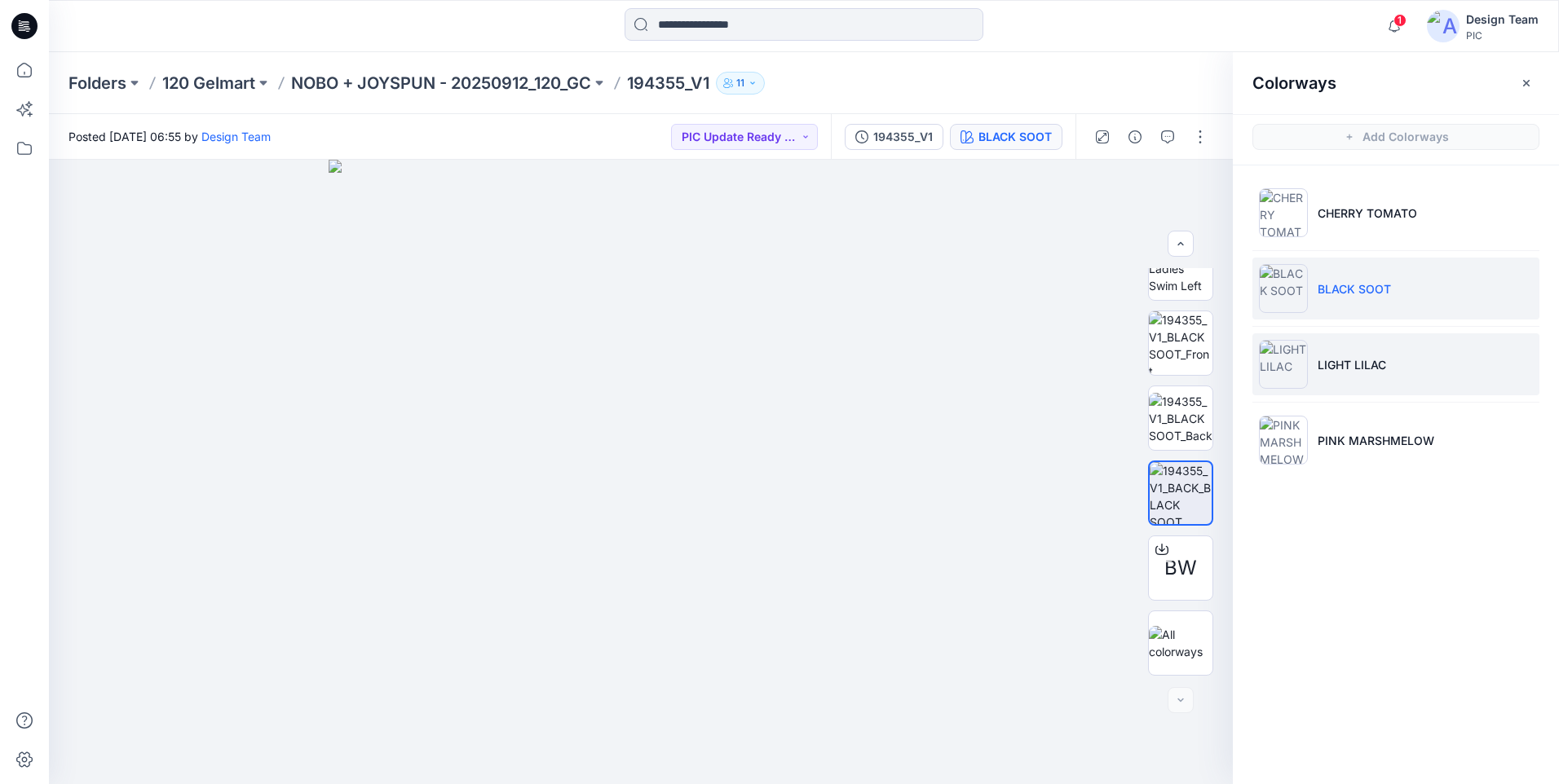
click at [1379, 368] on p "LIGHT LILAC" at bounding box center [1352, 365] width 69 height 17
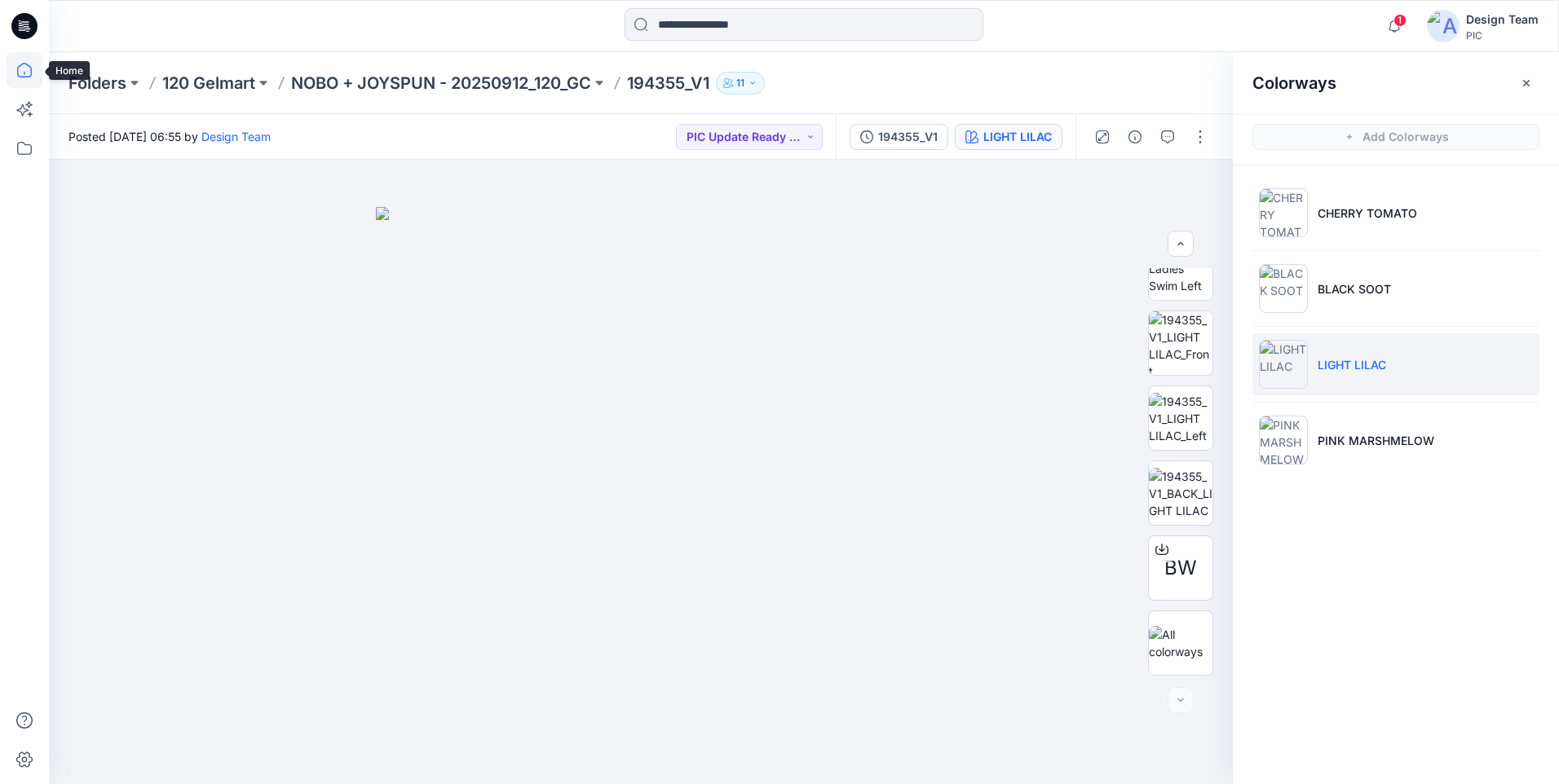
click at [32, 64] on icon at bounding box center [25, 70] width 36 height 36
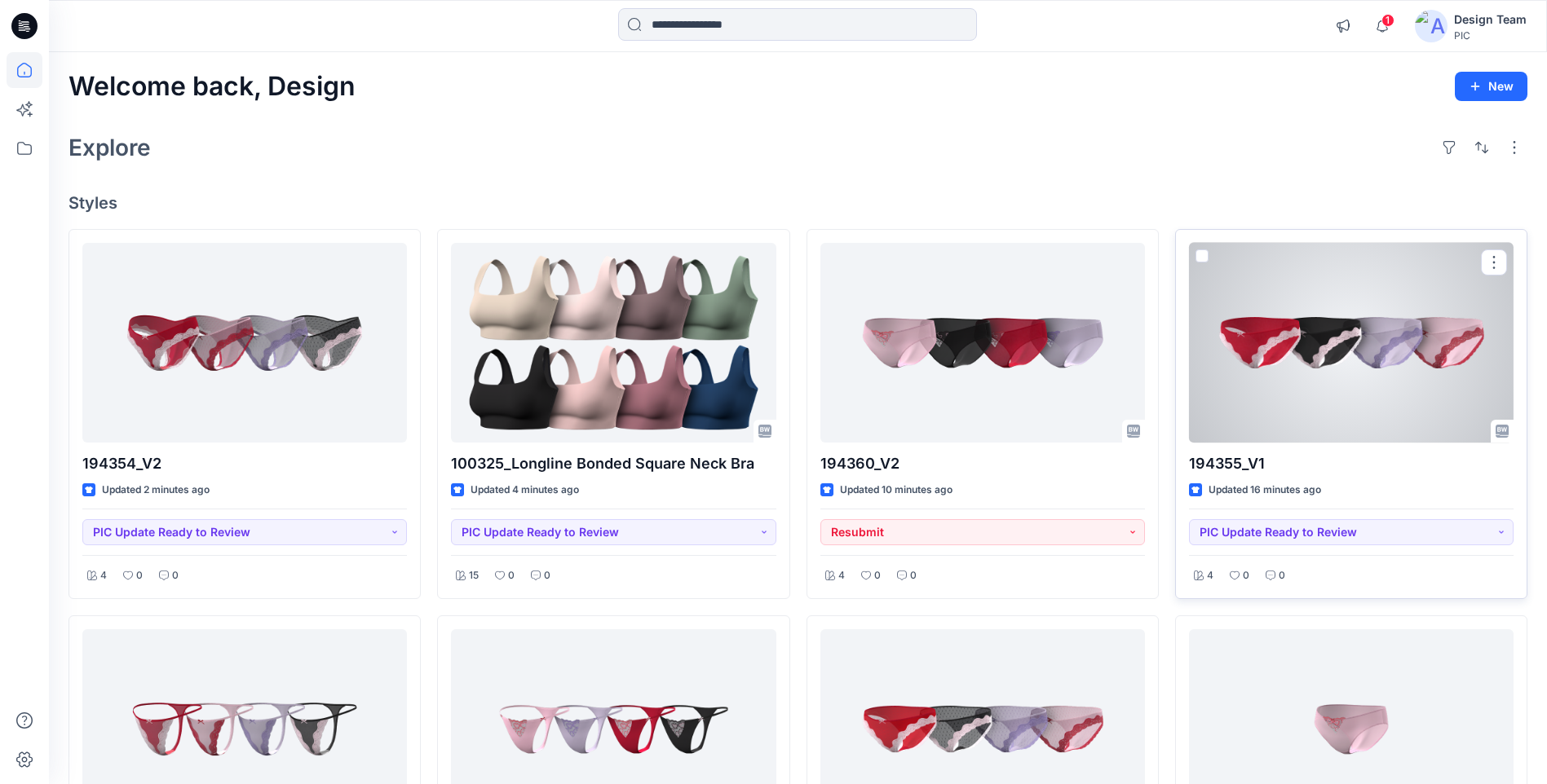
click at [1449, 334] on div at bounding box center [1351, 343] width 325 height 200
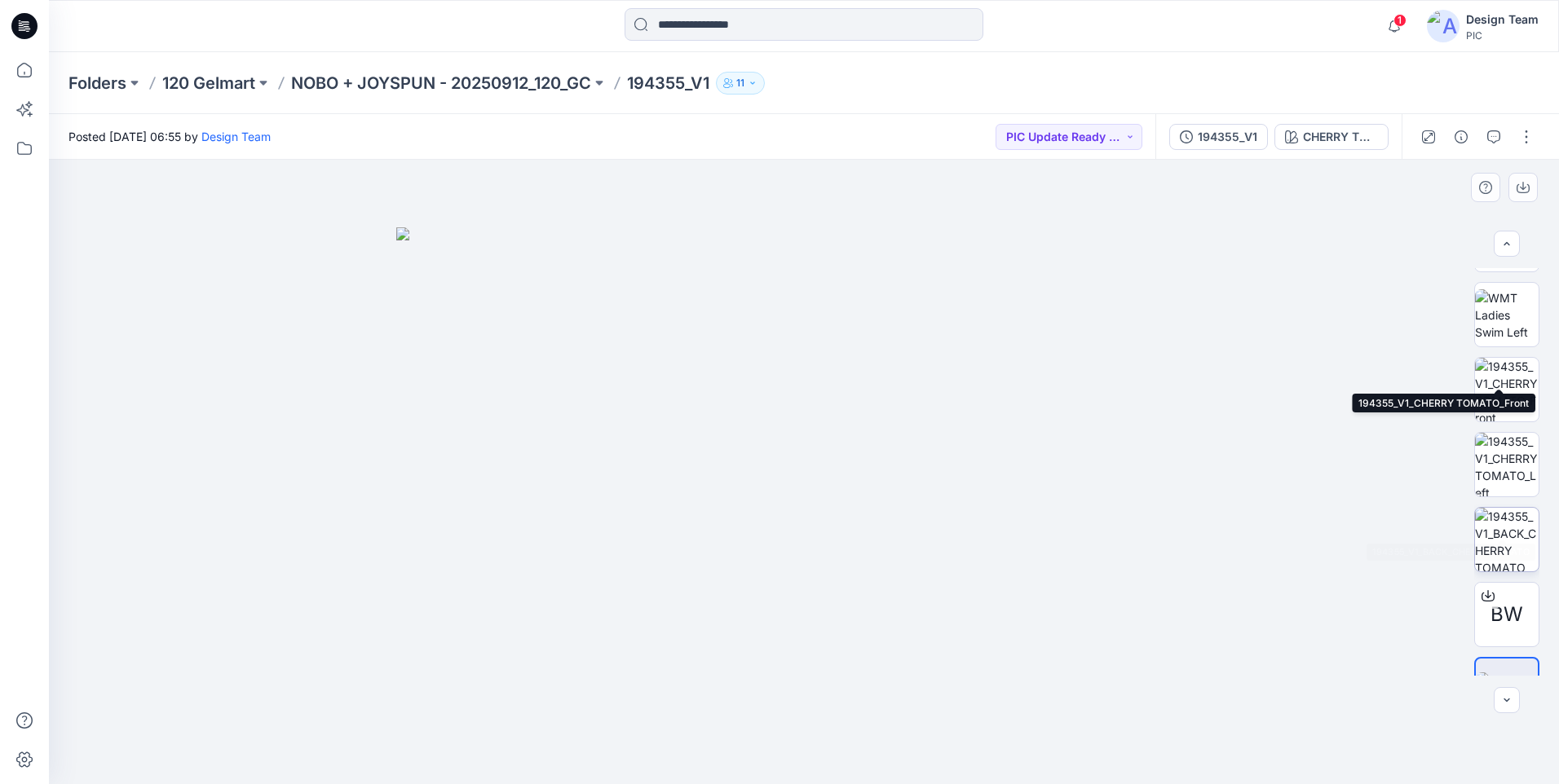
scroll to position [408, 0]
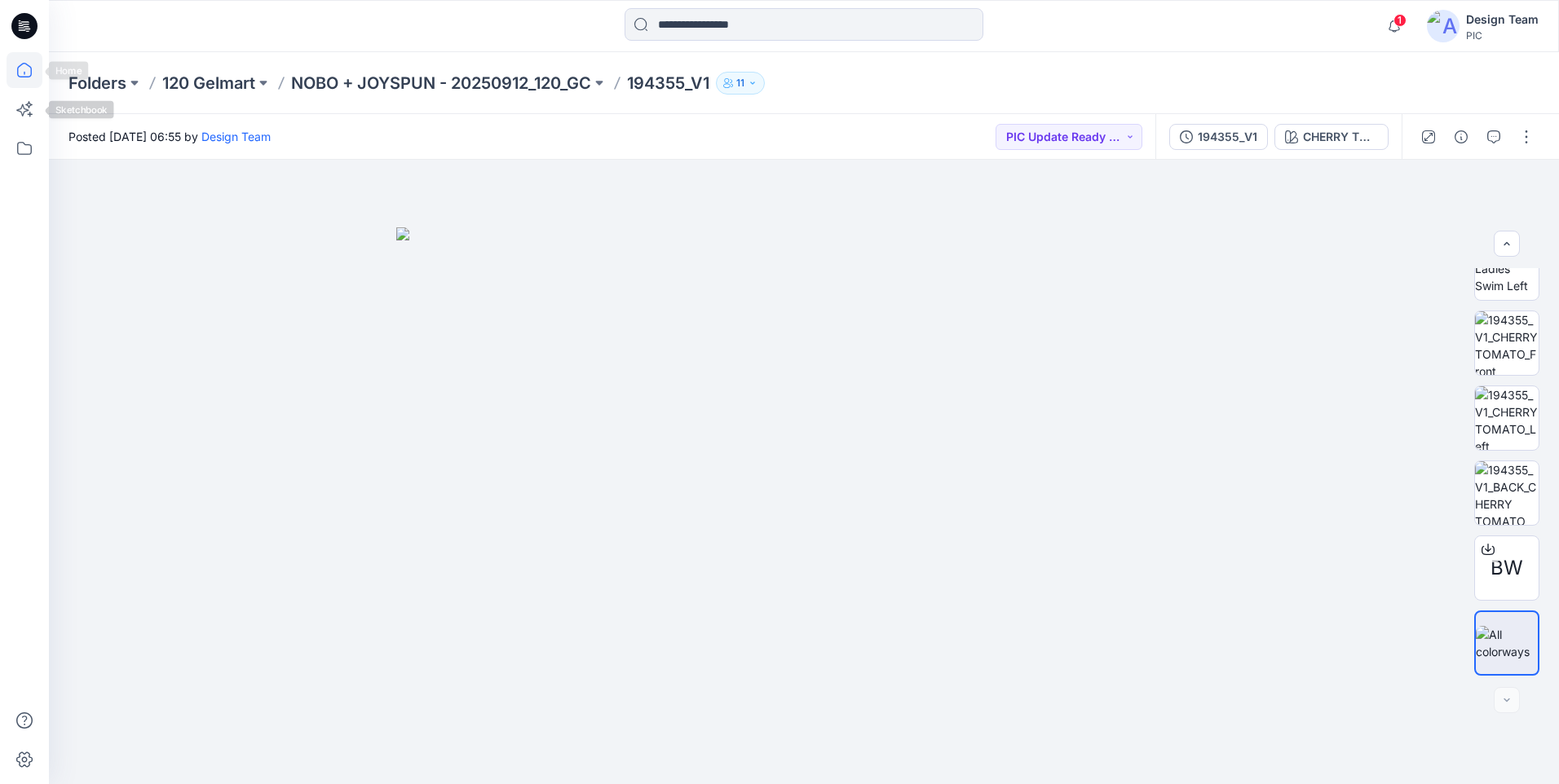
click at [19, 83] on icon at bounding box center [25, 70] width 36 height 36
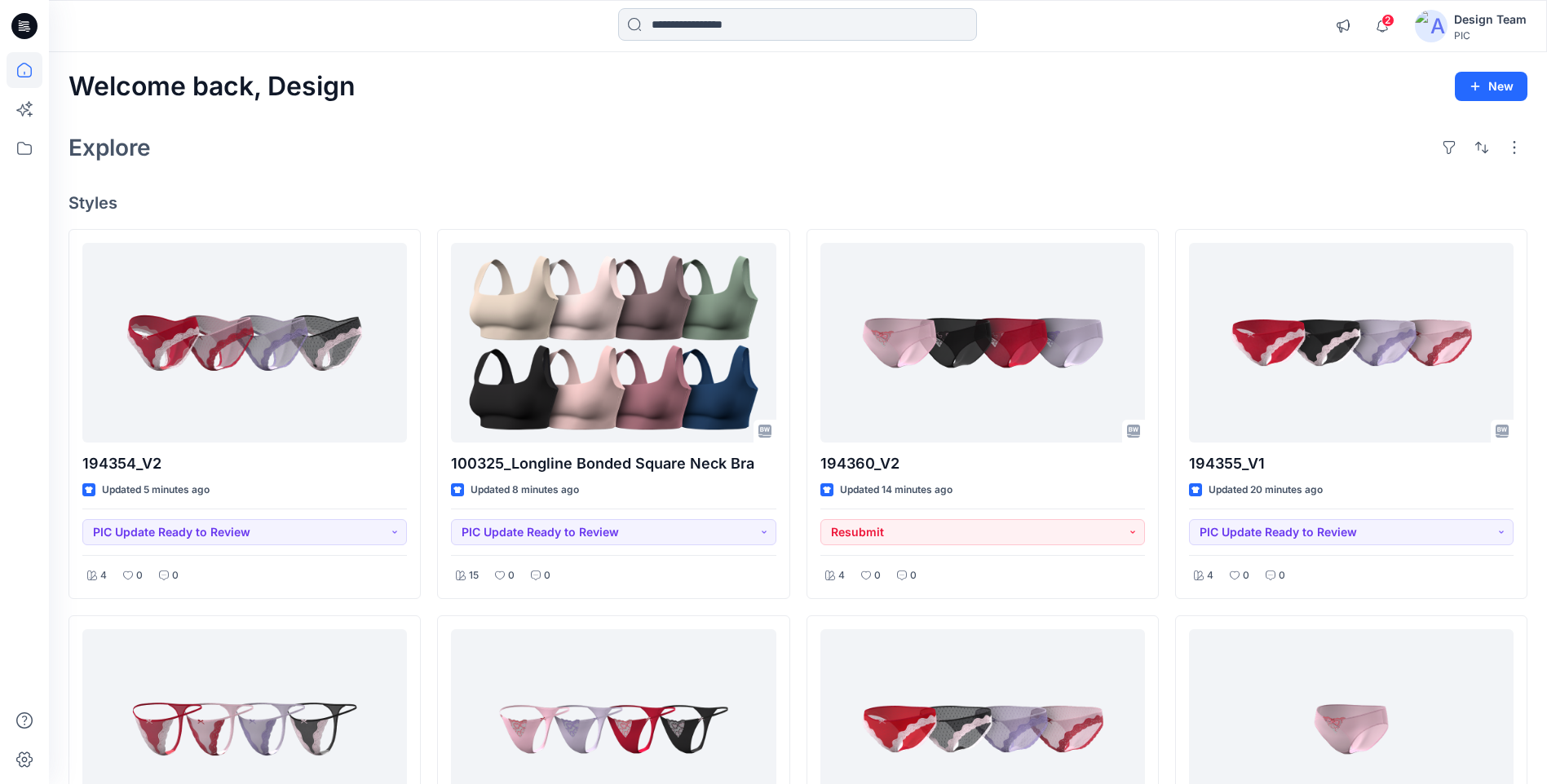
click at [635, 35] on input at bounding box center [797, 24] width 359 height 33
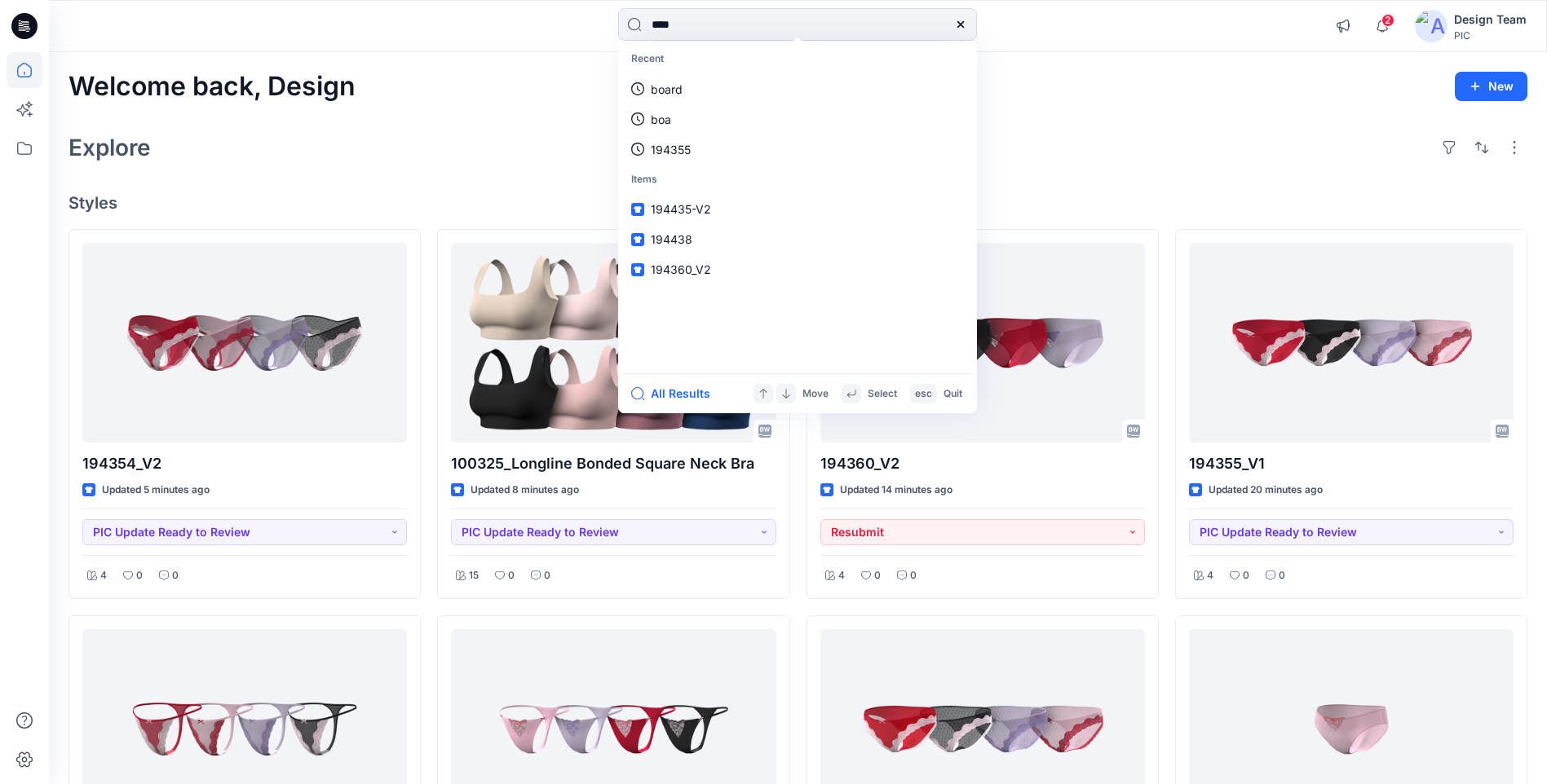
type input "*****"
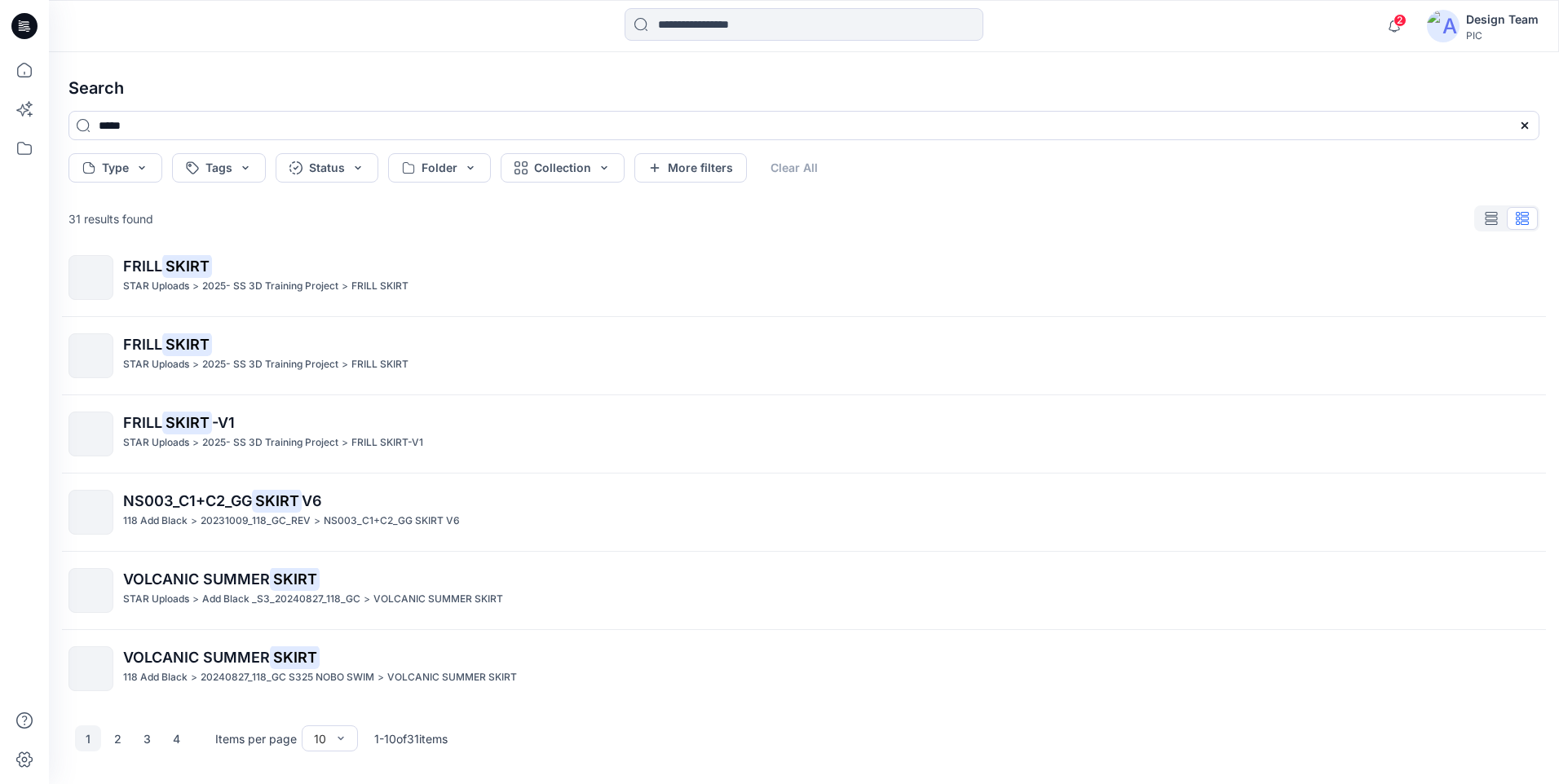
scroll to position [331, 0]
click at [134, 738] on button "3" at bounding box center [147, 738] width 26 height 26
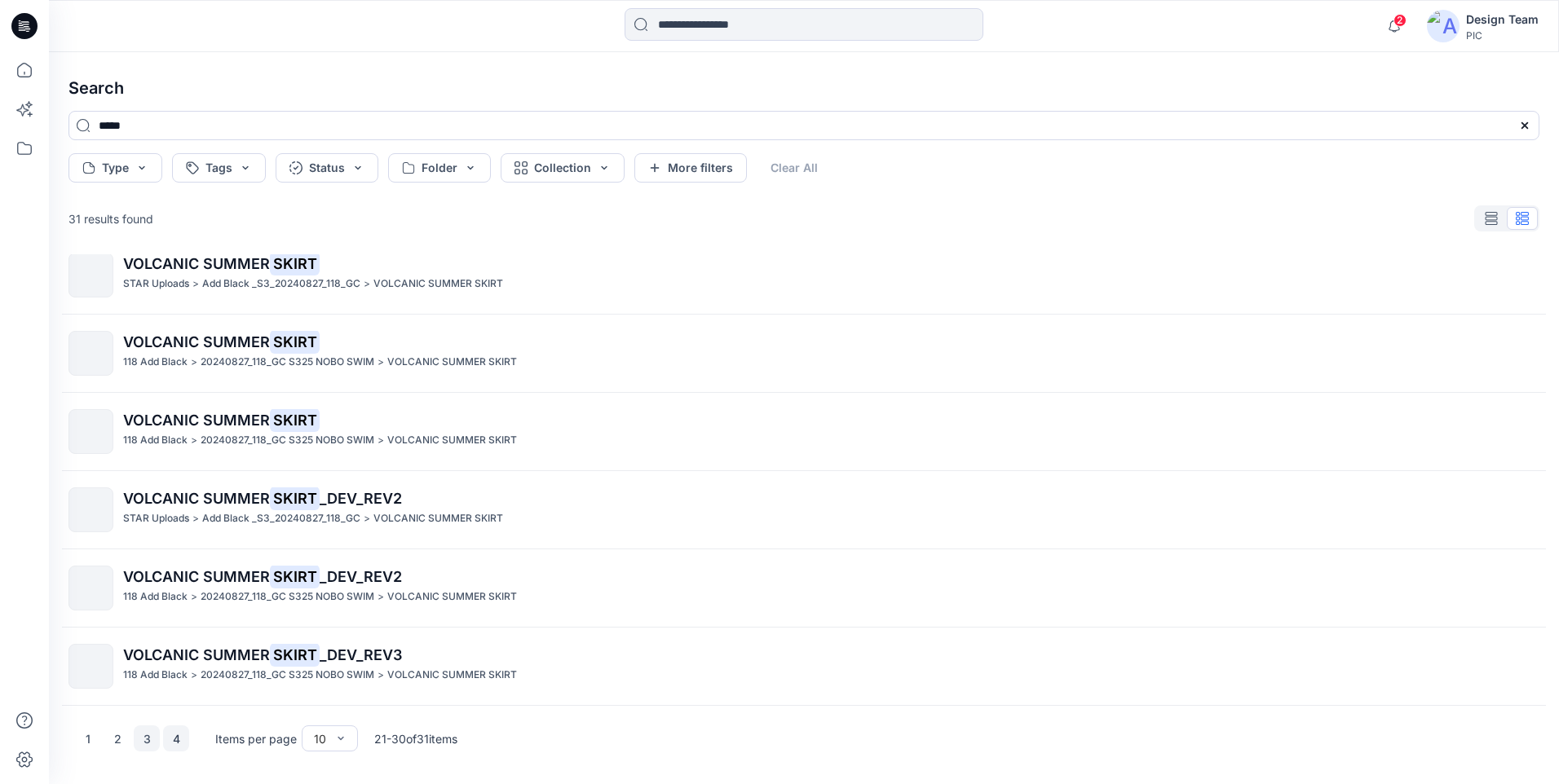
click at [178, 739] on button "4" at bounding box center [176, 738] width 26 height 26
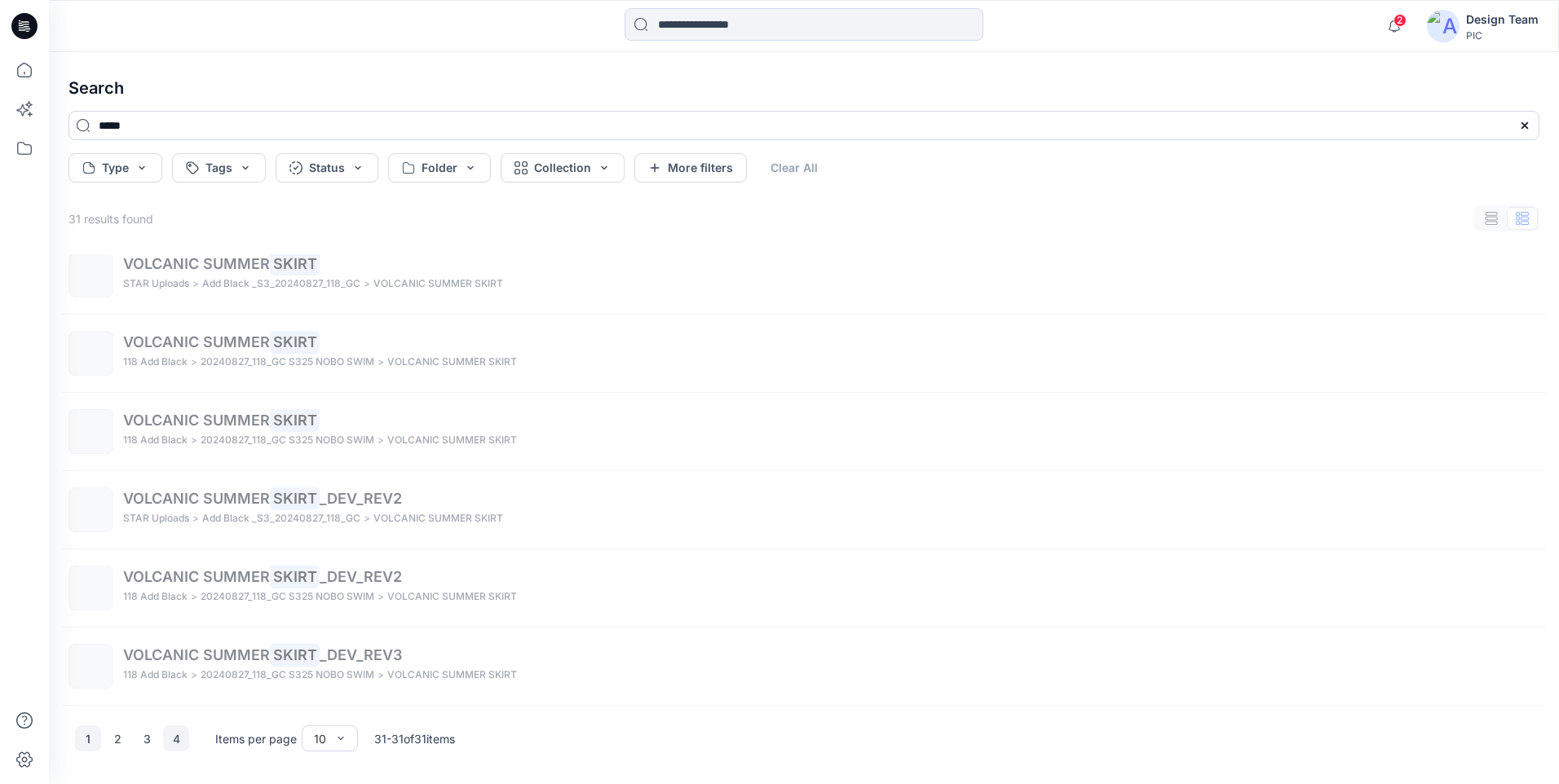
scroll to position [0, 0]
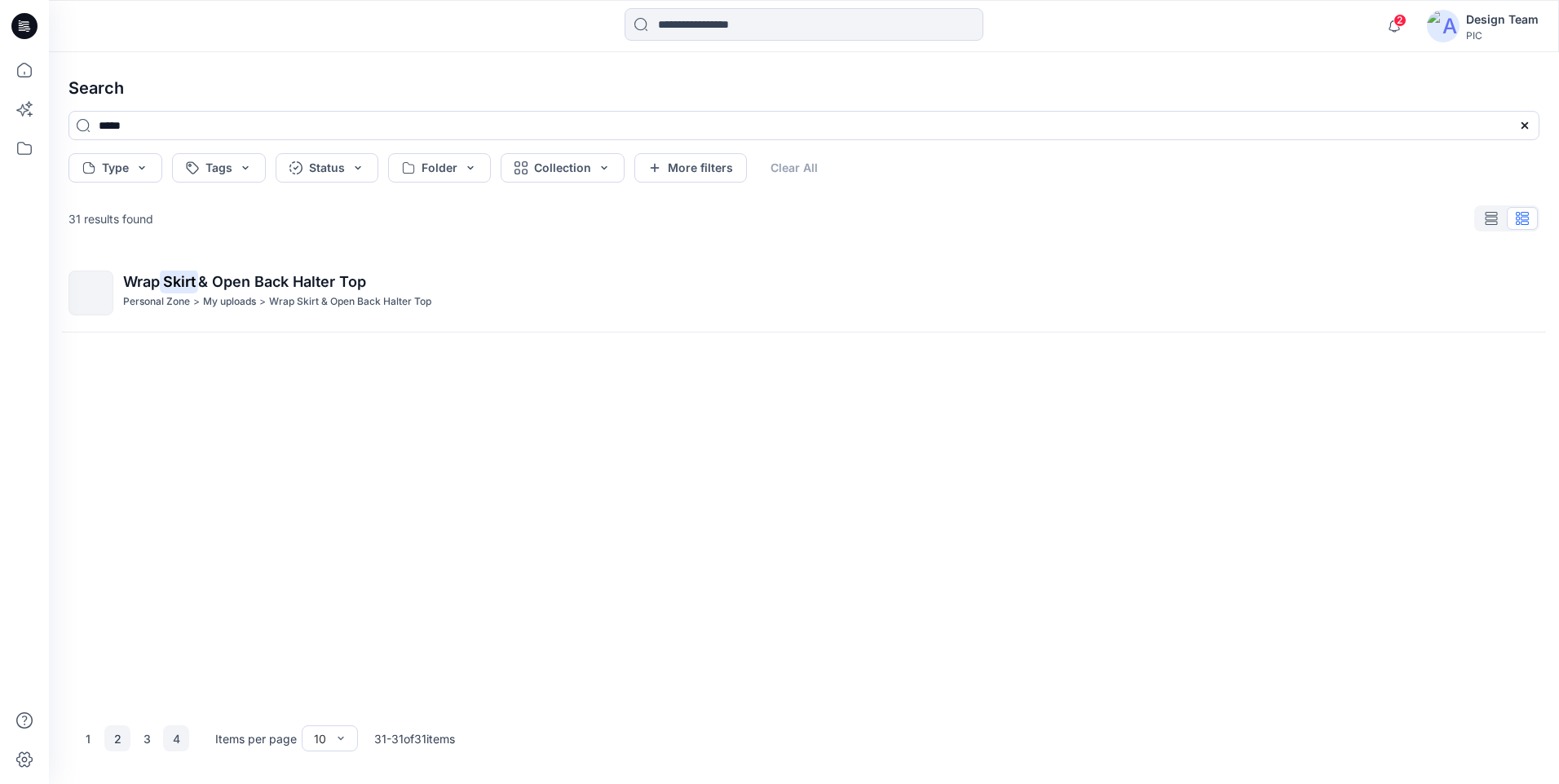
click at [109, 741] on button "2" at bounding box center [117, 738] width 26 height 26
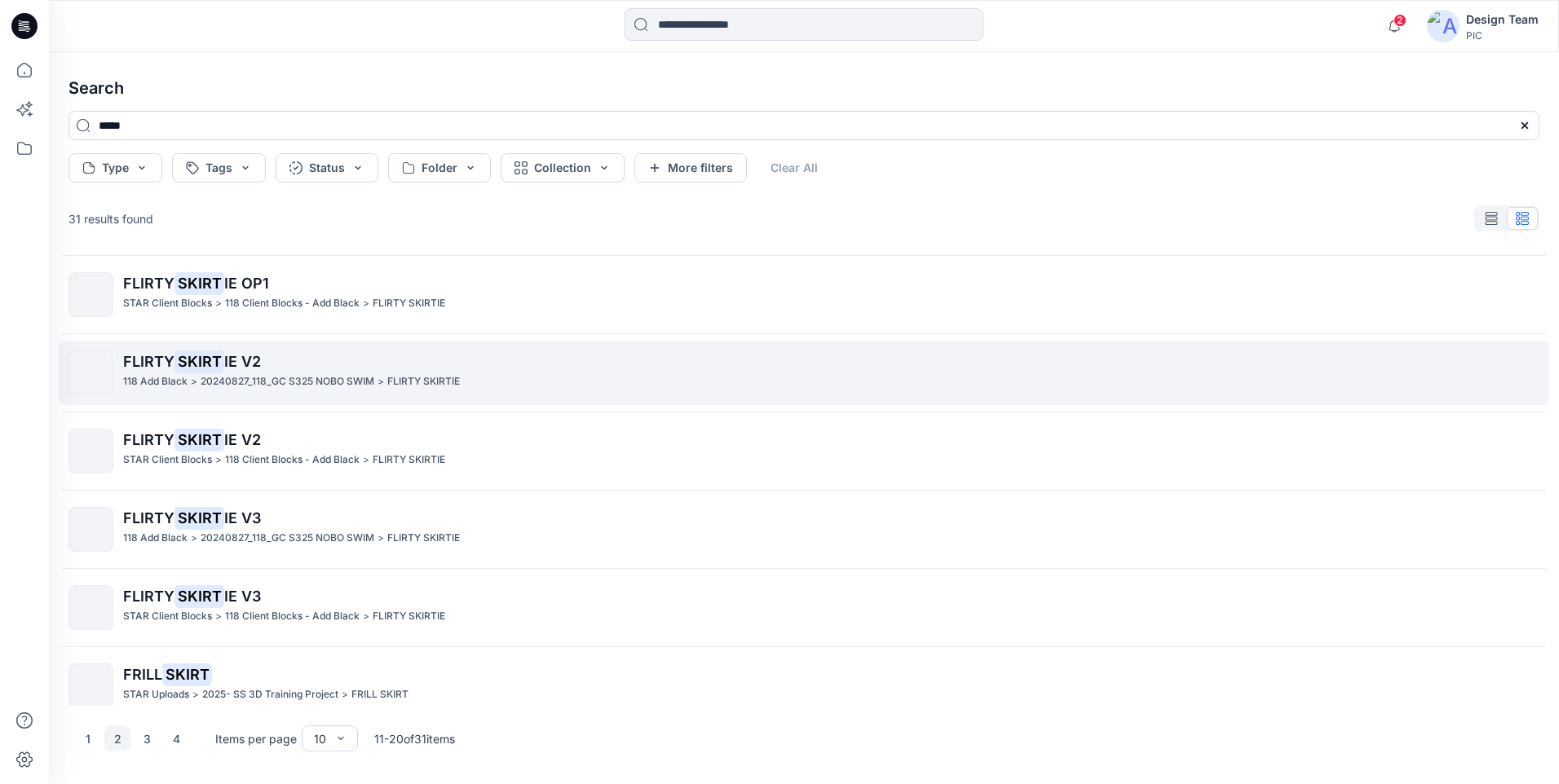
scroll to position [331, 0]
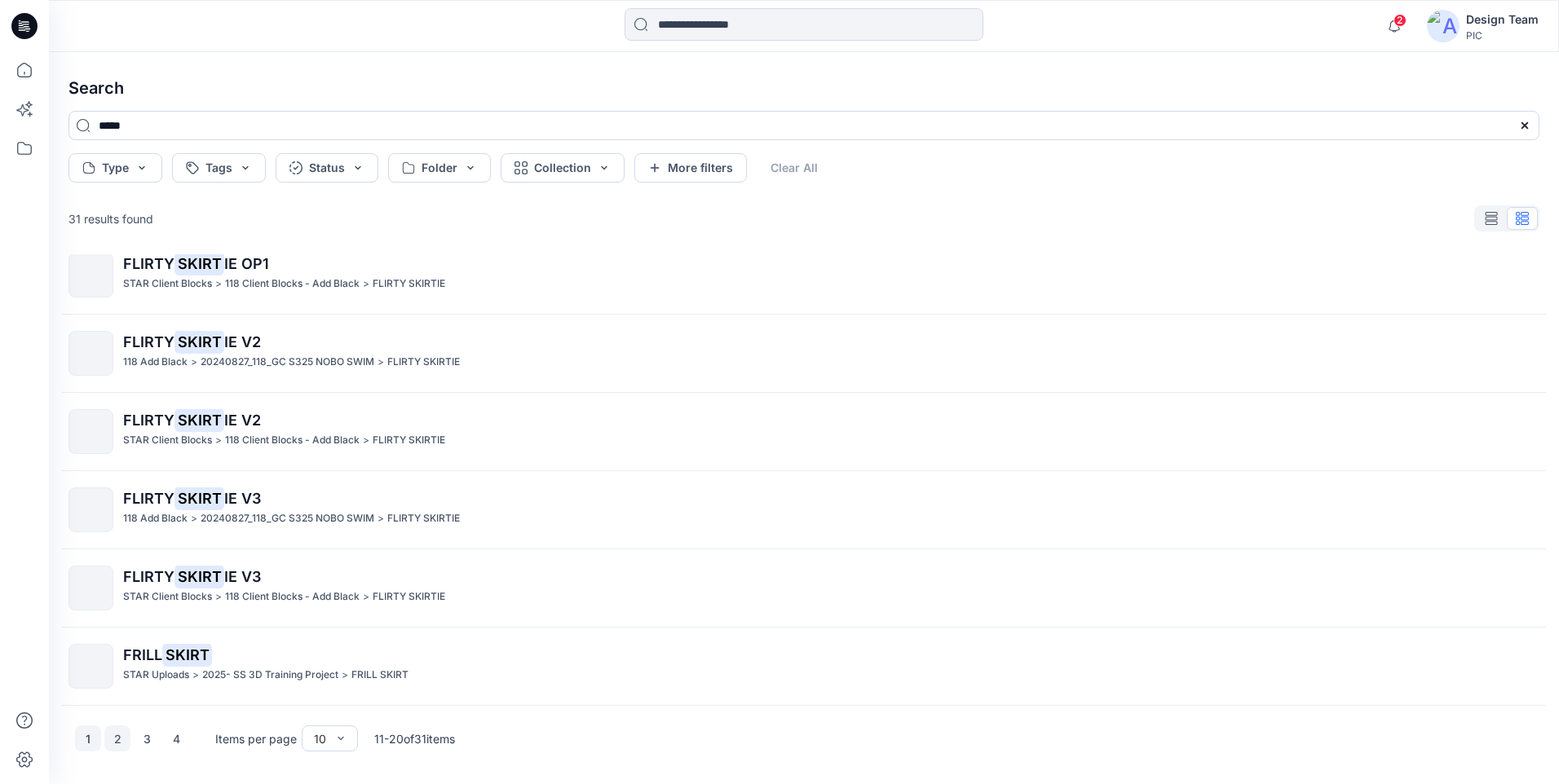
click at [88, 745] on button "1" at bounding box center [88, 738] width 26 height 26
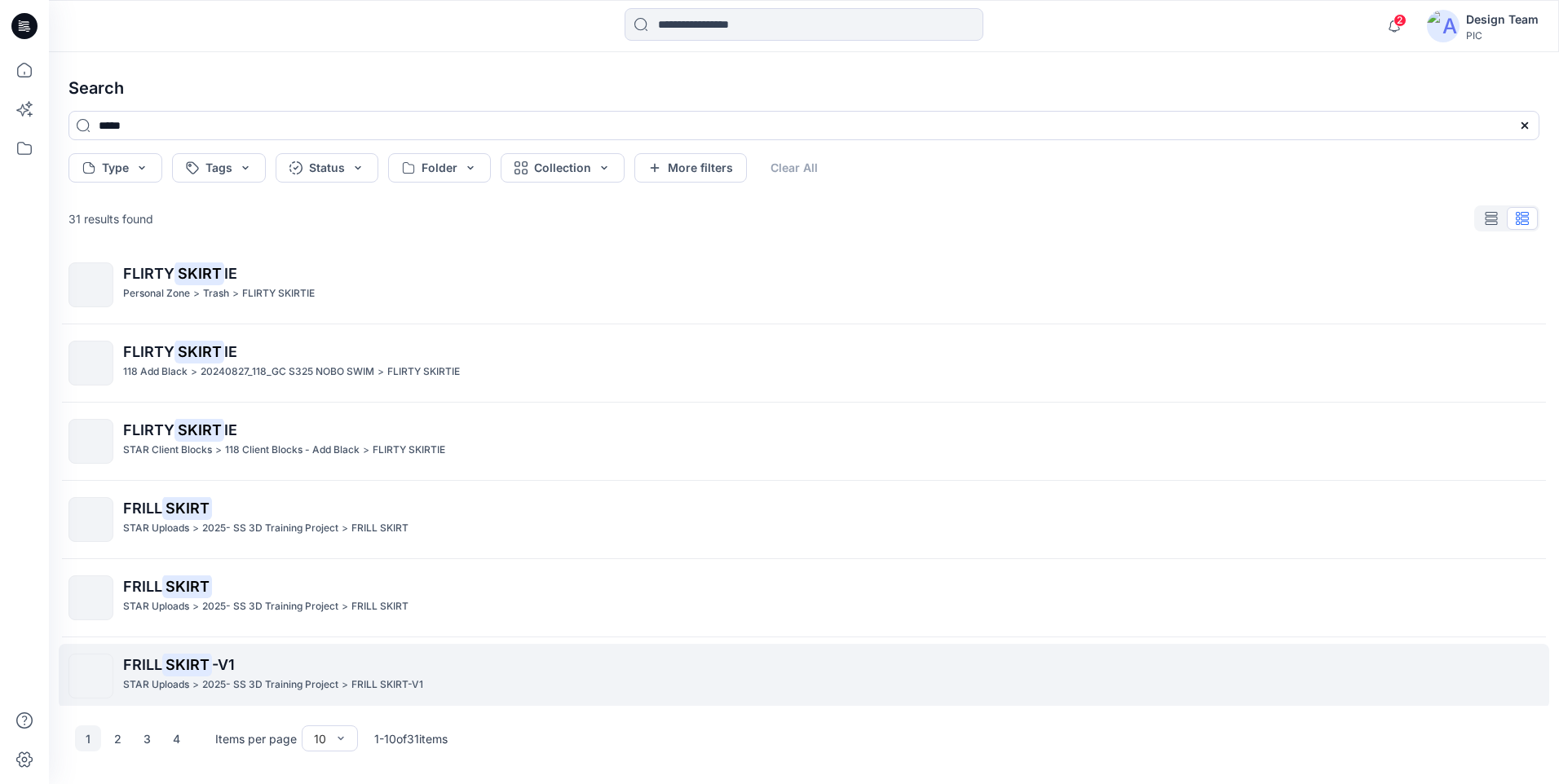
scroll to position [0, 0]
